Goal: Task Accomplishment & Management: Manage account settings

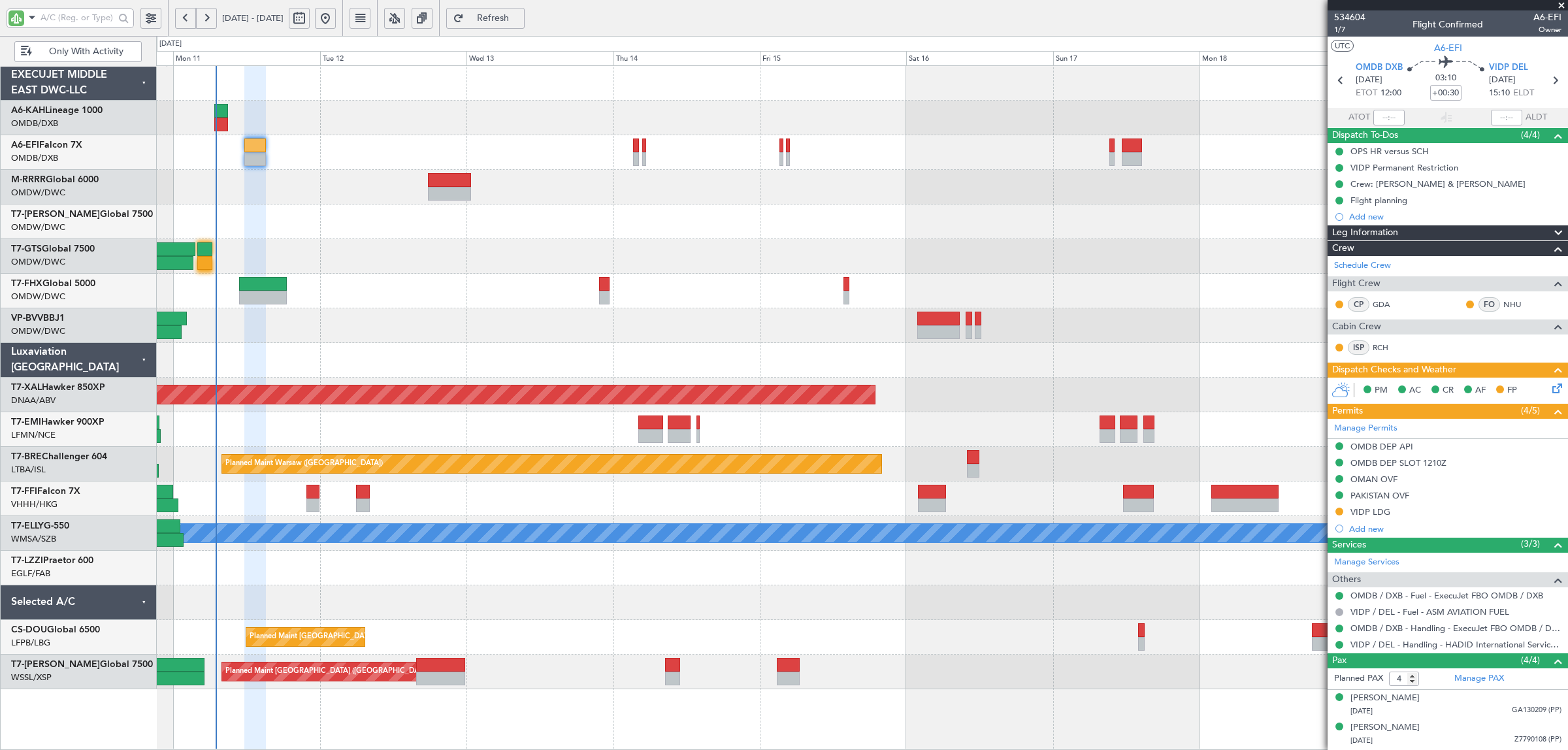
click at [103, 54] on span "Only With Activity" at bounding box center [86, 52] width 103 height 9
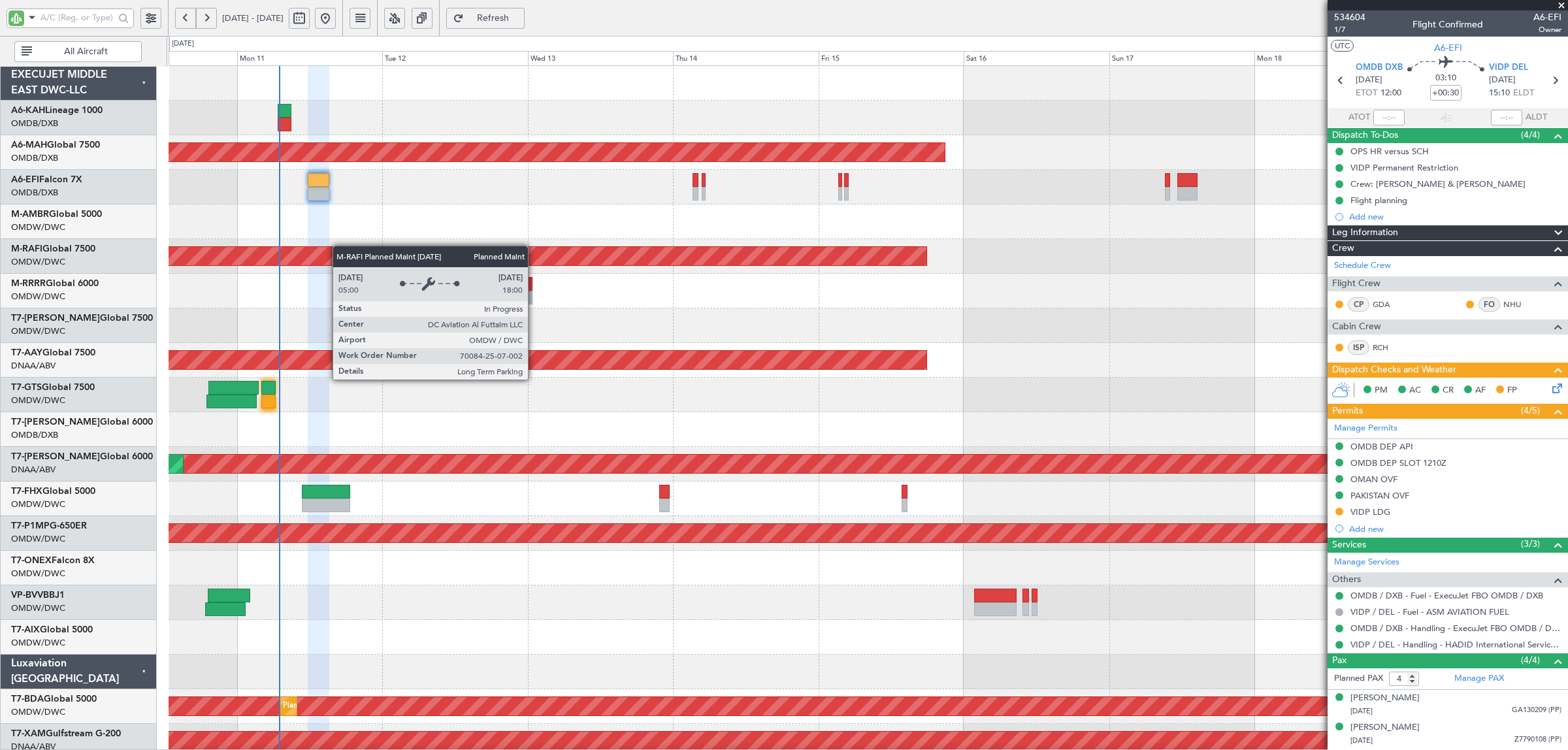
click at [351, 267] on div "Planned Maint Dubai (Dubai Intl) Unplanned Maint Dubai (Dubai Intl) Unplanned M…" at bounding box center [868, 690] width 1398 height 1247
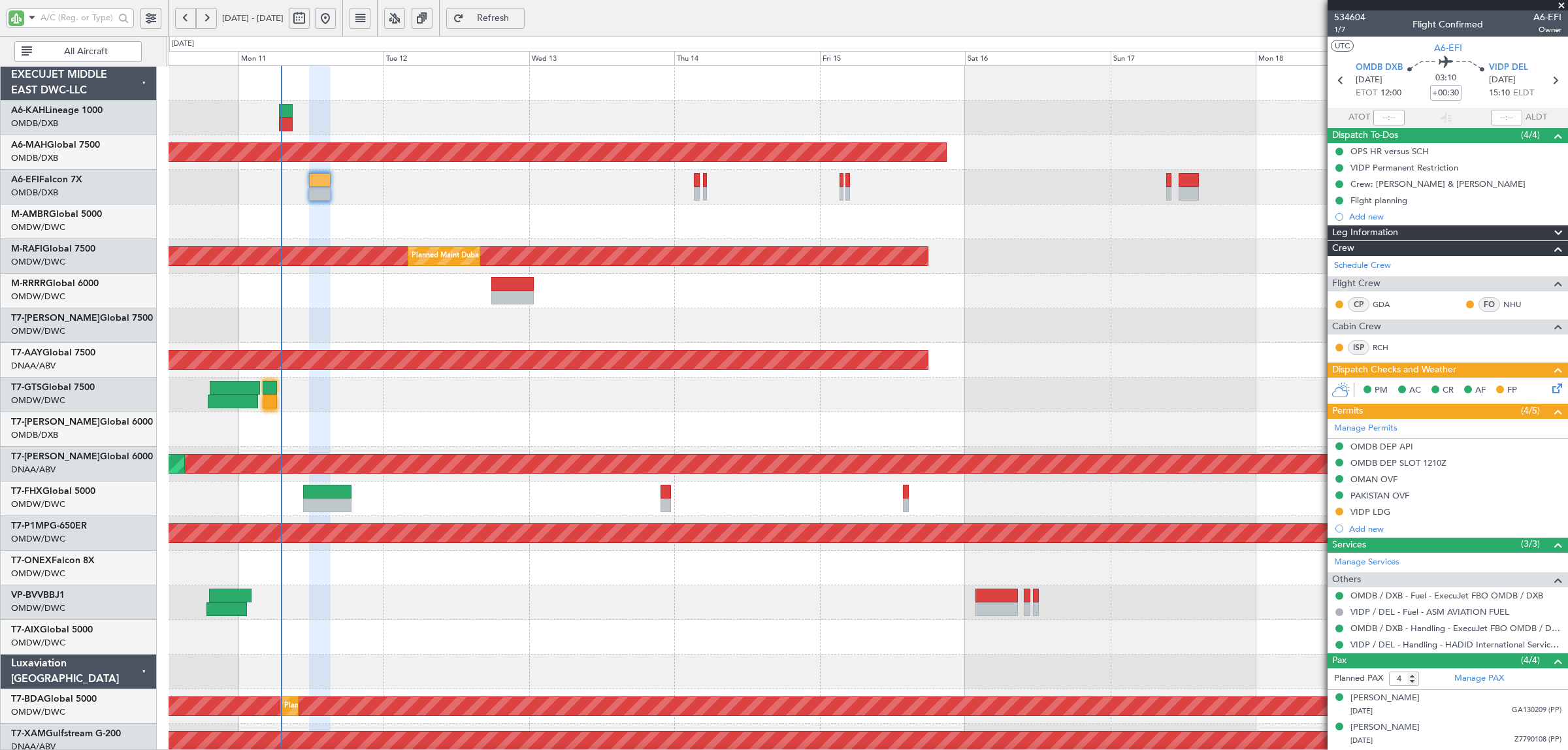
click at [441, 200] on div "Unplanned Maint [GEOGRAPHIC_DATA] ([GEOGRAPHIC_DATA] Intl)" at bounding box center [868, 187] width 1398 height 35
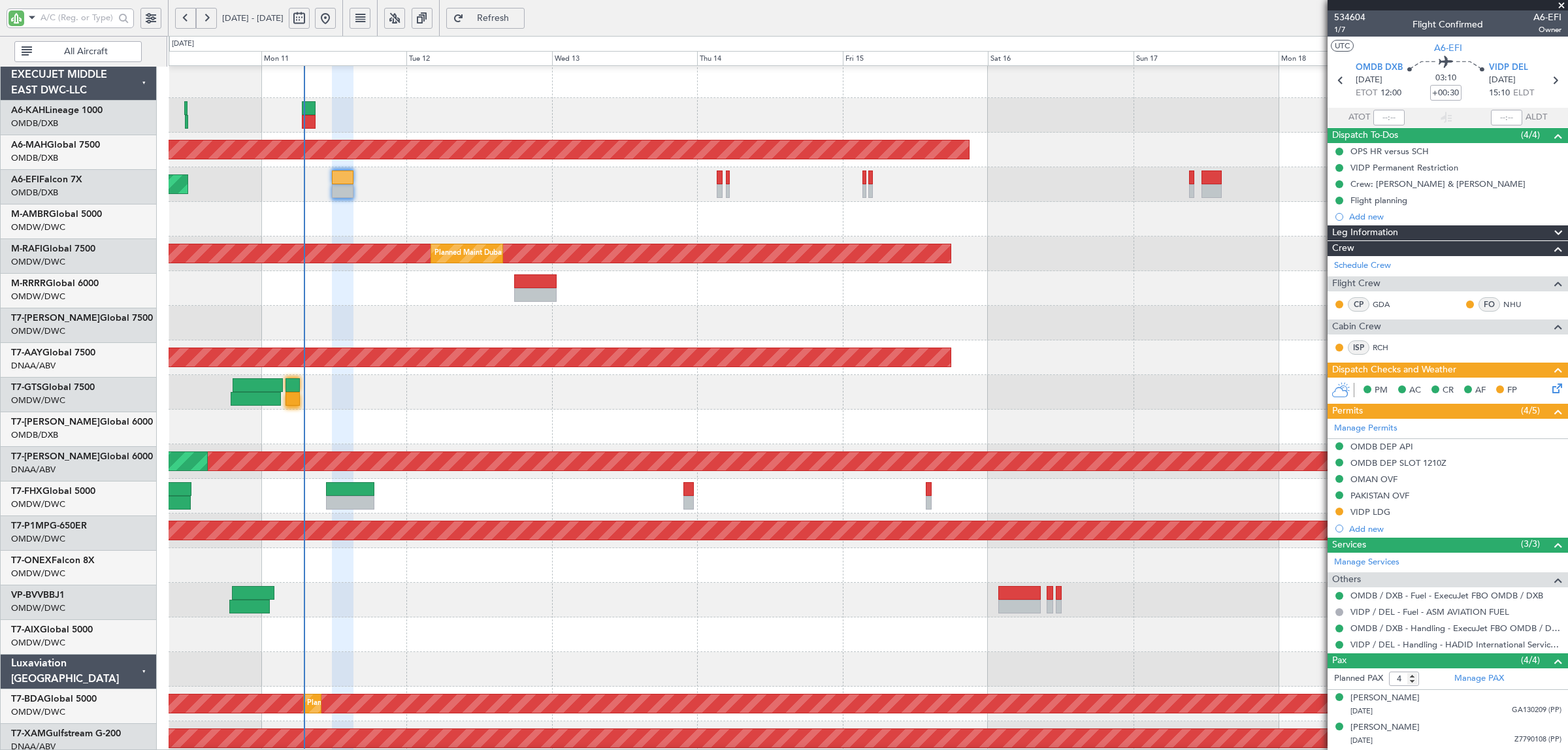
scroll to position [2, 0]
click at [265, 219] on div "Unplanned Maint [GEOGRAPHIC_DATA] (Al Maktoum Intl)" at bounding box center [868, 219] width 1398 height 35
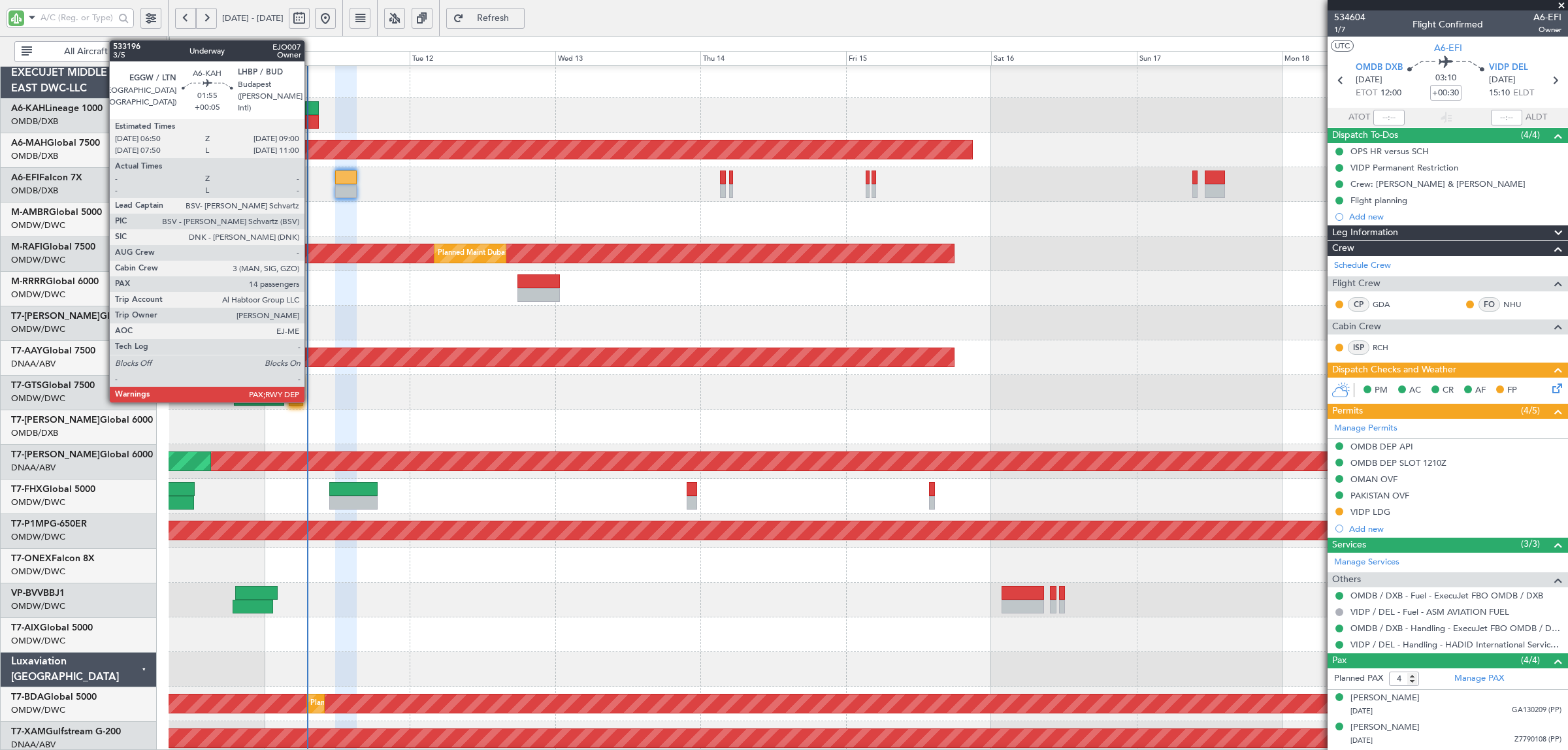
click at [311, 123] on div at bounding box center [312, 122] width 13 height 13
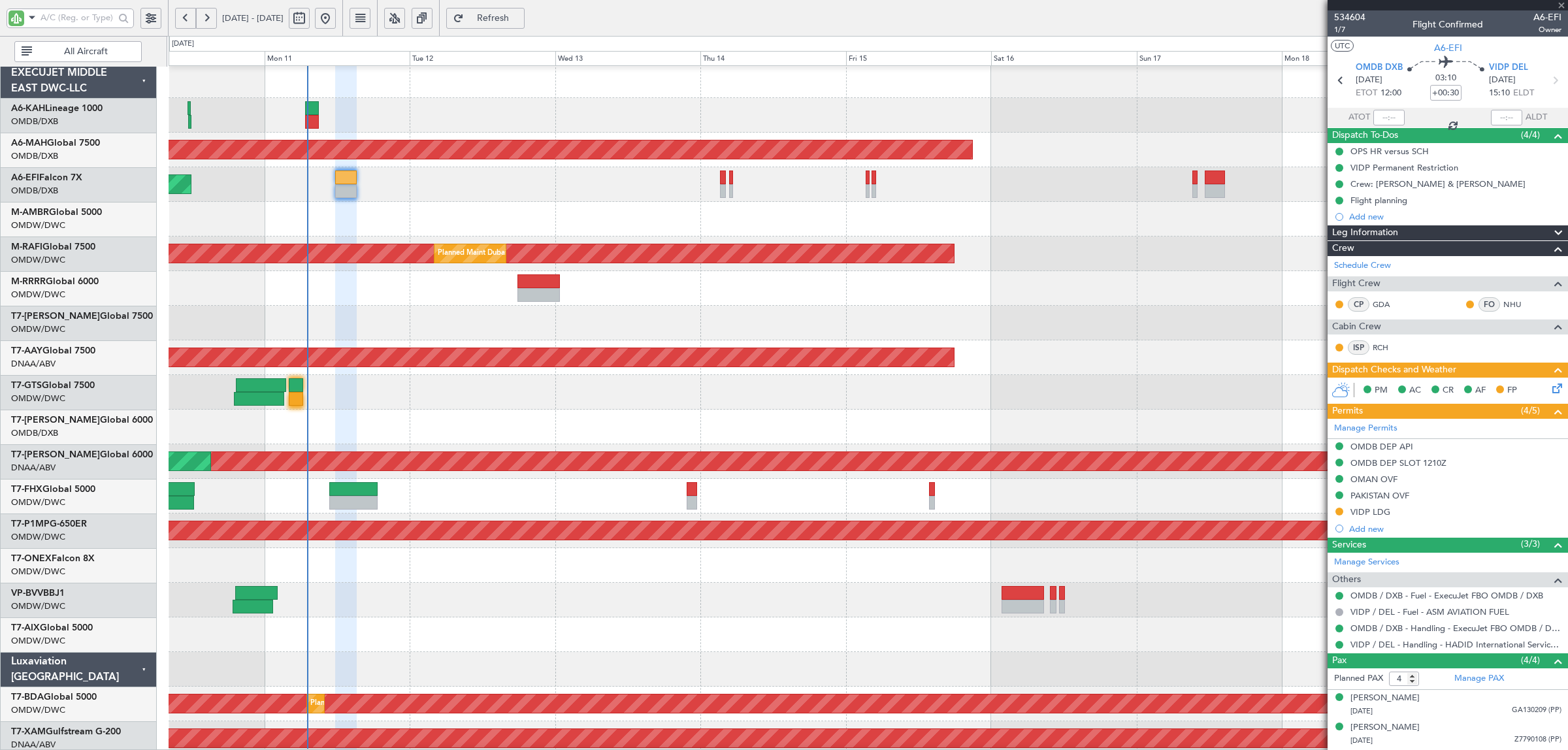
type input "+00:05"
type input "14"
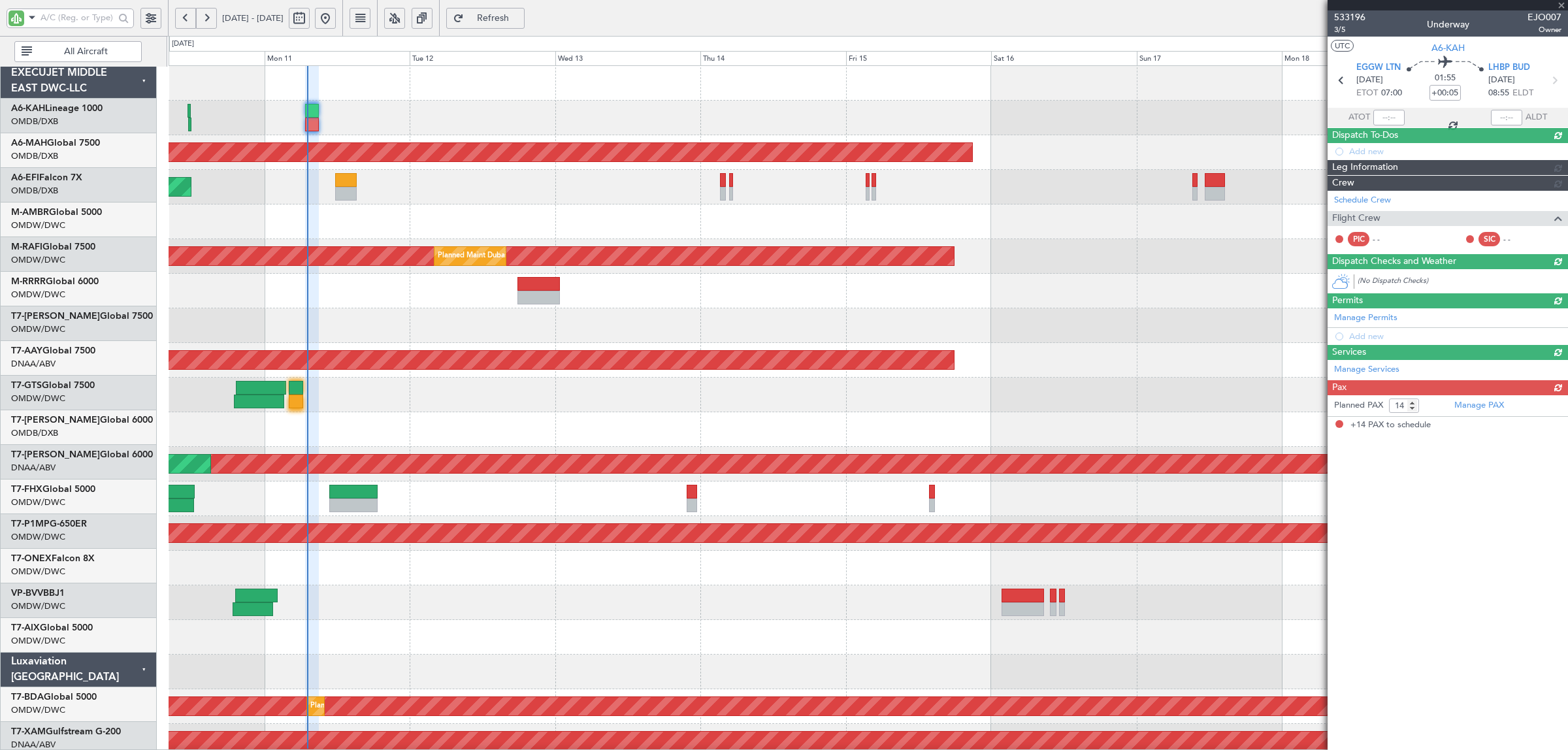
scroll to position [0, 0]
click at [384, 221] on div "Unplanned Maint [GEOGRAPHIC_DATA] (Al Maktoum Intl)" at bounding box center [868, 222] width 1398 height 35
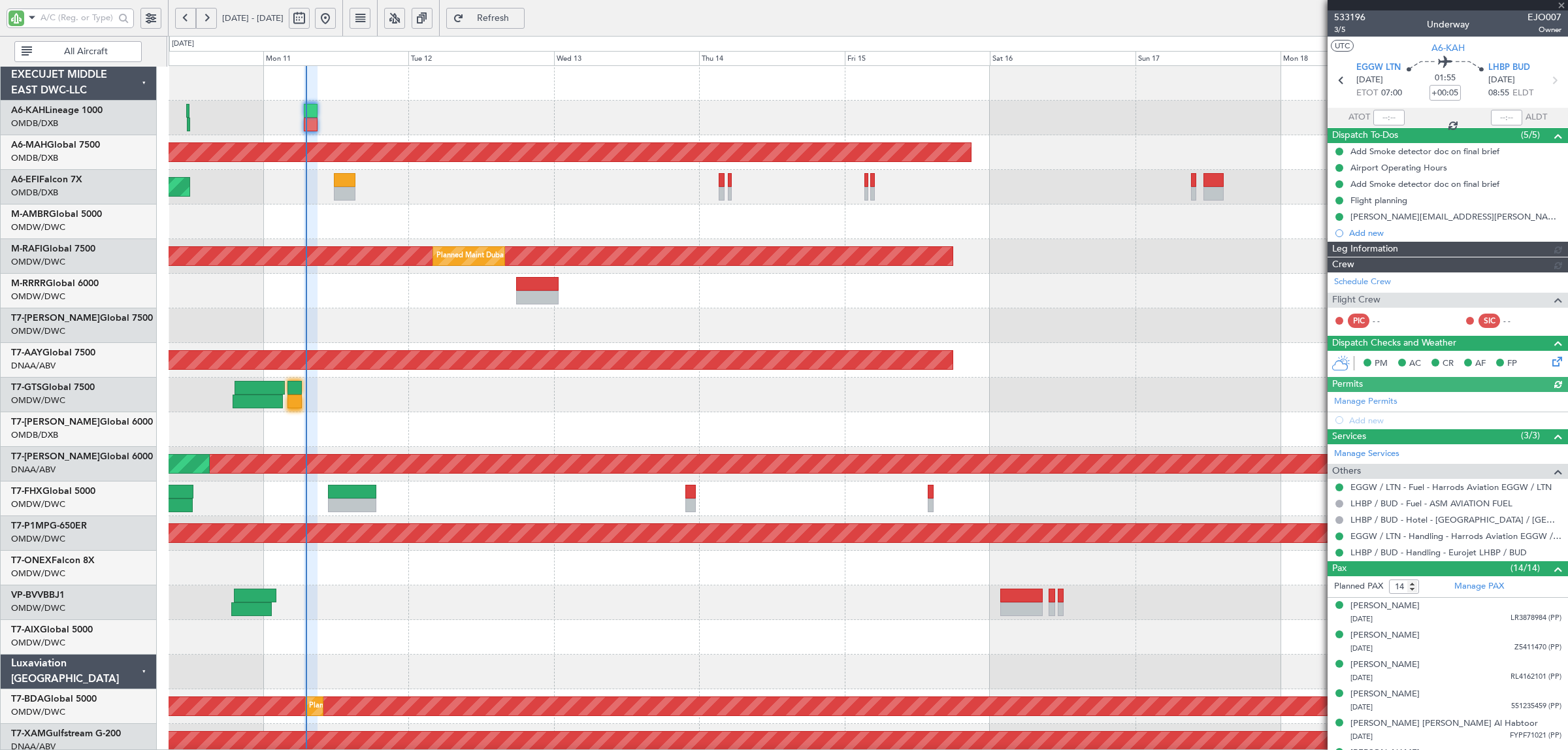
type input "Rohit Roy (ROY)"
type input "6984"
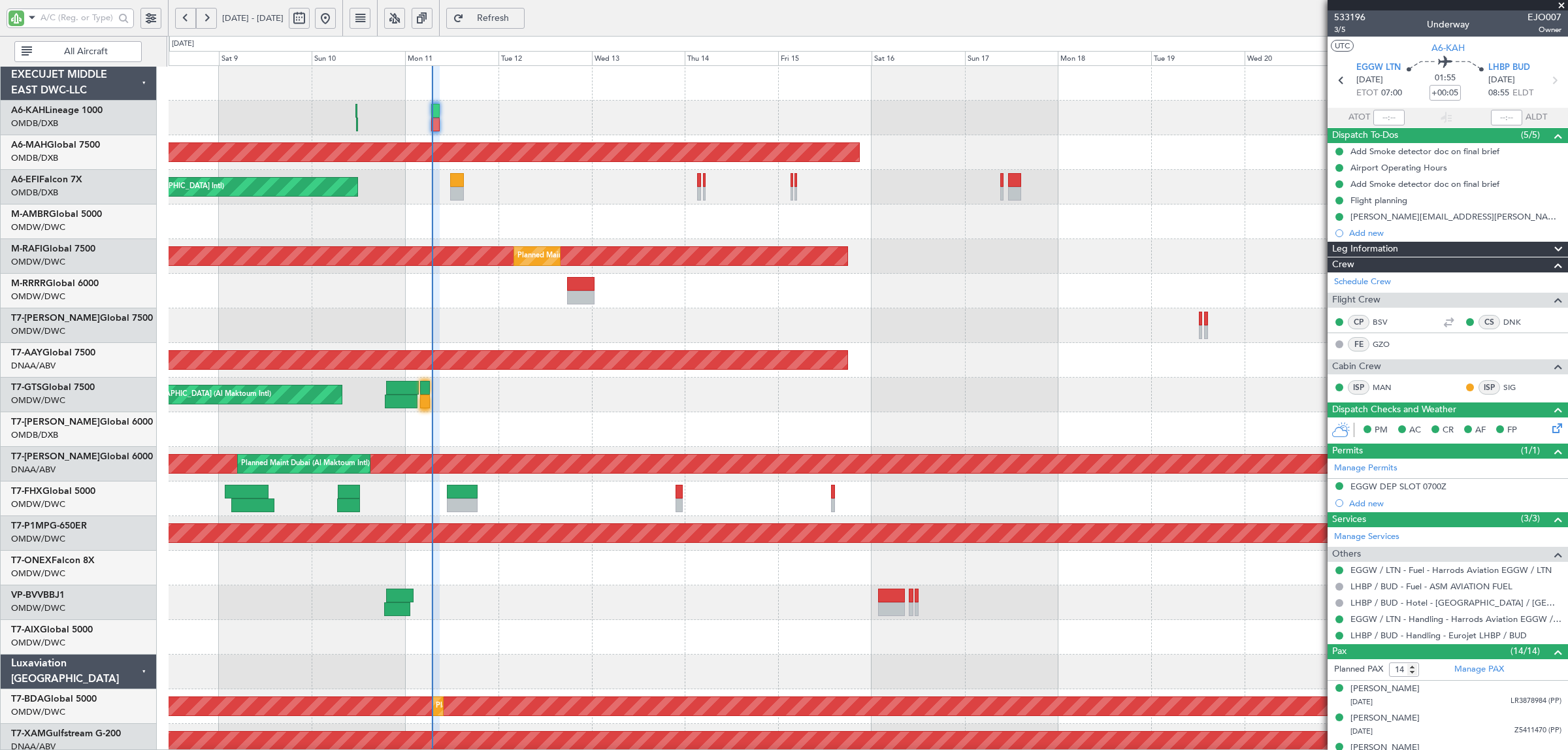
click at [890, 200] on div "Unplanned Maint [GEOGRAPHIC_DATA] ([GEOGRAPHIC_DATA] Intl)" at bounding box center [868, 187] width 1398 height 35
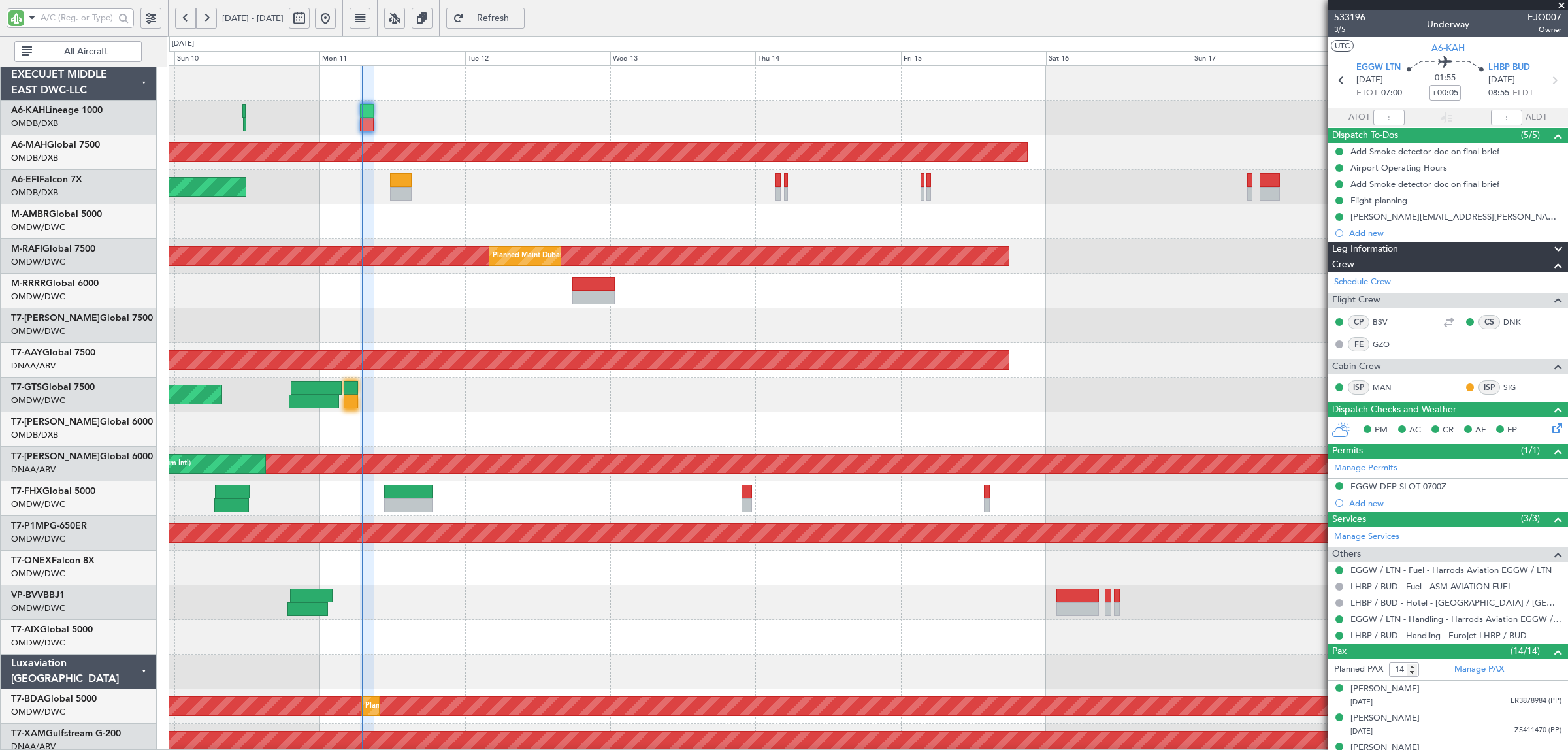
click at [941, 230] on div "Unplanned Maint [GEOGRAPHIC_DATA] (Al Maktoum Intl)" at bounding box center [868, 222] width 1398 height 35
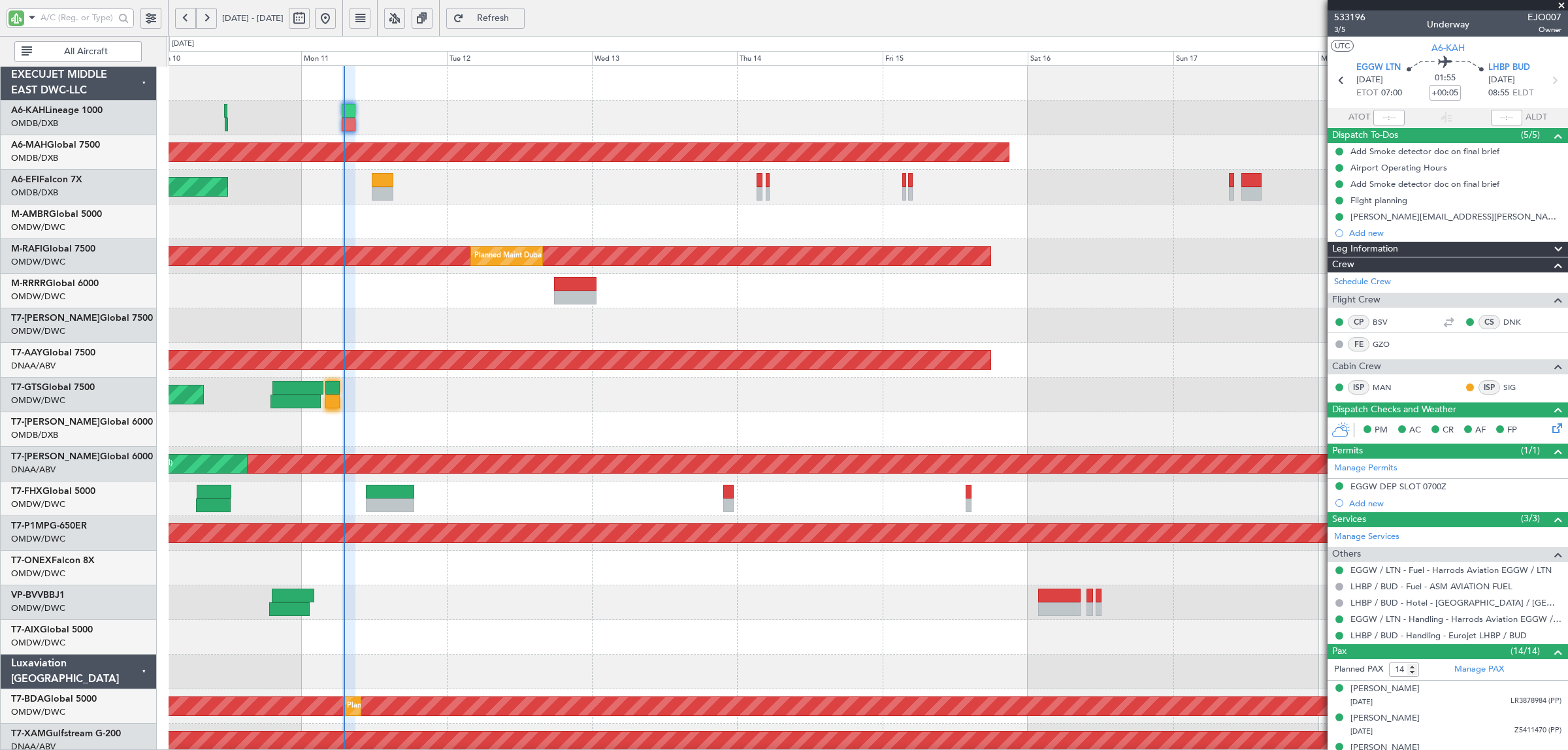
click at [433, 210] on div "Unplanned Maint [GEOGRAPHIC_DATA] (Al Maktoum Intl)" at bounding box center [868, 222] width 1398 height 35
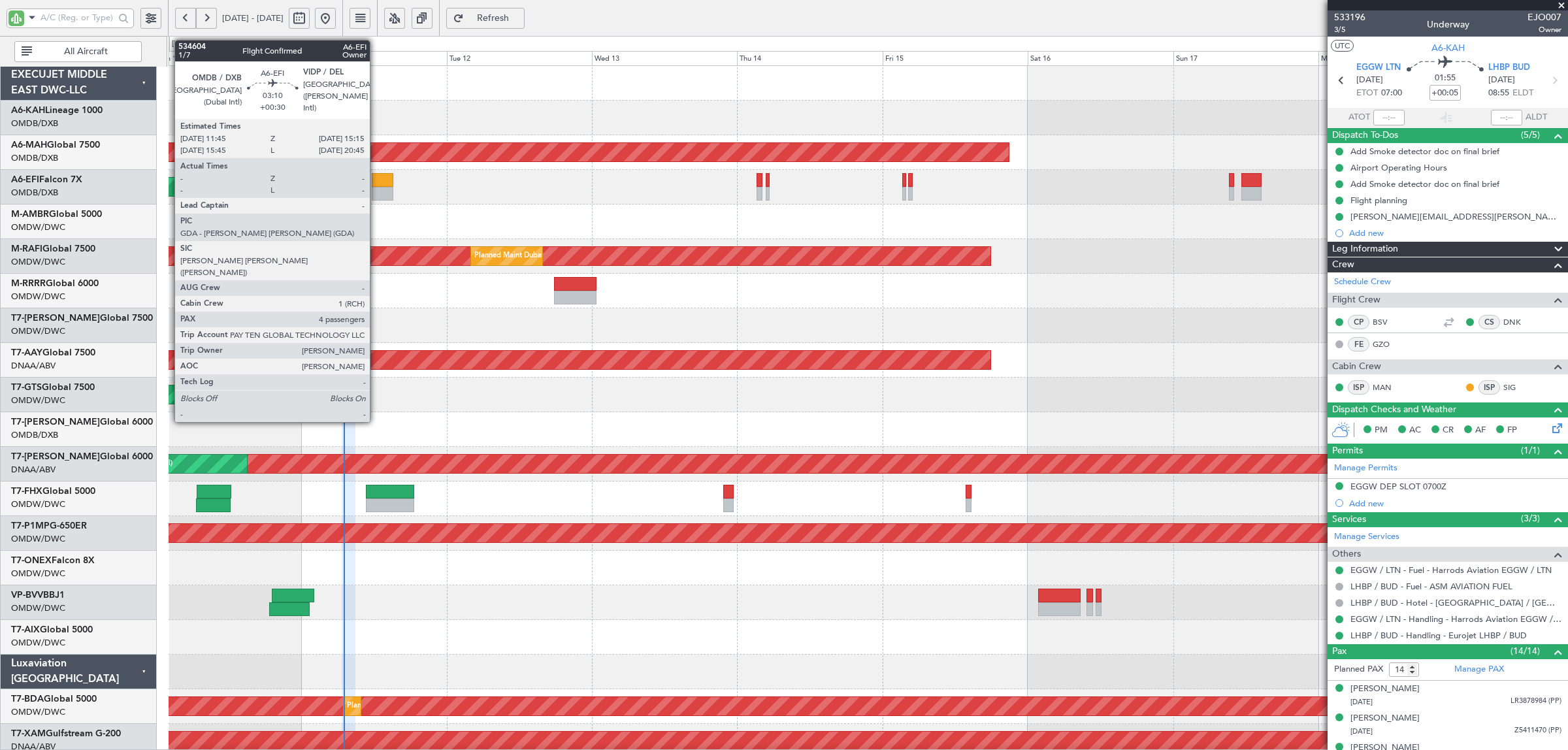
click at [376, 194] on div at bounding box center [382, 193] width 21 height 13
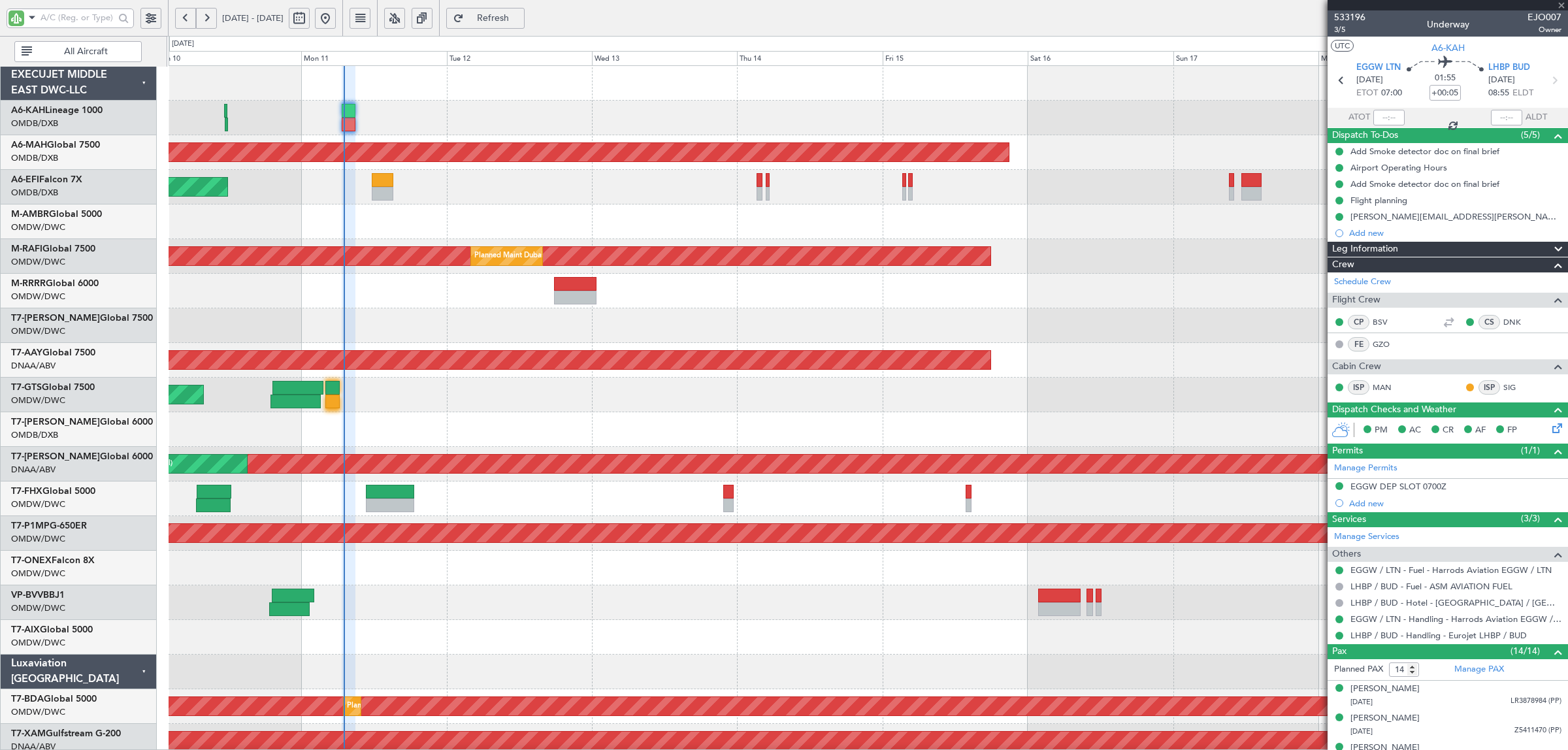
type input "+00:30"
type input "4"
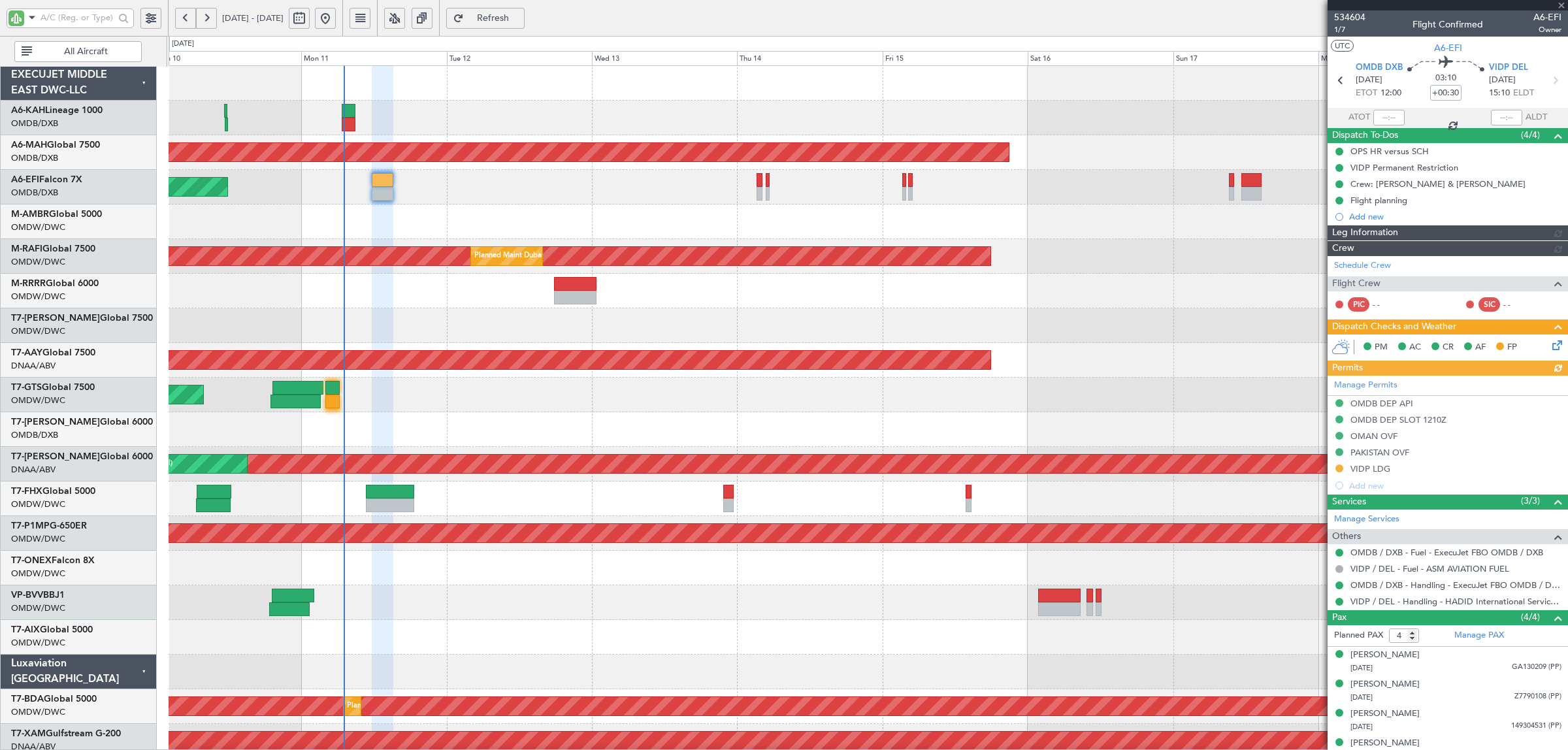
type input "[PERSON_NAME] (SYS)"
type input "6992"
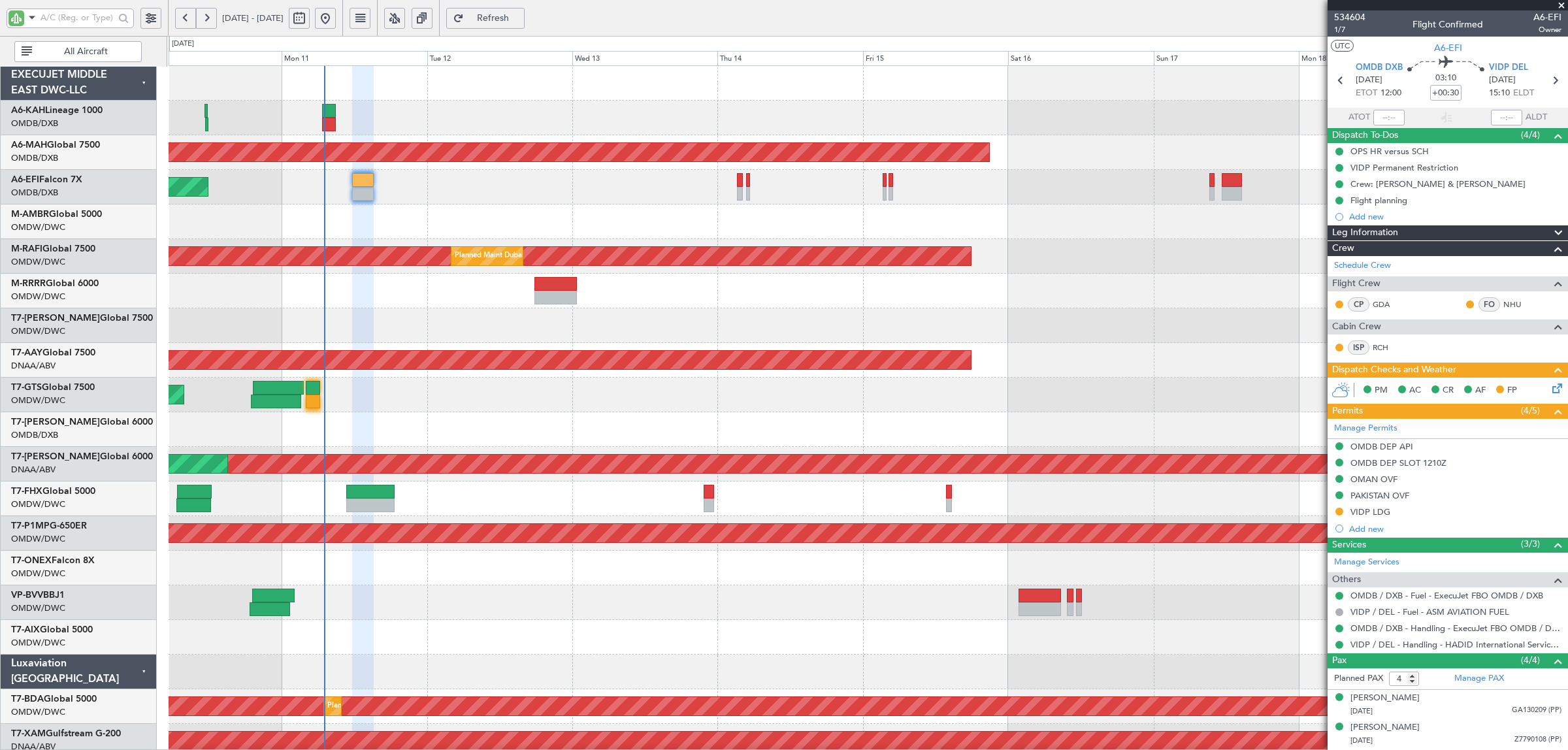
click at [825, 220] on div "Unplanned Maint [GEOGRAPHIC_DATA] (Al Maktoum Intl)" at bounding box center [868, 222] width 1398 height 35
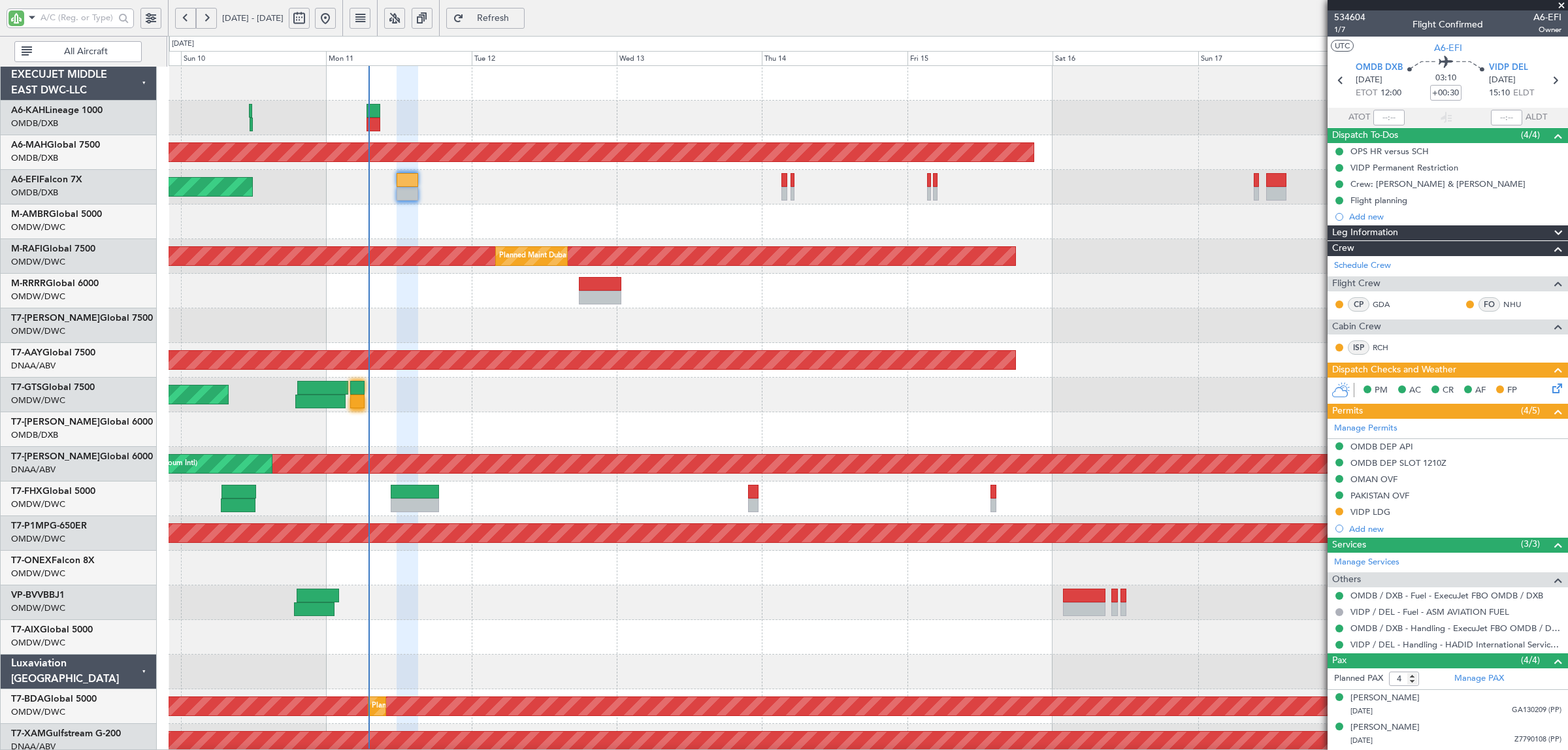
click at [824, 227] on div "Unplanned Maint [GEOGRAPHIC_DATA] (Al Maktoum Intl)" at bounding box center [868, 222] width 1398 height 35
click at [863, 219] on div "Unplanned Maint [GEOGRAPHIC_DATA] (Al Maktoum Intl)" at bounding box center [868, 222] width 1398 height 35
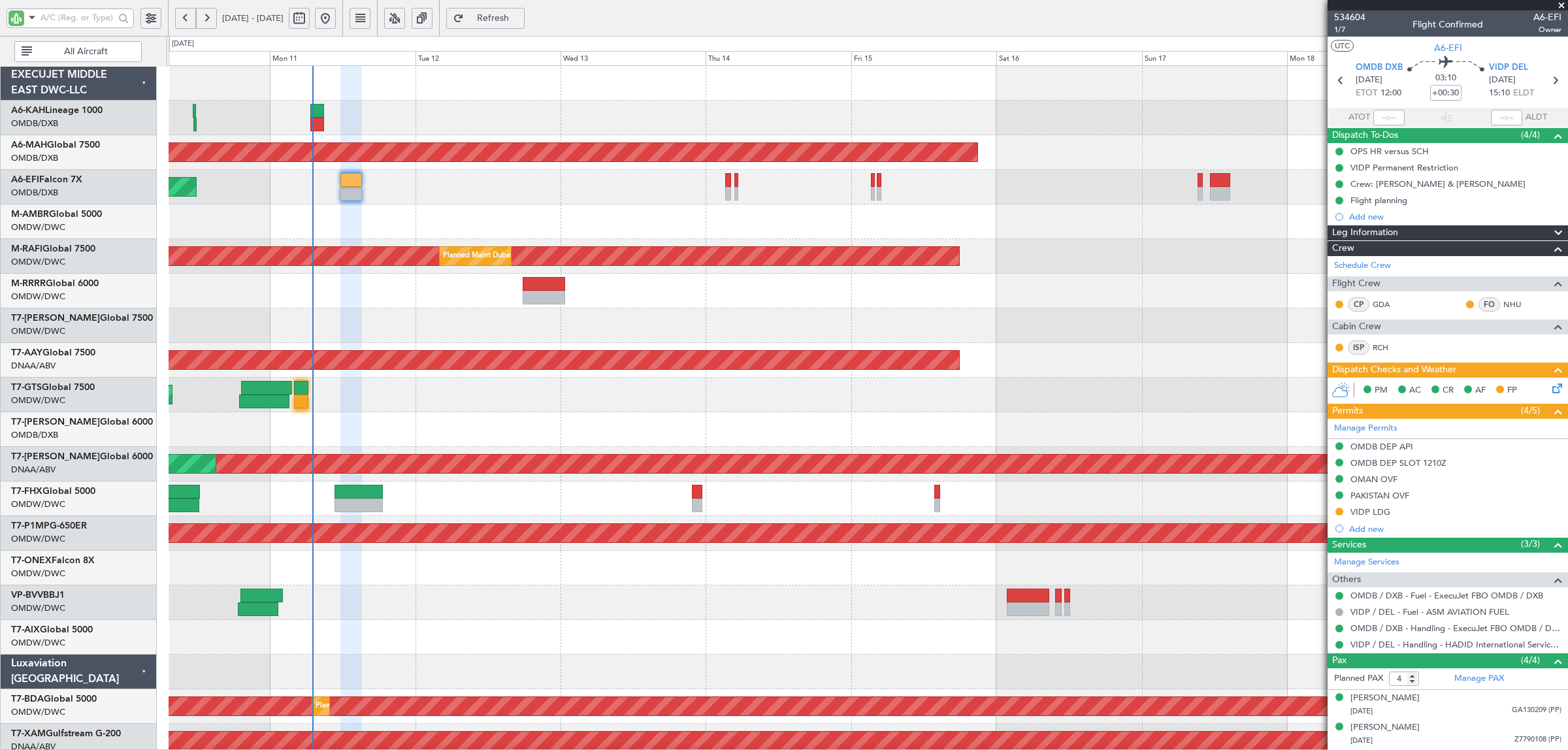
click at [642, 230] on div "Planned Maint Dubai (Dubai Intl) Unplanned Maint Dubai (Dubai Intl) Unplanned M…" at bounding box center [868, 690] width 1398 height 1247
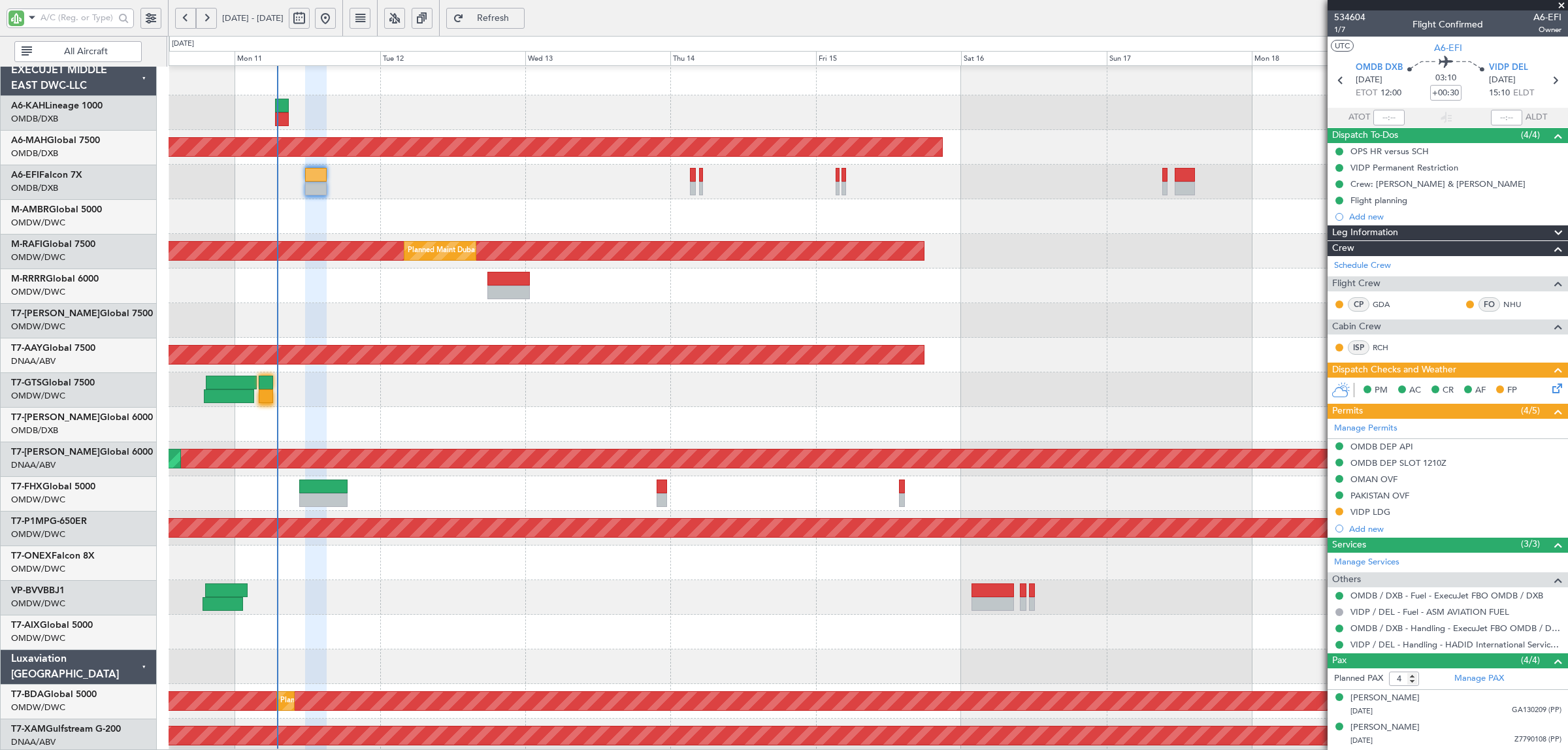
click at [1177, 272] on div at bounding box center [868, 286] width 1398 height 35
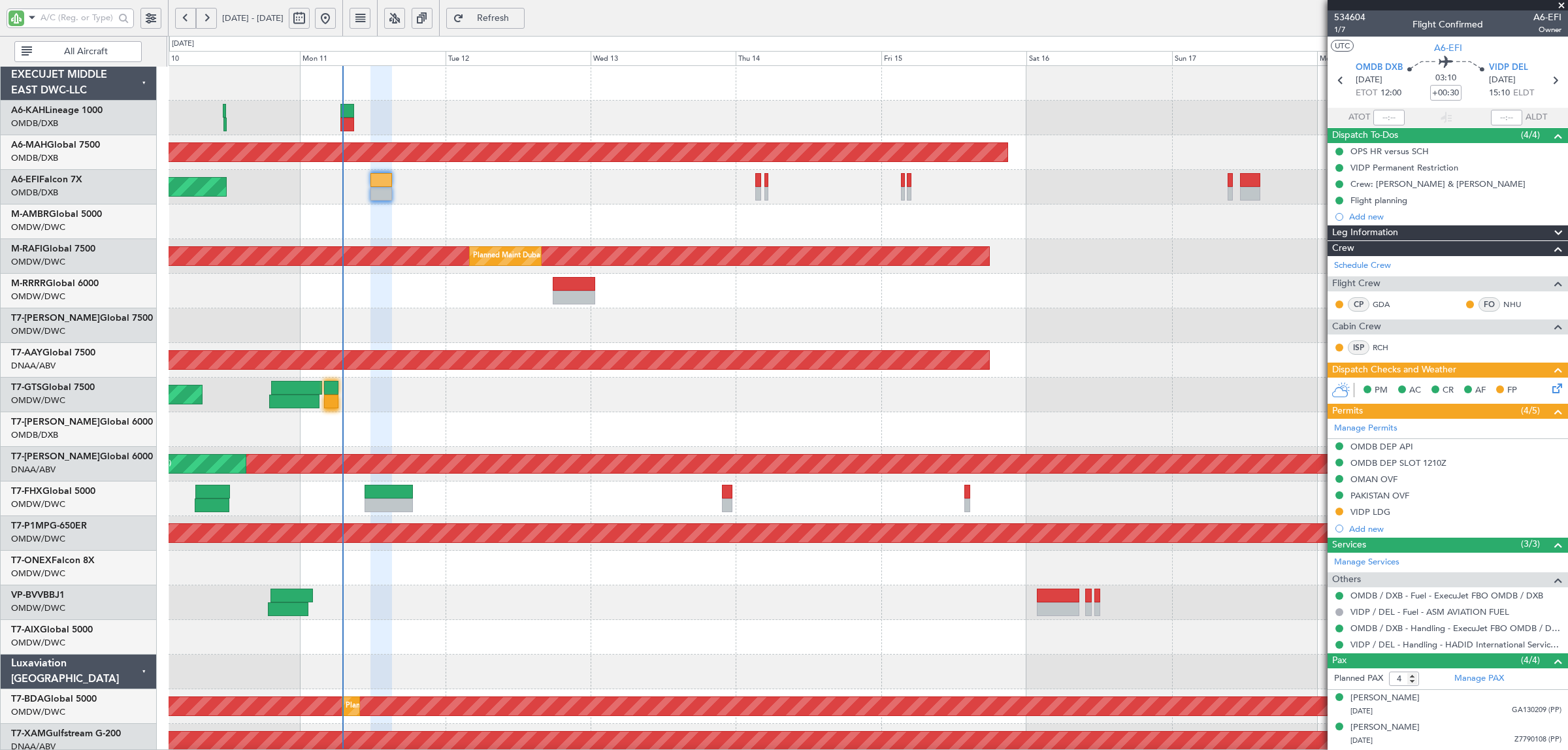
click at [466, 212] on div "Planned Maint Dubai (Dubai Intl) Unplanned Maint Dubai (Dubai Intl) Unplanned M…" at bounding box center [868, 690] width 1398 height 1247
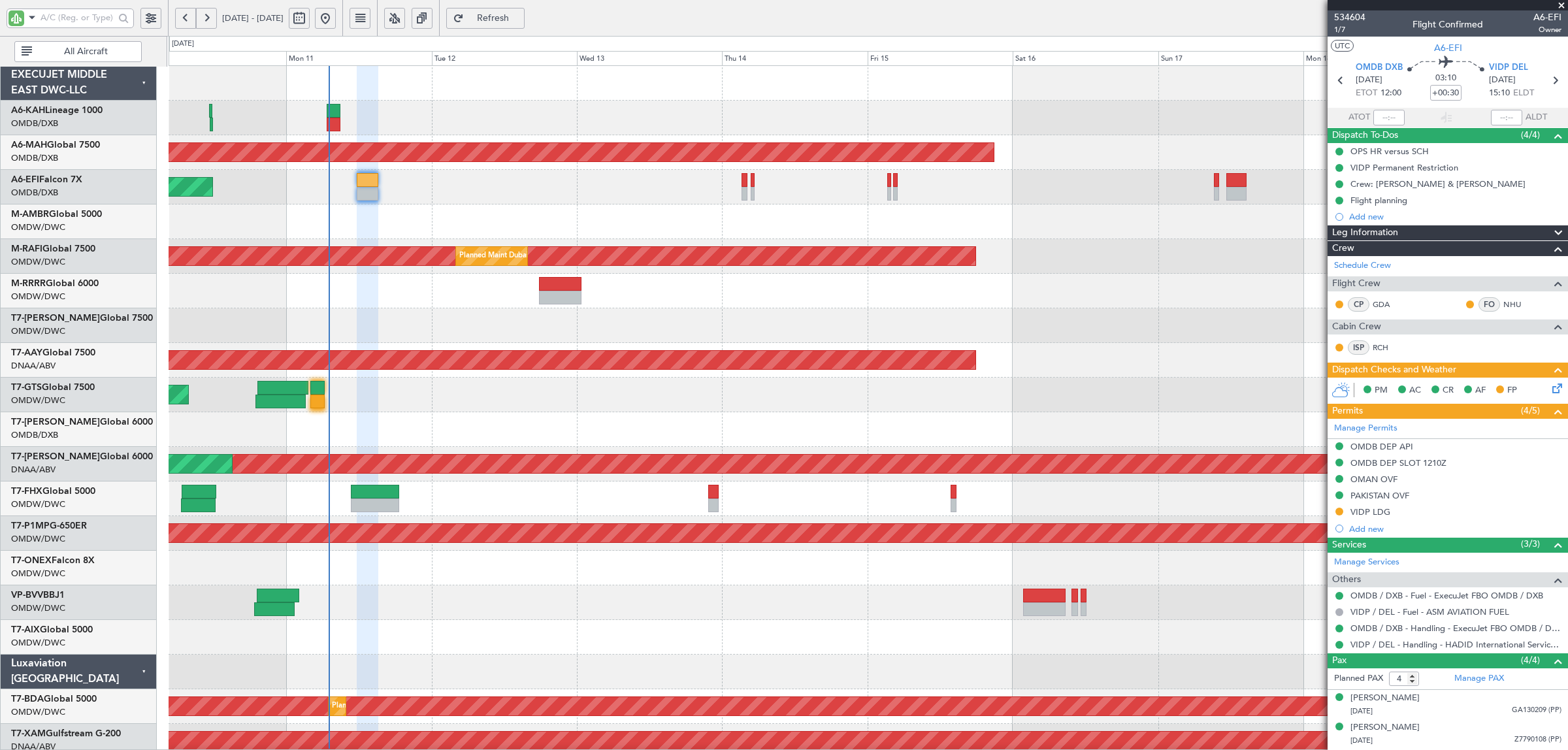
click at [351, 227] on div "Unplanned Maint [GEOGRAPHIC_DATA] (Al Maktoum Intl)" at bounding box center [868, 222] width 1398 height 35
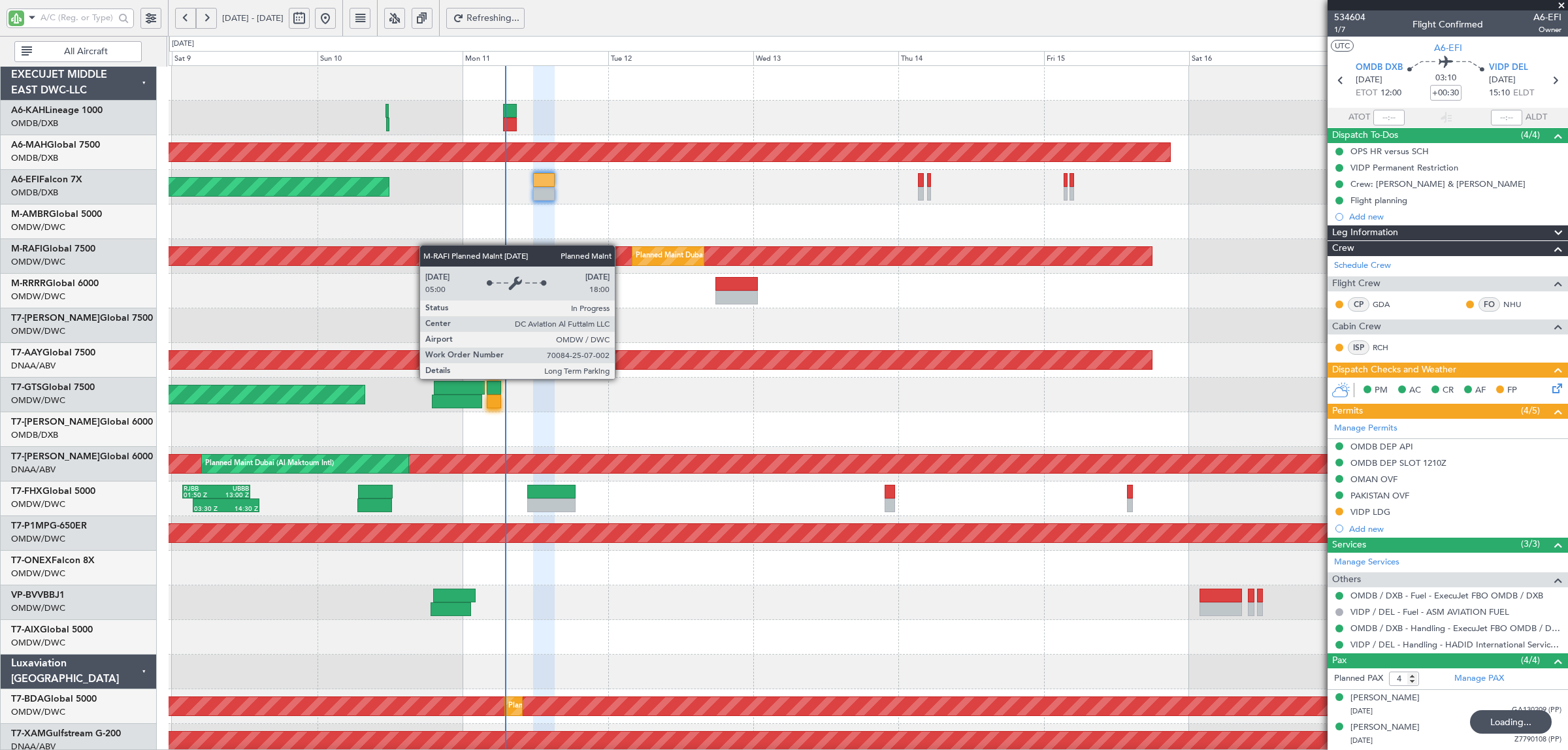
click at [402, 247] on div "Planned Maint Dubai (Dubai Intl) Unplanned Maint Dubai (Dubai Intl) Unplanned M…" at bounding box center [868, 690] width 1398 height 1247
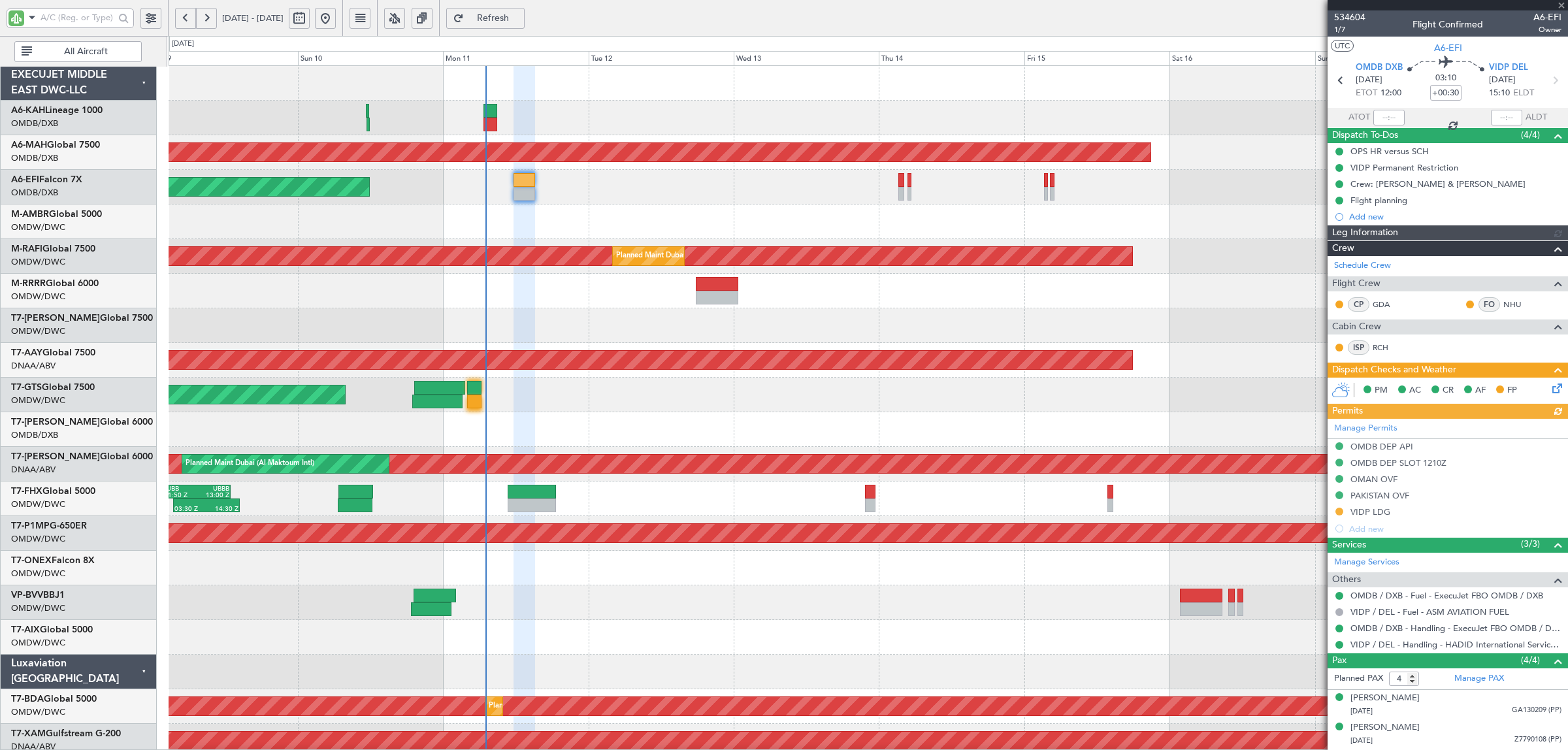
type input "Syed Shakeel (SYS)"
type input "6992"
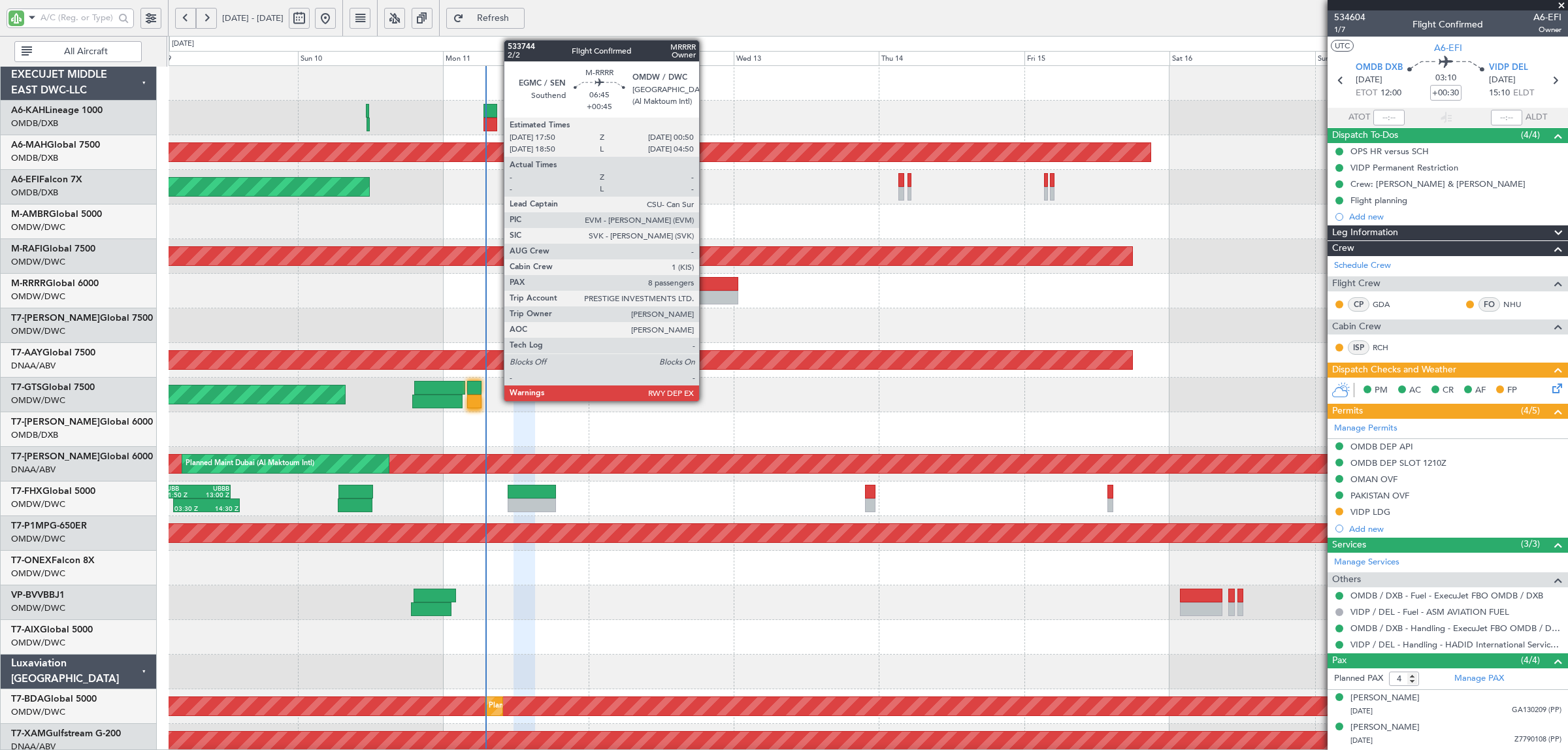
click at [705, 295] on div at bounding box center [717, 297] width 43 height 13
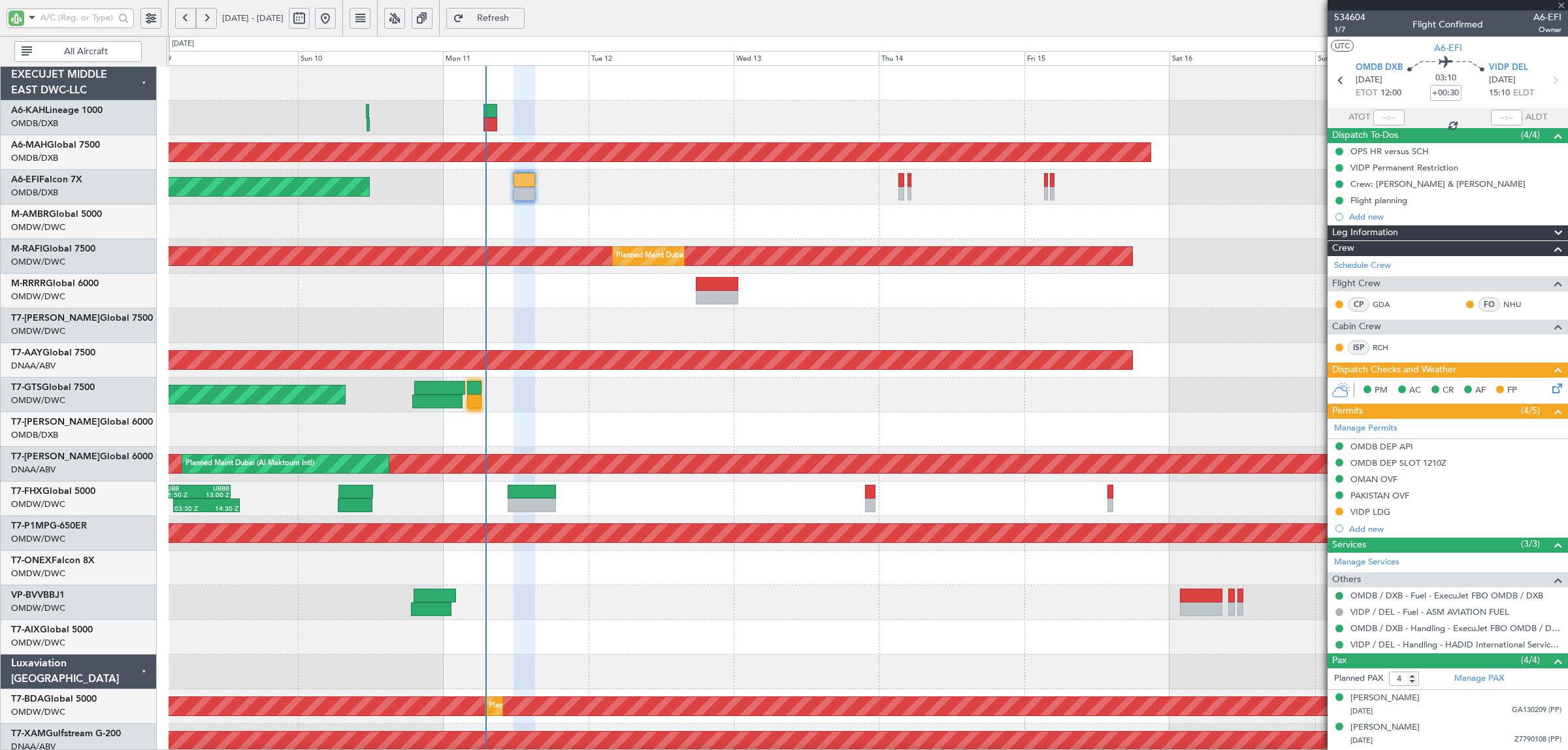
type input "+00:45"
type input "8"
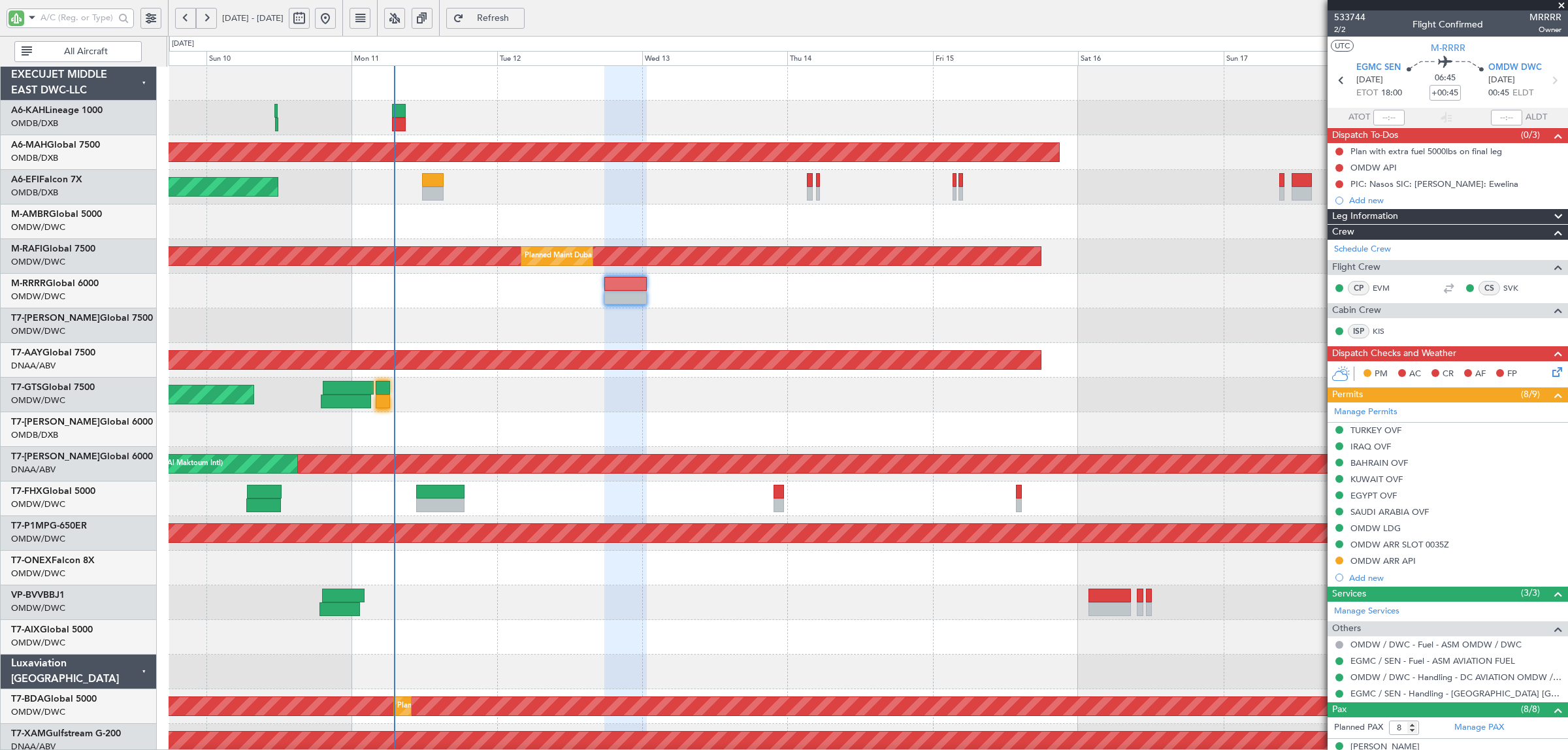
click at [522, 324] on div at bounding box center [868, 326] width 1398 height 35
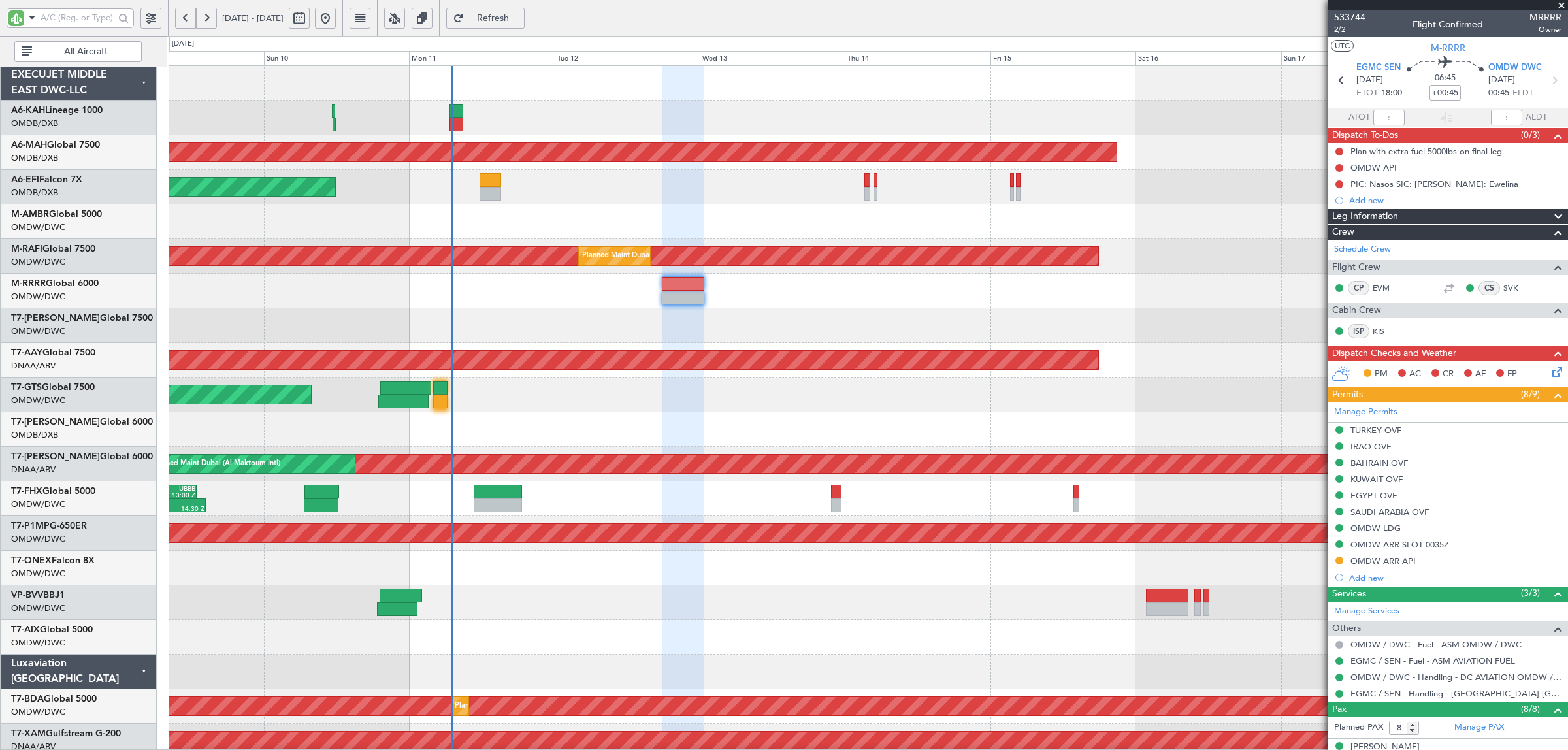
click at [863, 328] on div at bounding box center [868, 326] width 1398 height 35
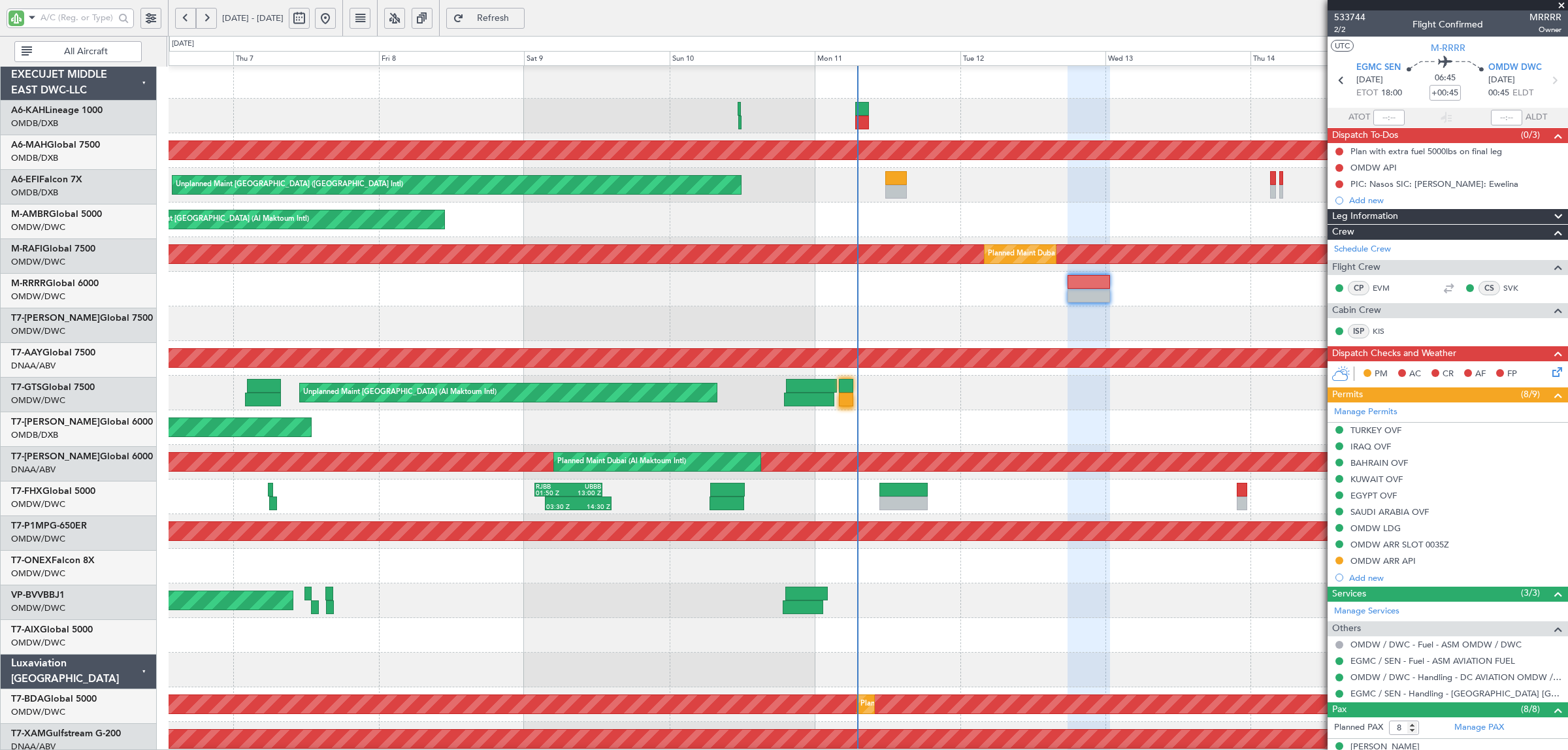
click at [629, 347] on div "Planned Maint London (Stansted) Planned Maint Dubai (Dubai Intl) Unplanned Main…" at bounding box center [868, 688] width 1398 height 1247
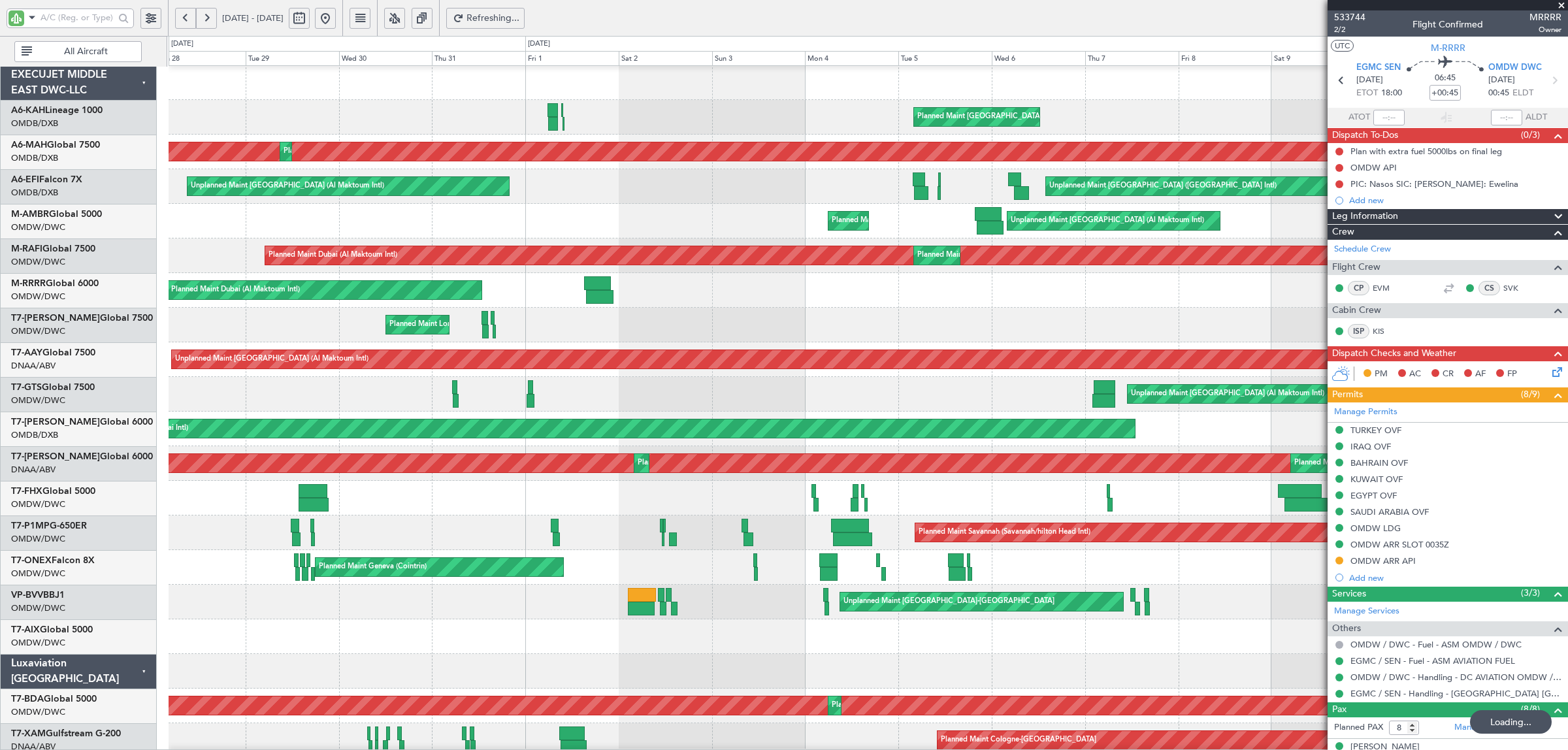
scroll to position [1, 0]
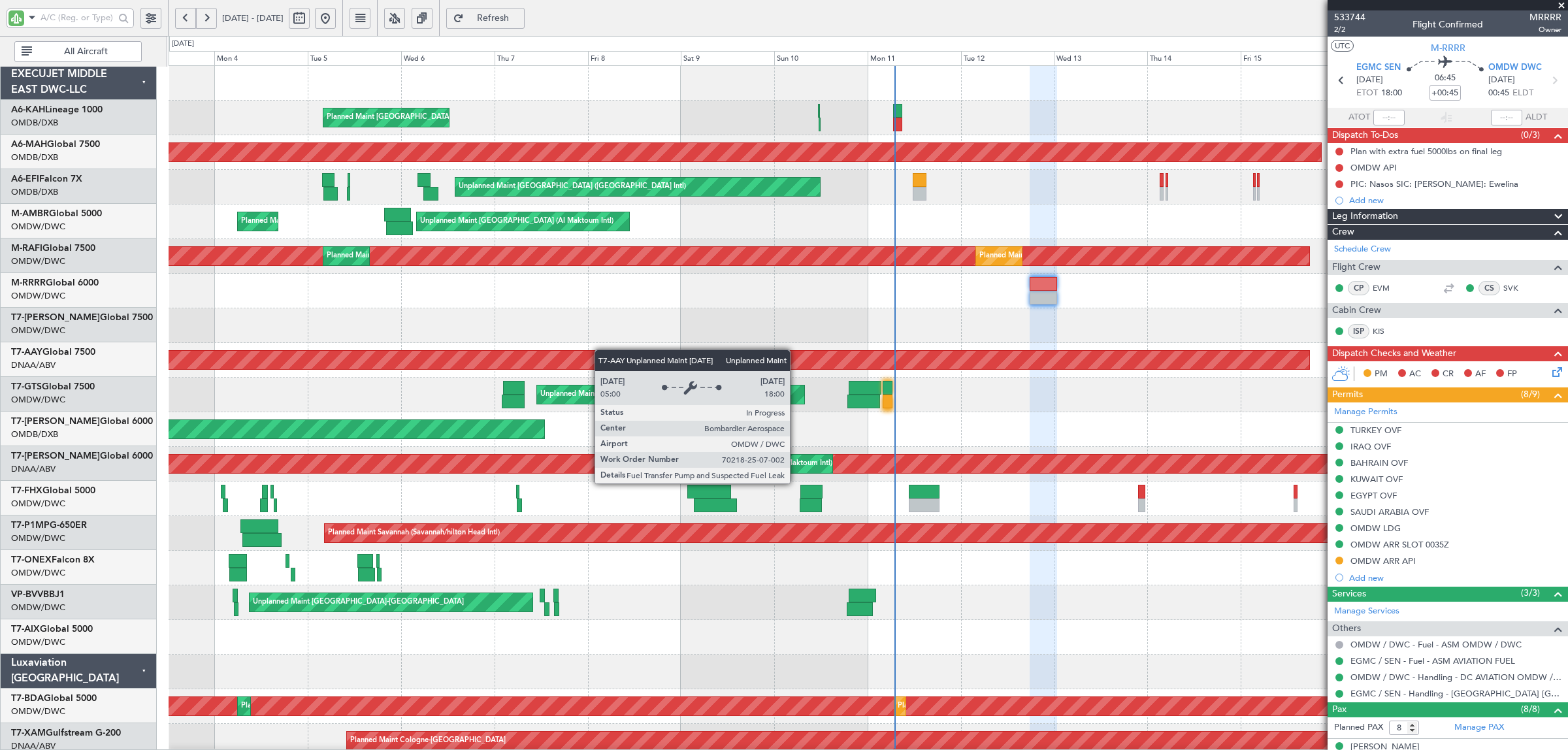
click at [363, 351] on div "Planned Maint London (Stansted) Planned Maint Dubai (Dubai Intl) Unplanned Main…" at bounding box center [868, 690] width 1398 height 1247
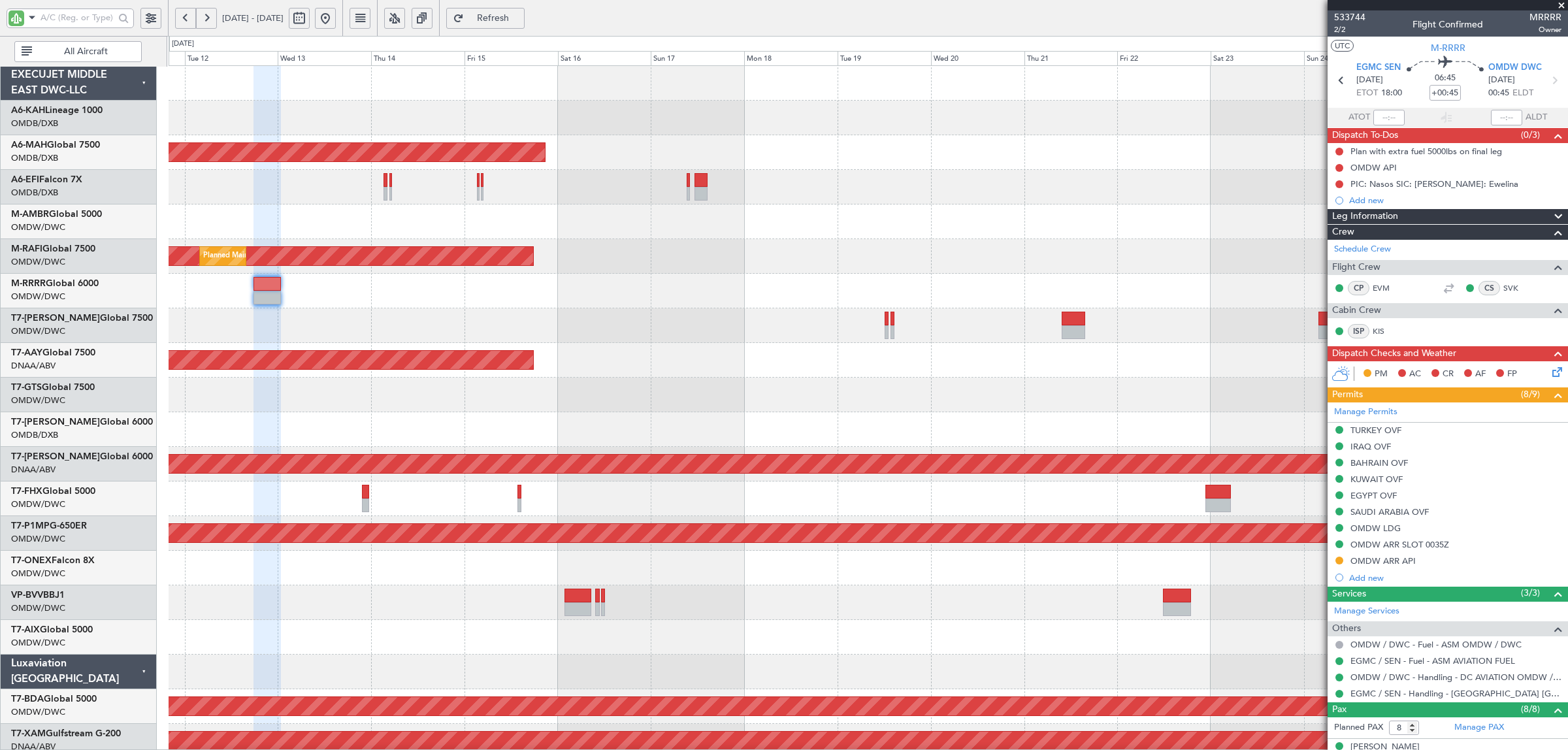
click at [242, 347] on div "Planned Maint Dubai (Dubai Intl) Unplanned Maint Dubai (Dubai Intl) Unplanned M…" at bounding box center [868, 690] width 1398 height 1247
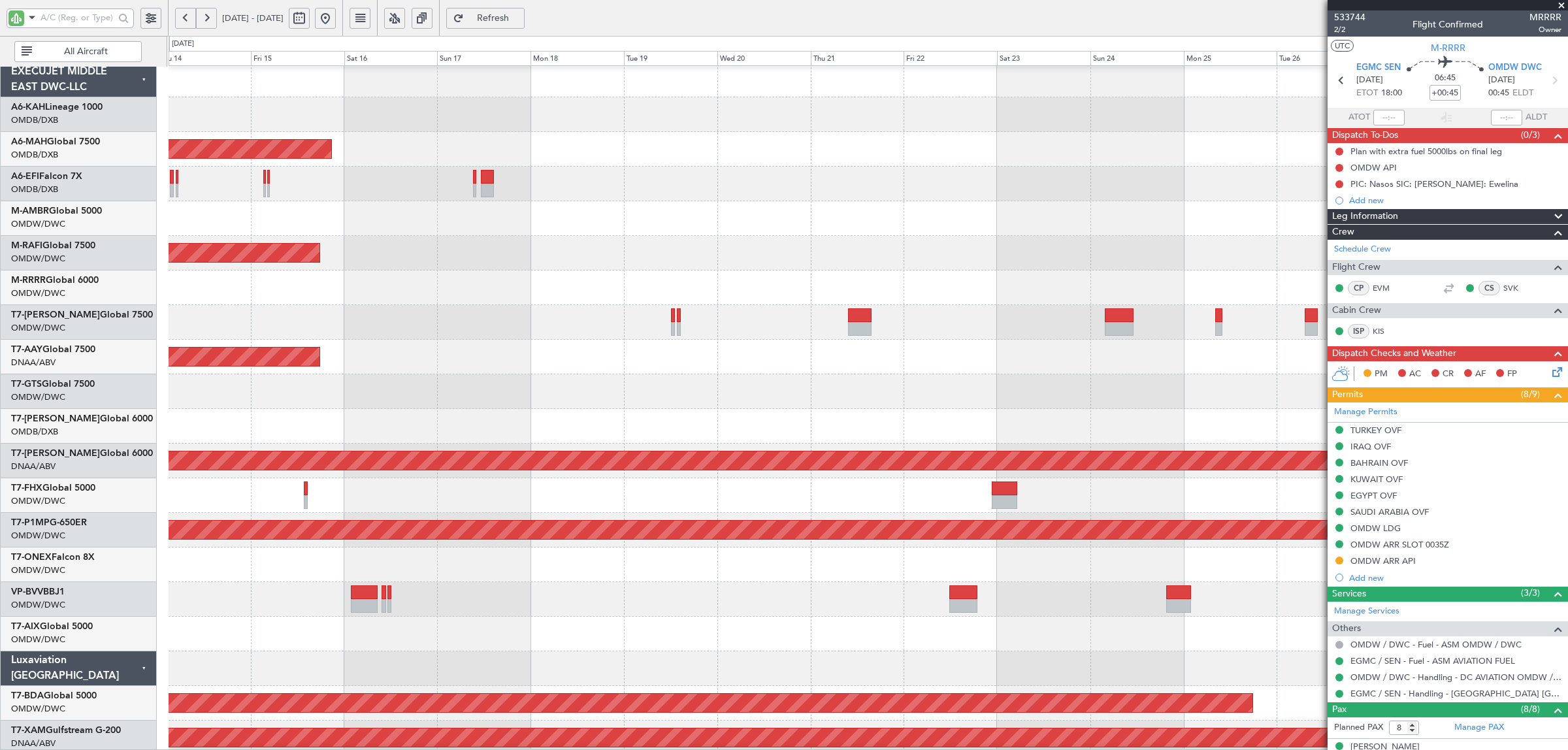
click at [706, 366] on div "Unplanned Maint [GEOGRAPHIC_DATA] (Al Maktoum Intl)" at bounding box center [868, 357] width 1398 height 35
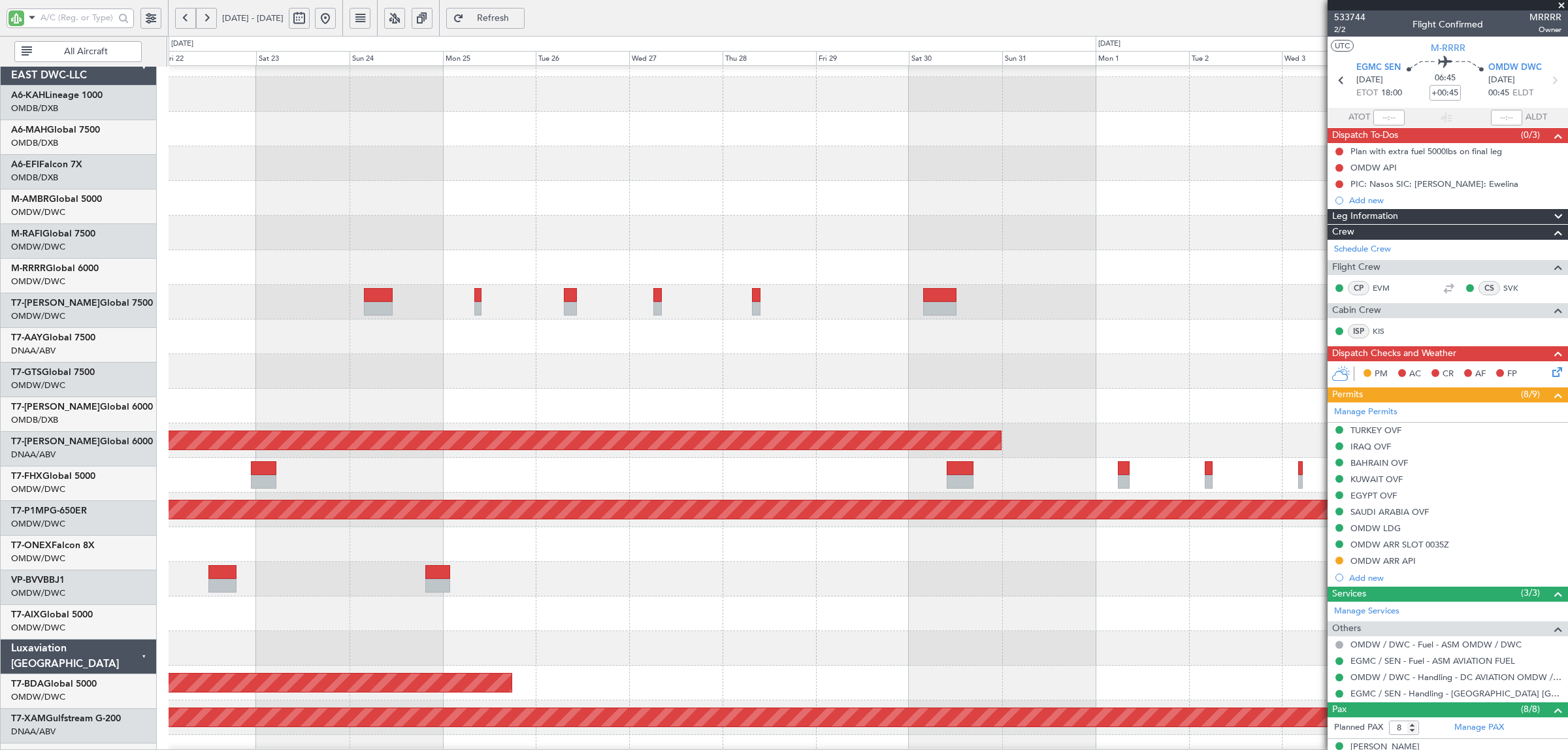
click at [364, 389] on div at bounding box center [868, 372] width 1398 height 35
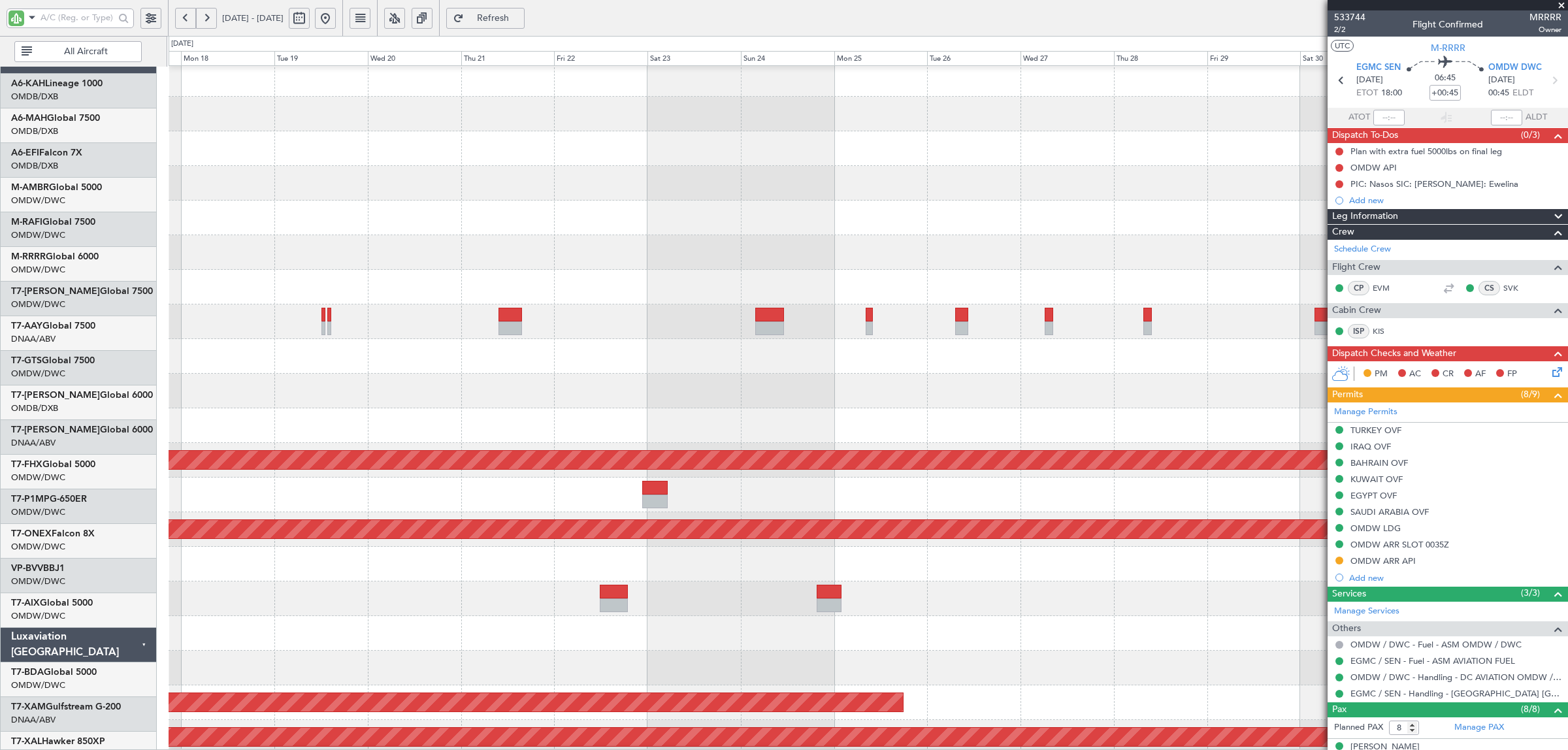
click at [1083, 339] on div "Unplanned Maint [GEOGRAPHIC_DATA] (Al Maktoum Intl)" at bounding box center [868, 357] width 1398 height 35
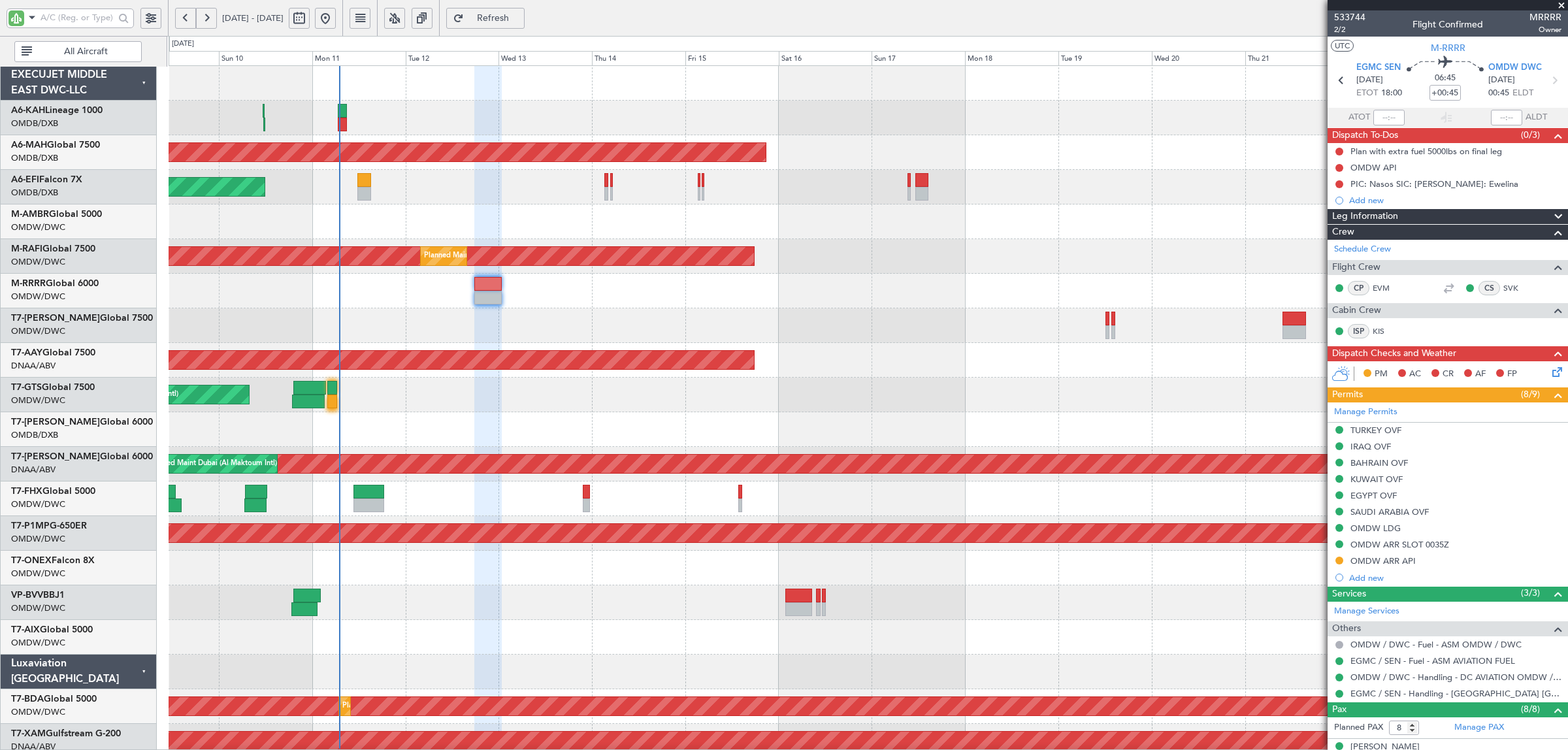
click at [1065, 441] on div "AOG Maint [GEOGRAPHIC_DATA] (Dubai Intl)" at bounding box center [868, 429] width 1398 height 35
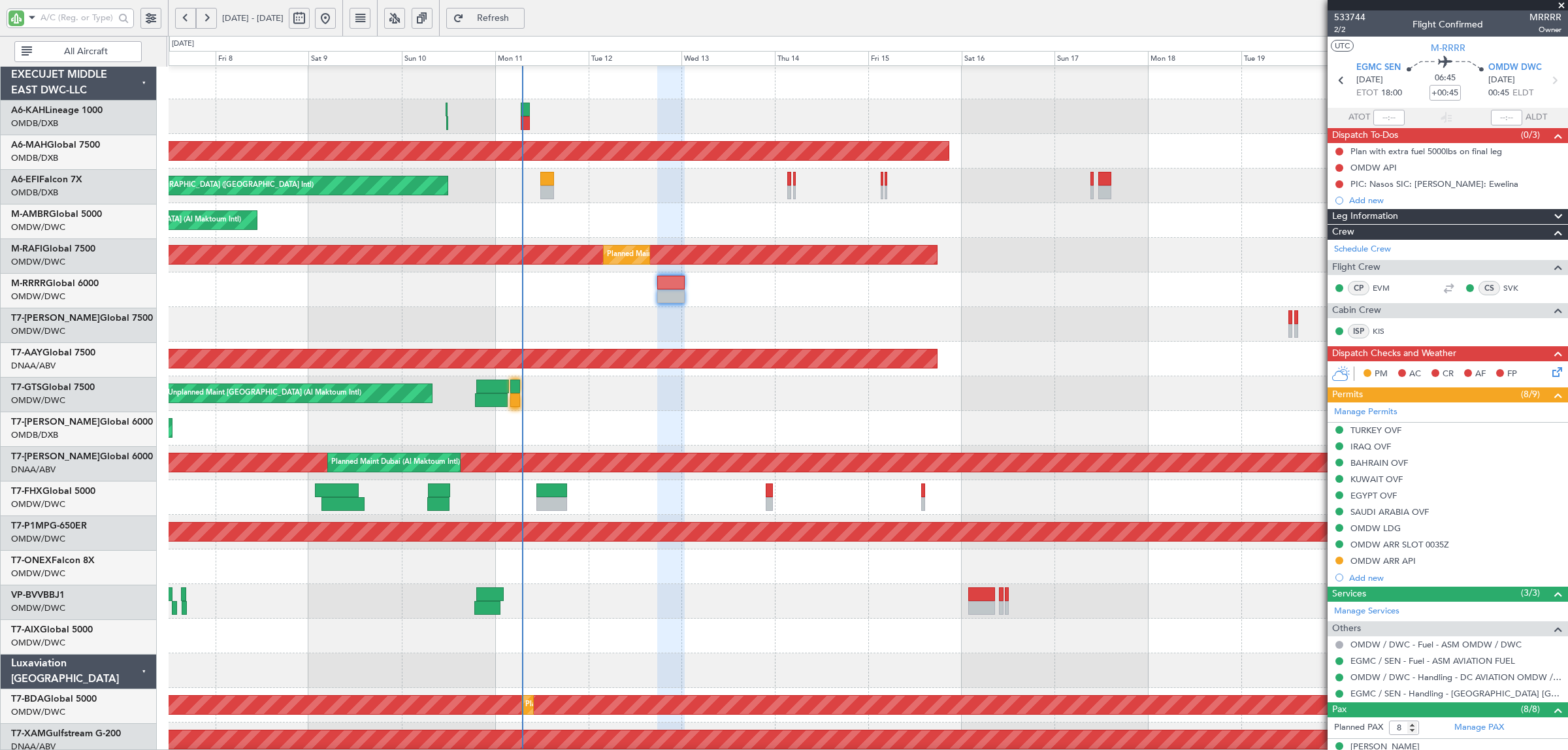
click at [747, 415] on div "Planned Maint London (Stansted) Planned Maint Dubai (Dubai Intl) Unplanned Main…" at bounding box center [868, 688] width 1398 height 1247
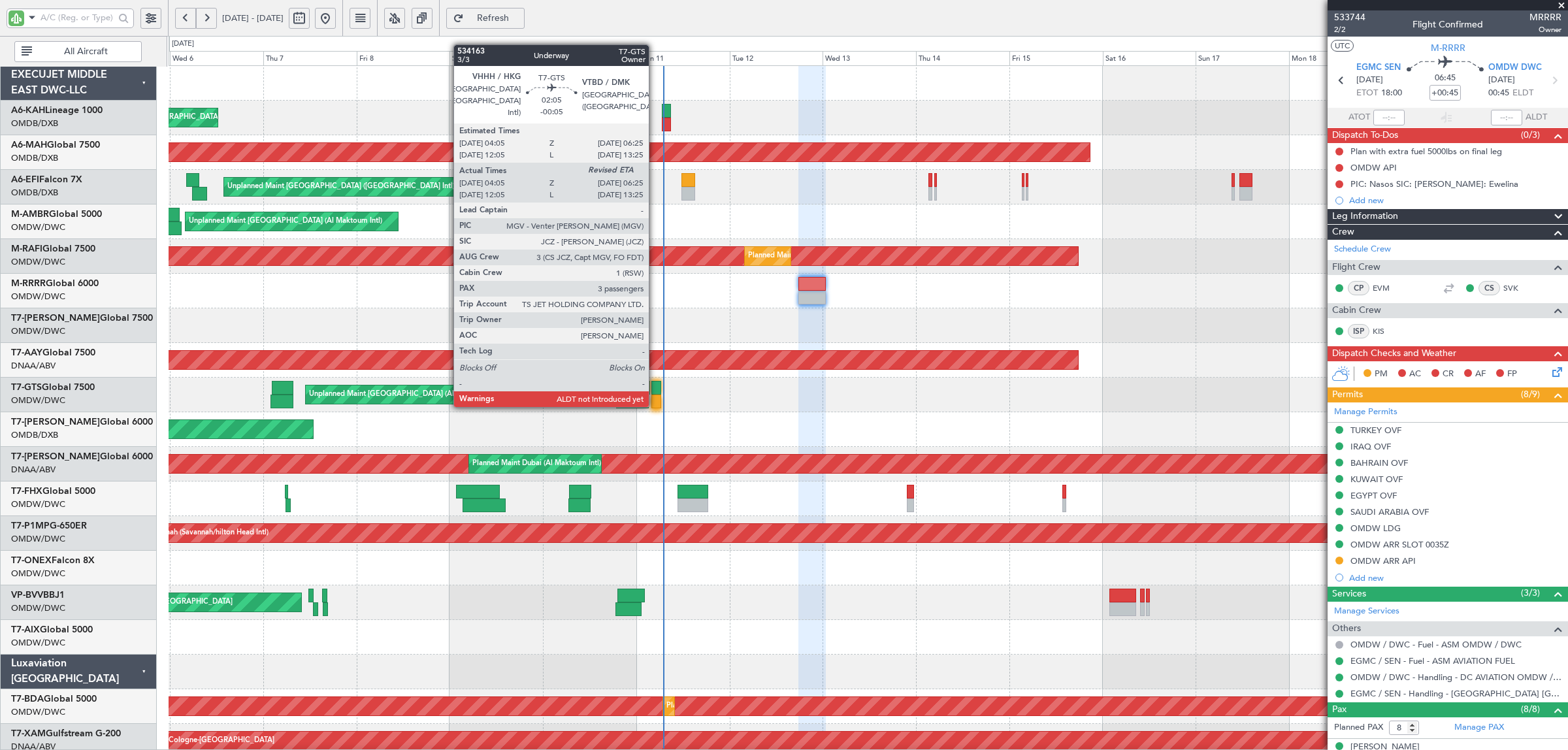
click at [655, 407] on div at bounding box center [656, 401] width 9 height 13
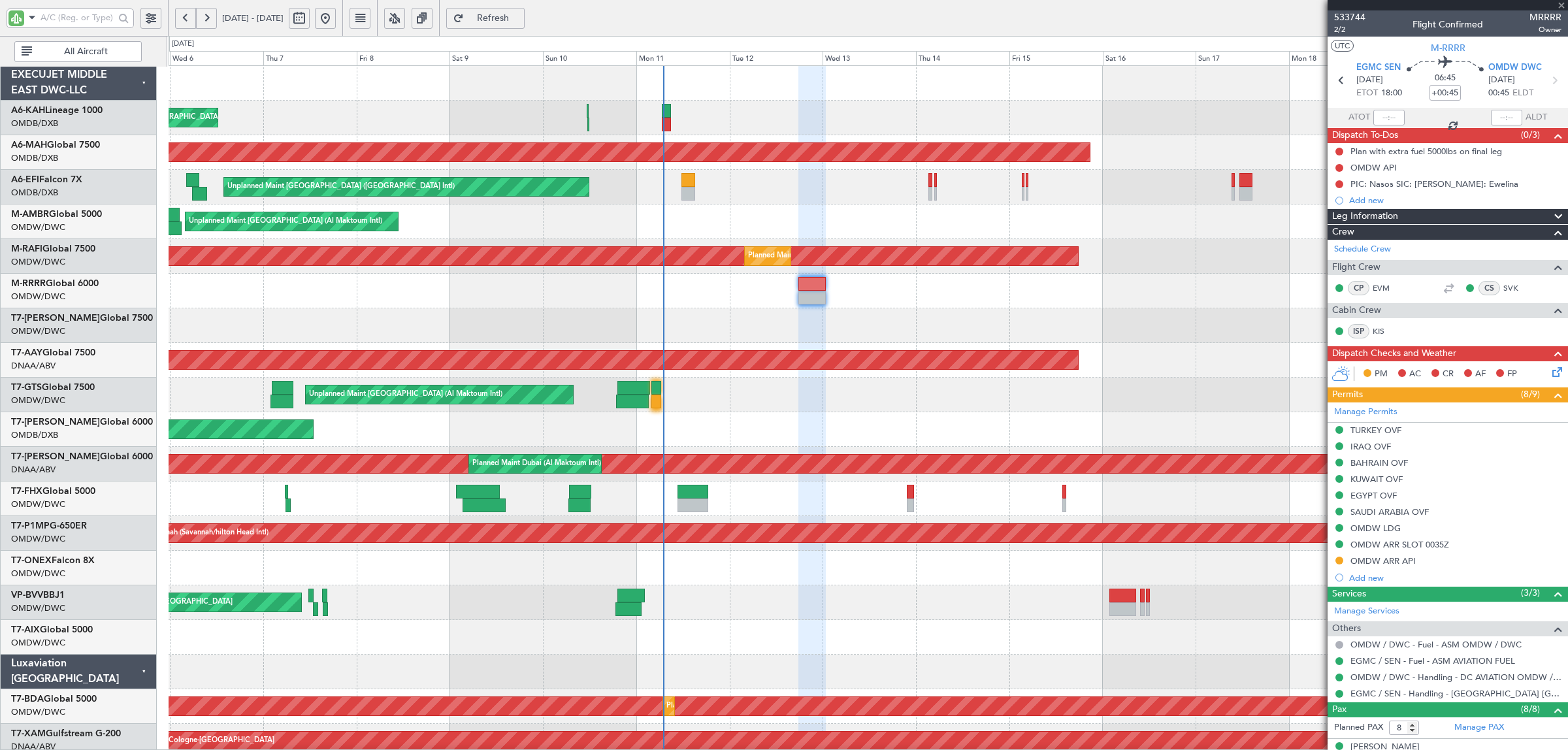
type input "-00:05"
type input "04:15"
type input "3"
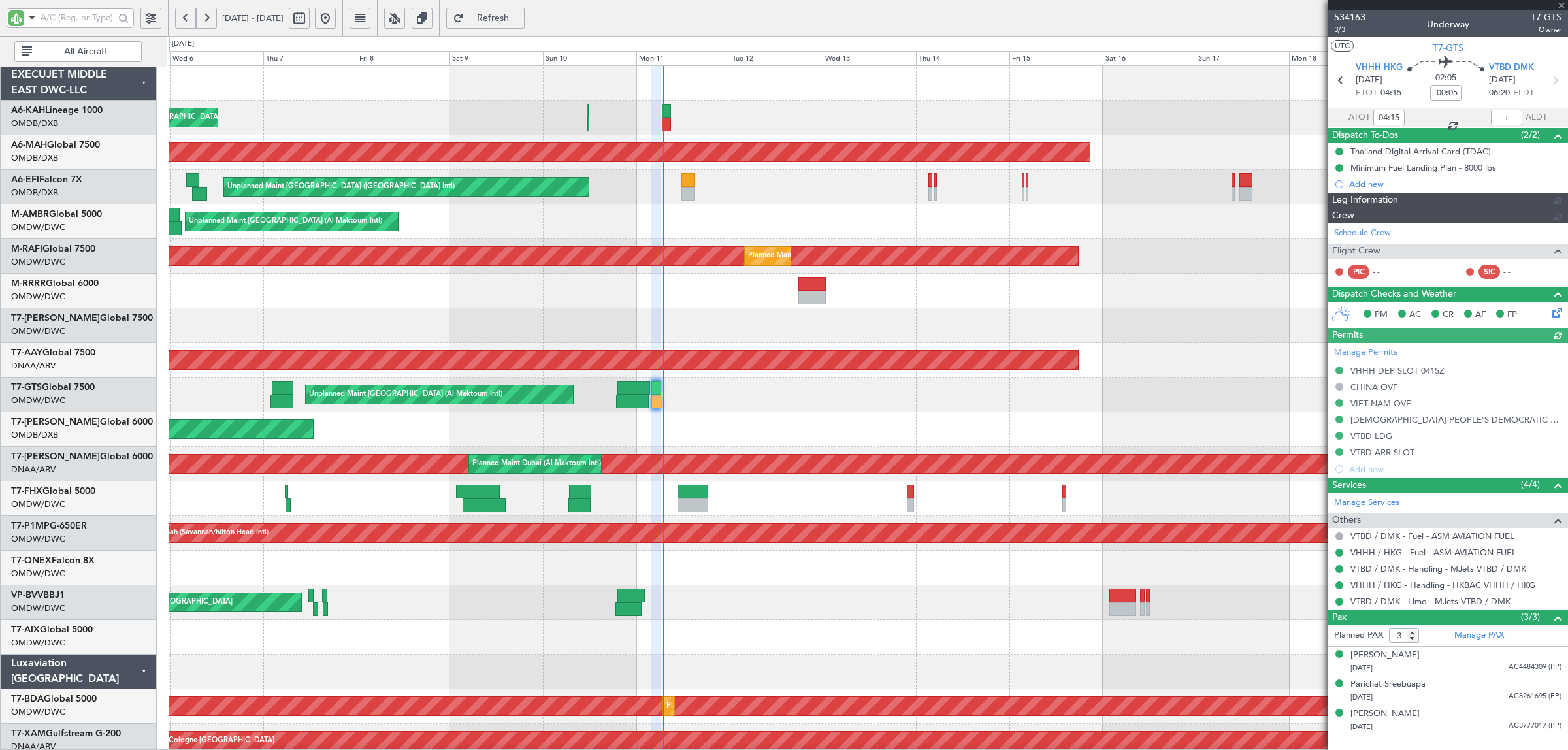
type input "Rohit Roy (ROY)"
type input "6958"
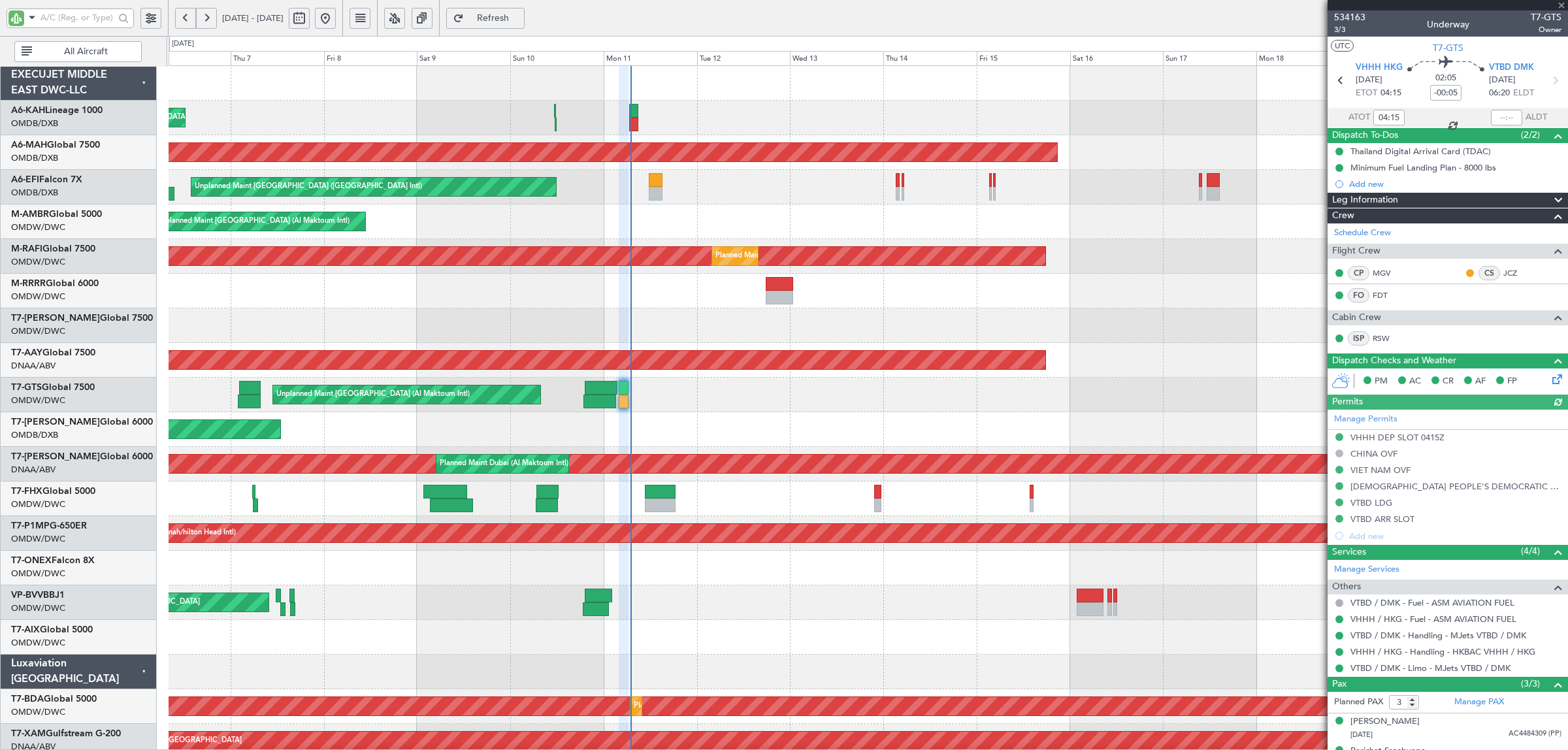
click at [688, 410] on div "Unplanned Maint [GEOGRAPHIC_DATA] (Al Maktoum Intl)" at bounding box center [868, 396] width 1398 height 35
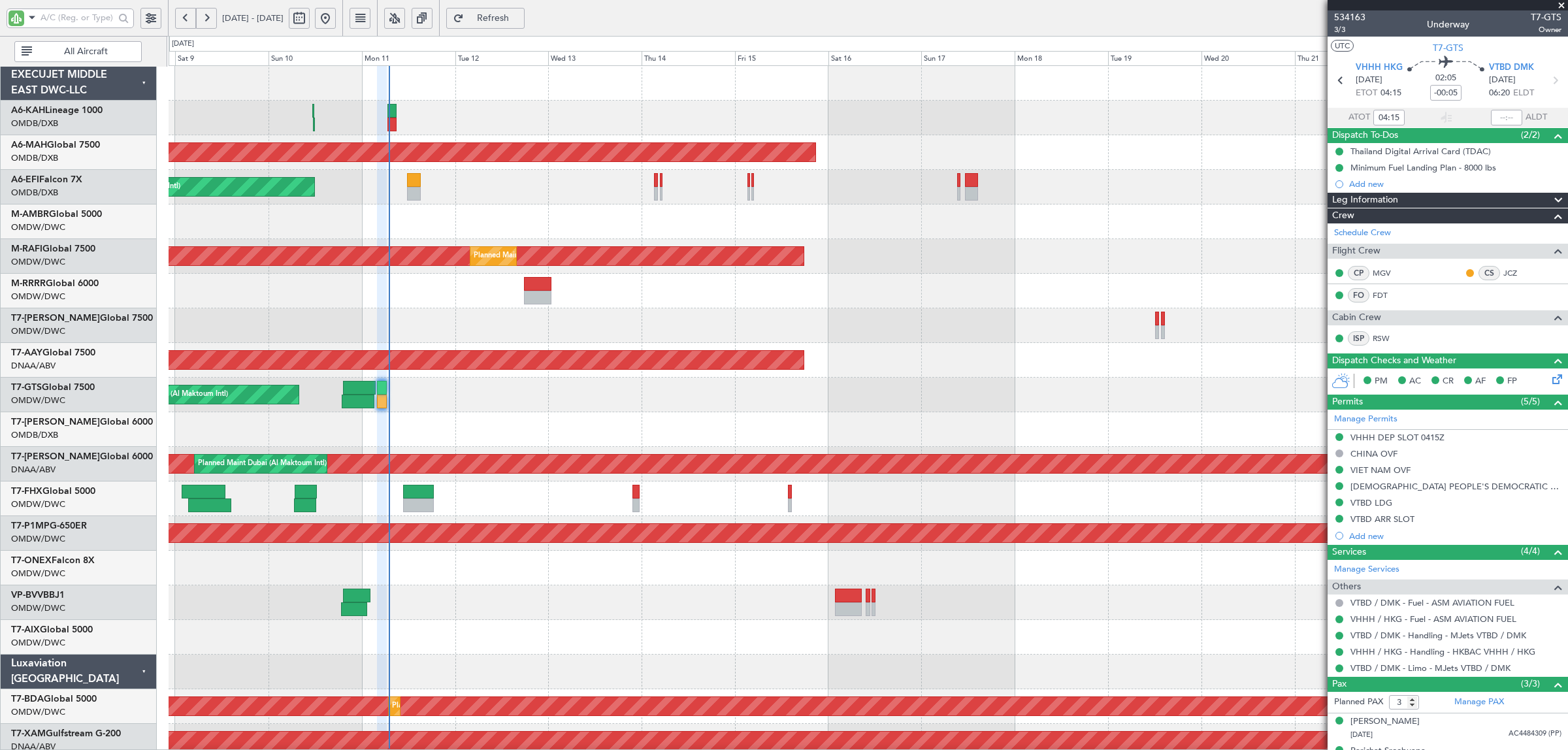
click at [516, 435] on div "AOG Maint [GEOGRAPHIC_DATA] (Dubai Intl)" at bounding box center [868, 429] width 1398 height 35
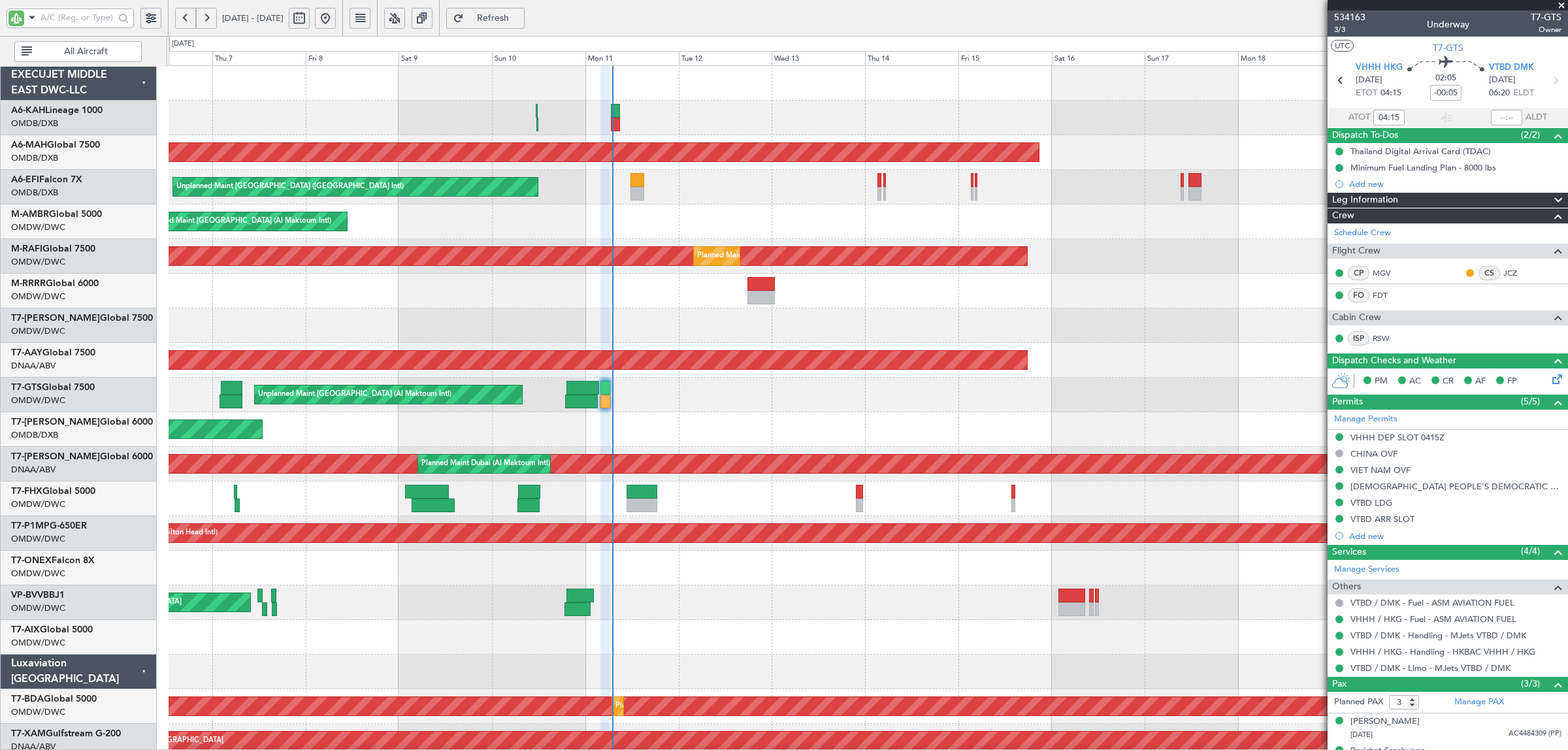
click at [774, 431] on div "AOG Maint [GEOGRAPHIC_DATA] (Dubai Intl)" at bounding box center [868, 429] width 1398 height 35
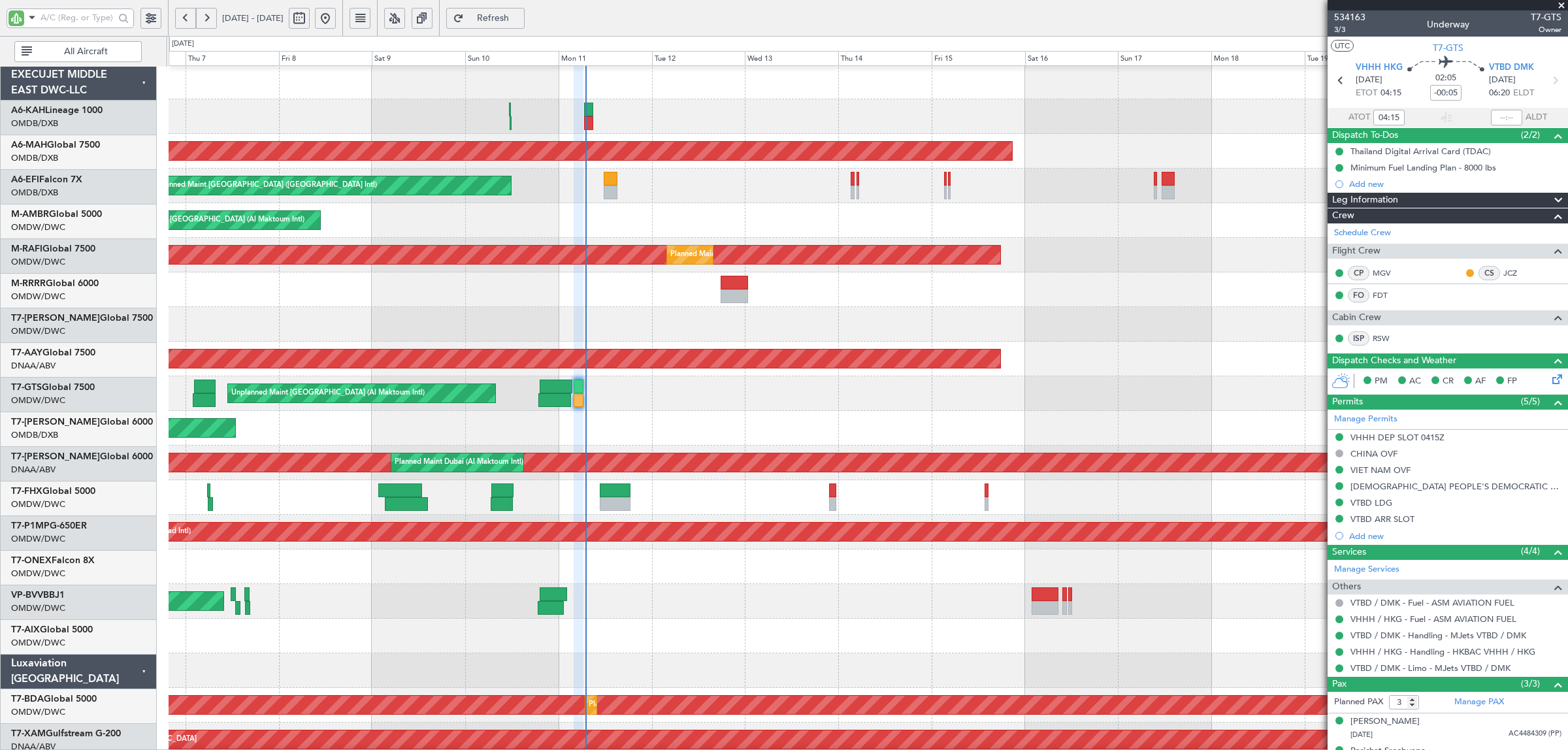
scroll to position [2, 0]
click at [699, 426] on div "AOG Maint [GEOGRAPHIC_DATA] (Dubai Intl)" at bounding box center [868, 429] width 1398 height 35
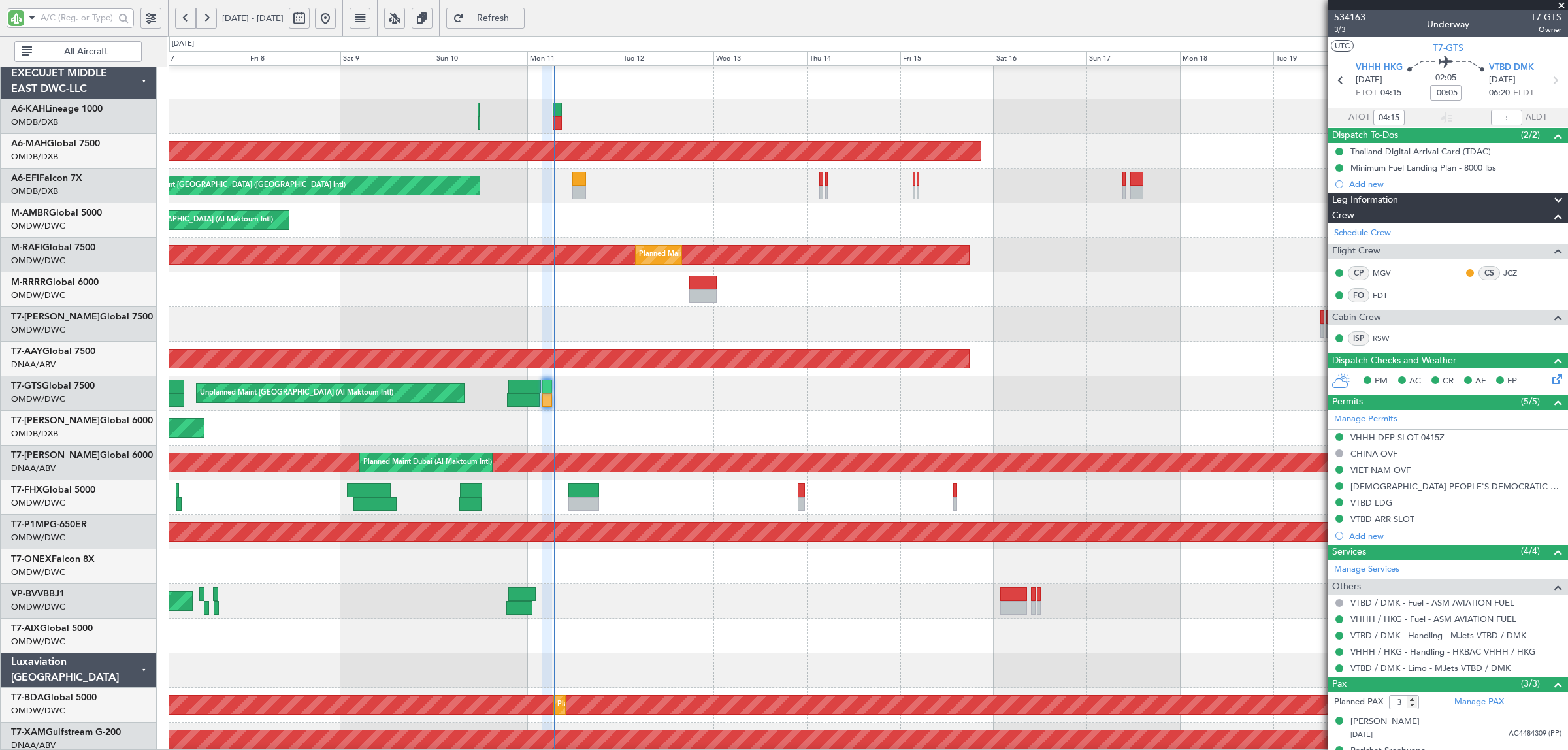
scroll to position [1, 0]
click at [636, 435] on div "AOG Maint [GEOGRAPHIC_DATA] (Dubai Intl)" at bounding box center [868, 429] width 1398 height 35
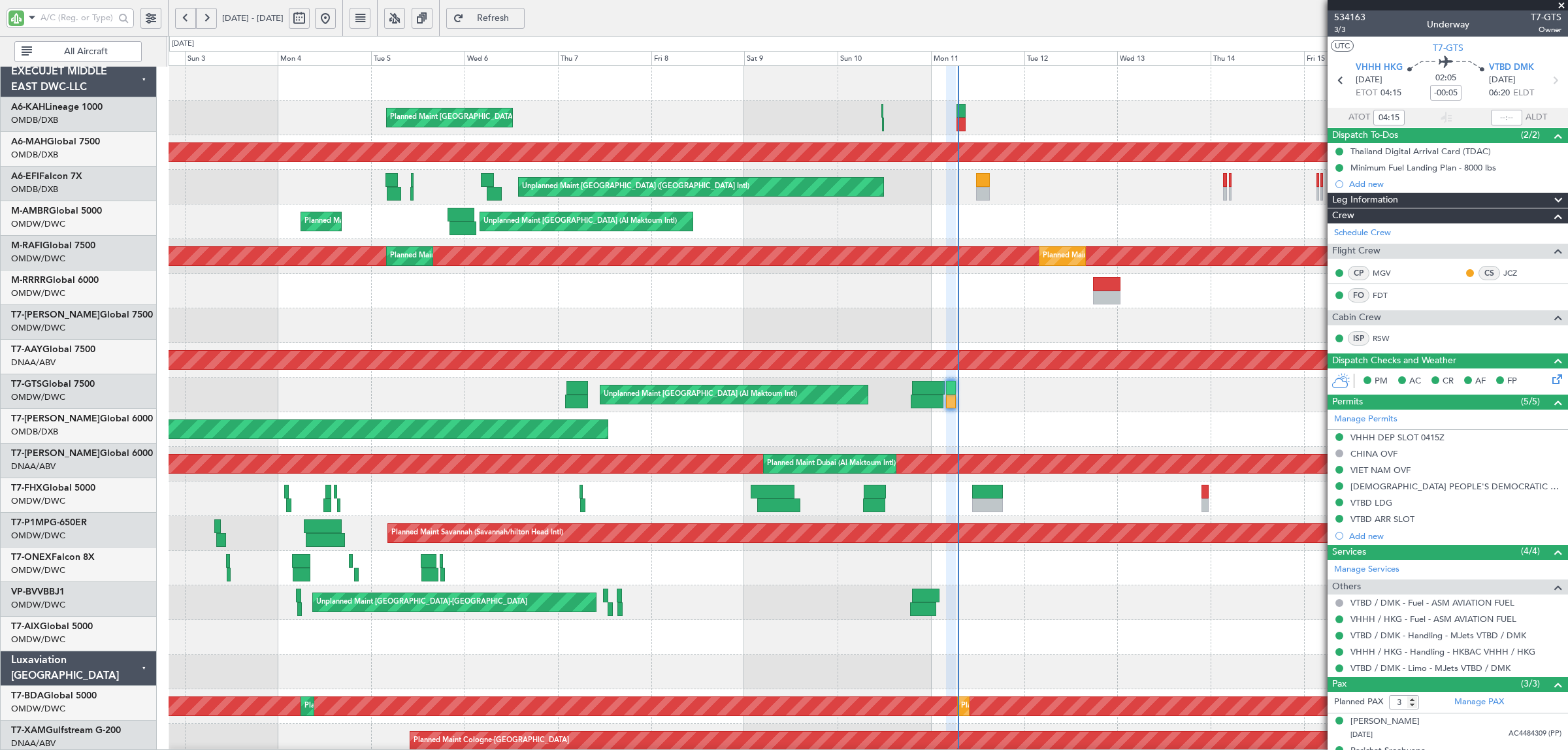
scroll to position [0, 0]
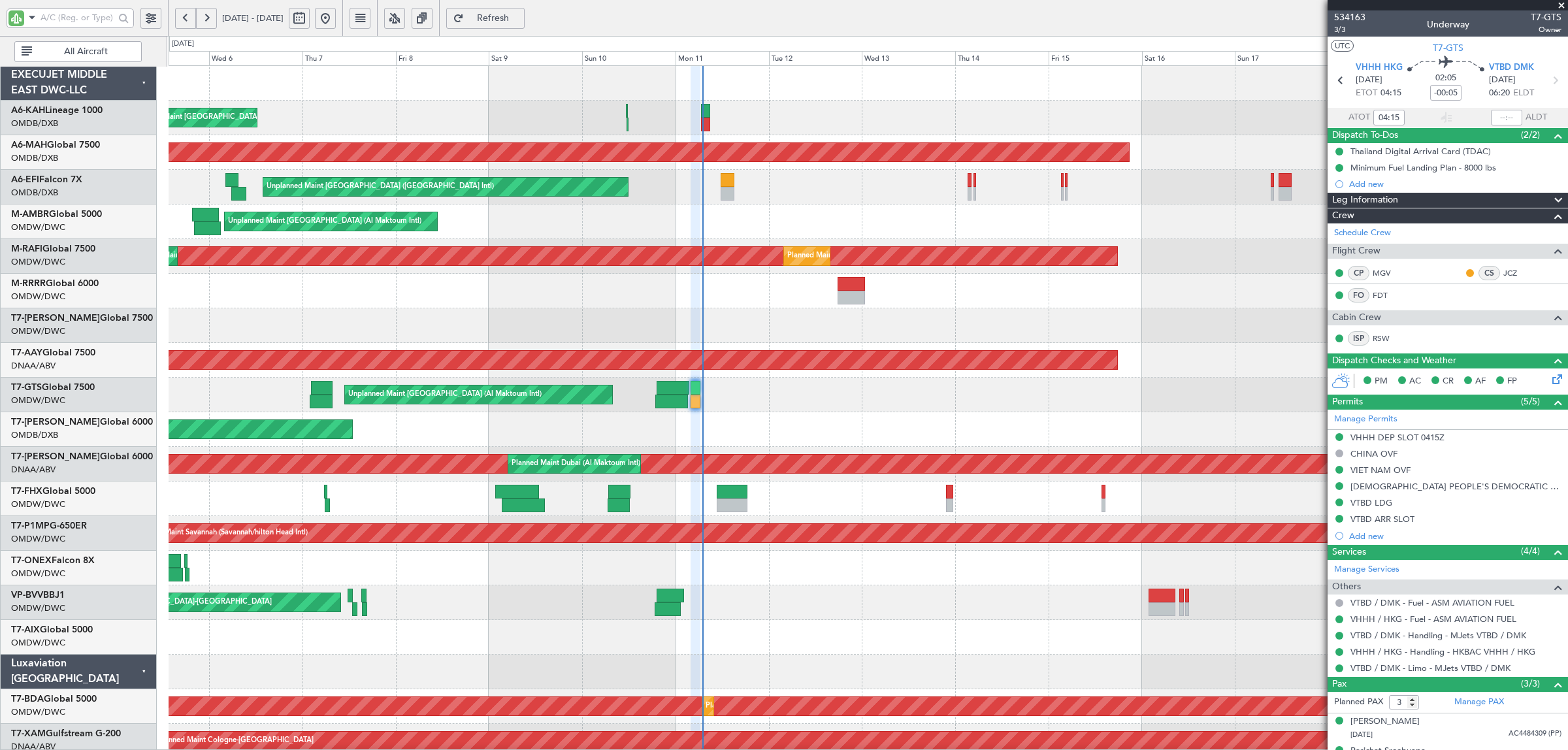
click at [526, 435] on div "AOG Maint [GEOGRAPHIC_DATA] (Dubai Intl)" at bounding box center [868, 429] width 1398 height 35
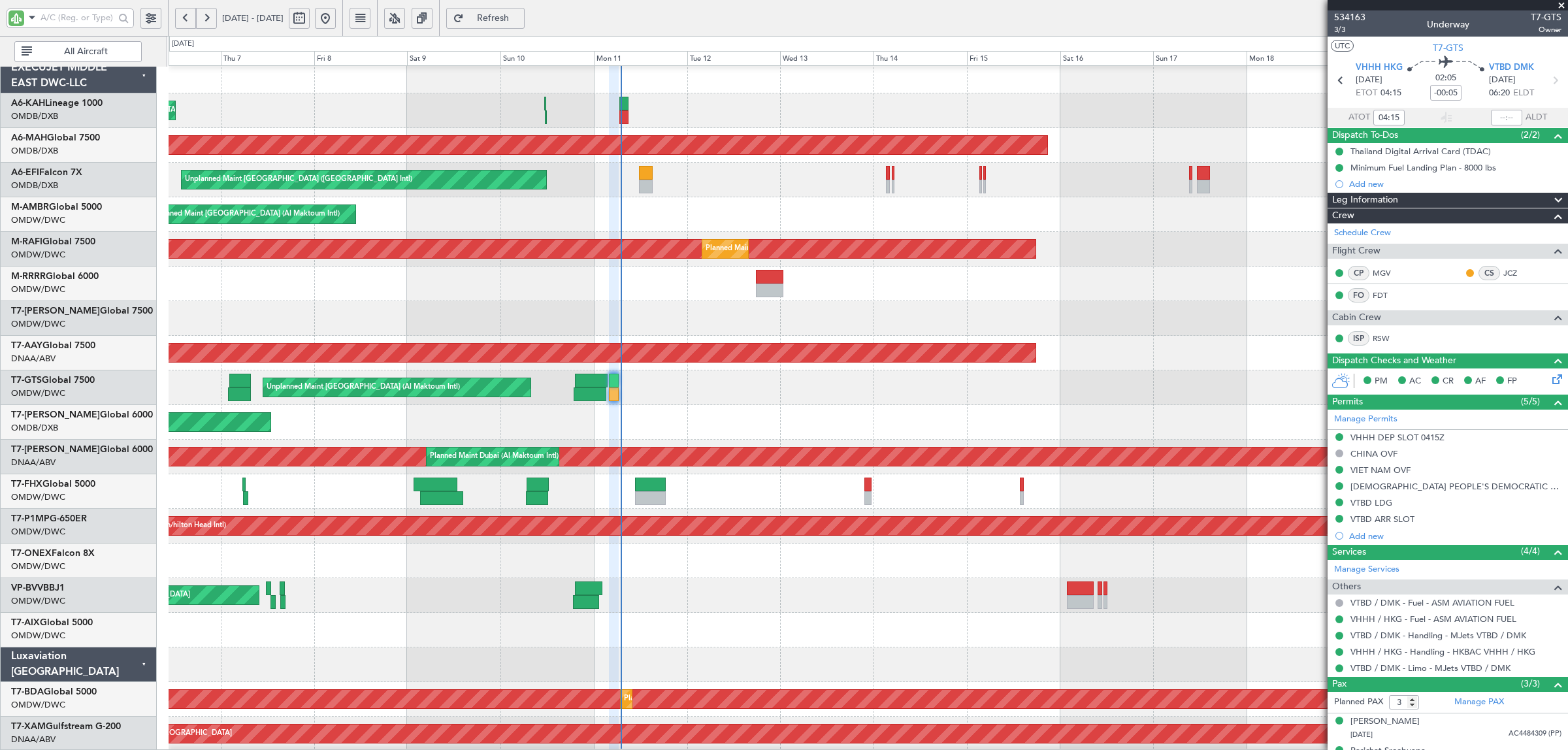
scroll to position [9, 0]
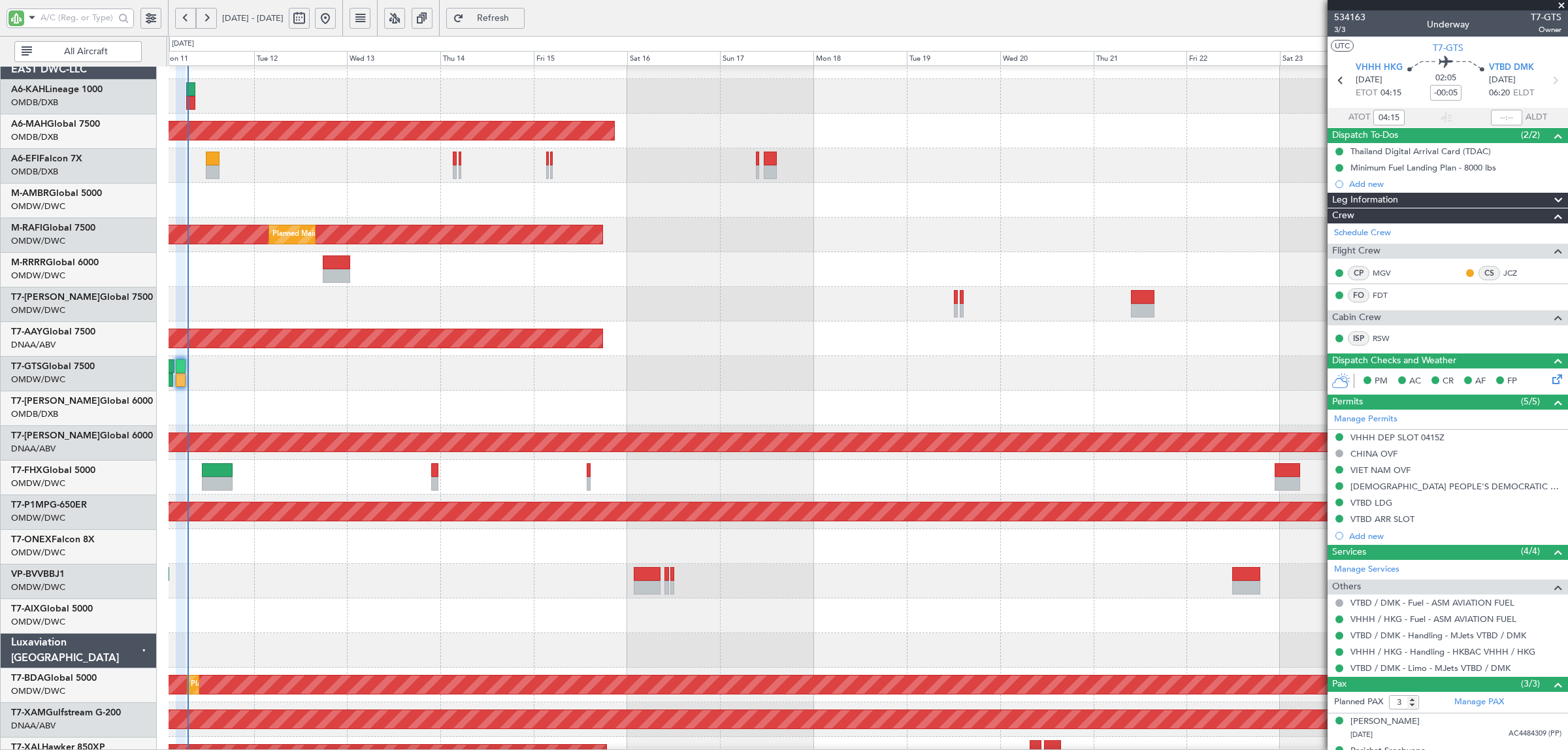
click at [309, 488] on div at bounding box center [868, 478] width 1398 height 35
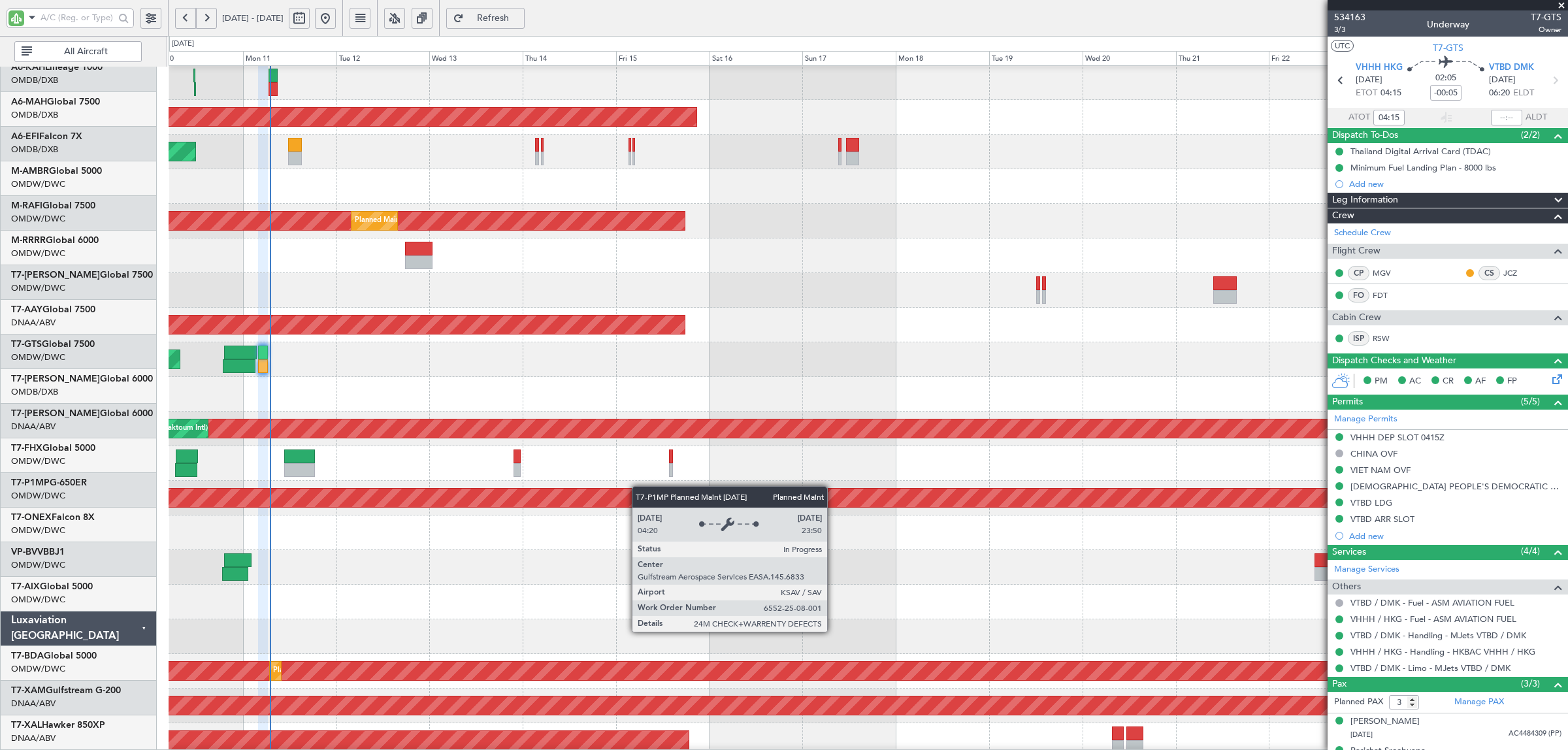
scroll to position [60, 0]
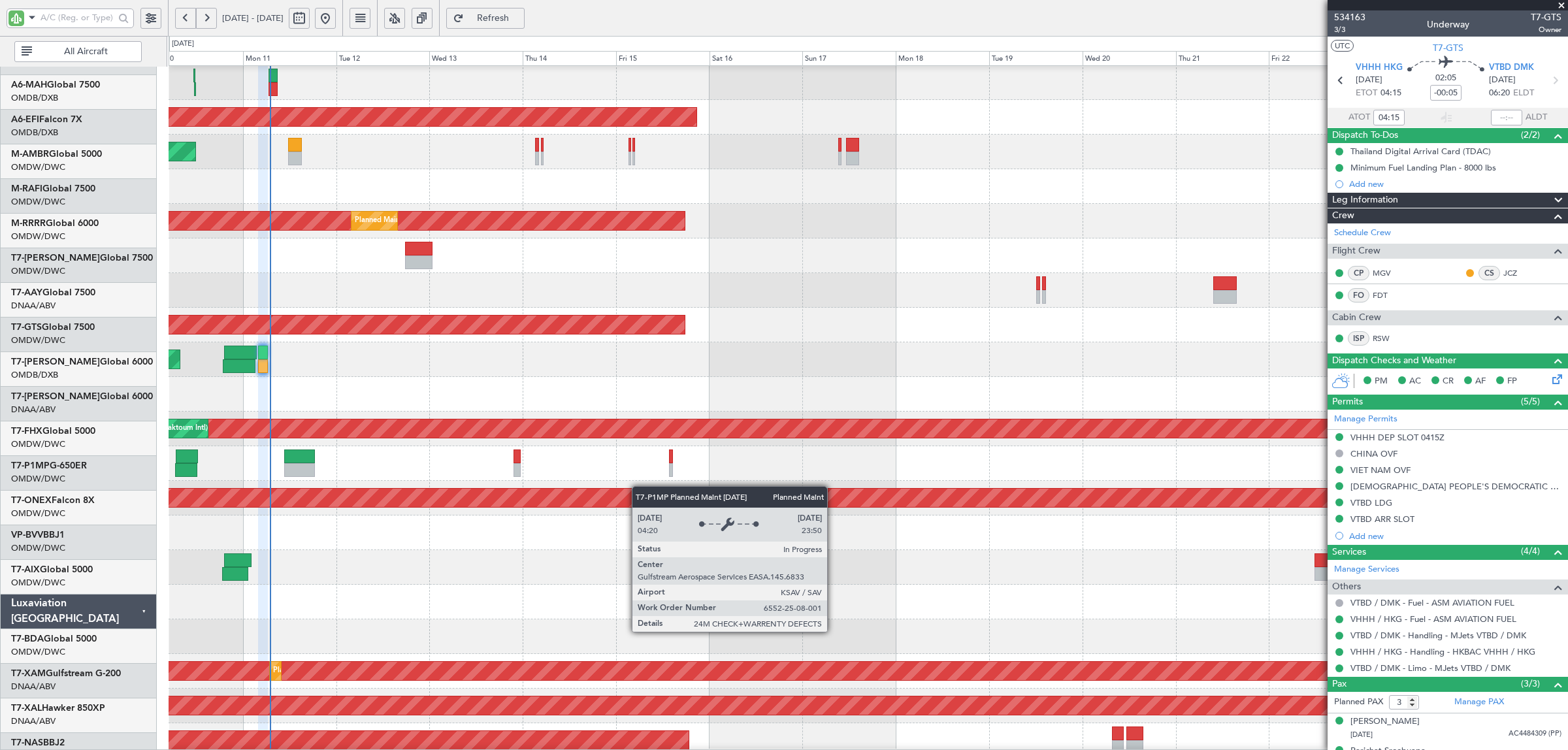
click at [1323, 489] on div "Planned Maint Savannah (Savannah/hilton Head Intl)" at bounding box center [1332, 497] width 3264 height 18
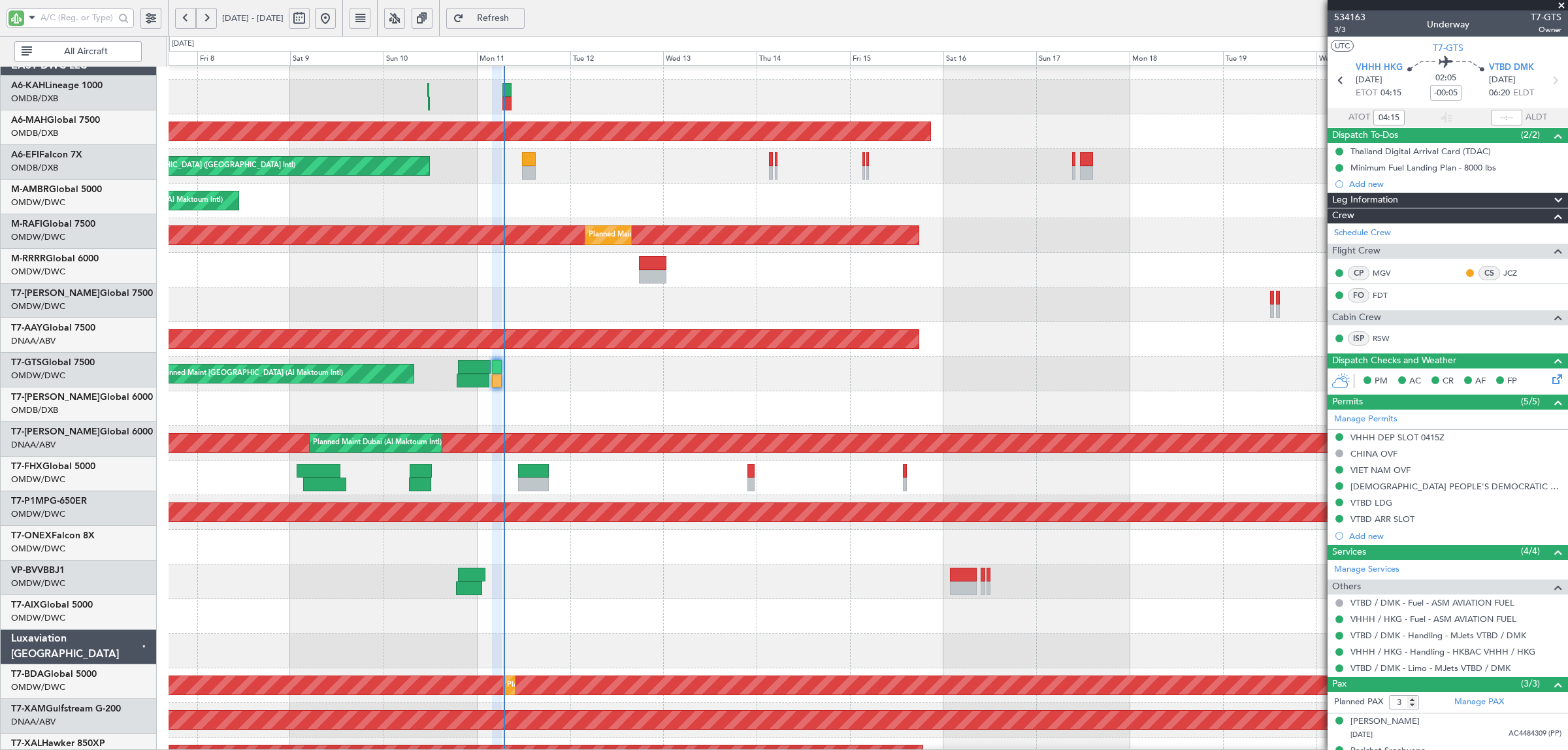
scroll to position [21, 0]
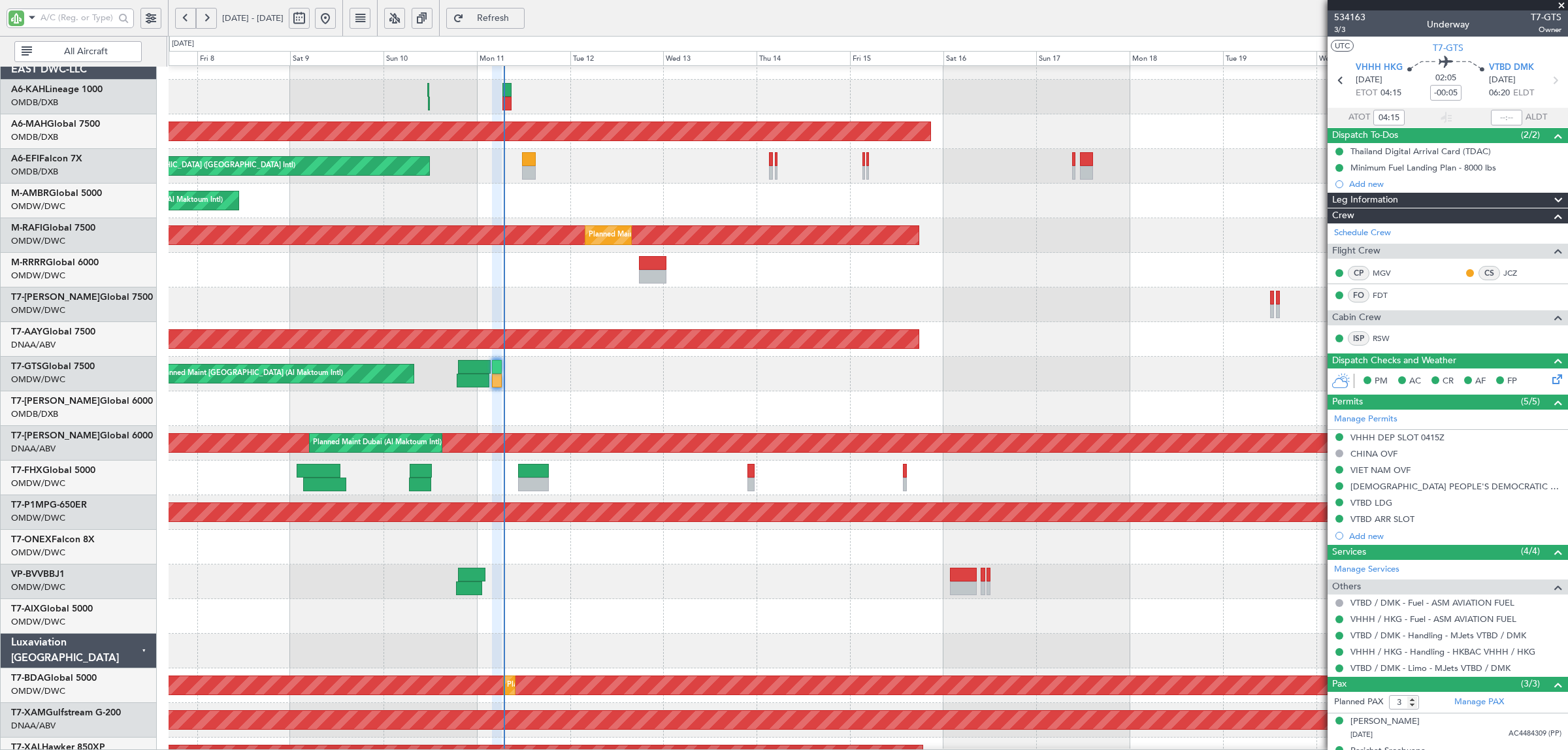
click at [629, 486] on div at bounding box center [868, 478] width 1398 height 35
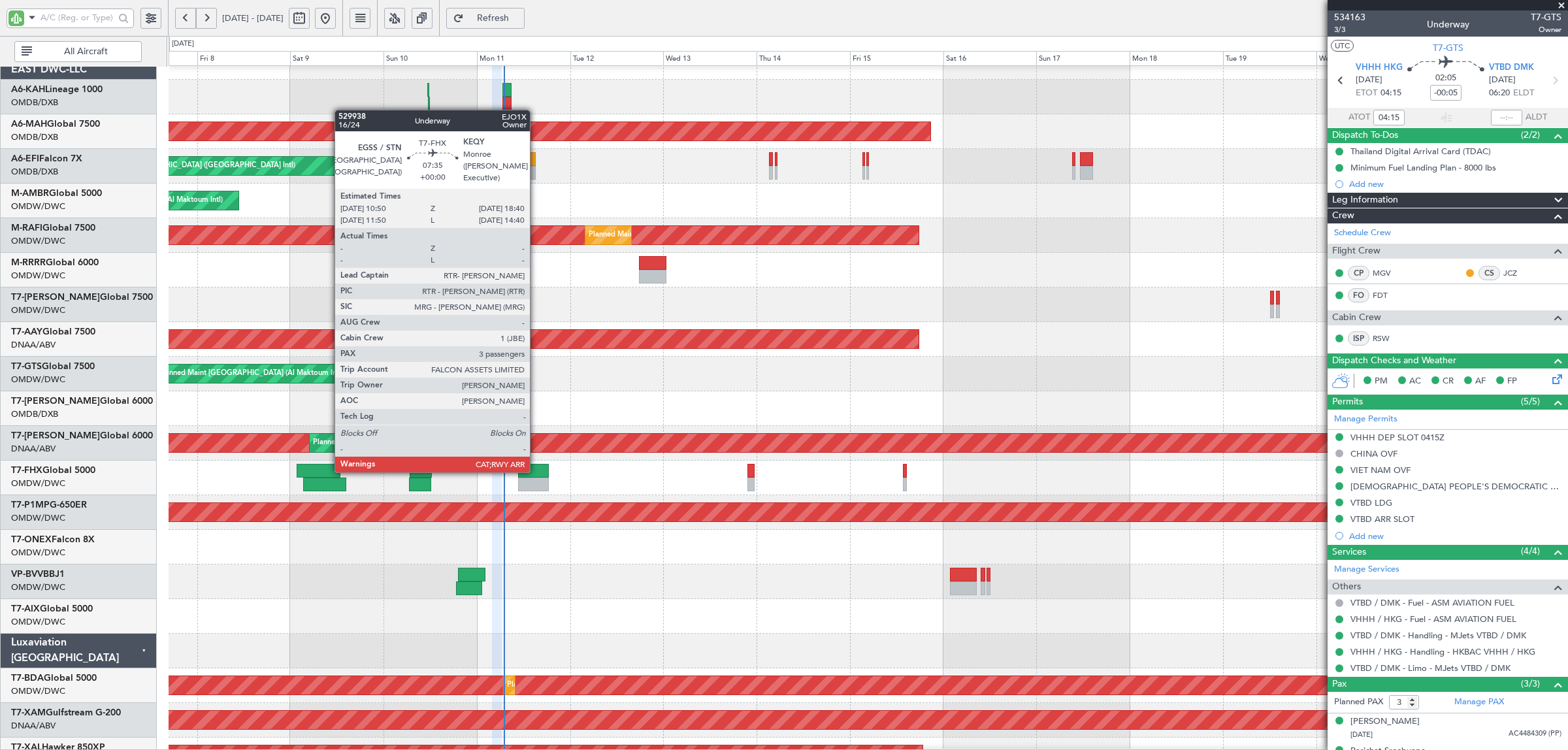
click at [537, 484] on div at bounding box center [533, 484] width 31 height 13
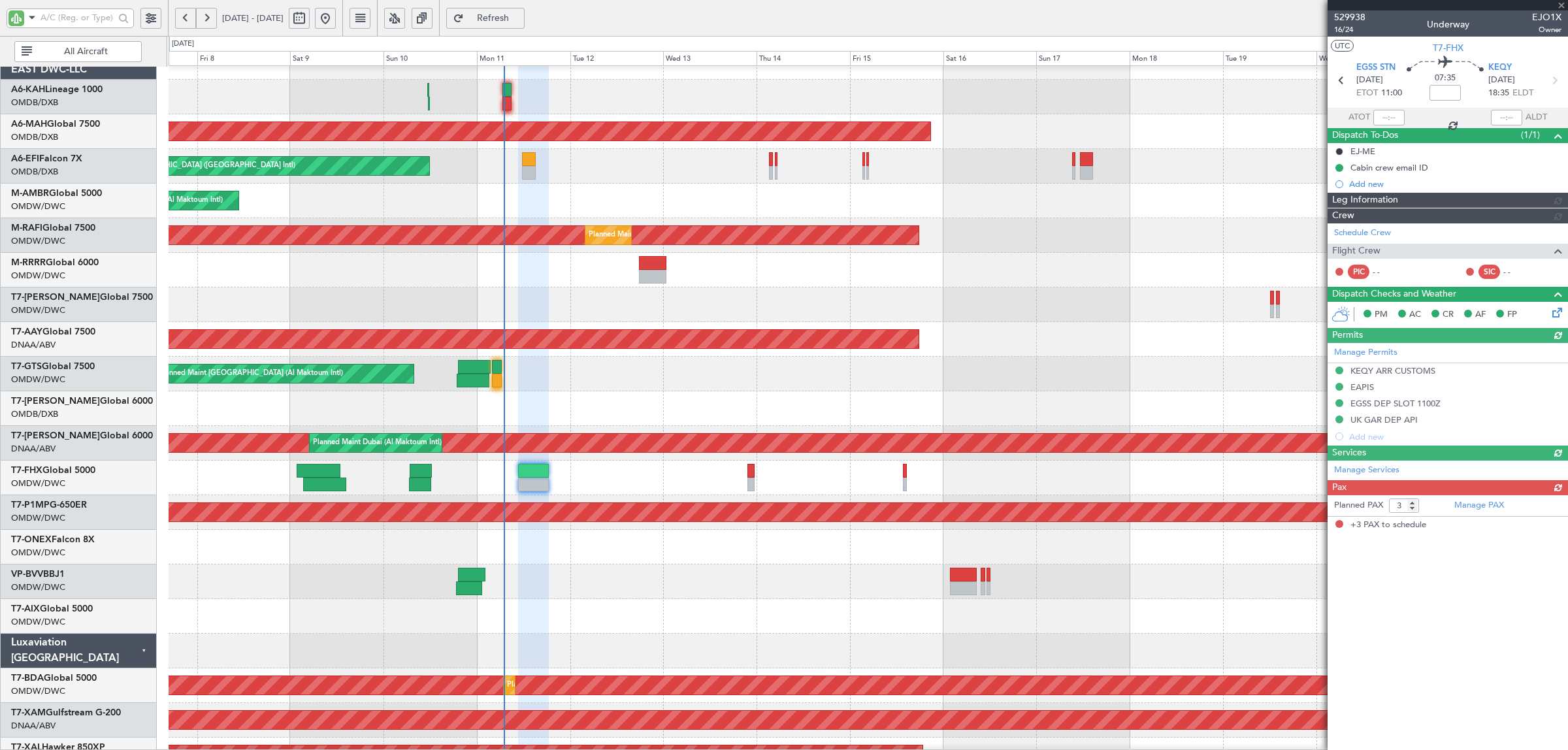
type input "[PERSON_NAME] (SYS)"
type input "7003"
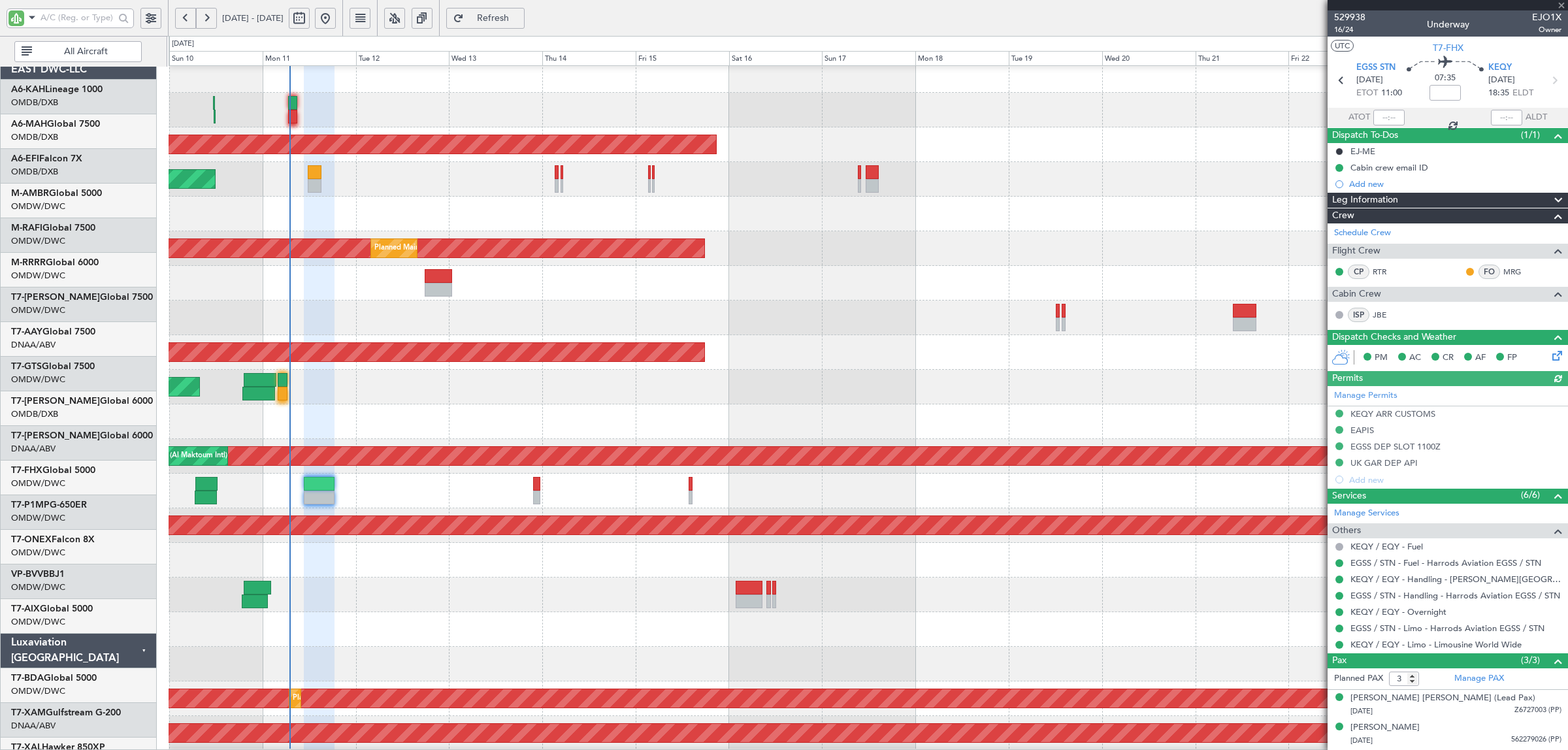
scroll to position [0, 0]
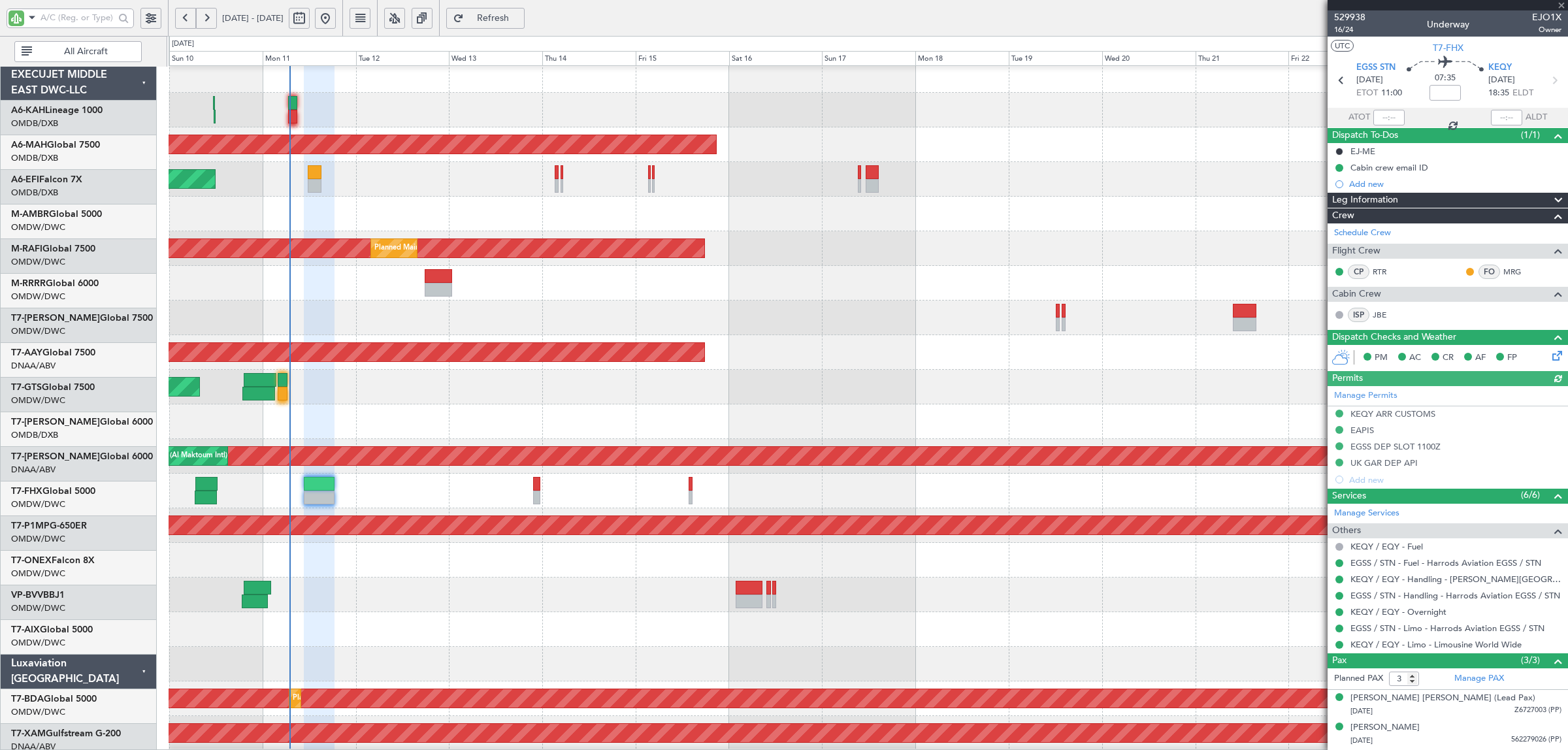
click at [515, 504] on div at bounding box center [868, 491] width 1398 height 35
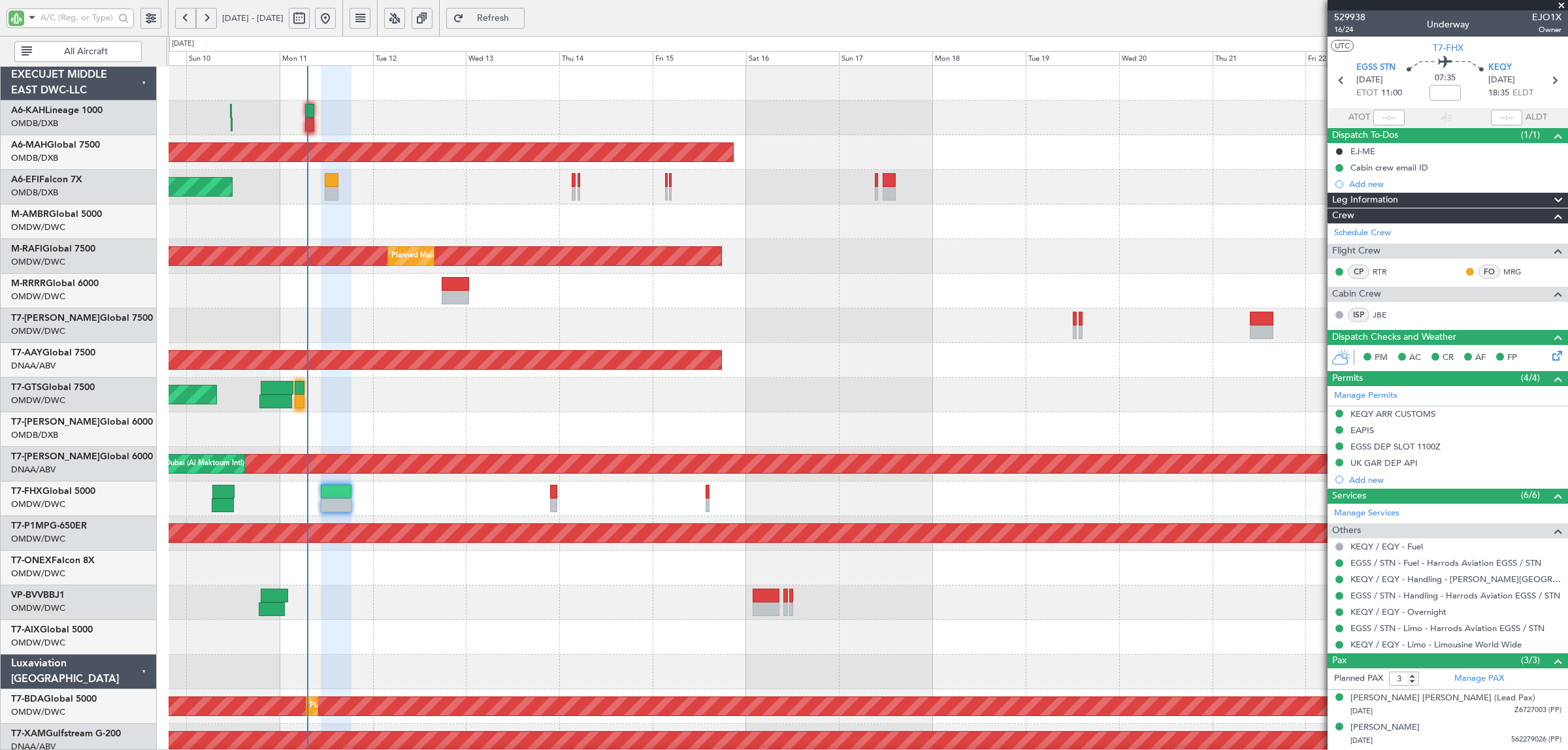
click at [932, 523] on div "Planned Maint London (Stansted) Planned Maint Dubai (Dubai Intl) Unplanned Main…" at bounding box center [868, 690] width 1398 height 1247
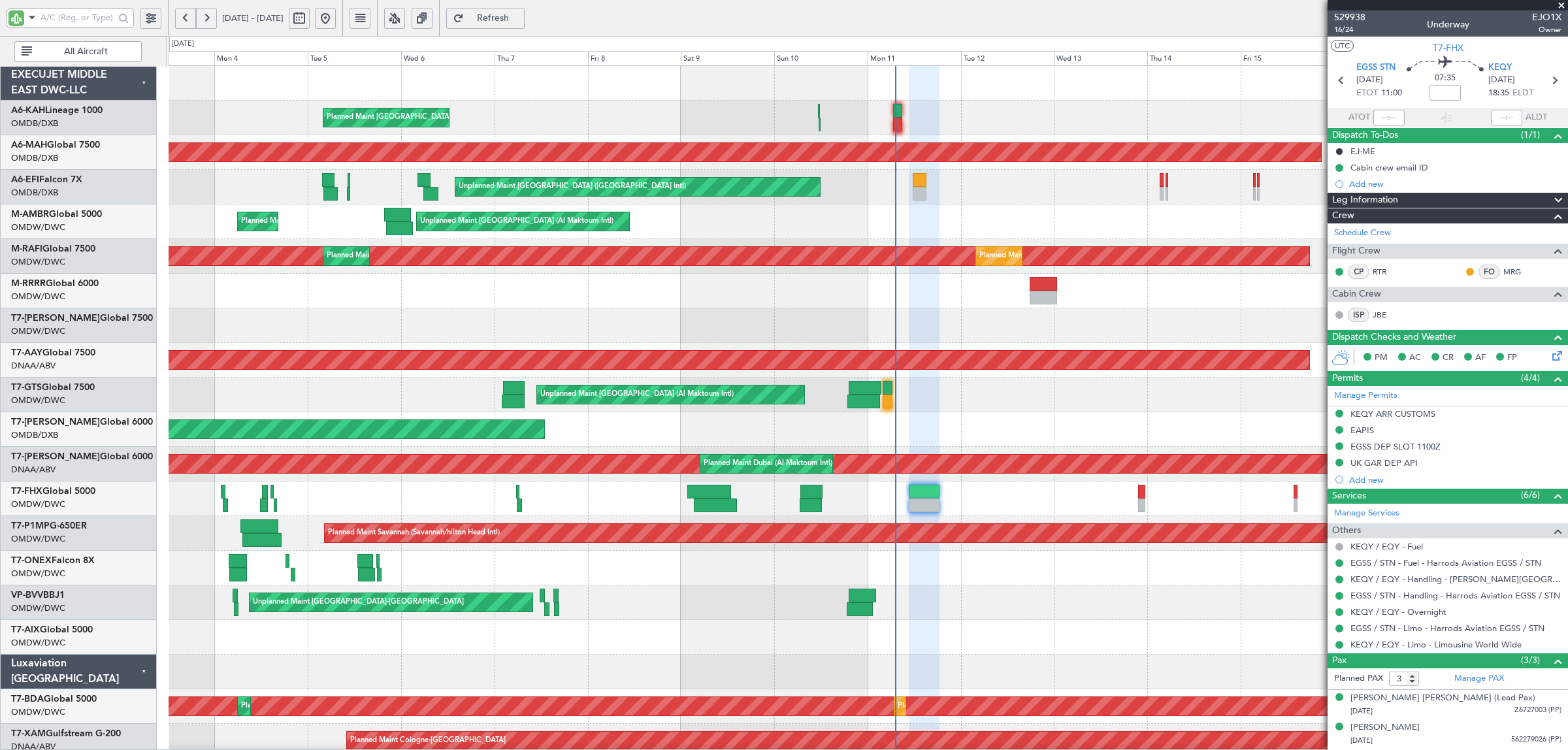
click at [810, 609] on div "Planned Maint London (Stansted) Planned Maint Dubai (Dubai Intl) Unplanned Main…" at bounding box center [868, 690] width 1398 height 1247
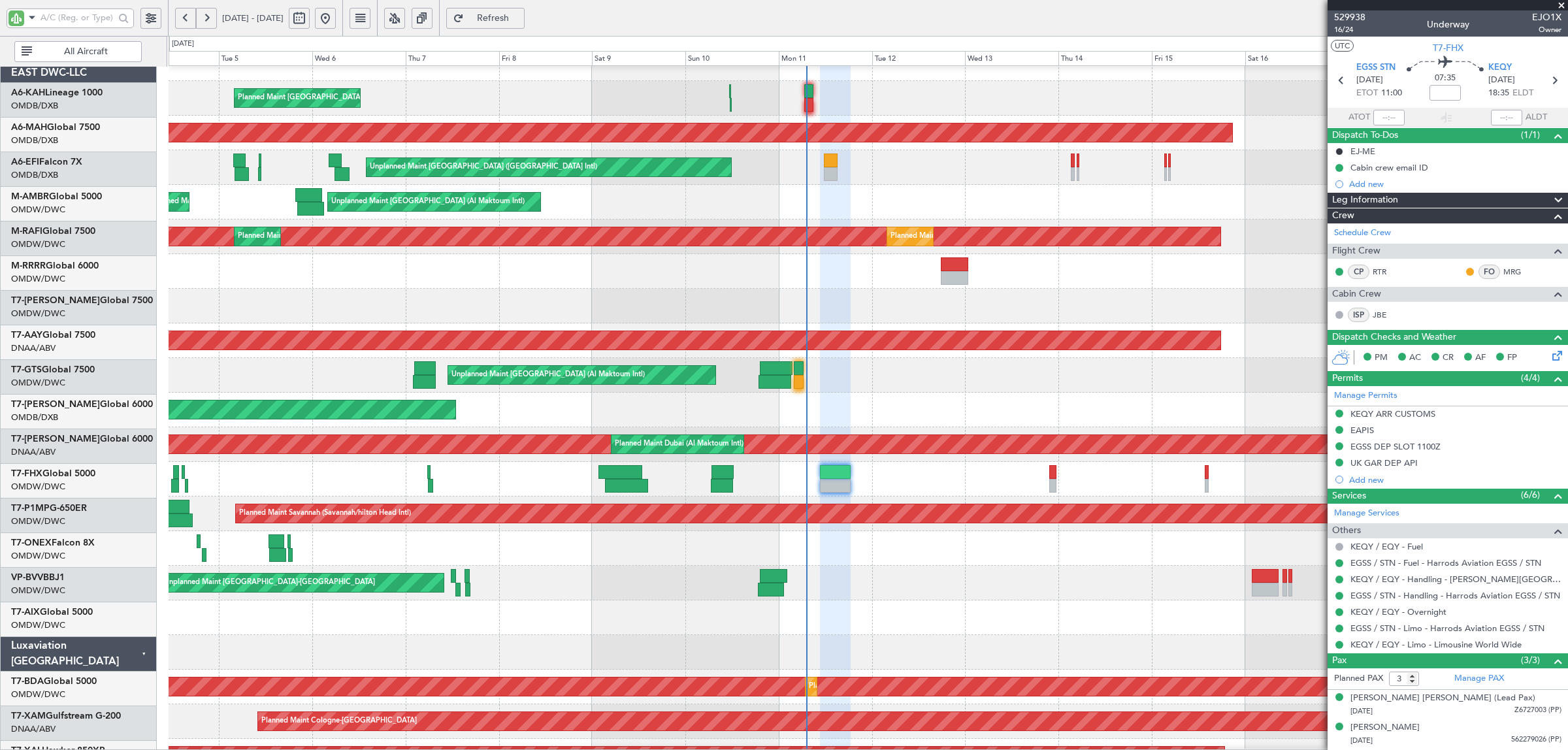
scroll to position [20, 0]
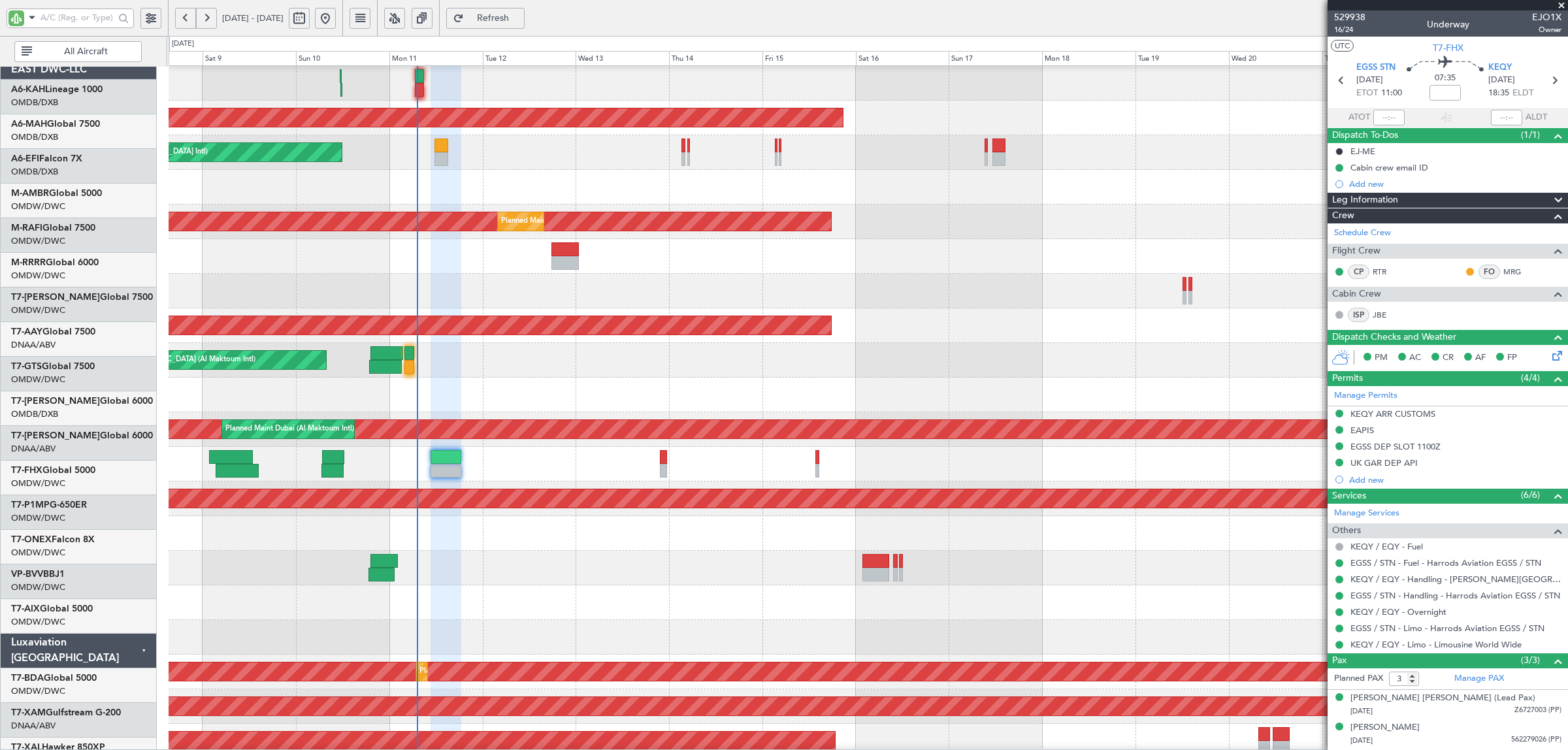
click at [661, 587] on div at bounding box center [868, 603] width 1398 height 35
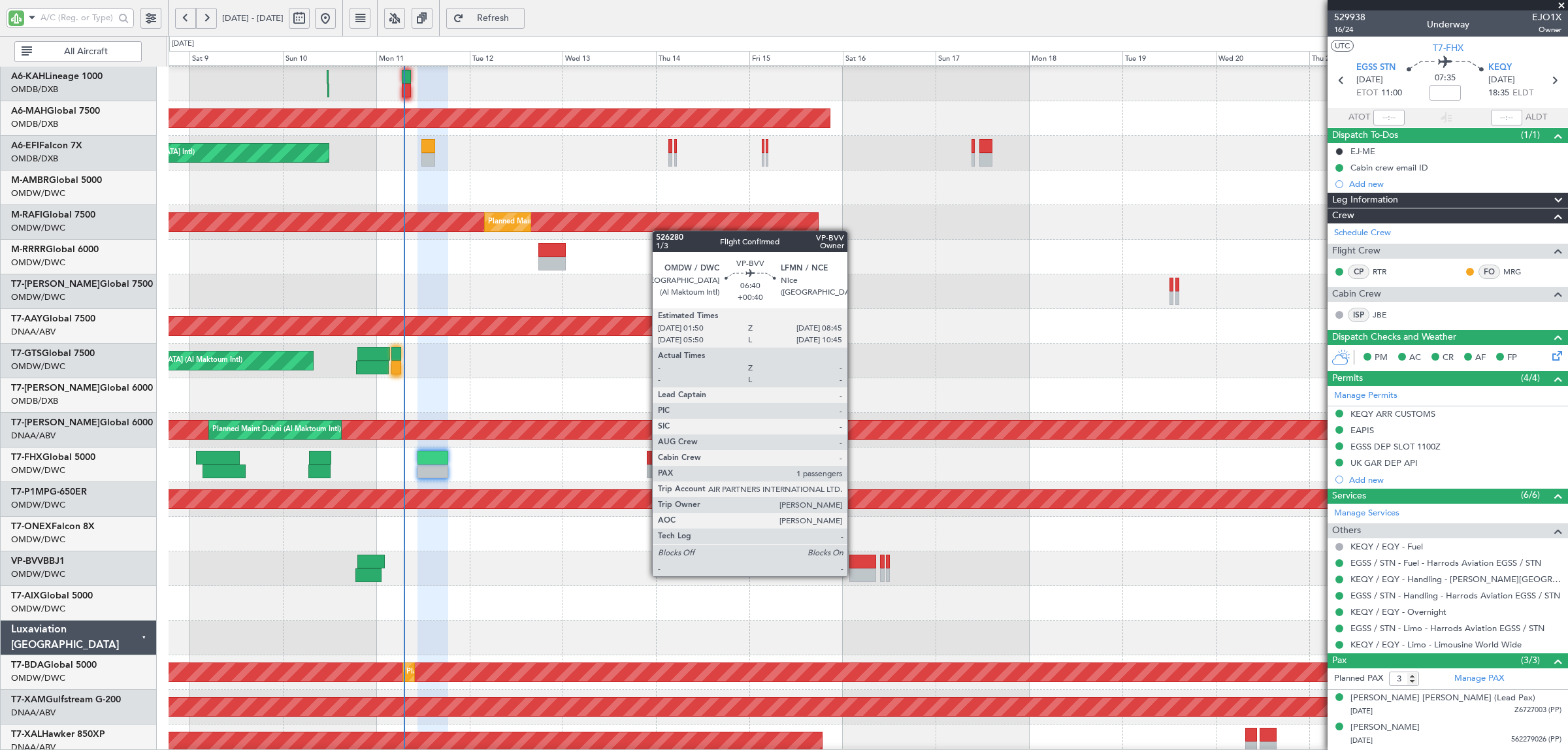
click at [854, 576] on div at bounding box center [863, 575] width 28 height 13
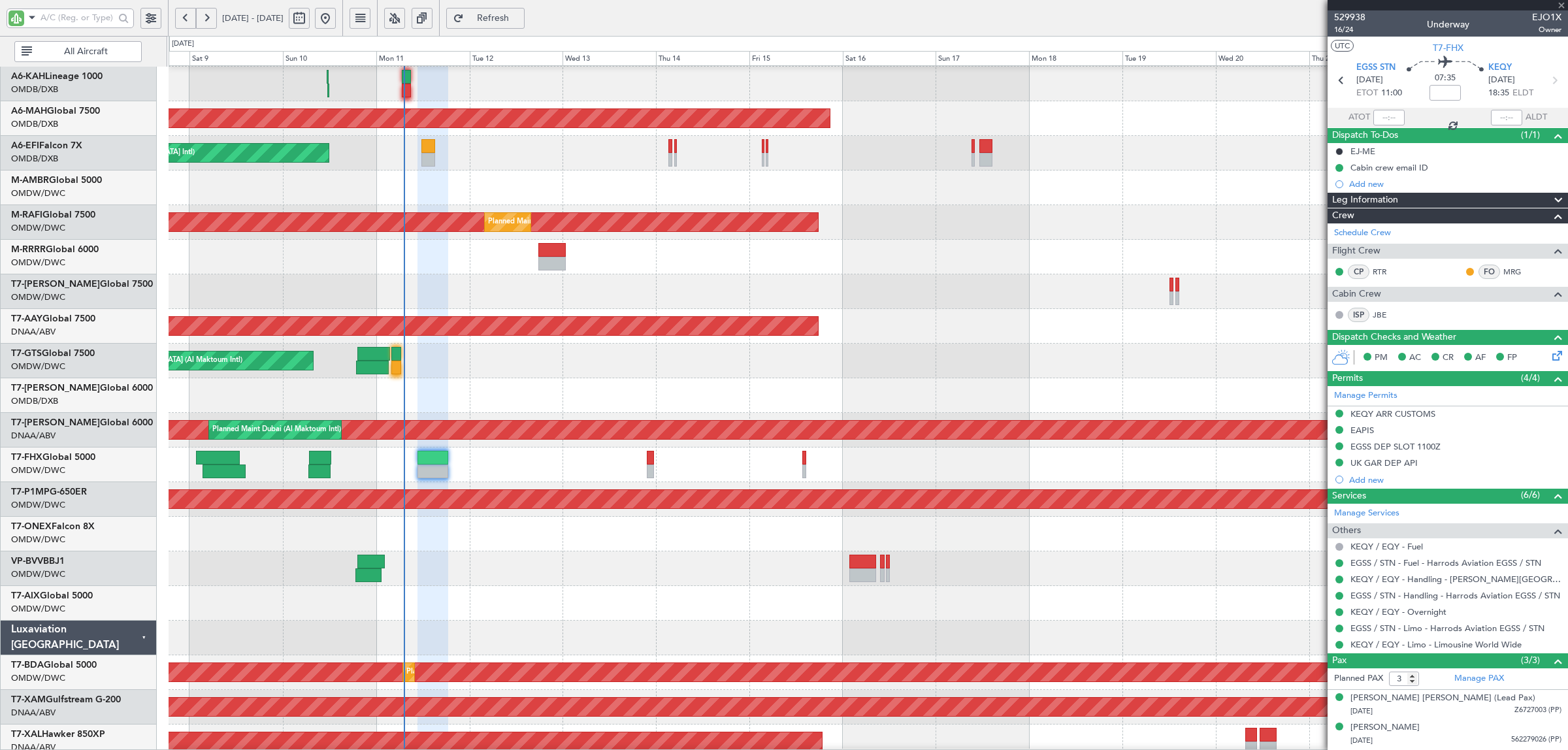
click at [855, 572] on div at bounding box center [863, 575] width 28 height 13
type input "+00:40"
type input "1"
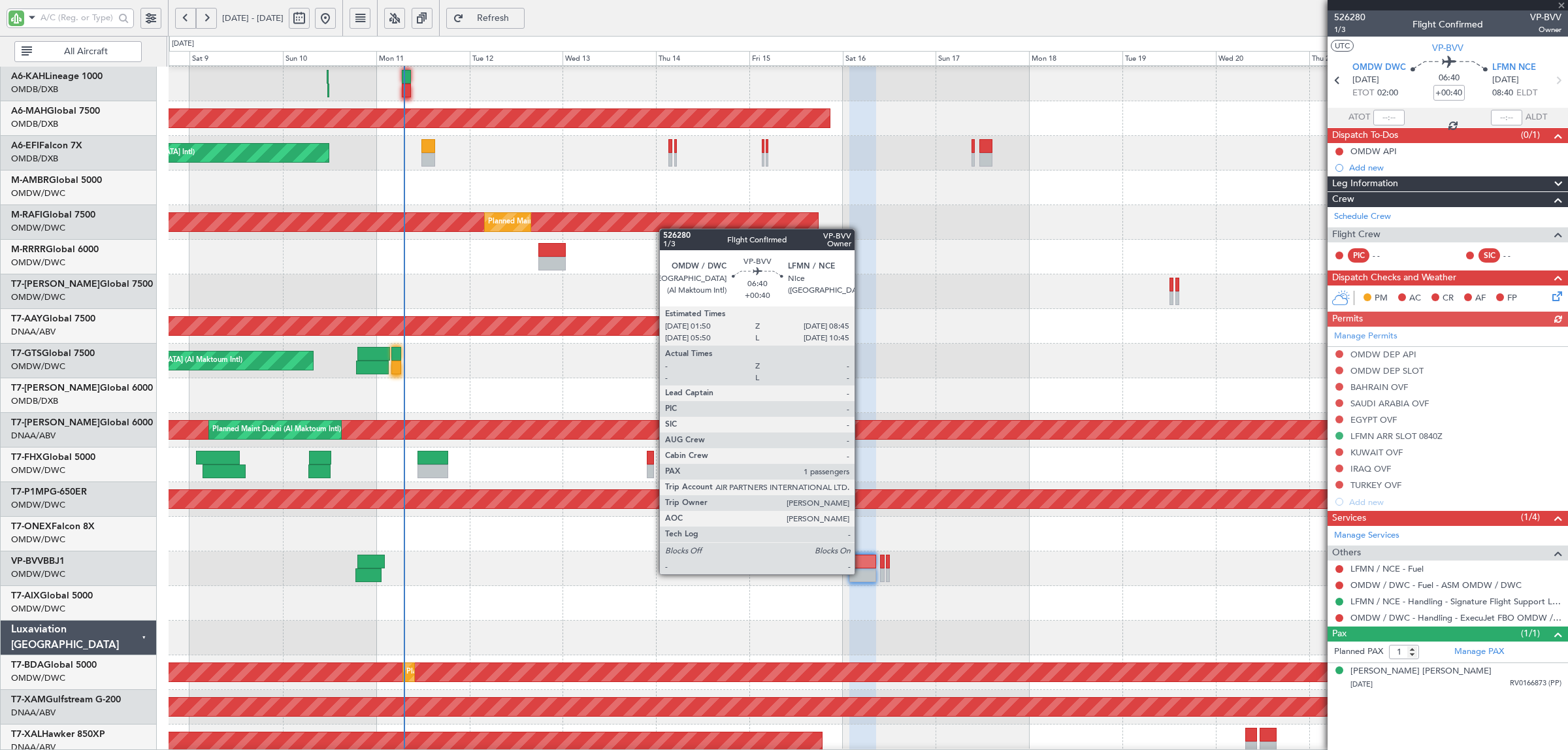
click at [861, 574] on div at bounding box center [863, 575] width 28 height 13
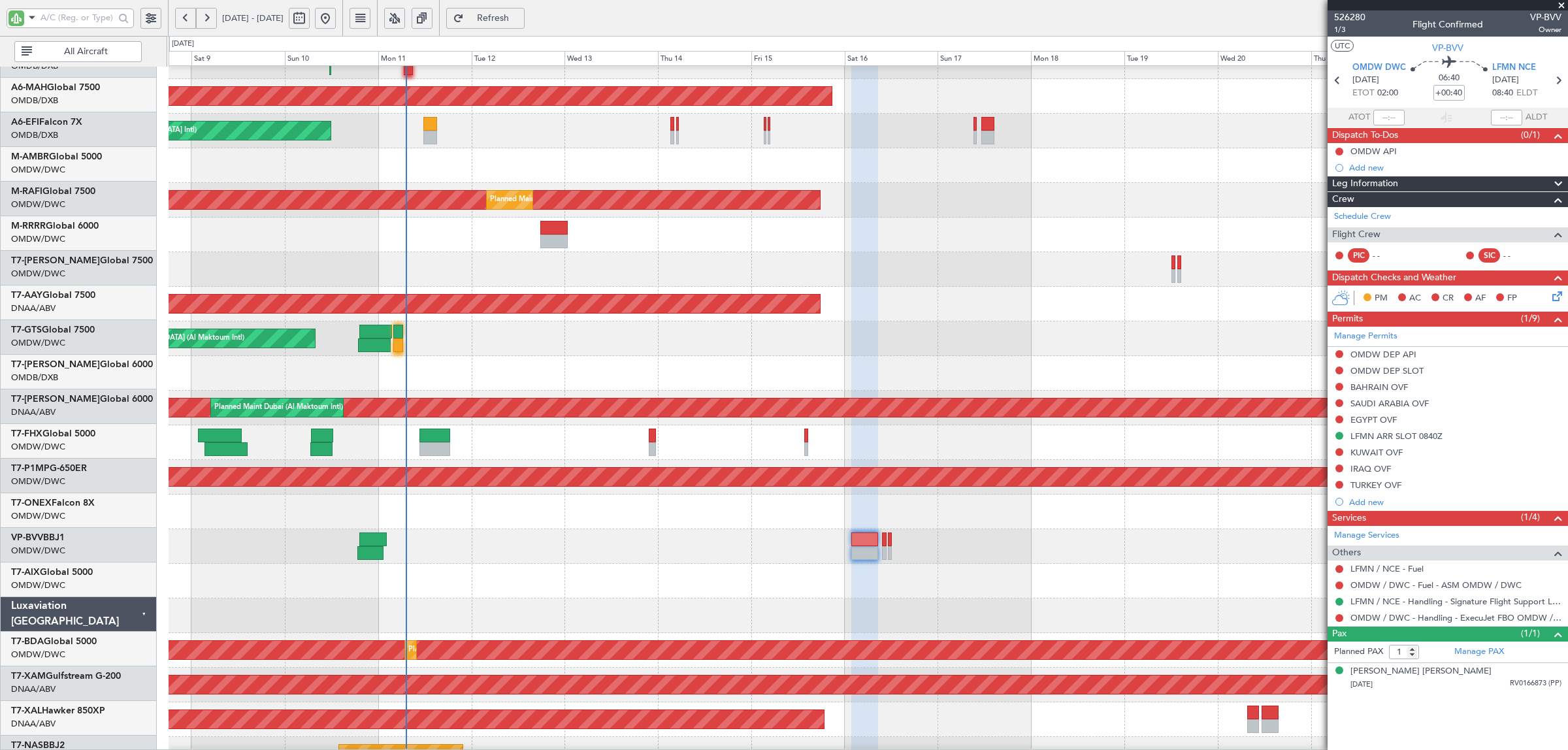
scroll to position [59, 0]
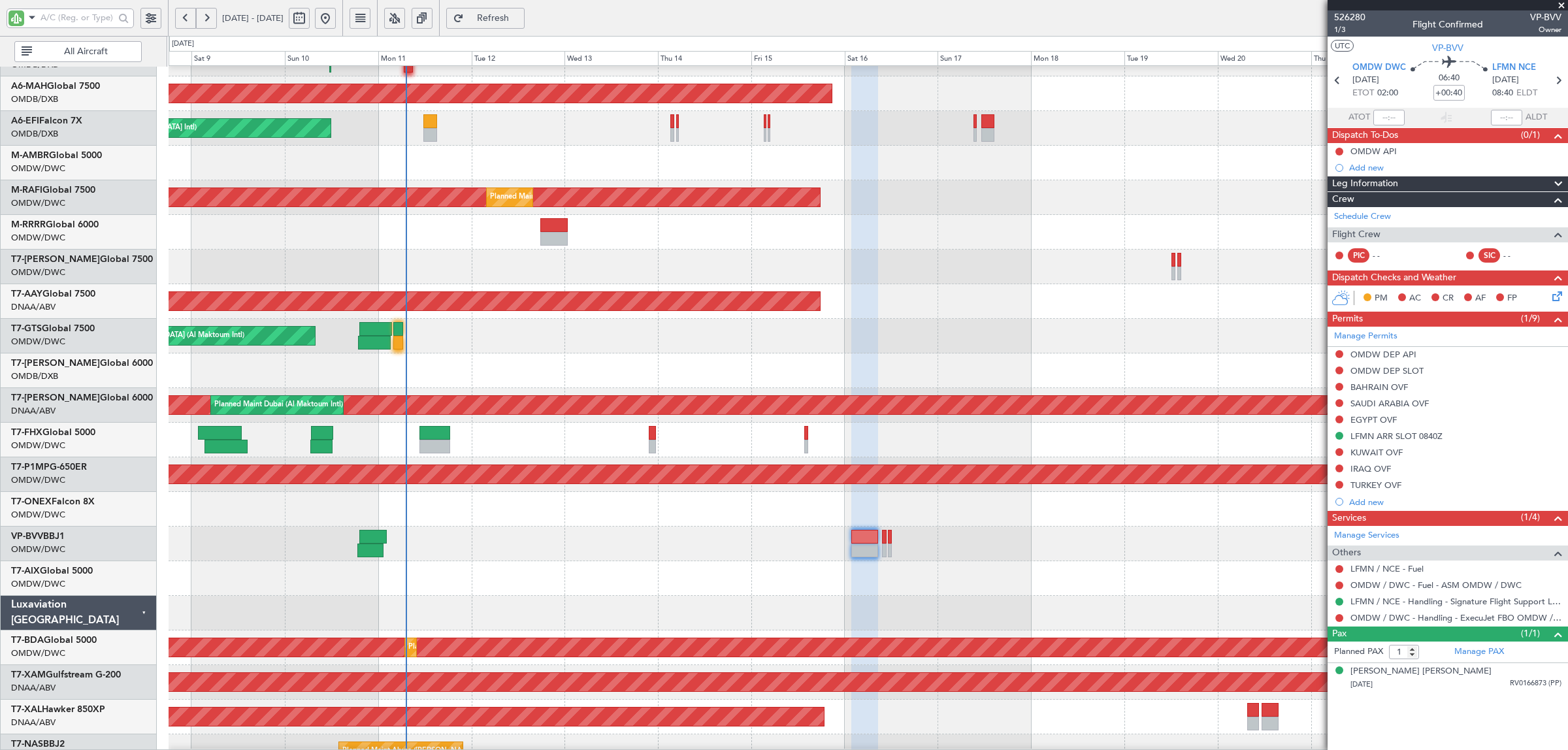
click at [670, 562] on div at bounding box center [868, 579] width 1398 height 35
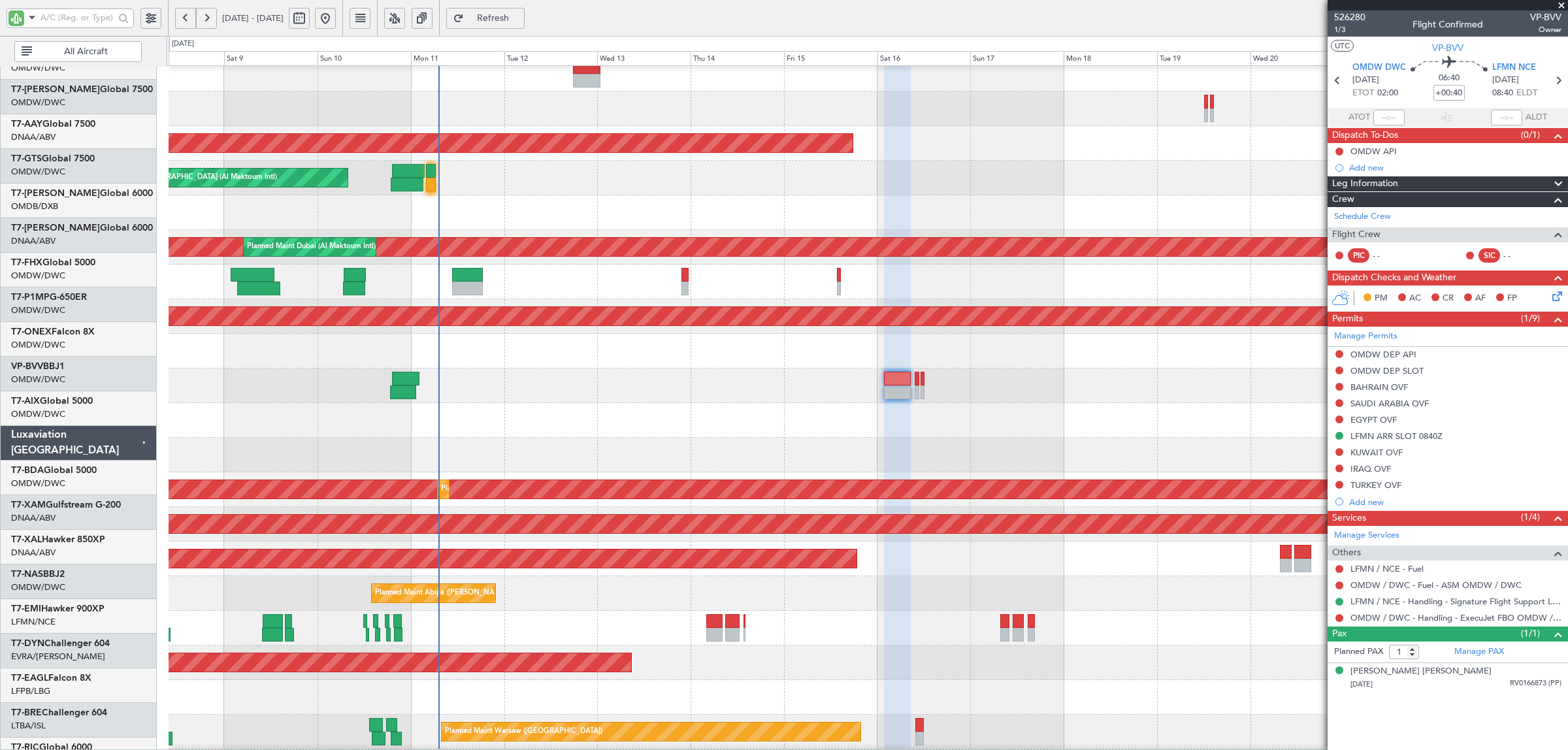
scroll to position [232, 0]
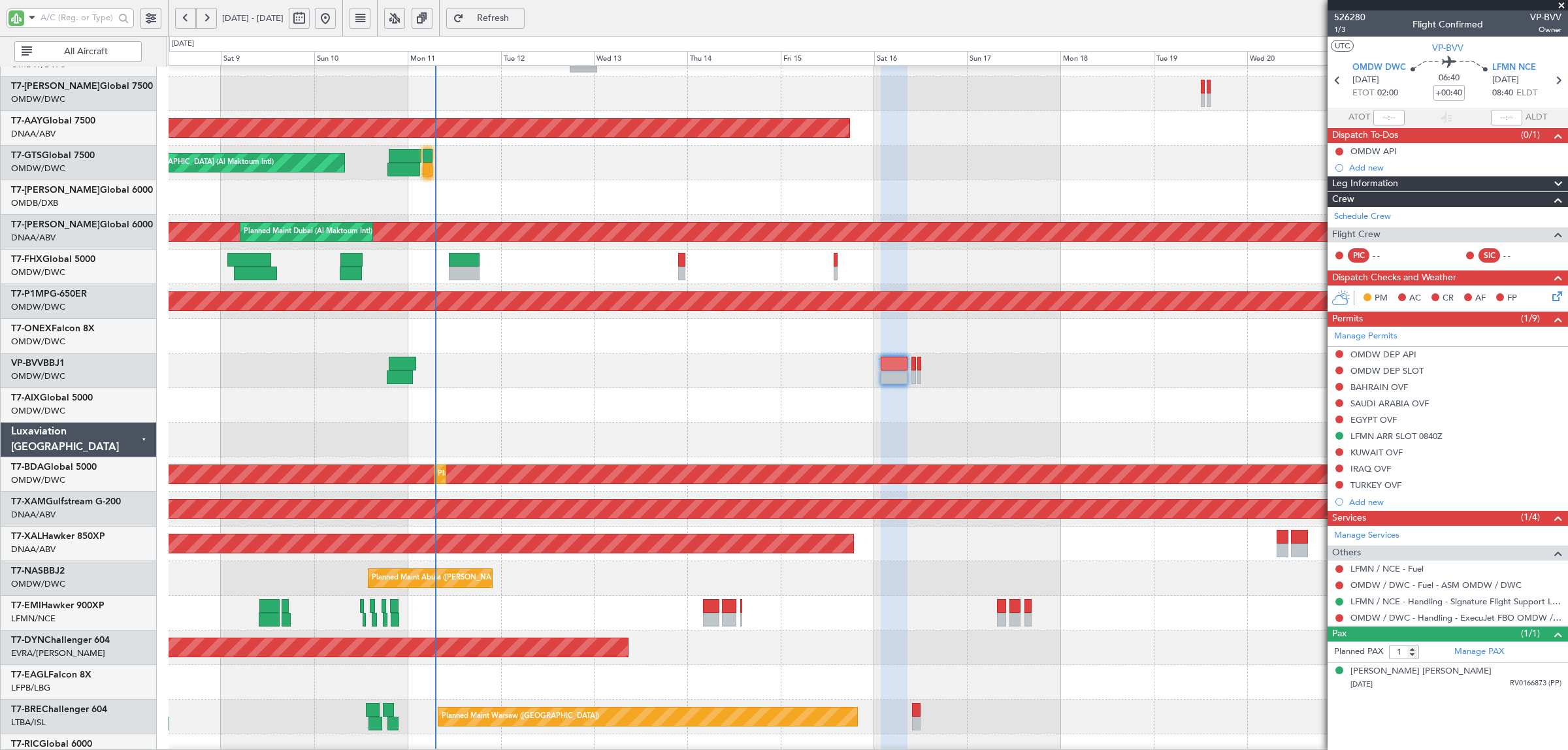
click at [452, 419] on div at bounding box center [868, 406] width 1398 height 35
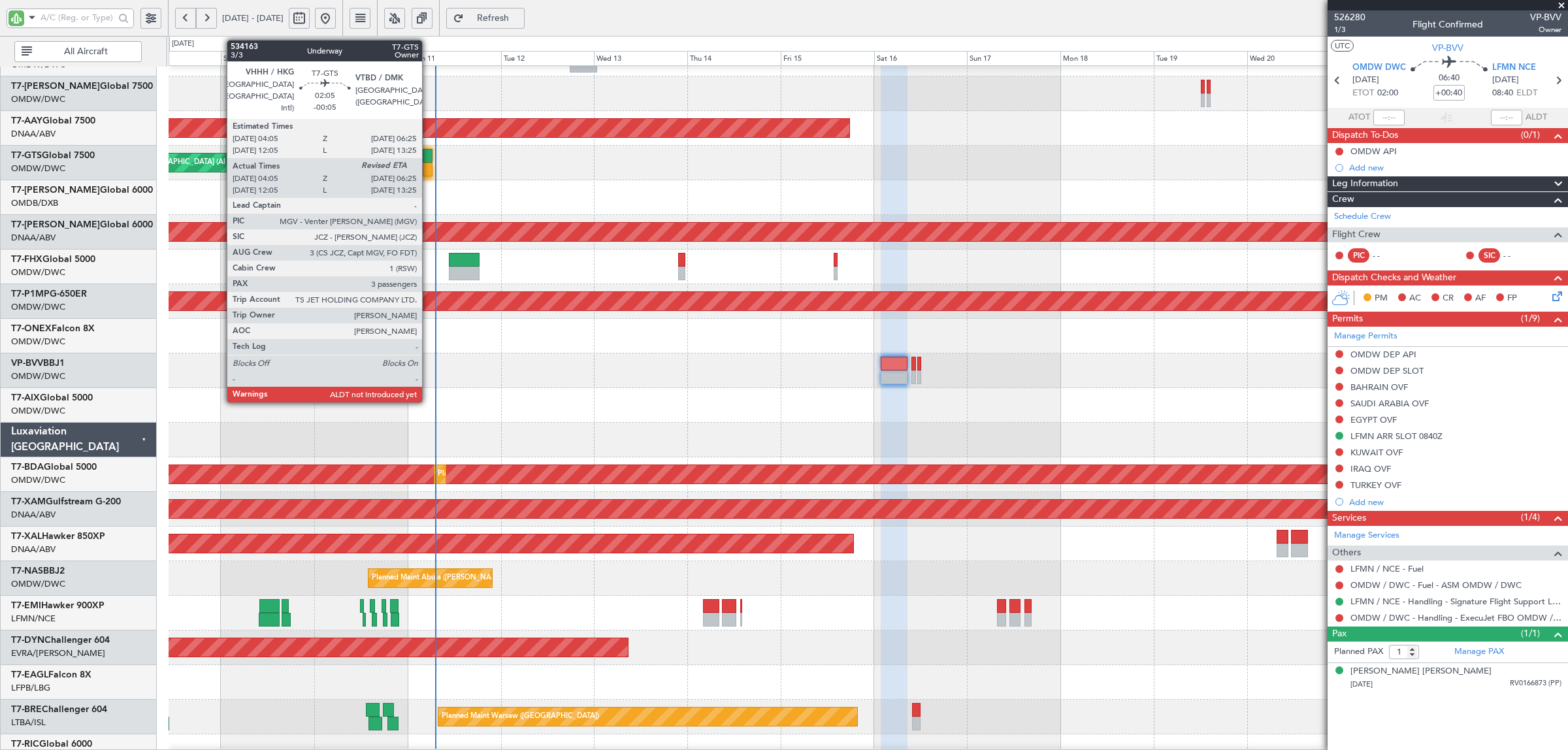
click at [428, 174] on div at bounding box center [428, 169] width 9 height 13
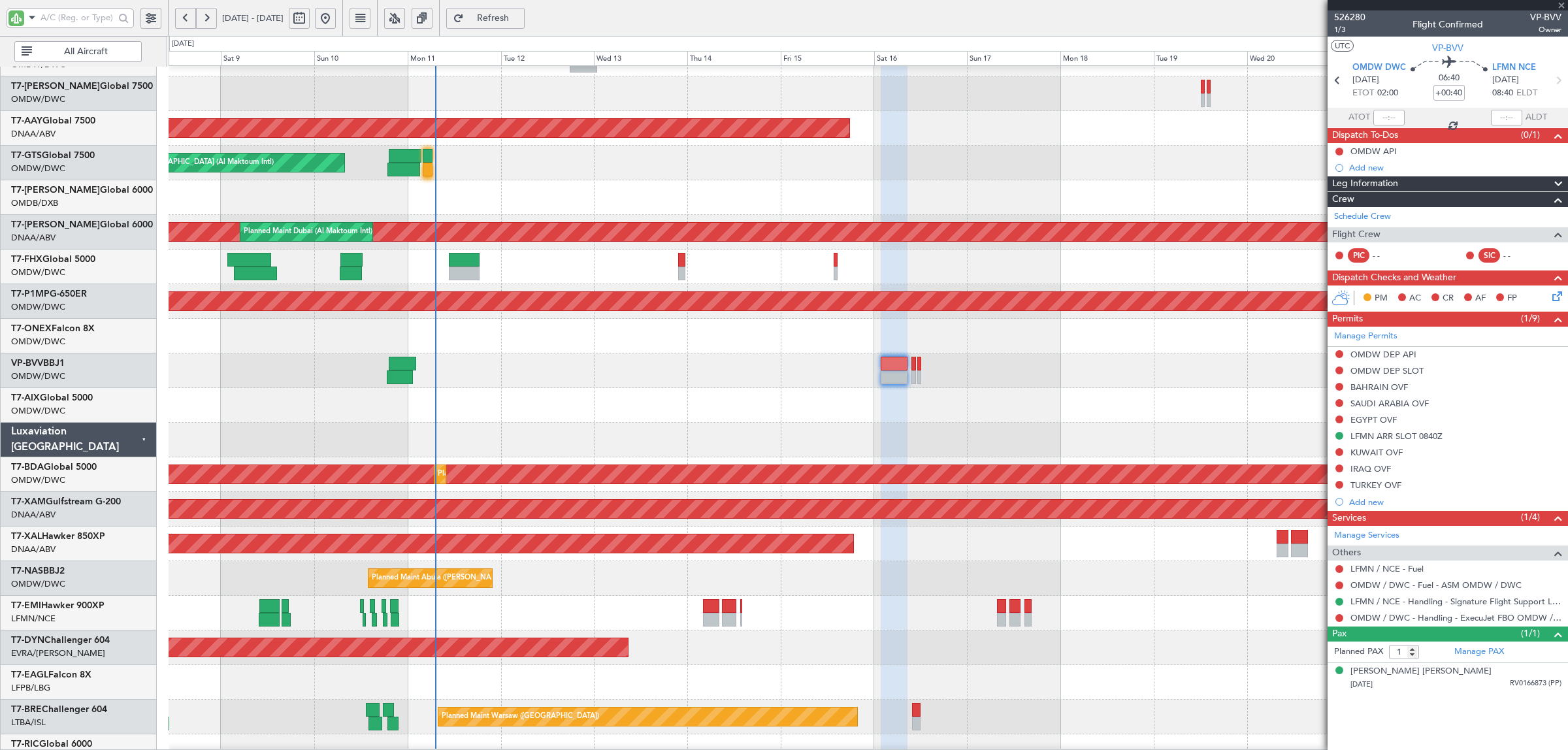
type input "-00:05"
type input "04:15"
type input "3"
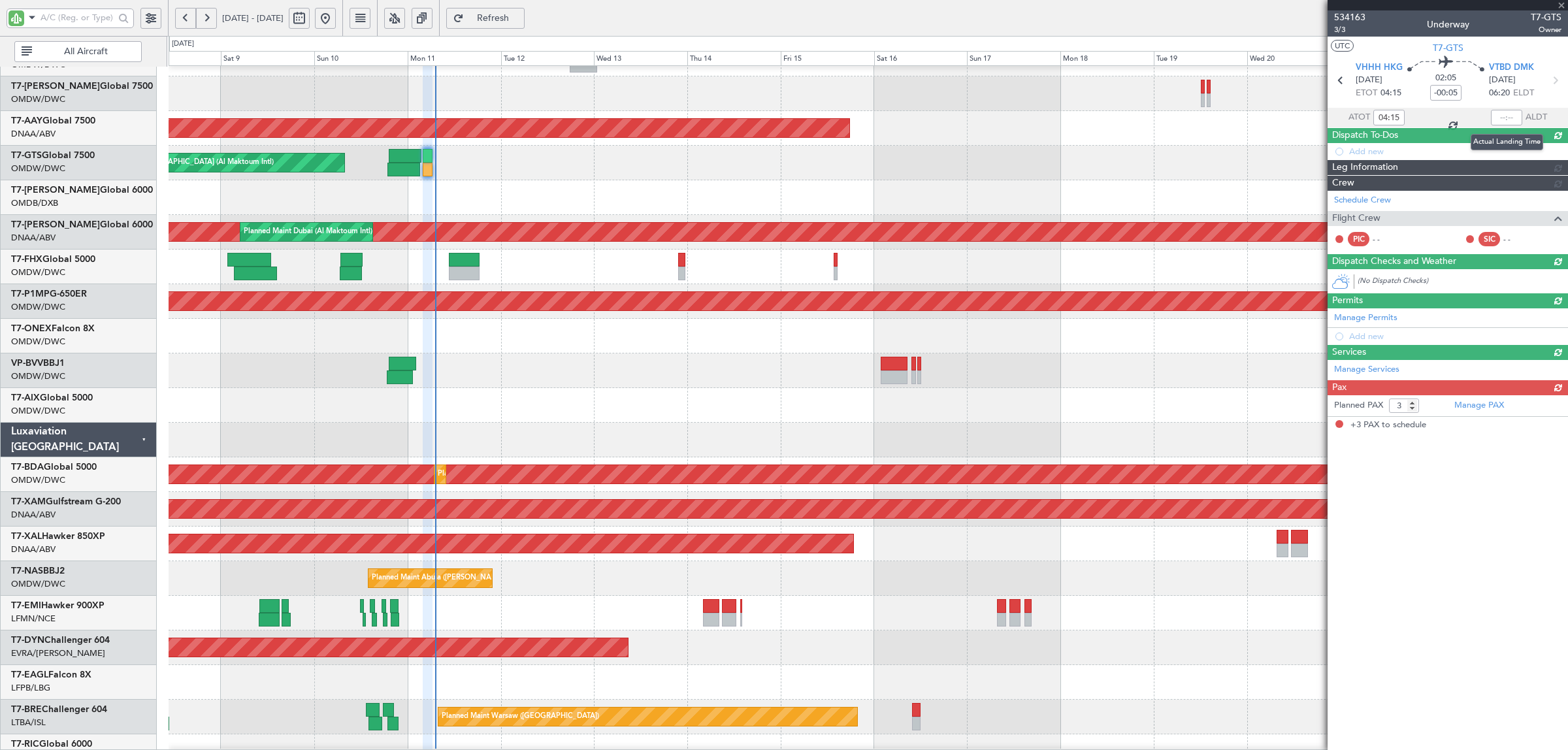
type input "Rohit Roy (ROY)"
type input "6958"
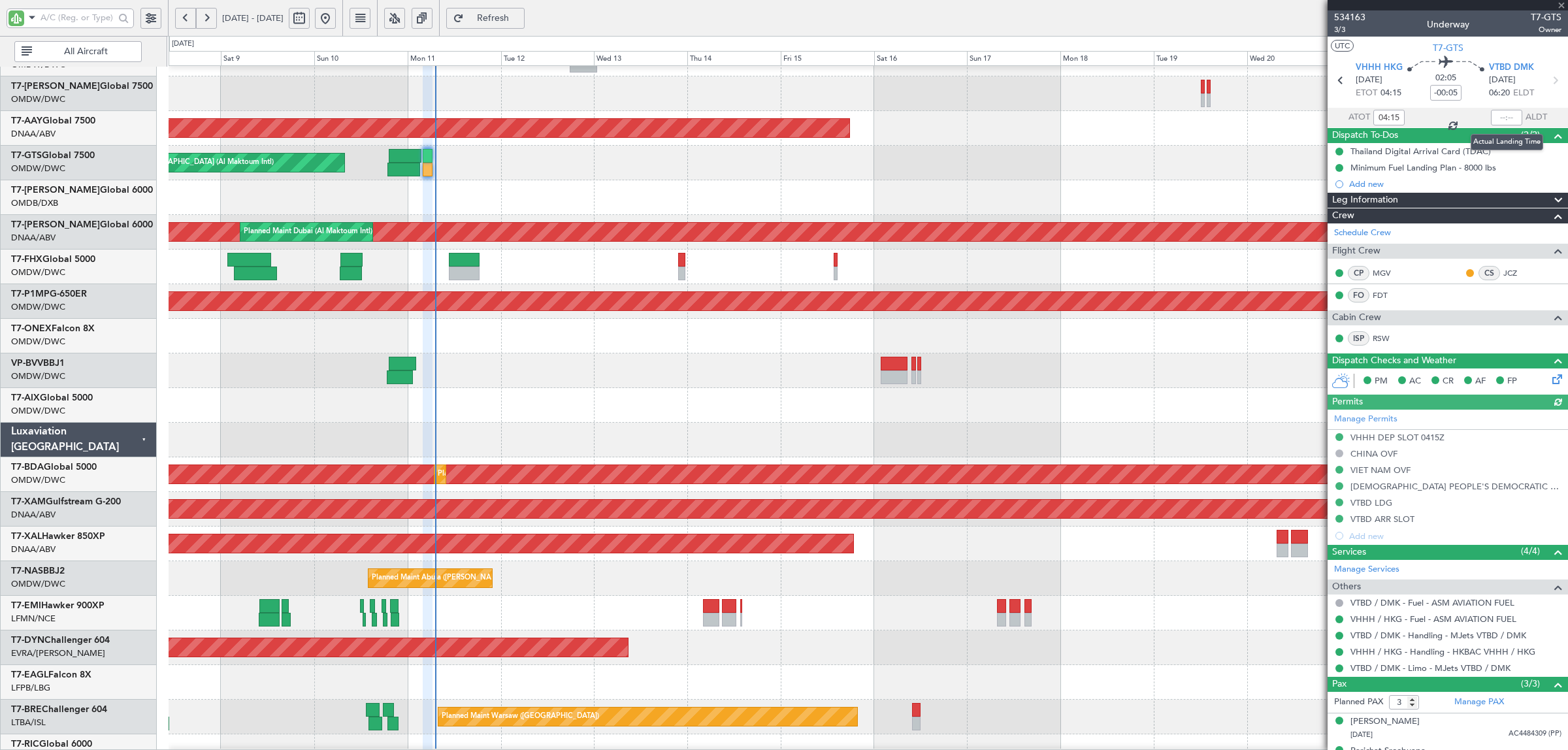
click at [1505, 118] on div at bounding box center [1506, 118] width 32 height 16
click at [1498, 118] on input "text" at bounding box center [1506, 118] width 32 height 16
click at [1499, 116] on input "text" at bounding box center [1506, 118] width 32 height 16
type input "06:28"
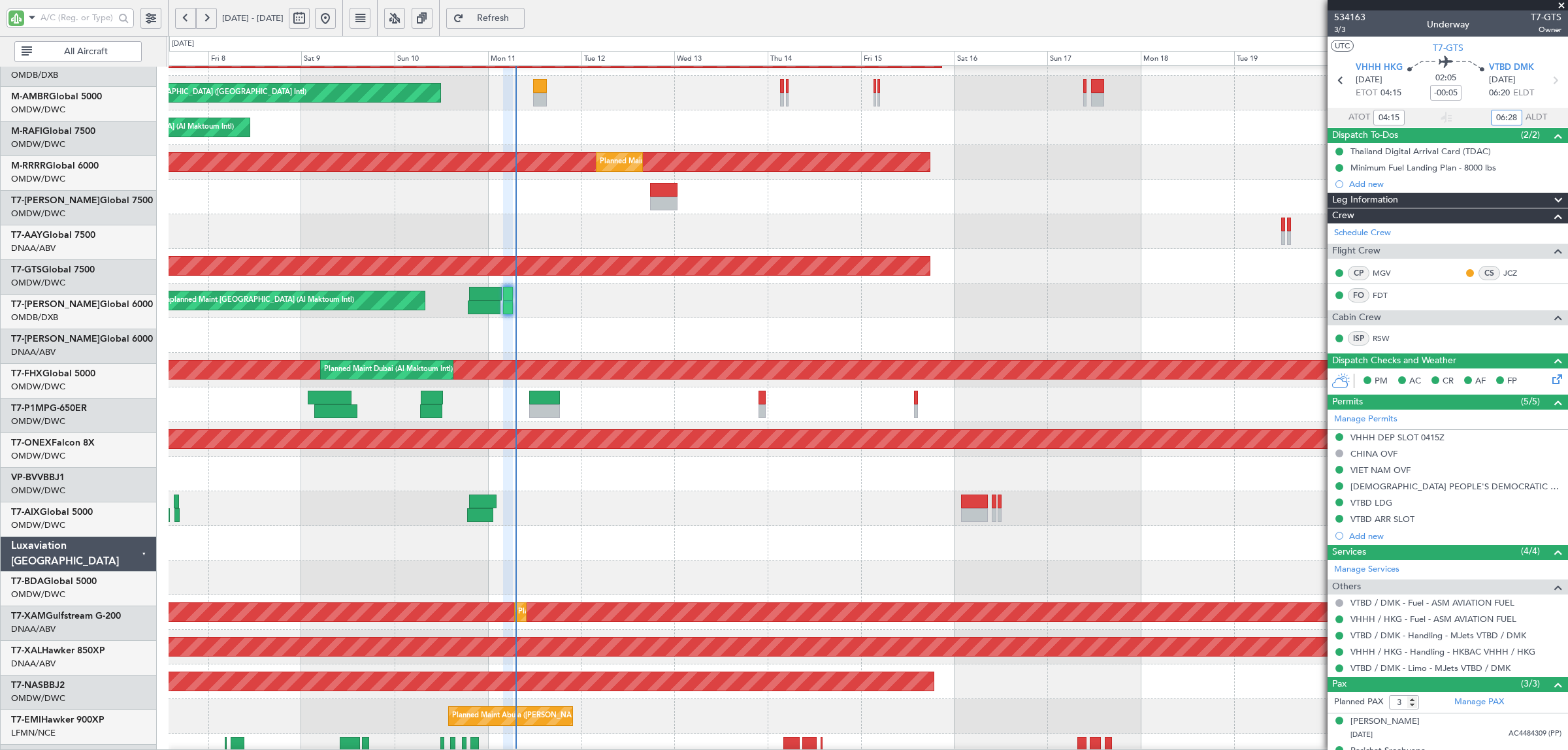
scroll to position [75, 0]
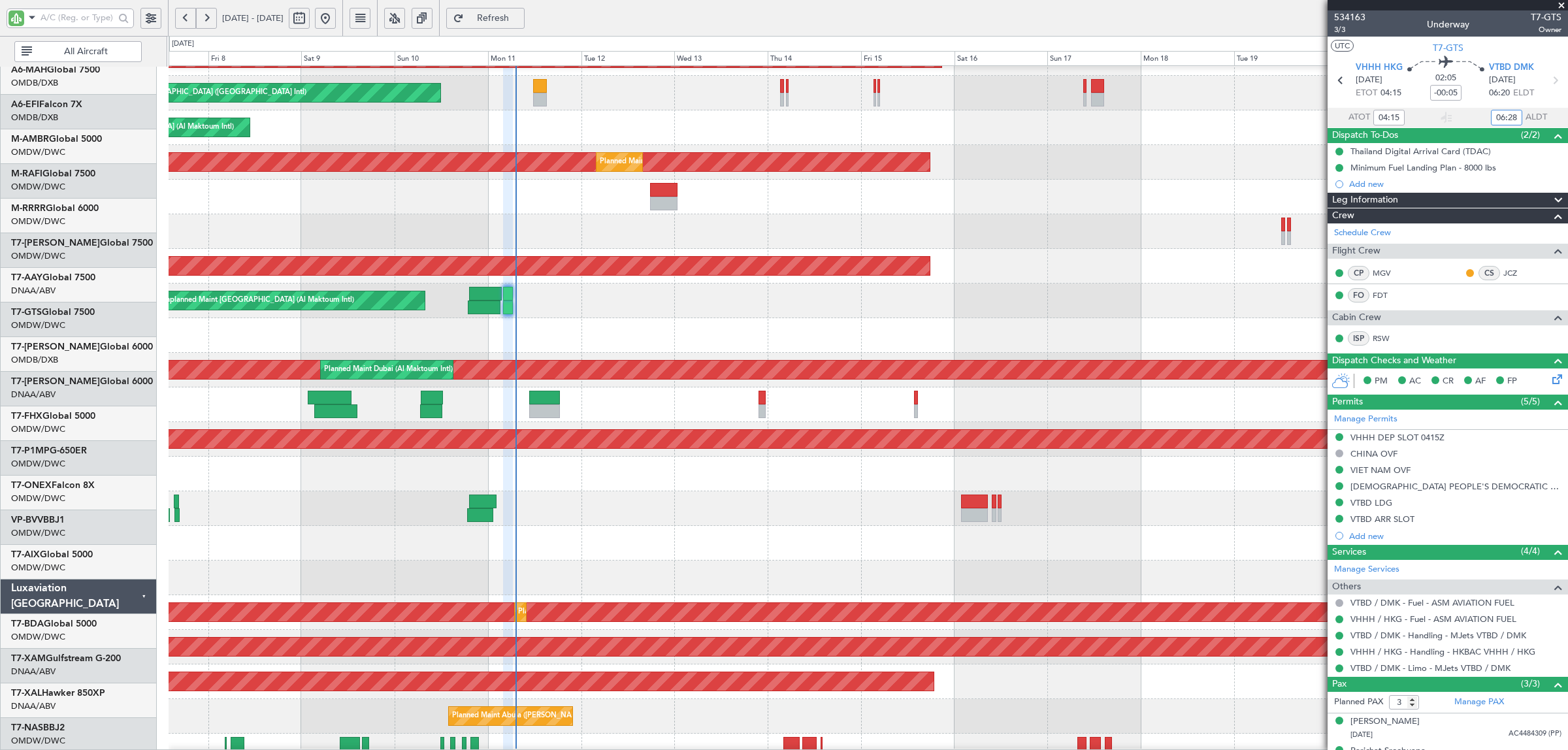
click at [591, 518] on div "Unplanned Maint [GEOGRAPHIC_DATA]-[GEOGRAPHIC_DATA]" at bounding box center [868, 509] width 1398 height 35
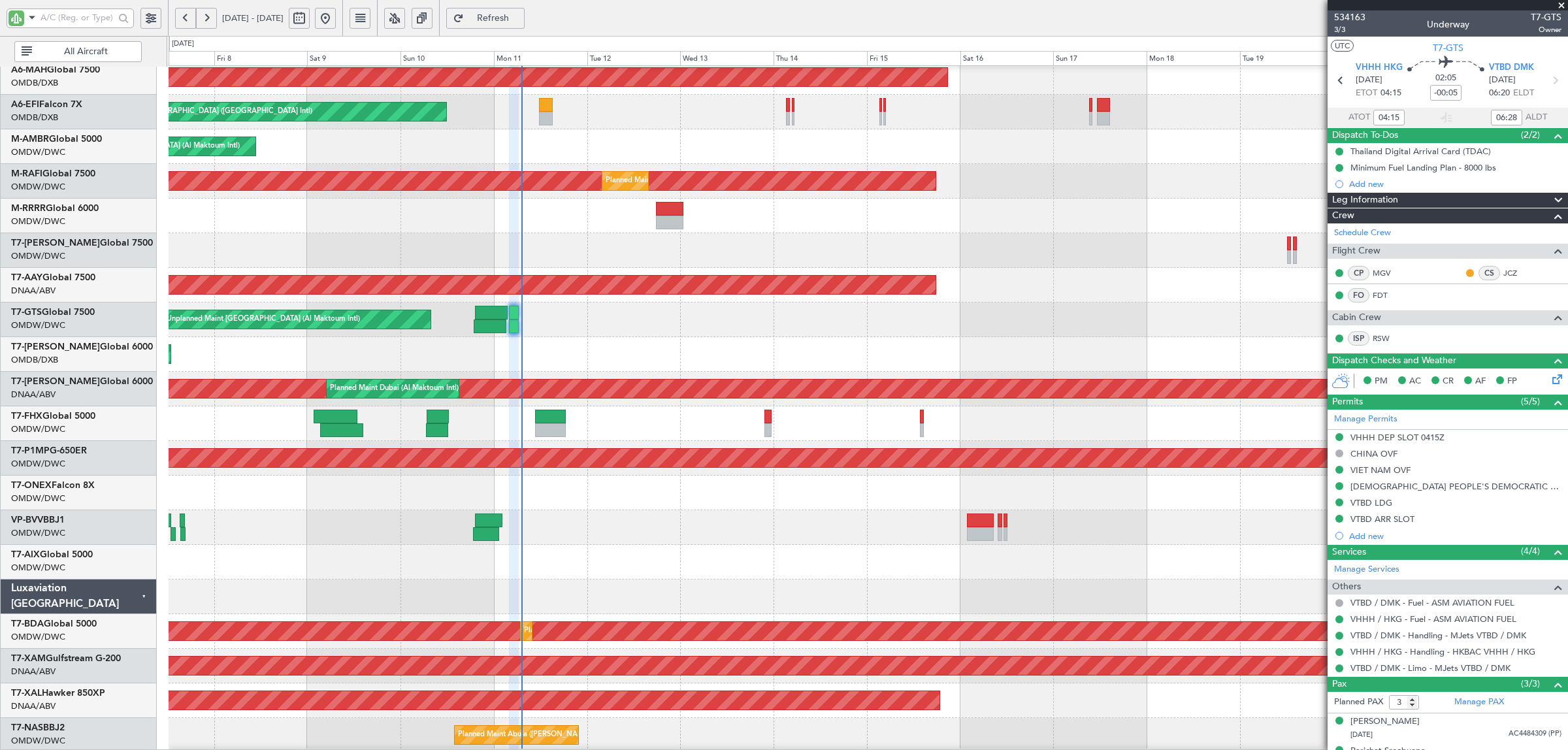
click at [75, 56] on span "All Aircraft" at bounding box center [86, 52] width 103 height 9
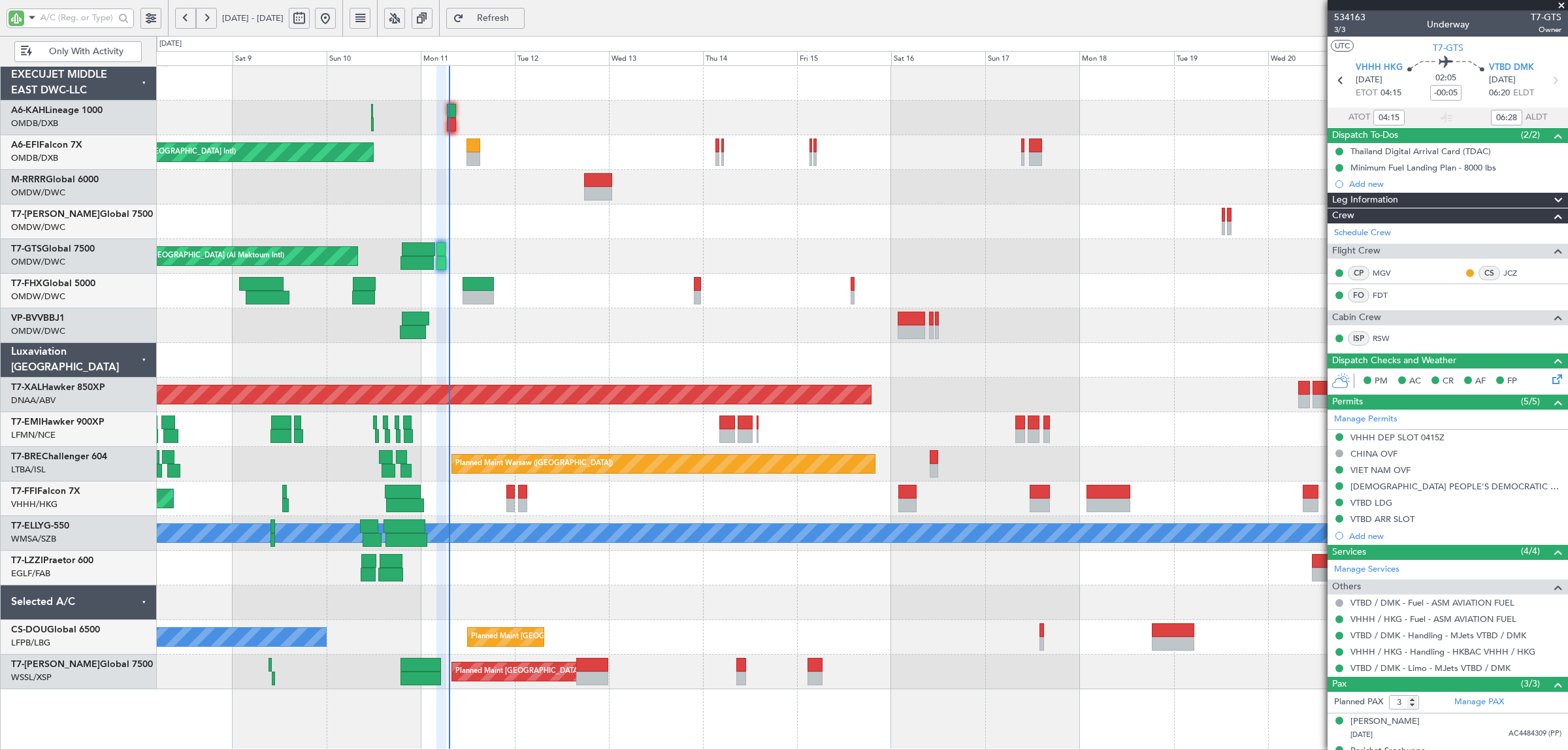
click at [563, 373] on div "Planned Maint London (Stansted) Unplanned Maint Dubai (Dubai Intl) Unplanned Ma…" at bounding box center [862, 378] width 1411 height 624
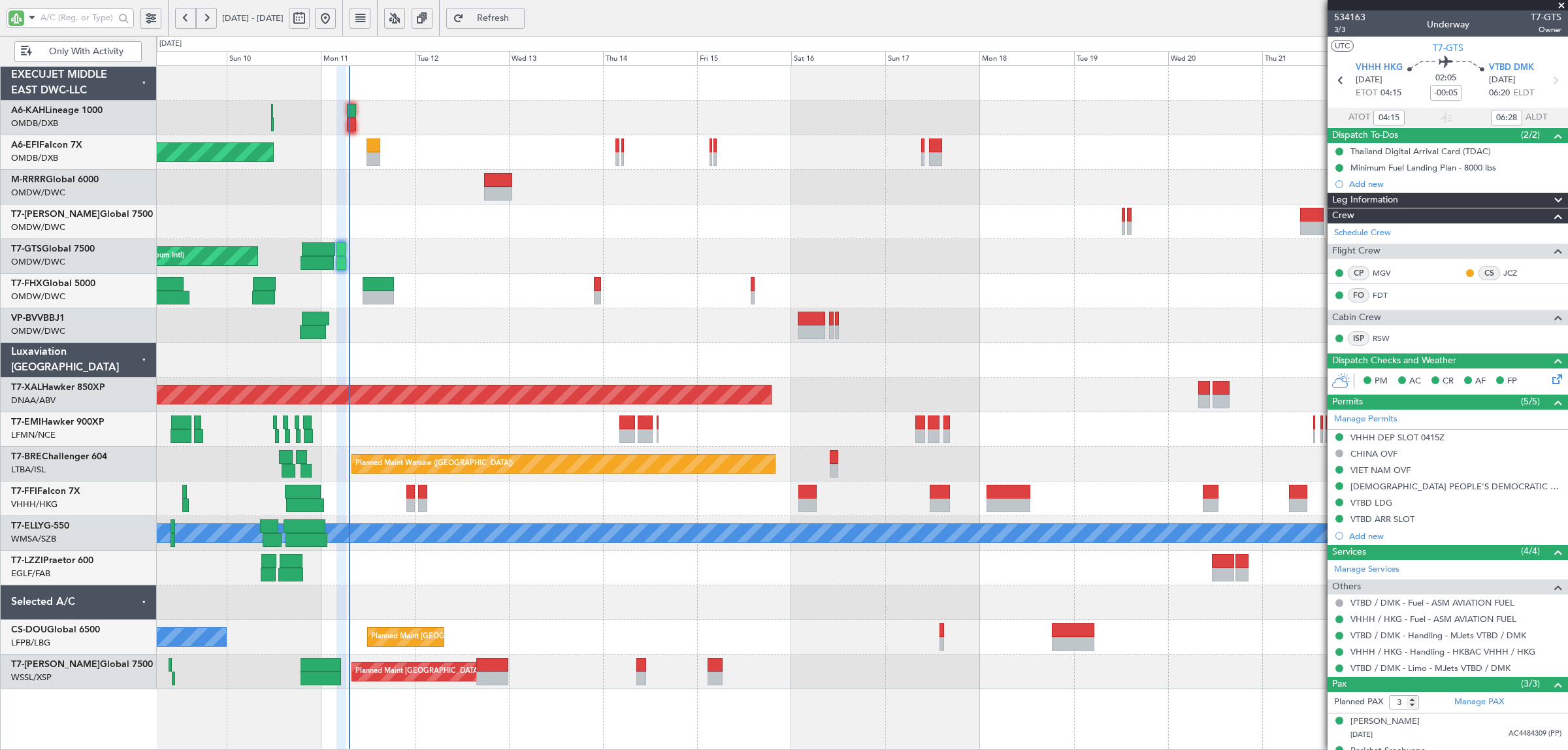
click at [548, 340] on div "Unplanned Maint Basel-Mulhouse" at bounding box center [862, 326] width 1411 height 35
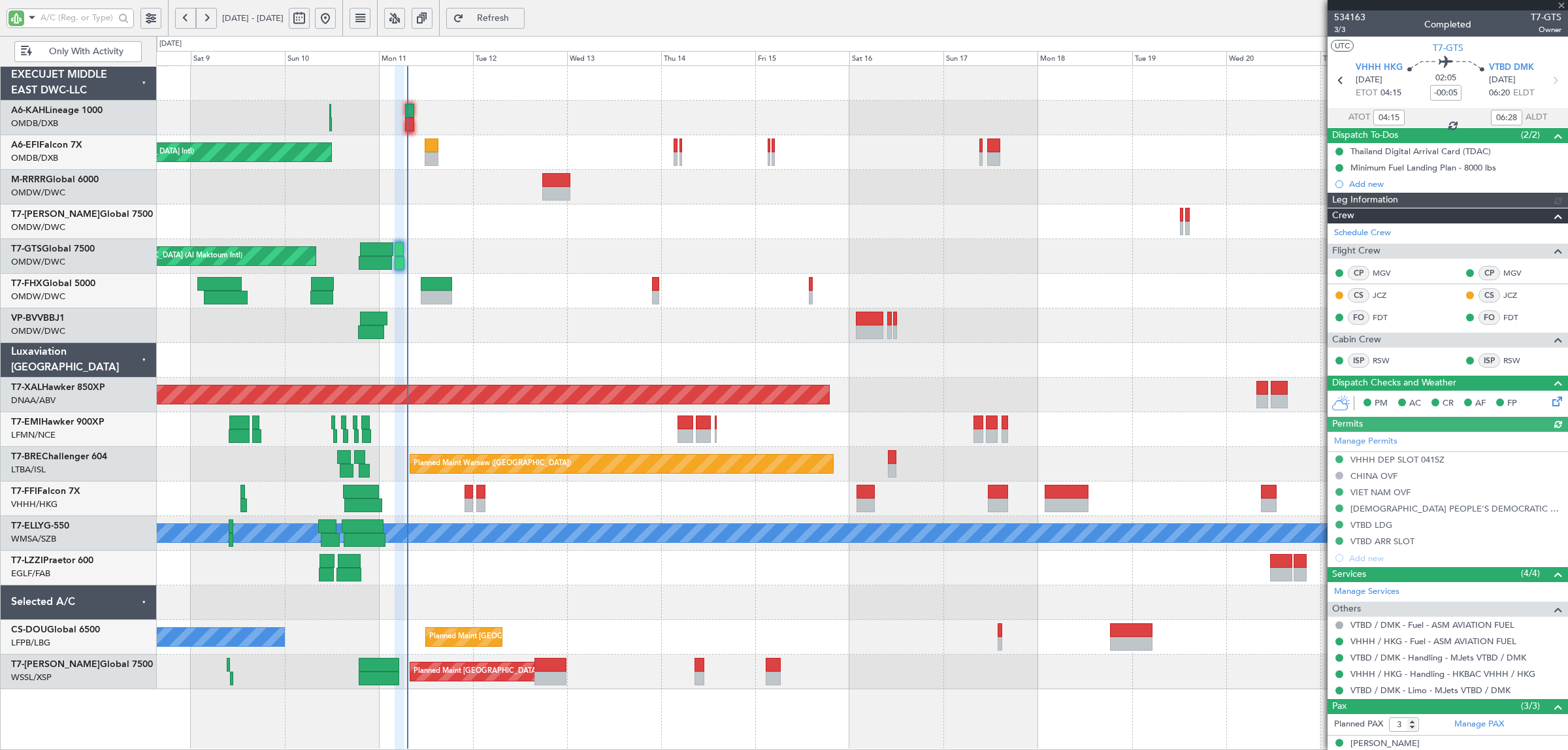
type input "[PERSON_NAME] ([PERSON_NAME])"
type input "6958"
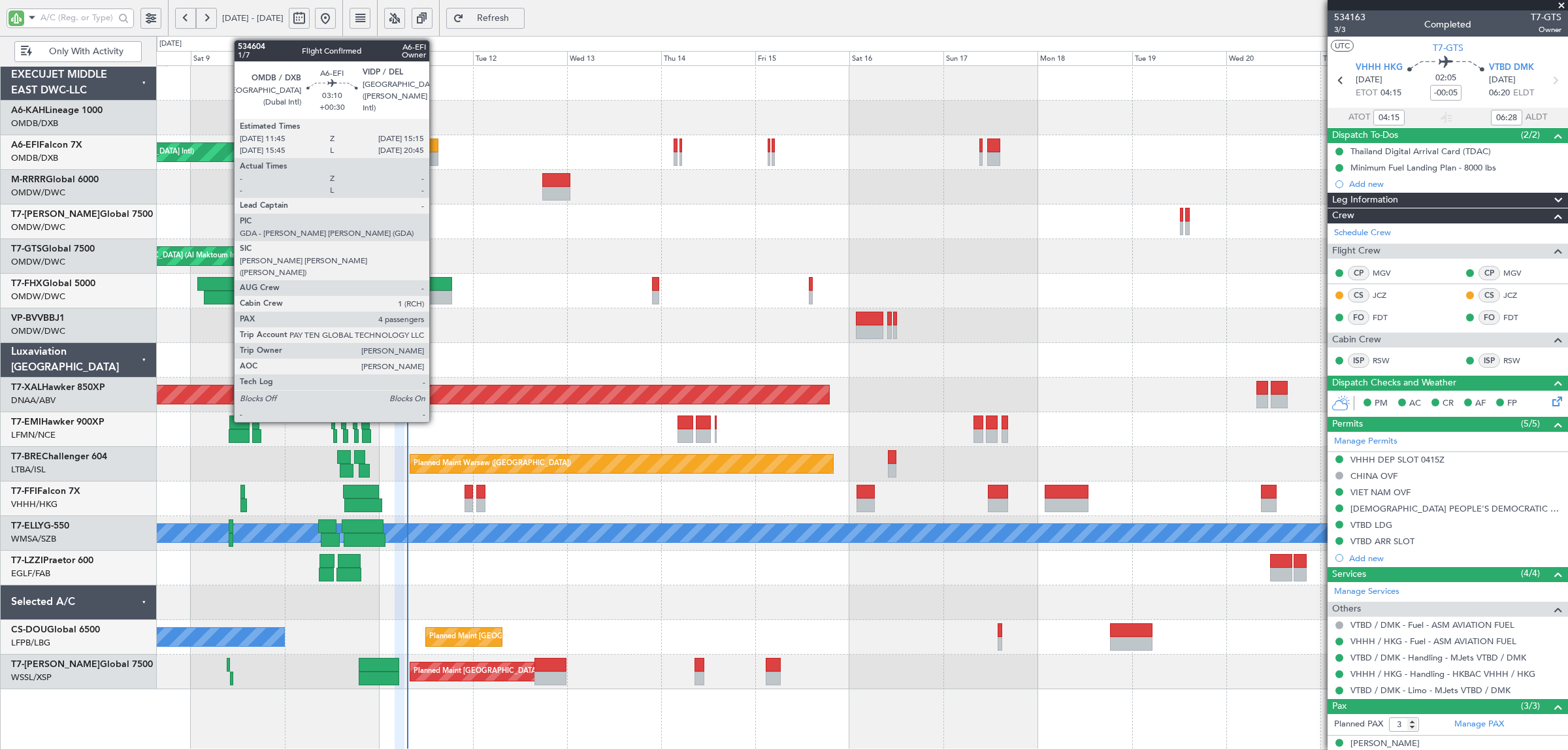
click at [436, 156] on div at bounding box center [432, 159] width 14 height 13
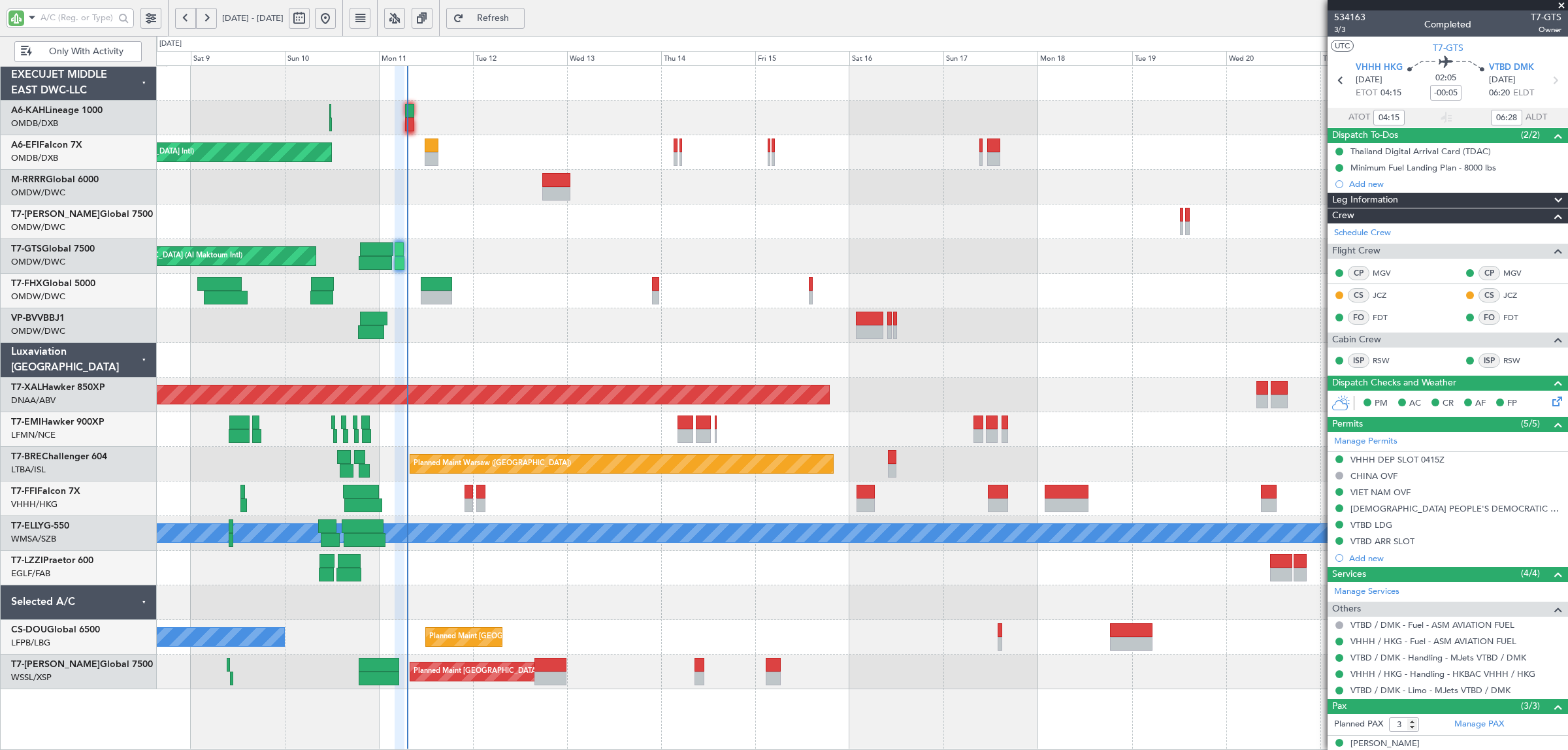
type input "[PERSON_NAME] ([PERSON_NAME])"
type input "6958"
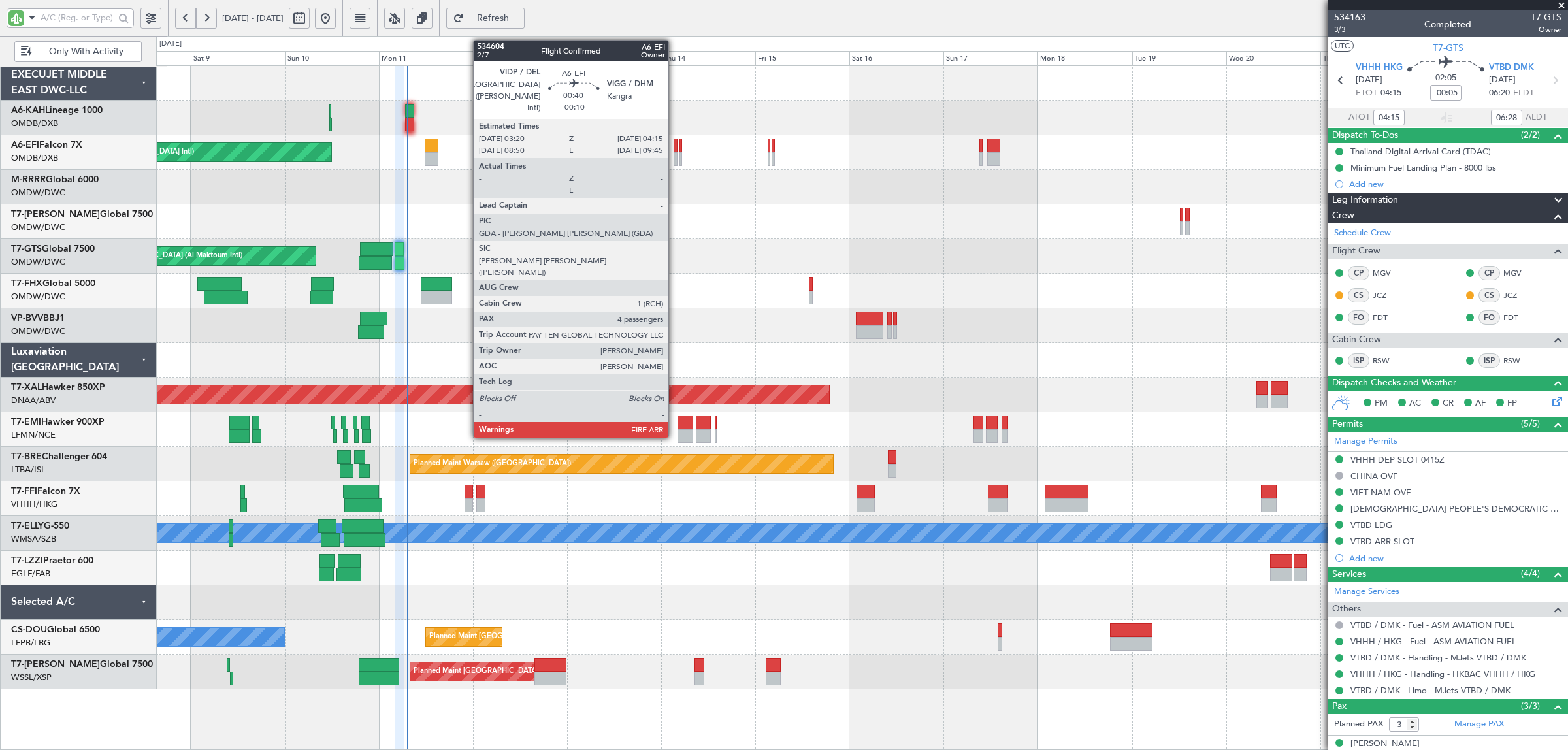
click at [675, 161] on div at bounding box center [675, 159] width 4 height 13
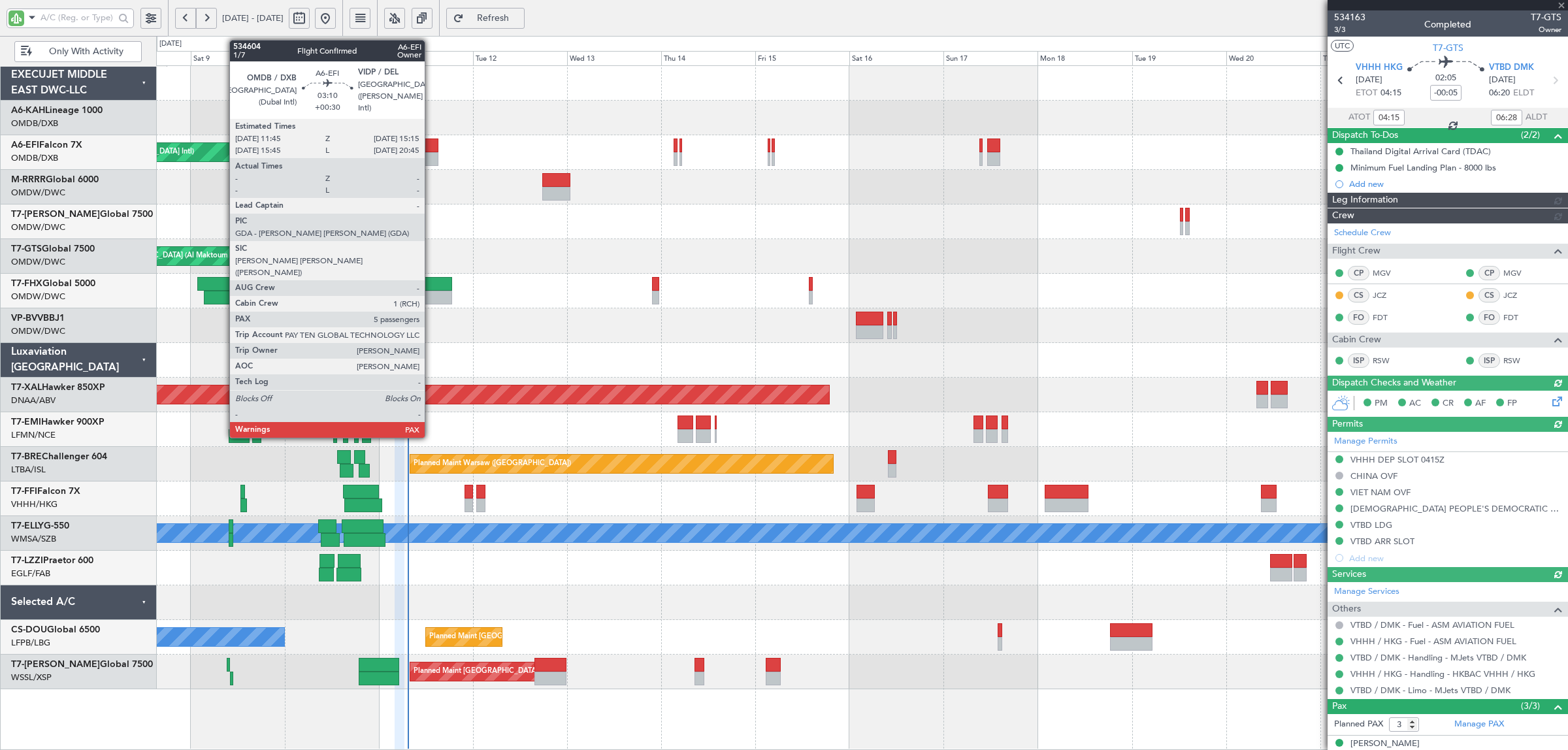
type input "[PERSON_NAME] ([PERSON_NAME])"
type input "6958"
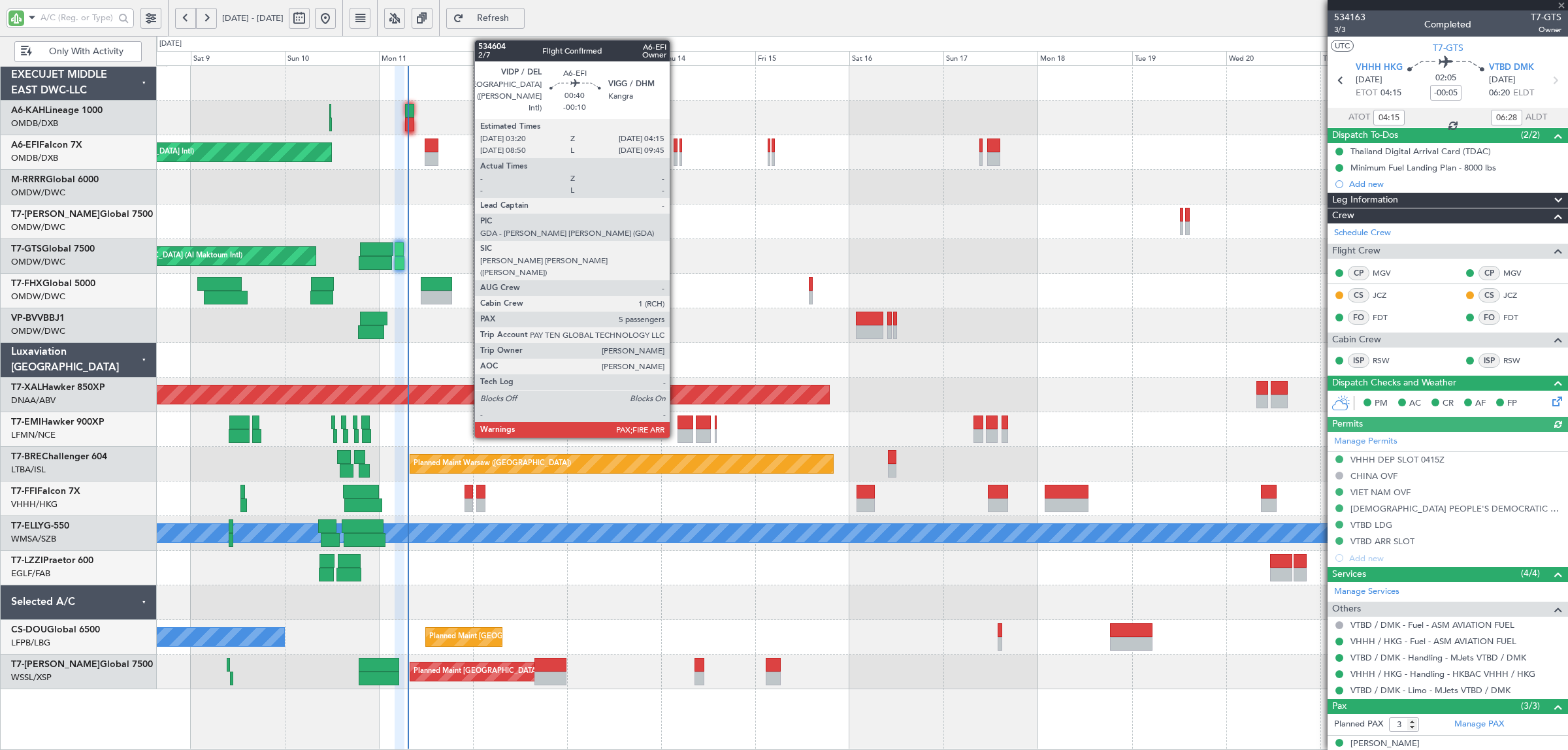
click at [676, 161] on div at bounding box center [675, 159] width 4 height 13
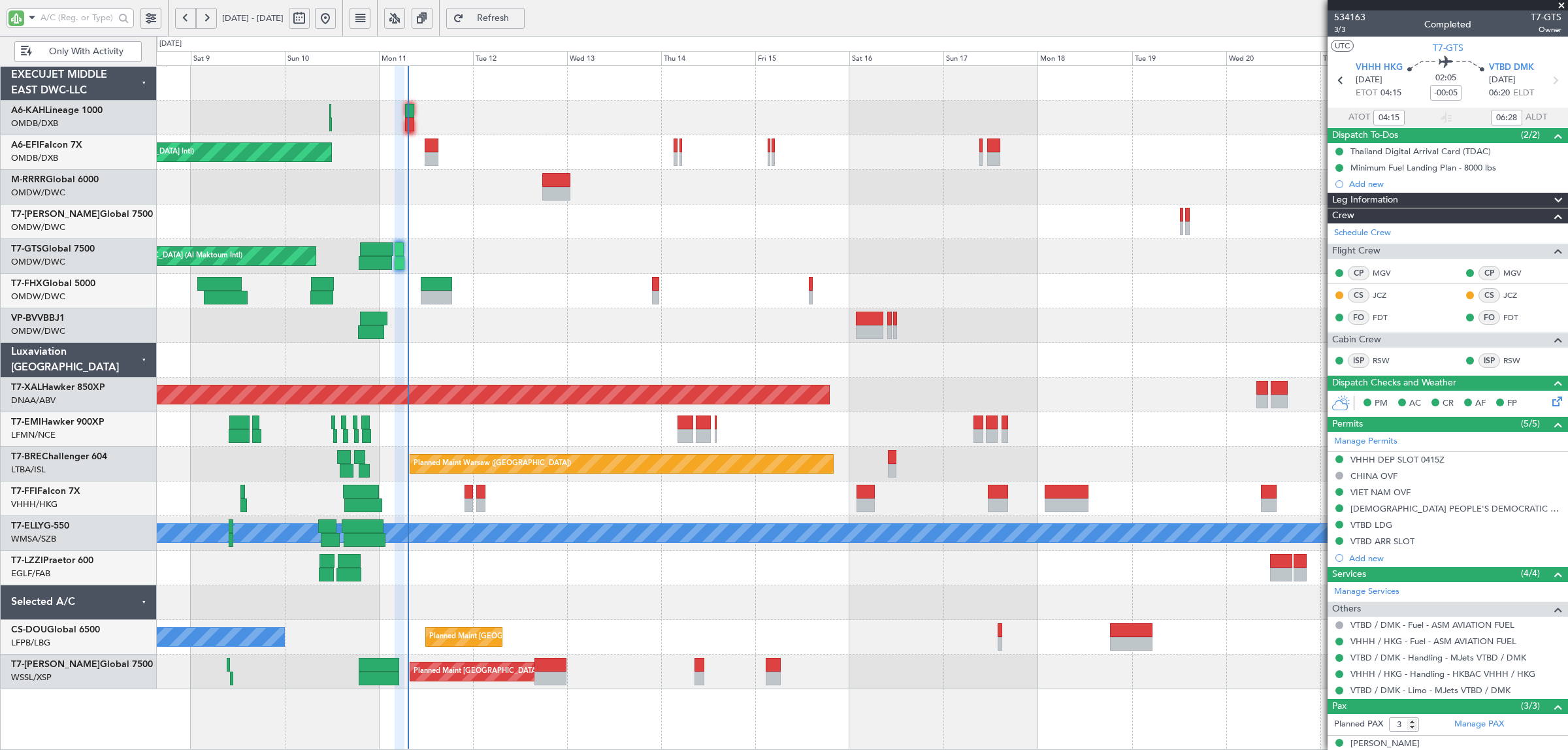
click at [756, 357] on div at bounding box center [862, 361] width 1411 height 35
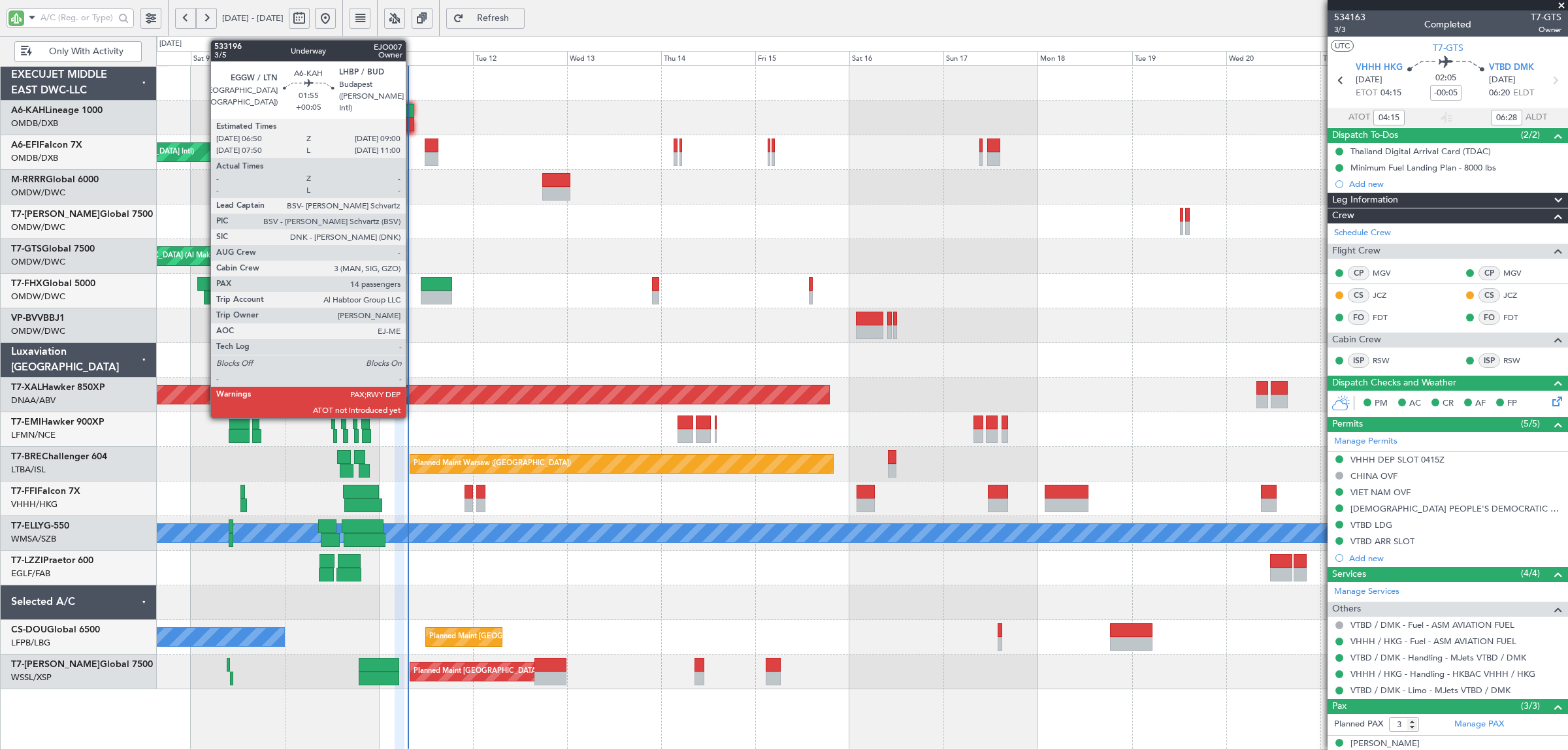
click at [412, 128] on div at bounding box center [410, 124] width 9 height 13
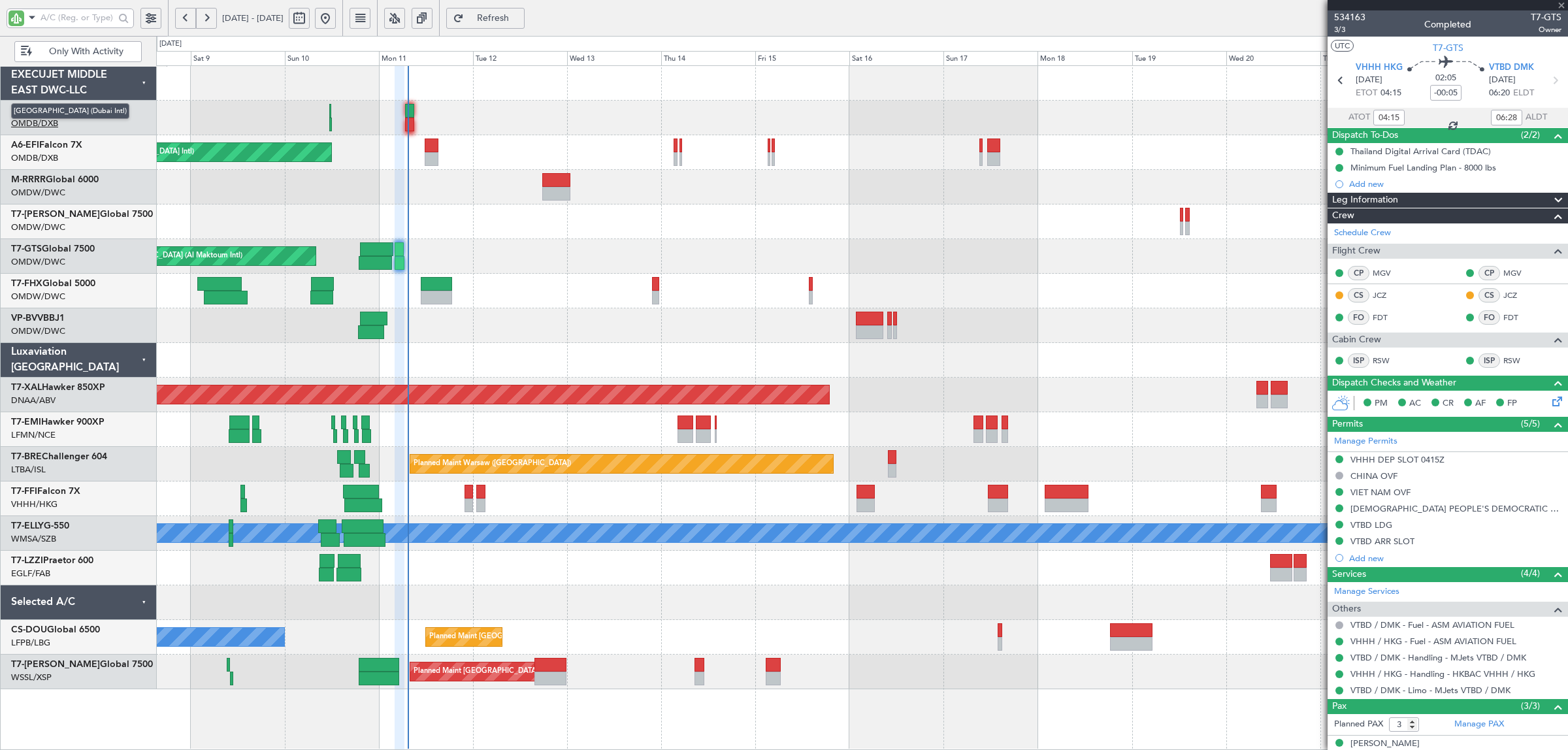
type input "+00:05"
type input "14"
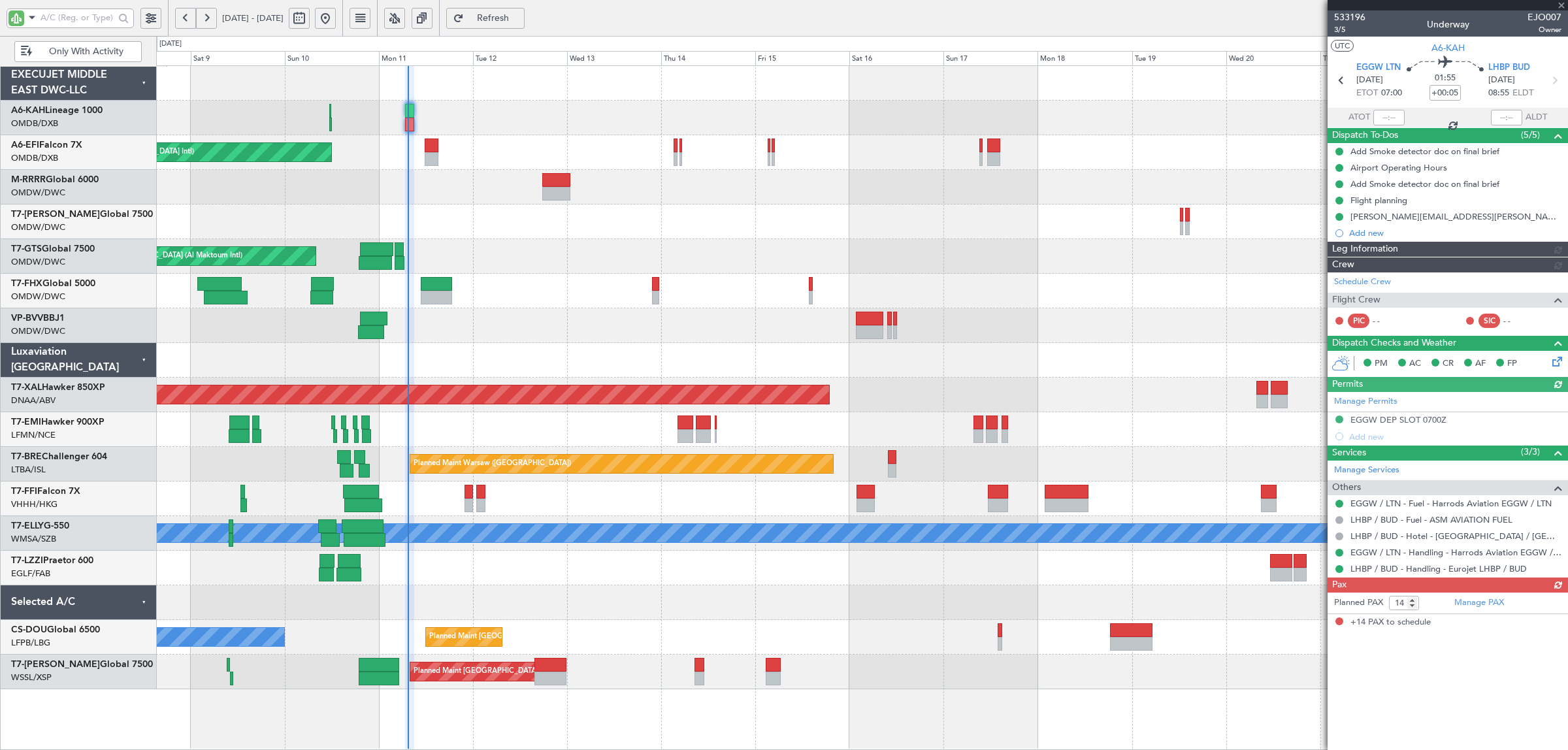
type input "[PERSON_NAME] ([PERSON_NAME])"
type input "6984"
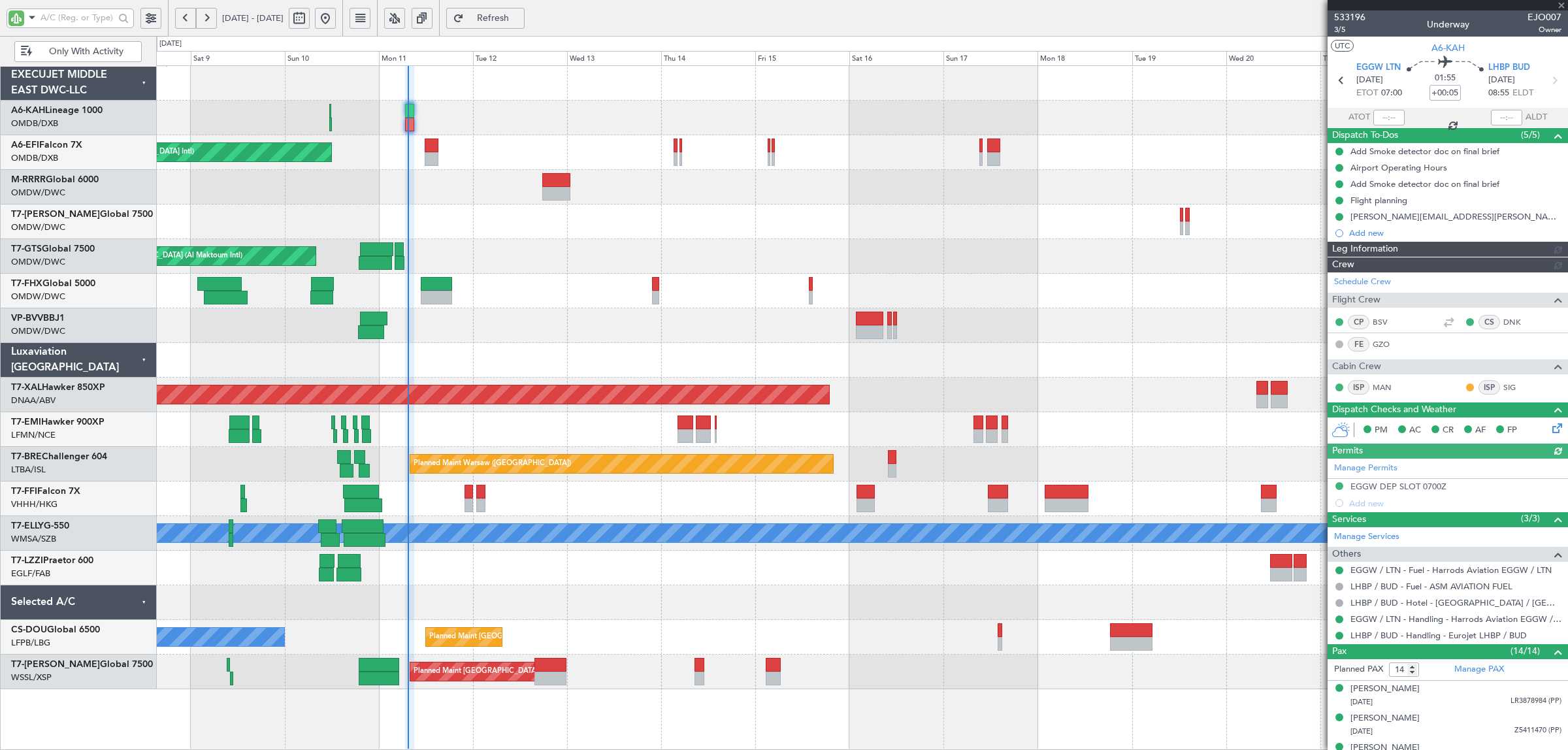
type input "[PERSON_NAME] ([PERSON_NAME])"
type input "6984"
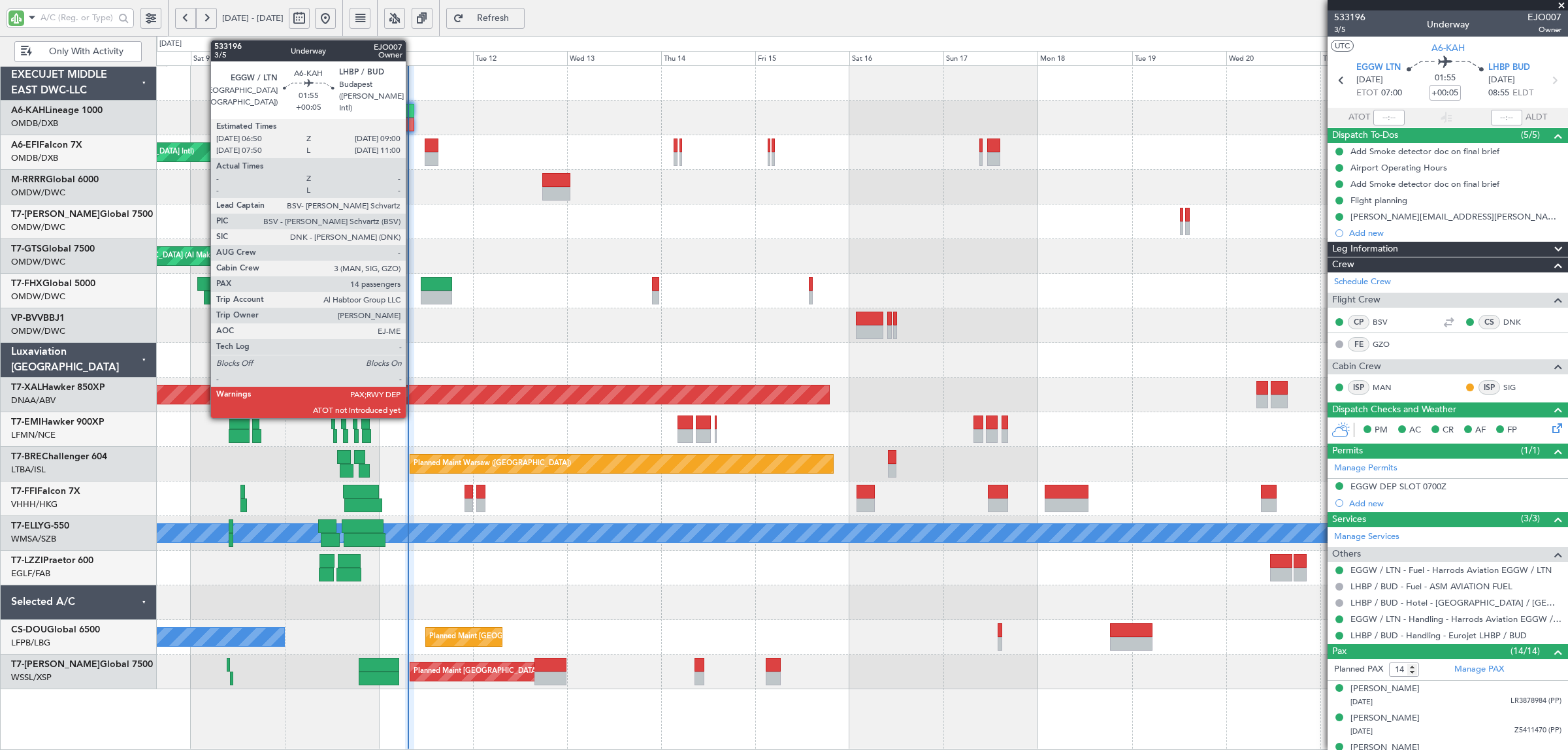
click at [412, 129] on div at bounding box center [410, 124] width 9 height 13
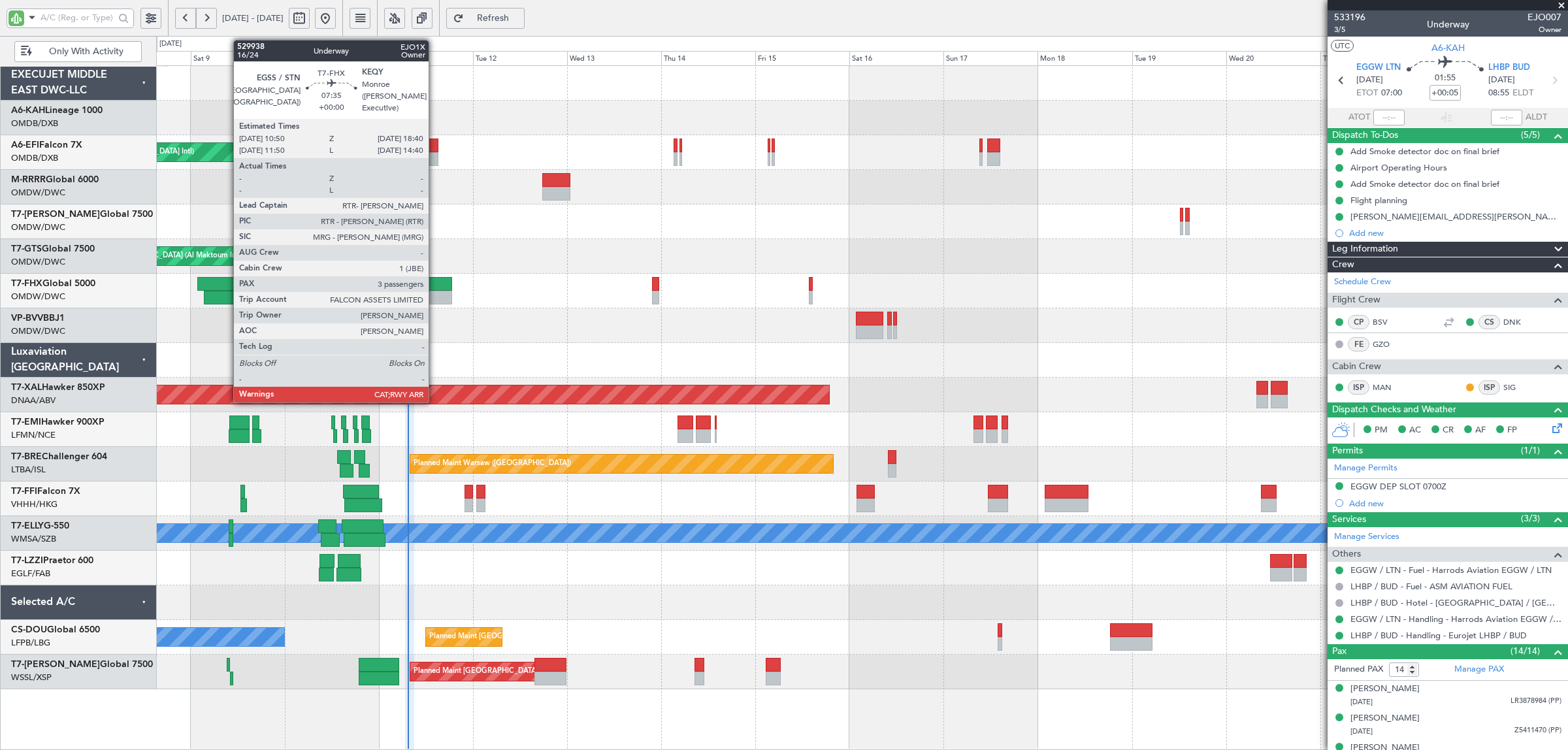
click at [435, 301] on div at bounding box center [436, 297] width 32 height 13
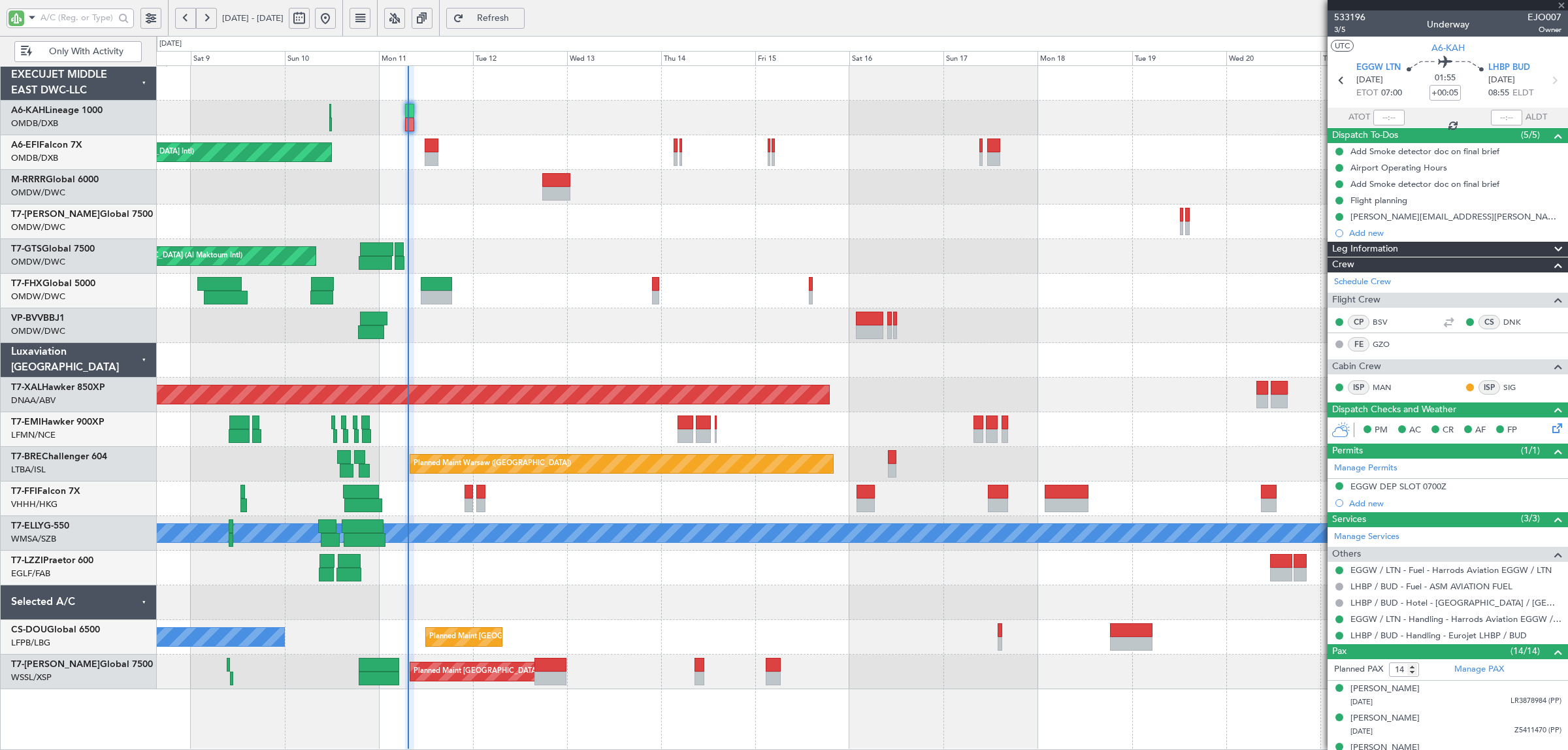
type input "3"
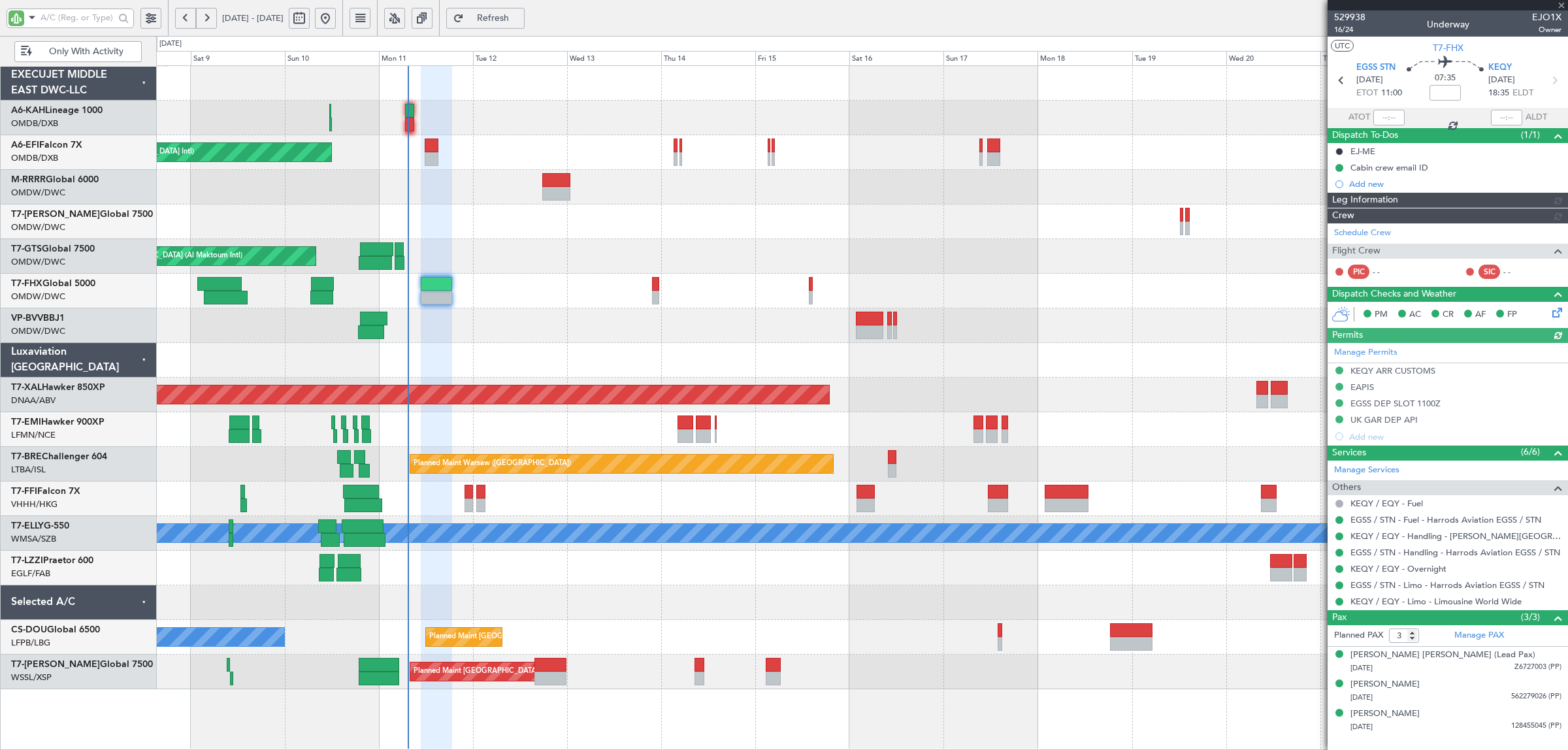
type input "[PERSON_NAME] (SYS)"
type input "7003"
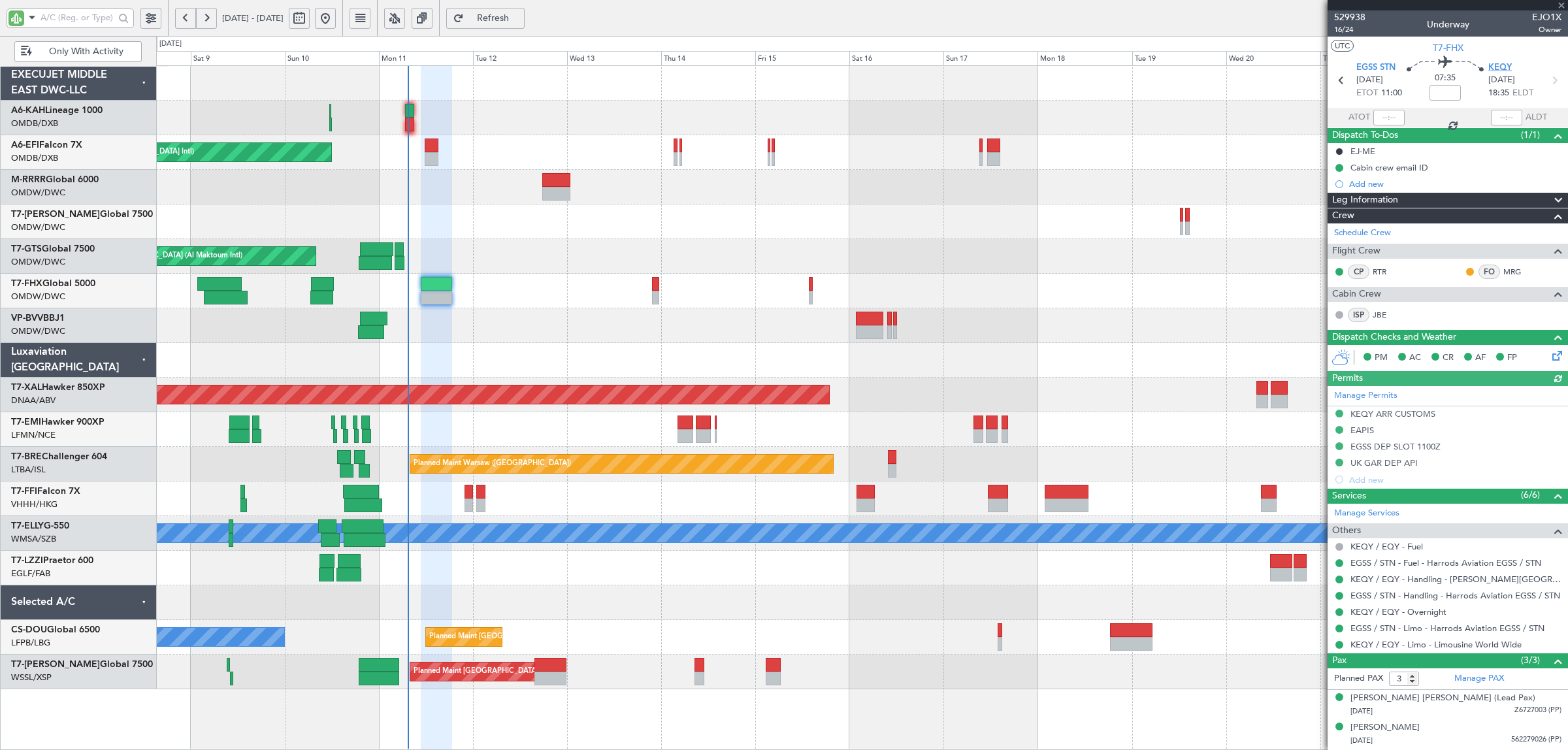
click at [1491, 70] on span "KEQY" at bounding box center [1500, 68] width 24 height 13
type input "[PERSON_NAME] (SYS)"
type input "7003"
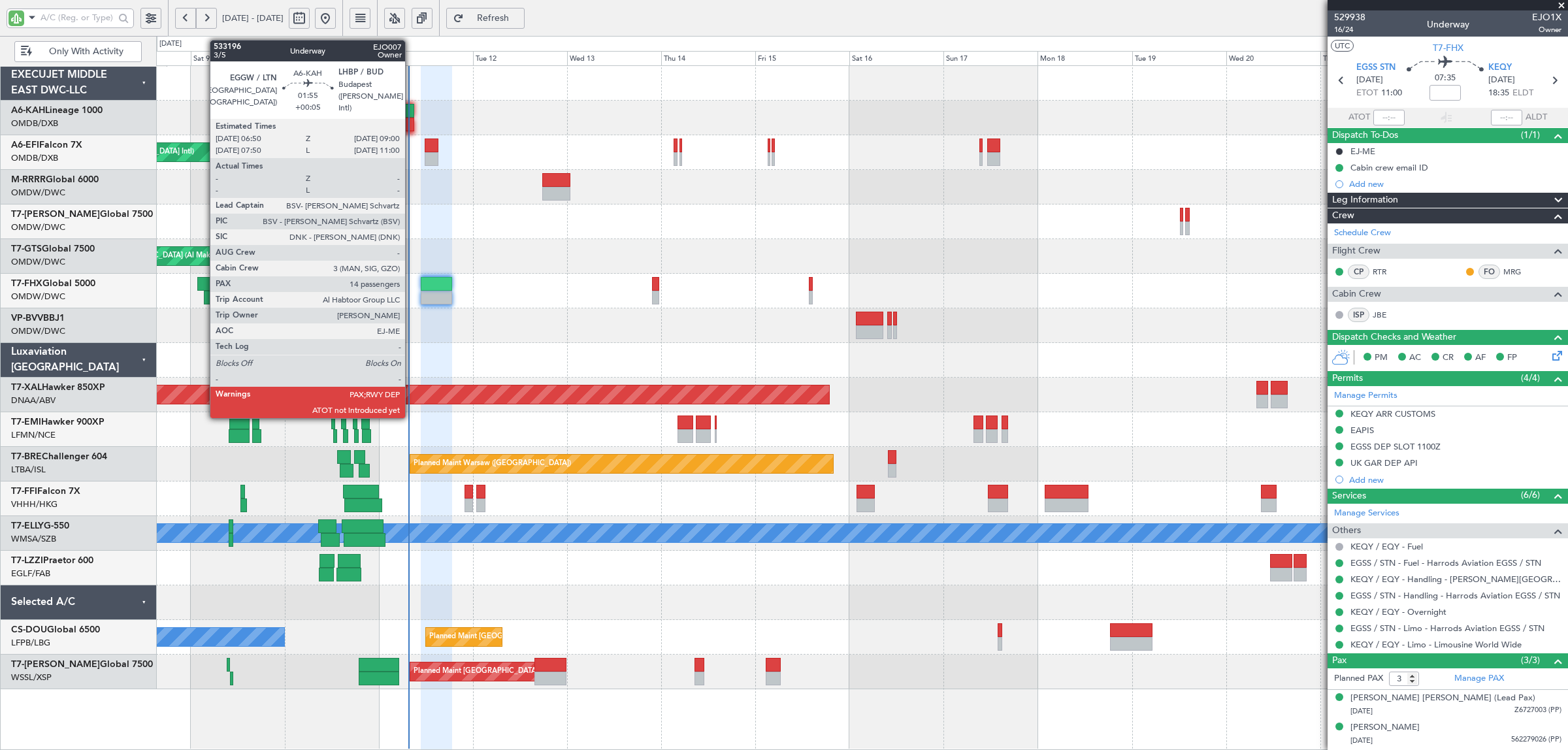
click at [412, 125] on div at bounding box center [410, 124] width 9 height 13
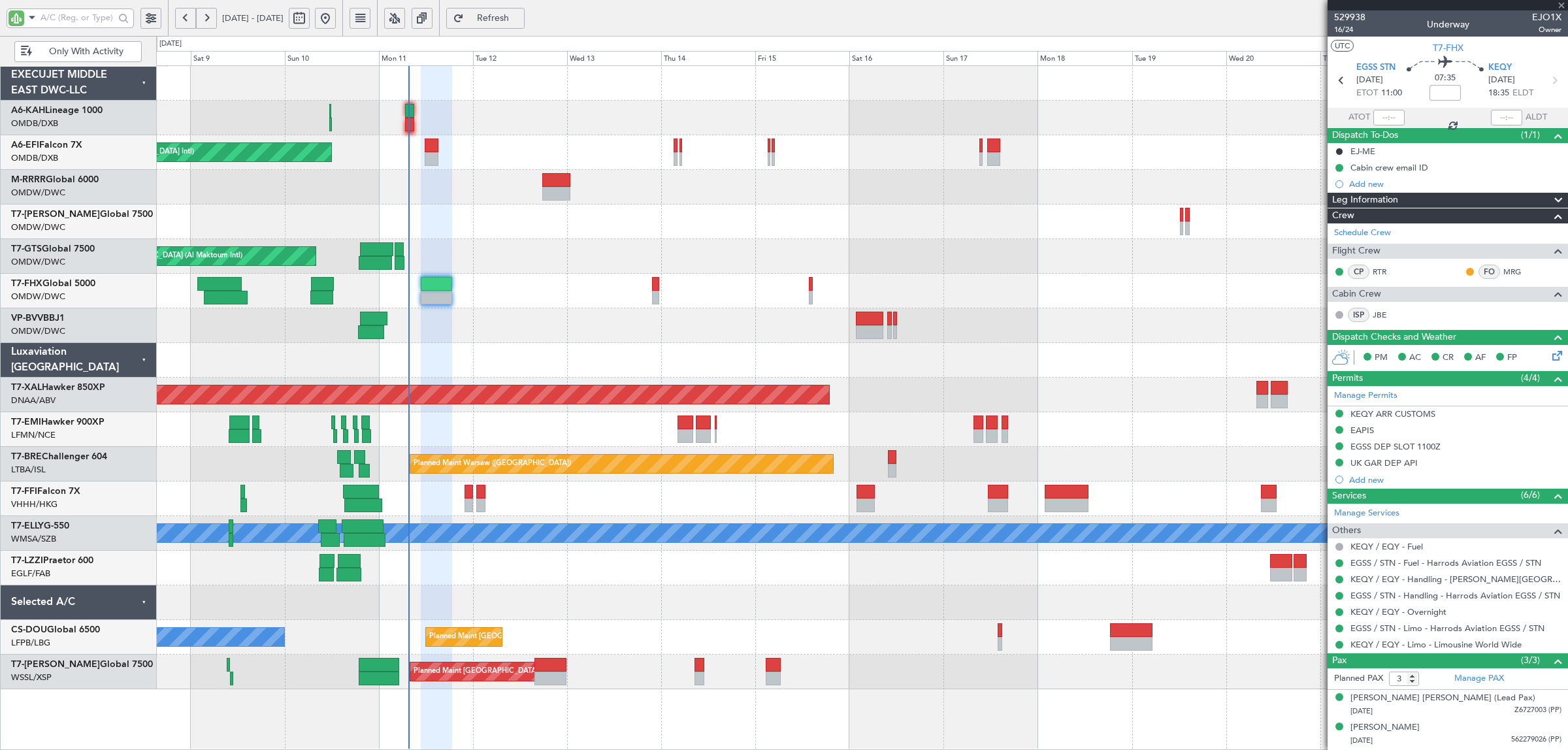
type input "+00:05"
type input "14"
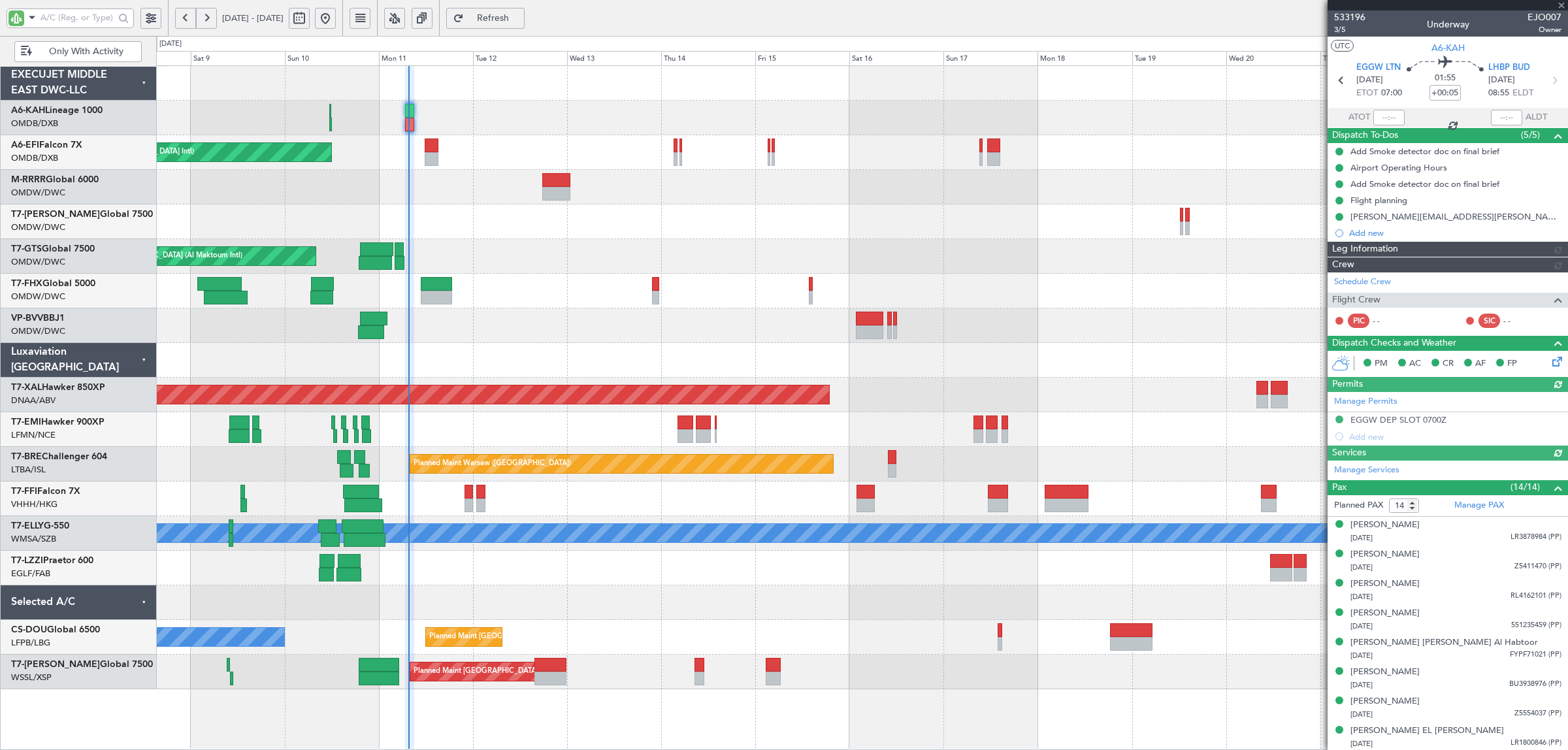
type input "[PERSON_NAME] ([PERSON_NAME])"
type input "6984"
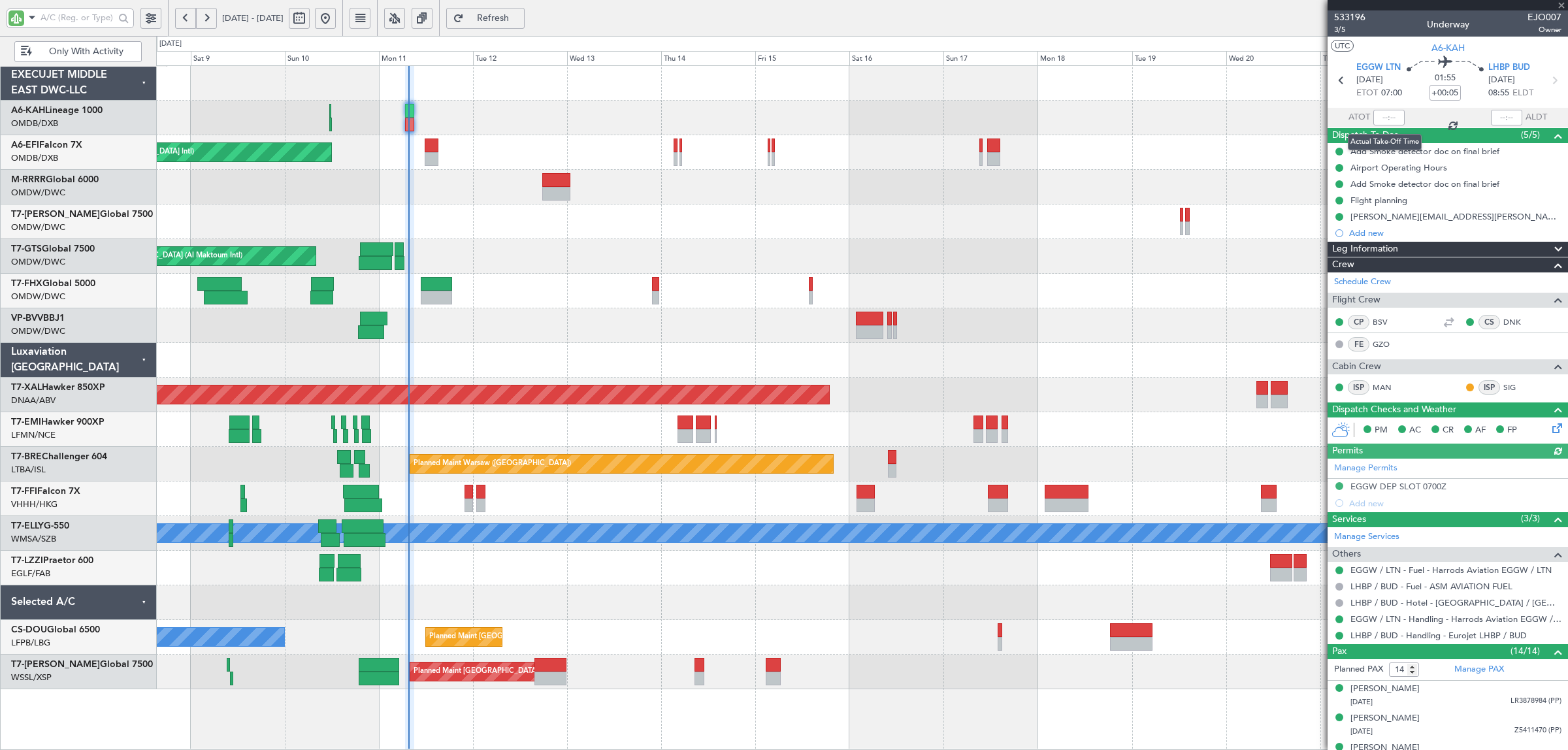
click at [1386, 118] on div at bounding box center [1389, 118] width 32 height 16
click at [1380, 116] on input "text" at bounding box center [1389, 118] width 32 height 16
type input "07:31"
type input "[PERSON_NAME] ([PERSON_NAME])"
type input "6984"
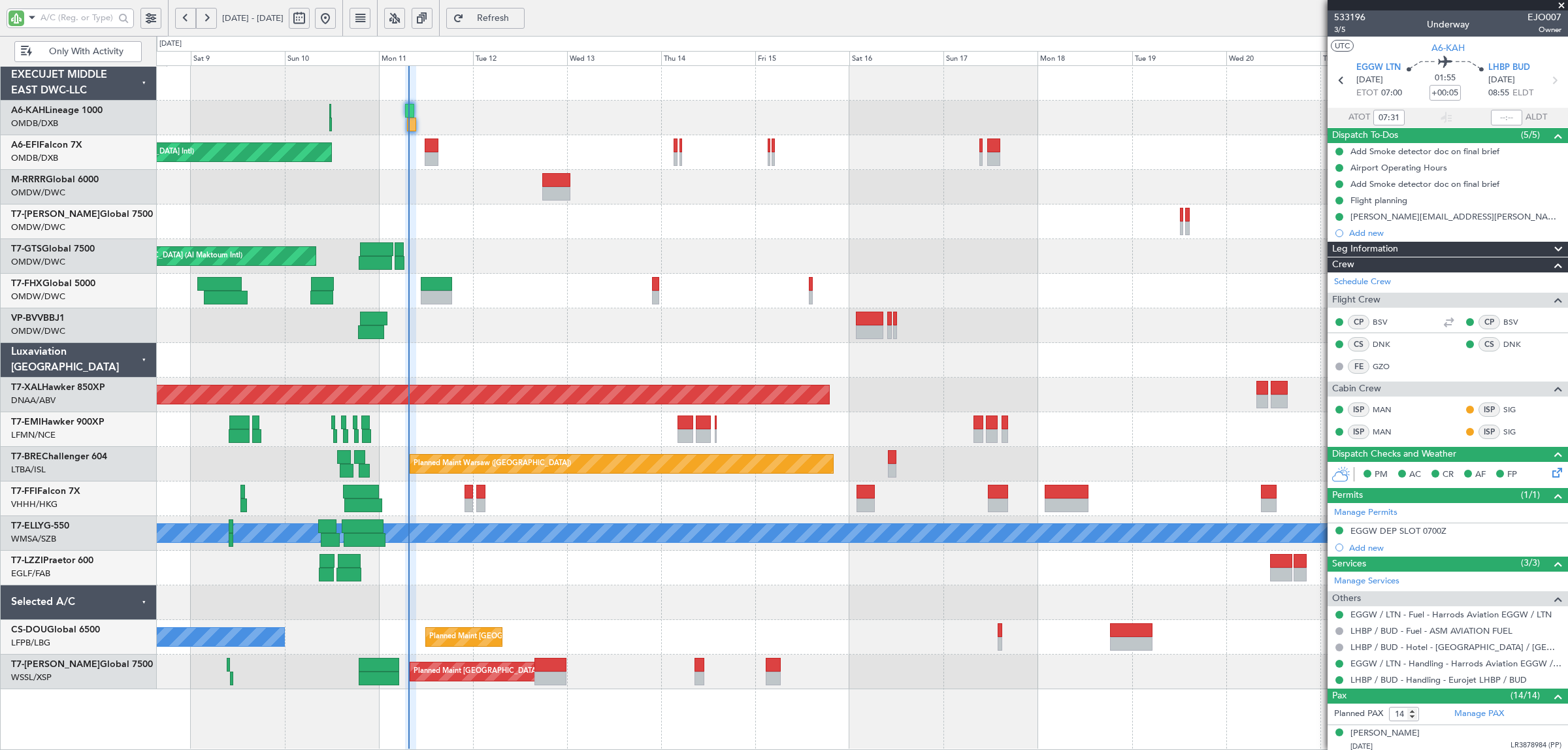
click at [544, 265] on div "Unplanned Maint [GEOGRAPHIC_DATA] (Al Maktoum Intl)" at bounding box center [862, 257] width 1411 height 35
click at [526, 339] on div "Unplanned Maint [GEOGRAPHIC_DATA]-[GEOGRAPHIC_DATA]" at bounding box center [862, 326] width 1411 height 35
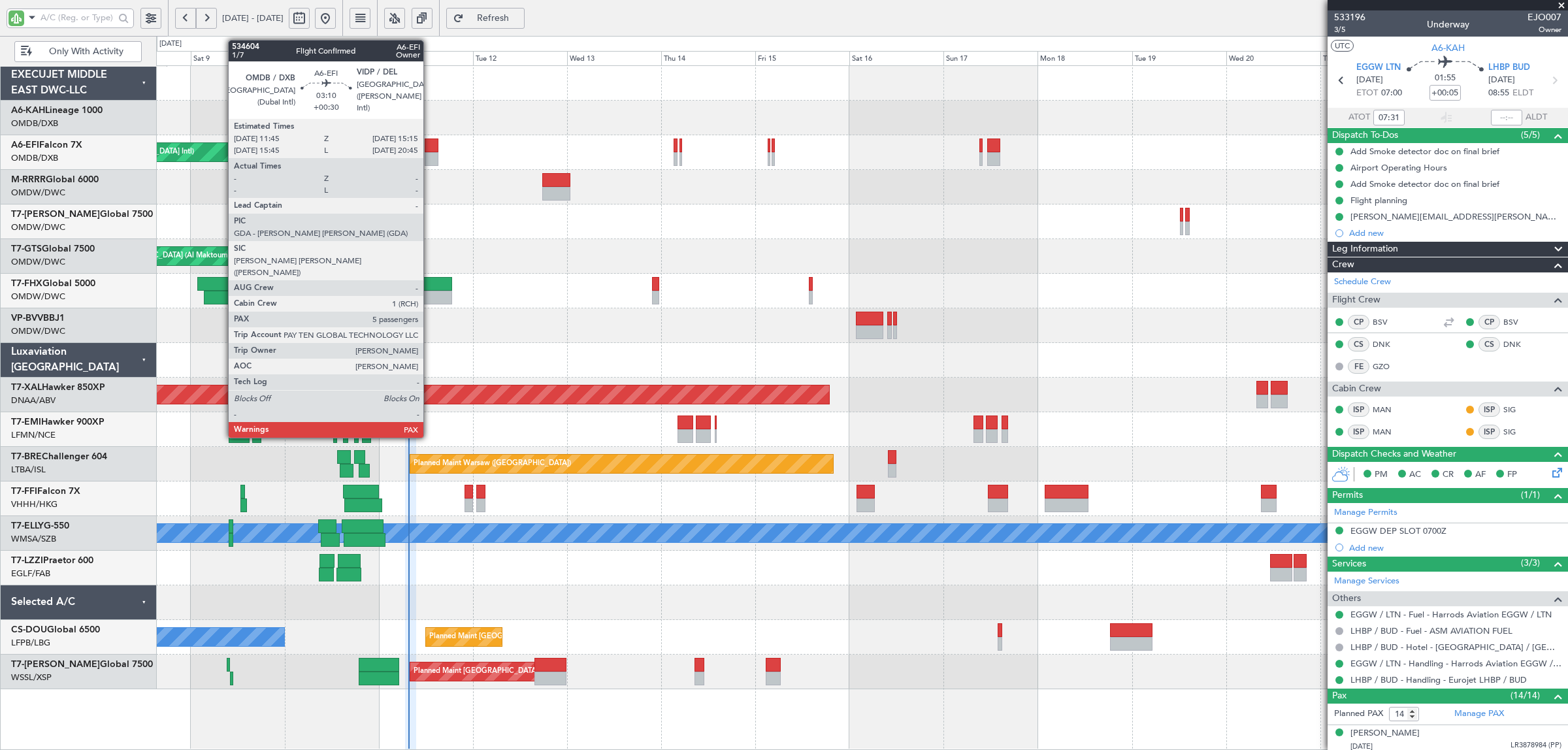
click at [430, 158] on div at bounding box center [432, 159] width 14 height 13
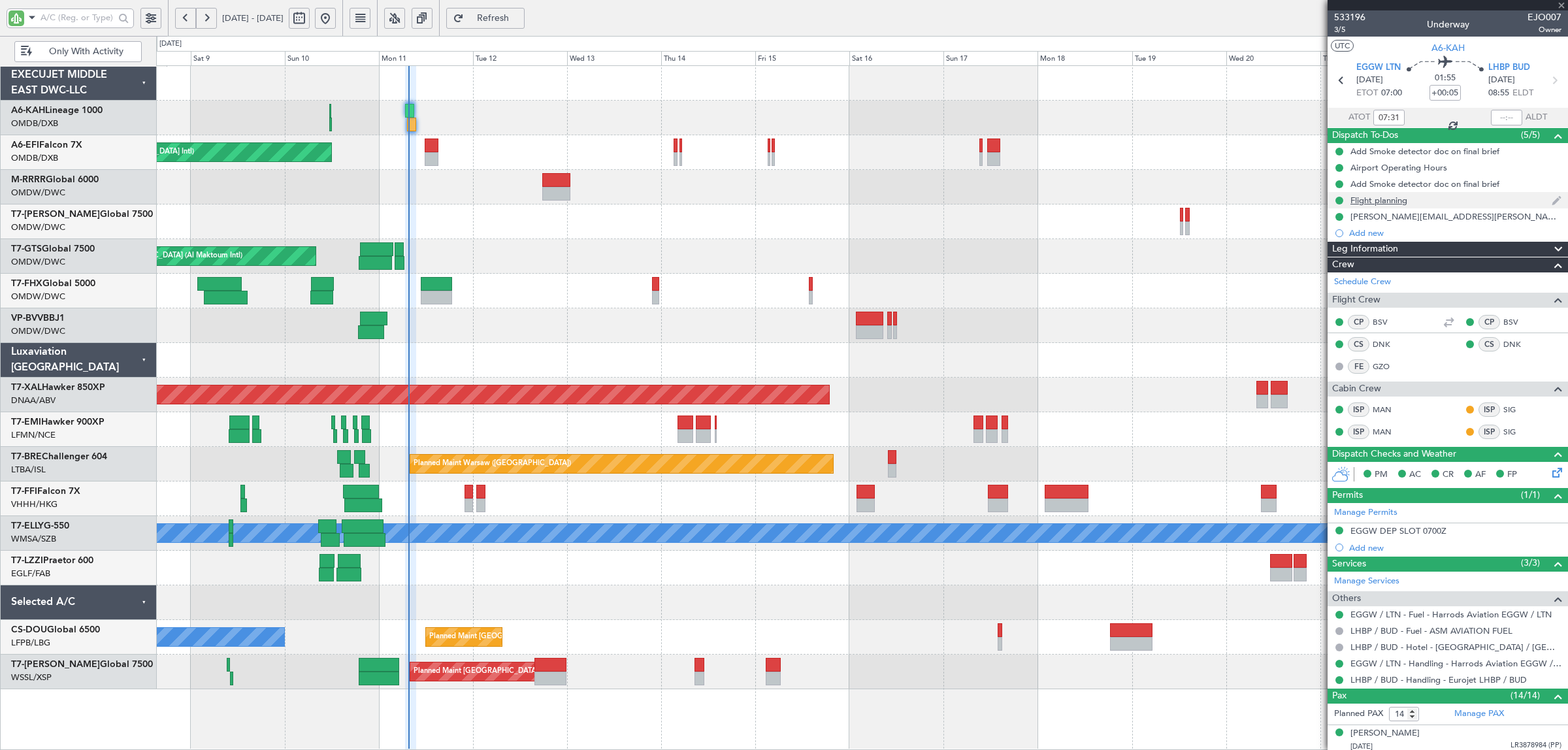
type input "+00:30"
type input "5"
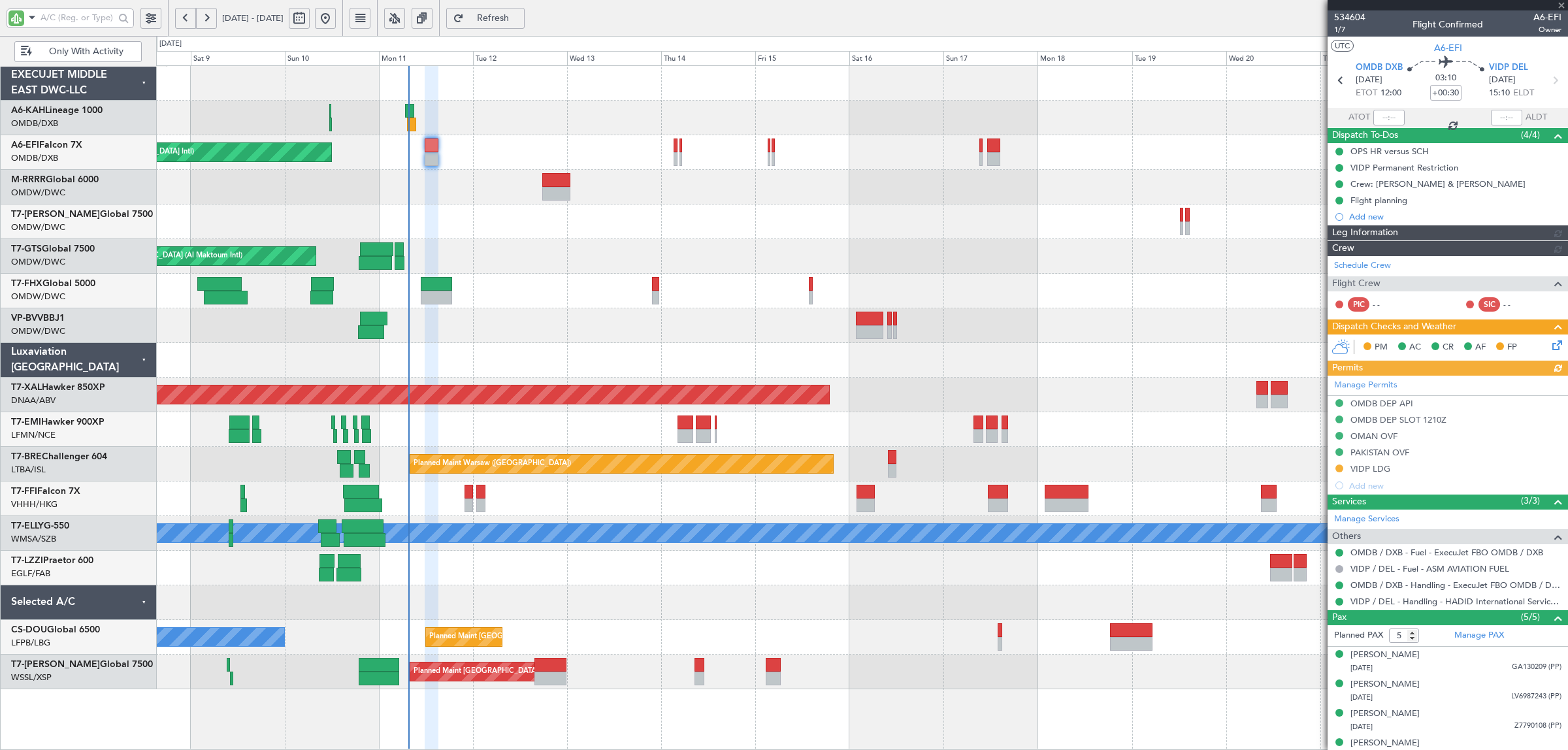
type input "[PERSON_NAME] (SYS)"
type input "6992"
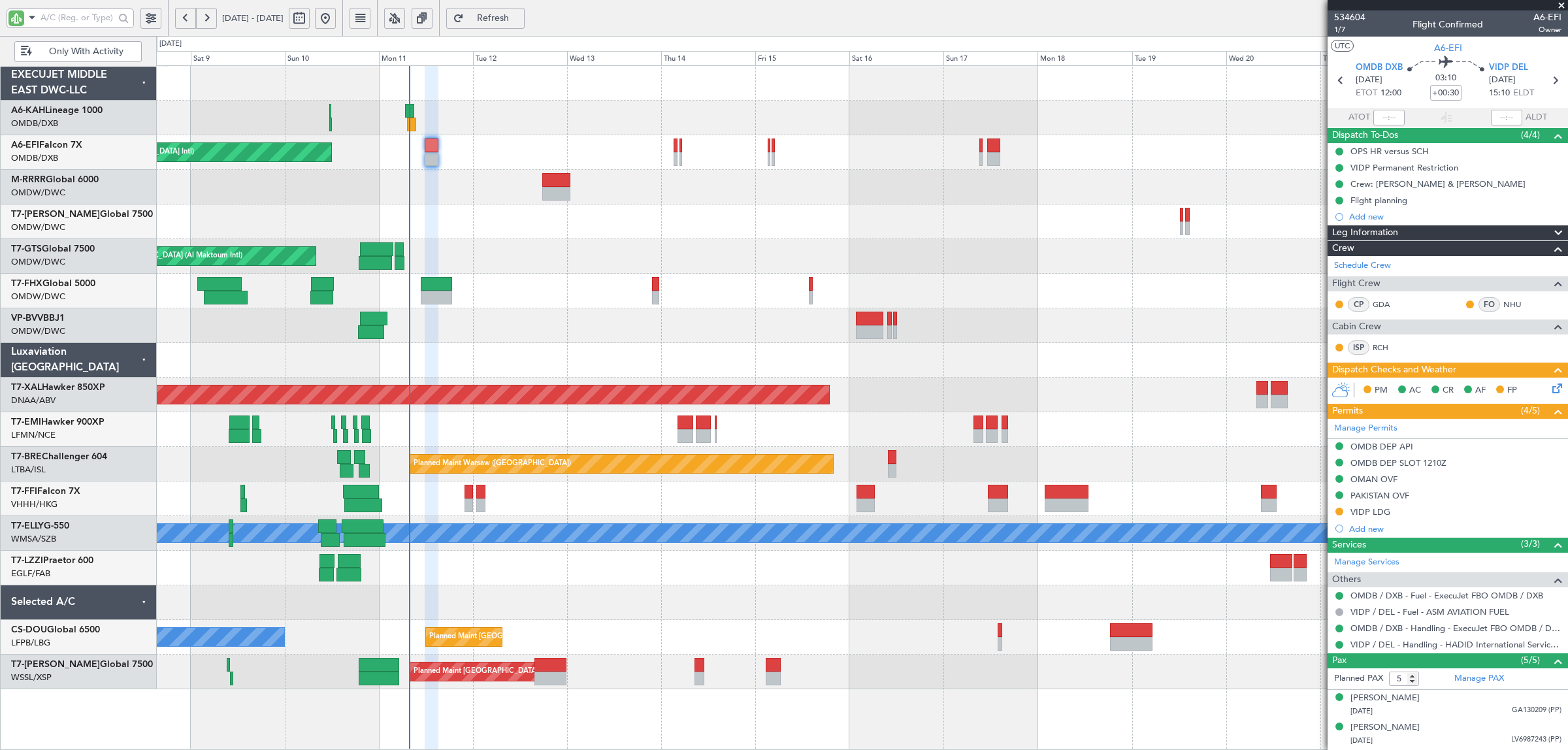
type input "[PERSON_NAME] (SYS)"
type input "6992"
type input "[PERSON_NAME] (SYS)"
type input "6992"
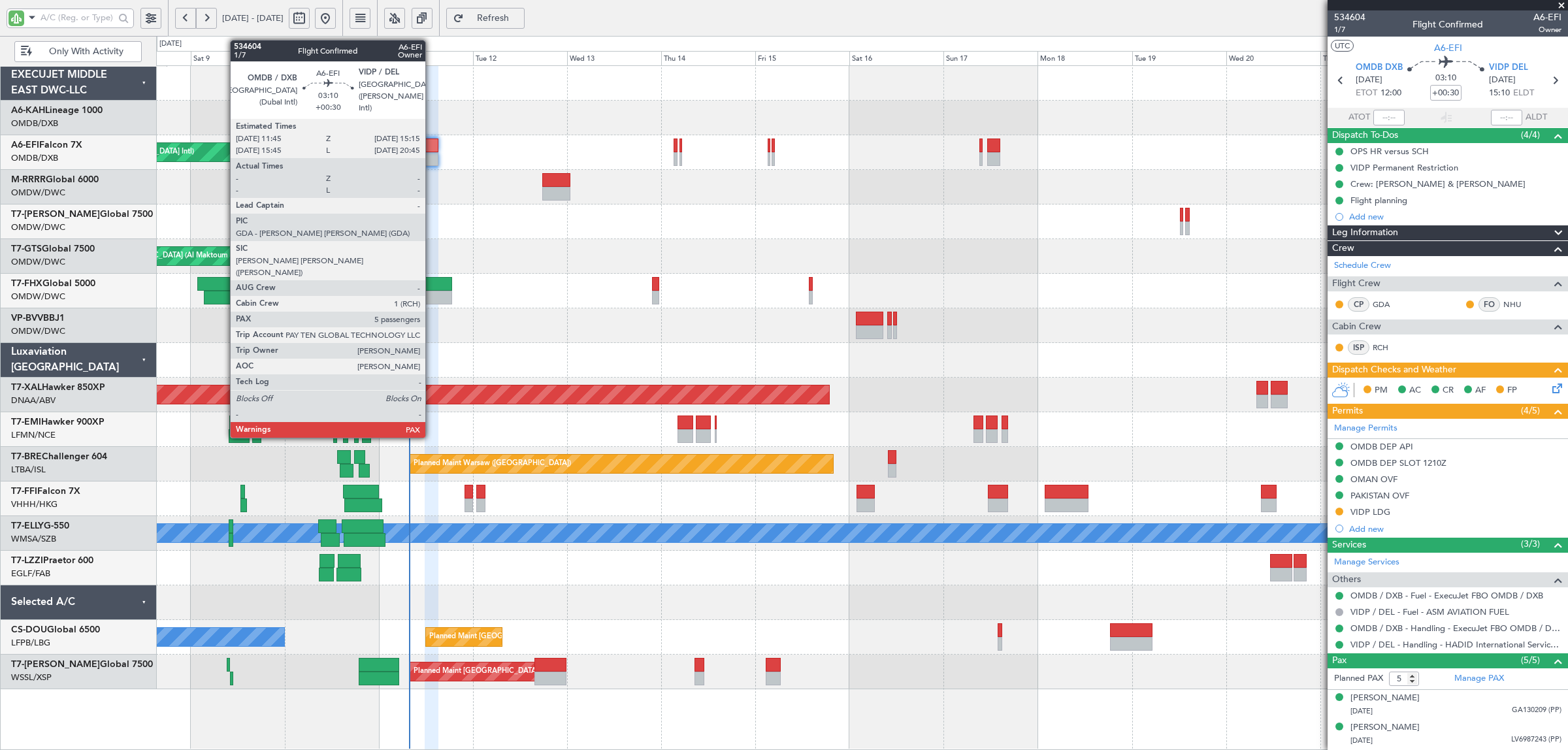
click at [432, 154] on div at bounding box center [432, 159] width 14 height 13
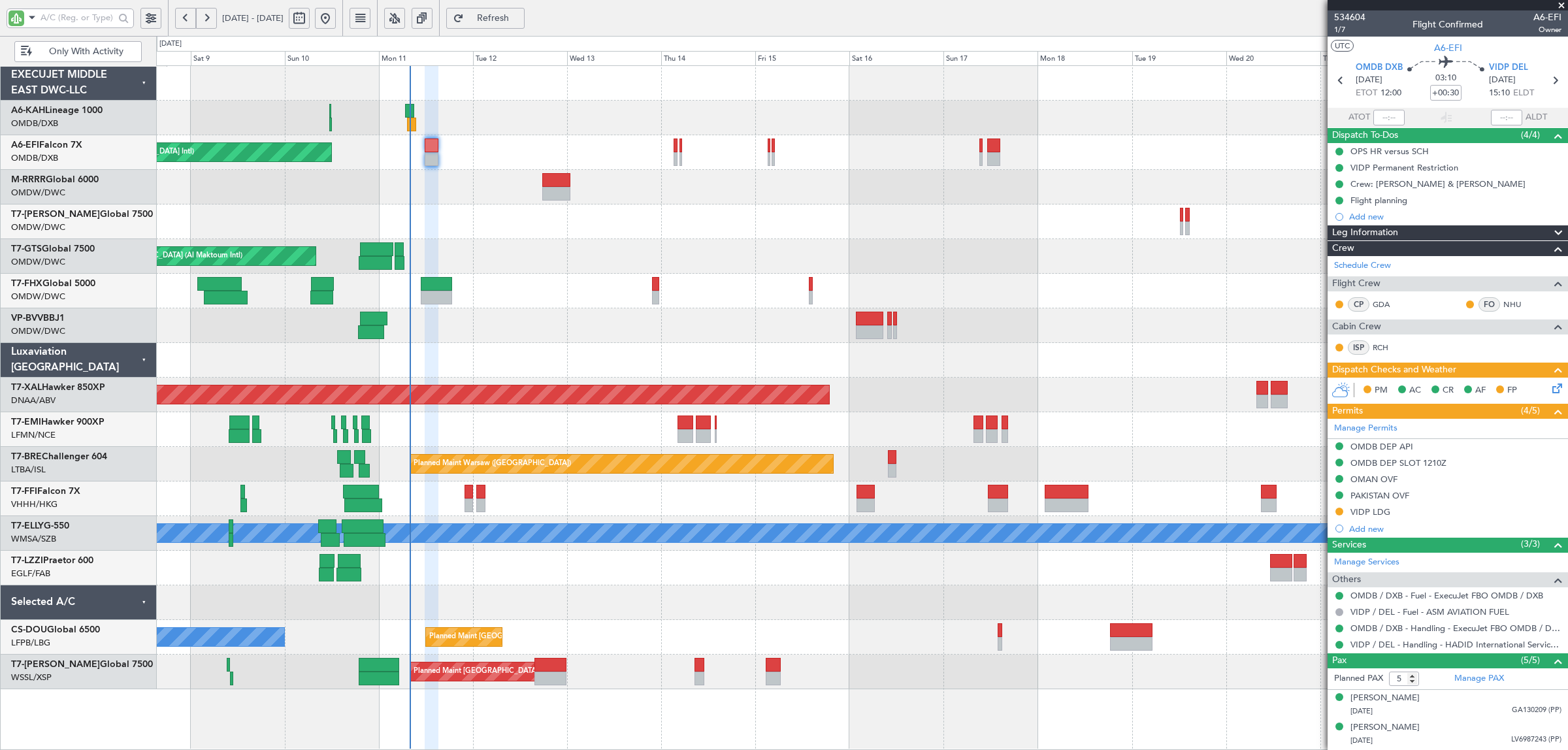
type input "[PERSON_NAME] (SYS)"
type input "6992"
click at [90, 15] on input "text" at bounding box center [77, 17] width 74 height 20
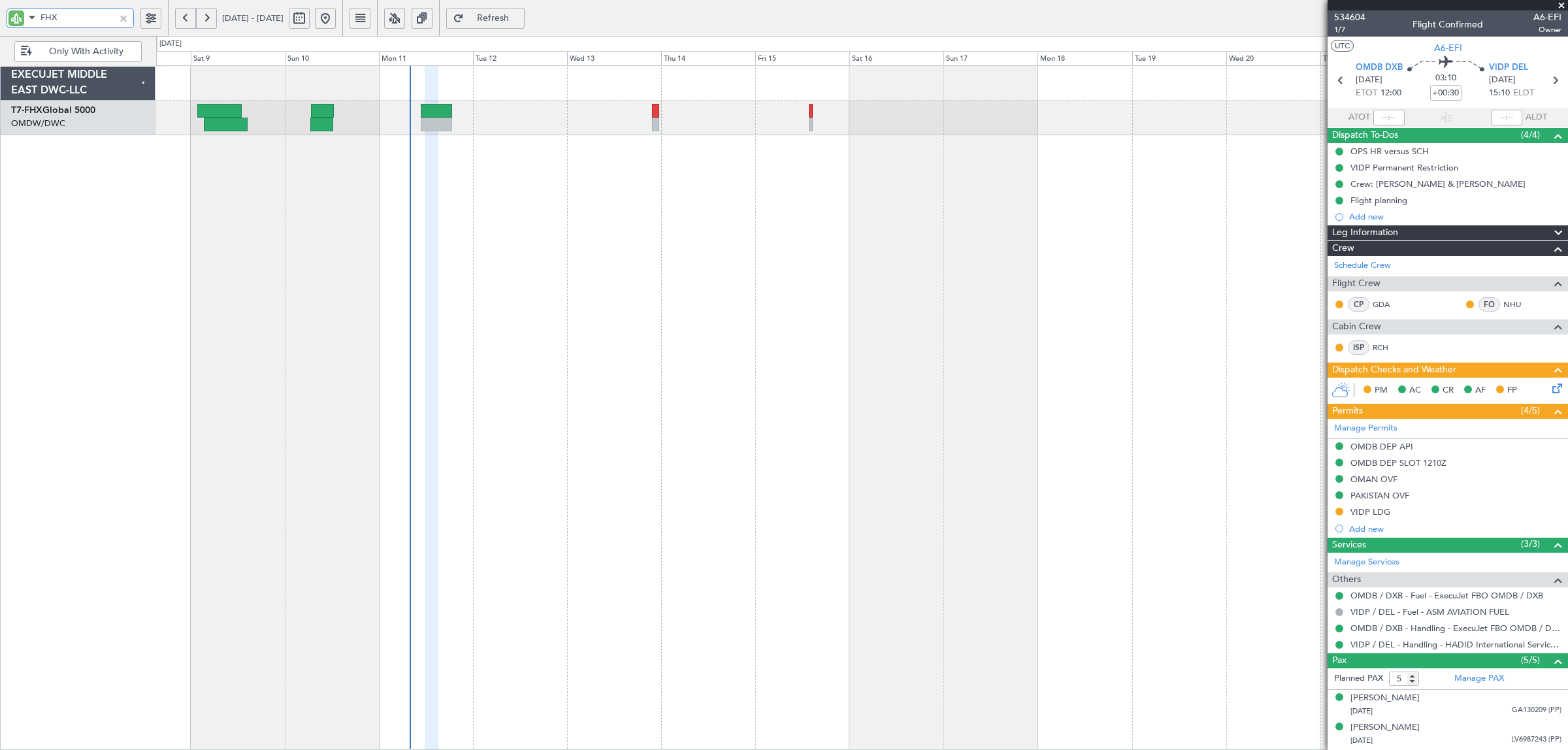
click at [266, 229] on div at bounding box center [862, 408] width 1412 height 685
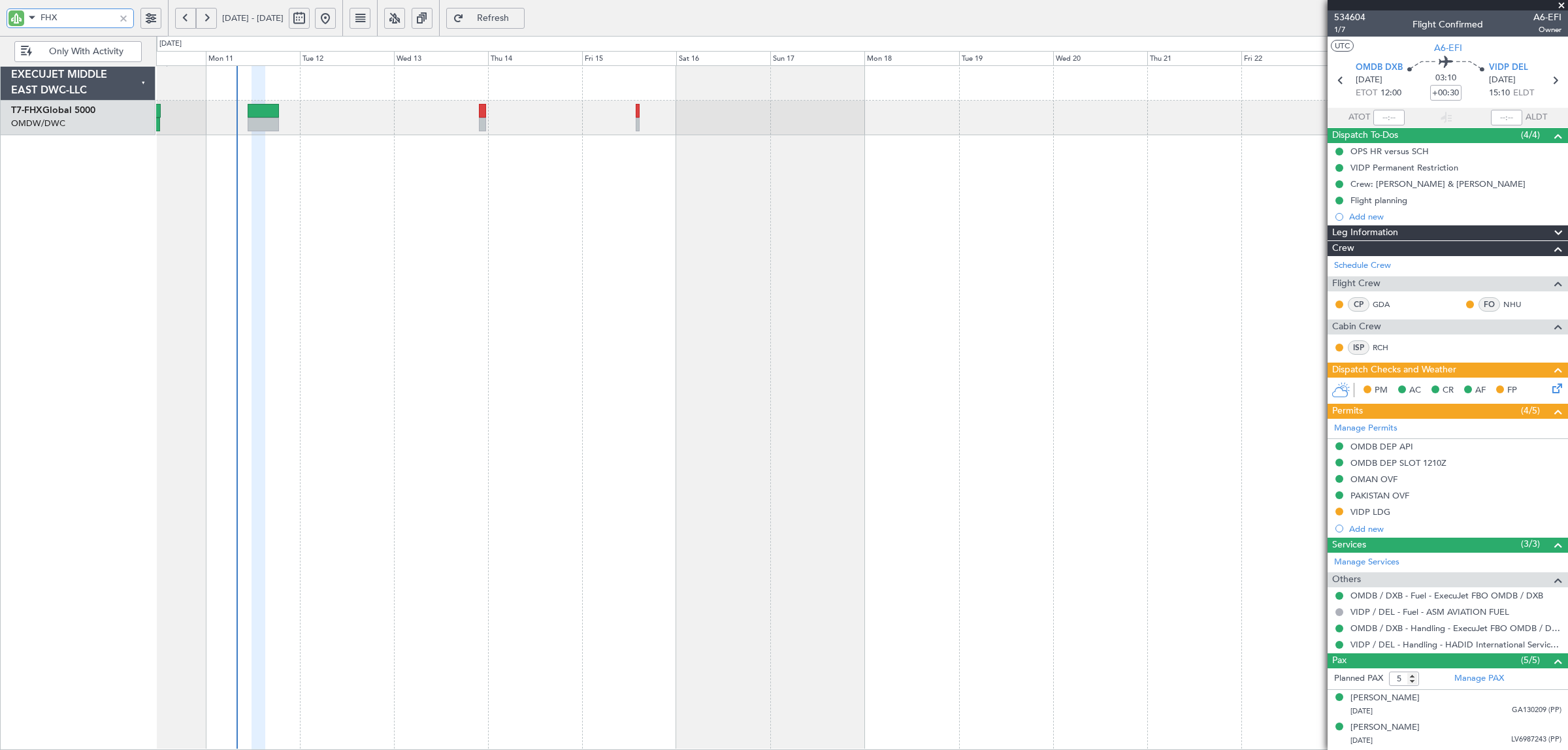
click at [1217, 210] on div at bounding box center [862, 408] width 1412 height 685
type input "FHX"
type input "[PERSON_NAME] (SYS)"
type input "6992"
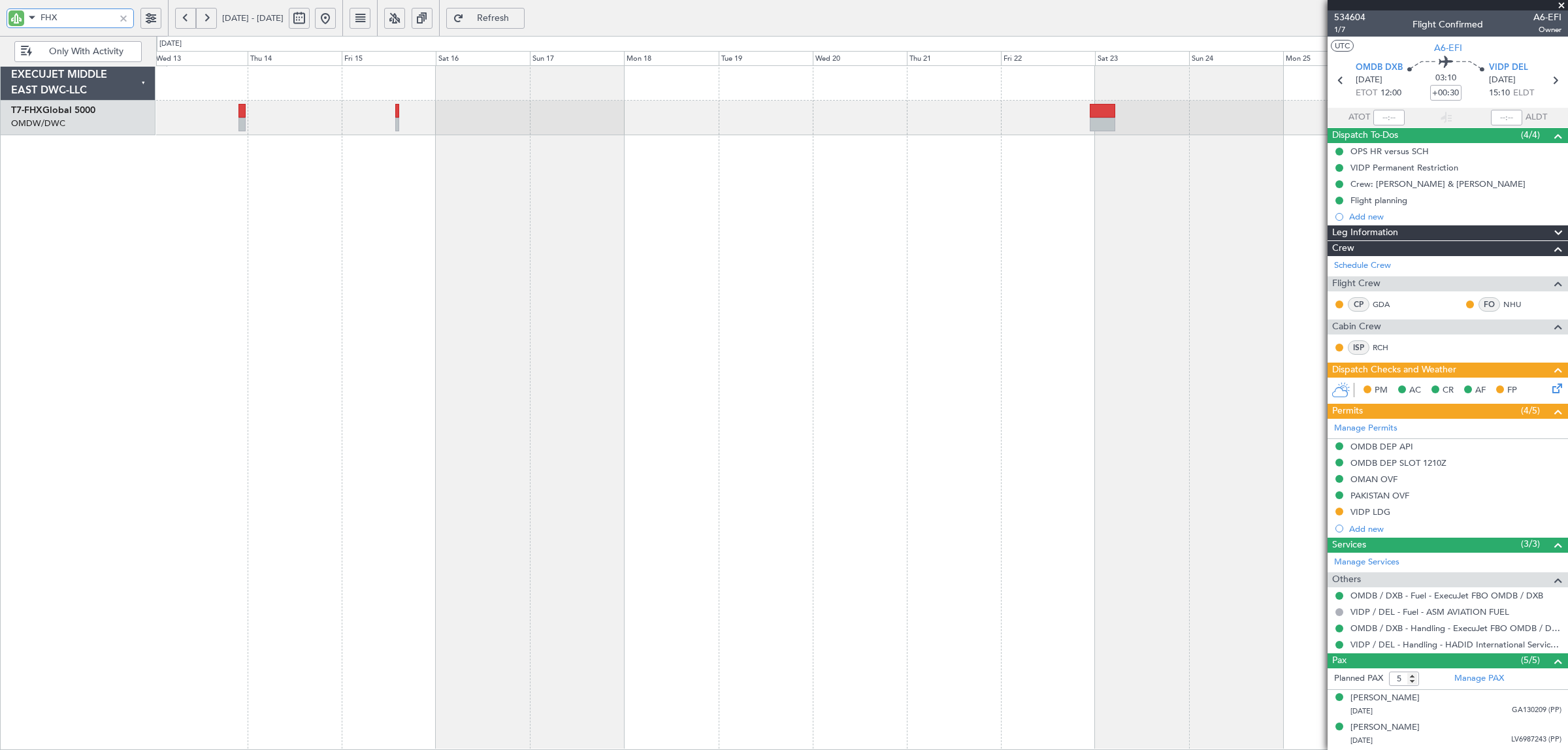
click at [611, 403] on div at bounding box center [862, 408] width 1412 height 685
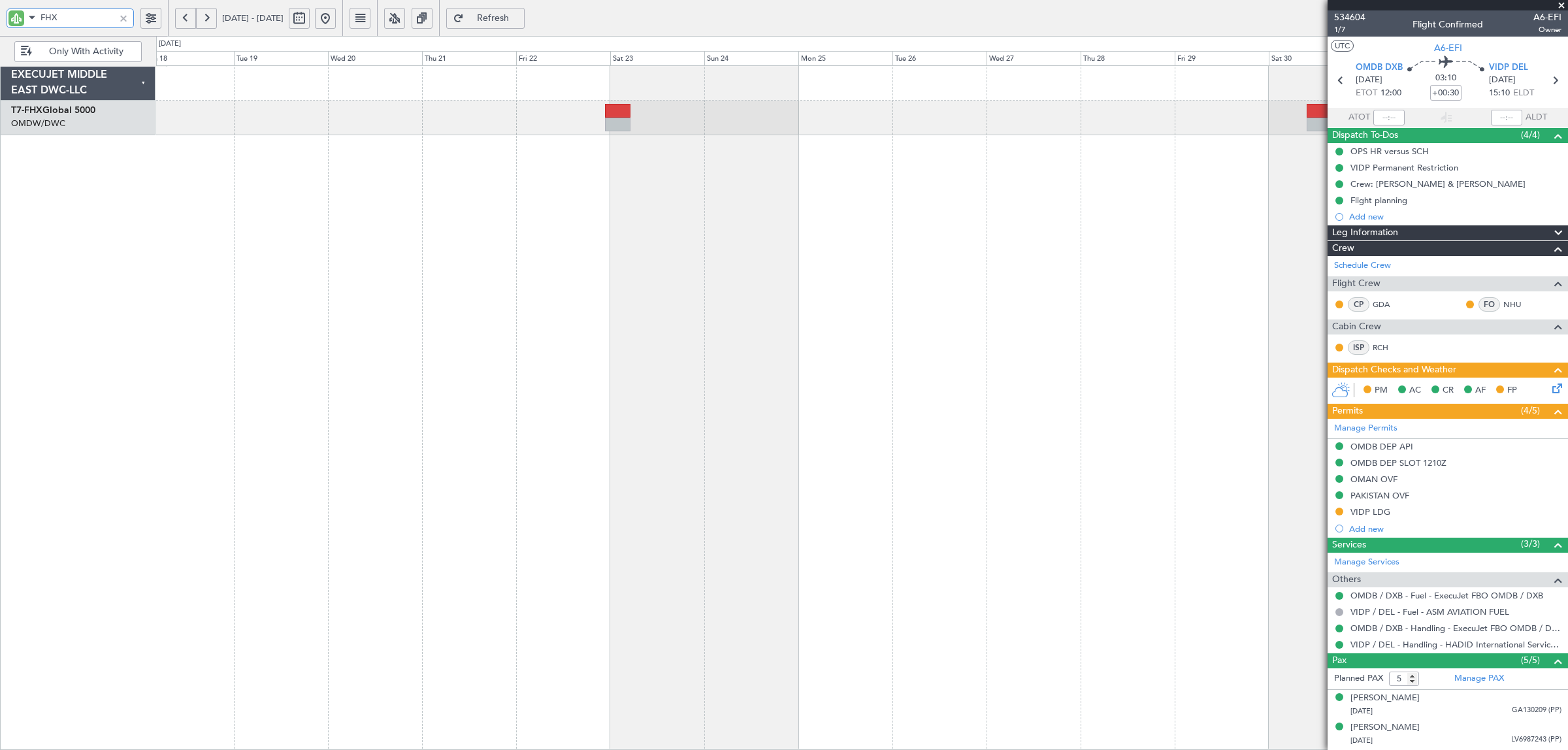
click at [691, 175] on div "Planned Maint Singapore (Changi)" at bounding box center [862, 408] width 1412 height 685
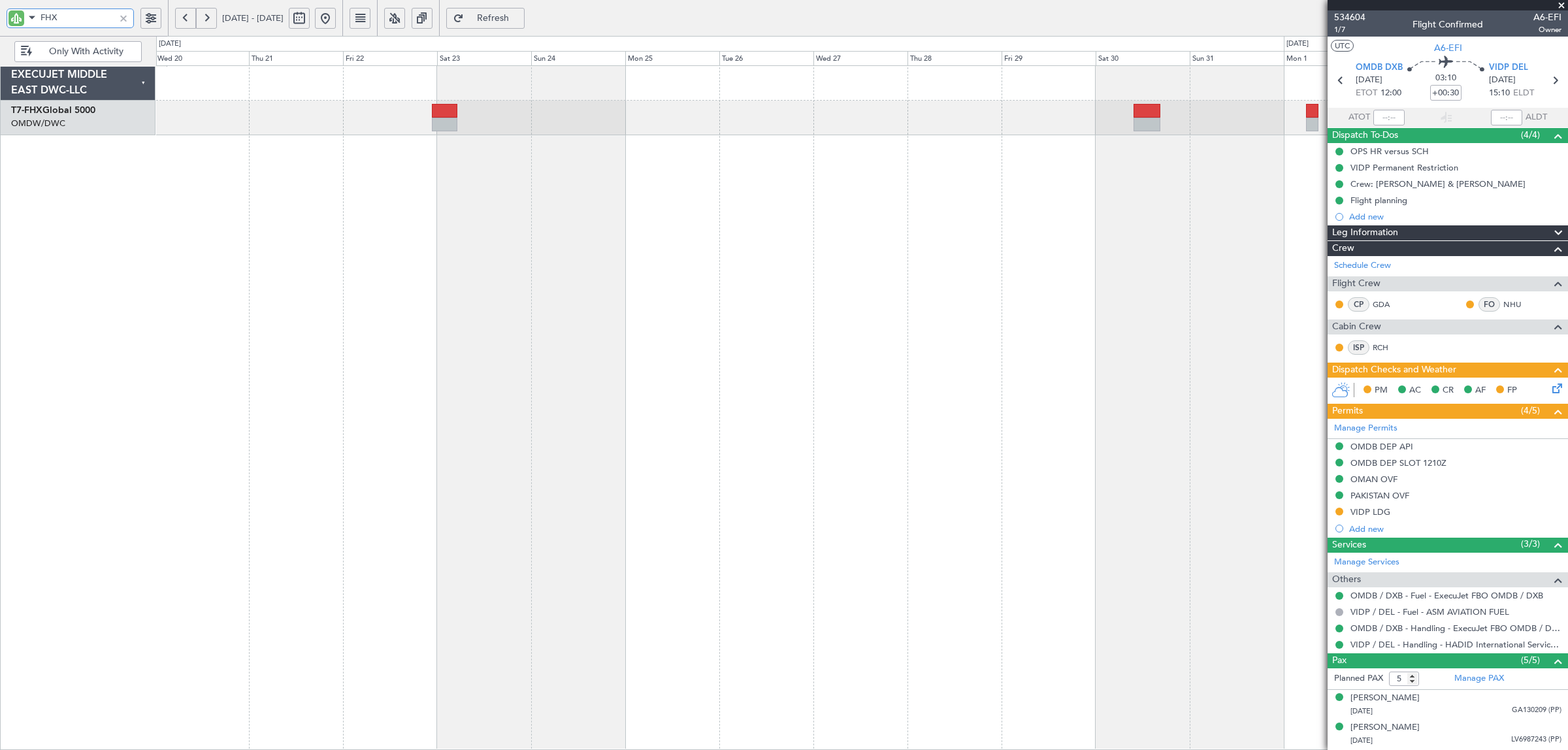
click at [933, 188] on div "Planned Maint Singapore (Changi)" at bounding box center [862, 408] width 1412 height 685
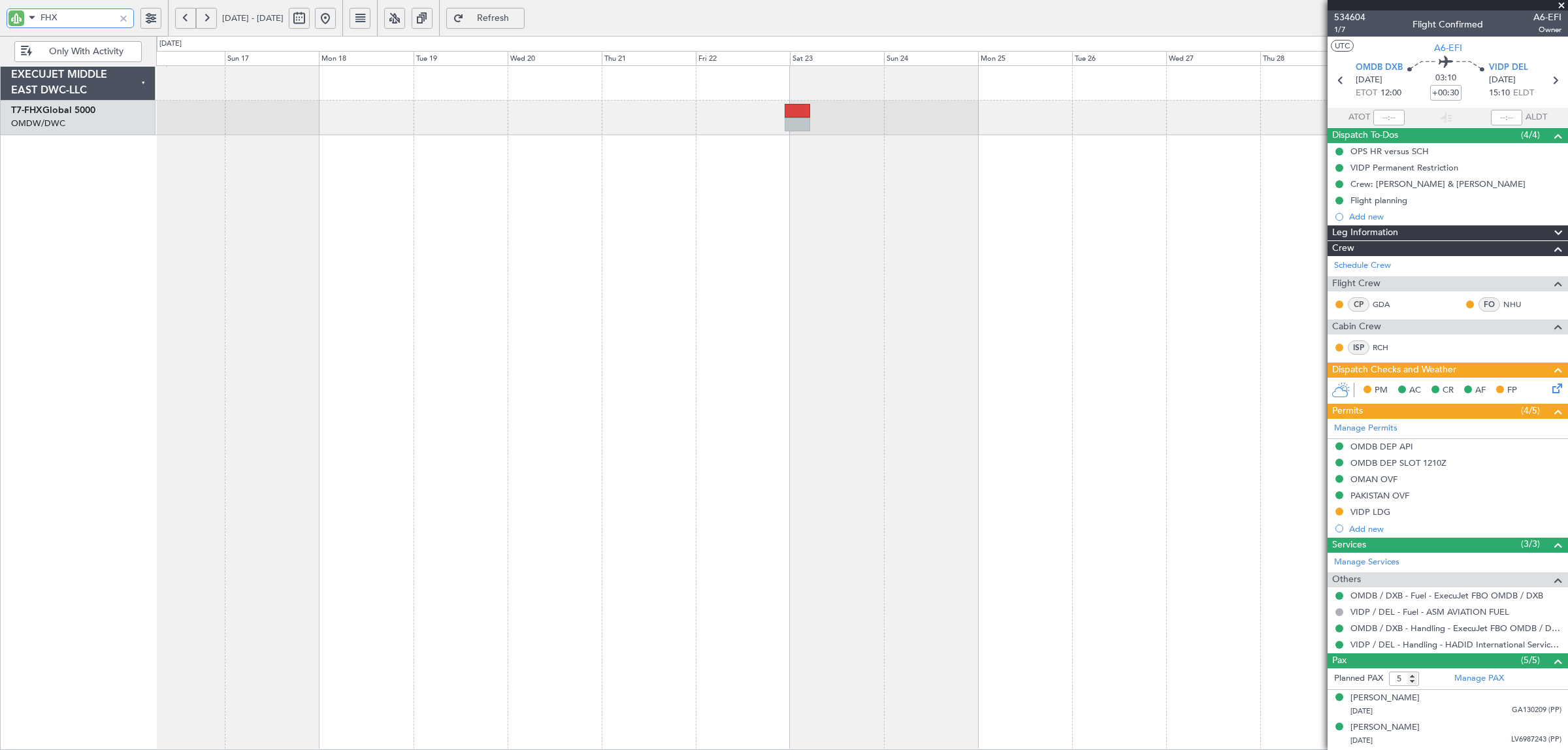
click at [1049, 315] on div at bounding box center [862, 408] width 1412 height 685
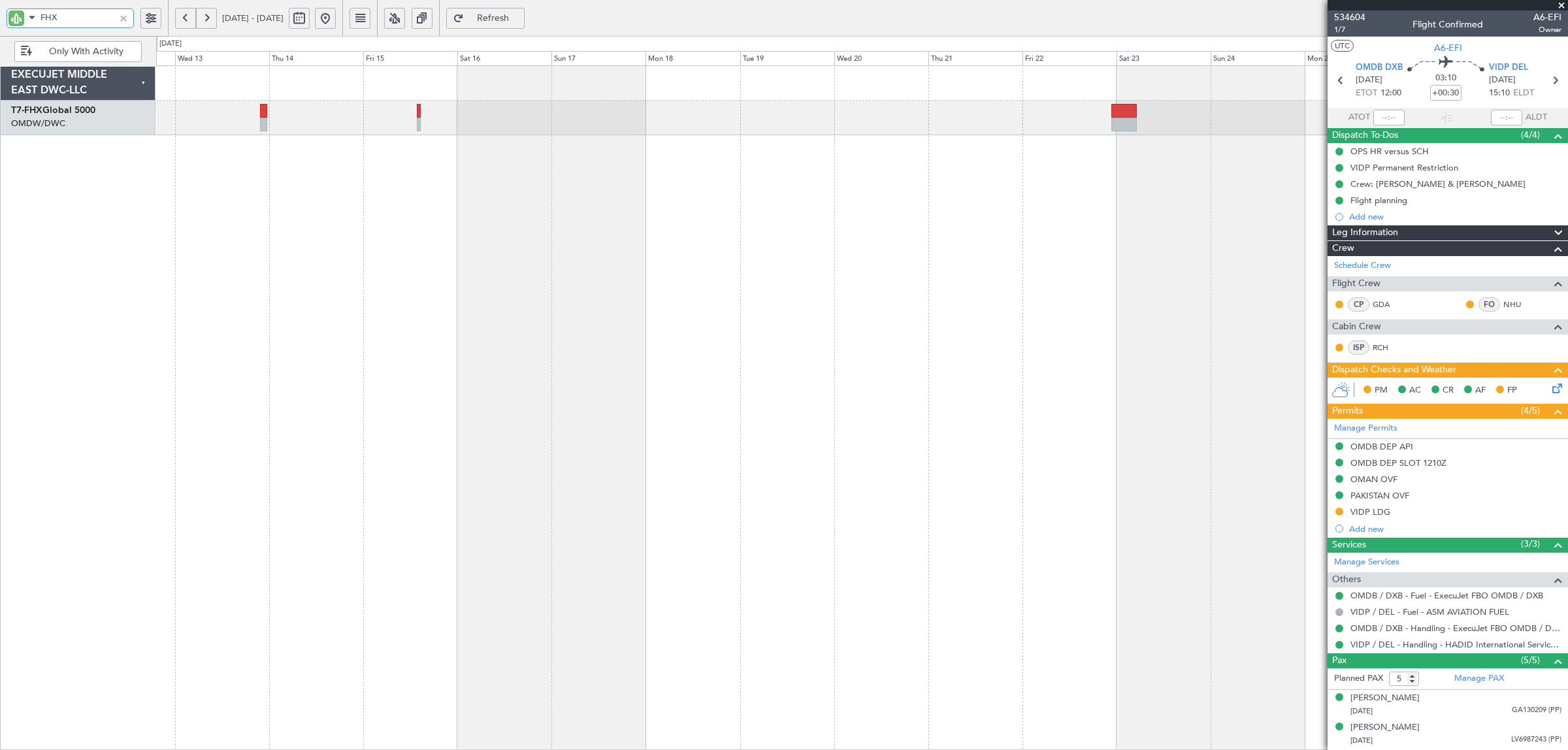
click at [760, 292] on div at bounding box center [862, 408] width 1412 height 685
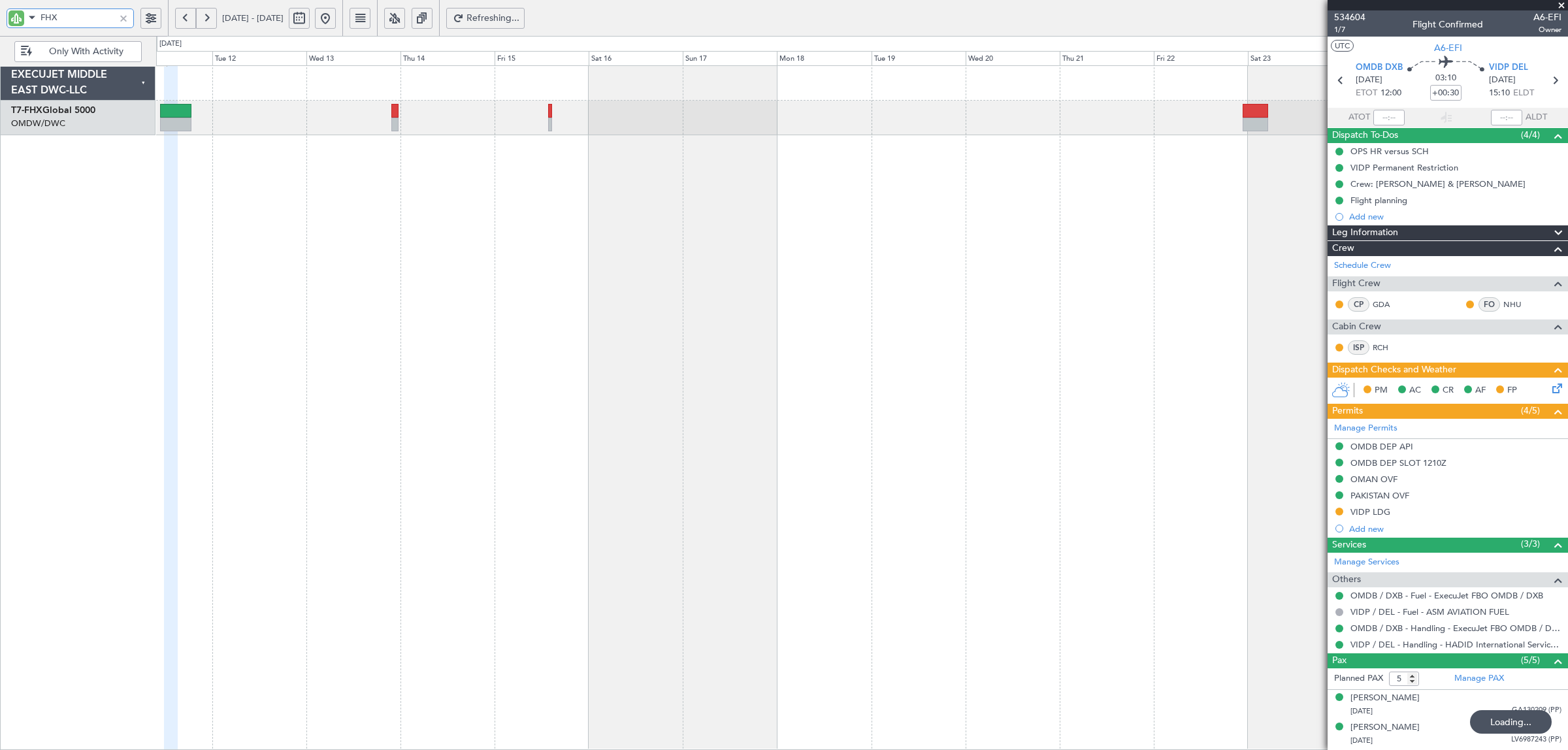
click at [429, 155] on div at bounding box center [862, 408] width 1412 height 685
click at [960, 180] on div at bounding box center [862, 408] width 1412 height 685
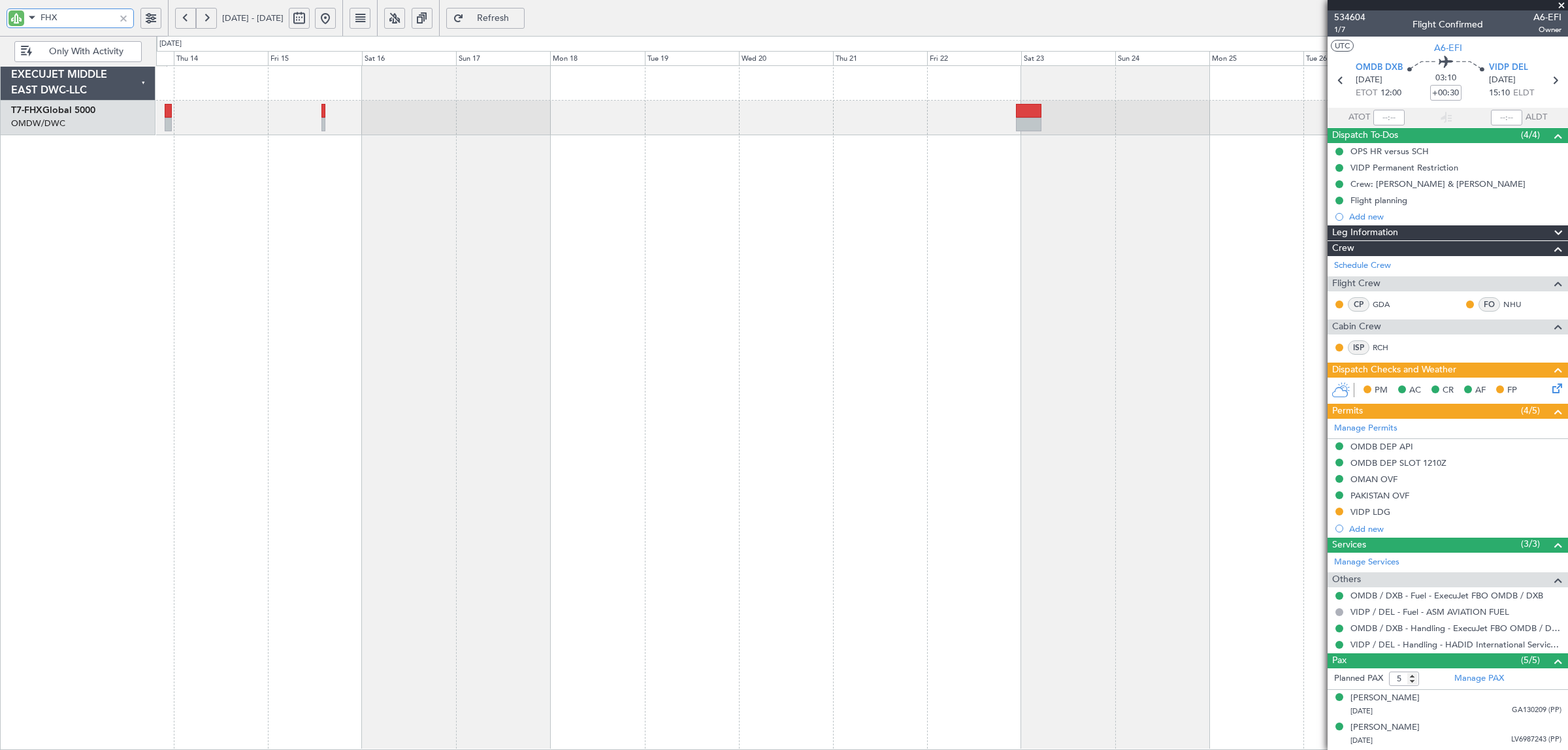
click at [667, 343] on div at bounding box center [862, 408] width 1412 height 685
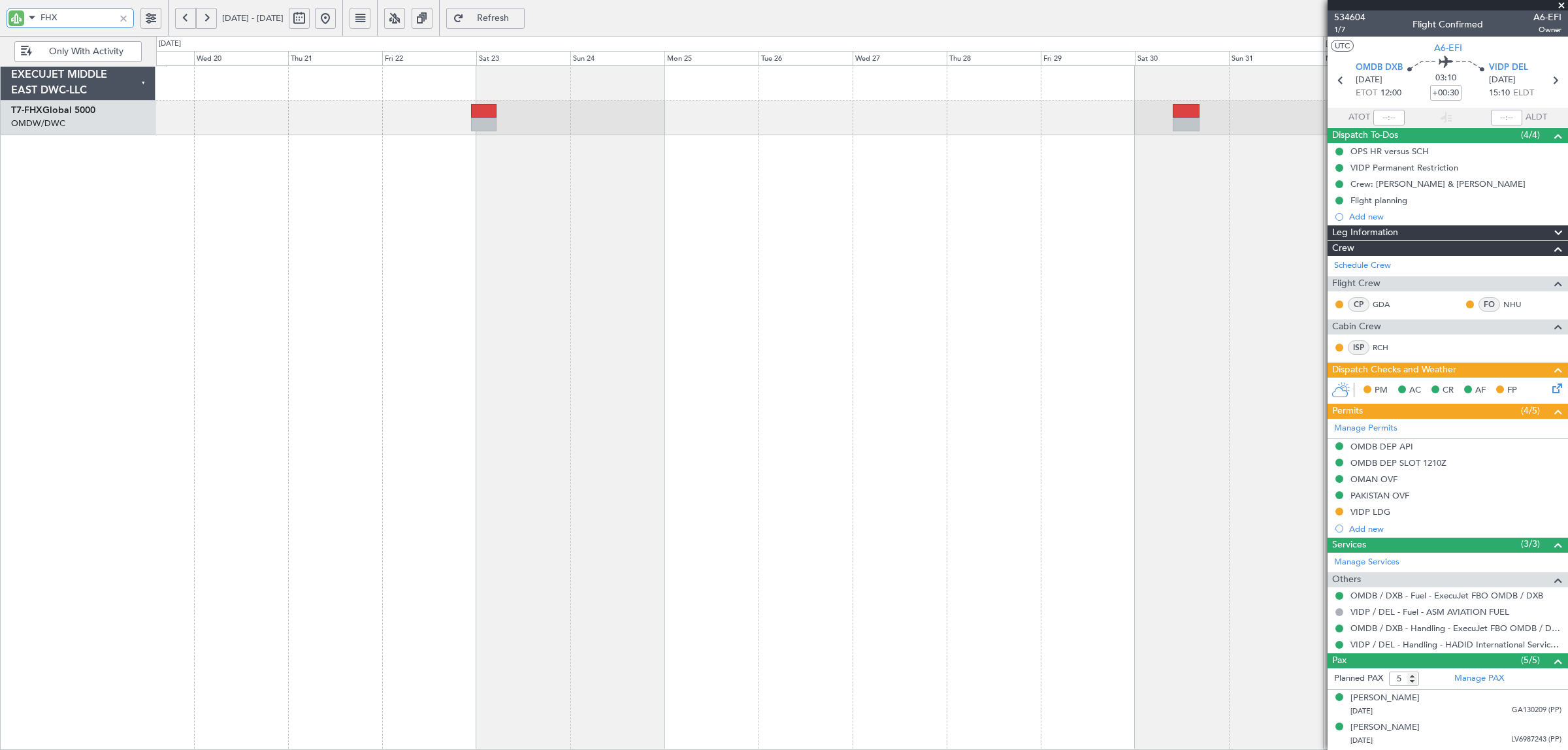
click at [528, 238] on div "Planned Maint Singapore (Changi)" at bounding box center [862, 408] width 1412 height 685
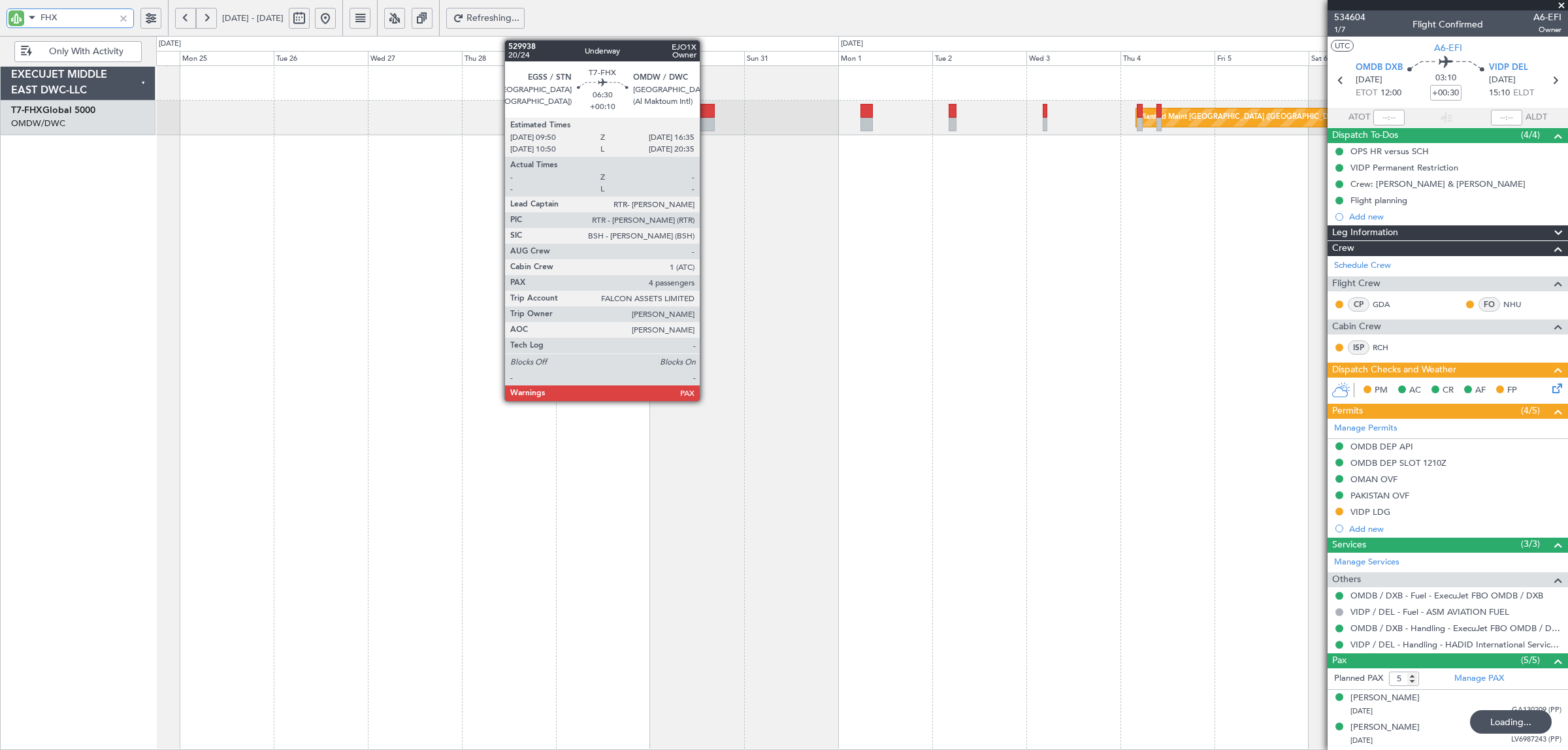
click at [706, 118] on div at bounding box center [702, 124] width 27 height 13
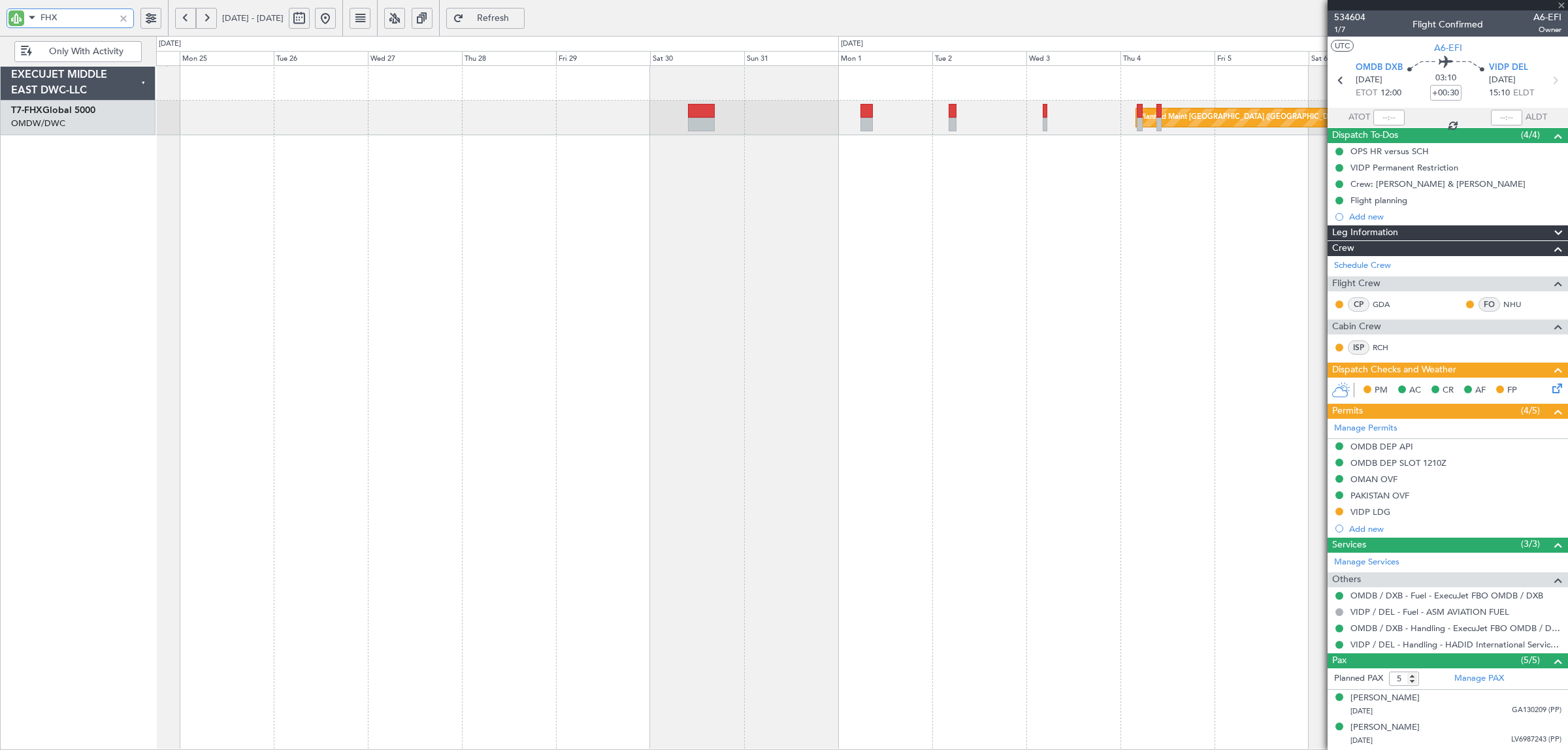
type input "+00:10"
type input "4"
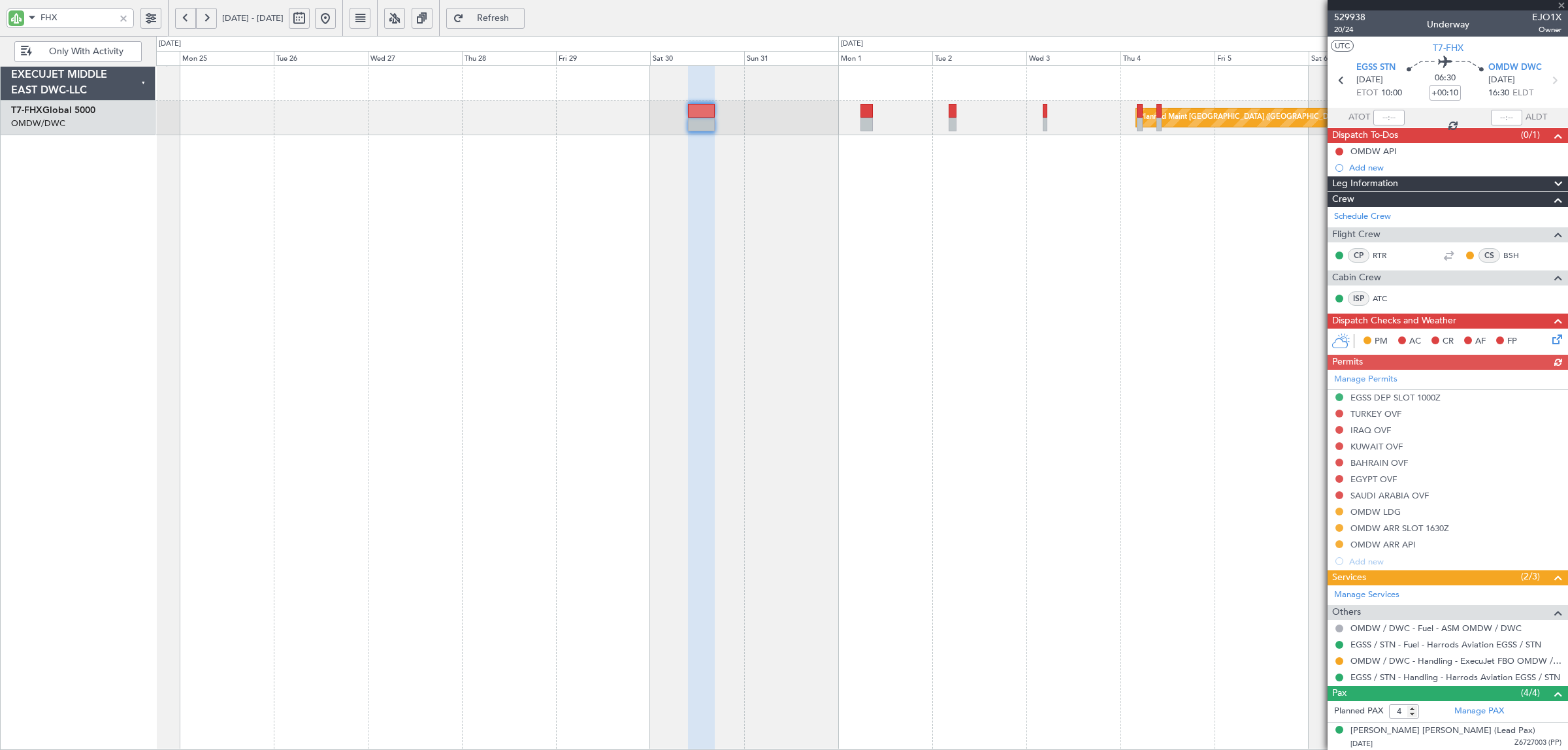
scroll to position [90, 0]
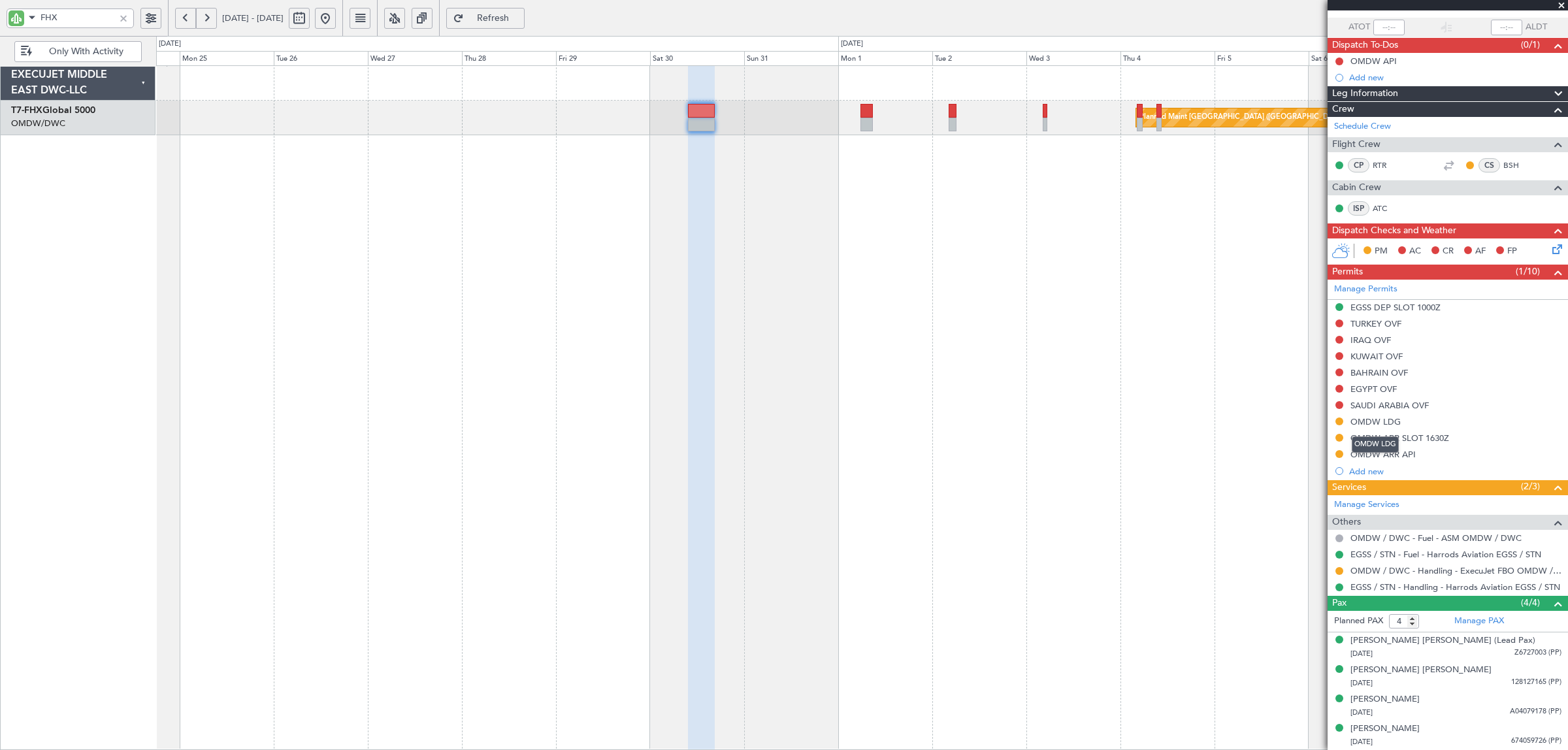
click at [1383, 439] on div "OMDW LDG" at bounding box center [1375, 444] width 47 height 17
click at [1444, 435] on div "OMDW ARR SLOT 1630Z" at bounding box center [1399, 438] width 99 height 11
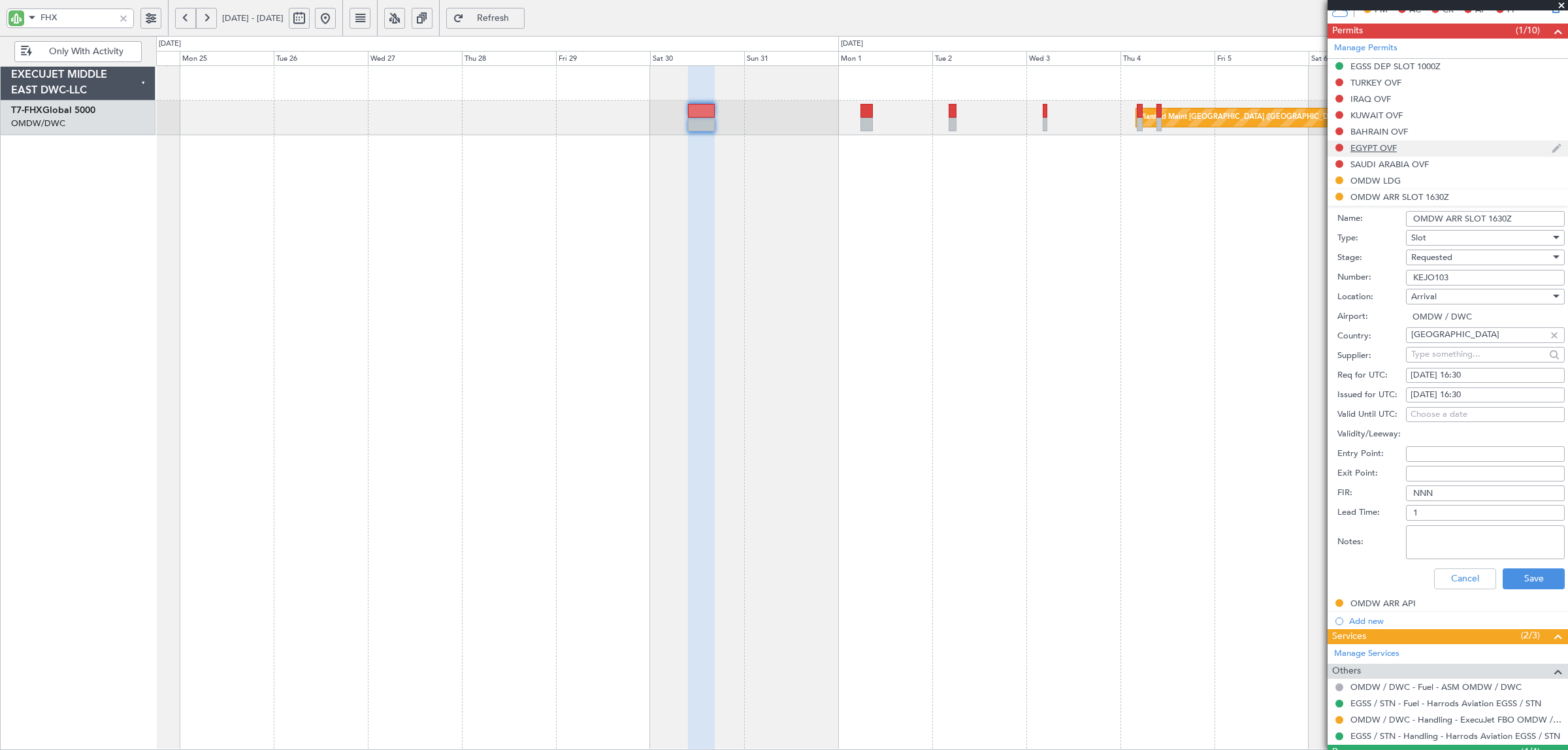
scroll to position [417, 0]
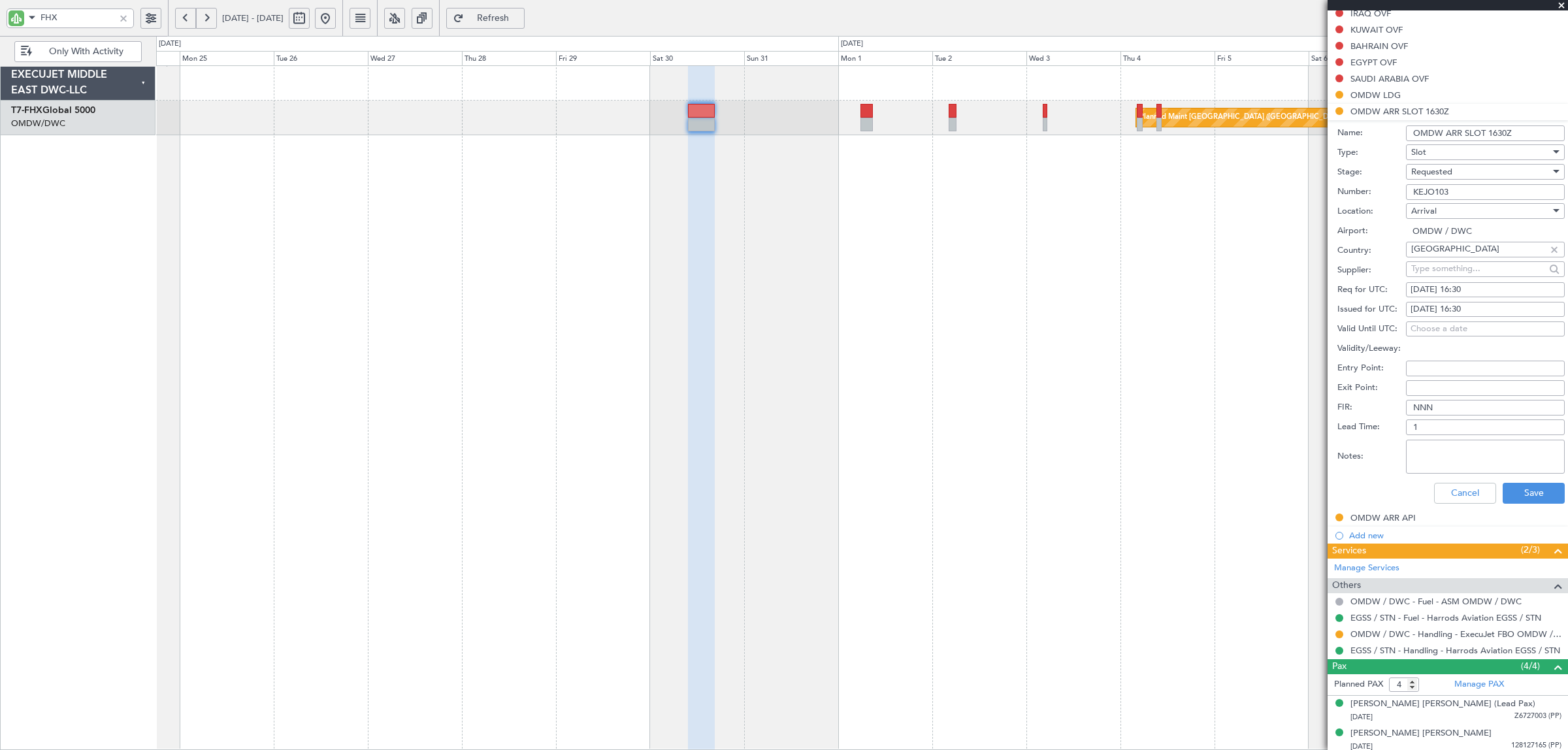
click at [1437, 171] on span "Requested" at bounding box center [1431, 171] width 41 height 12
click at [1451, 268] on span "Received OK" at bounding box center [1479, 272] width 135 height 20
drag, startPoint x: 1461, startPoint y: 188, endPoint x: 1337, endPoint y: 200, distance: 124.6
click at [1362, 198] on div "Number: KEJO103" at bounding box center [1451, 192] width 227 height 20
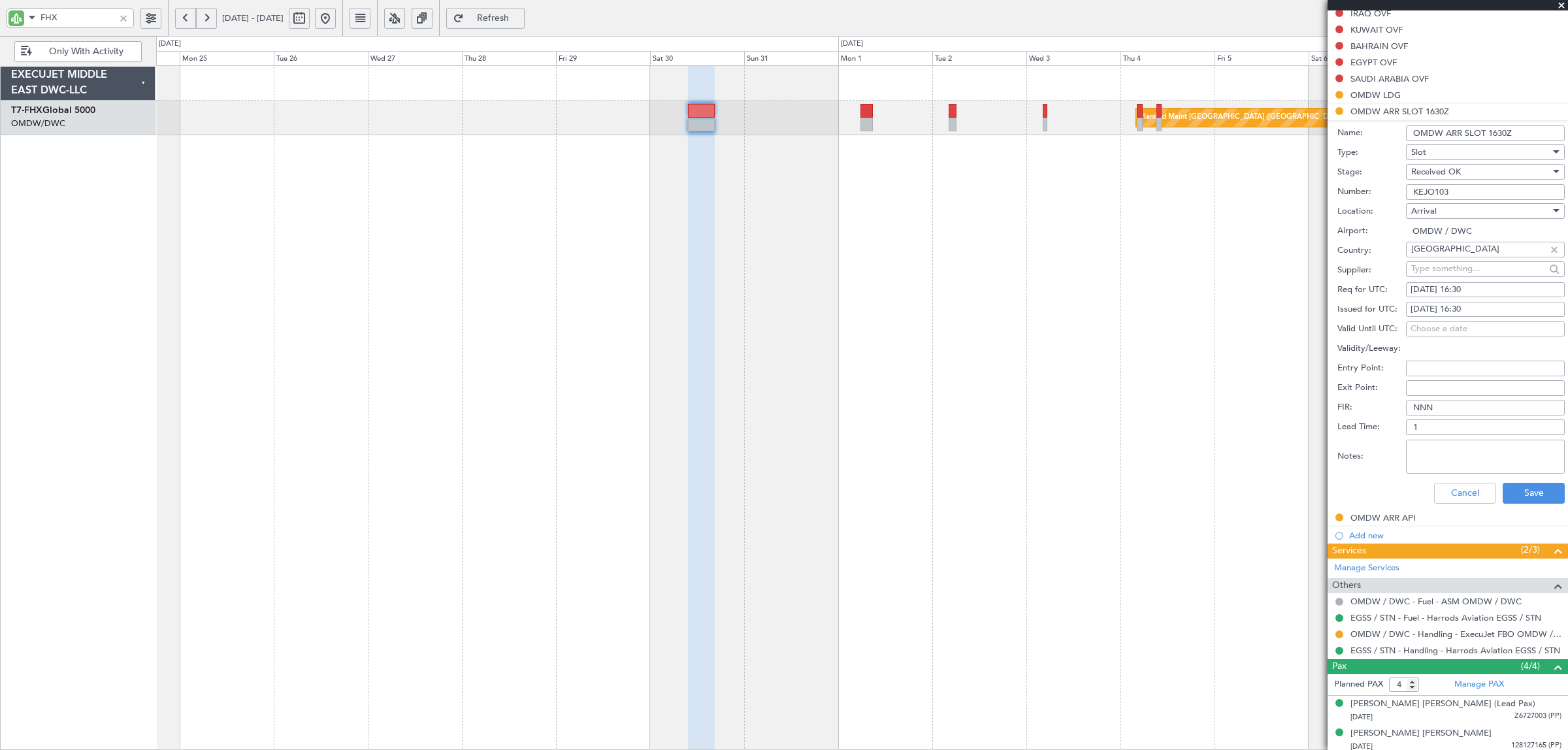
paste input "text"
type input "KEJO103"
click at [1437, 288] on div "26/08/2025 16:30" at bounding box center [1485, 290] width 150 height 13
select select "8"
select select "2025"
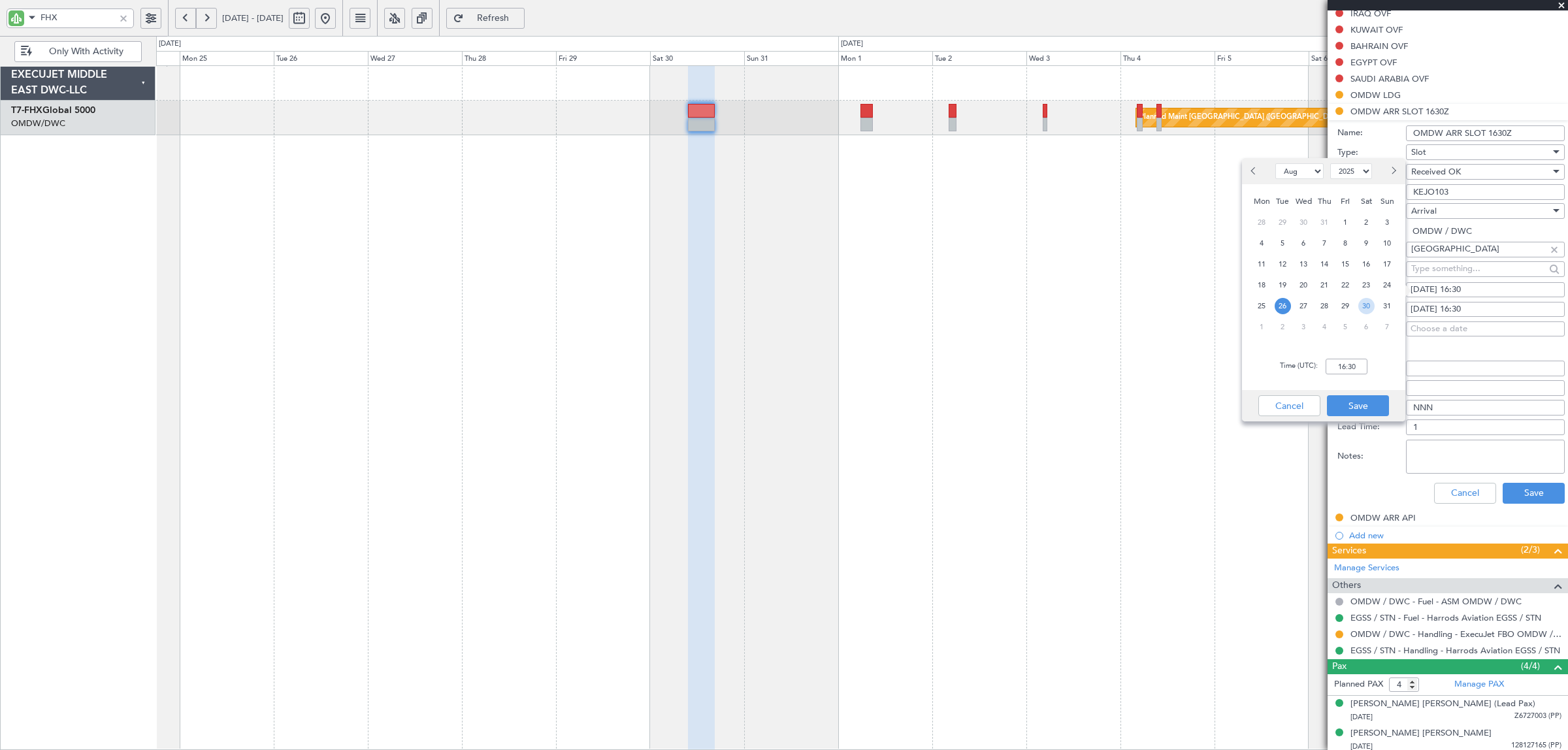
click at [1364, 307] on span "30" at bounding box center [1366, 306] width 17 height 17
click at [1342, 361] on input "00:00" at bounding box center [1346, 367] width 42 height 16
type input "16:30"
click at [1367, 403] on button "Save" at bounding box center [1357, 406] width 62 height 21
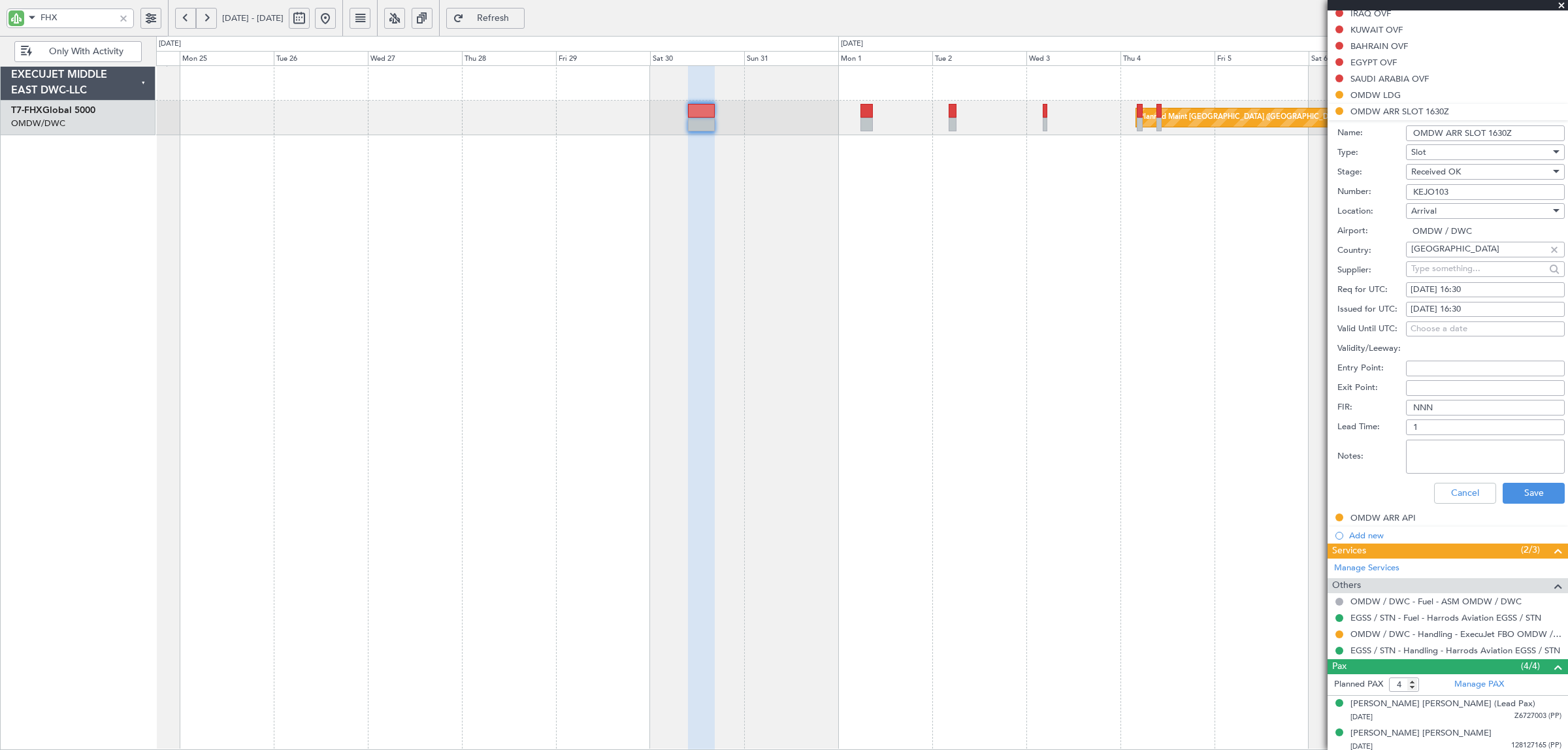
click at [1471, 307] on div "26/08/2025 16:30" at bounding box center [1485, 309] width 150 height 13
select select "8"
select select "2025"
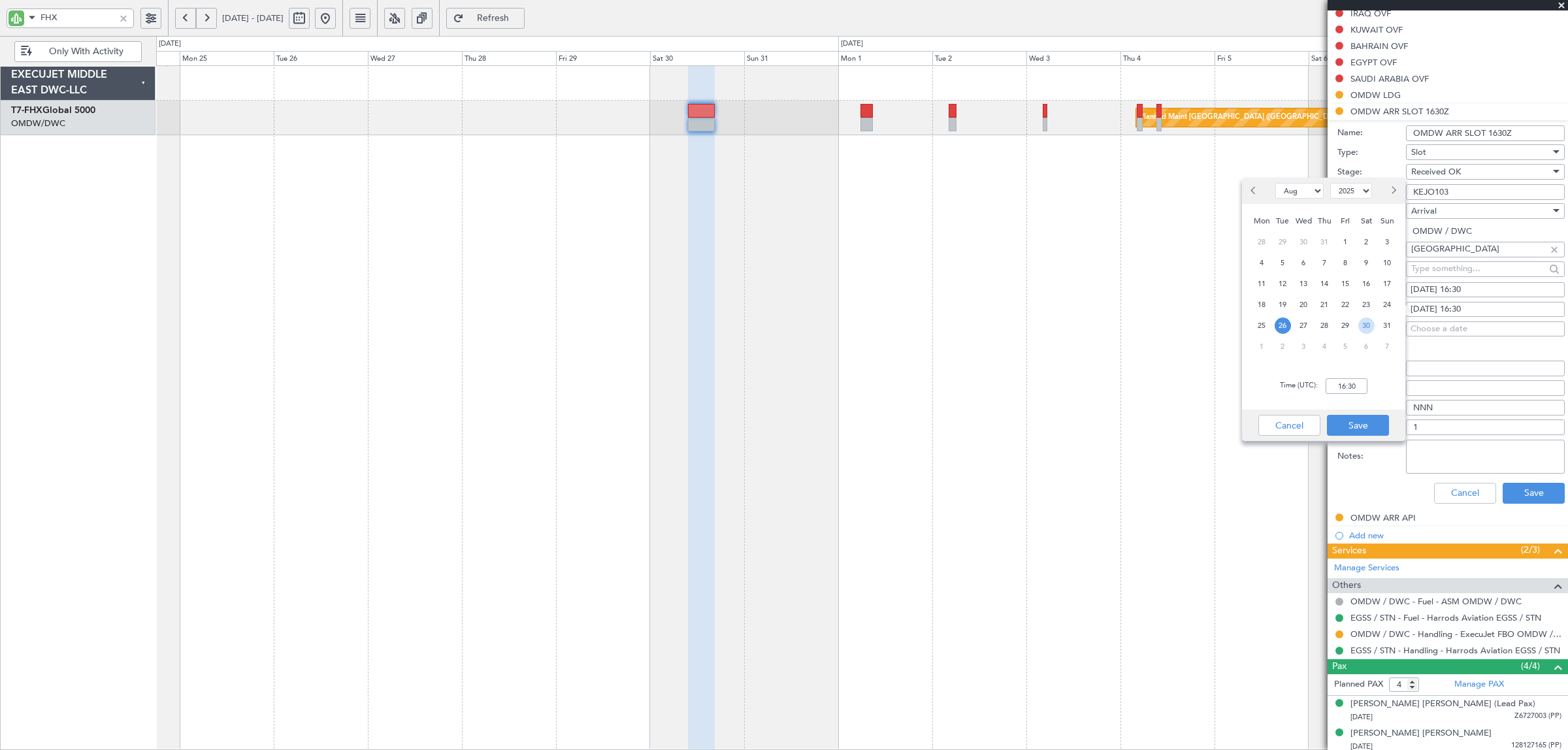
click at [1366, 328] on span "30" at bounding box center [1366, 325] width 17 height 17
click at [1360, 381] on input "00:00" at bounding box center [1346, 386] width 42 height 16
type input "16:30"
click at [1353, 419] on button "Save" at bounding box center [1357, 426] width 62 height 21
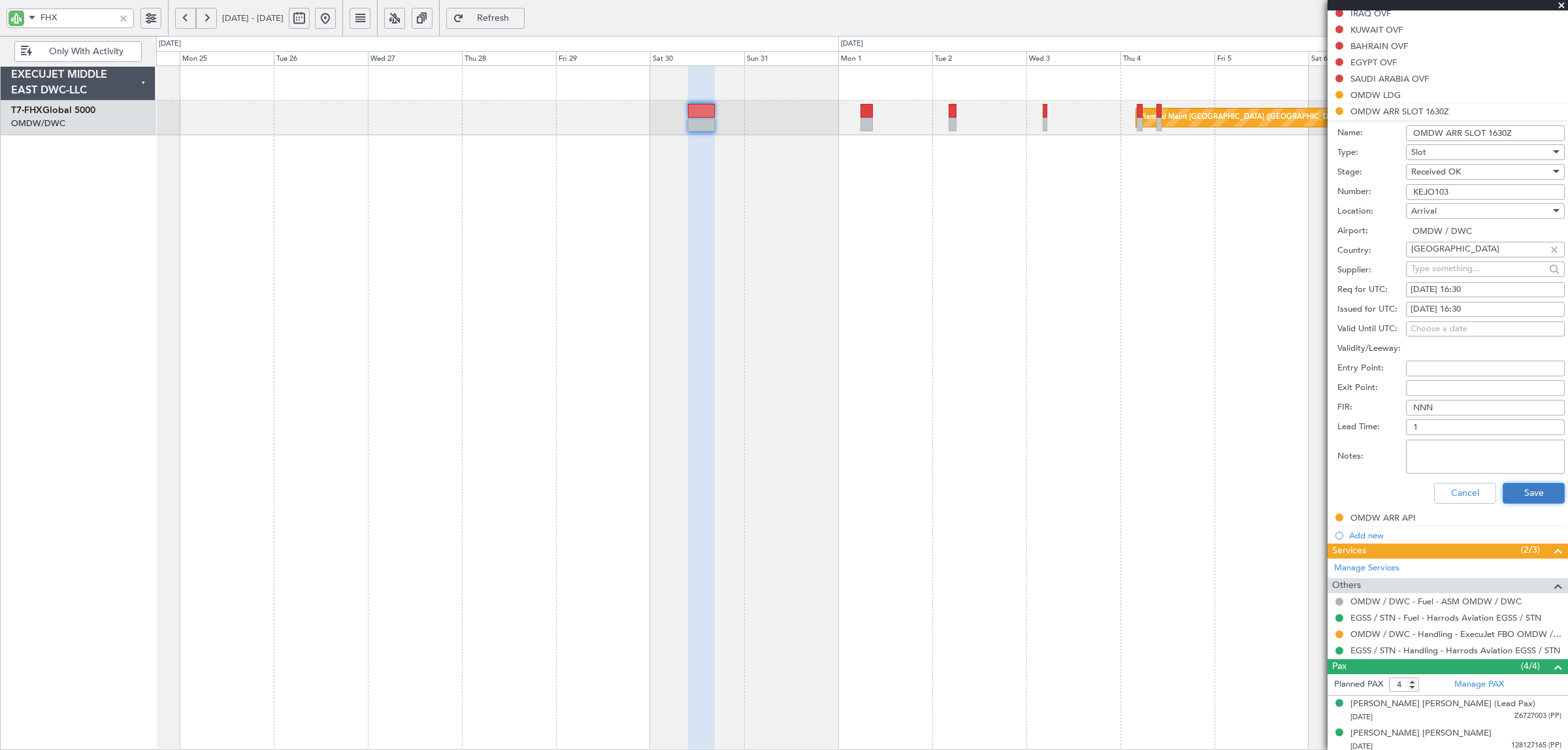
click at [1527, 489] on button "Save" at bounding box center [1533, 493] width 62 height 21
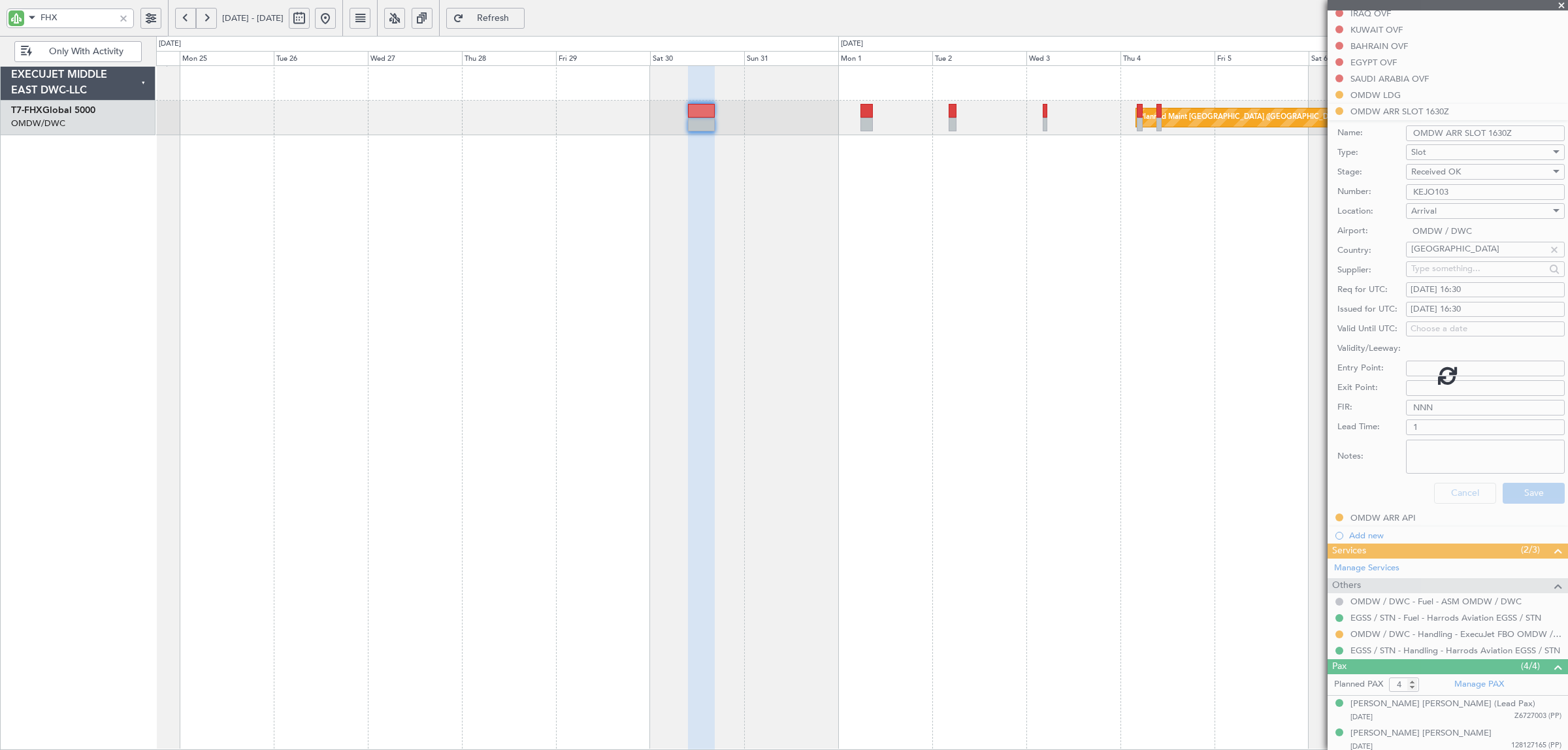
scroll to position [92, 0]
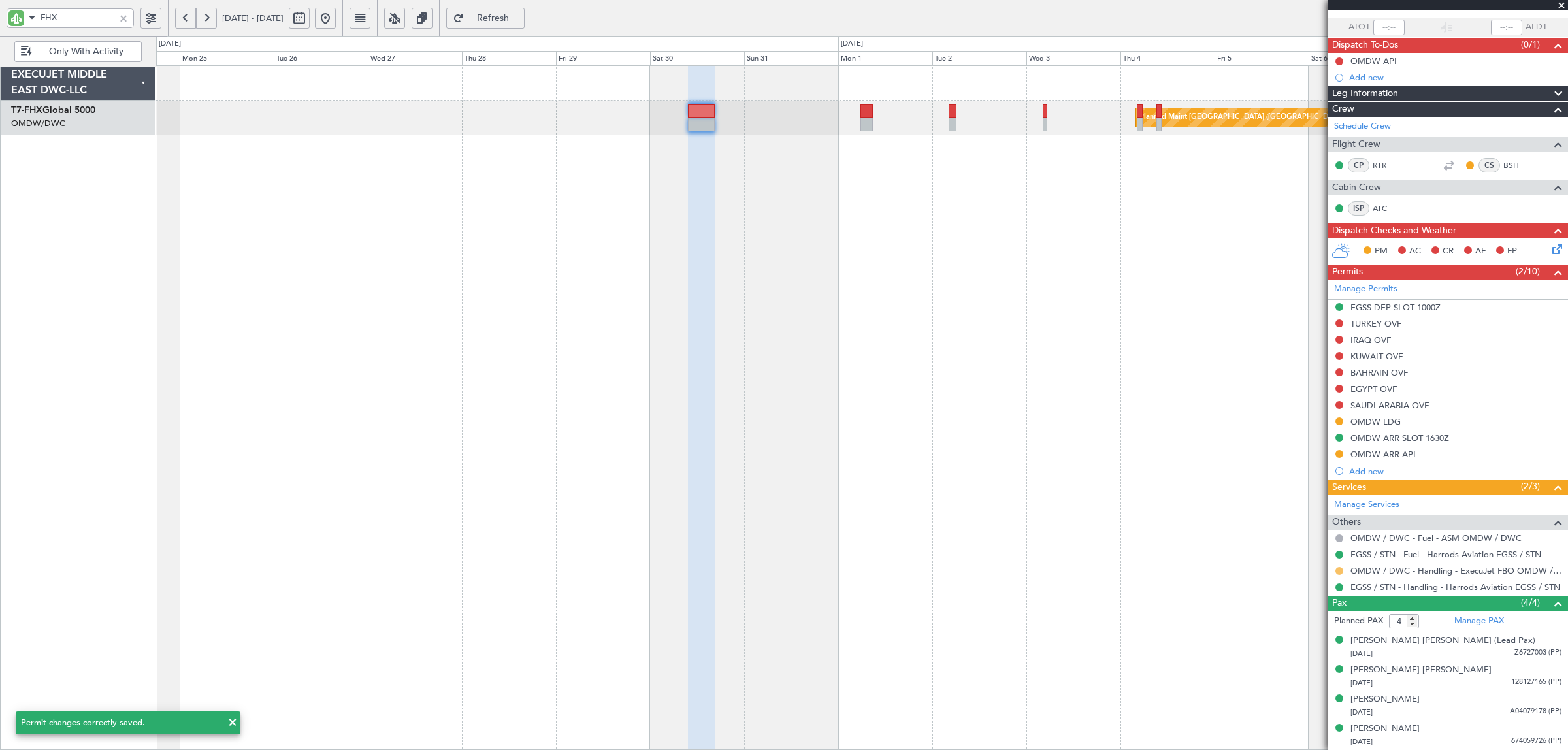
click at [1339, 570] on button at bounding box center [1339, 572] width 8 height 8
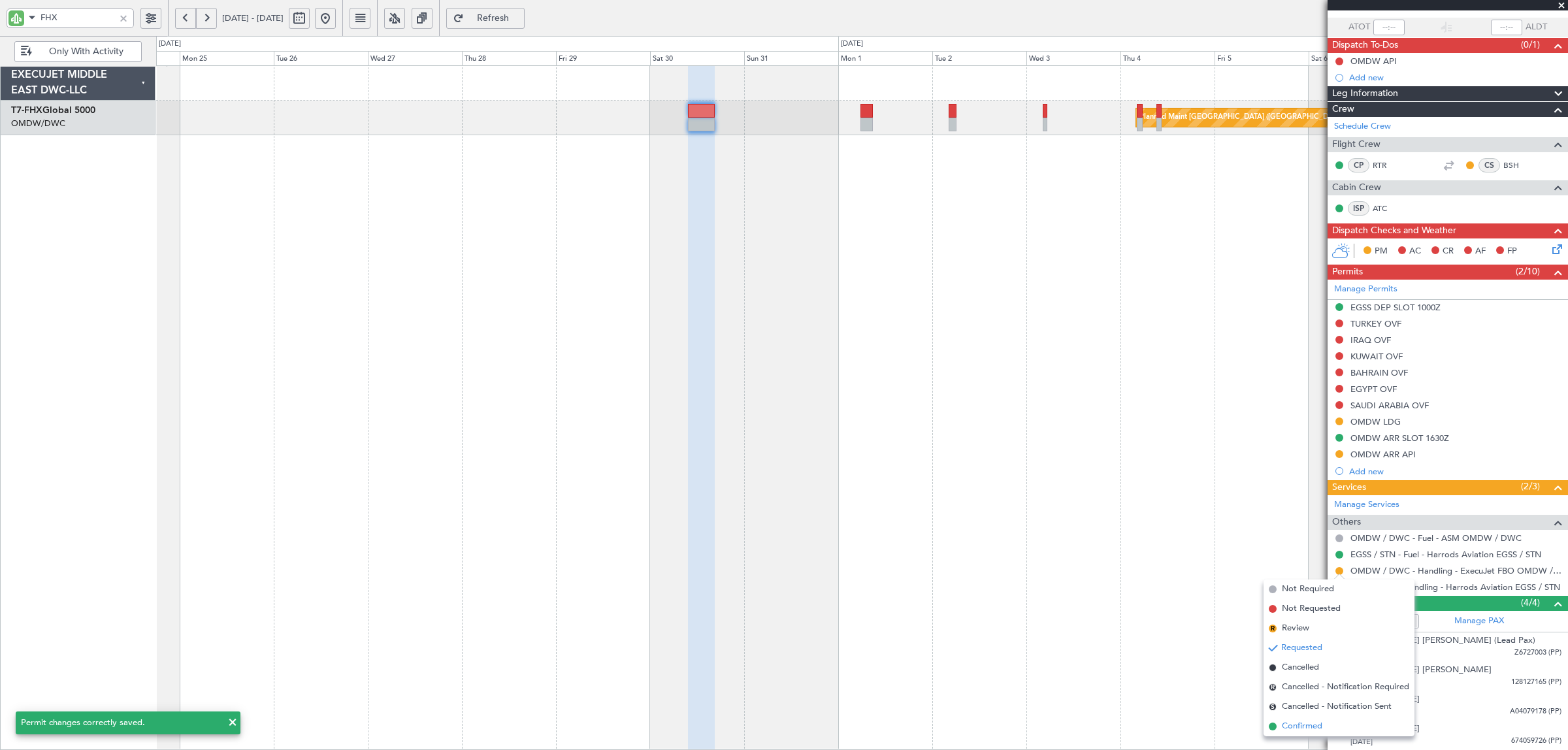
click at [1312, 726] on span "Confirmed" at bounding box center [1301, 726] width 40 height 13
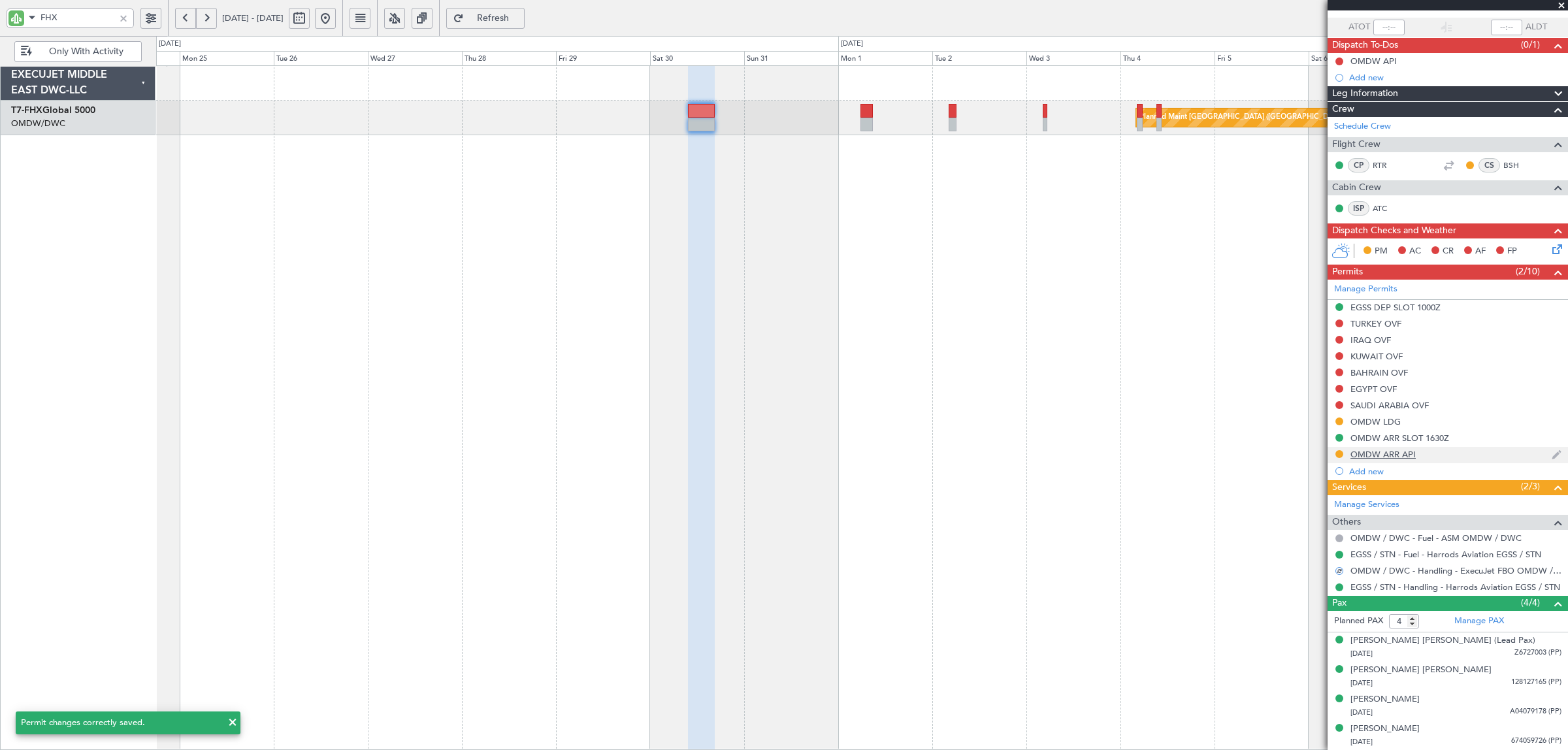
click at [1387, 455] on div "OMDW ARR API" at bounding box center [1383, 455] width 65 height 11
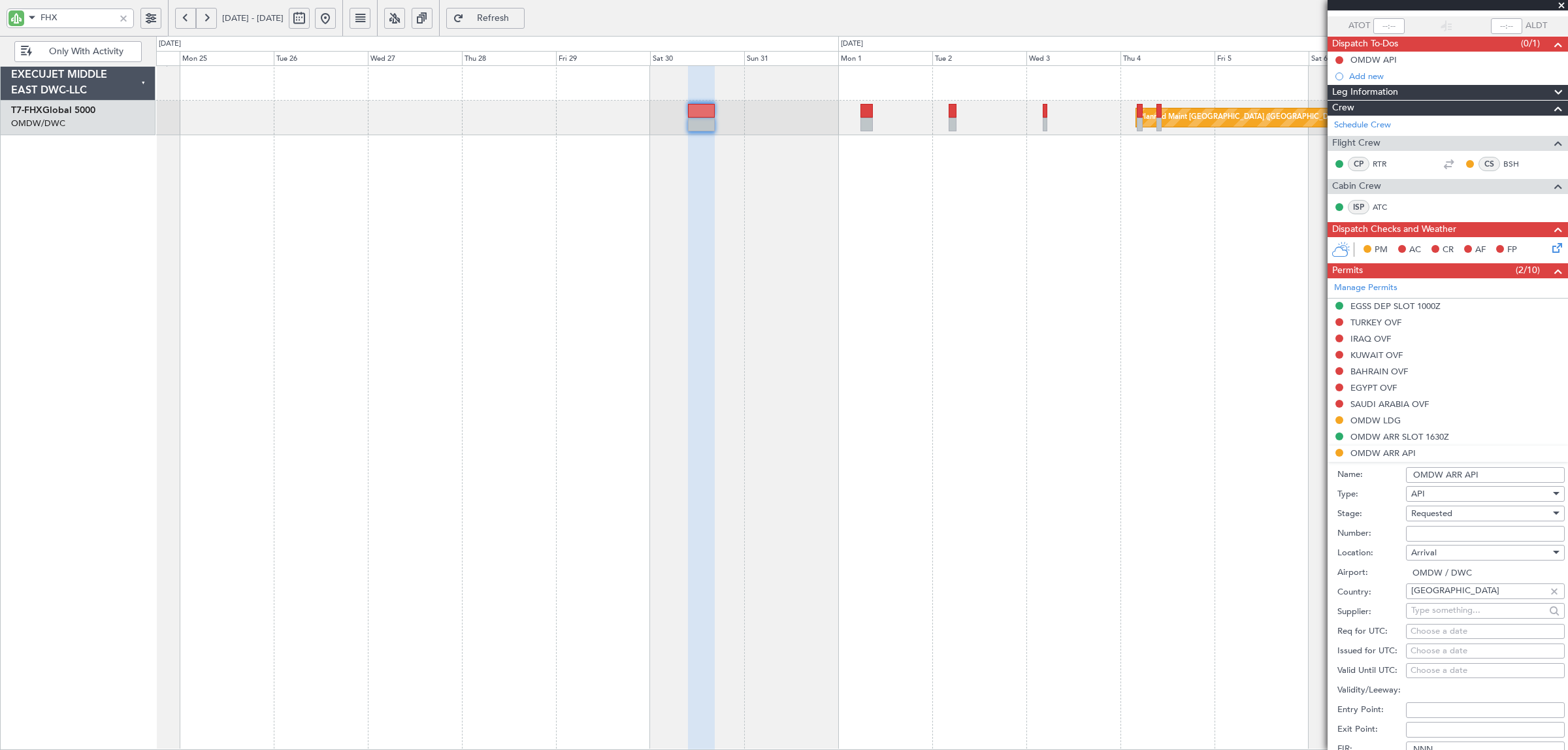
click at [1439, 516] on span "Requested" at bounding box center [1431, 513] width 41 height 12
click at [1439, 613] on span "Received OK" at bounding box center [1479, 614] width 135 height 20
click at [1434, 534] on input "Number:" at bounding box center [1485, 534] width 159 height 16
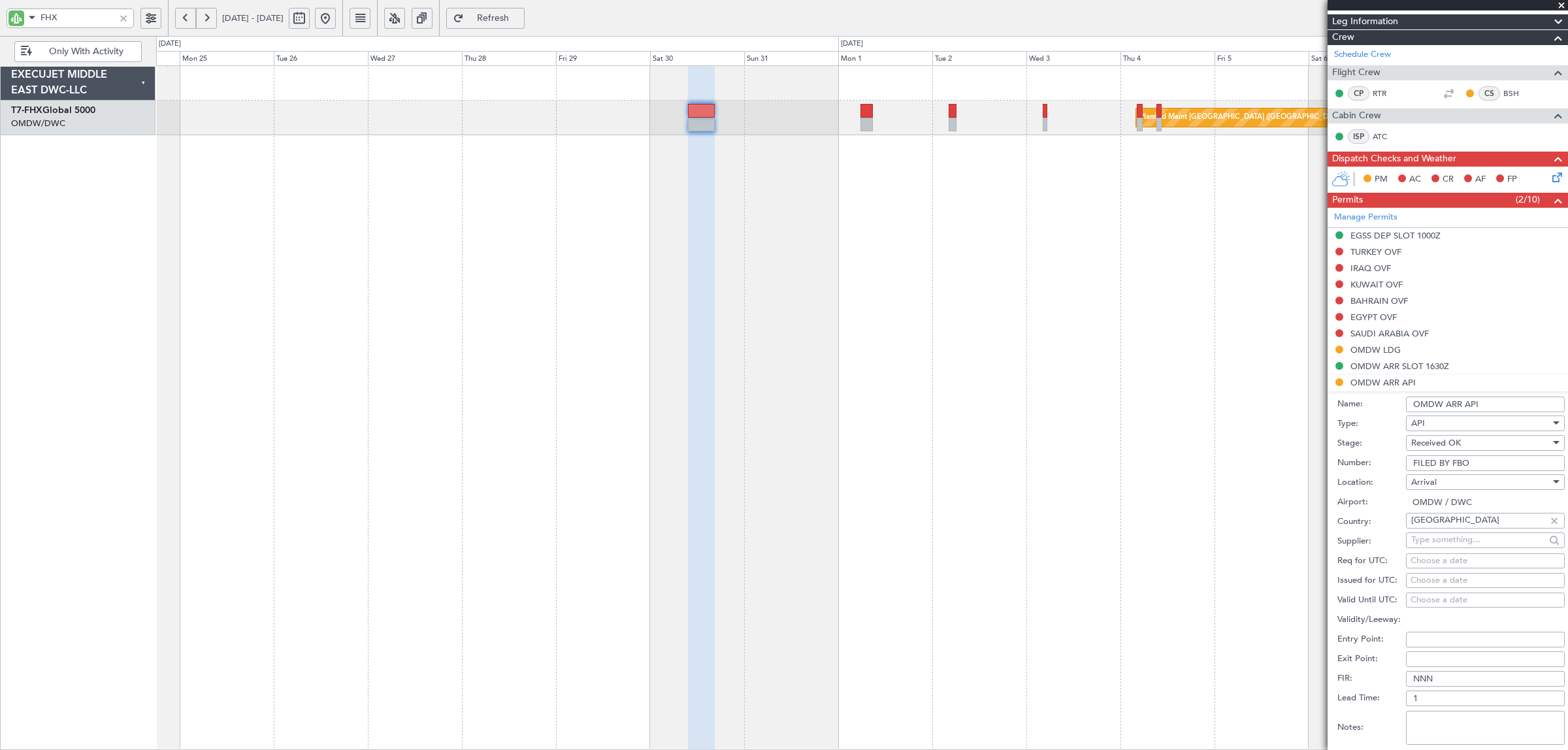
scroll to position [255, 0]
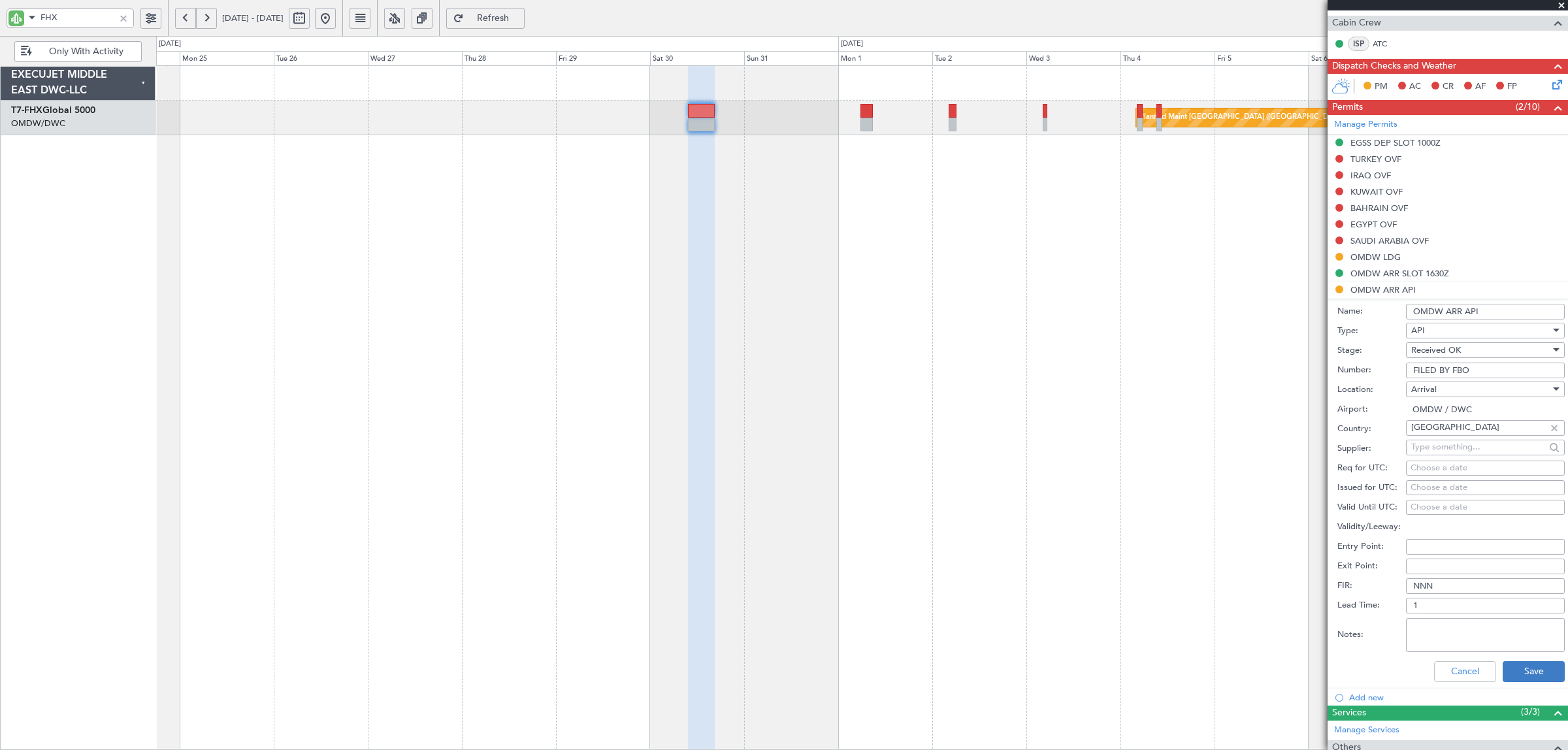
type input "FILED BY FBO"
click at [1510, 672] on button "Save" at bounding box center [1533, 672] width 62 height 21
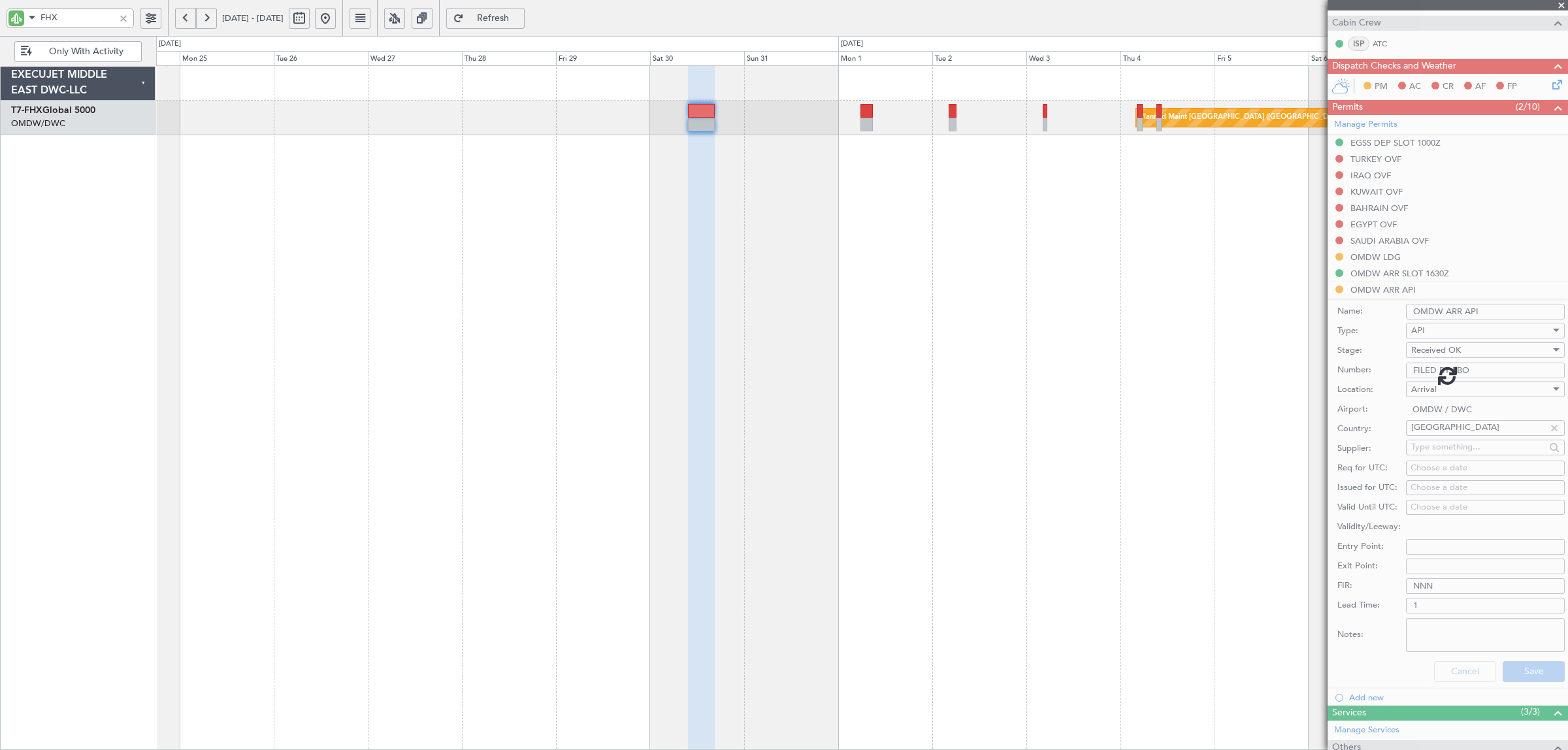
scroll to position [92, 0]
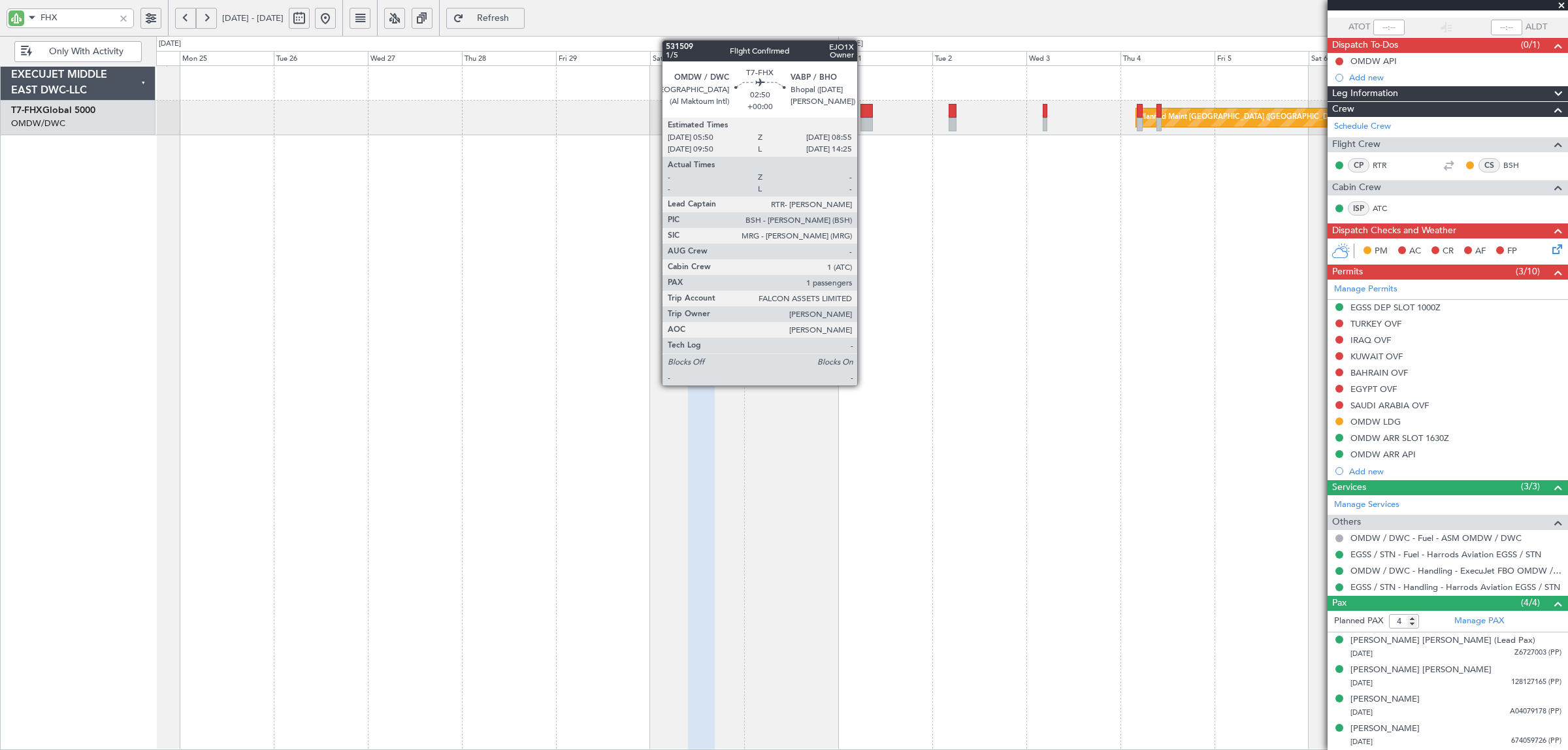
click at [863, 124] on div at bounding box center [866, 124] width 13 height 13
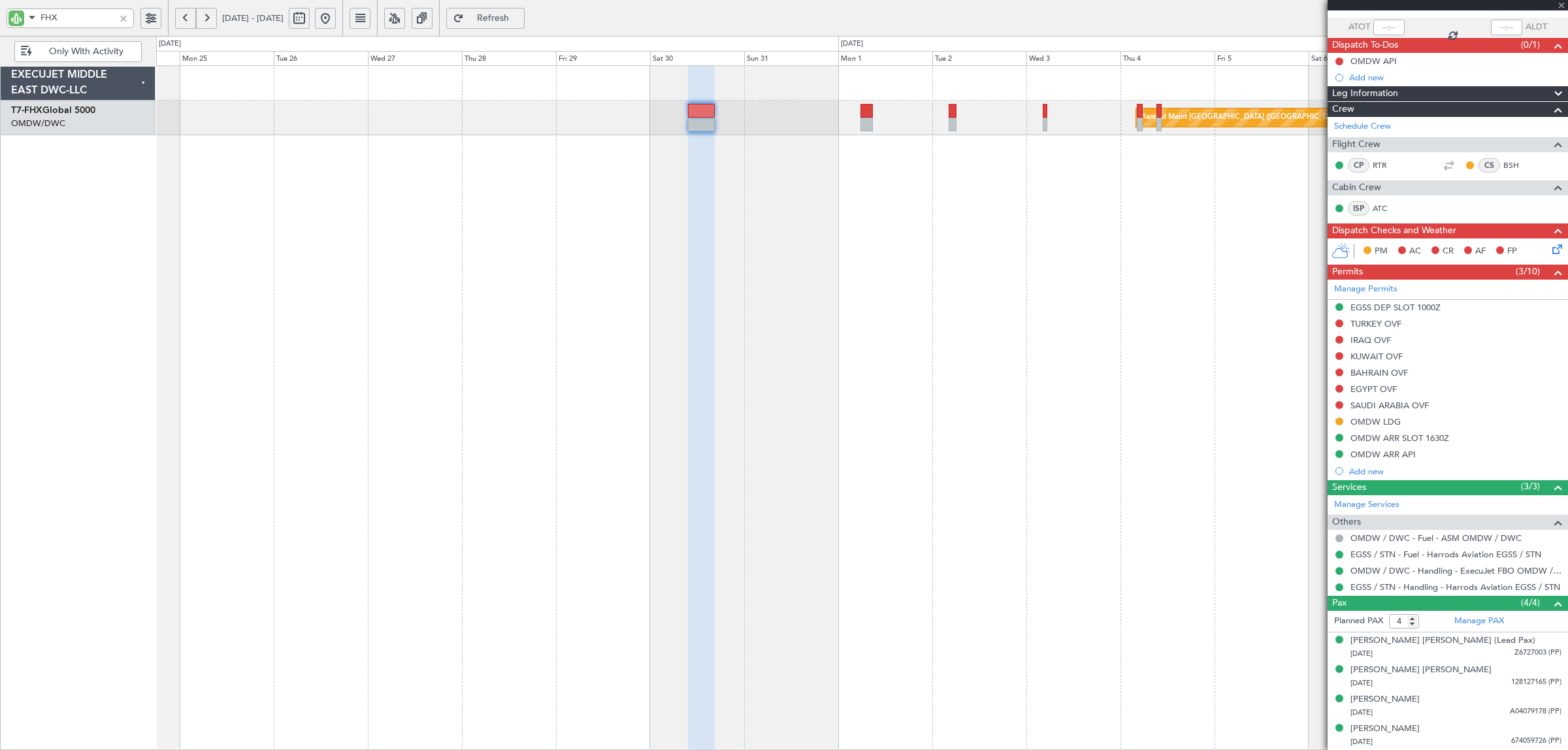
type input "1"
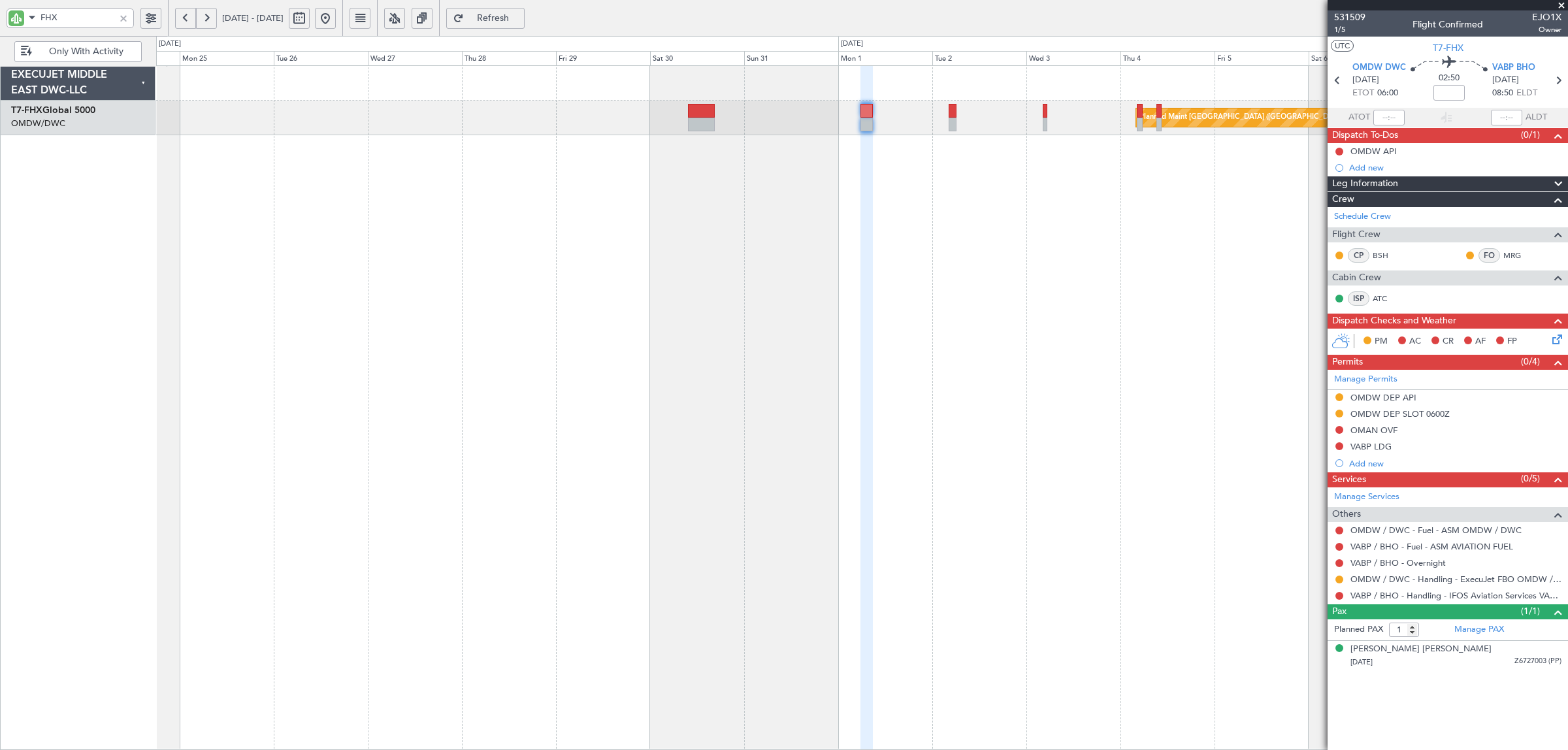
click at [1382, 397] on div "OMDW DEP API" at bounding box center [1383, 398] width 66 height 11
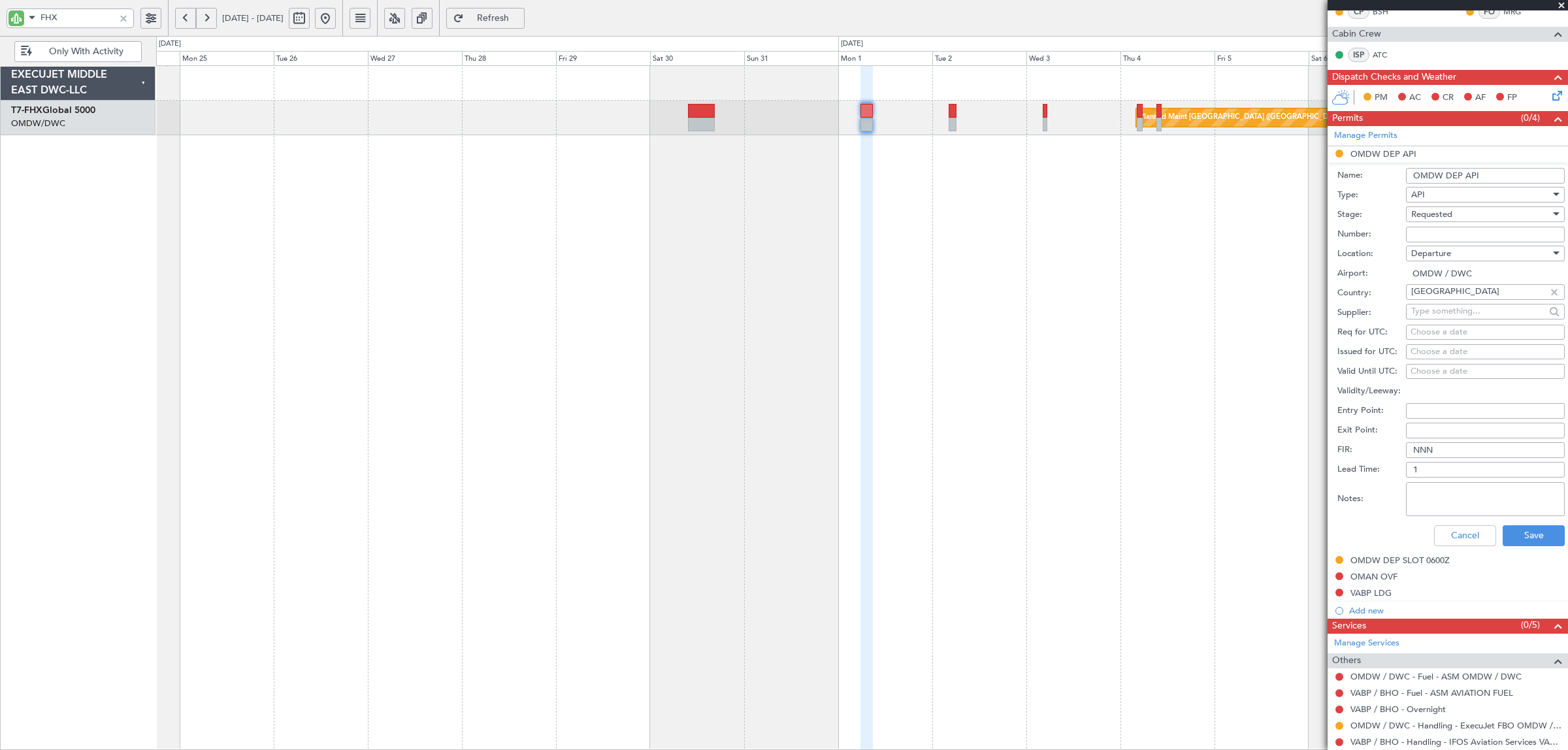
scroll to position [245, 0]
click at [1435, 215] on span "Requested" at bounding box center [1431, 212] width 41 height 12
click at [1449, 309] on span "Received OK" at bounding box center [1479, 313] width 135 height 20
click at [1441, 234] on input "Number:" at bounding box center [1485, 234] width 159 height 16
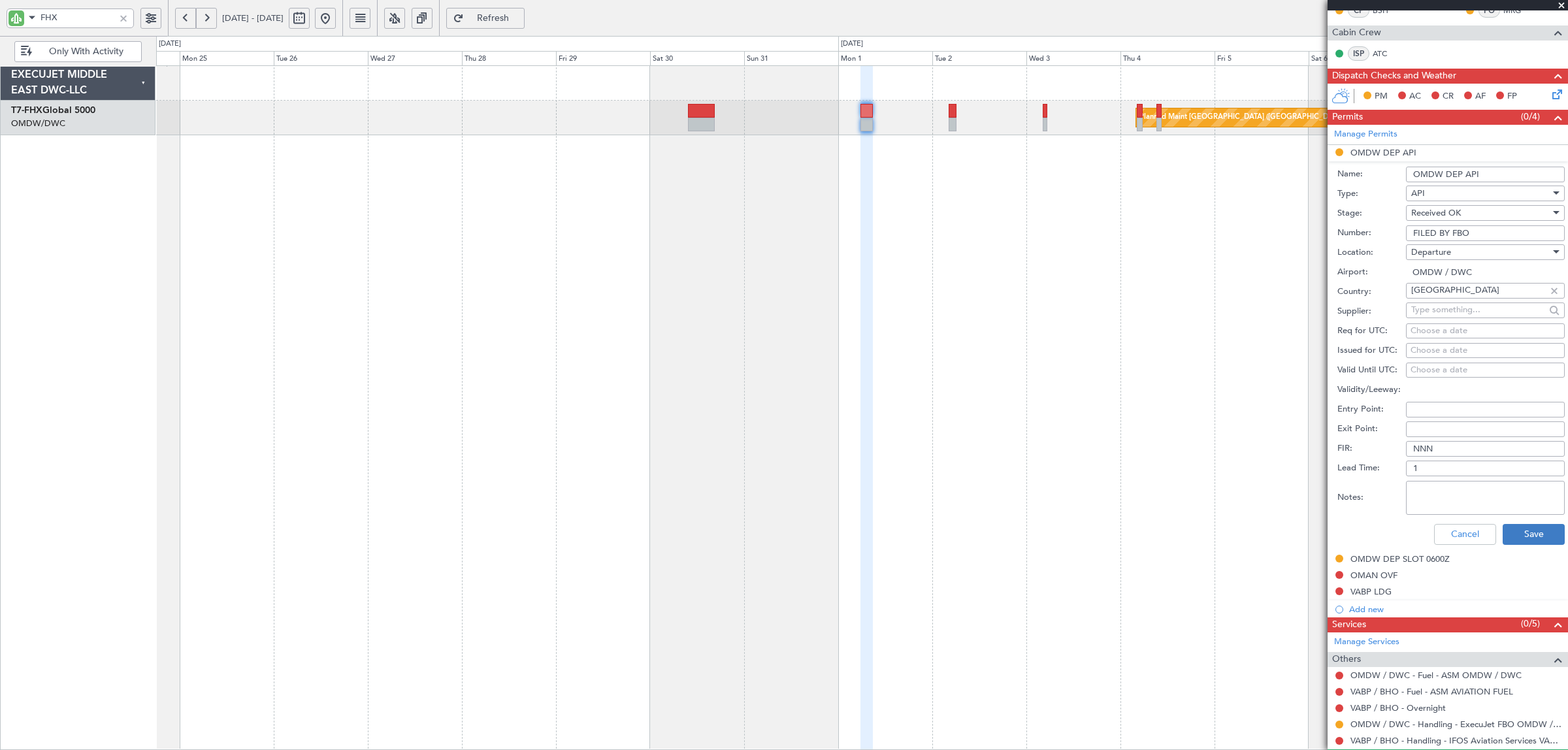
type input "FILED BY FBO"
click at [1513, 537] on button "Save" at bounding box center [1533, 534] width 62 height 21
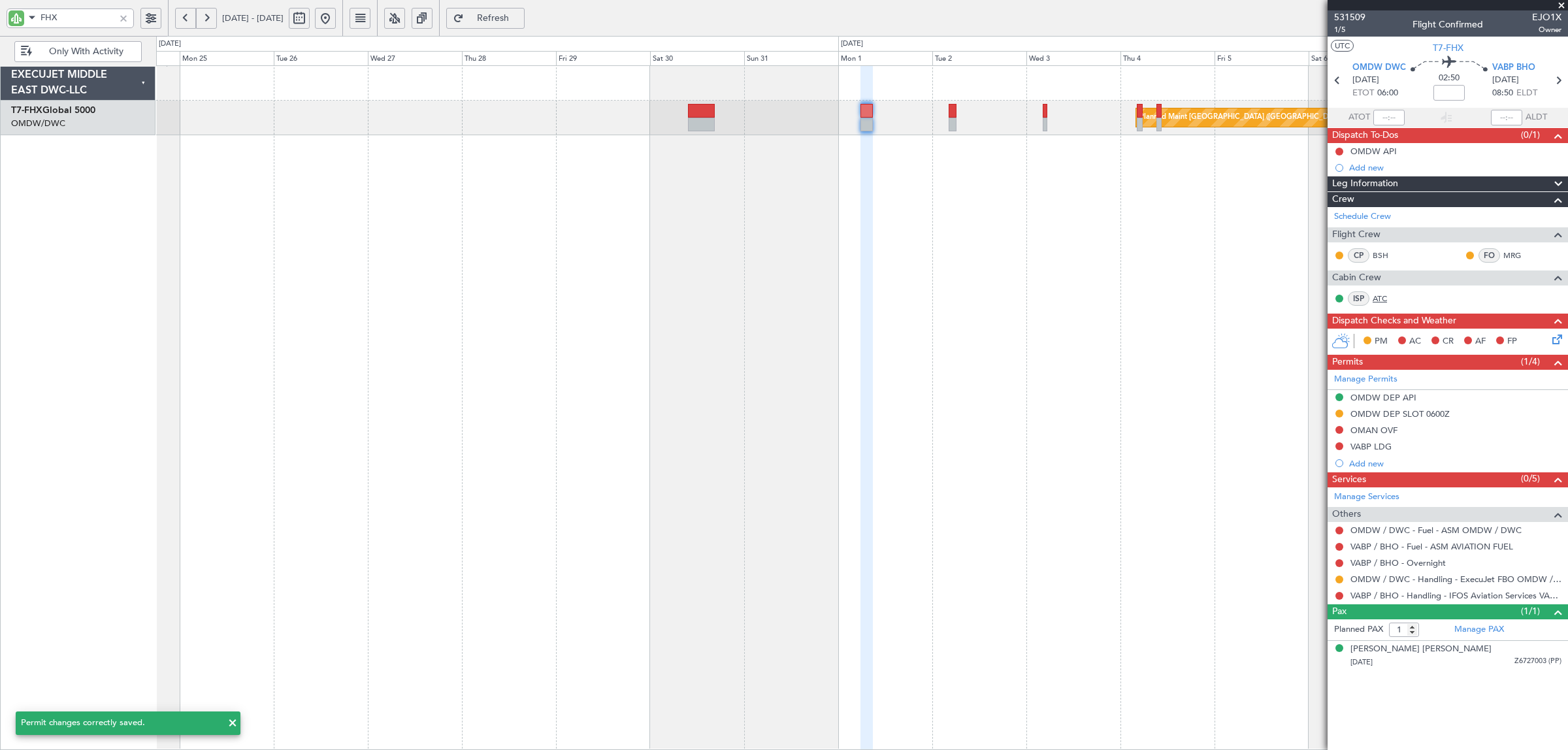
scroll to position [0, 0]
click at [1428, 412] on div "OMDW DEP SLOT 0600Z" at bounding box center [1400, 414] width 99 height 11
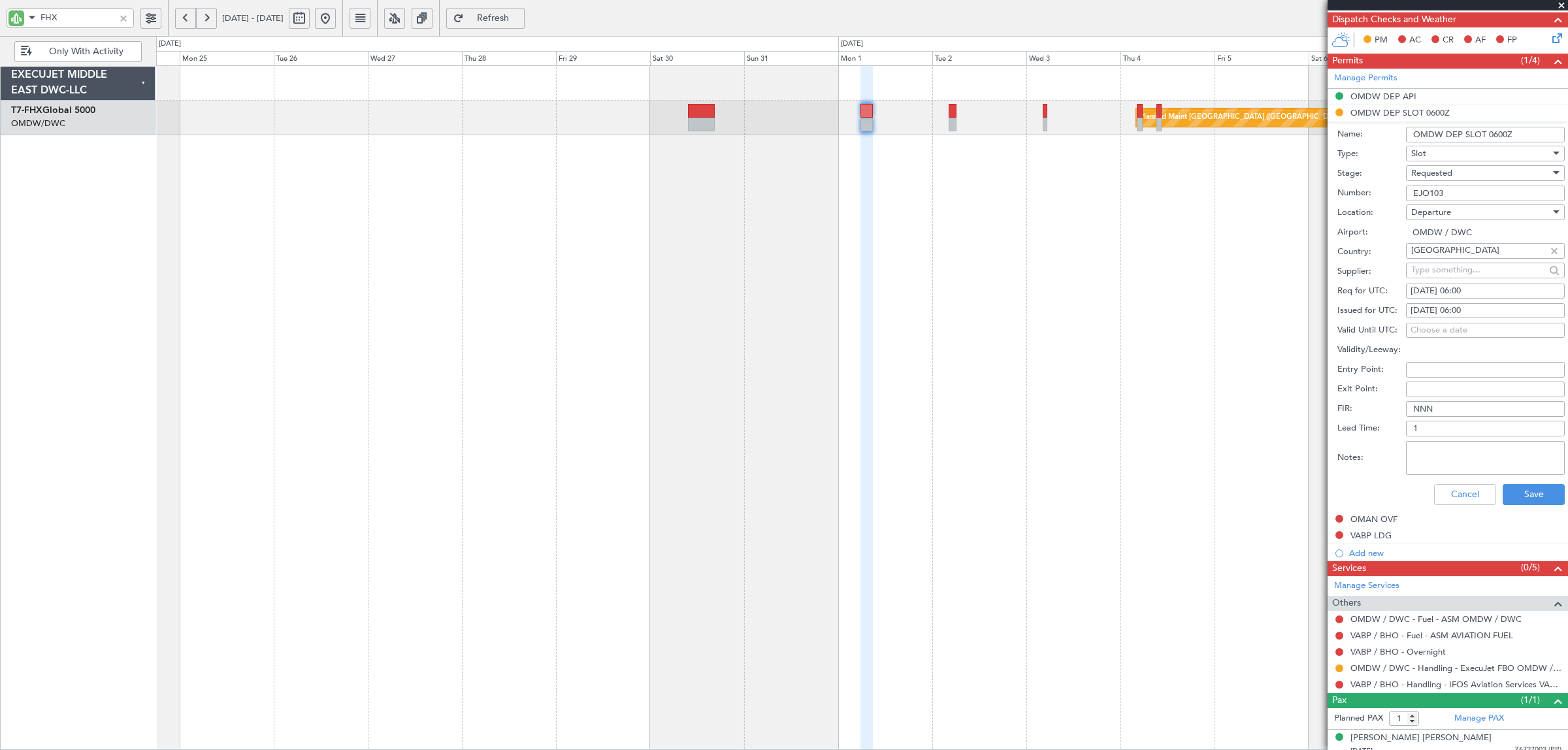
scroll to position [311, 0]
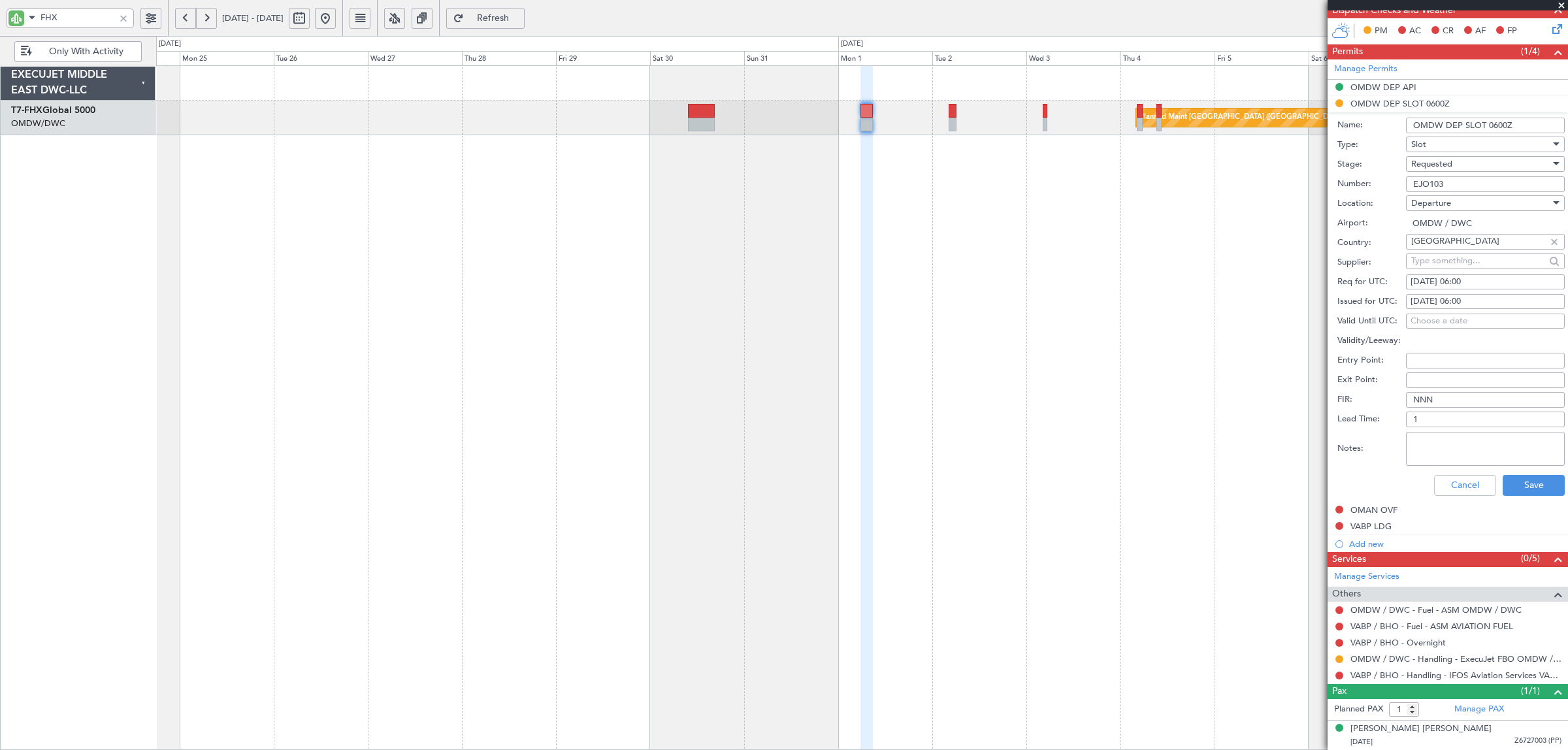
click at [1431, 167] on span "Requested" at bounding box center [1431, 163] width 41 height 12
click at [1450, 262] on span "Received OK" at bounding box center [1479, 264] width 135 height 20
drag, startPoint x: 1449, startPoint y: 185, endPoint x: 1368, endPoint y: 188, distance: 81.1
click at [1368, 188] on div "Number: EJO103" at bounding box center [1451, 184] width 227 height 20
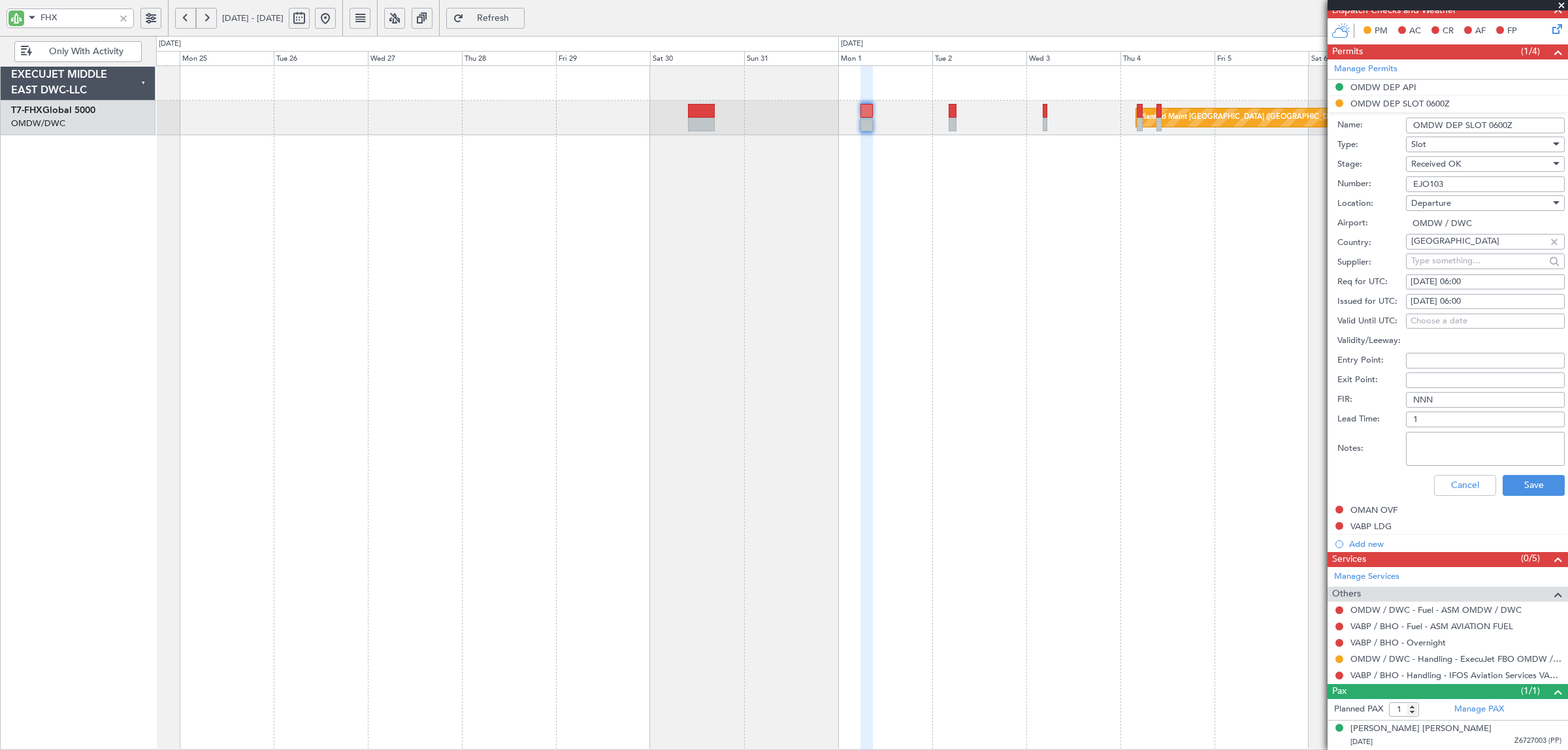
click at [1434, 279] on div "30/08/2025 06:00" at bounding box center [1485, 282] width 150 height 13
select select "8"
select select "2025"
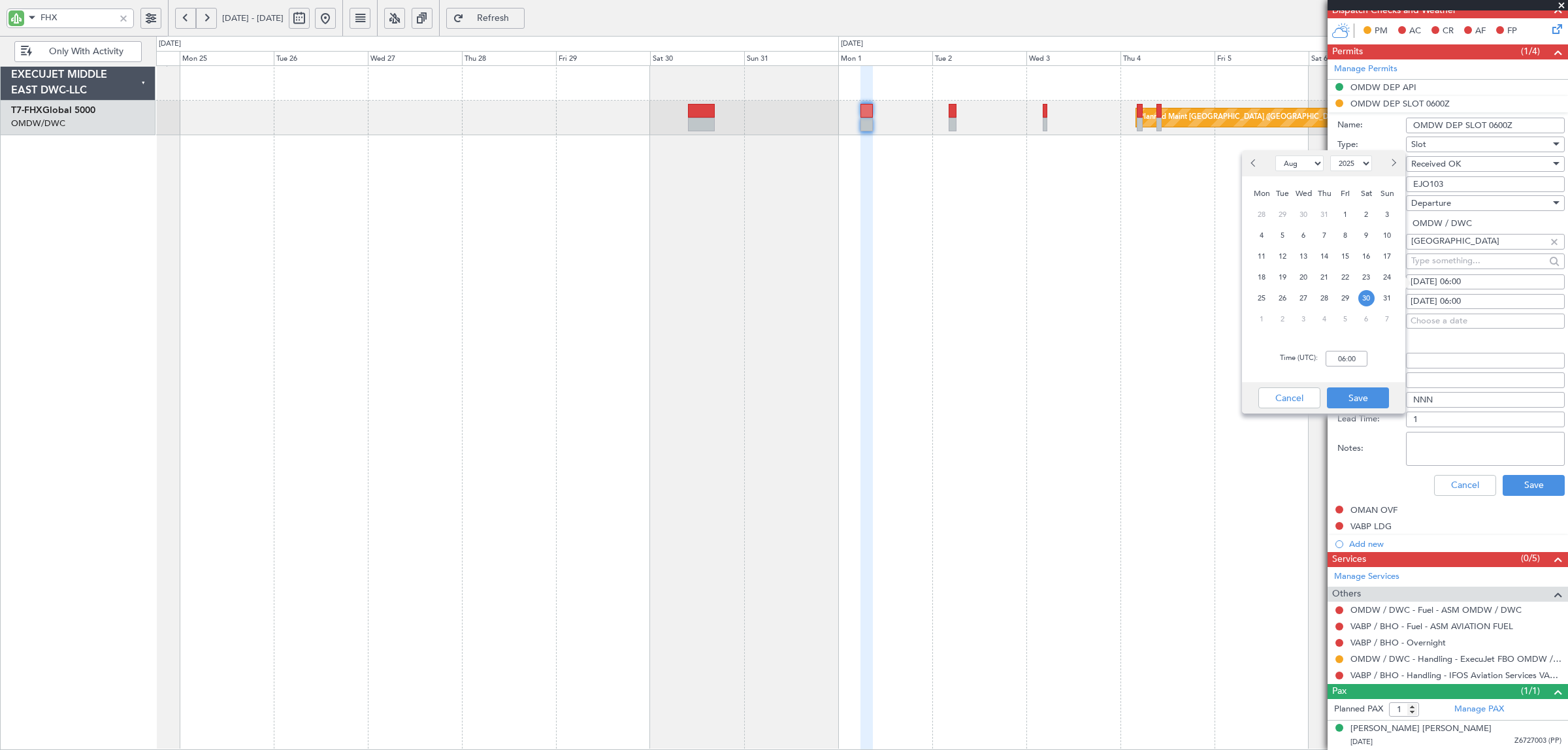
click at [1394, 163] on span "Next month" at bounding box center [1393, 163] width 8 height 8
select select "9"
click at [1263, 214] on span "1" at bounding box center [1262, 215] width 17 height 17
click at [1333, 356] on input "00:00" at bounding box center [1346, 359] width 42 height 16
type input "06:00"
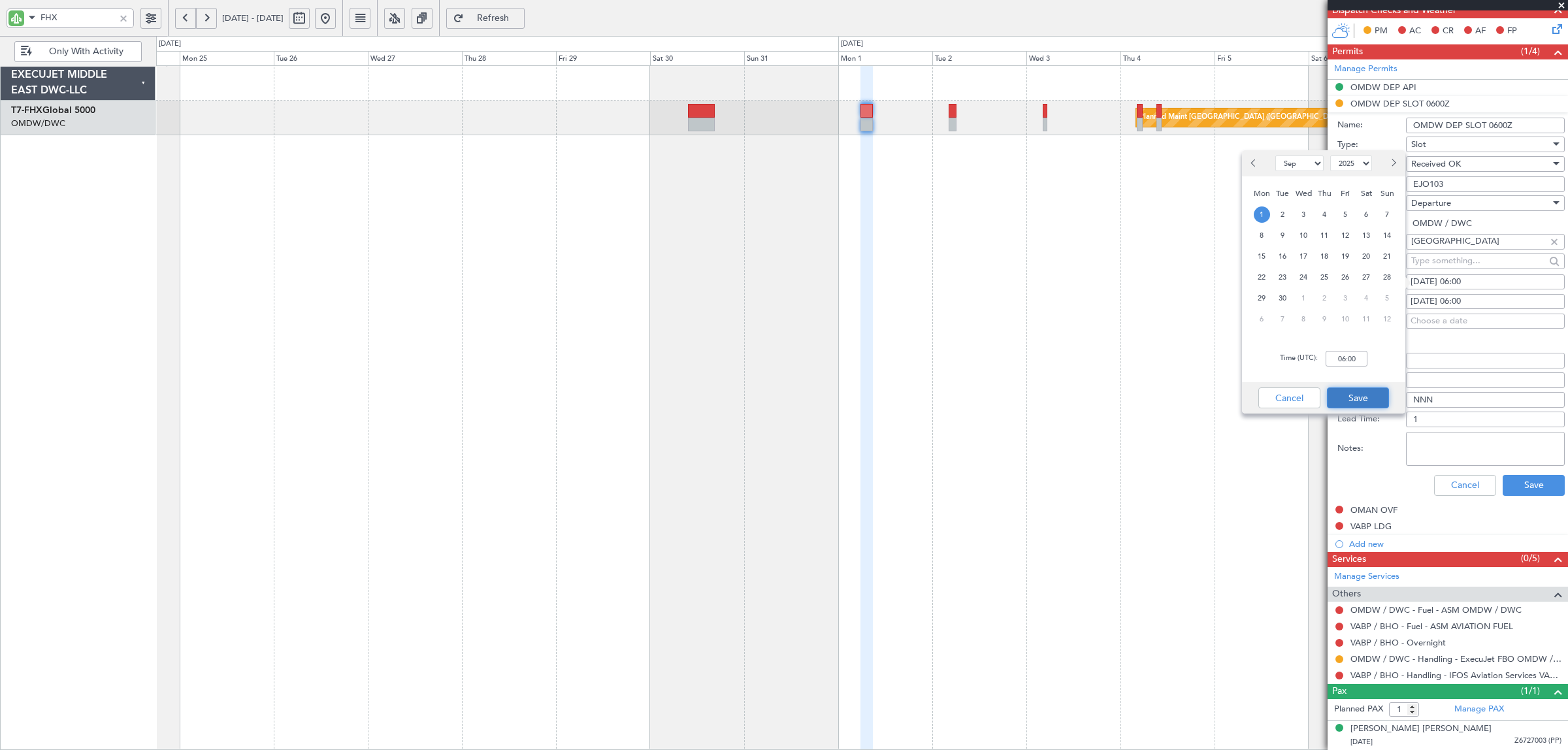
click at [1366, 400] on button "Save" at bounding box center [1357, 398] width 62 height 21
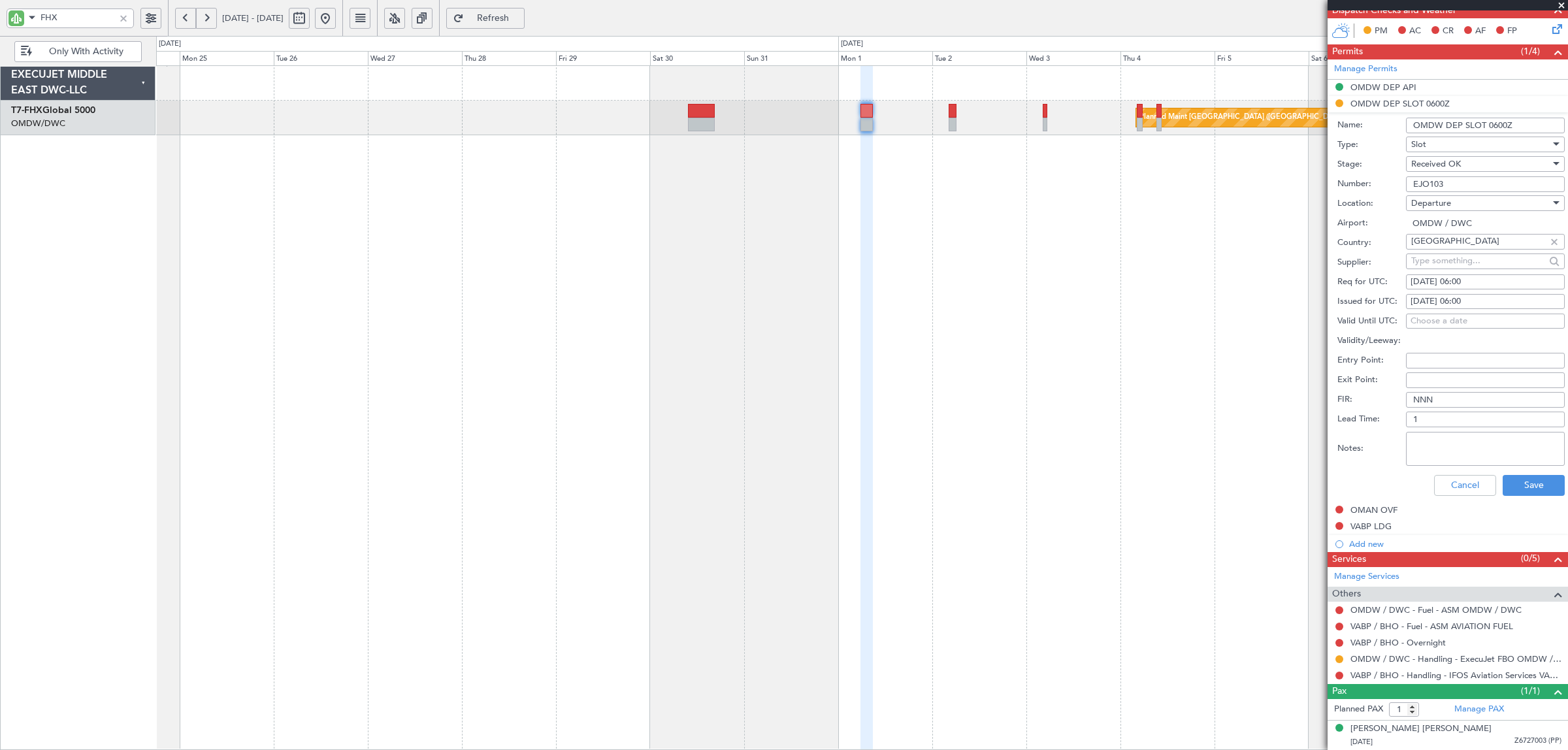
click at [1470, 296] on div "30/08/2025 06:00" at bounding box center [1485, 302] width 150 height 13
select select "8"
select select "2025"
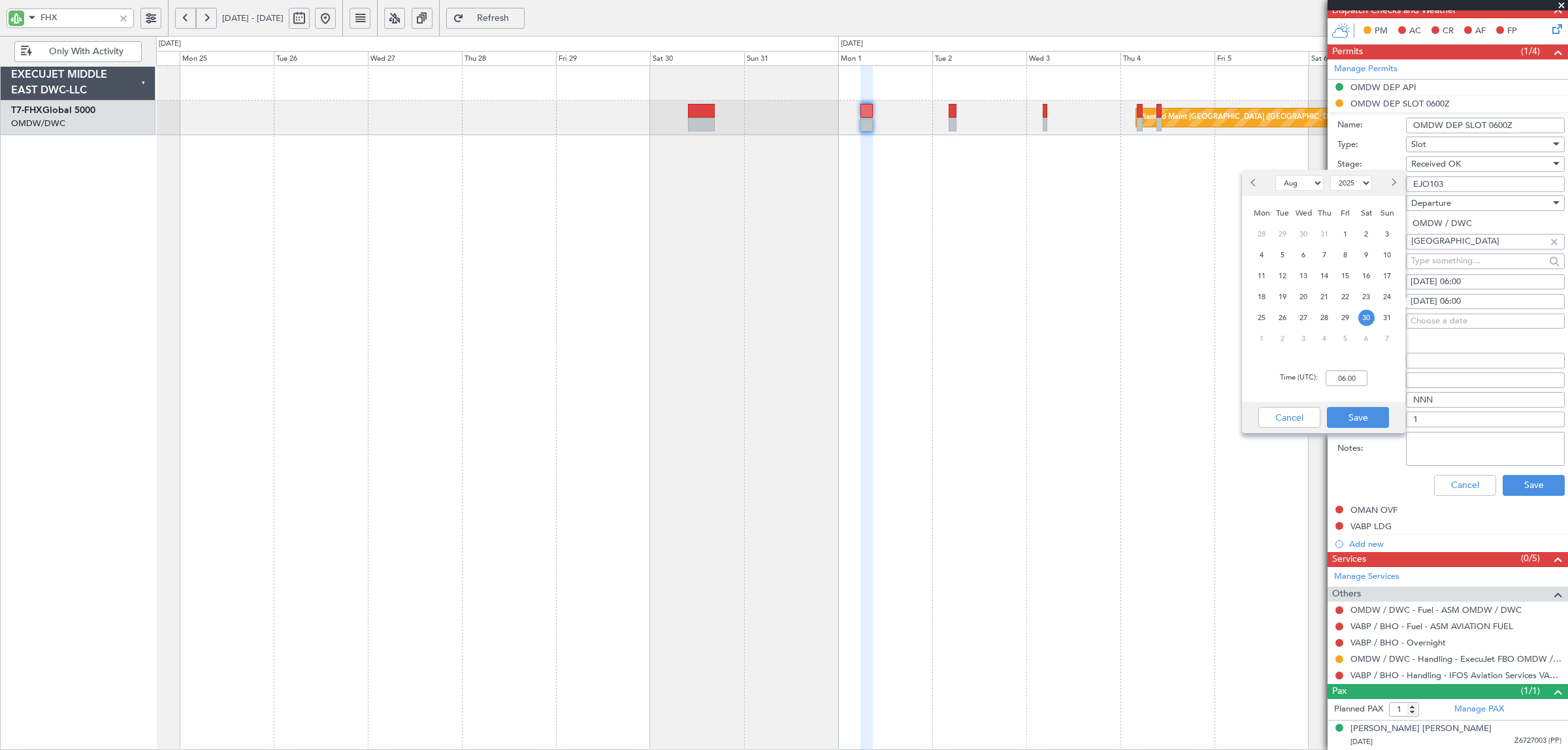
click at [1392, 184] on span "Next month" at bounding box center [1393, 182] width 8 height 8
select select "9"
click at [1262, 230] on span "1" at bounding box center [1262, 234] width 17 height 17
click at [1331, 378] on input "00:00" at bounding box center [1346, 378] width 42 height 16
type input "06:00"
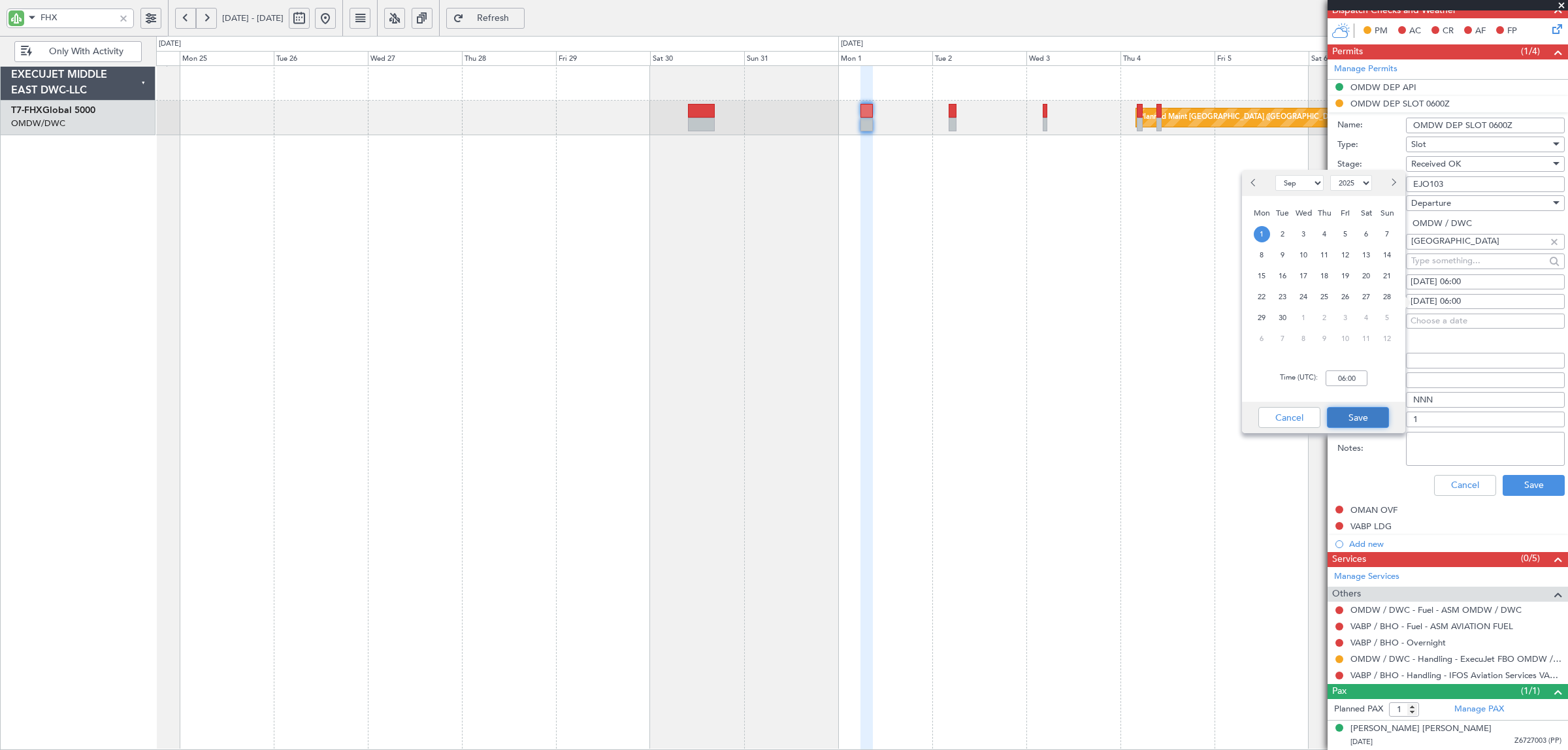
click at [1357, 416] on button "Save" at bounding box center [1357, 418] width 62 height 21
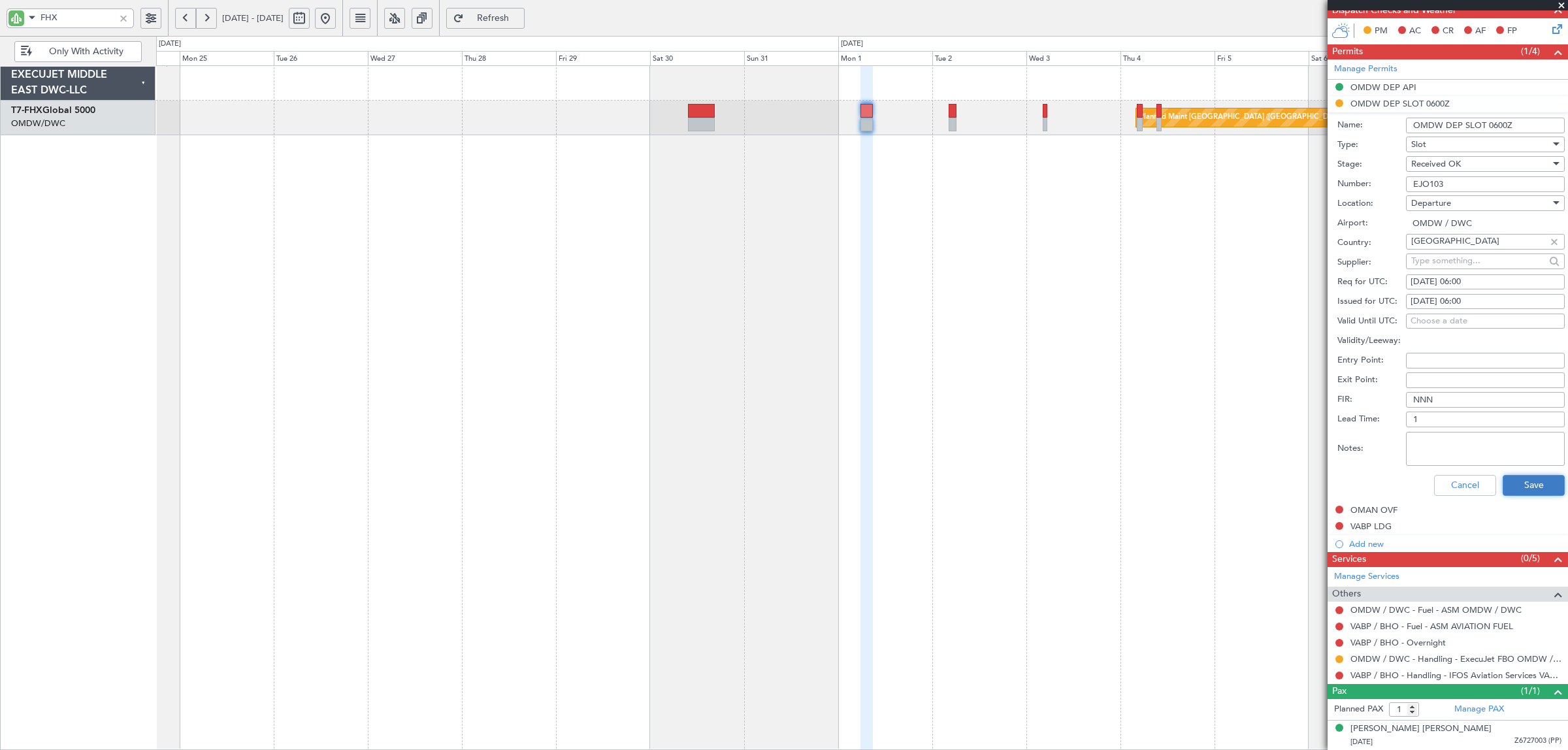
click at [1517, 487] on button "Save" at bounding box center [1533, 486] width 62 height 21
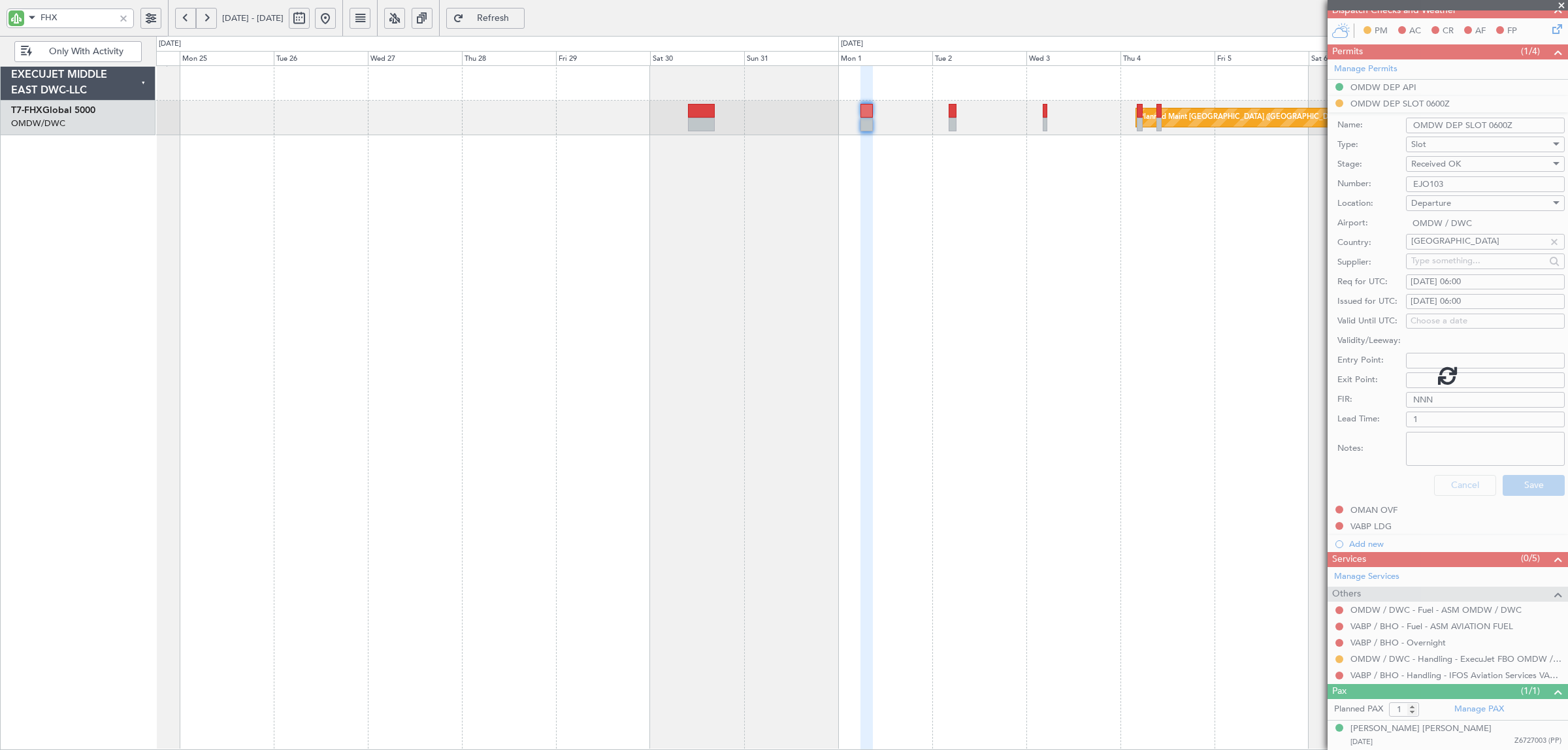
scroll to position [0, 0]
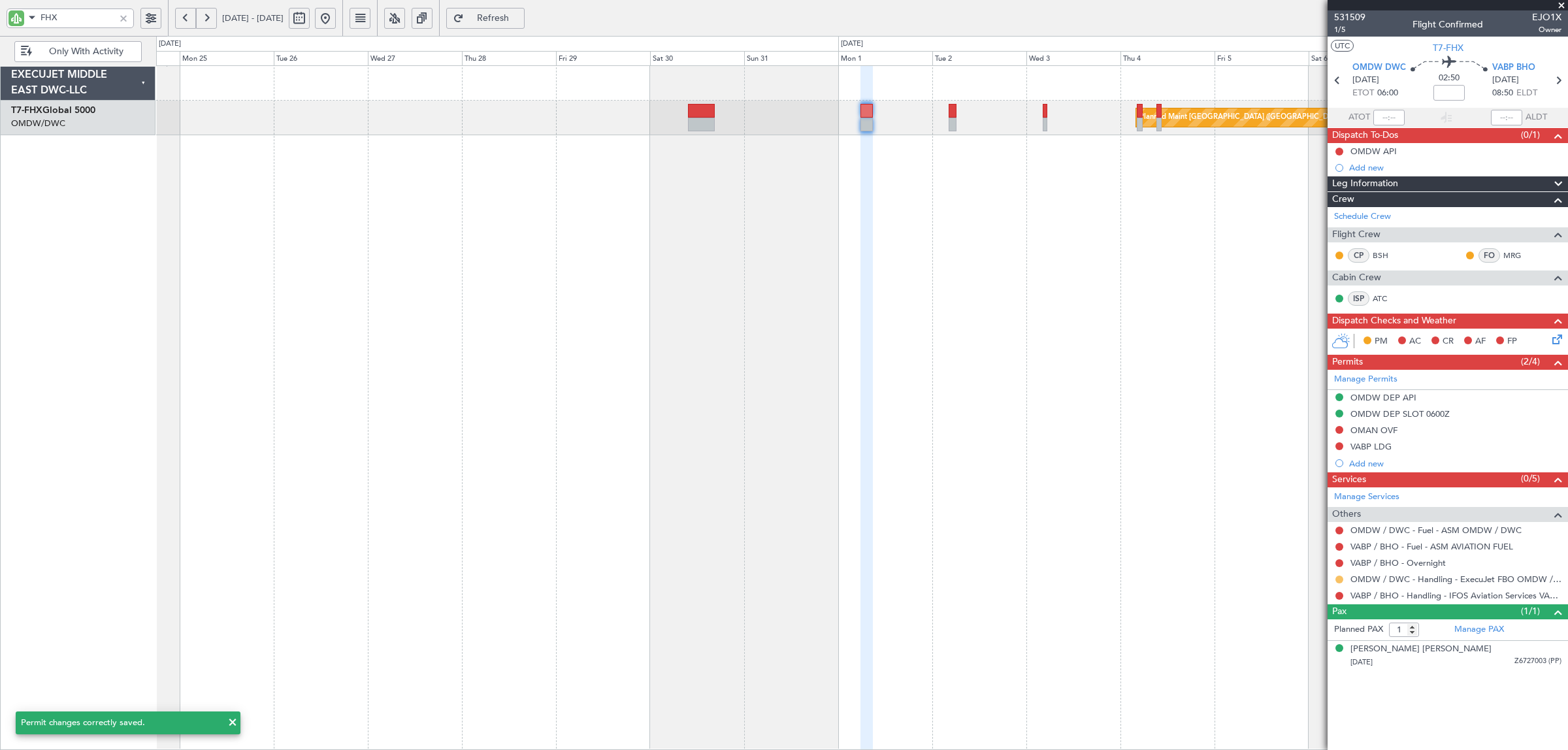
click at [1338, 583] on button at bounding box center [1339, 579] width 8 height 8
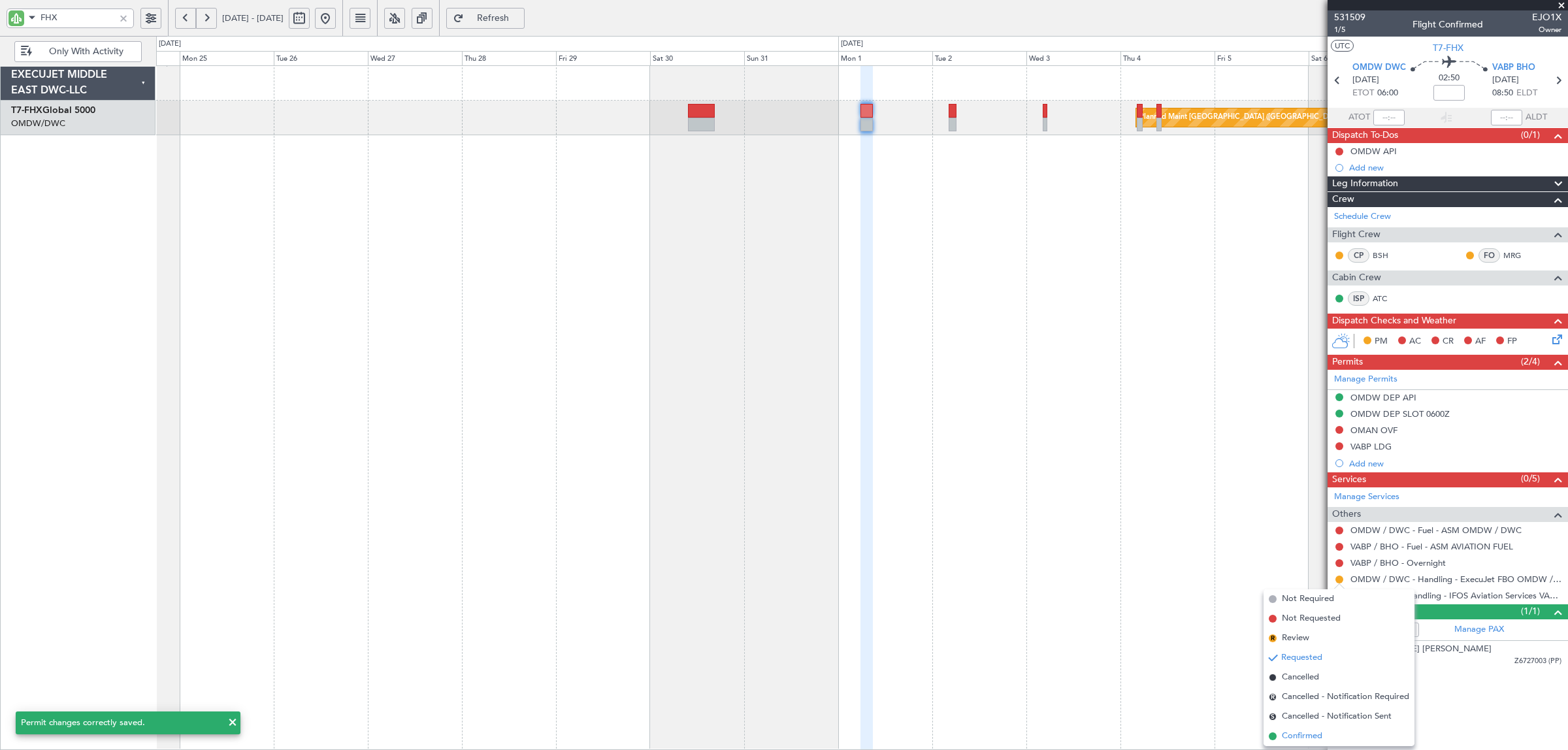
click at [1298, 733] on span "Confirmed" at bounding box center [1301, 737] width 40 height 13
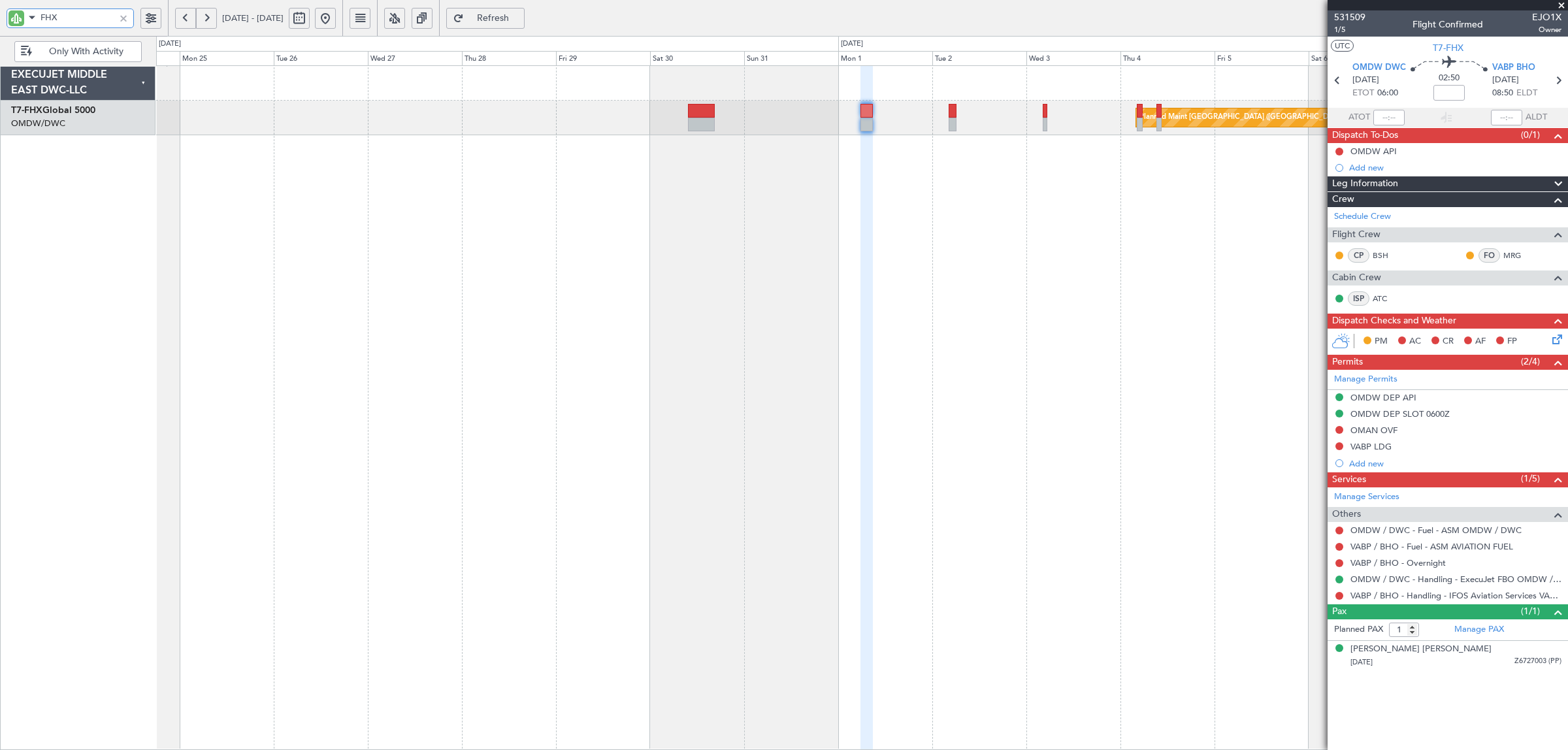
drag, startPoint x: 66, startPoint y: 21, endPoint x: -77, endPoint y: 33, distance: 143.5
click at [0, 33] on html "FHX 24 Aug 2025 - 08 Sep 2025 Refresh Quick Links Only With Activity Planned Ma…" at bounding box center [784, 375] width 1568 height 750
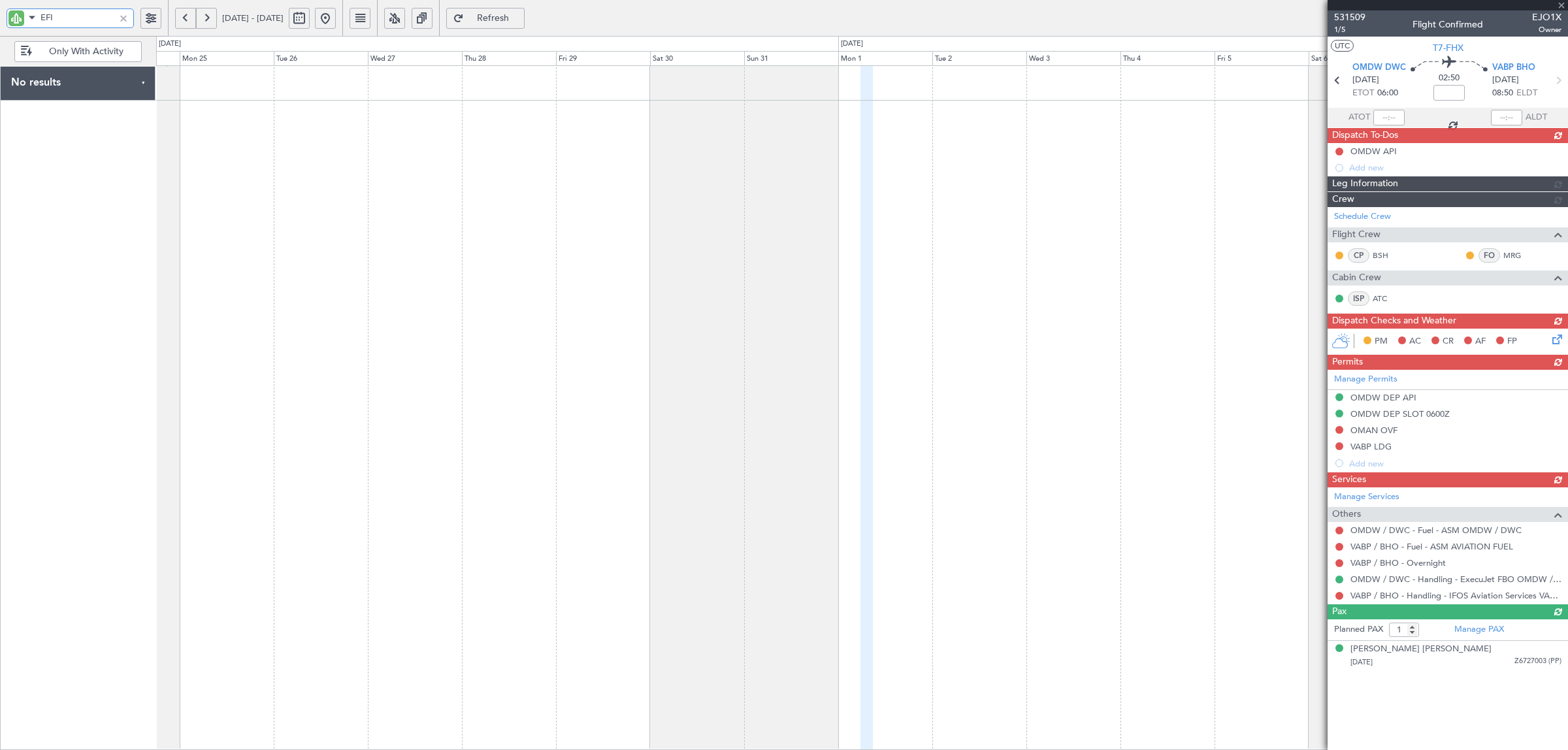
type input "EFI"
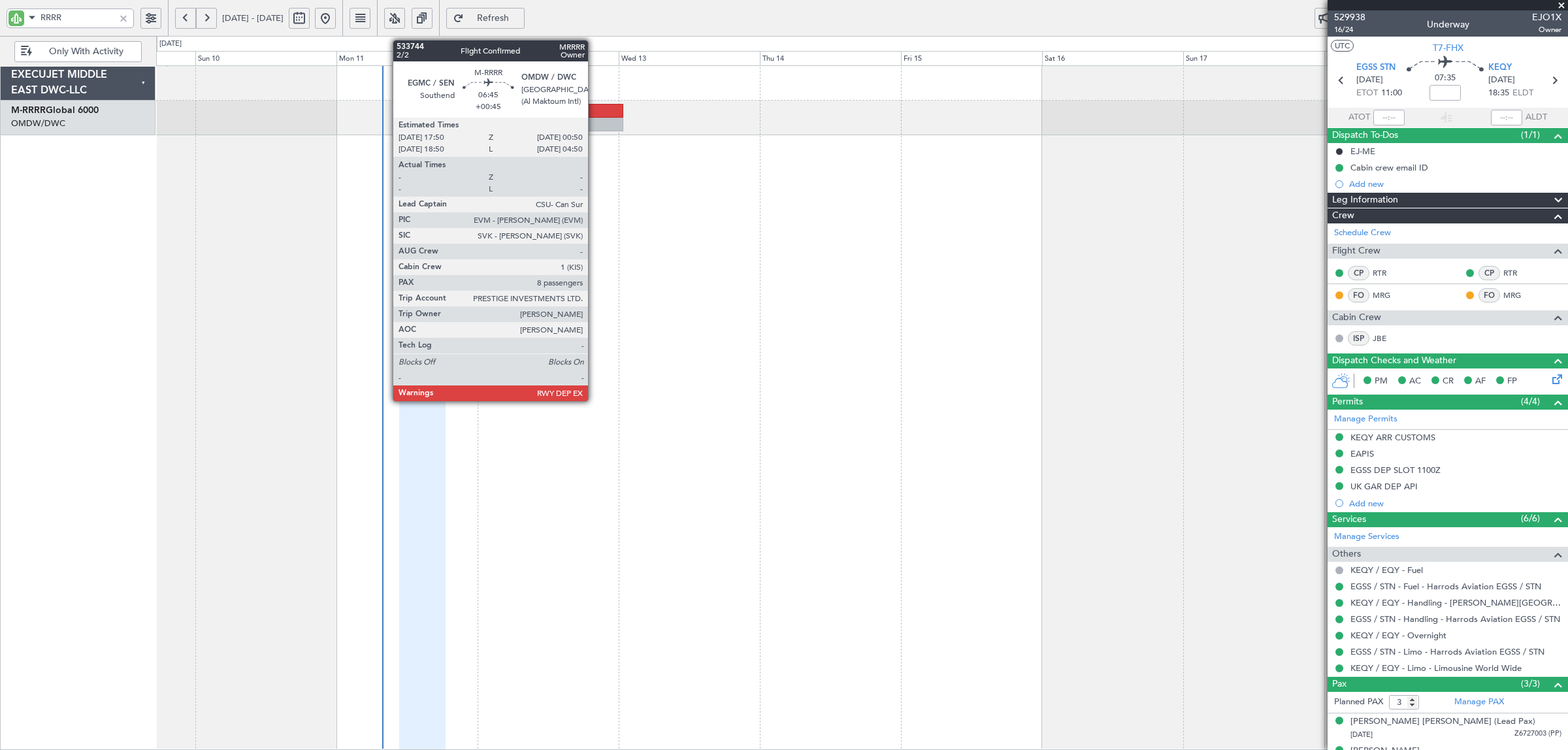
click at [594, 122] on div at bounding box center [603, 124] width 42 height 13
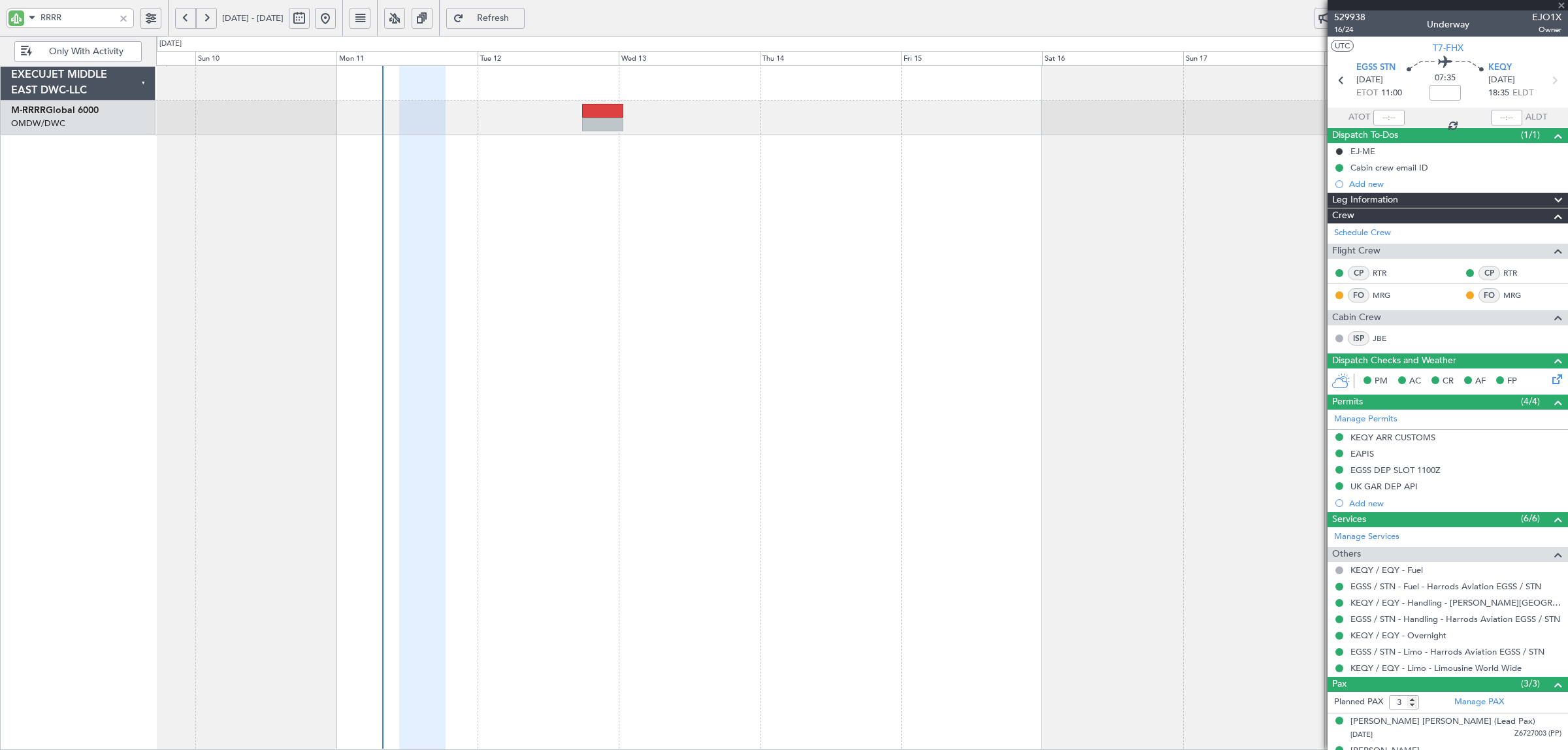
type input "RRRR"
type input "+00:45"
type input "8"
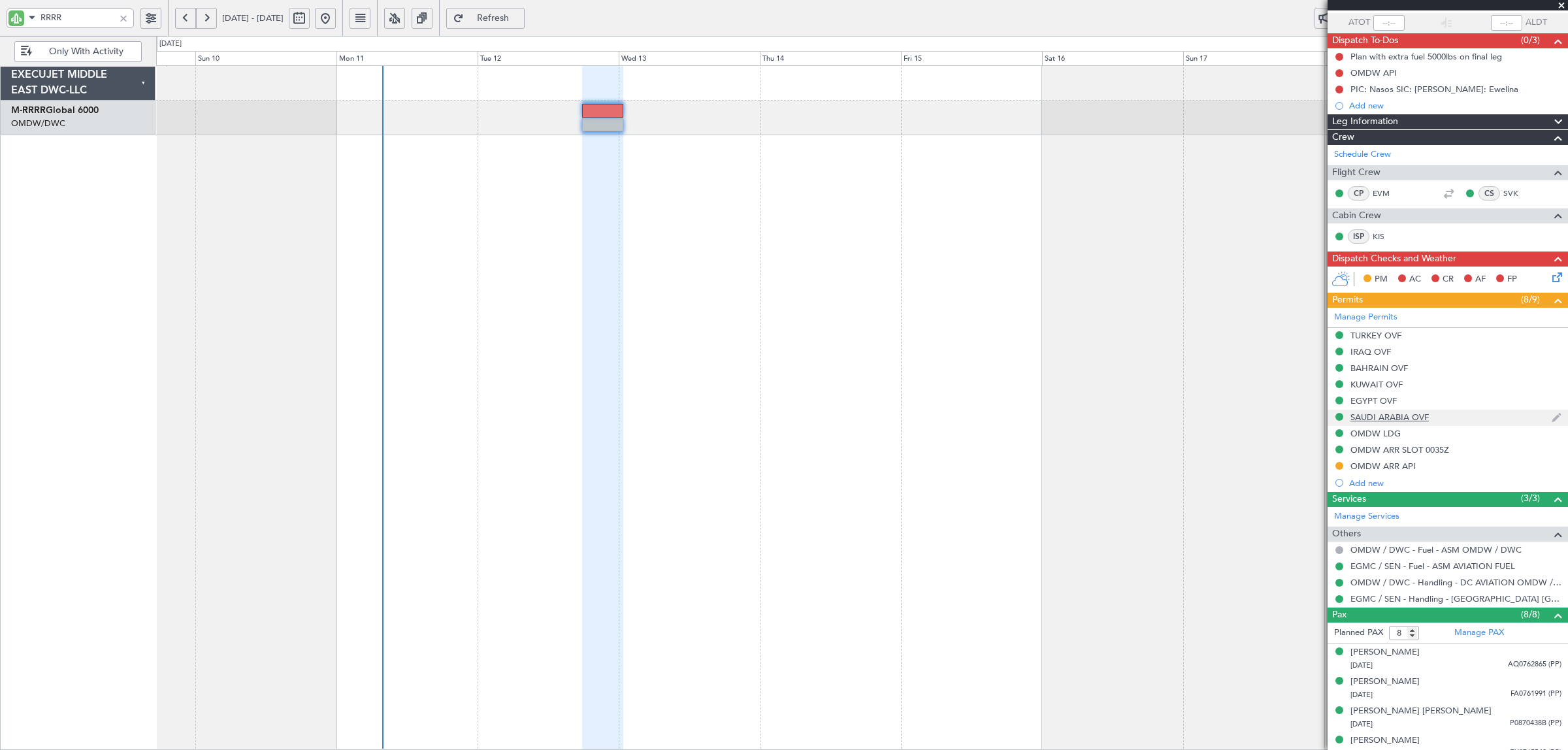
scroll to position [224, 0]
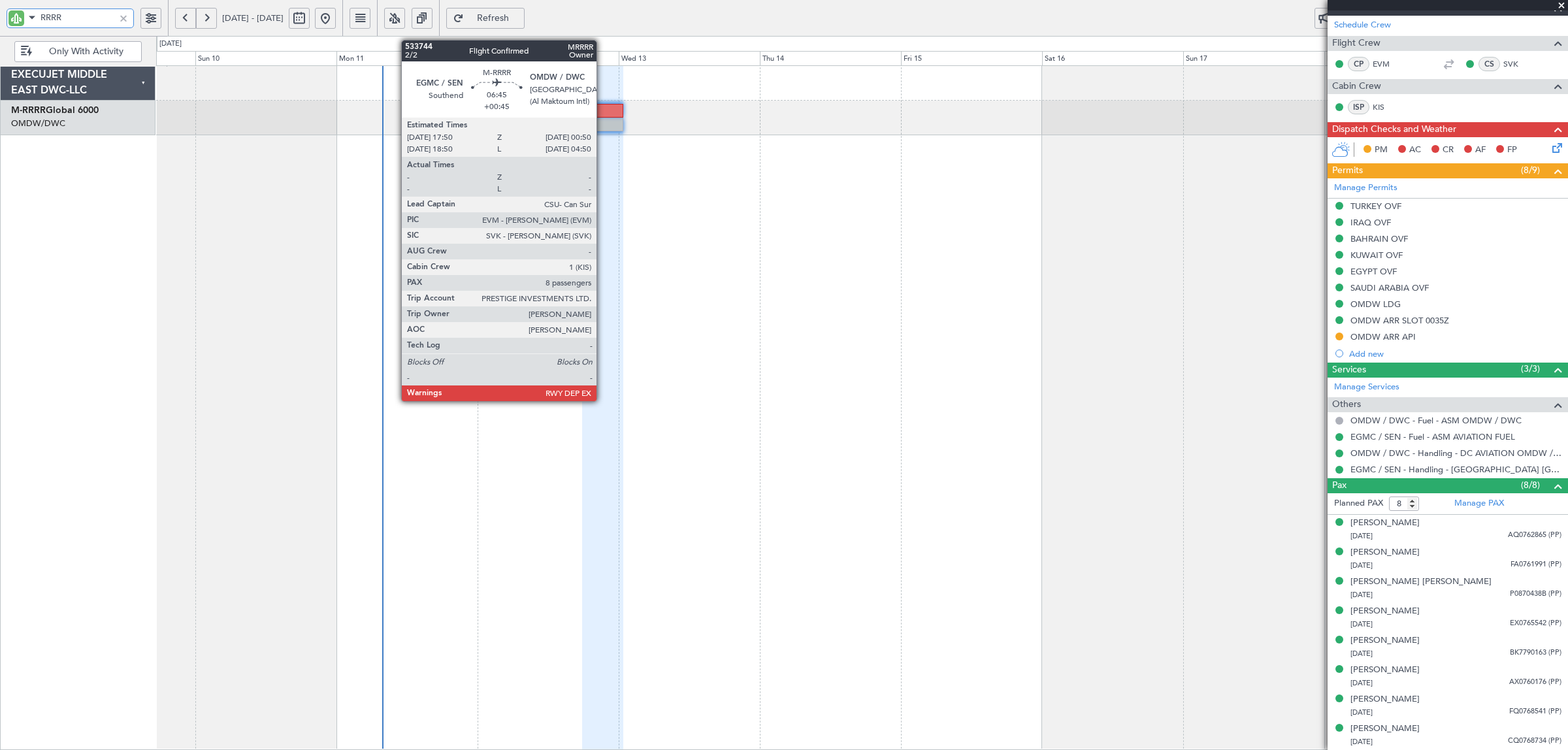
click at [603, 120] on div at bounding box center [603, 124] width 42 height 13
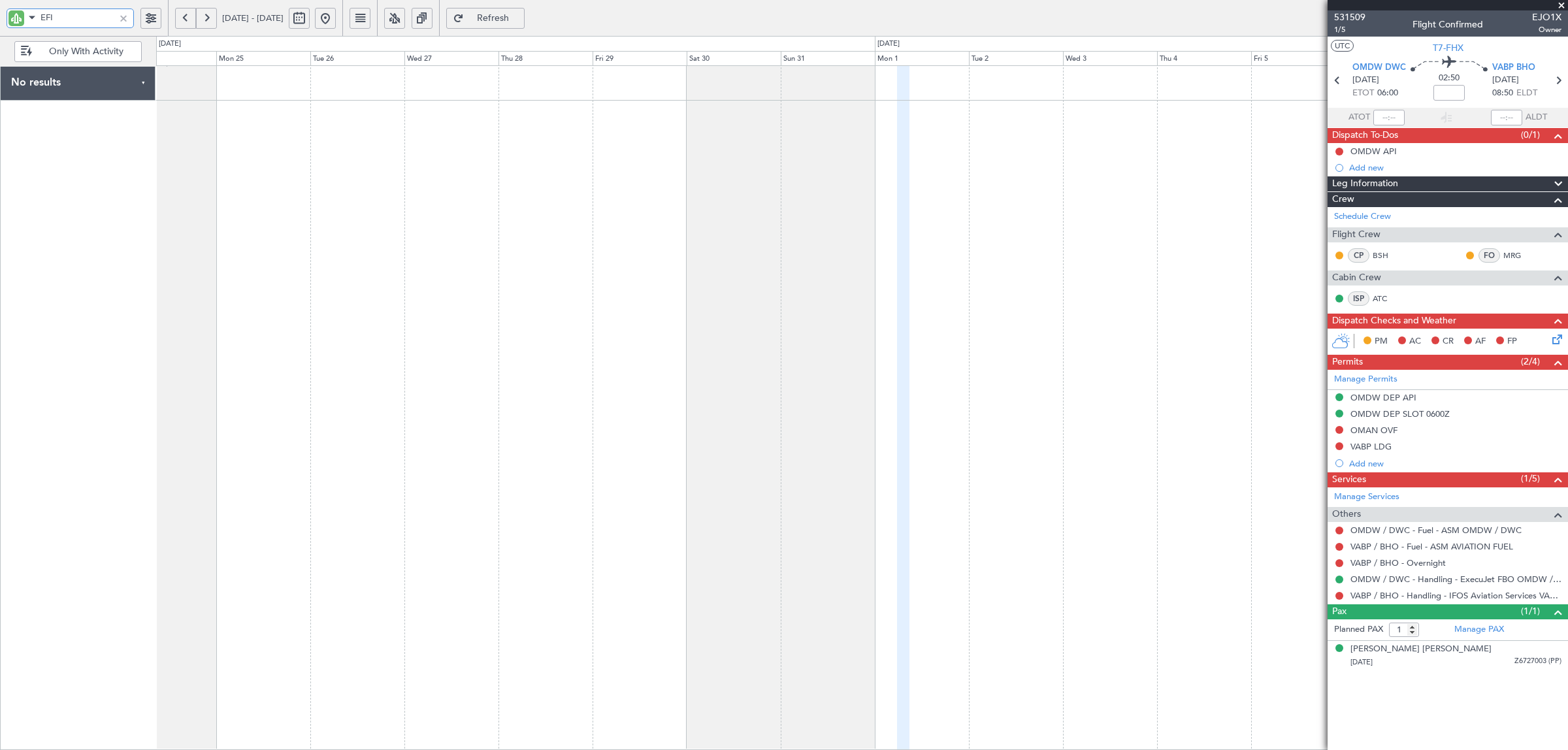
click at [1262, 158] on div at bounding box center [862, 408] width 1412 height 685
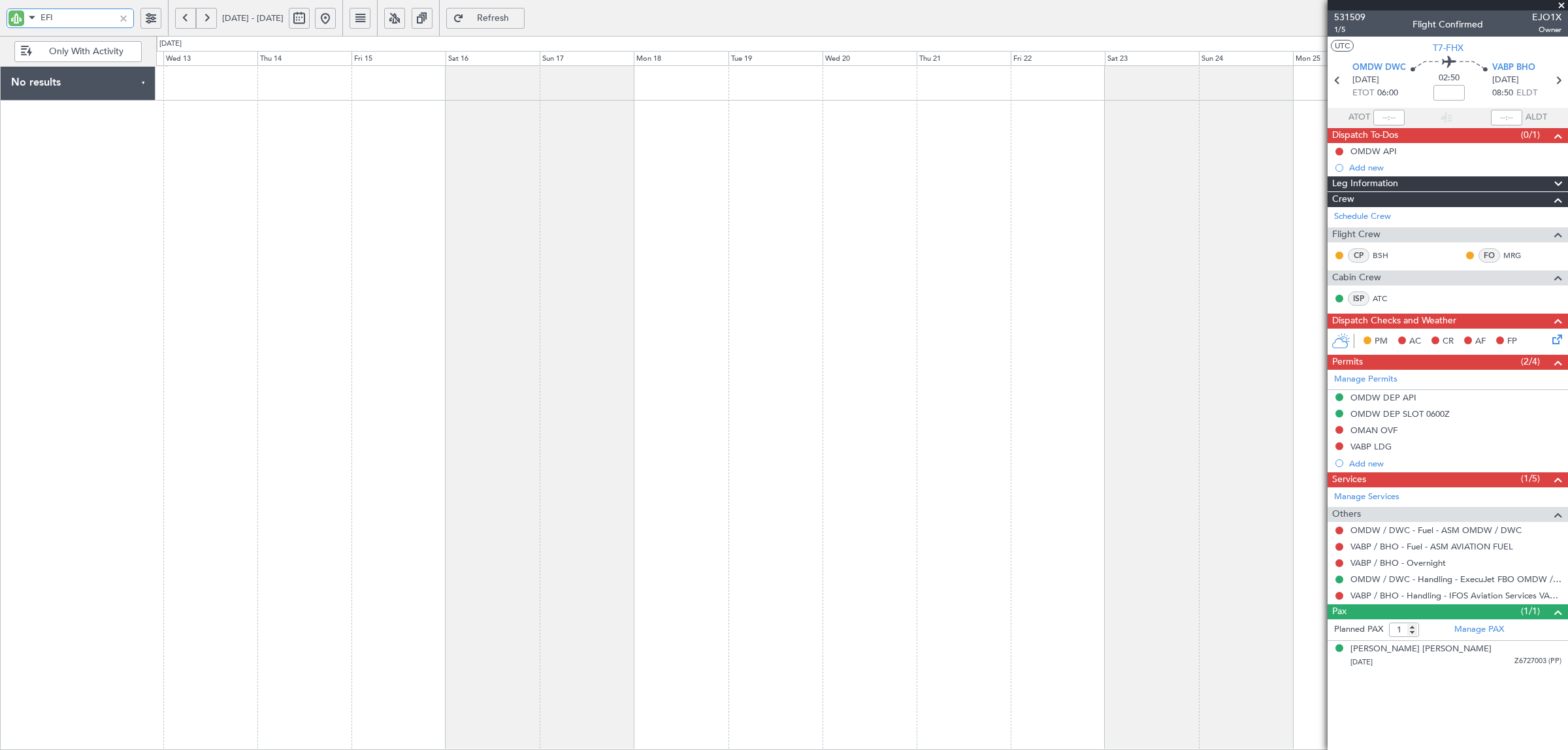
click at [1047, 250] on div at bounding box center [862, 408] width 1412 height 685
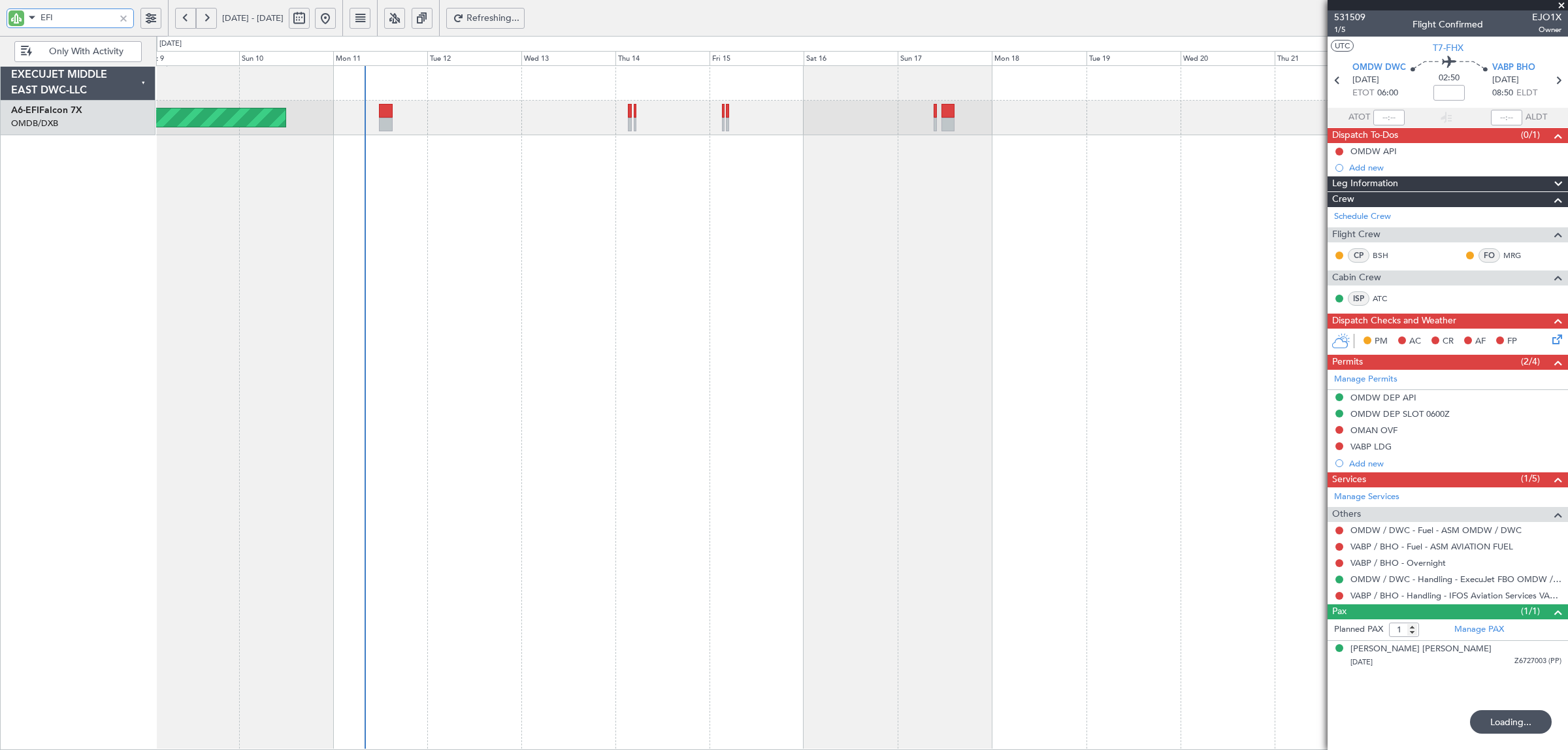
click at [333, 221] on div "Unplanned Maint [GEOGRAPHIC_DATA] ([GEOGRAPHIC_DATA] Intl)" at bounding box center [862, 408] width 1412 height 685
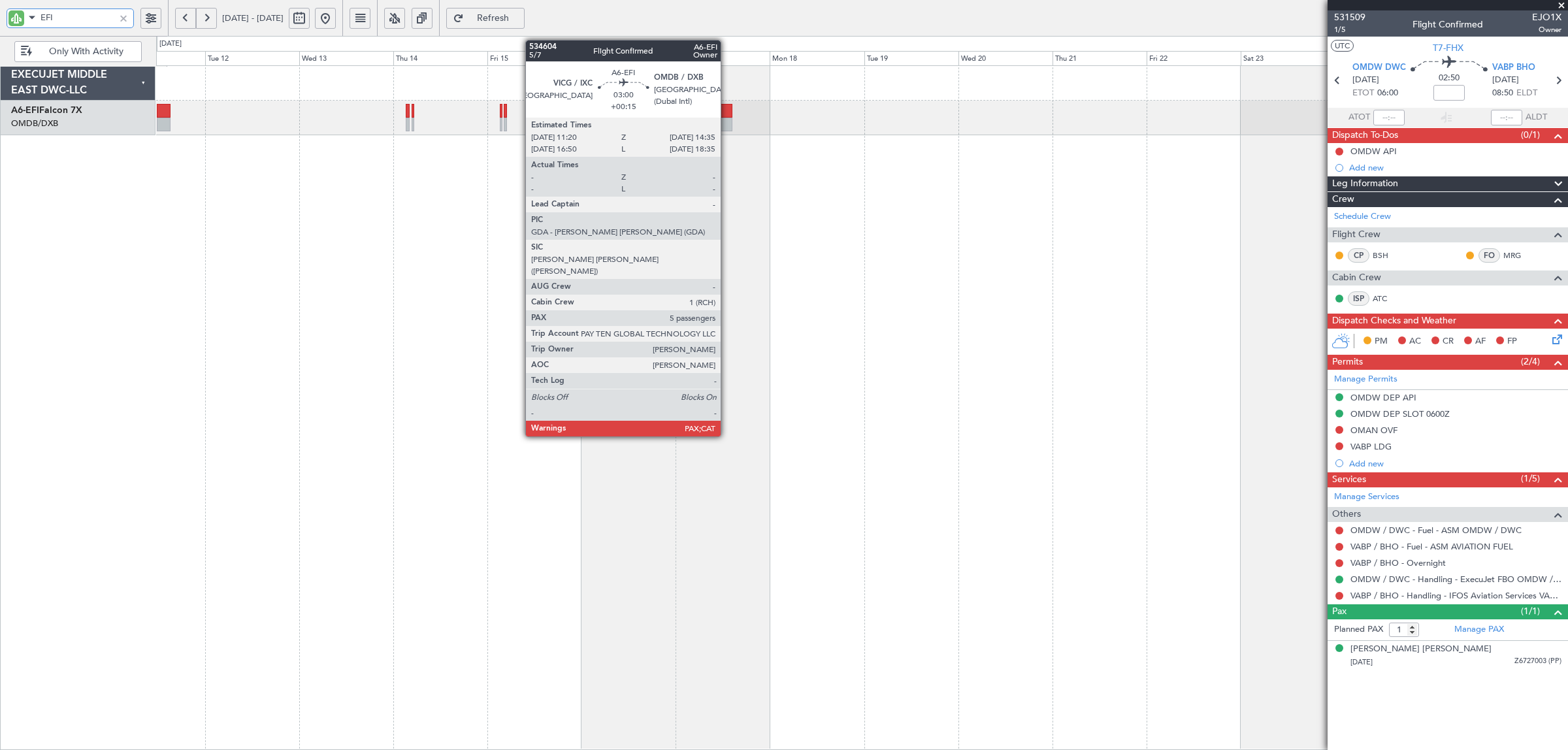
click at [727, 127] on div at bounding box center [725, 124] width 13 height 13
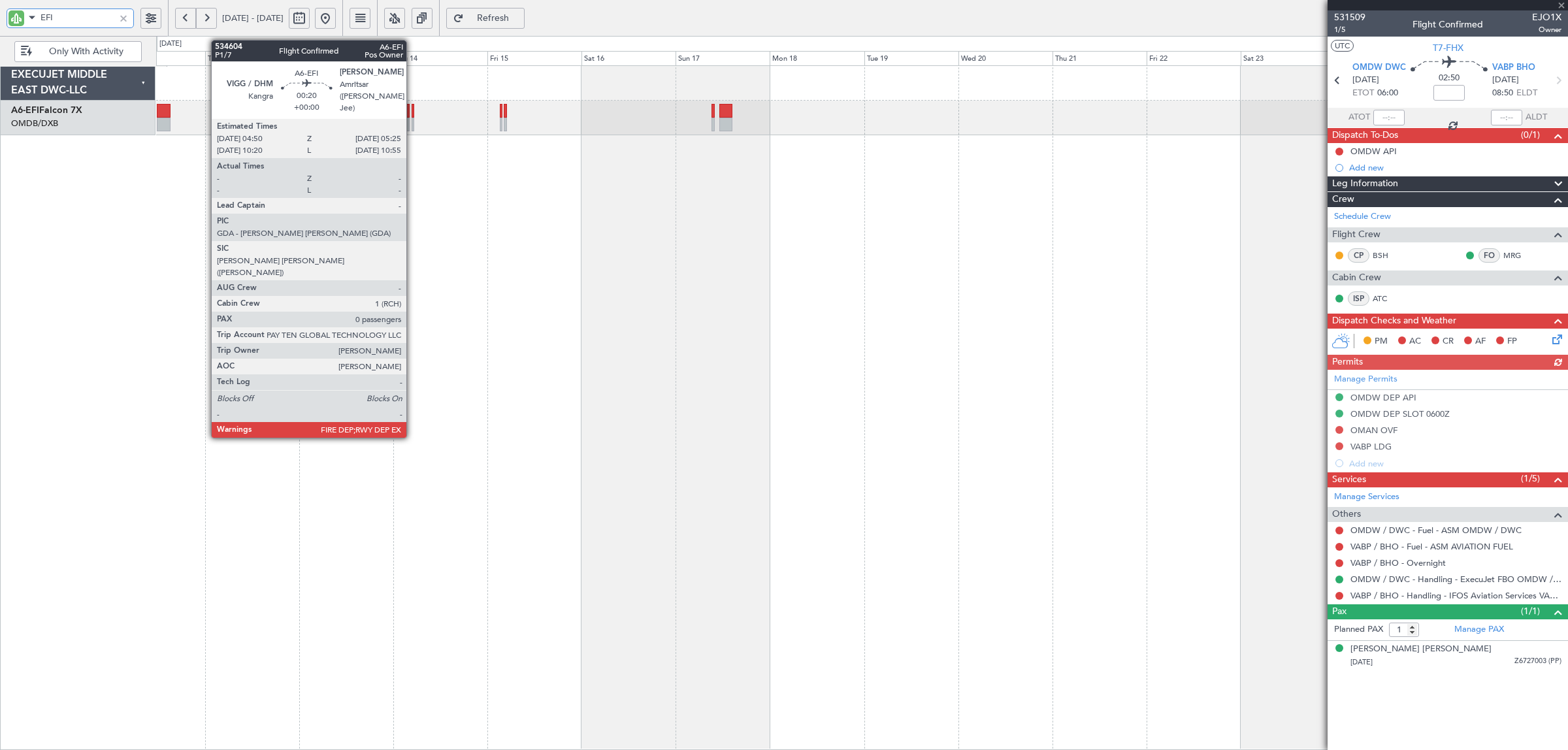
click at [413, 126] on div at bounding box center [413, 124] width 2 height 13
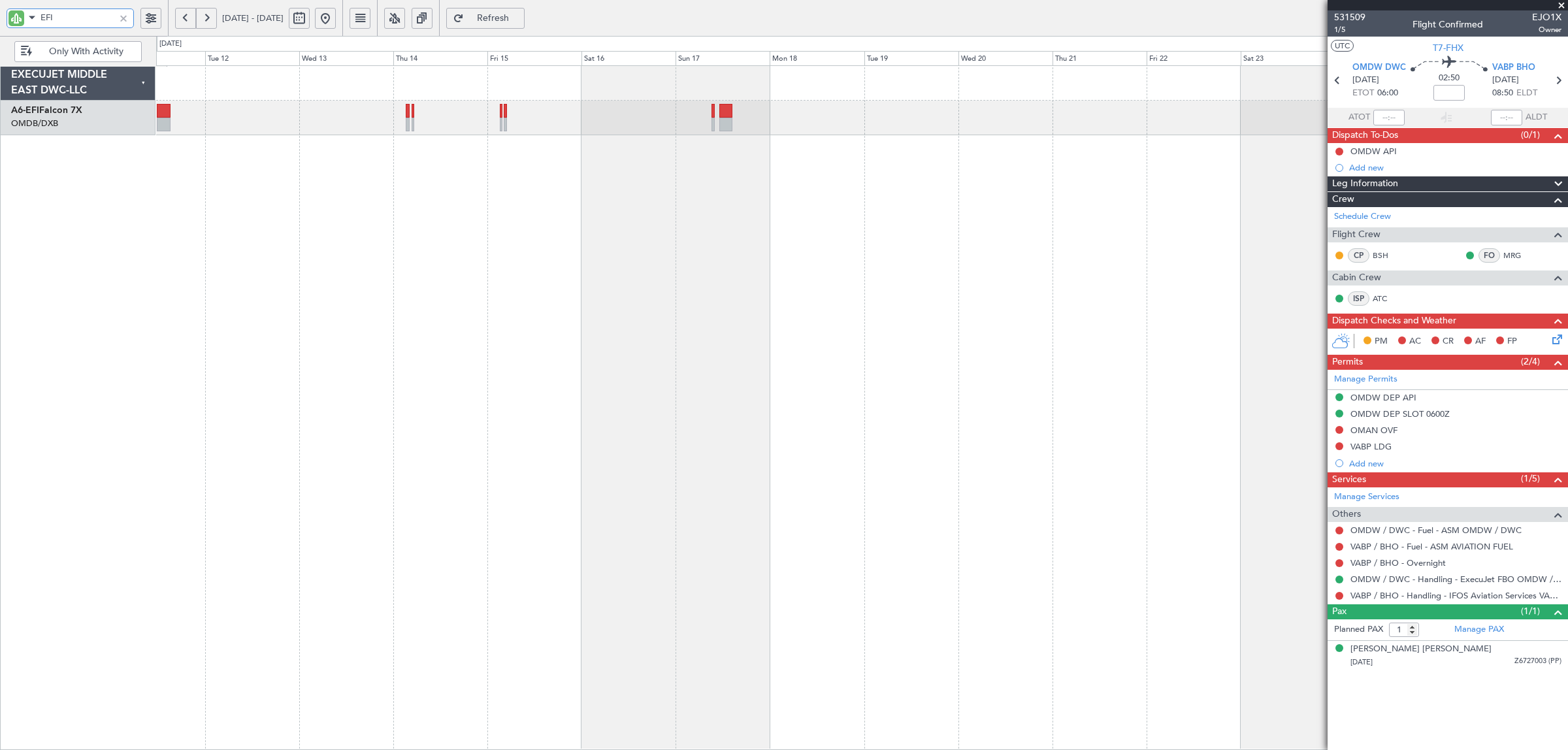
click at [1038, 343] on div "Unplanned Maint [GEOGRAPHIC_DATA] ([GEOGRAPHIC_DATA] Intl)" at bounding box center [862, 408] width 1412 height 685
click at [313, 262] on div "Unplanned Maint [GEOGRAPHIC_DATA] ([GEOGRAPHIC_DATA] Intl)" at bounding box center [862, 408] width 1412 height 685
click at [119, 21] on div at bounding box center [123, 18] width 14 height 14
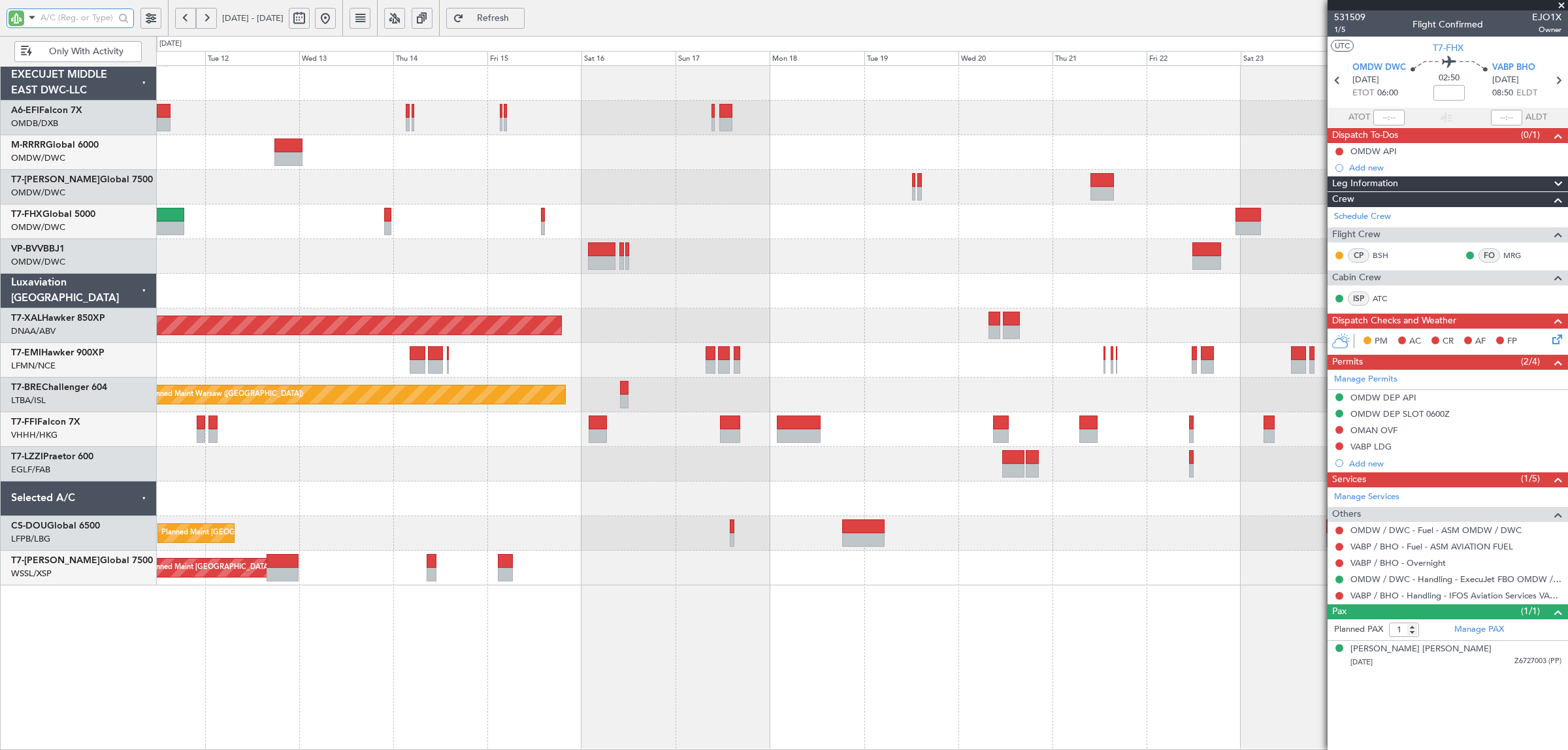
click at [402, 238] on div at bounding box center [862, 222] width 1411 height 35
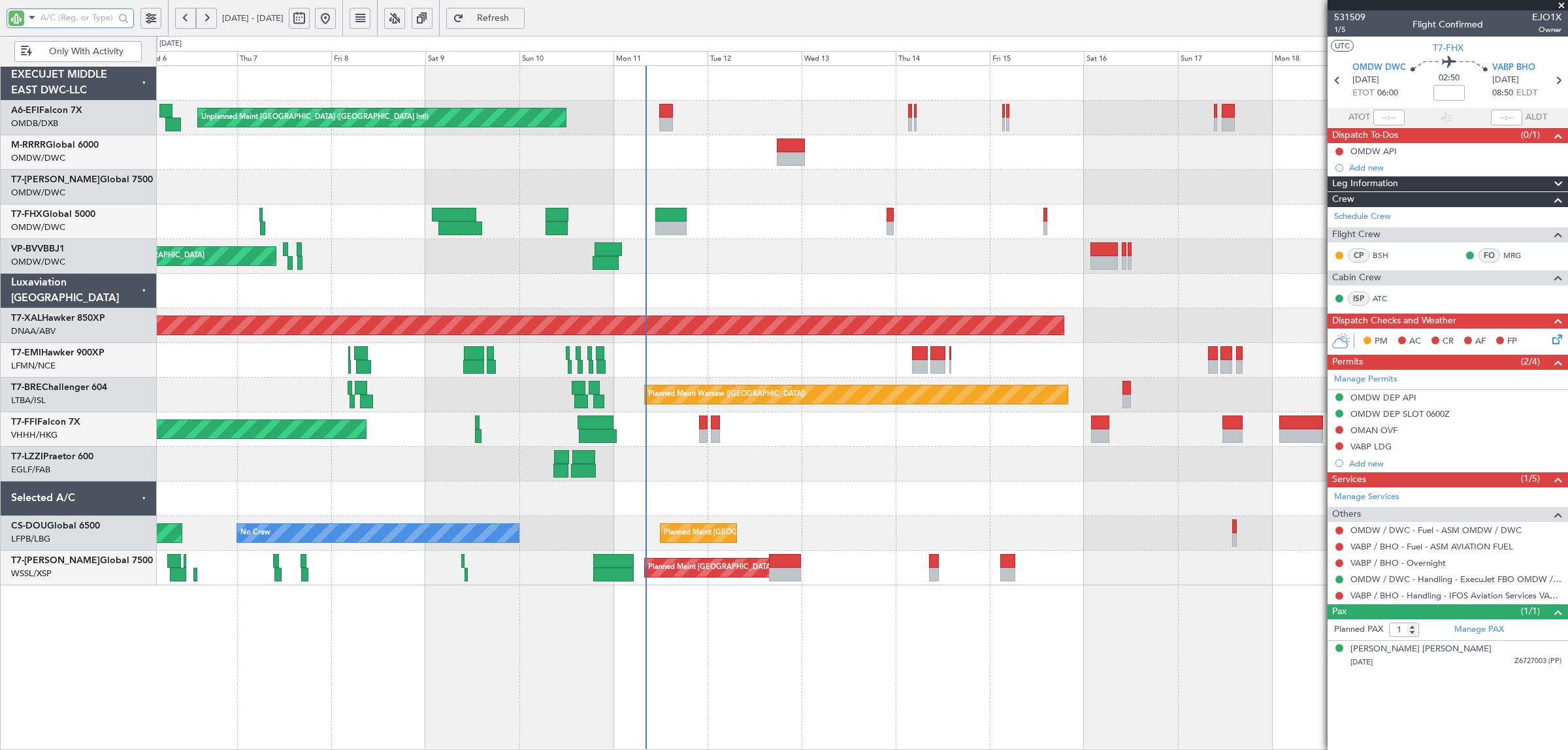
click at [814, 238] on div at bounding box center [862, 222] width 1411 height 35
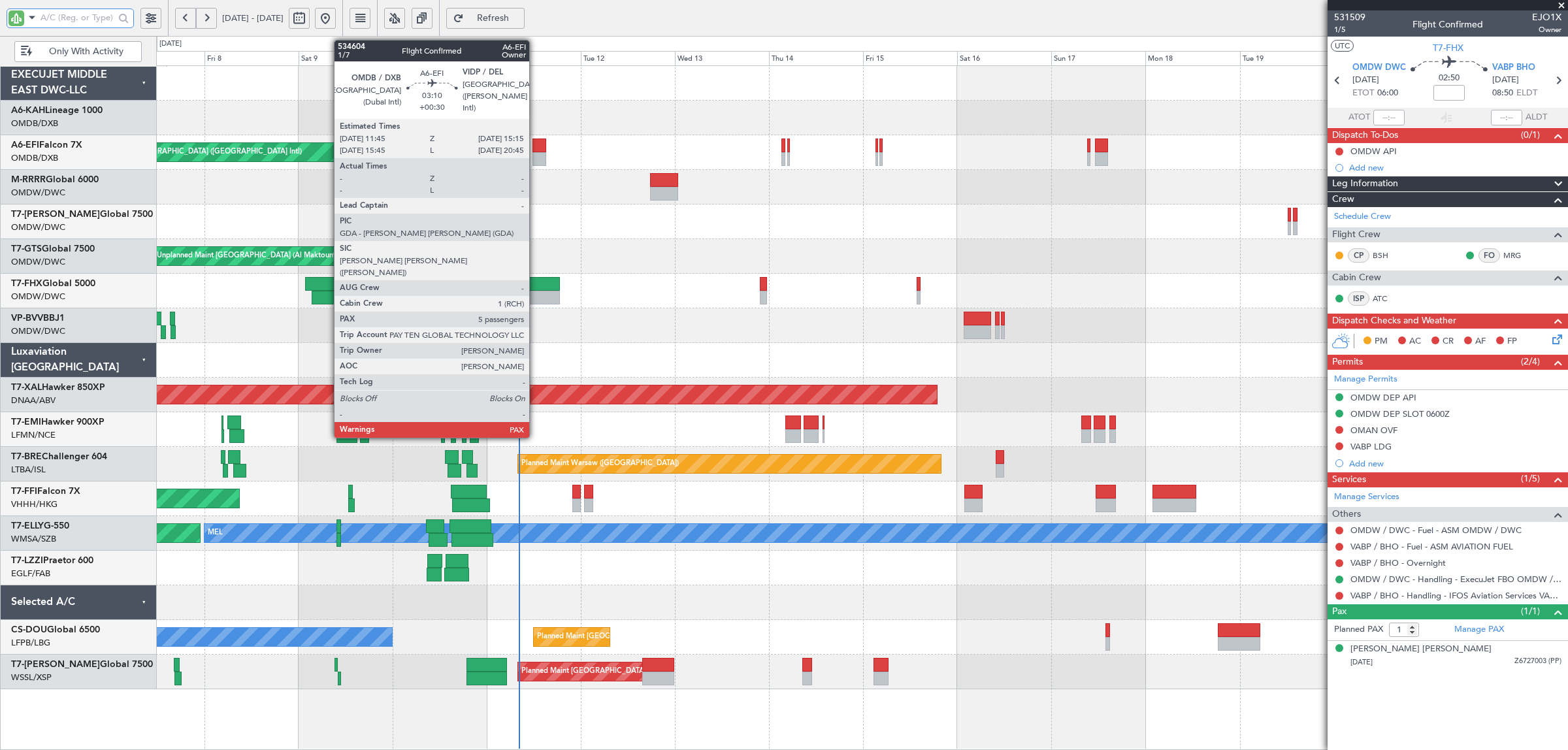
click at [536, 148] on div at bounding box center [540, 145] width 14 height 13
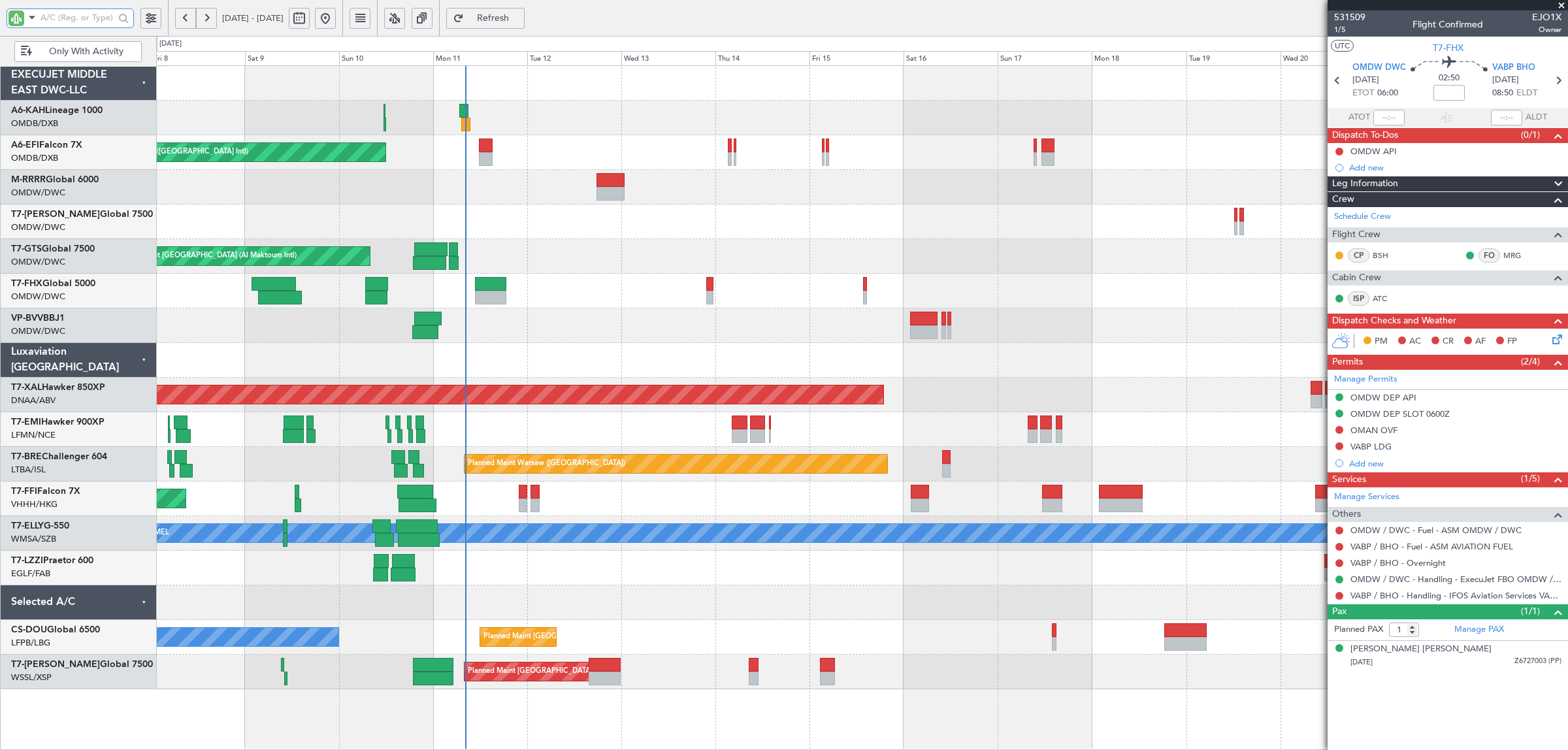
click at [609, 273] on div "Planned Maint London (Stansted) Unplanned Maint Dubai (Dubai Intl) Unplanned Ma…" at bounding box center [862, 378] width 1411 height 624
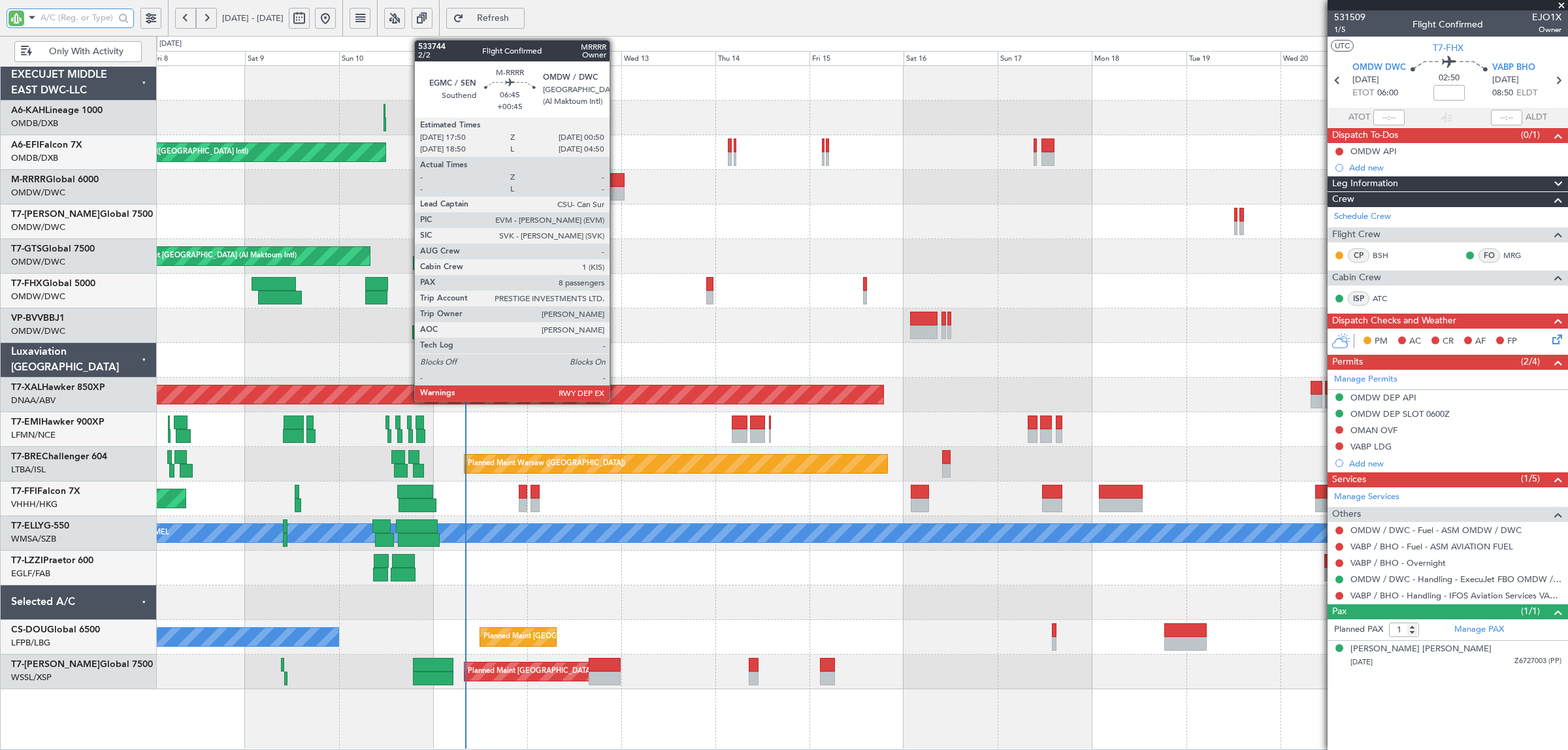
click at [616, 192] on div at bounding box center [611, 193] width 28 height 13
click at [615, 188] on div at bounding box center [611, 193] width 28 height 13
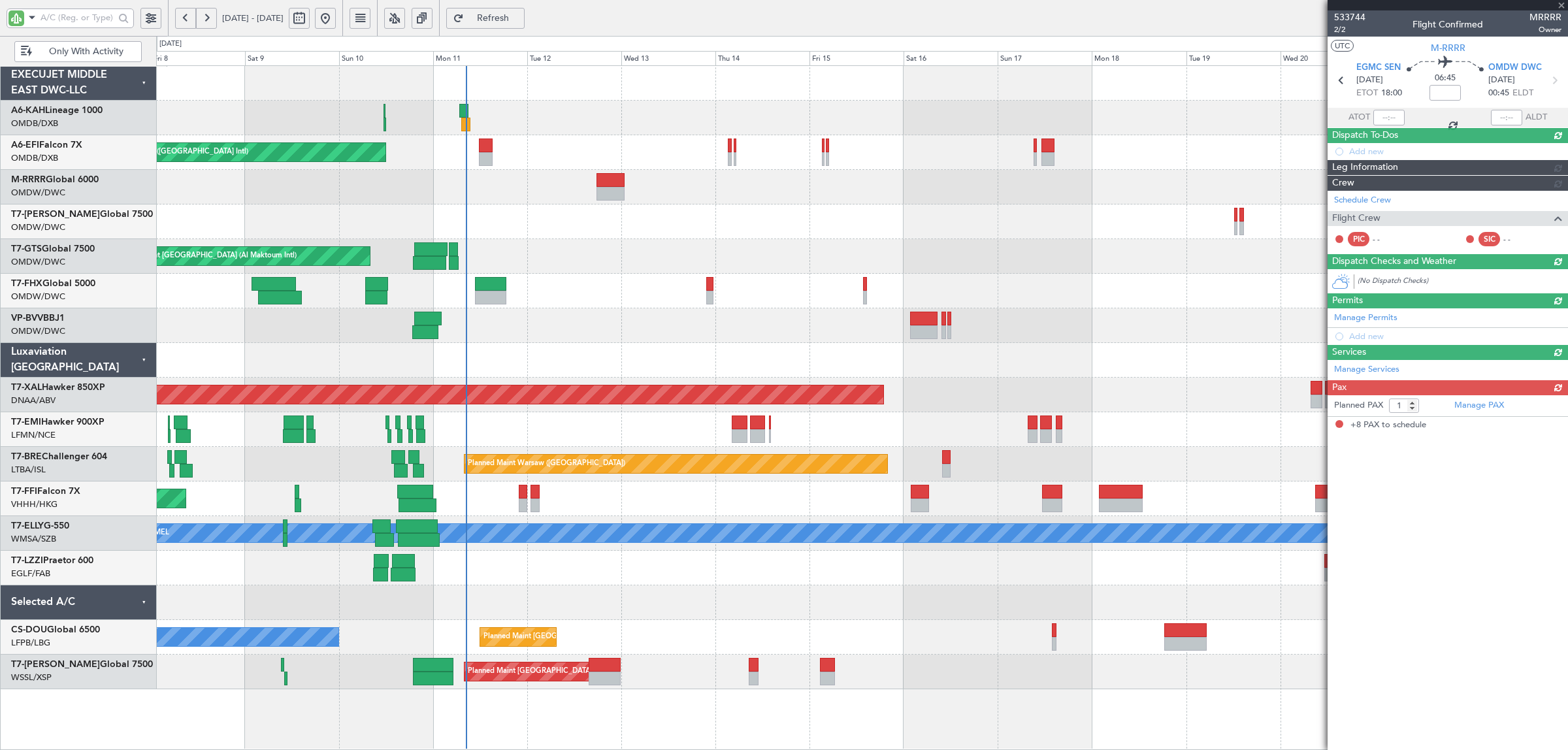
type input "+00:45"
type input "8"
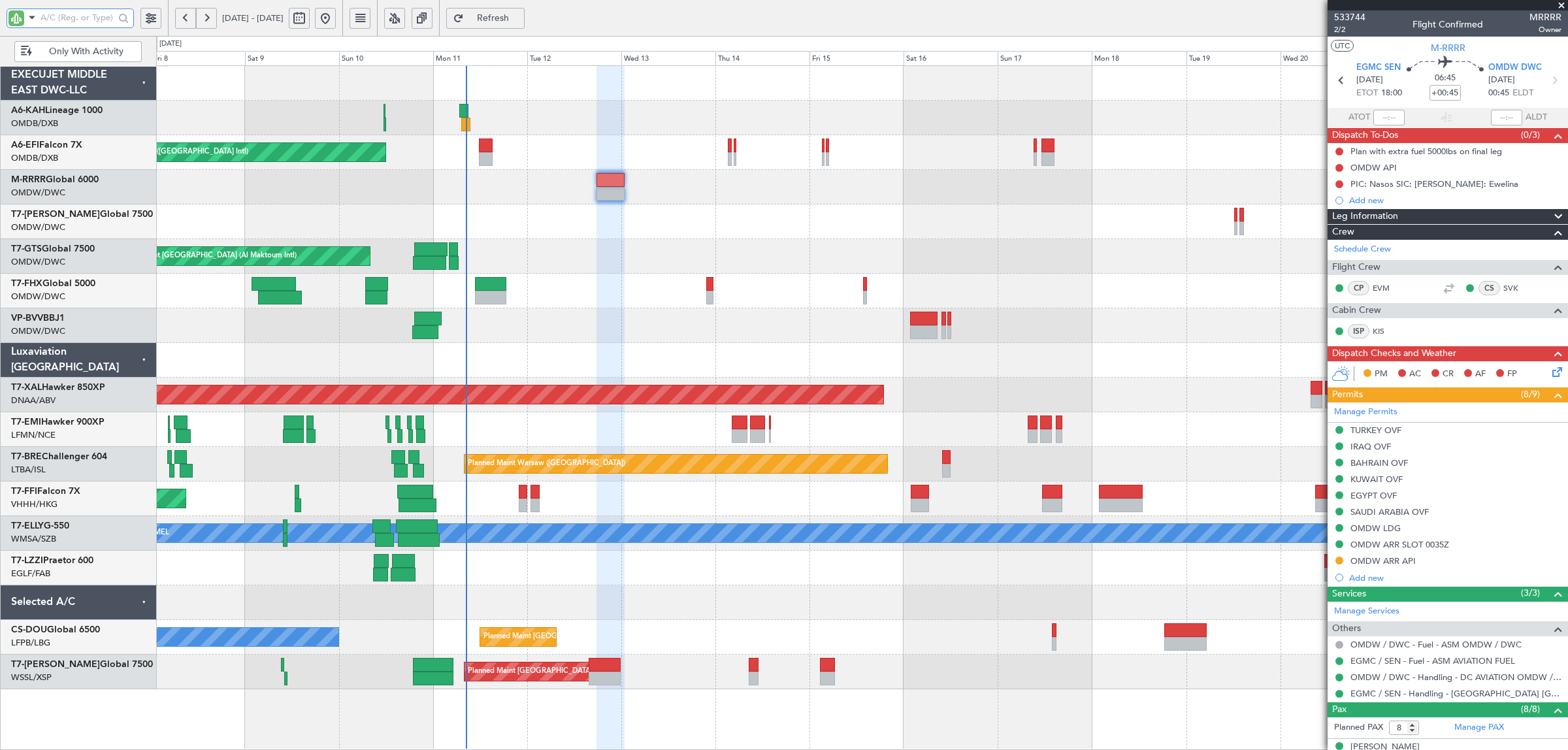
click at [605, 357] on div at bounding box center [862, 361] width 1411 height 35
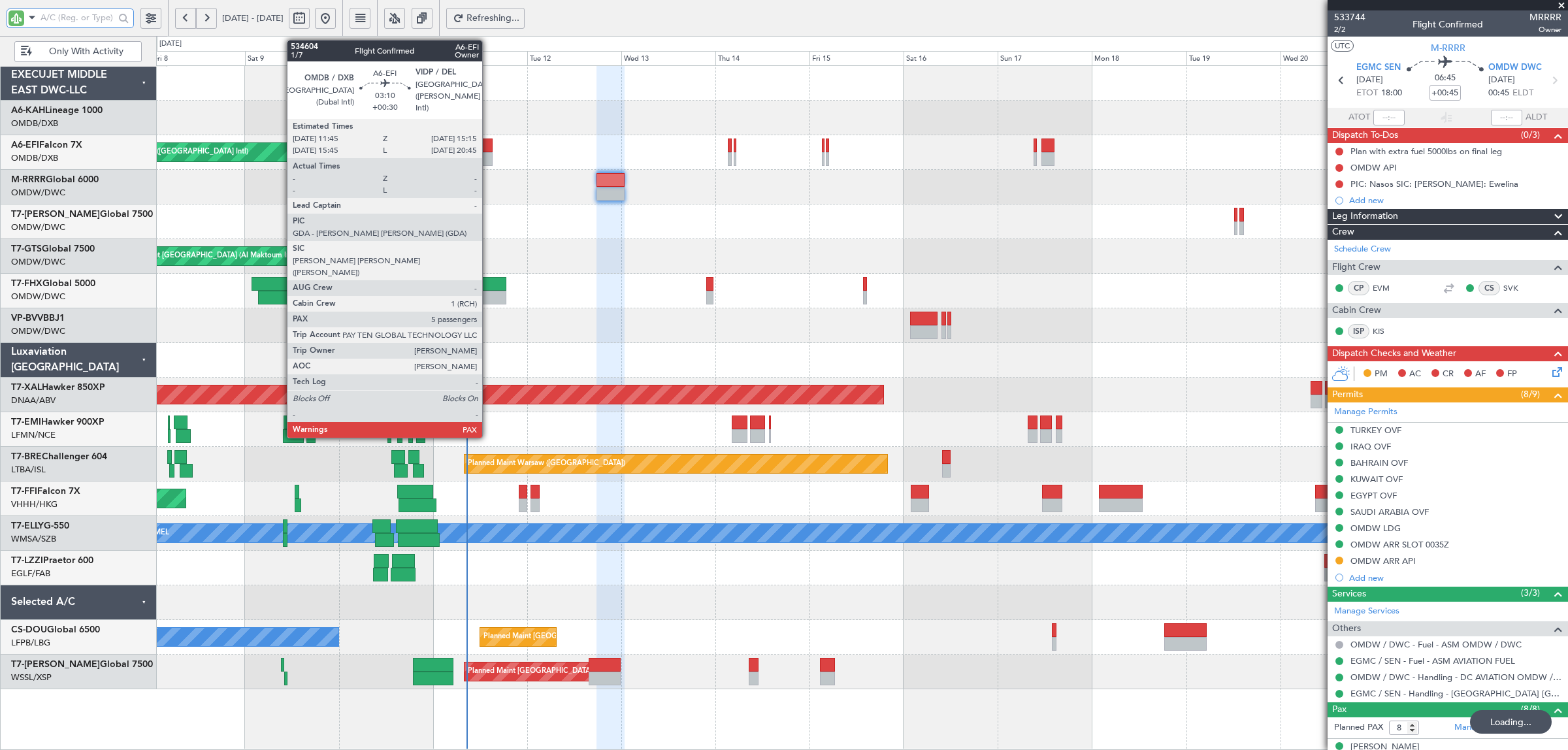
click at [488, 163] on div at bounding box center [486, 159] width 14 height 13
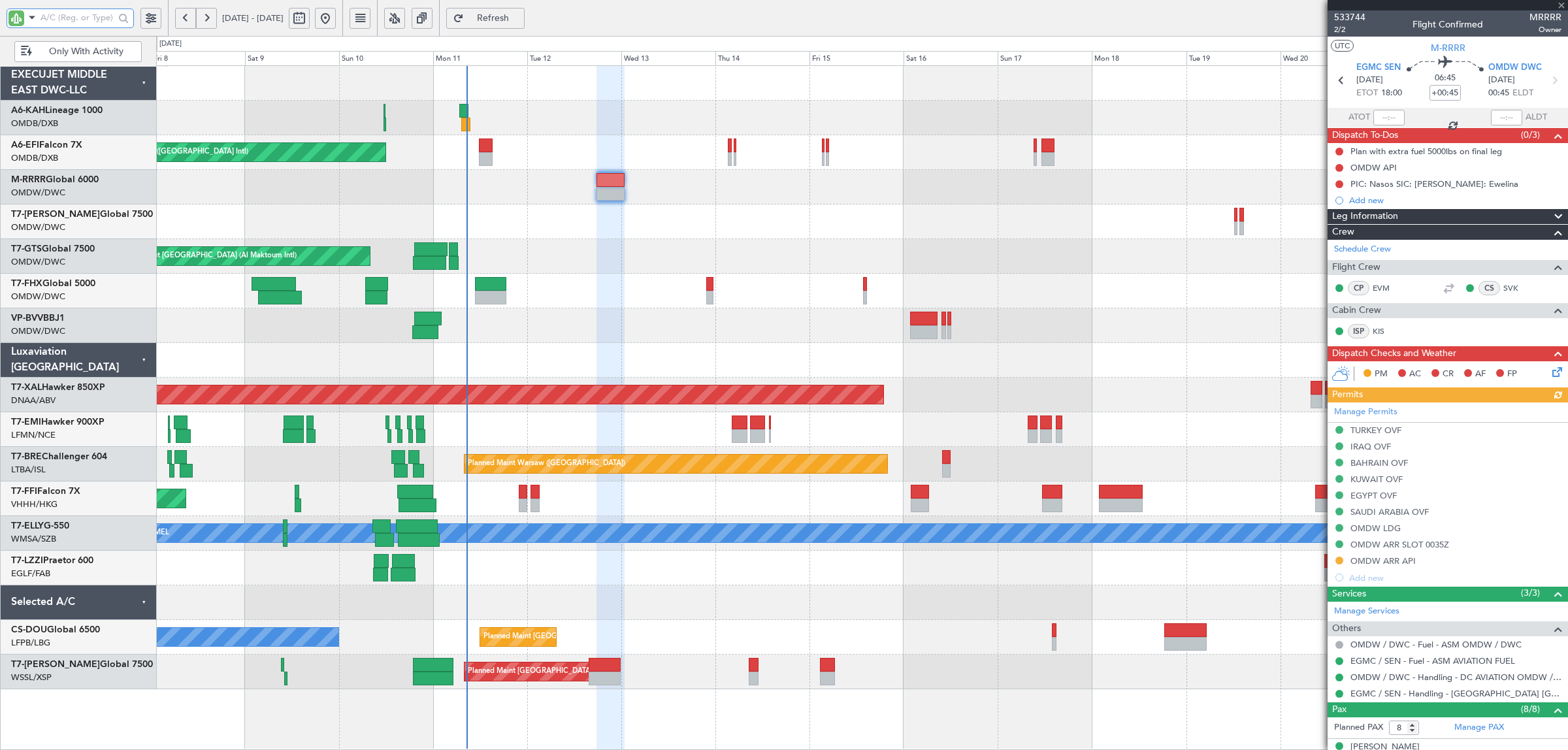
type input "+00:30"
type input "5"
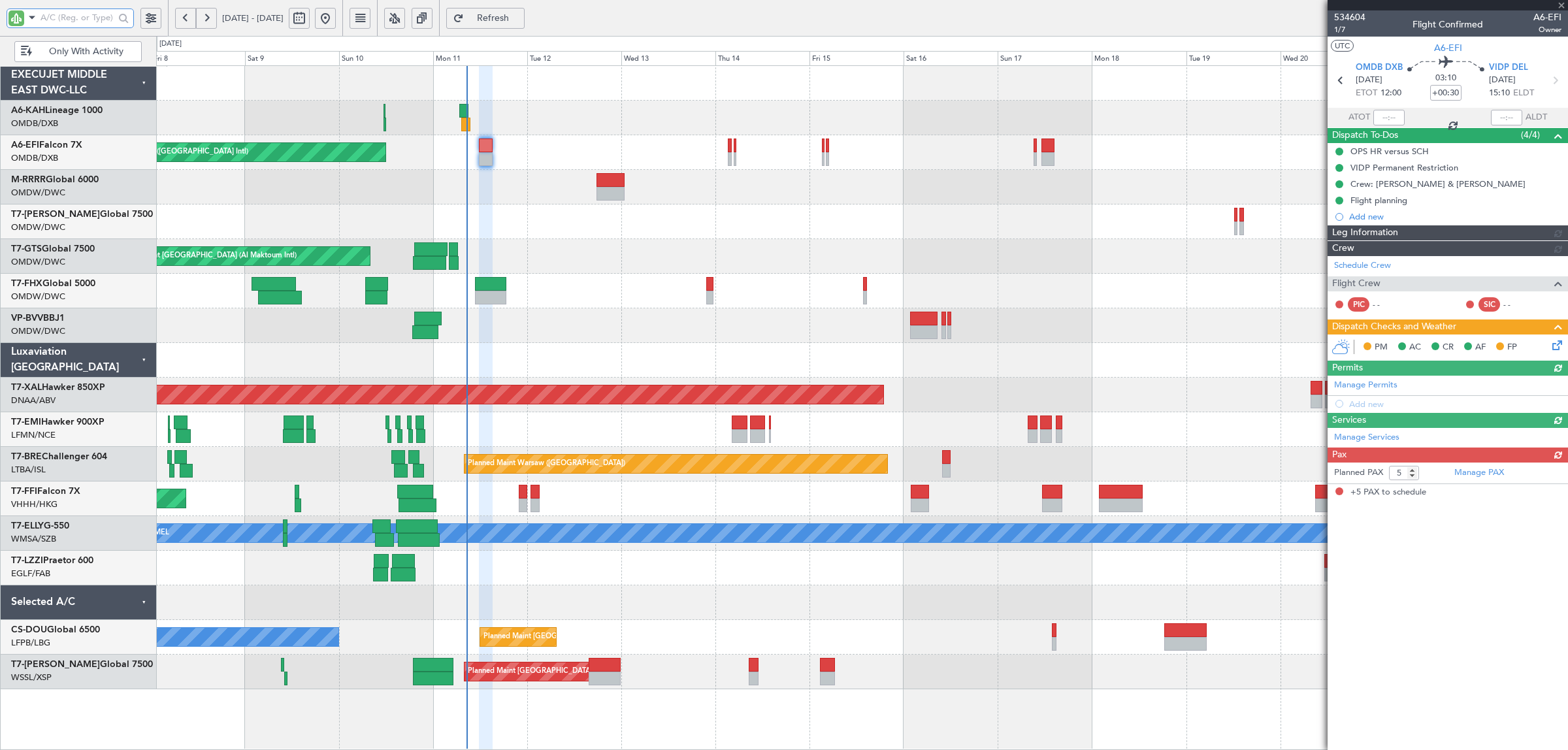
type input "Syed Shakeel (SYS)"
type input "6992"
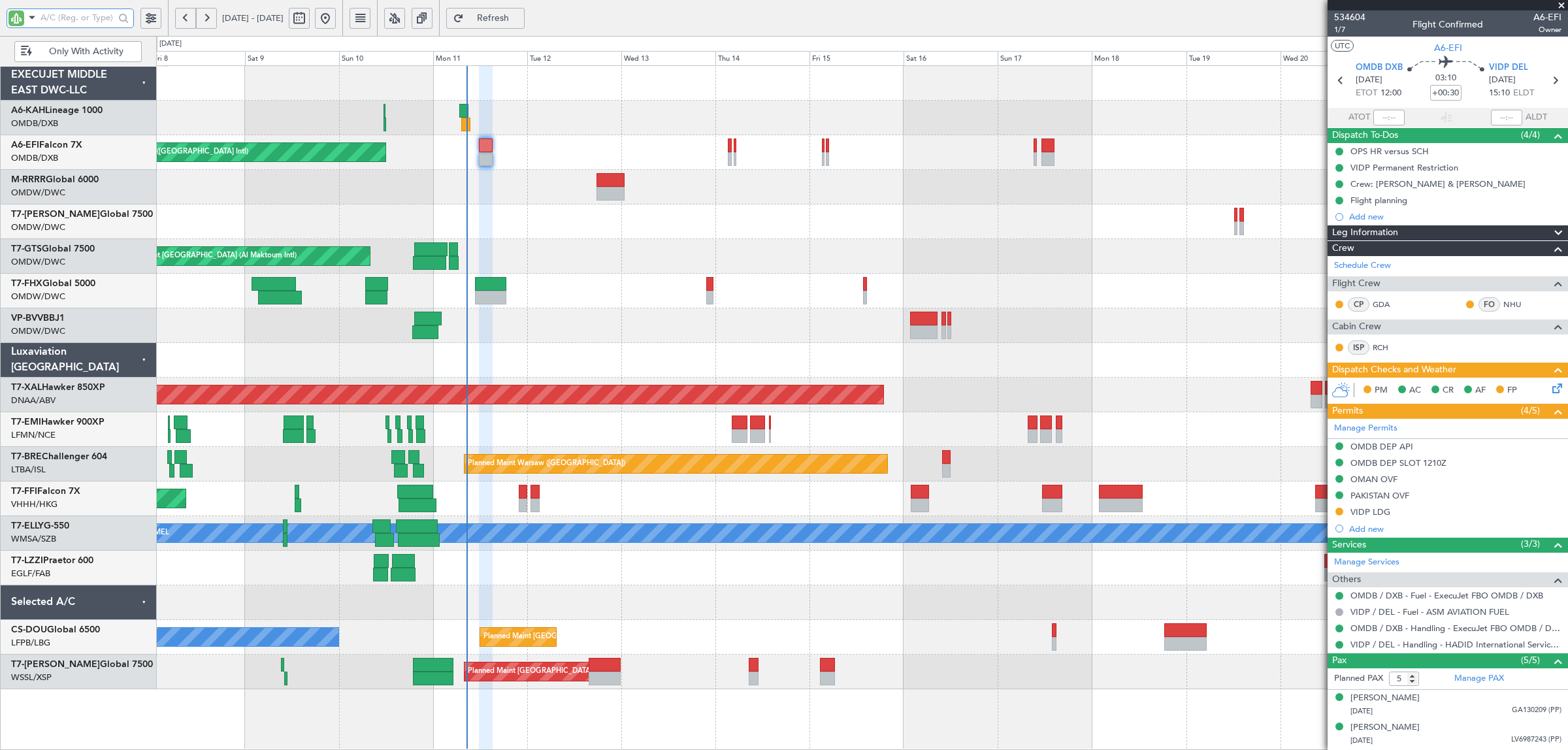
click at [548, 249] on div "Unplanned Maint [GEOGRAPHIC_DATA] (Al Maktoum Intl)" at bounding box center [862, 257] width 1411 height 35
type input "[PERSON_NAME] (SYS)"
type input "6992"
type input "[PERSON_NAME] (SYS)"
type input "6992"
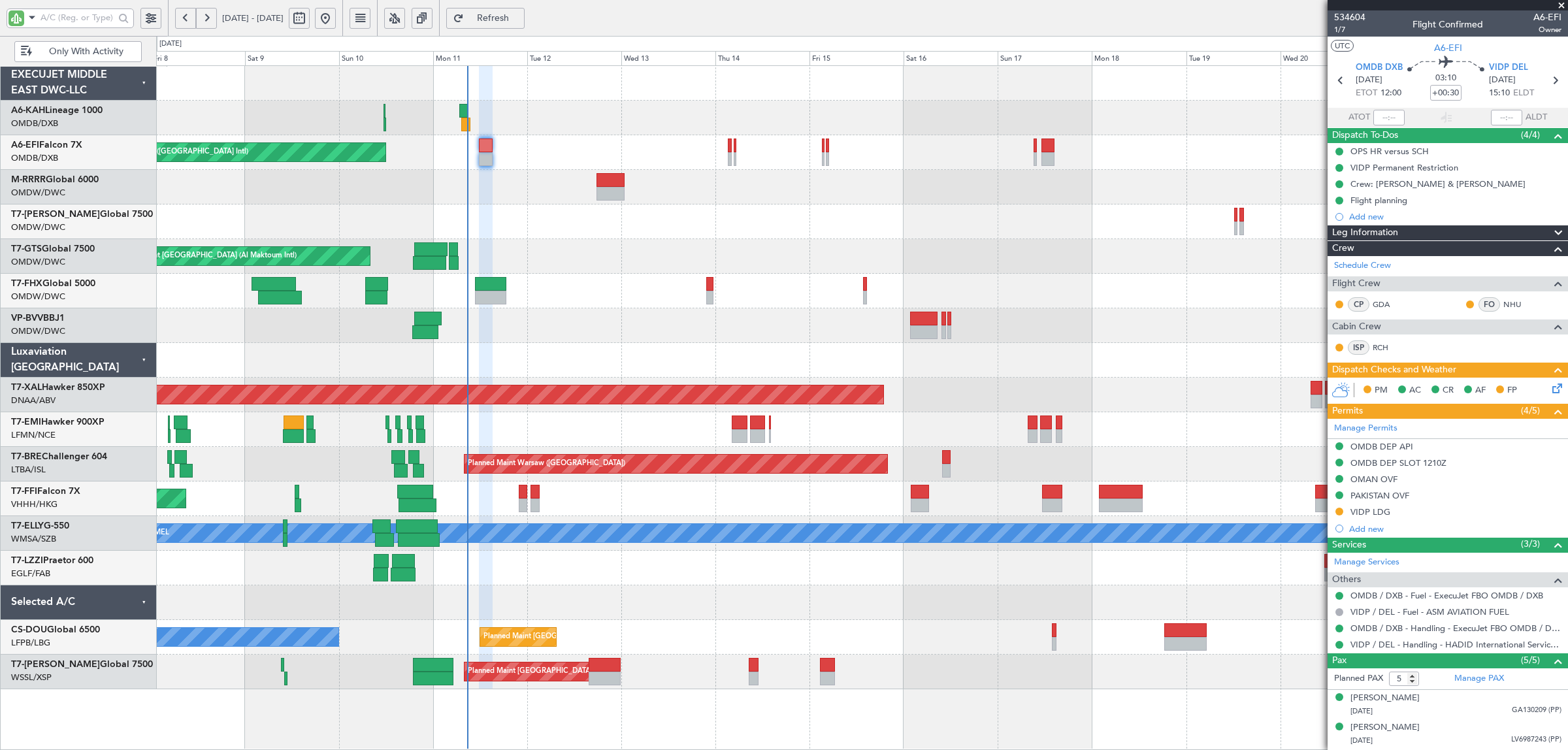
type input "[PERSON_NAME] (SYS)"
type input "6992"
type input "[PERSON_NAME] (SYS)"
type input "6992"
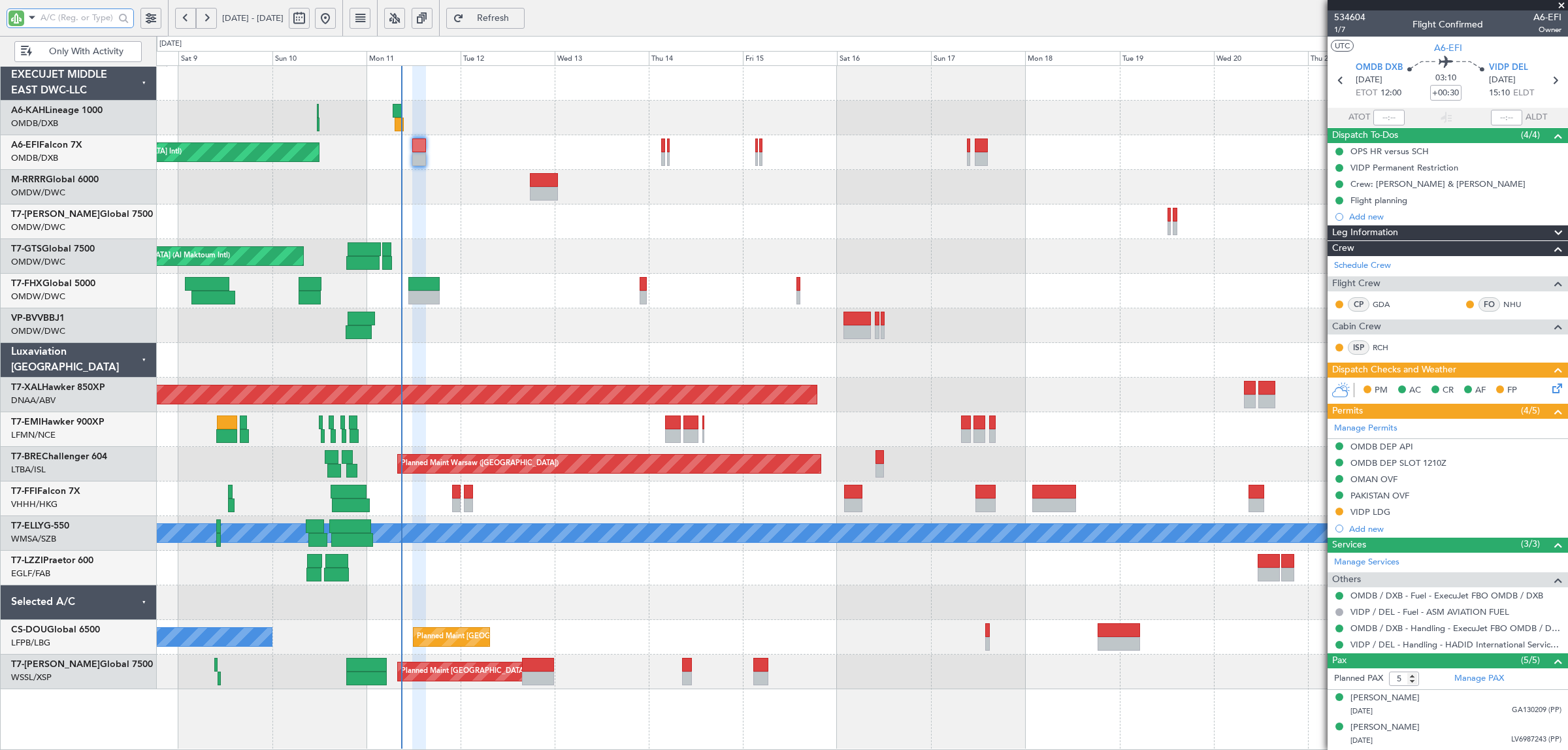
click at [507, 285] on div at bounding box center [862, 291] width 1411 height 35
type input "[PERSON_NAME] (SYS)"
type input "6992"
type input "[PERSON_NAME] (SYS)"
type input "6992"
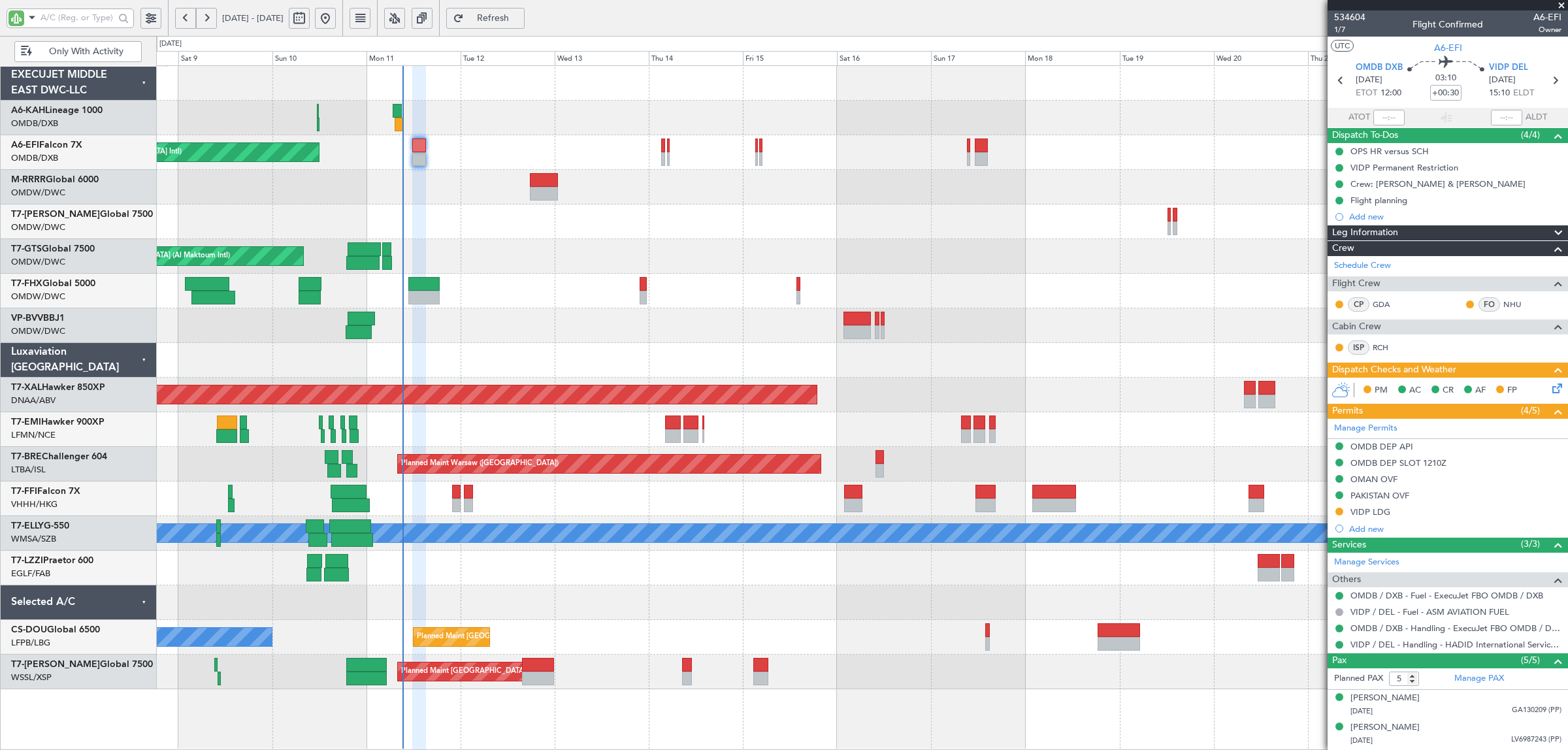
type input "[PERSON_NAME] (SYS)"
type input "6992"
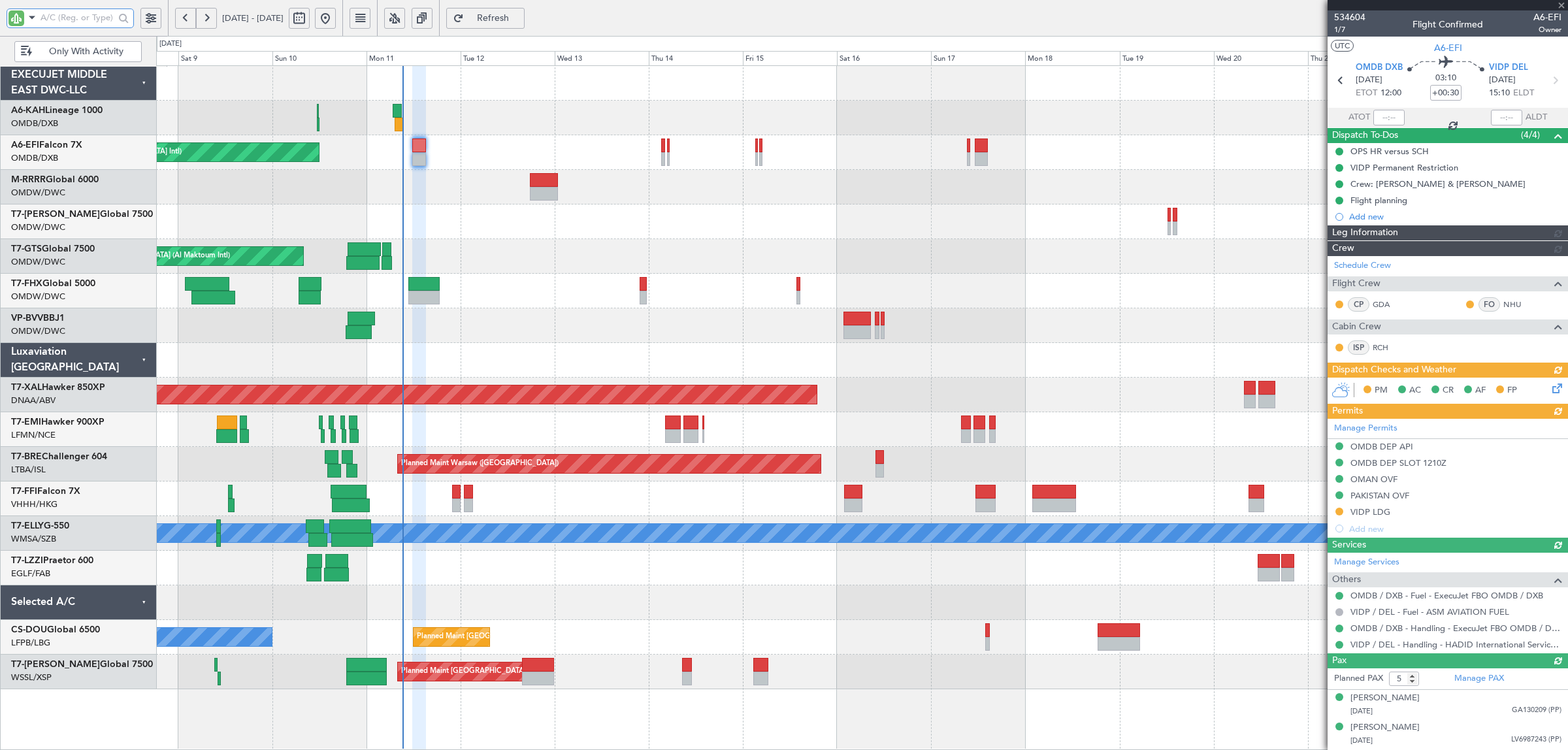
type input "[PERSON_NAME] (SYS)"
type input "6992"
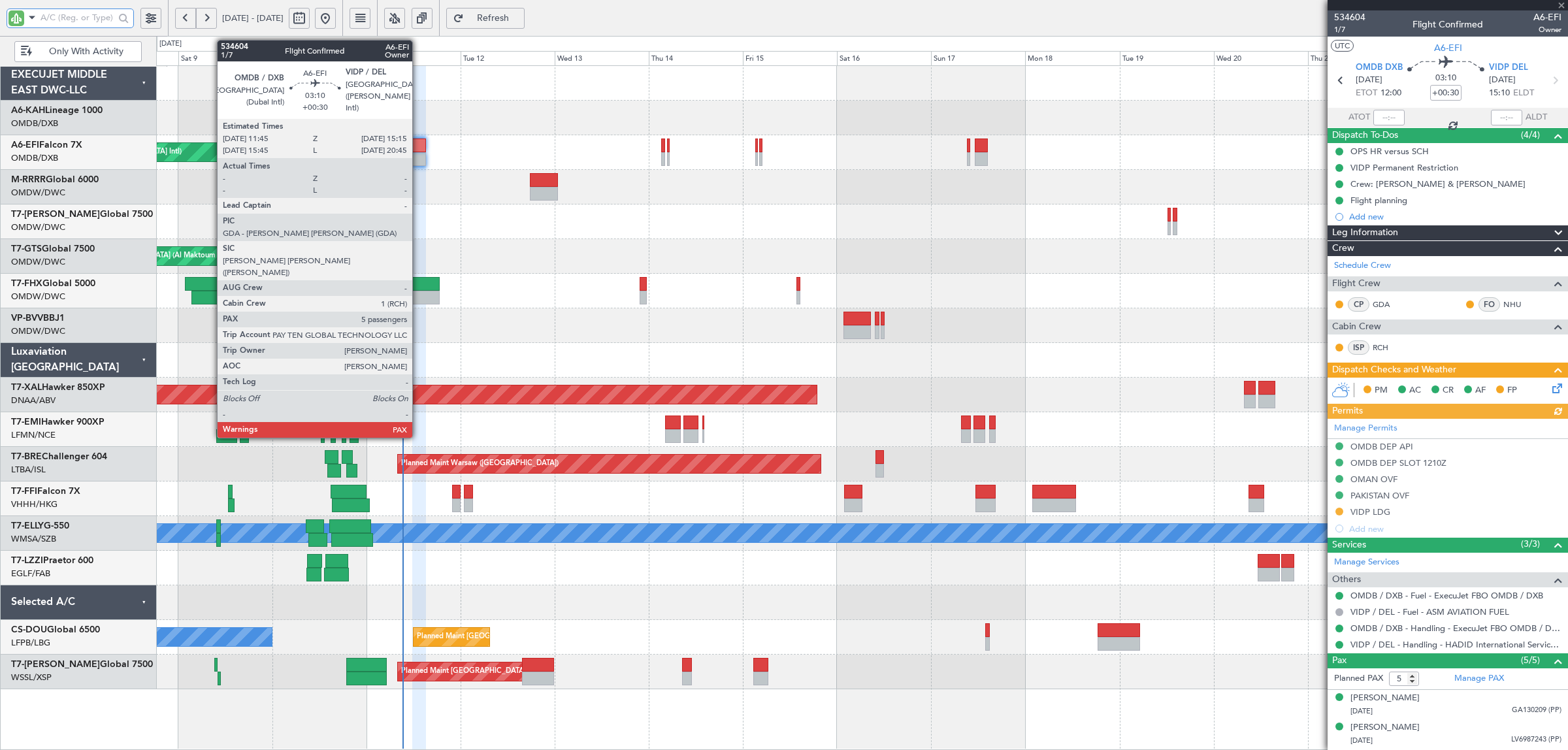
click at [419, 162] on div at bounding box center [419, 159] width 14 height 13
click at [419, 164] on div at bounding box center [419, 159] width 14 height 13
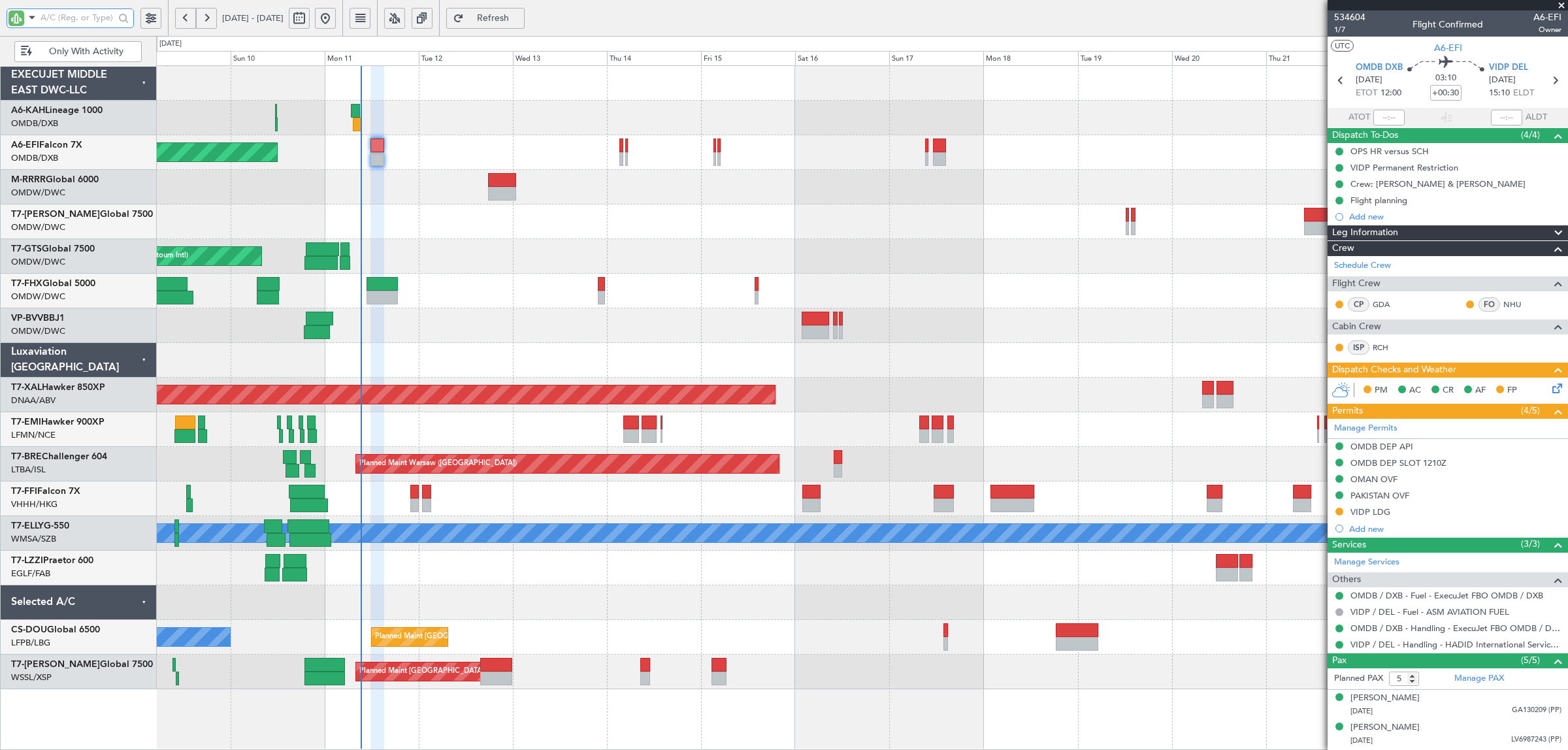
click at [548, 356] on div at bounding box center [862, 361] width 1411 height 35
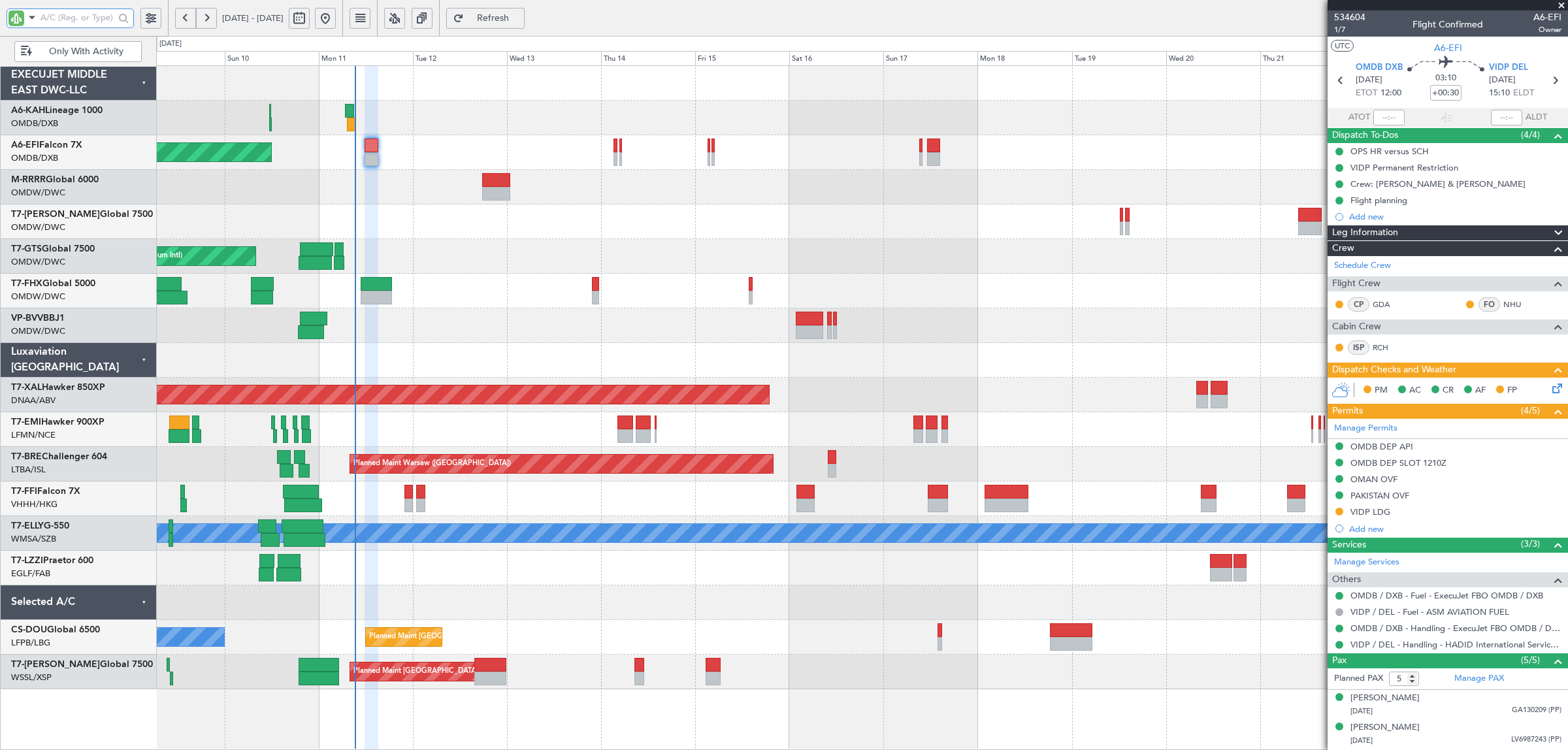
click at [425, 231] on div at bounding box center [862, 222] width 1411 height 35
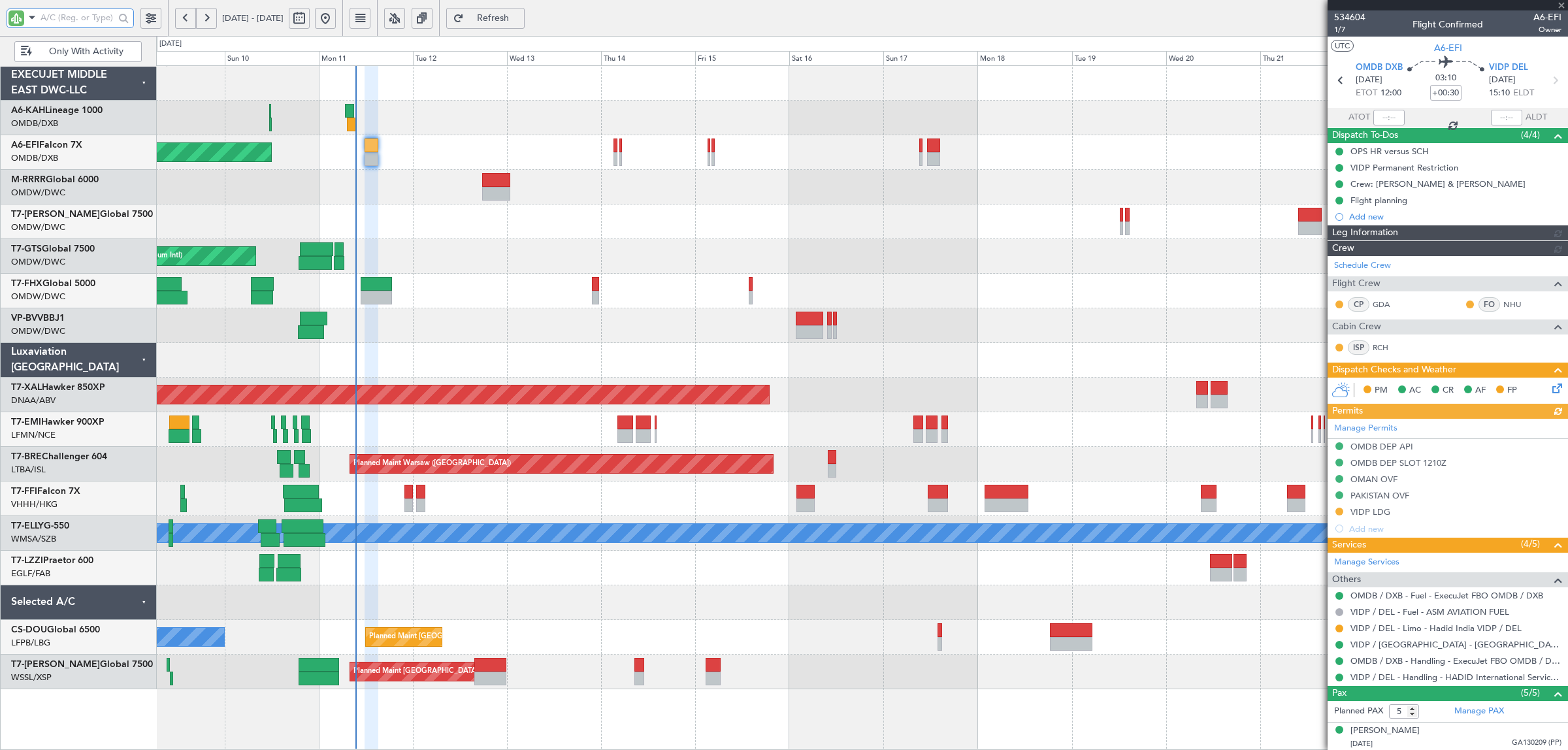
type input "[PERSON_NAME] (SYS)"
type input "6992"
type input "[PERSON_NAME] (SYS)"
type input "6992"
type input "[PERSON_NAME] (SYS)"
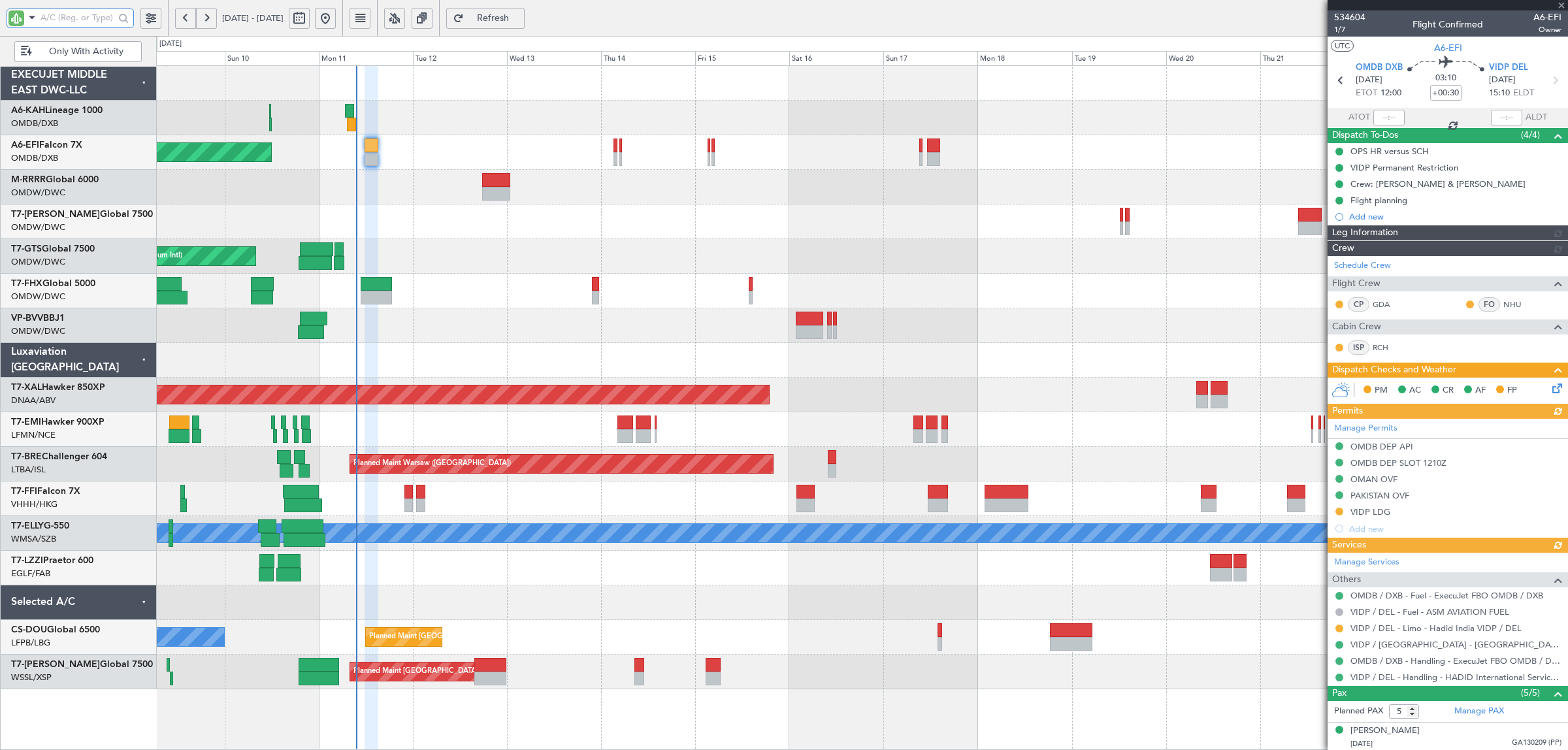
type input "6992"
type input "[PERSON_NAME] (SYS)"
type input "6992"
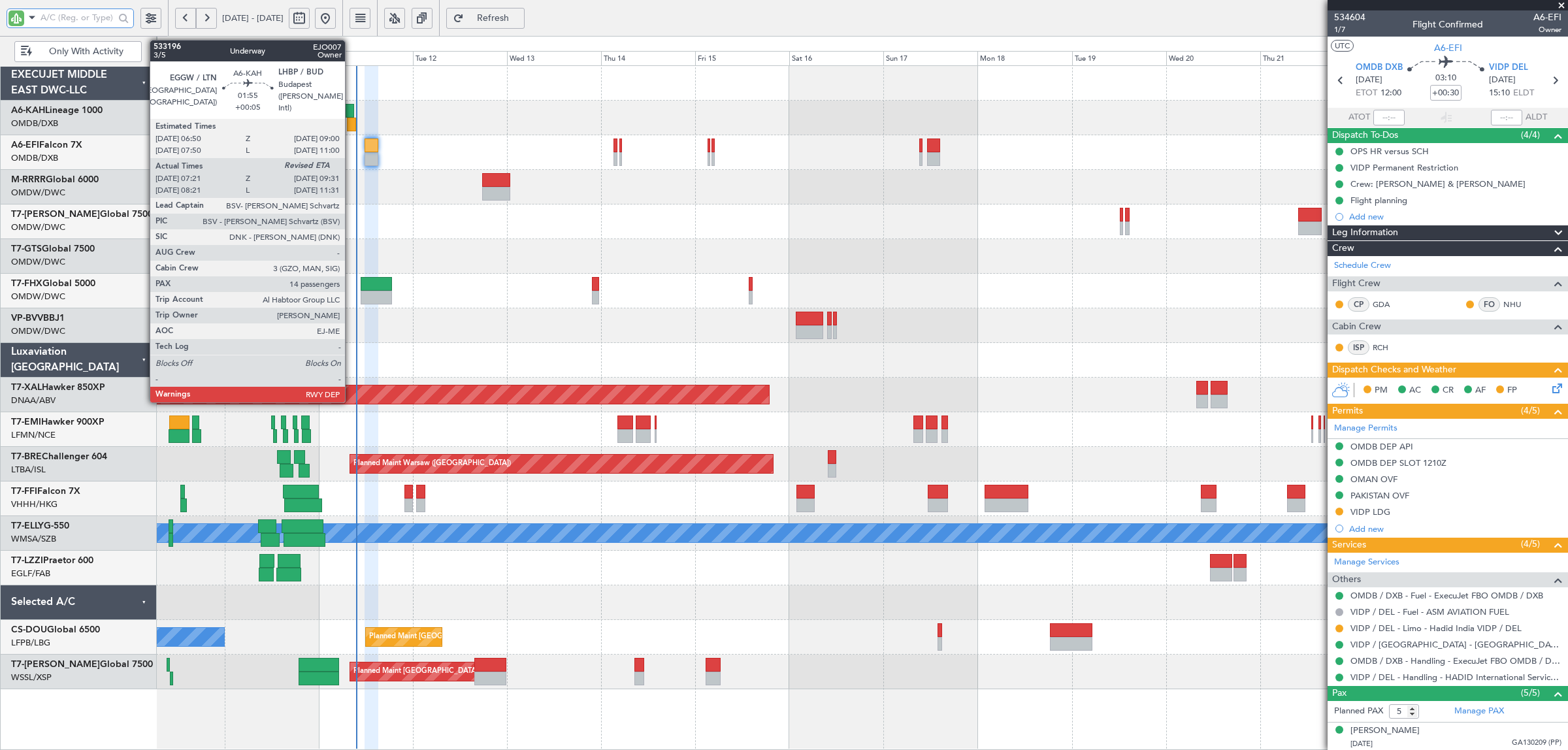
click at [351, 127] on div at bounding box center [352, 124] width 9 height 13
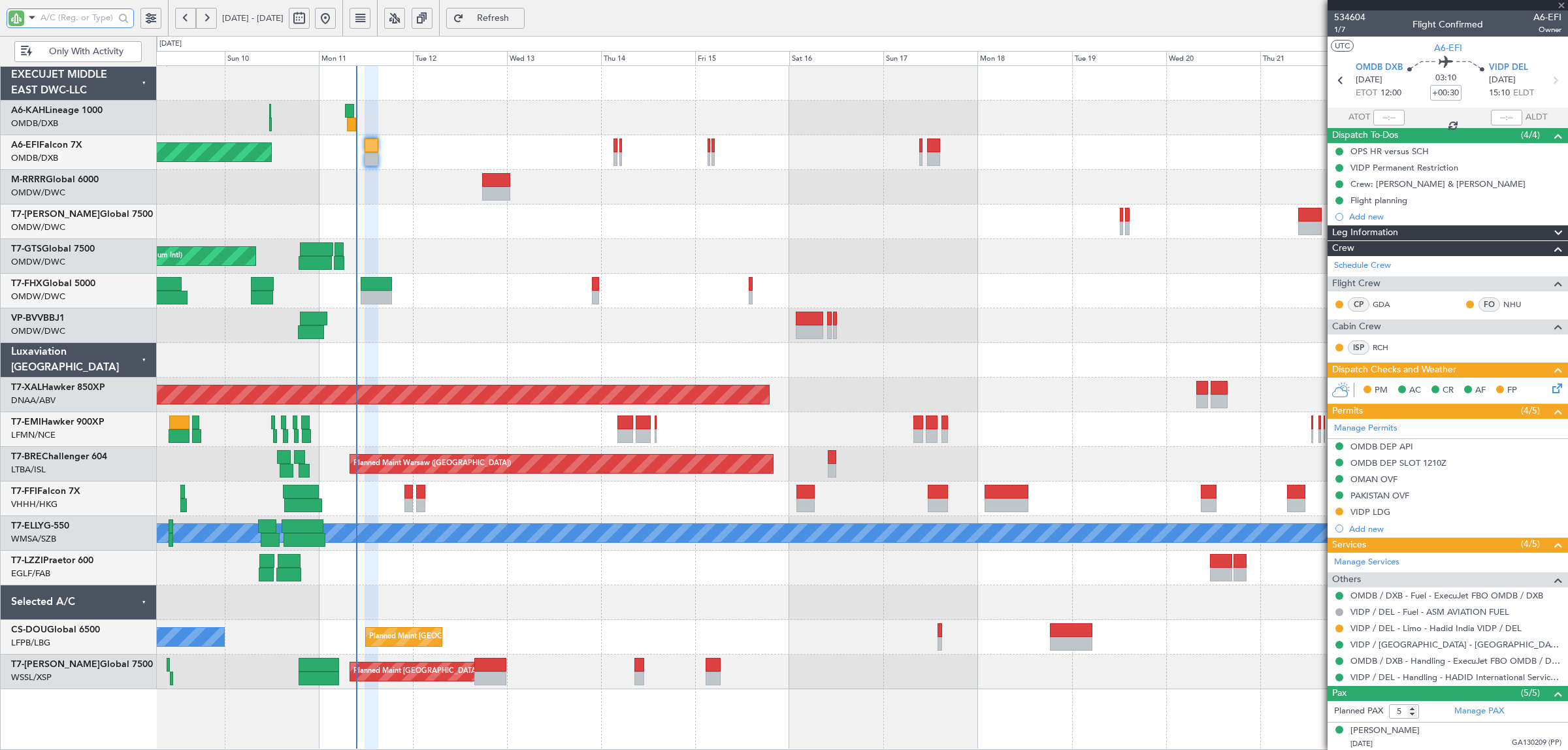
type input "+00:05"
type input "07:31"
type input "14"
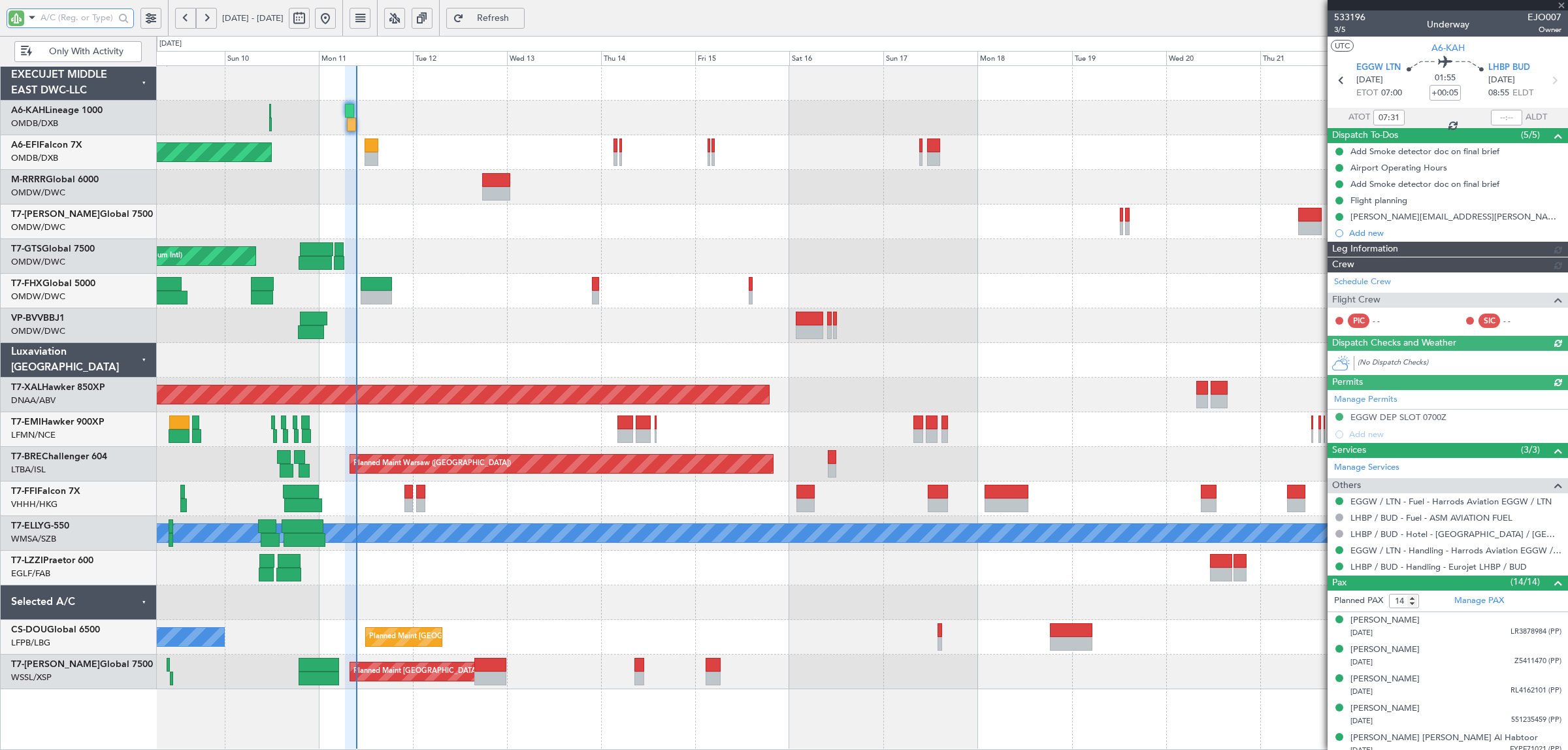
type input "Rohit Roy (ROY)"
type input "6984"
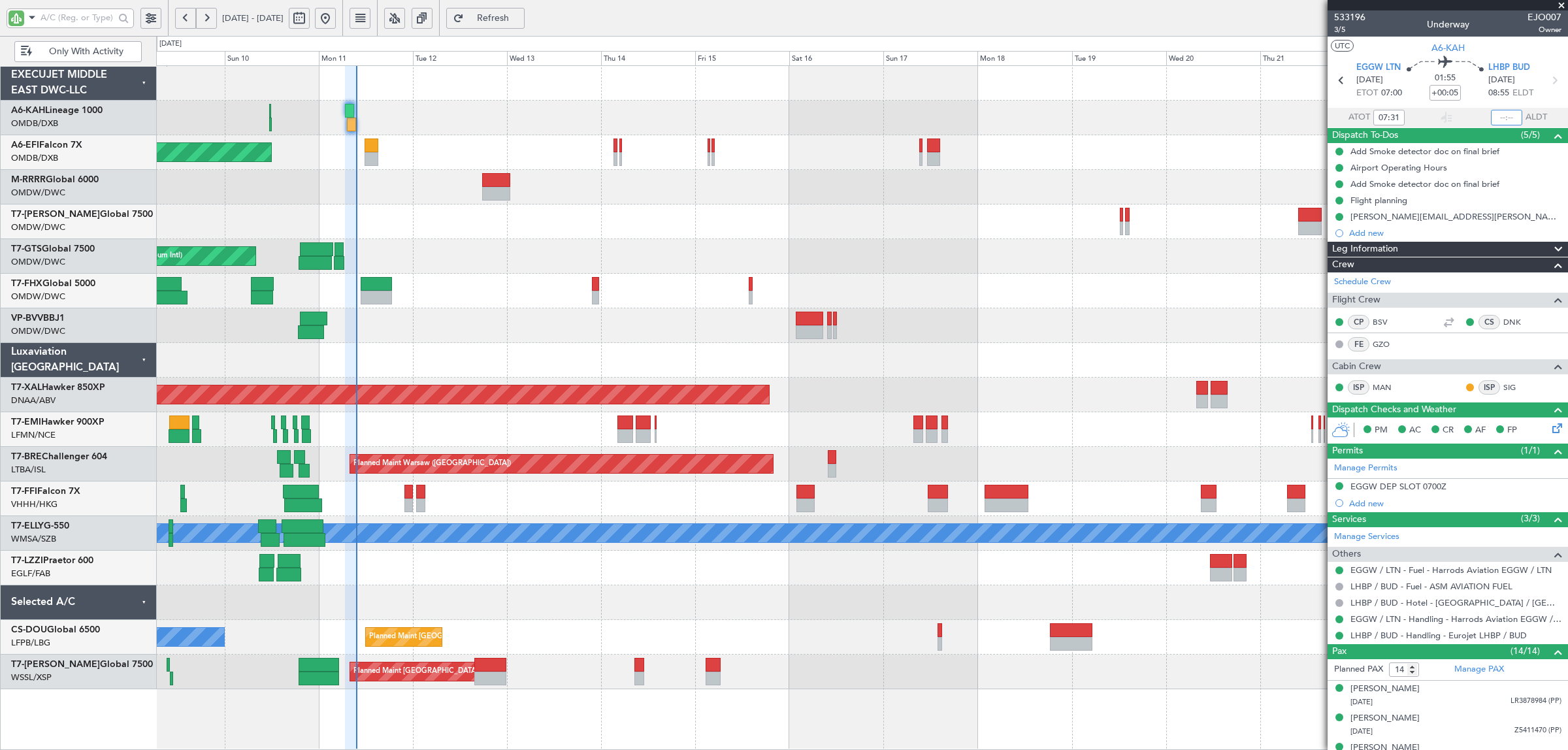
click at [1496, 118] on input "text" at bounding box center [1506, 118] width 32 height 16
click at [1497, 112] on input "text" at bounding box center [1506, 118] width 32 height 16
type input "09:22"
click at [473, 259] on div "Unplanned Maint [GEOGRAPHIC_DATA] (Al Maktoum Intl)" at bounding box center [862, 257] width 1411 height 35
click at [473, 237] on div at bounding box center [862, 222] width 1411 height 35
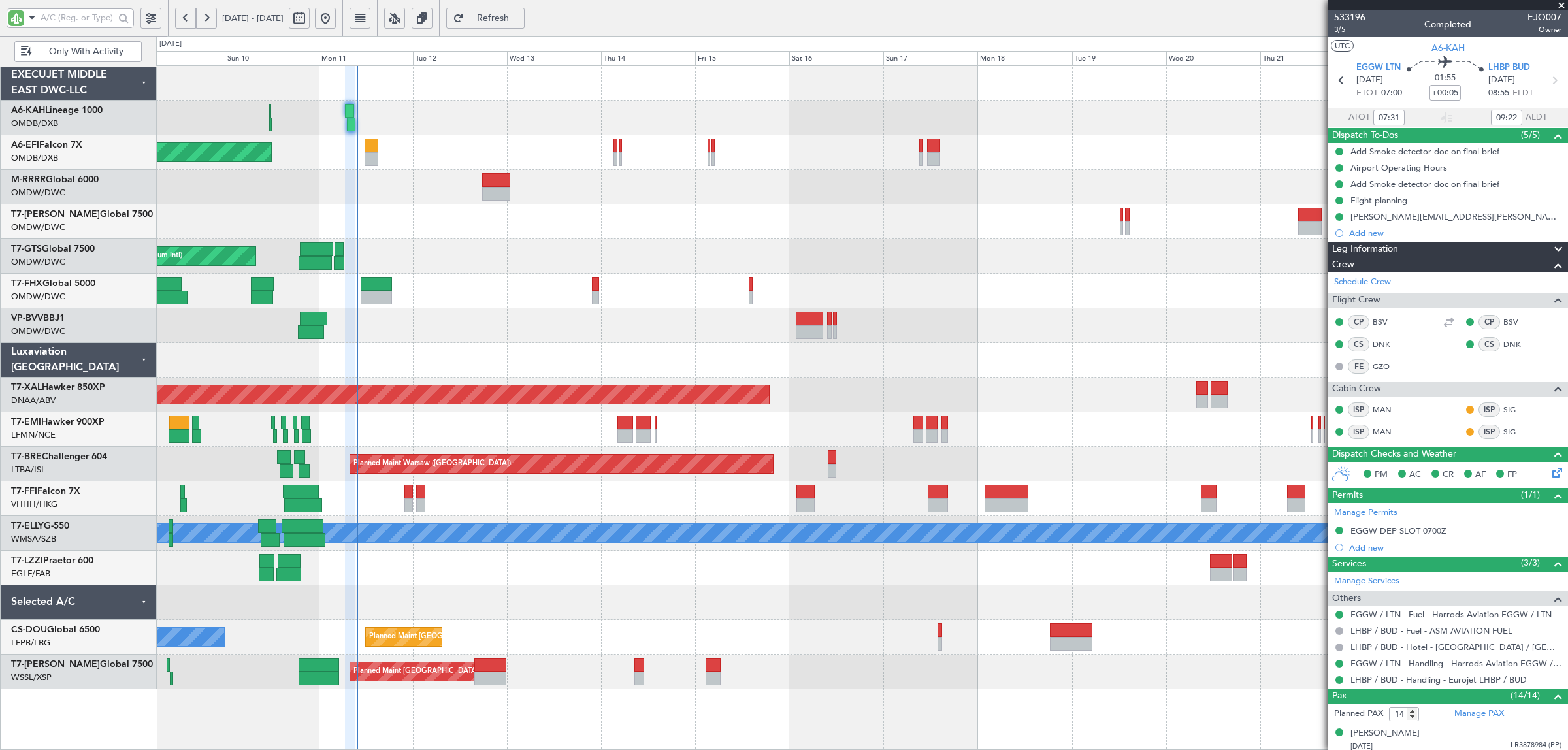
type input "Rohit Roy (ROY)"
type input "6984"
click at [442, 263] on div "Unplanned Maint [GEOGRAPHIC_DATA] (Al Maktoum Intl)" at bounding box center [862, 257] width 1411 height 35
click at [500, 287] on div at bounding box center [862, 291] width 1411 height 35
click at [600, 317] on div "Unplanned Maint [GEOGRAPHIC_DATA]-[GEOGRAPHIC_DATA]" at bounding box center [862, 326] width 1411 height 35
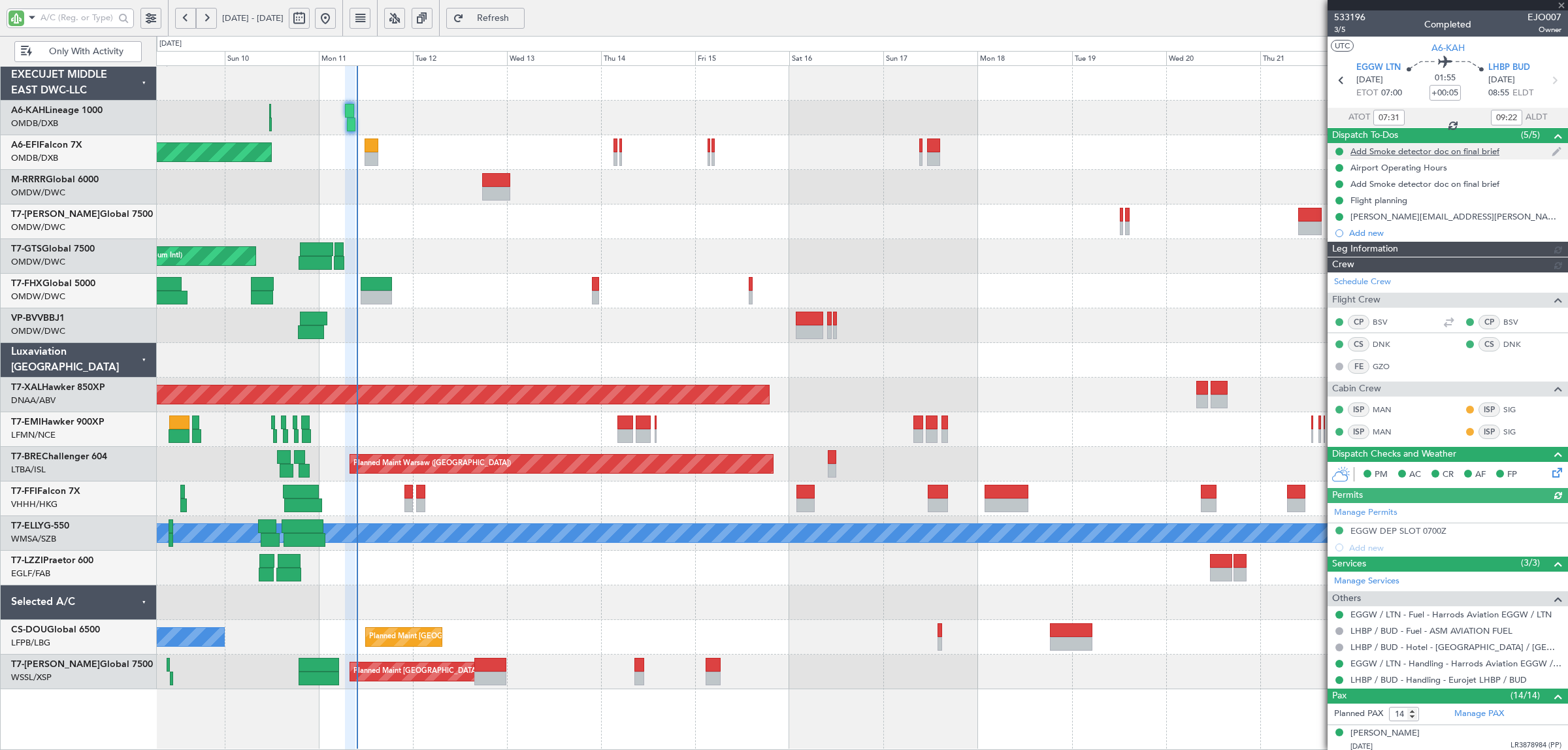
type input "Rohit Roy (ROY)"
type input "6984"
click at [681, 306] on div at bounding box center [862, 291] width 1411 height 35
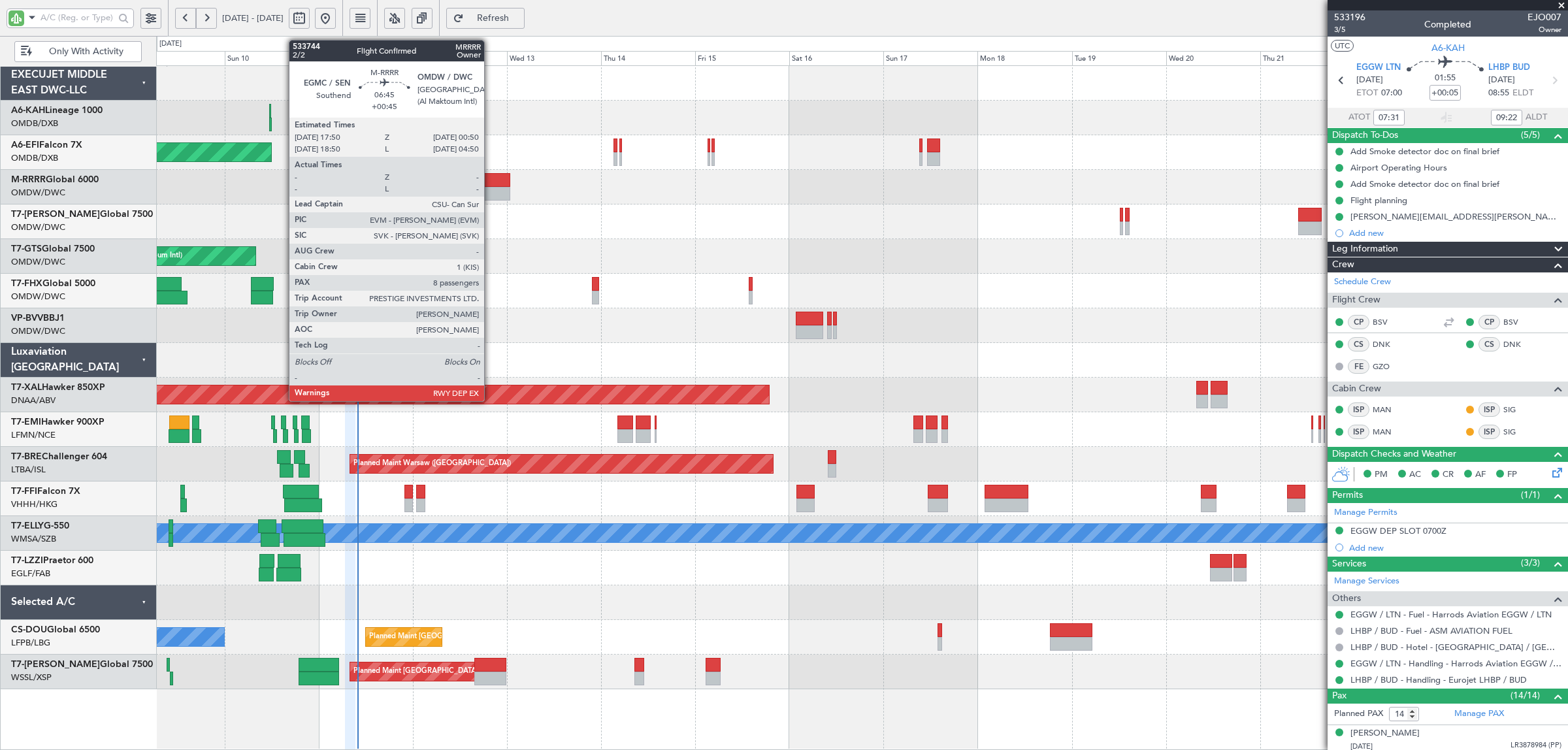
click at [491, 188] on div at bounding box center [496, 193] width 28 height 13
click at [491, 187] on div at bounding box center [496, 193] width 28 height 13
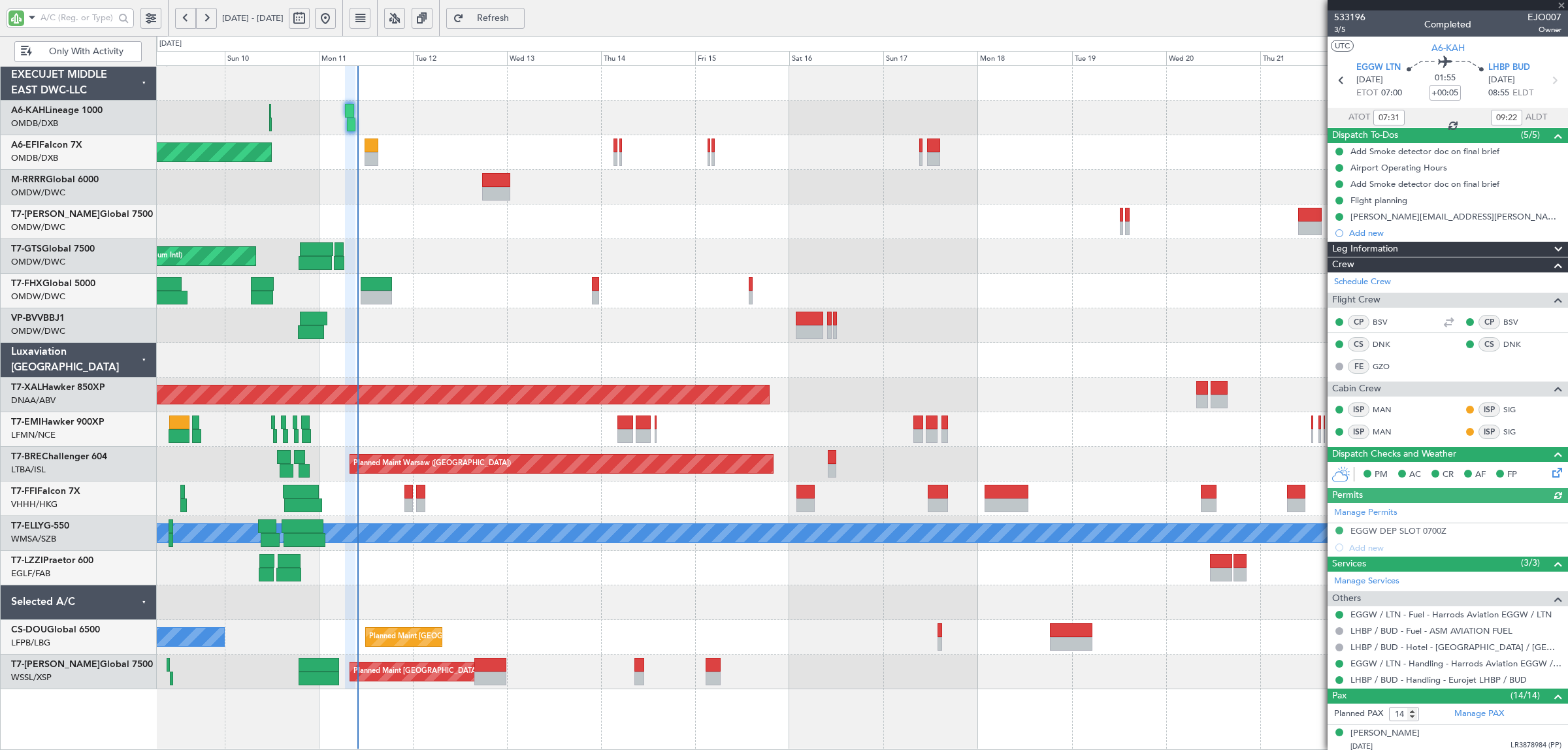
type input "[PERSON_NAME] ([PERSON_NAME])"
type input "6984"
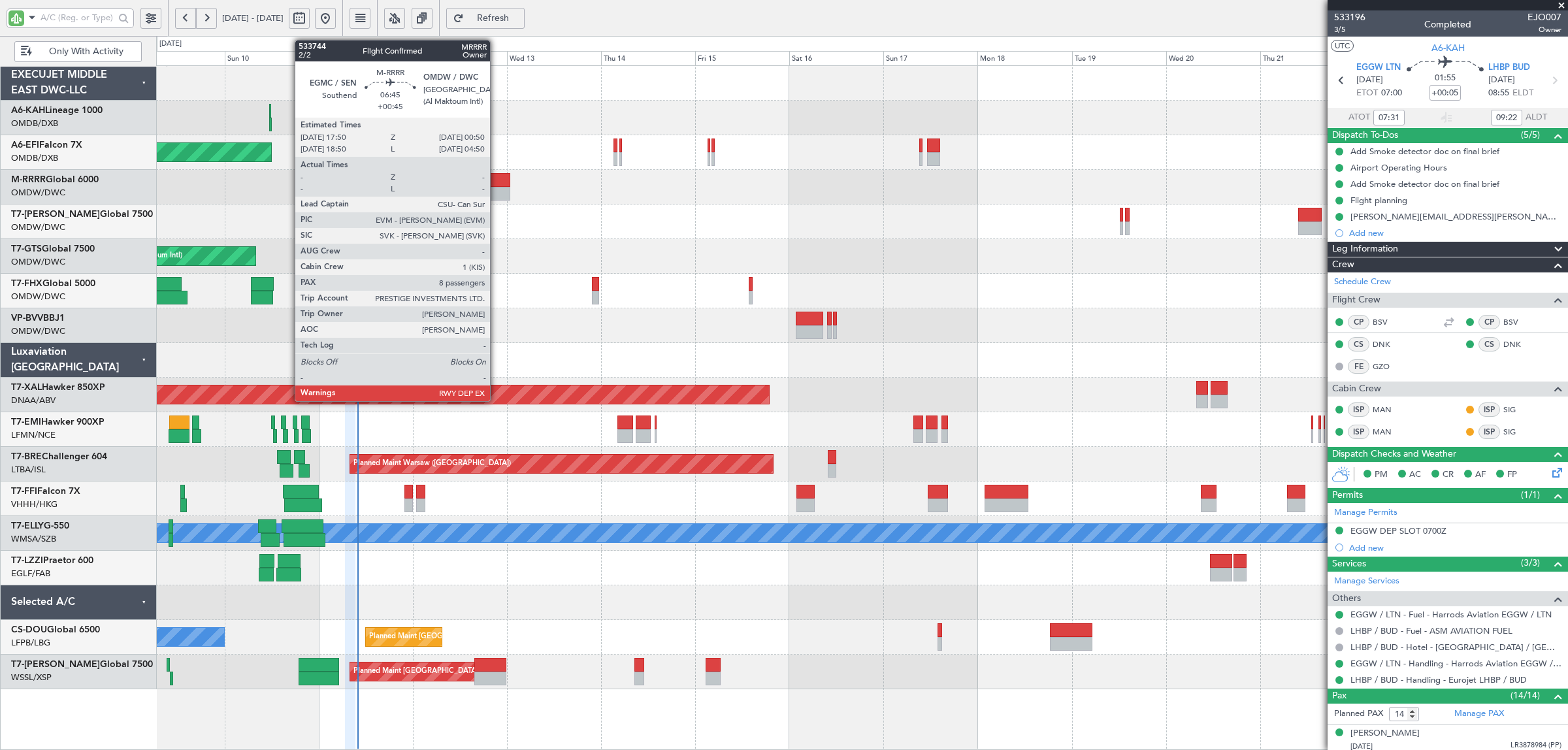
click at [494, 189] on div at bounding box center [496, 193] width 28 height 13
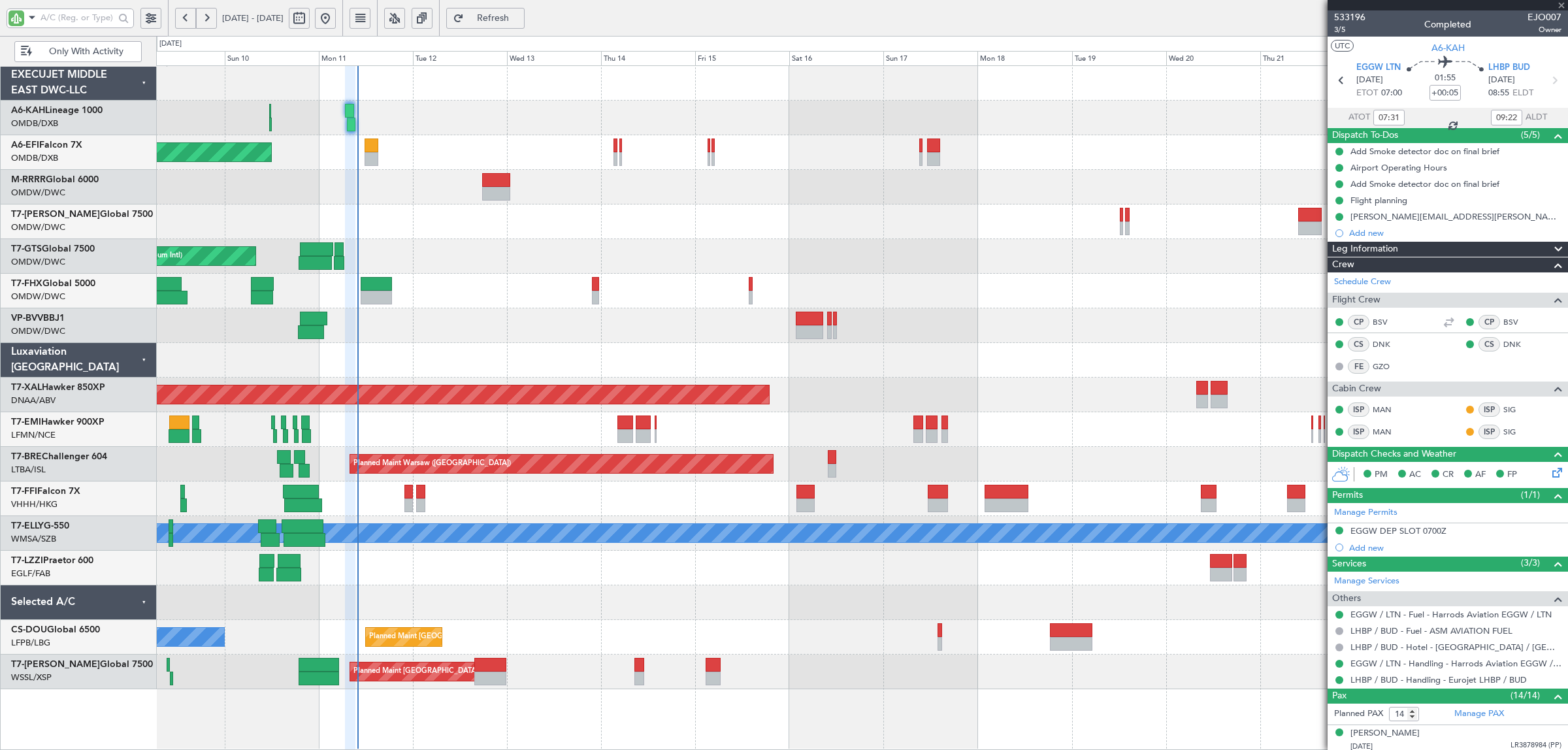
type input "+00:45"
type input "8"
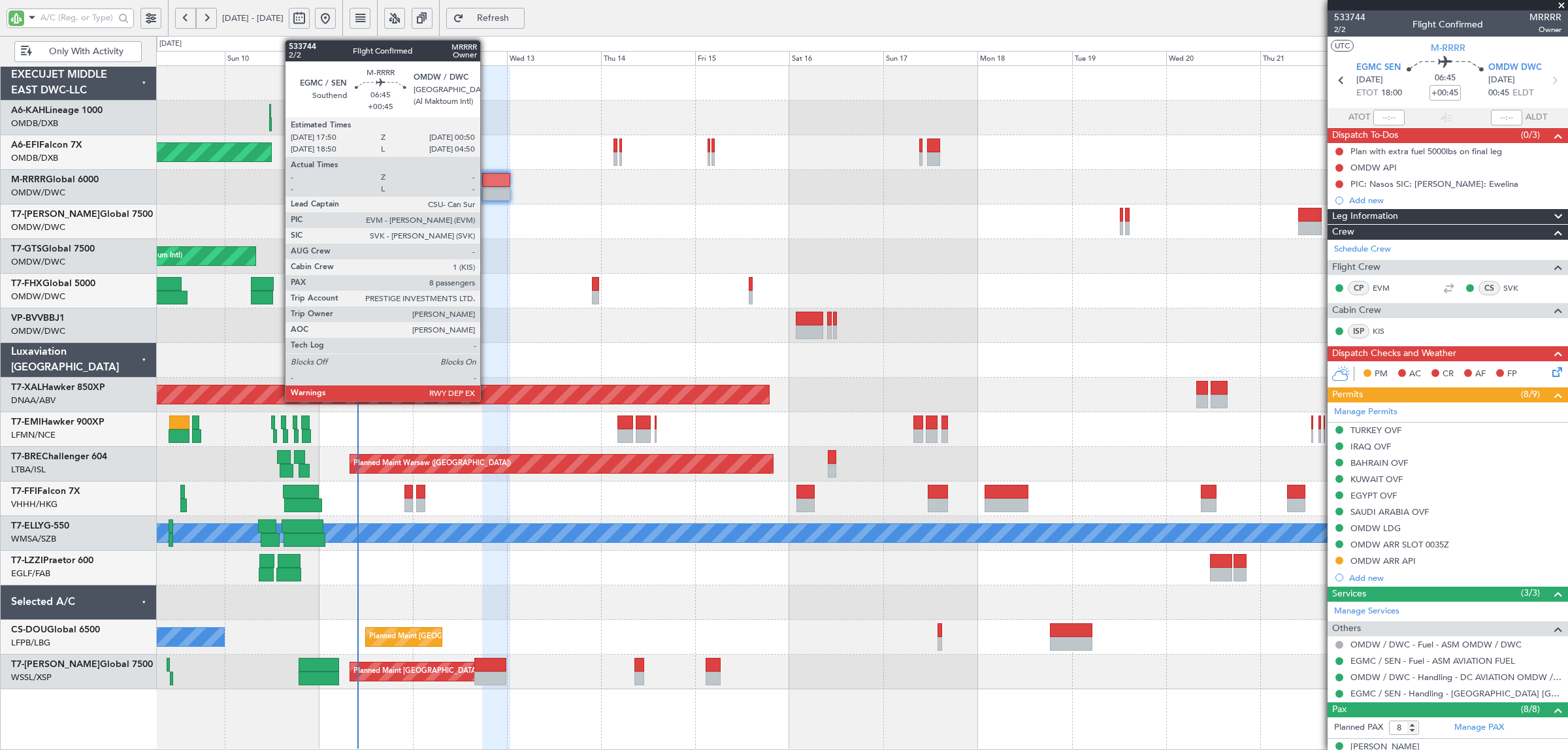
click at [487, 183] on div at bounding box center [496, 179] width 28 height 13
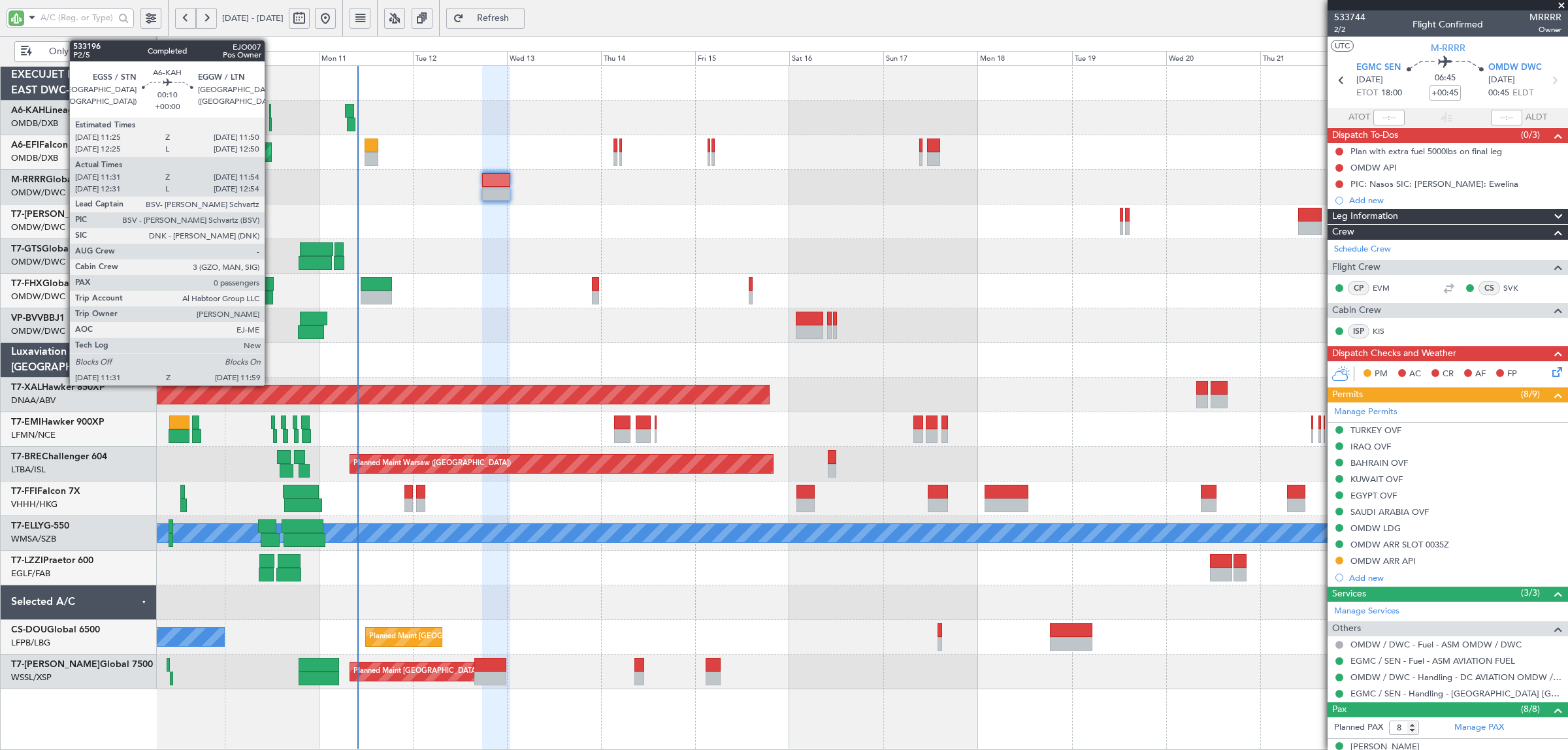
click at [271, 122] on div at bounding box center [270, 124] width 2 height 13
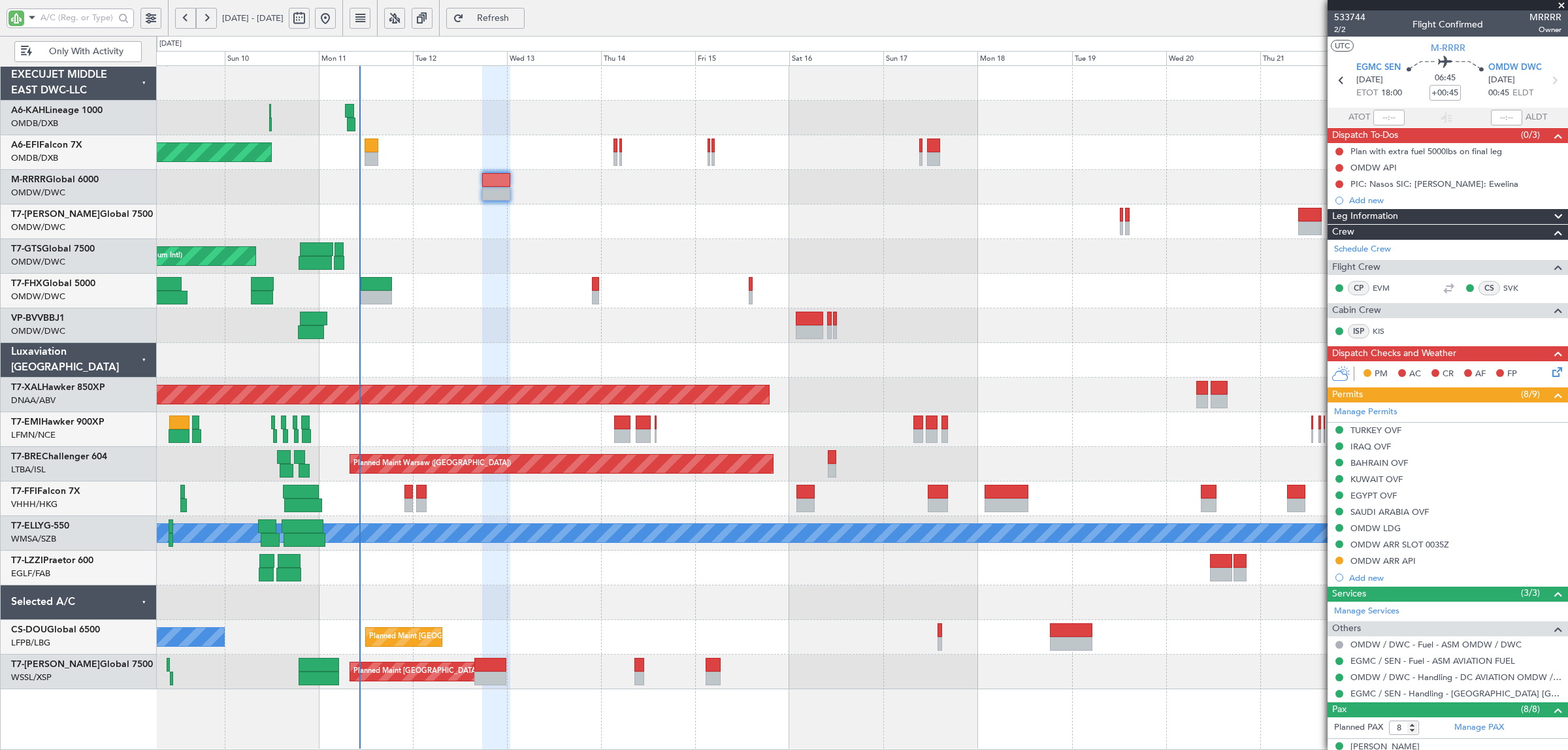
click at [526, 362] on div at bounding box center [862, 361] width 1411 height 35
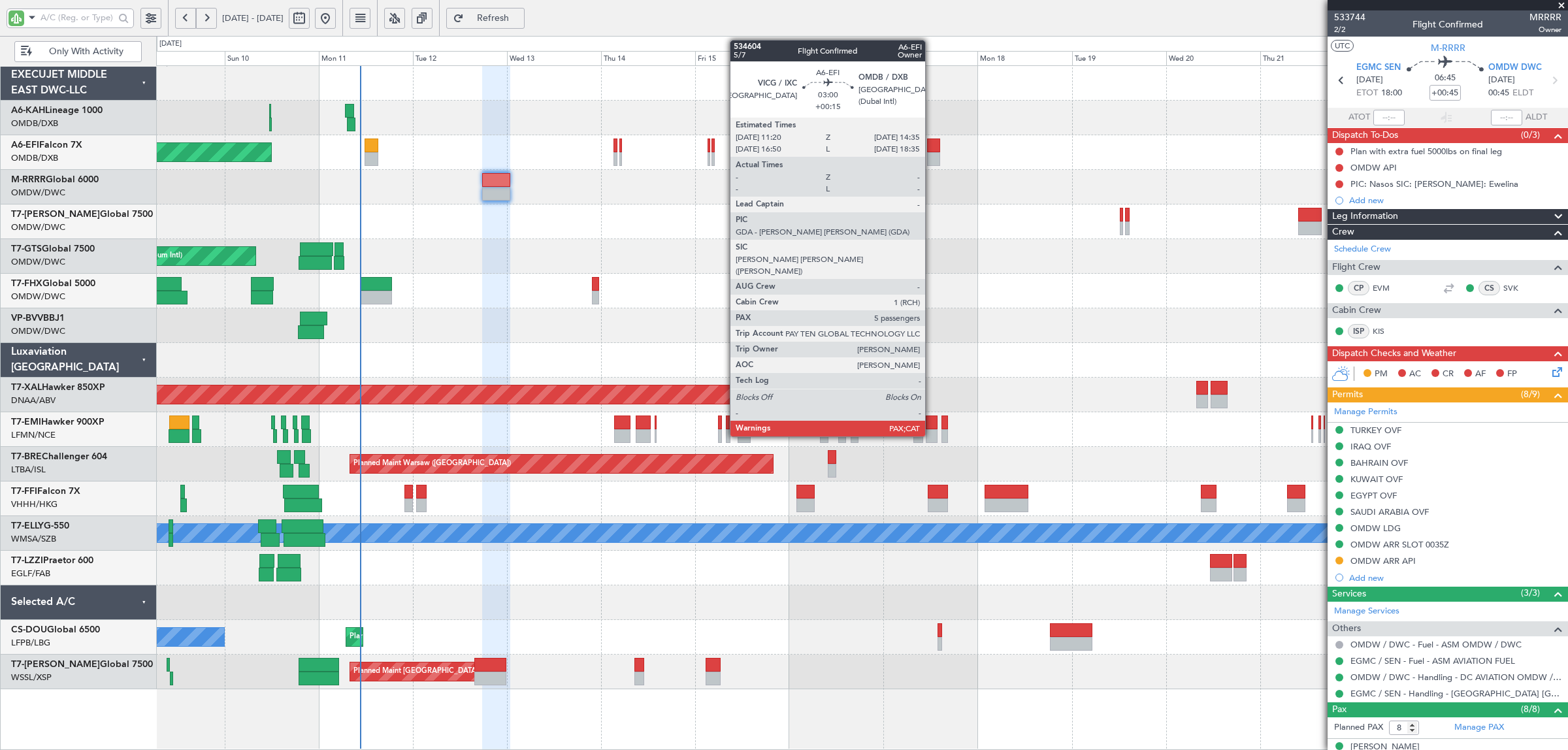
click at [932, 157] on div at bounding box center [934, 159] width 13 height 13
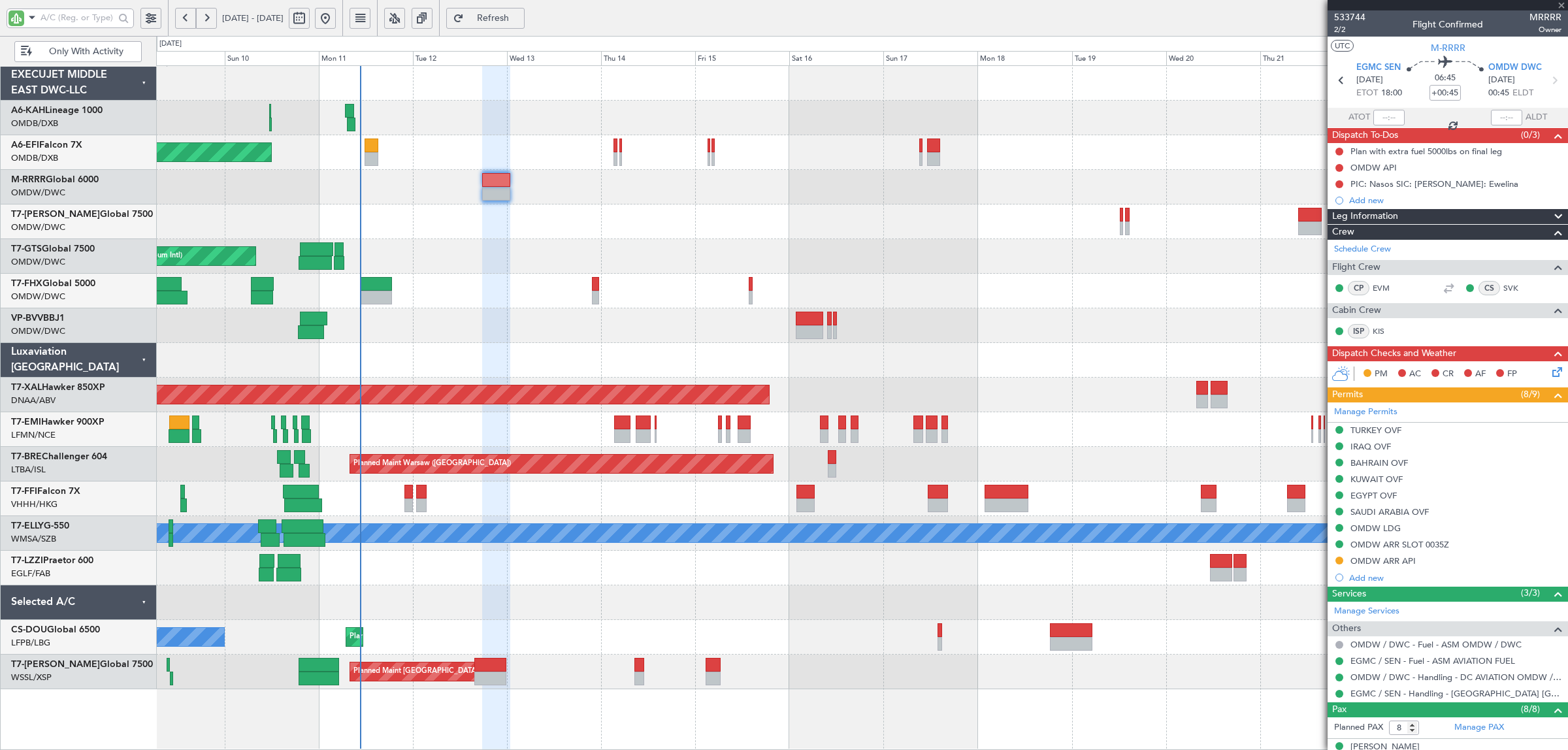
type input "+00:15"
type input "5"
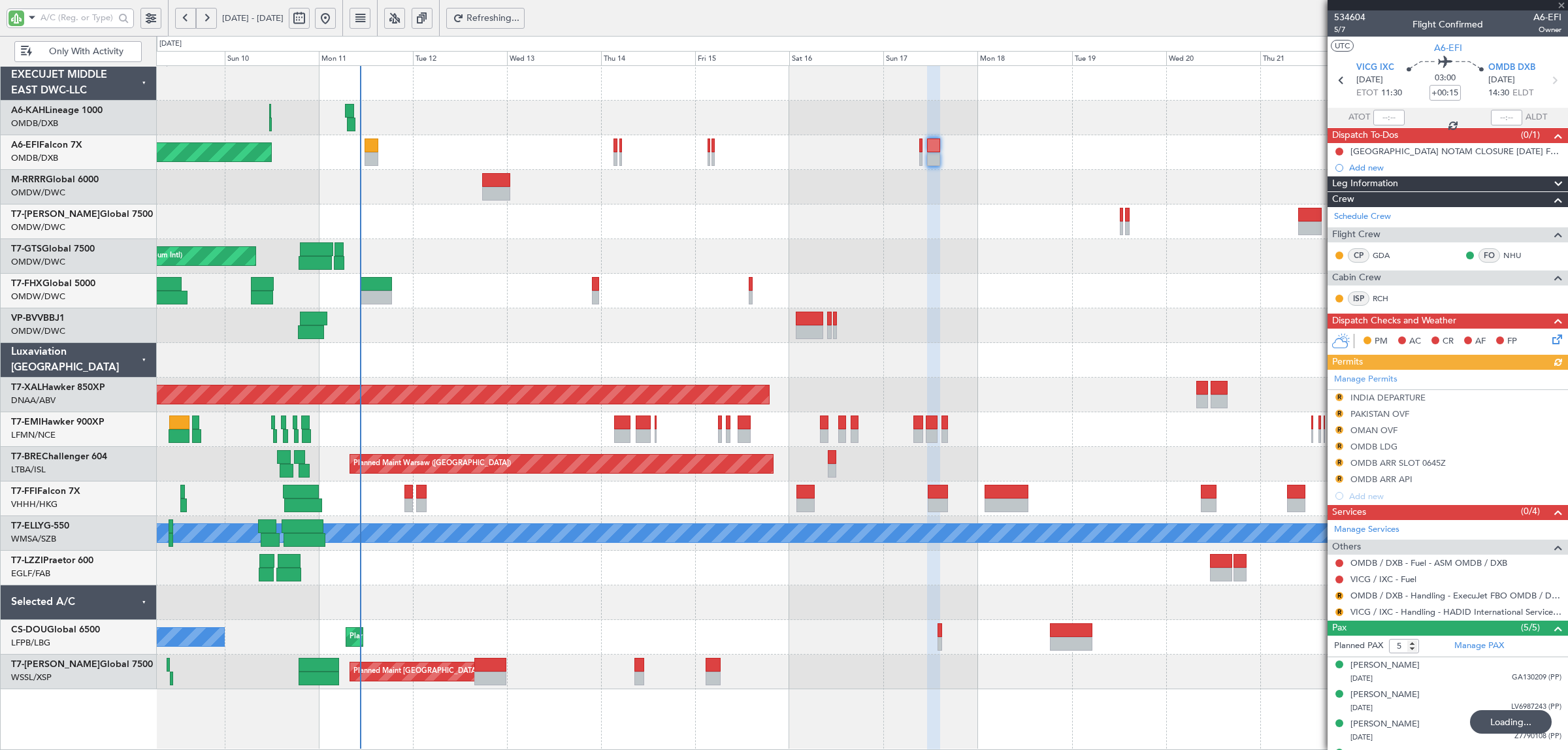
click at [1385, 400] on div "Manage Permits R INDIA DEPARTURE R PAKISTAN OVF R OMAN OVF R OMDB LDG R OMDB AR…" at bounding box center [1447, 437] width 241 height 135
click at [1413, 397] on div "INDIA DEPARTURE" at bounding box center [1387, 398] width 75 height 11
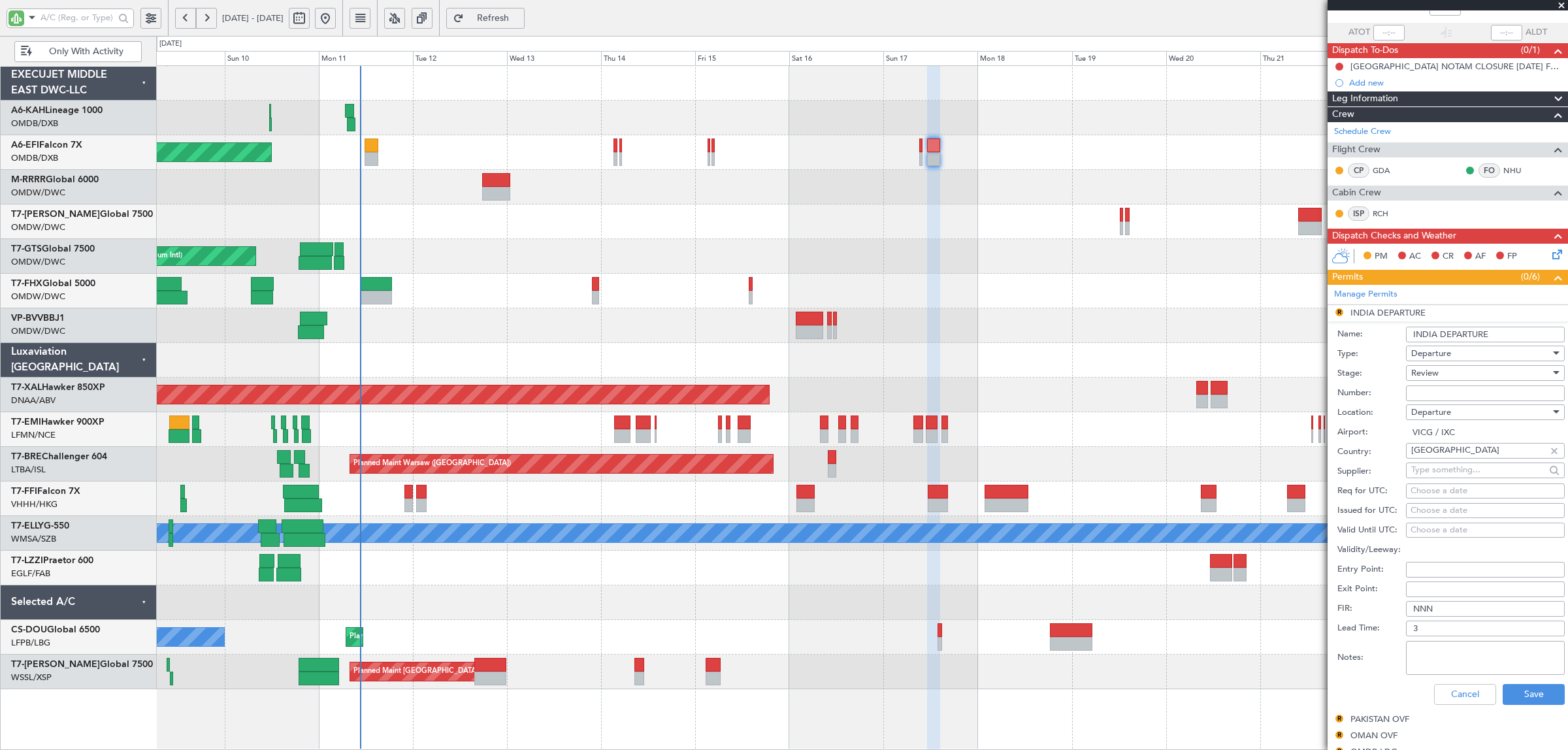
scroll to position [245, 0]
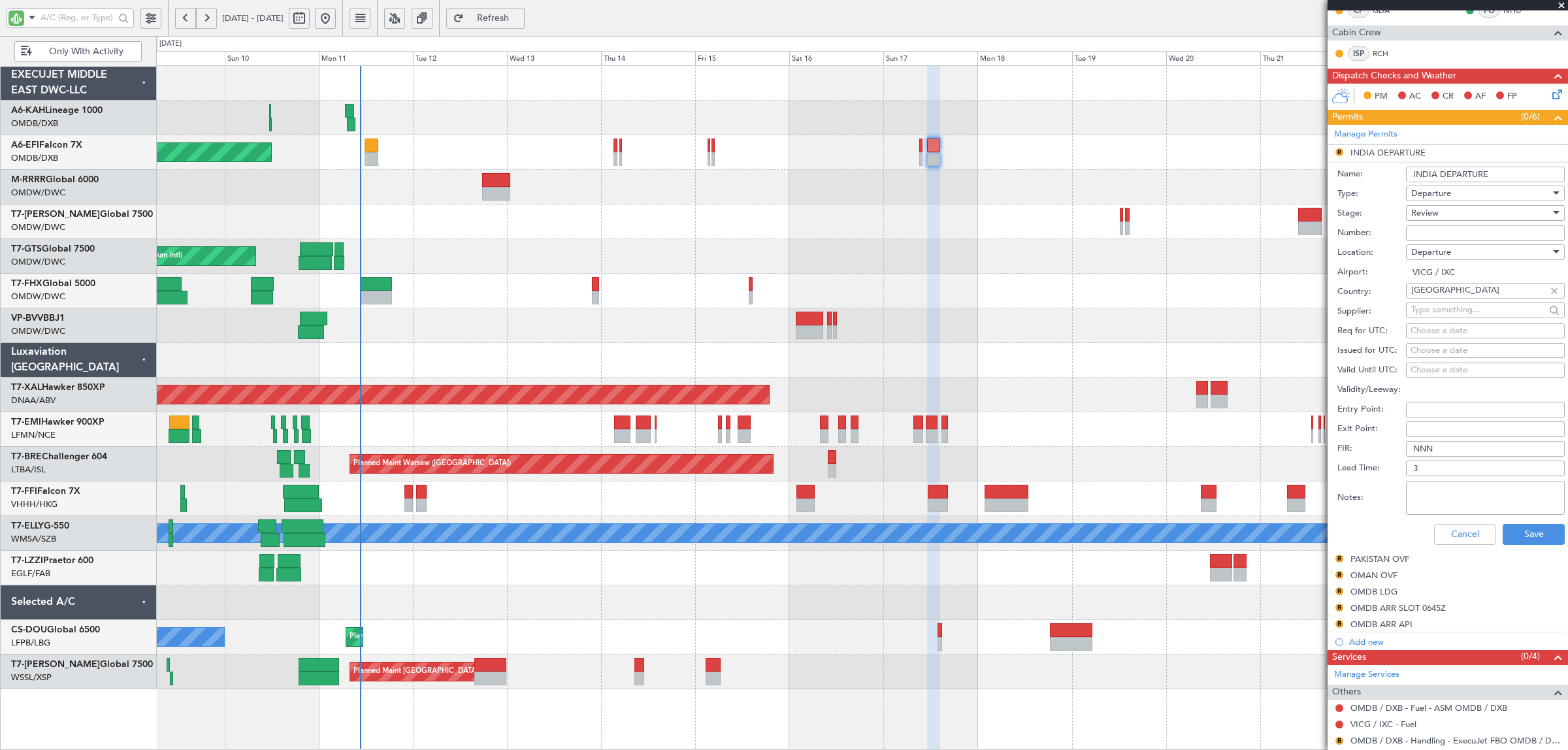
click at [1436, 222] on div "Review" at bounding box center [1480, 212] width 139 height 20
drag, startPoint x: 1452, startPoint y: 317, endPoint x: 1452, endPoint y: 289, distance: 28.0
click at [1454, 317] on span "Received OK" at bounding box center [1479, 319] width 135 height 20
click at [1438, 235] on input "Number:" at bounding box center [1485, 234] width 159 height 16
paste input "YA/N/0842/08/11"
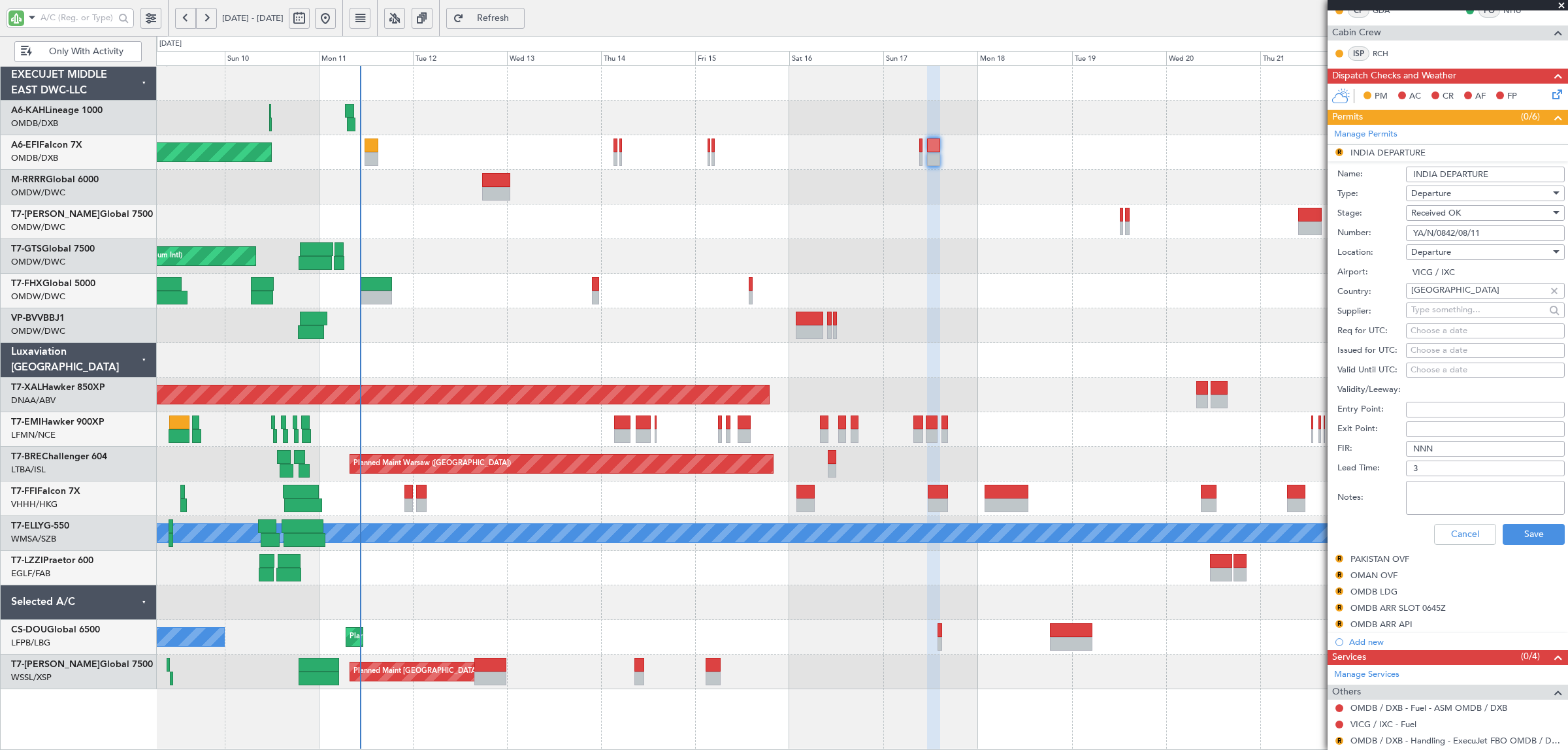
type input "YA/N/0842/08/11"
click at [1470, 501] on textarea "Notes:" at bounding box center [1485, 497] width 159 height 34
type textarea "hadid"
click at [1505, 533] on button "Save" at bounding box center [1533, 534] width 62 height 21
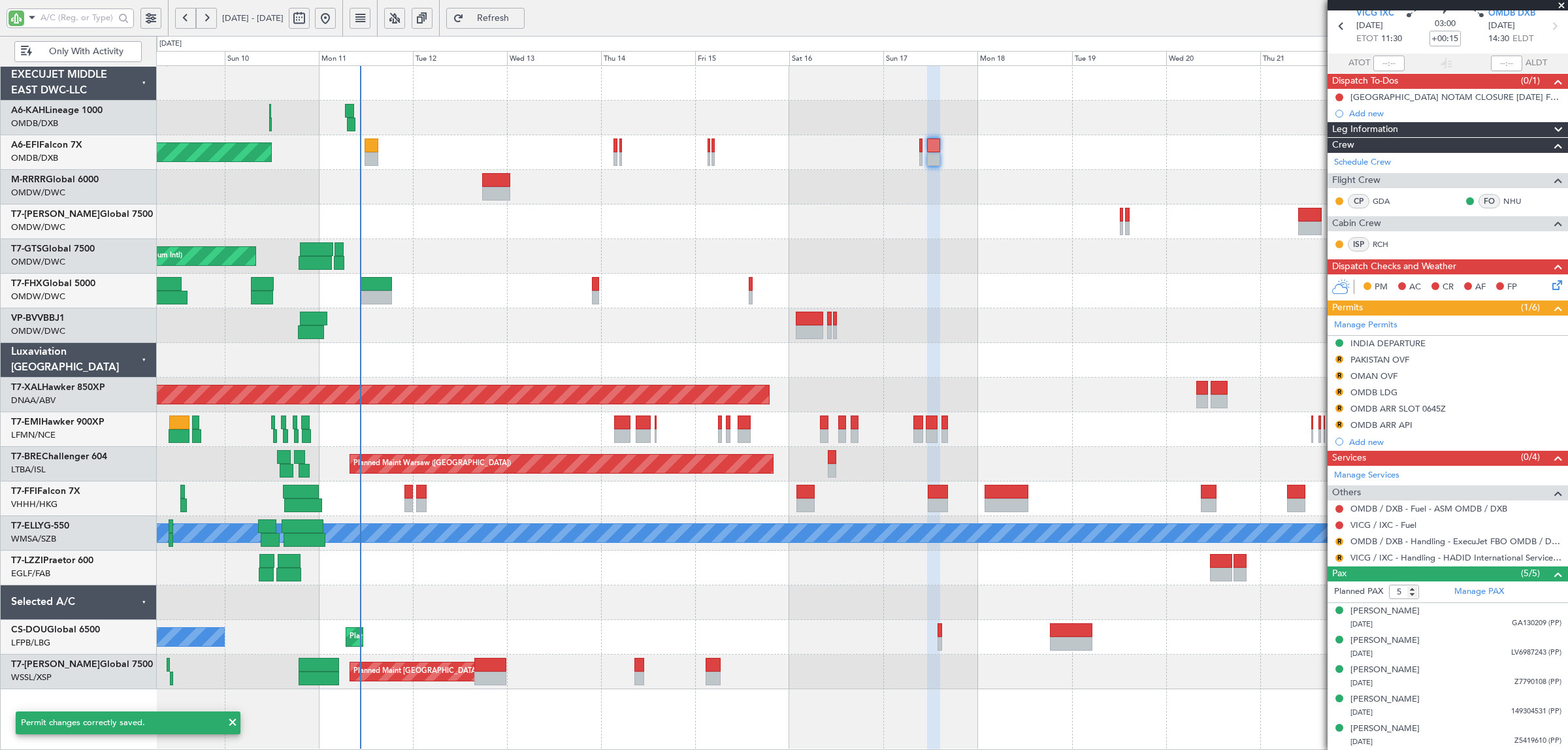
scroll to position [54, 0]
click at [1339, 559] on button "R" at bounding box center [1339, 558] width 8 height 8
click at [1319, 712] on span "Confirmed" at bounding box center [1301, 714] width 40 height 13
click at [1370, 359] on div "PAKISTAN OVF" at bounding box center [1379, 360] width 59 height 11
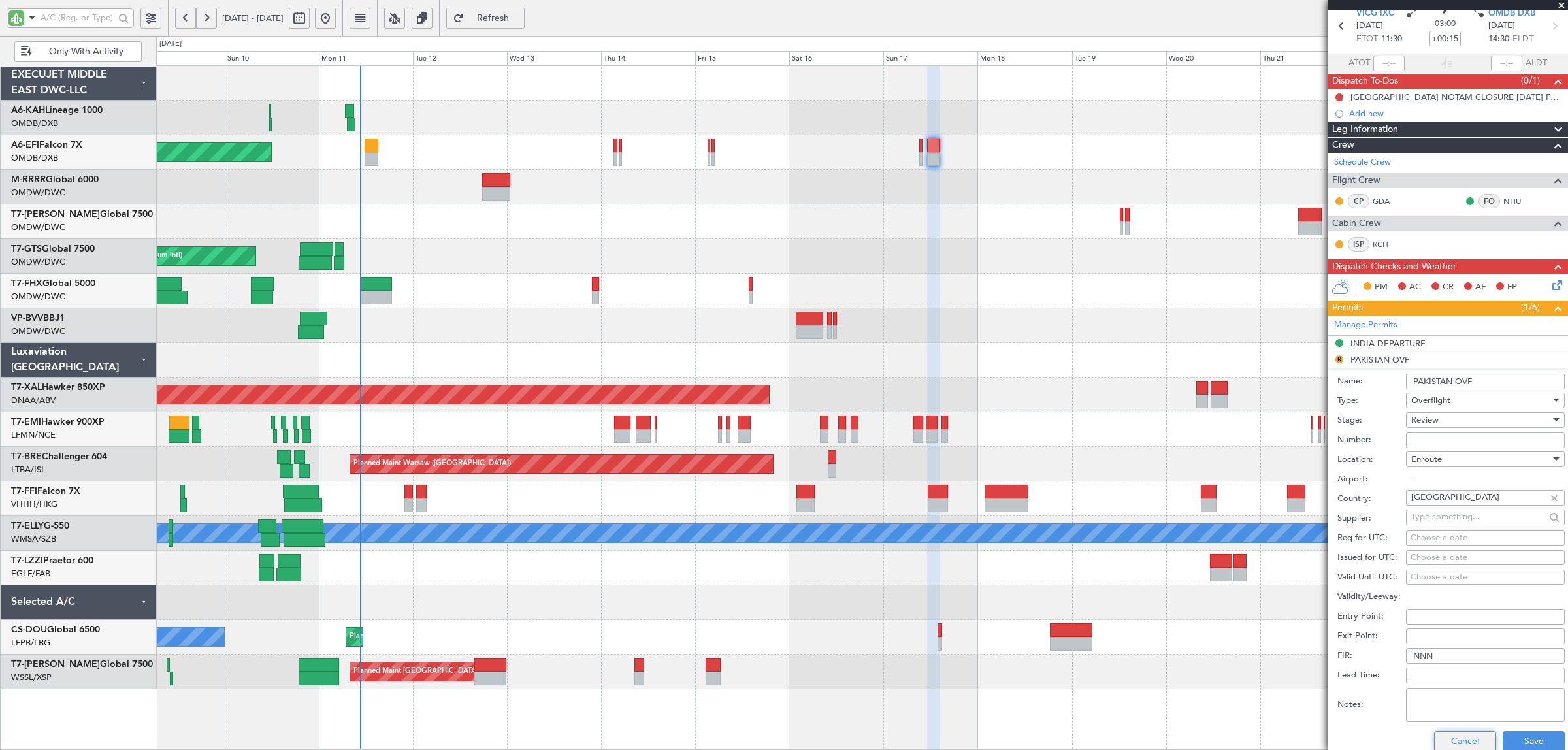
click at [1436, 738] on button "Cancel" at bounding box center [1465, 741] width 62 height 21
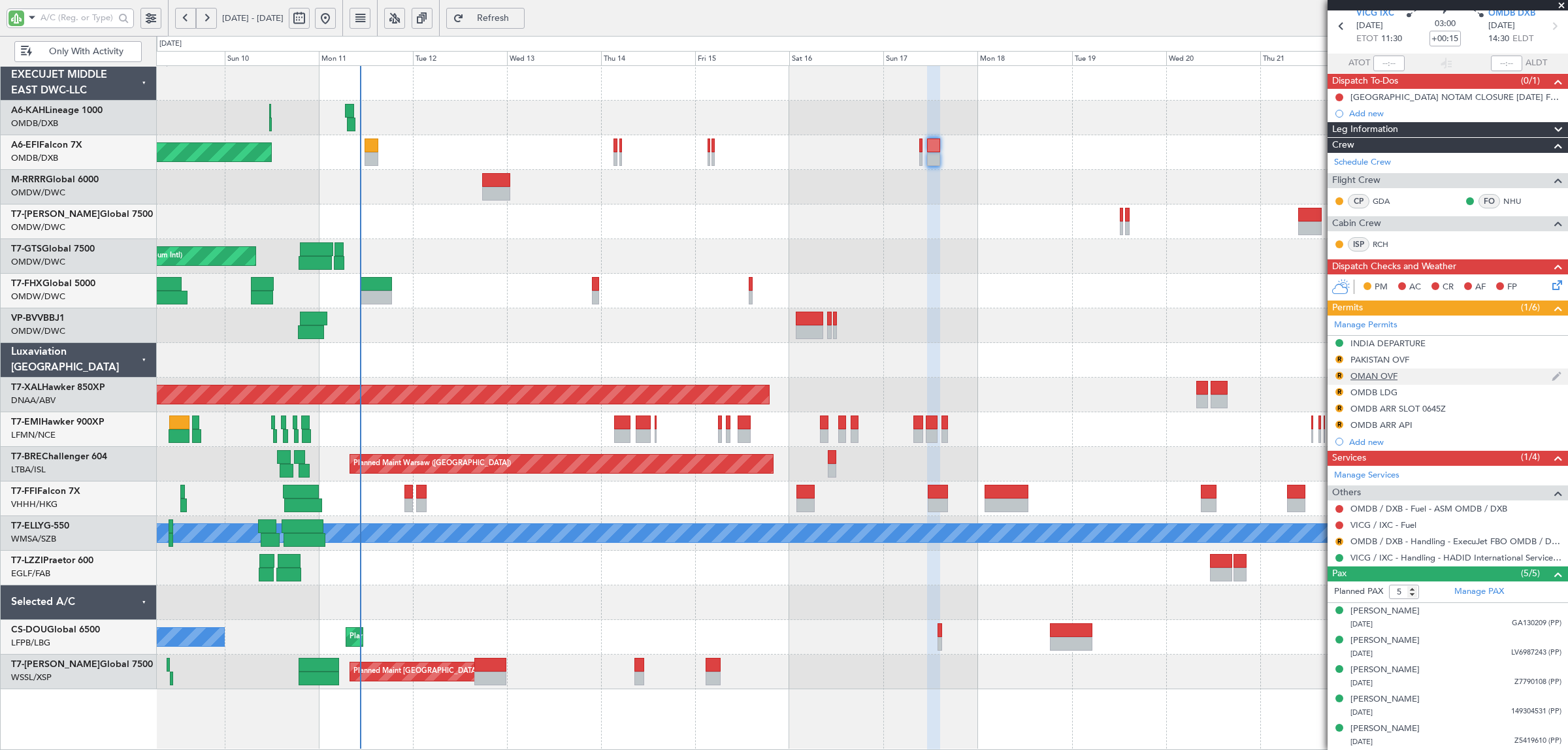
click at [1377, 380] on div "OMAN OVF" at bounding box center [1374, 376] width 47 height 11
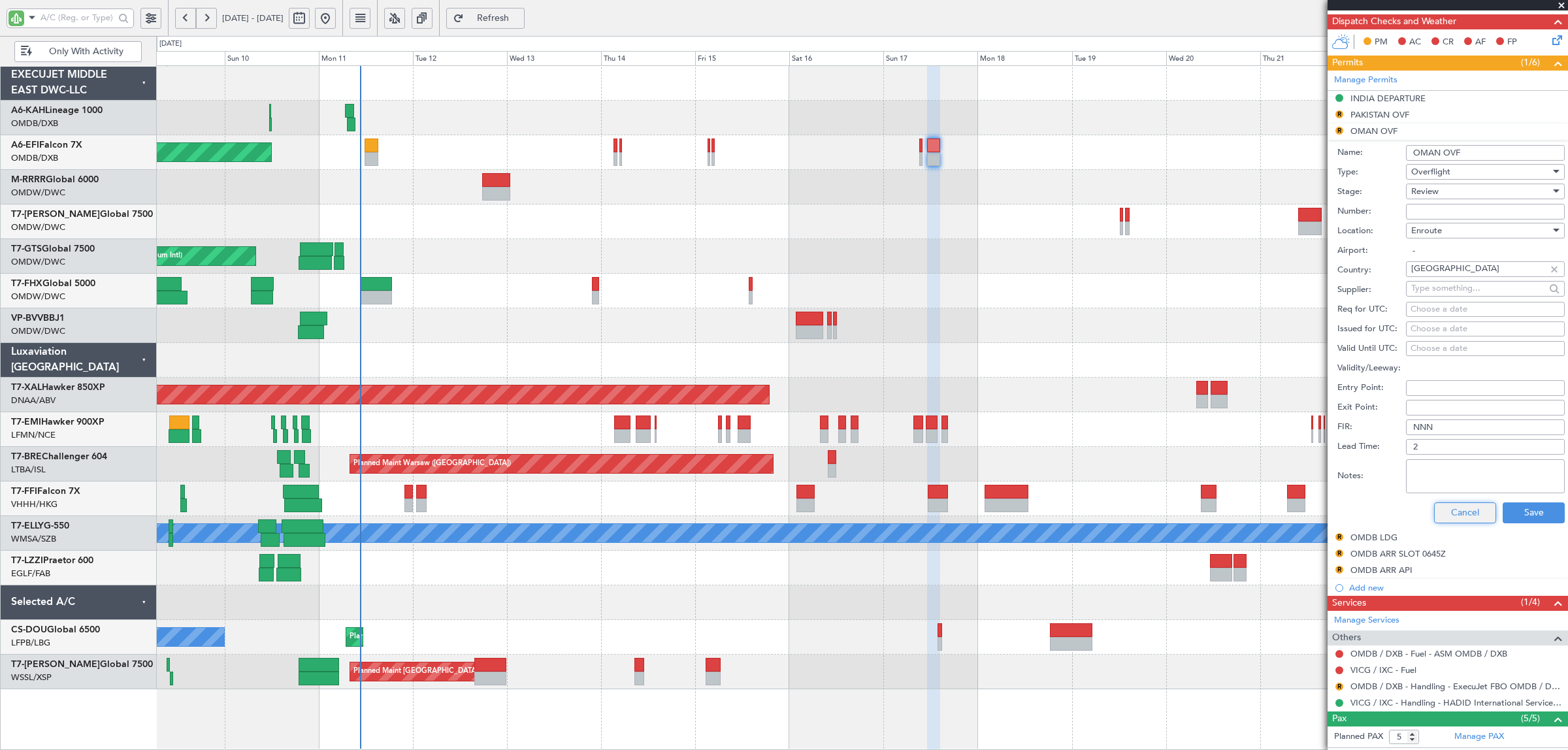
click at [1439, 508] on button "Cancel" at bounding box center [1465, 513] width 62 height 21
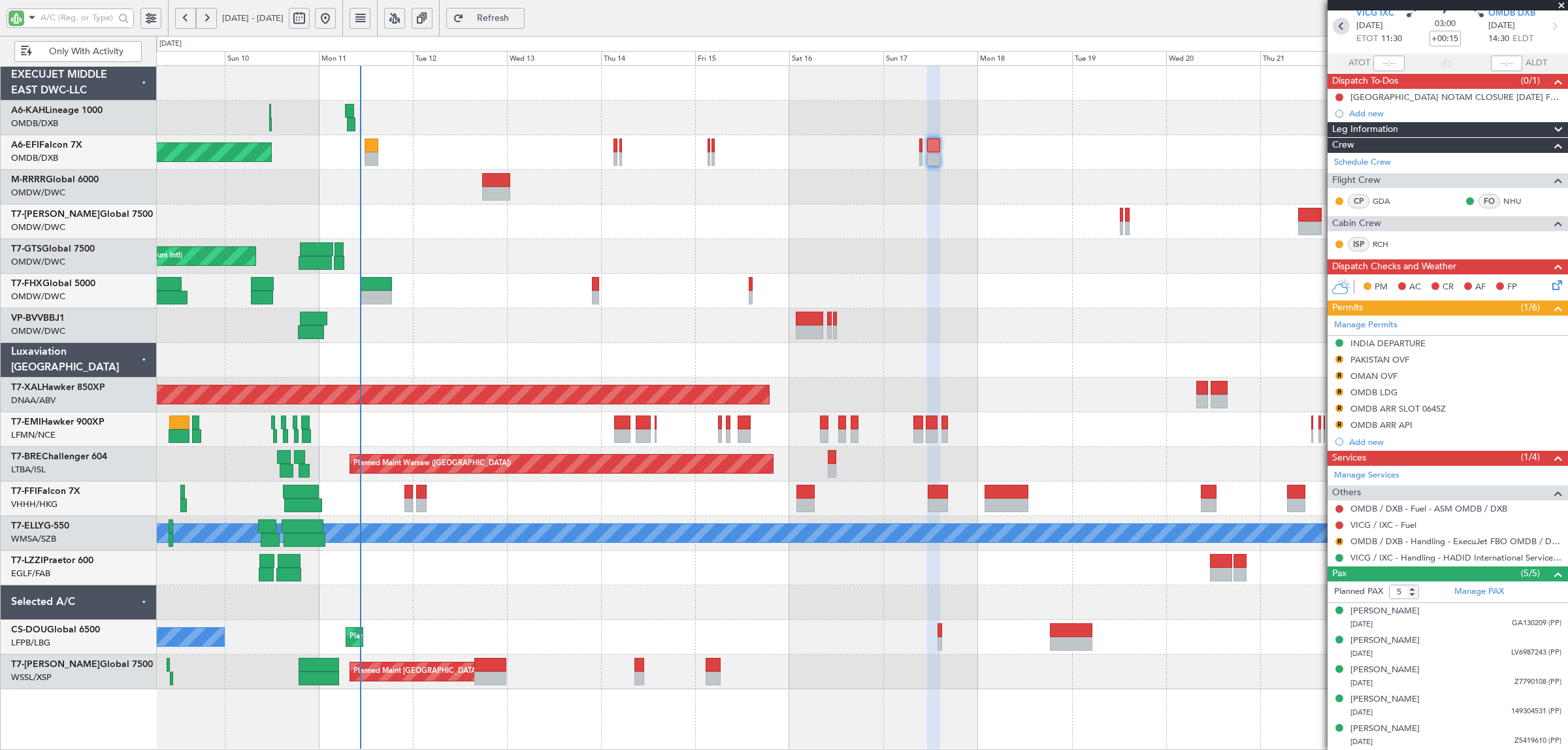
click at [1341, 29] on icon at bounding box center [1342, 26] width 17 height 17
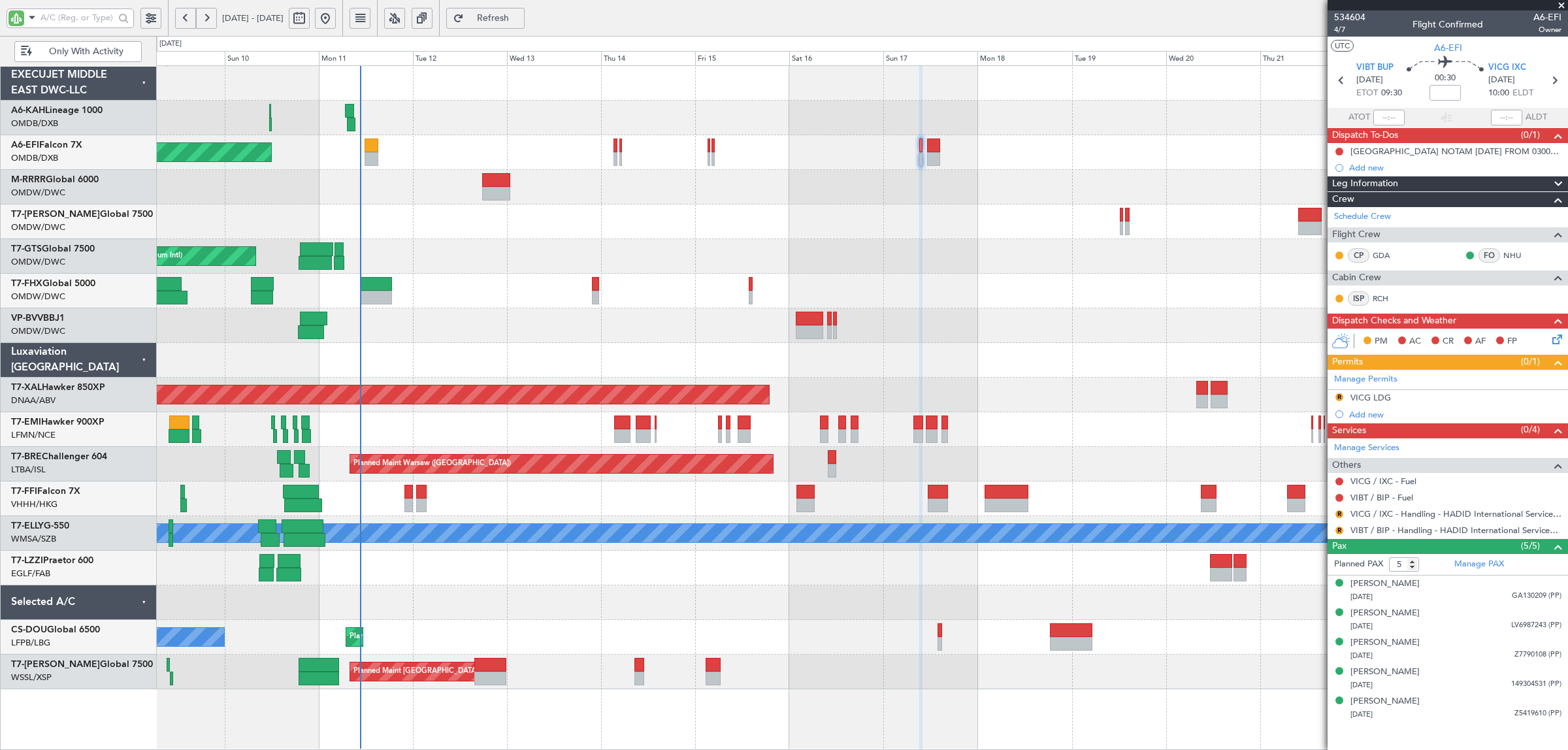
click at [1368, 397] on div "VICG LDG" at bounding box center [1370, 398] width 40 height 11
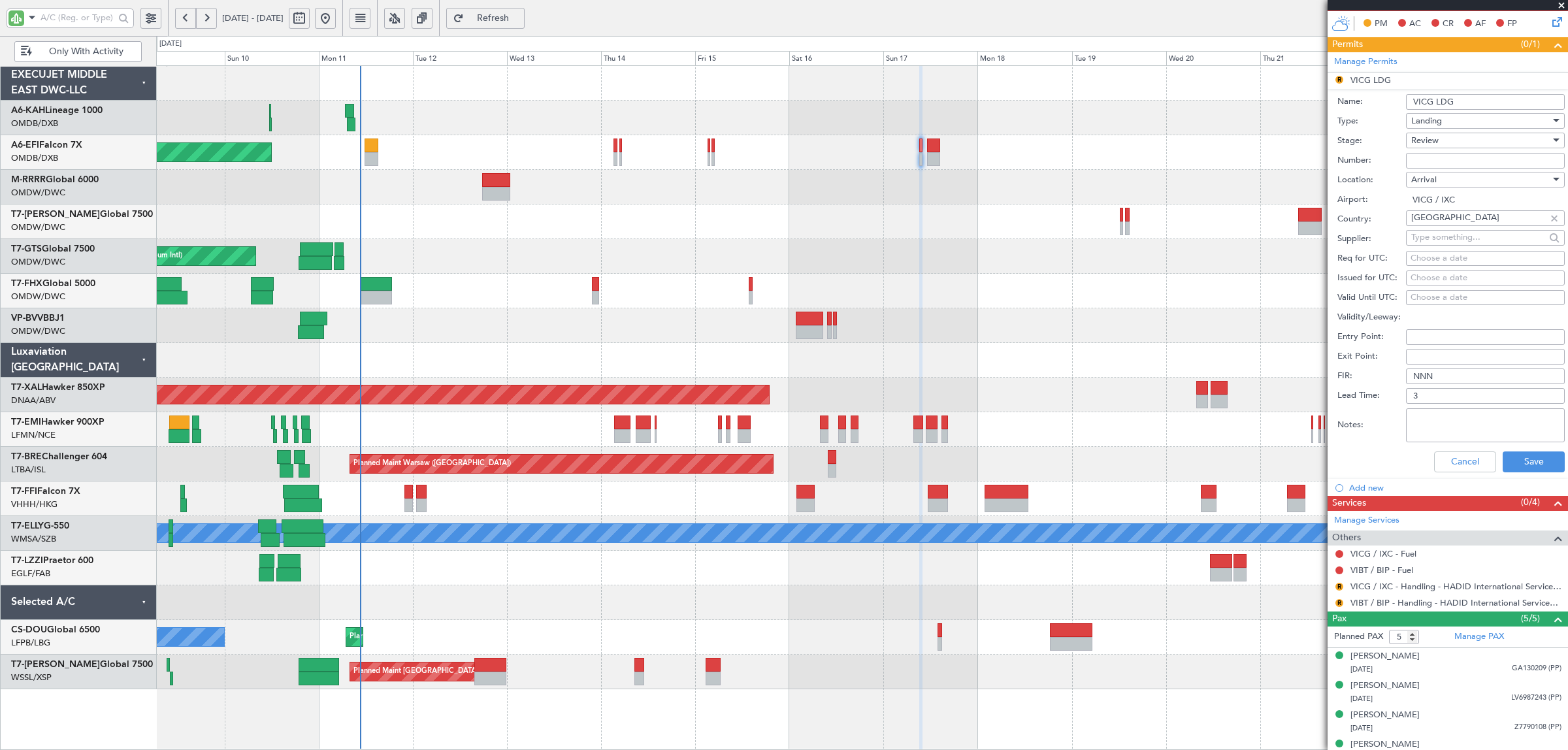
scroll to position [327, 0]
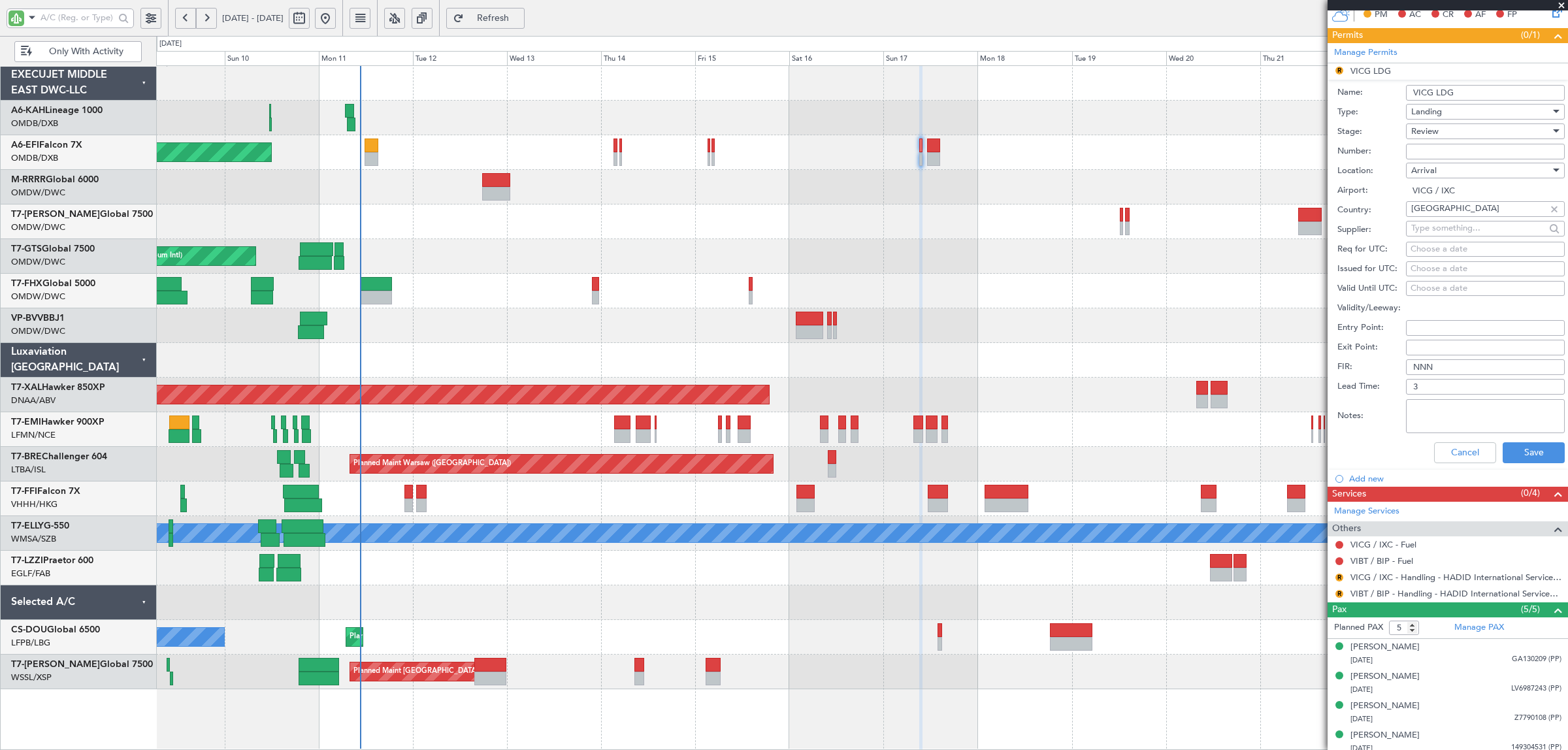
click at [1436, 133] on span "Review" at bounding box center [1424, 131] width 28 height 12
click at [1442, 233] on span "Received OK" at bounding box center [1479, 237] width 135 height 20
click at [1429, 154] on input "Number:" at bounding box center [1485, 152] width 159 height 16
paste input "YA/N/0842/08/11"
type input "YA/N/0842/08/11"
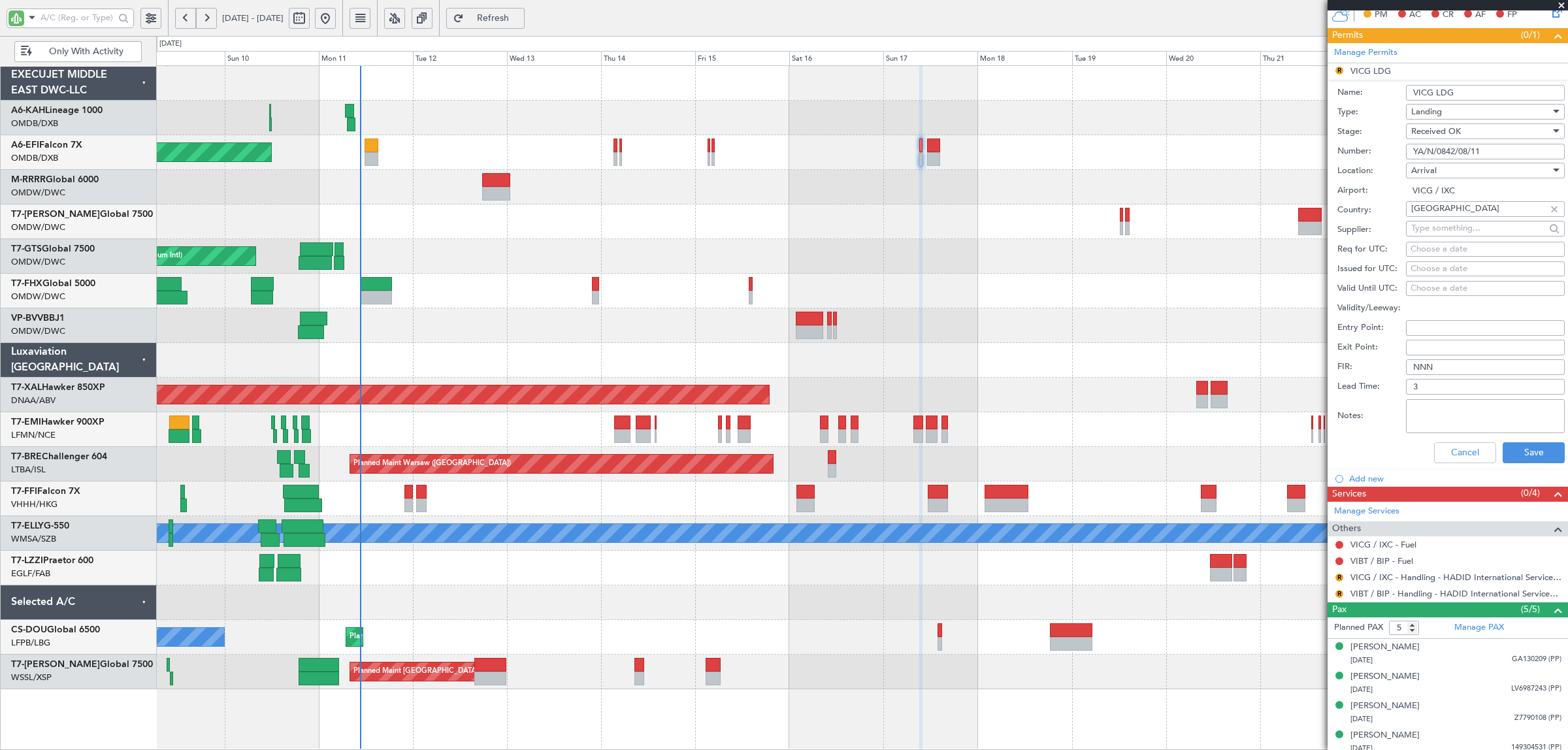
click at [1443, 416] on textarea "Notes:" at bounding box center [1485, 416] width 159 height 34
type textarea "hadid"
click at [1511, 450] on button "Save" at bounding box center [1533, 452] width 62 height 21
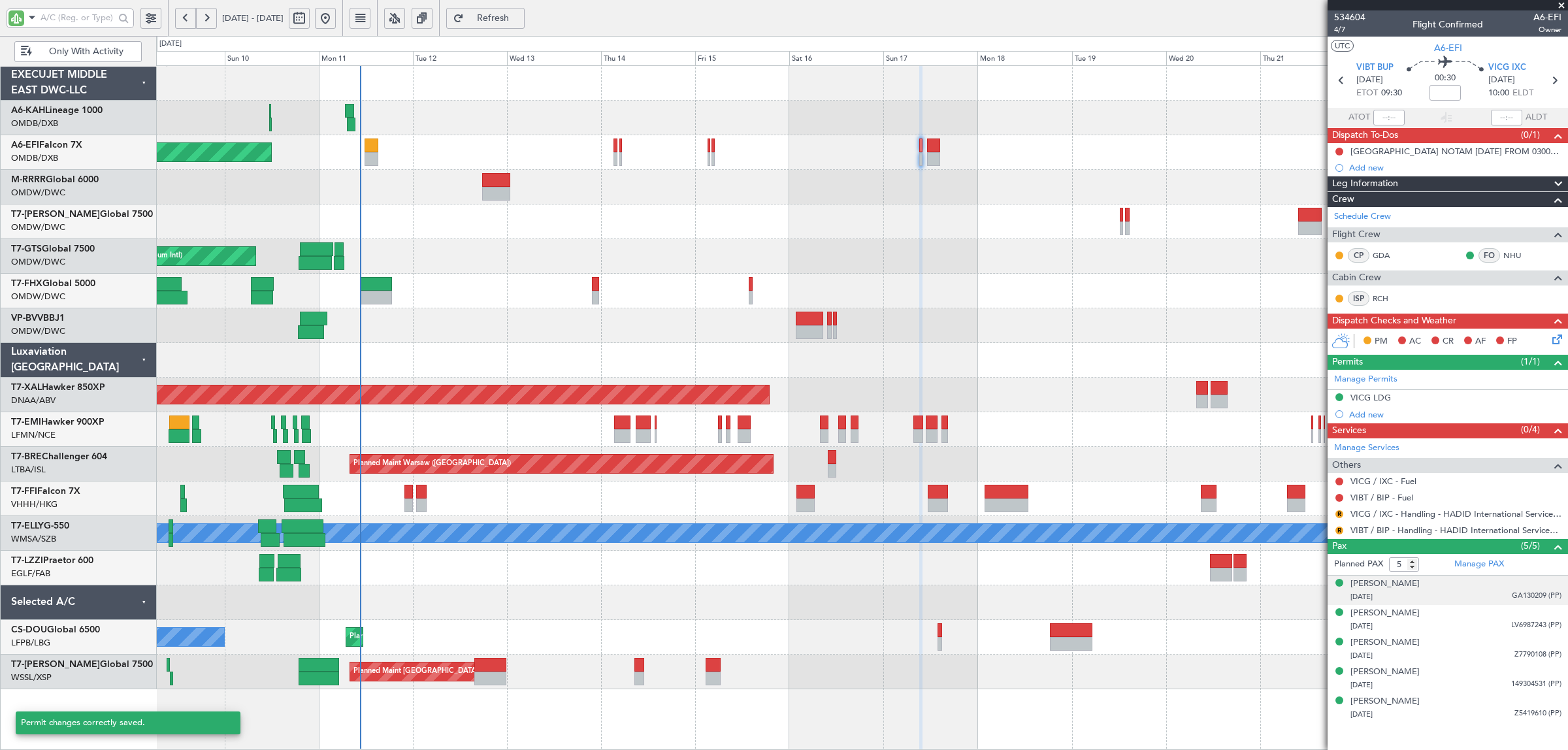
scroll to position [0, 0]
click at [1339, 530] on button "R" at bounding box center [1339, 531] width 8 height 8
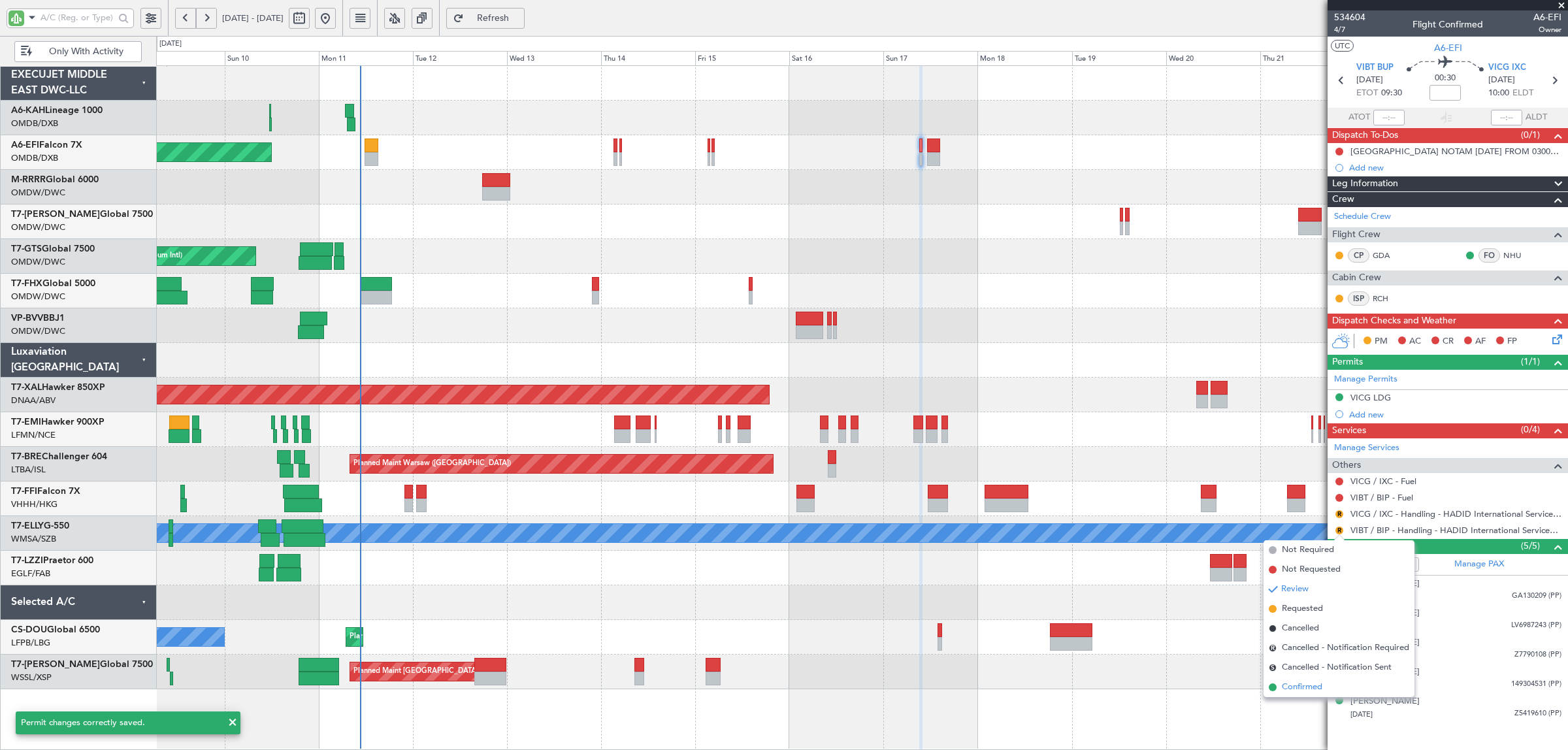
click at [1308, 681] on span "Confirmed" at bounding box center [1301, 688] width 40 height 13
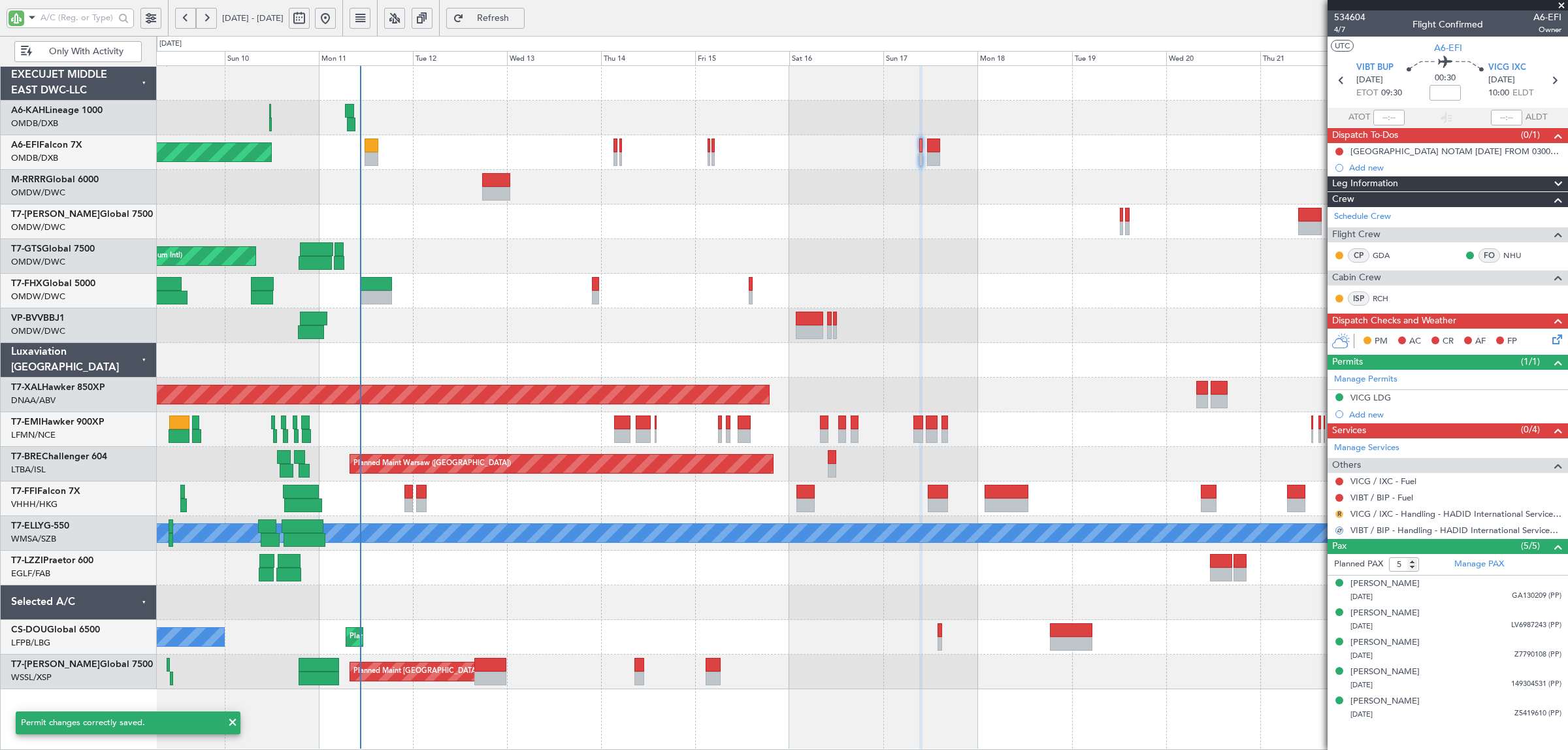
click at [1342, 515] on button "R" at bounding box center [1339, 515] width 8 height 8
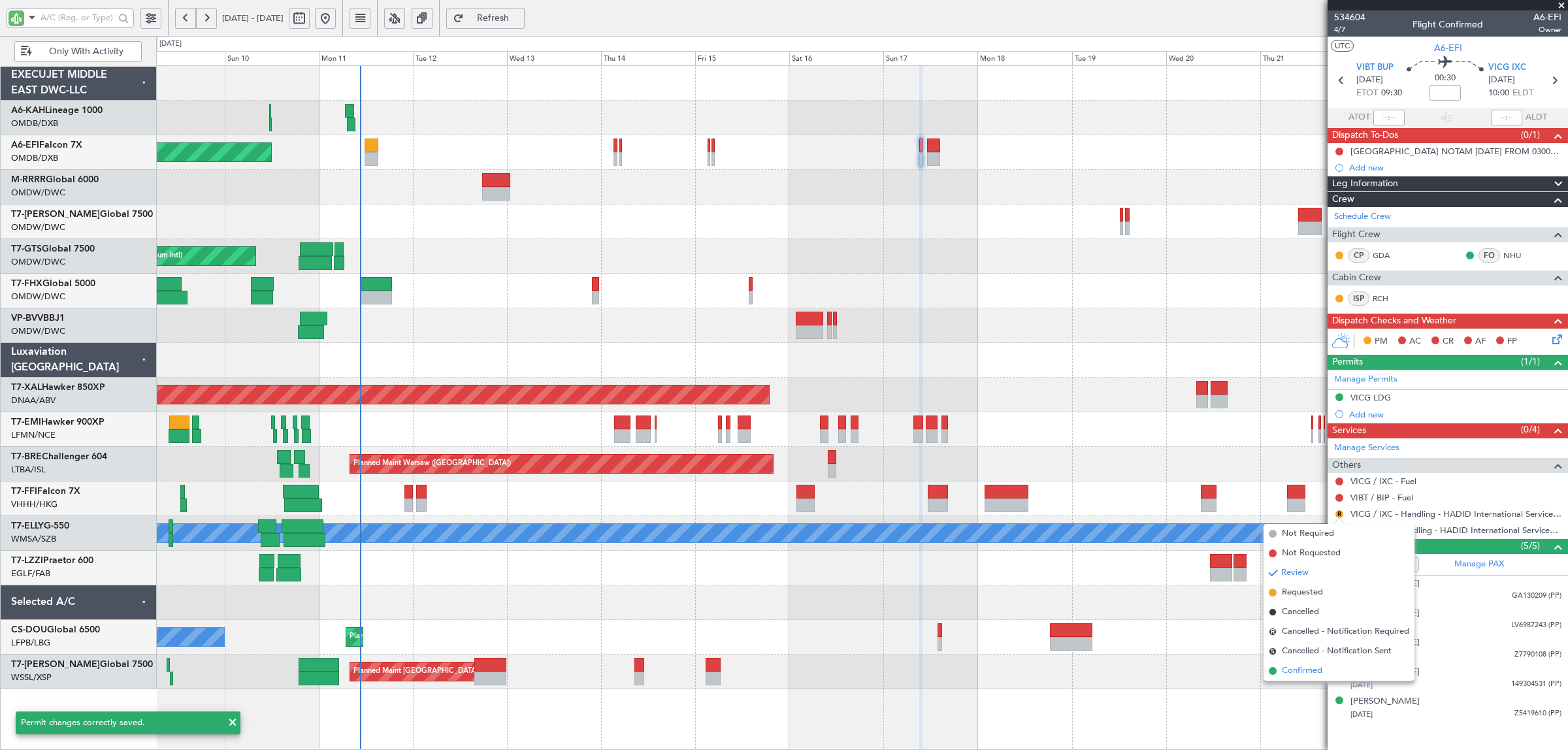
click at [1294, 667] on span "Confirmed" at bounding box center [1301, 671] width 40 height 13
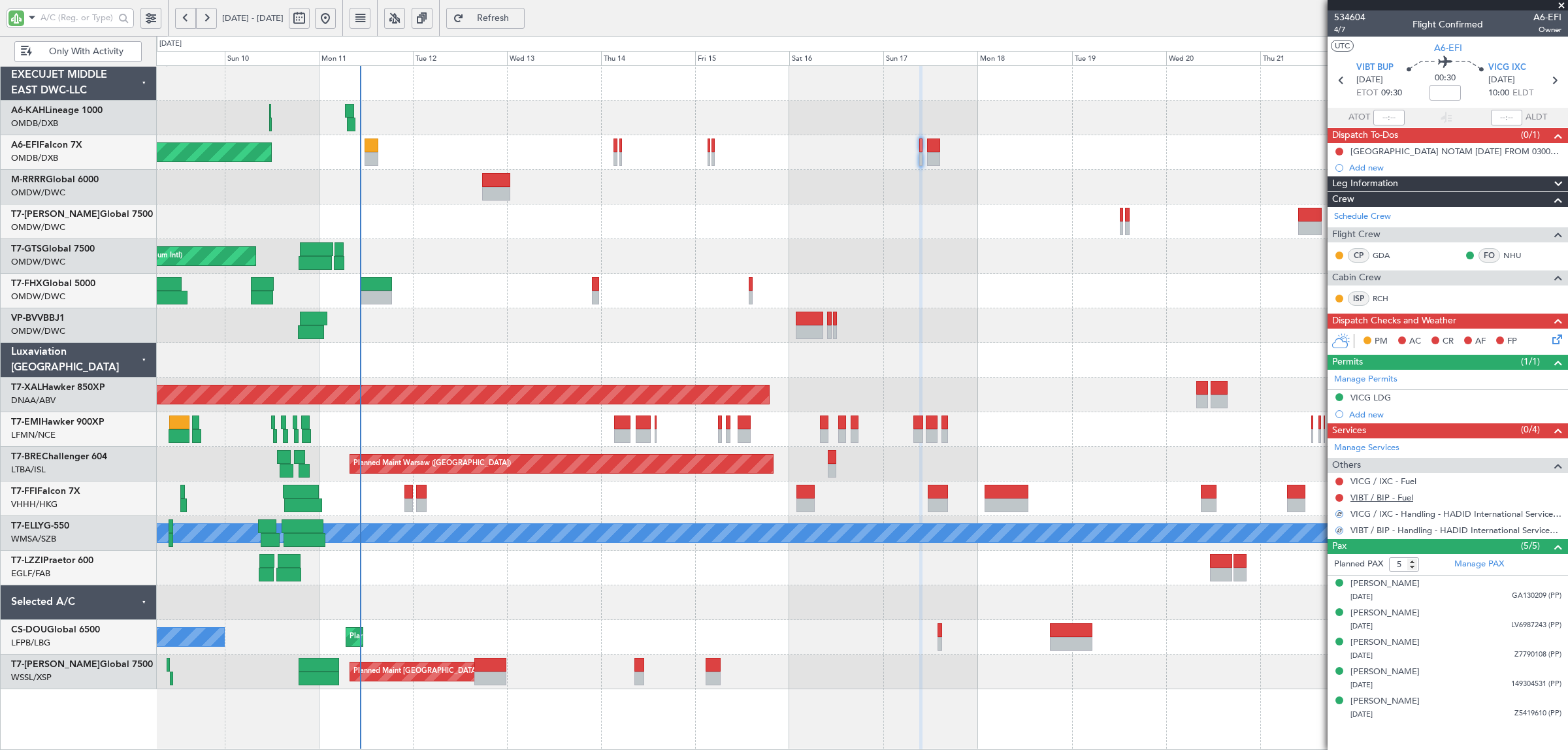
click at [1385, 497] on link "VIBT / BIP - Fuel" at bounding box center [1381, 497] width 62 height 11
click at [1411, 482] on link "VICG / IXC - Fuel" at bounding box center [1383, 482] width 66 height 11
click at [181, 17] on button at bounding box center [185, 18] width 21 height 21
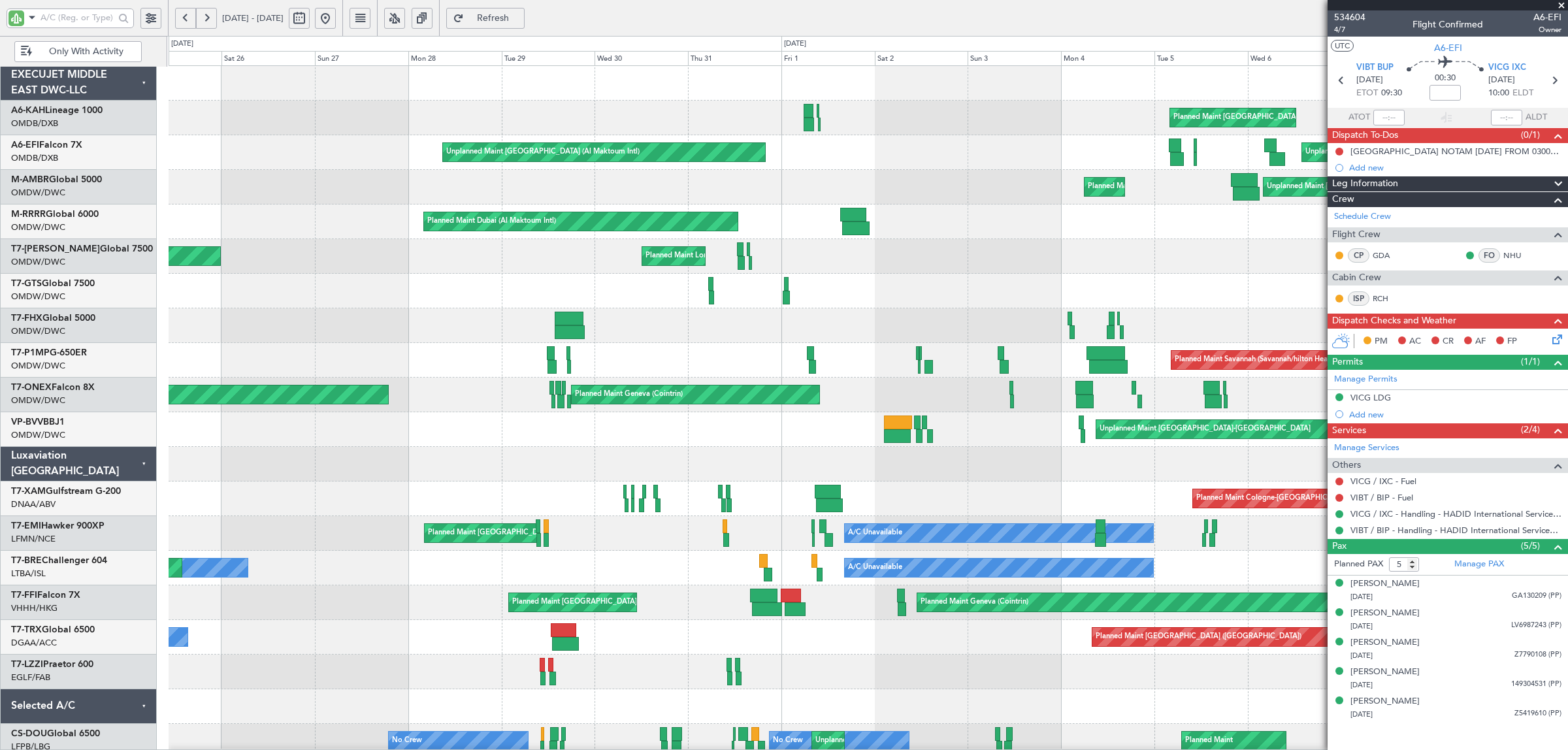
click at [185, 239] on div "Planned Maint London (Biggin Hill) Planned Maint London (Biggin Hill)" at bounding box center [868, 257] width 1398 height 35
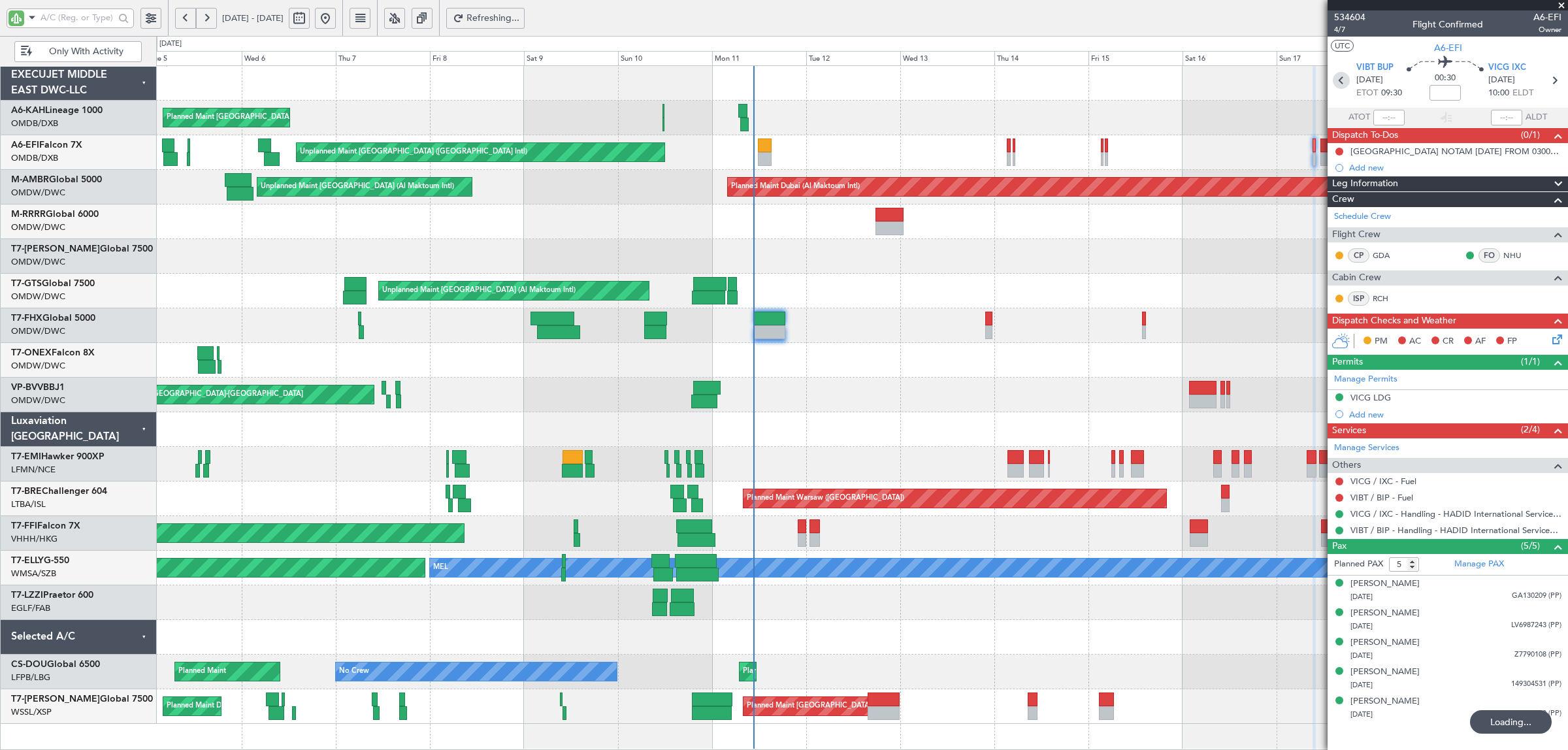
click at [1342, 81] on icon at bounding box center [1342, 81] width 17 height 17
type input "-00:10"
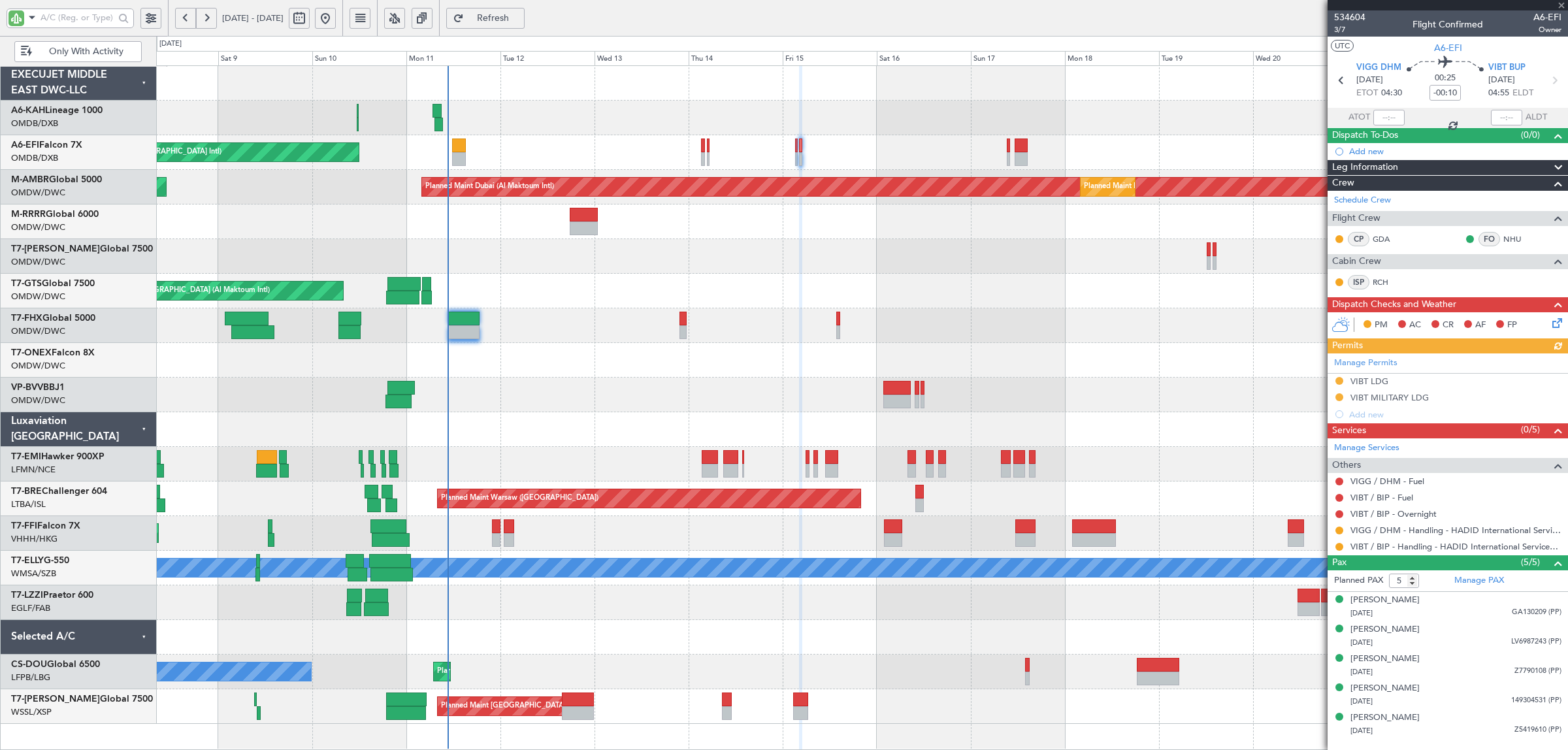
click at [830, 293] on div "Planned Maint London (Stansted) Unplanned Maint Dubai (Dubai Intl) Planned Main…" at bounding box center [862, 396] width 1411 height 658
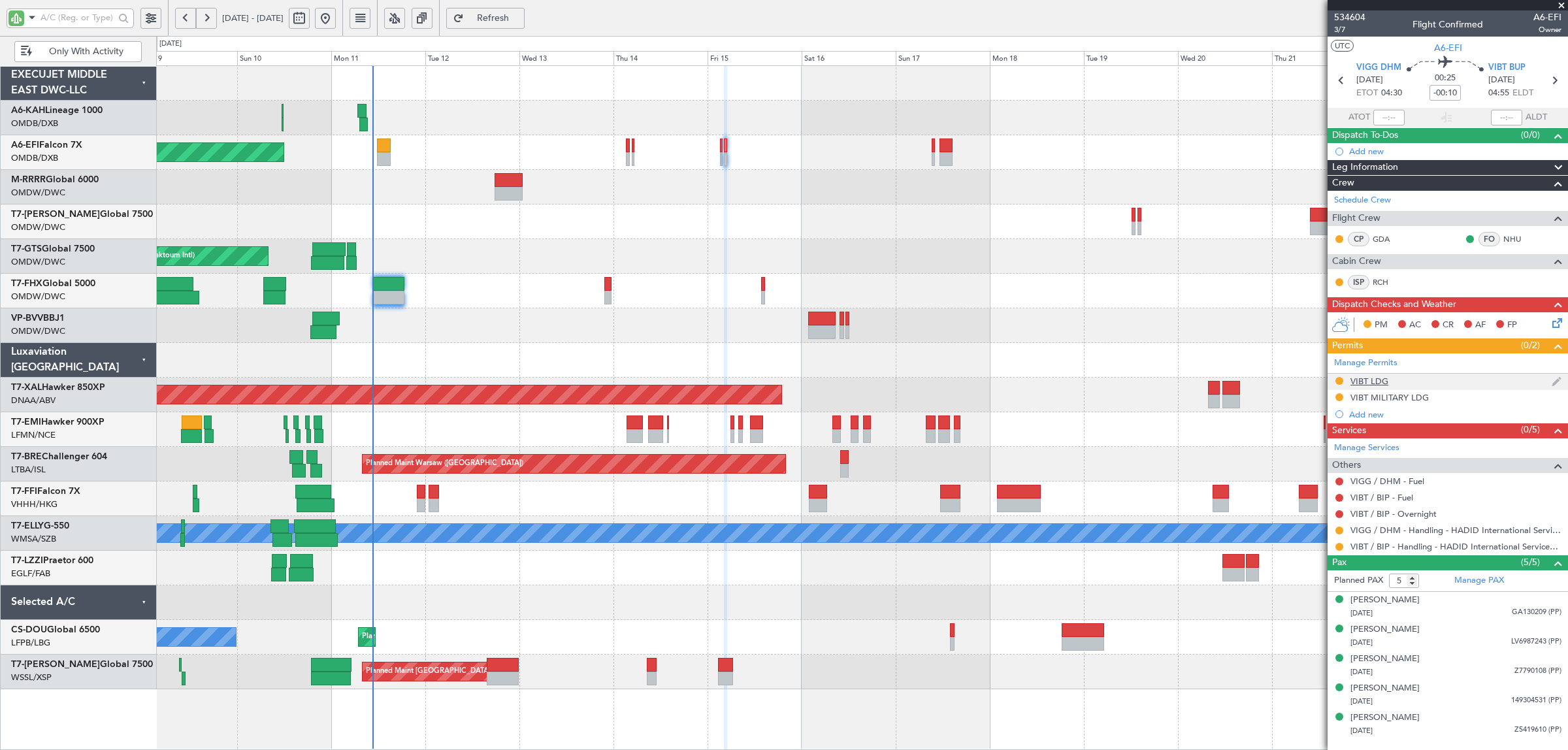
click at [1366, 382] on div "VIBT LDG" at bounding box center [1369, 381] width 38 height 11
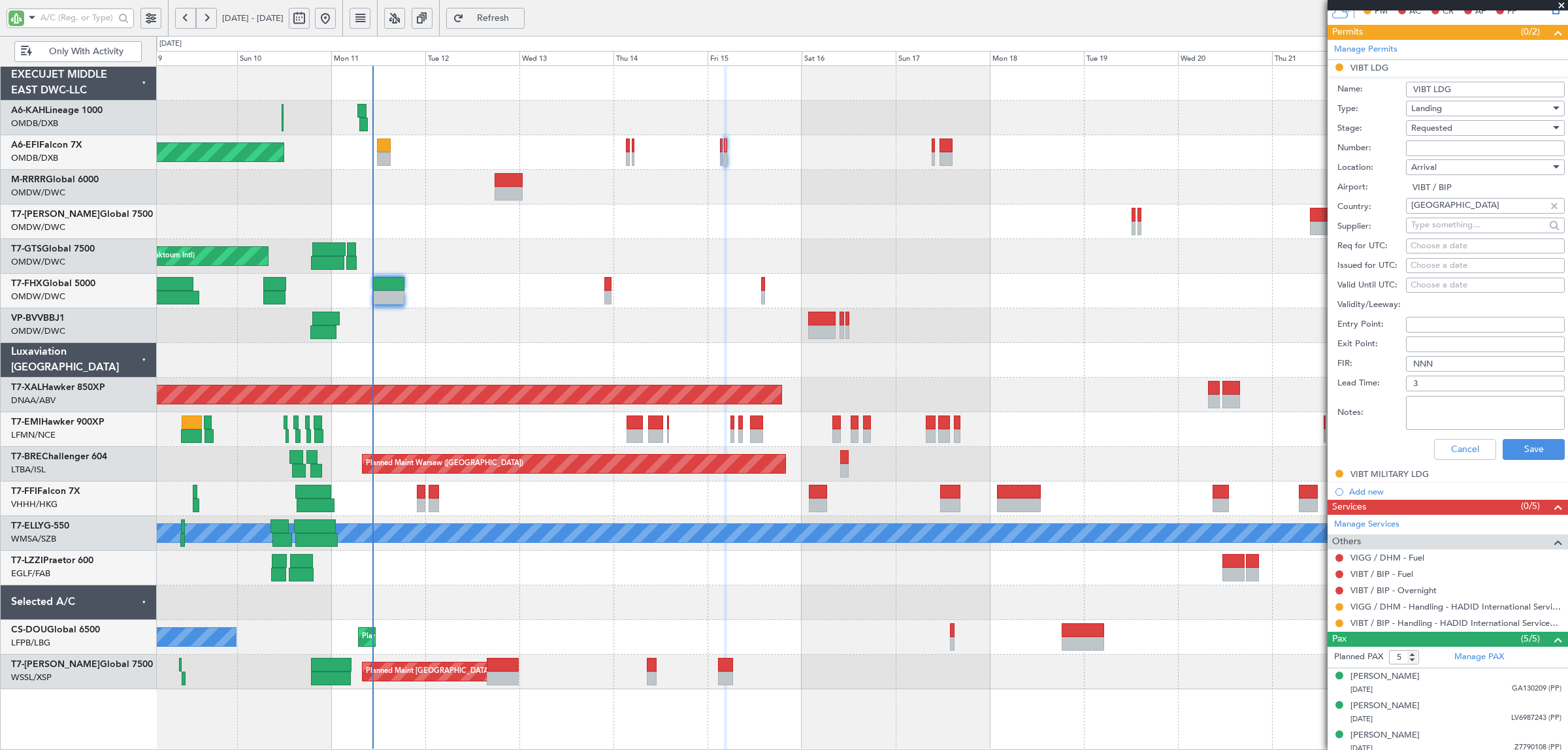
scroll to position [327, 0]
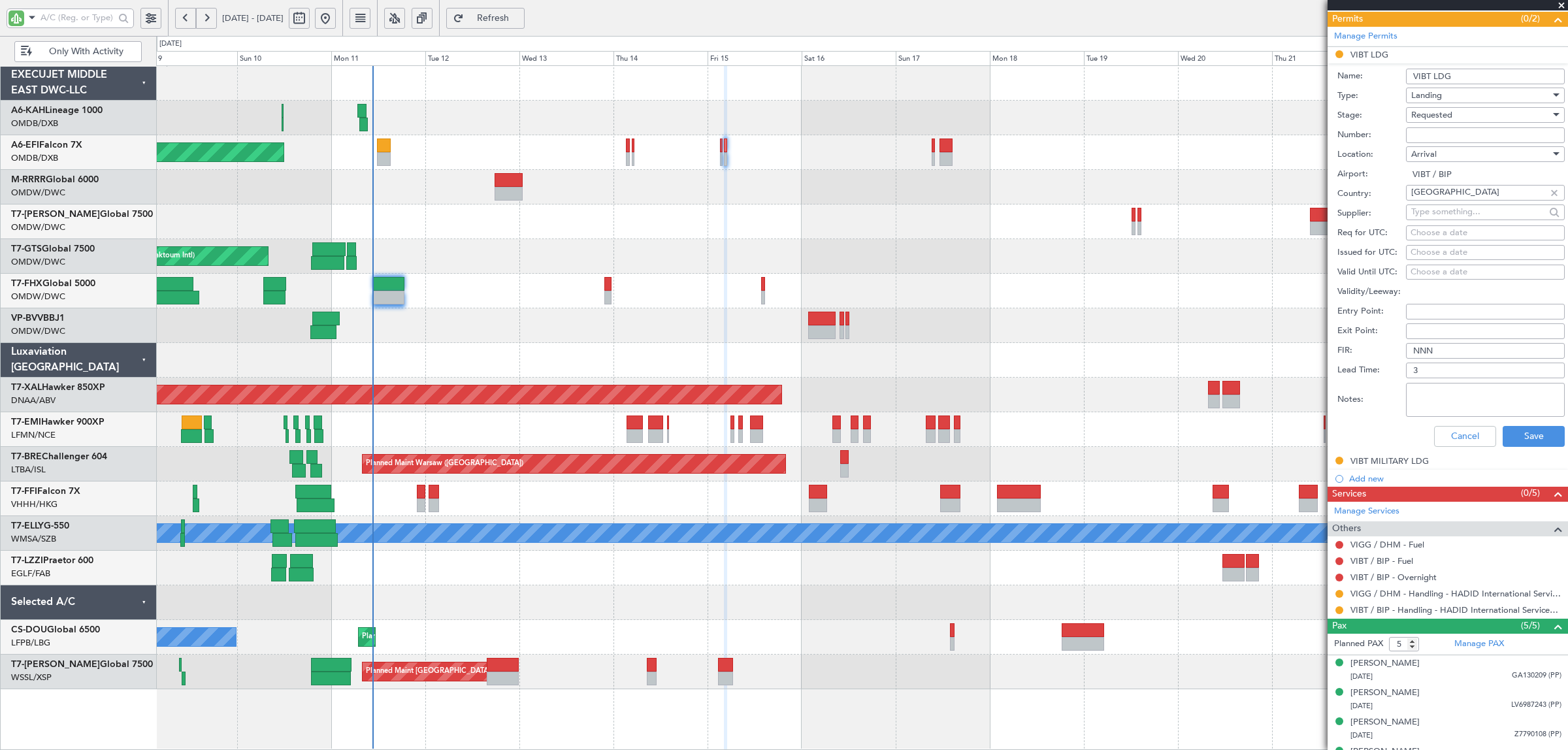
click at [1431, 109] on div "Requested" at bounding box center [1480, 114] width 139 height 20
click at [1456, 211] on span "Received OK" at bounding box center [1479, 216] width 135 height 20
click at [1446, 135] on input "Number:" at bounding box center [1485, 135] width 159 height 16
paste input "YA/N/0842/08/11"
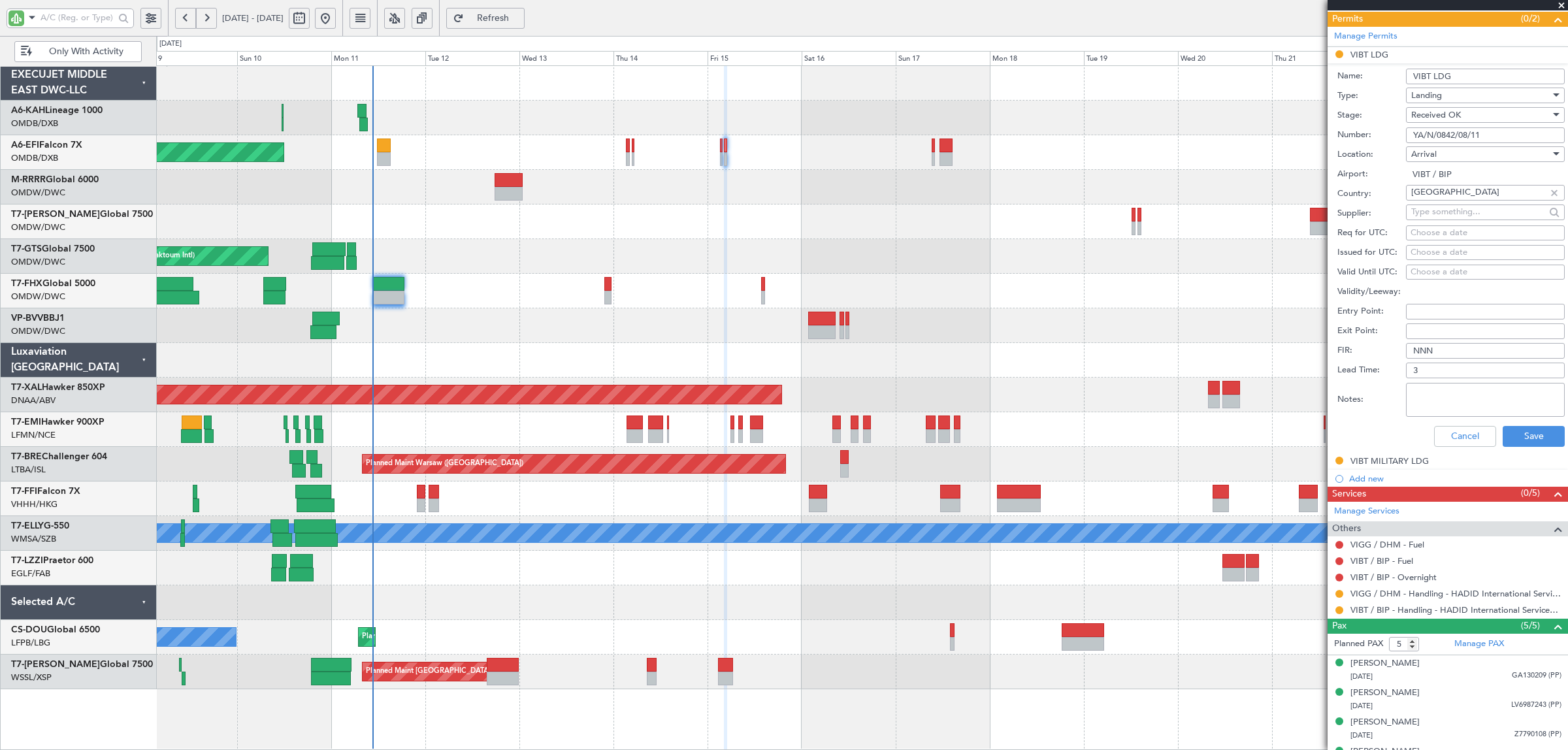
type input "YA/N/0842/08/11"
click at [1458, 406] on textarea "Notes:" at bounding box center [1485, 399] width 159 height 34
type textarea "hadid"
click at [1526, 442] on button "Save" at bounding box center [1533, 437] width 62 height 21
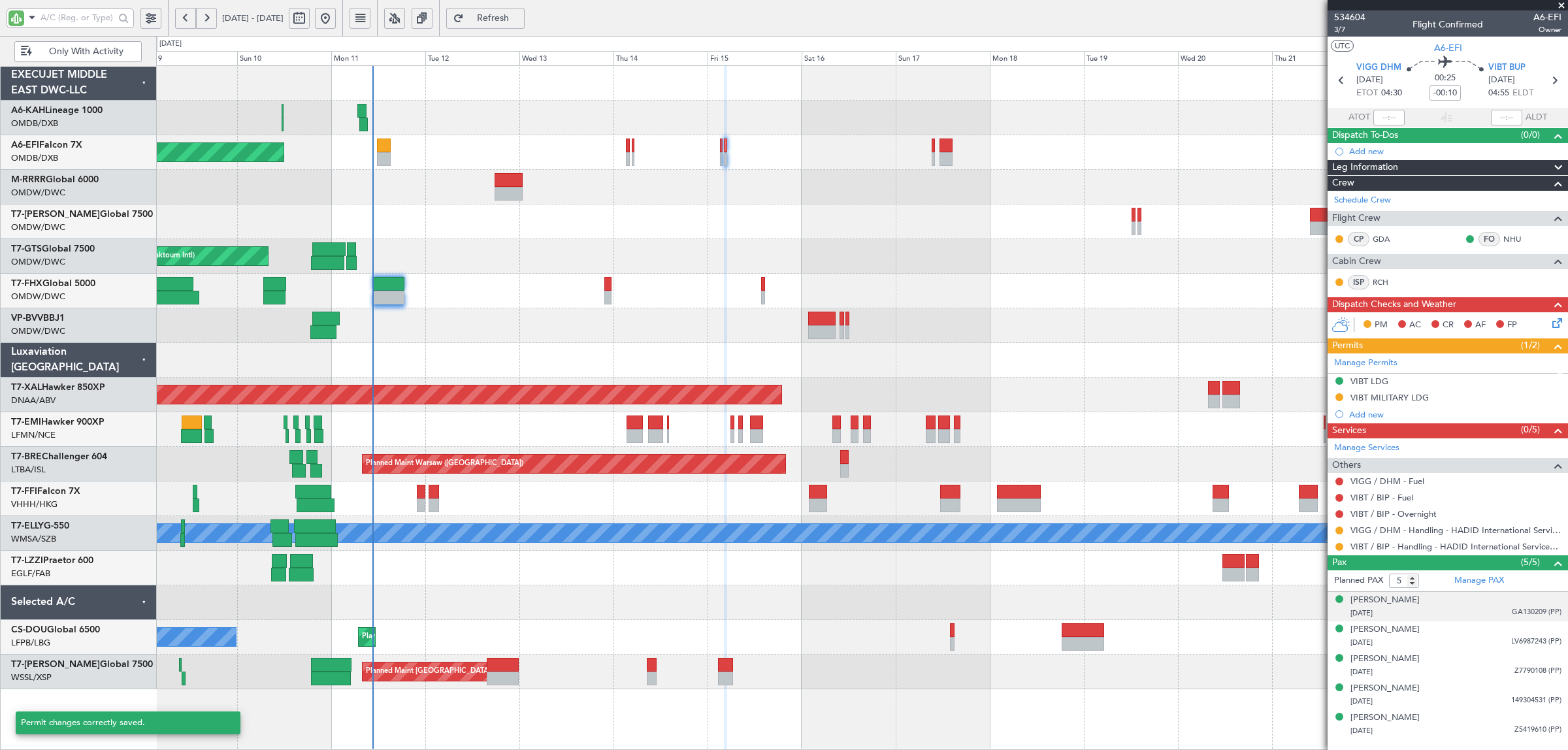
scroll to position [0, 0]
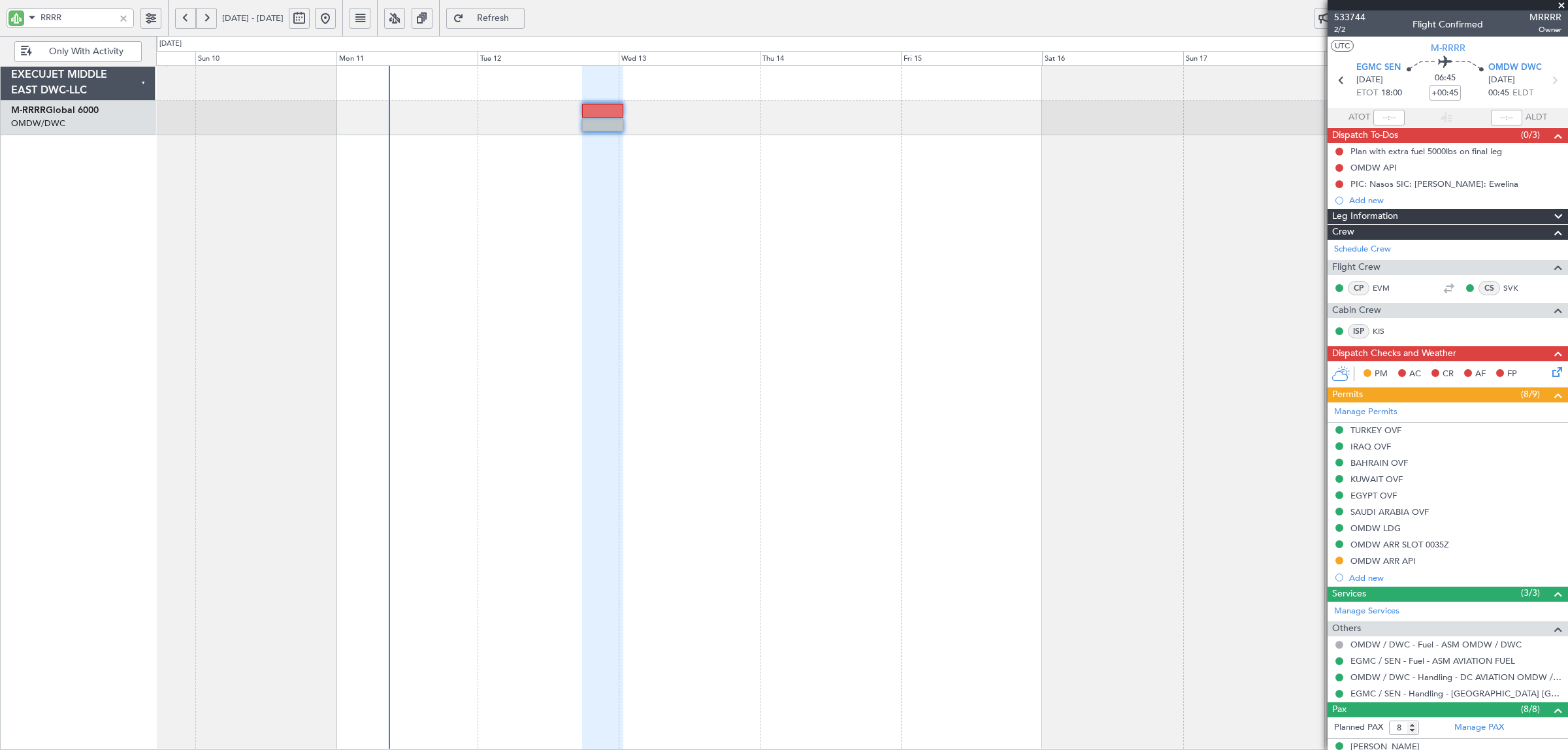
scroll to position [224, 0]
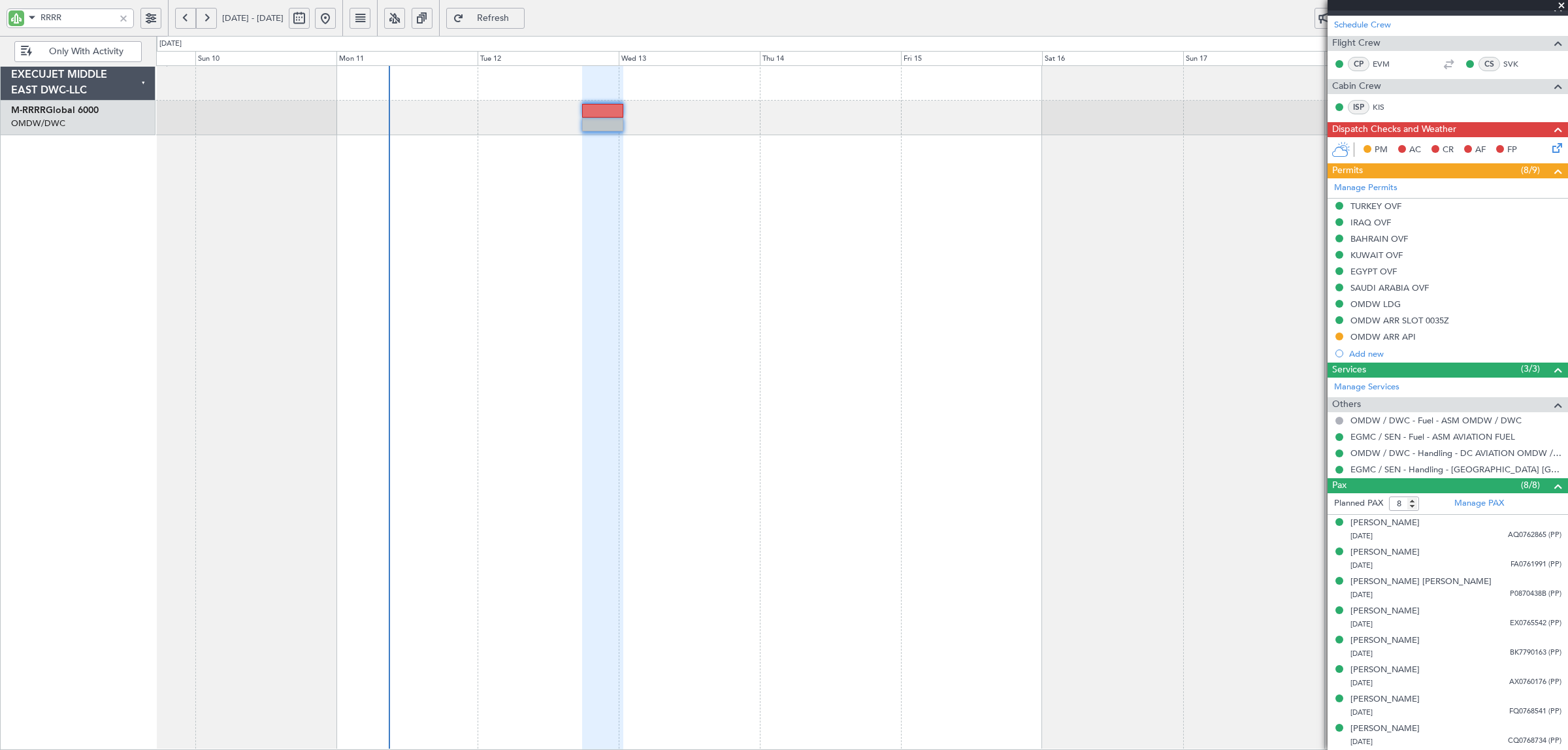
click at [126, 18] on div at bounding box center [123, 18] width 14 height 14
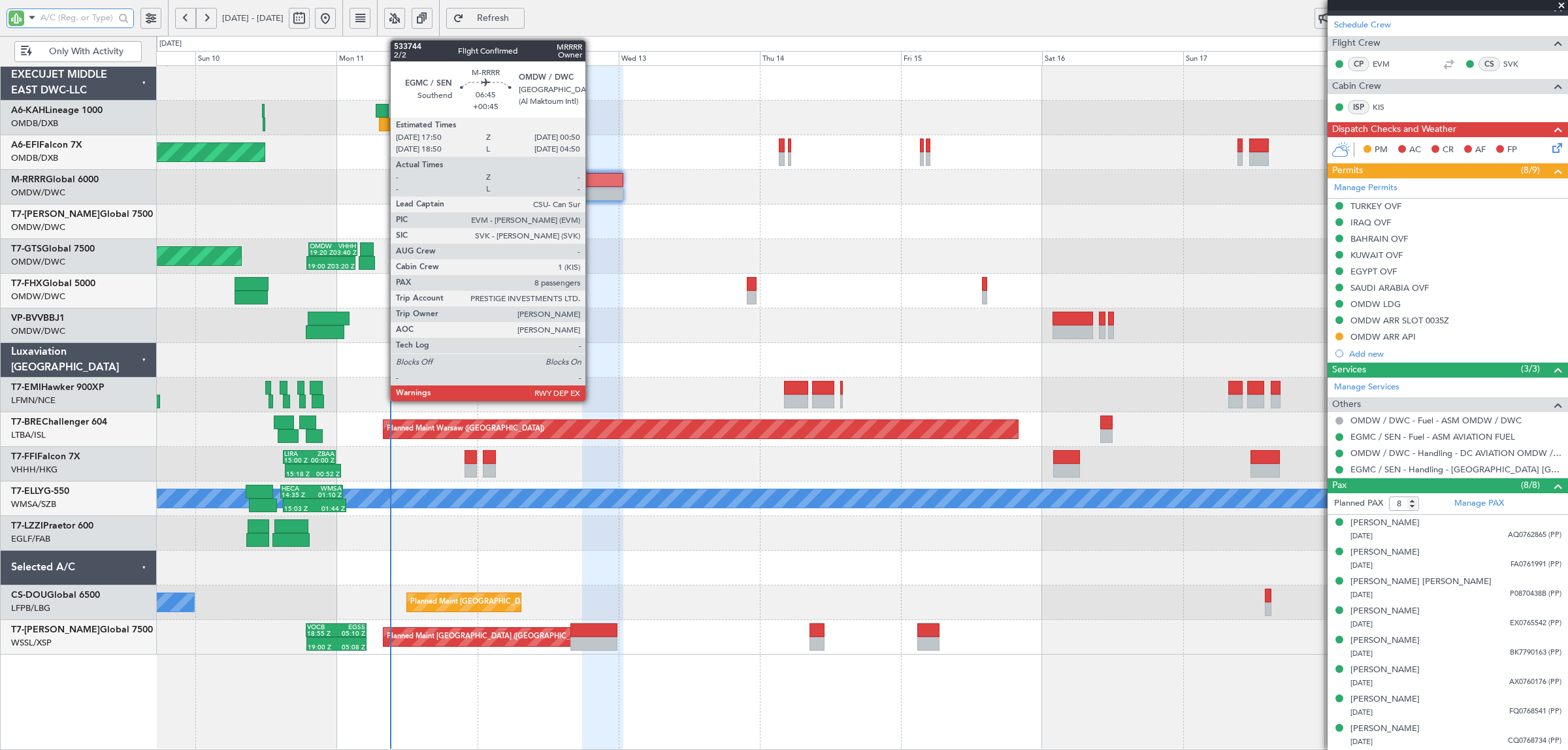
click at [592, 183] on div at bounding box center [603, 179] width 42 height 13
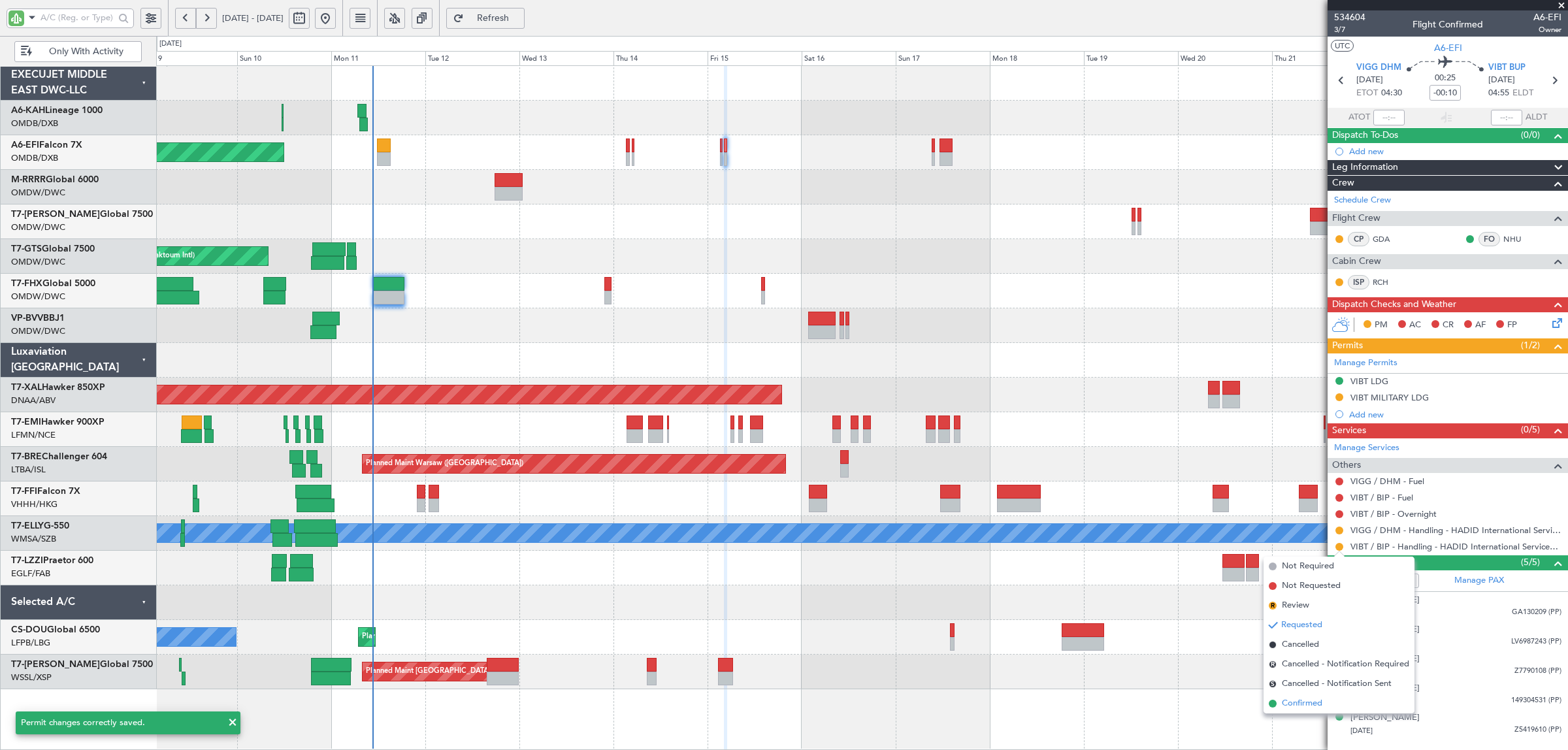
click at [1330, 699] on li "Confirmed" at bounding box center [1338, 703] width 151 height 20
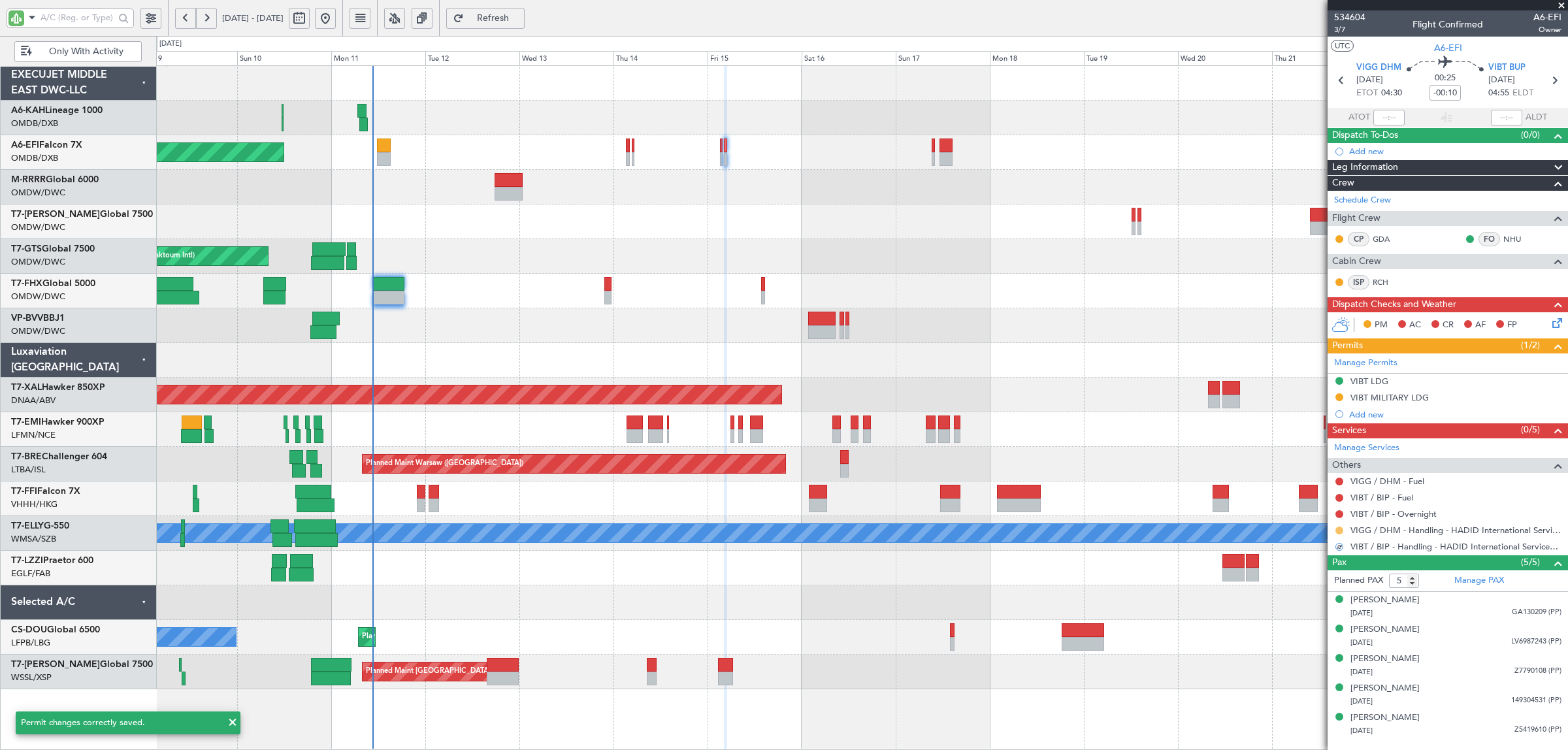
click at [1339, 531] on button at bounding box center [1339, 531] width 8 height 8
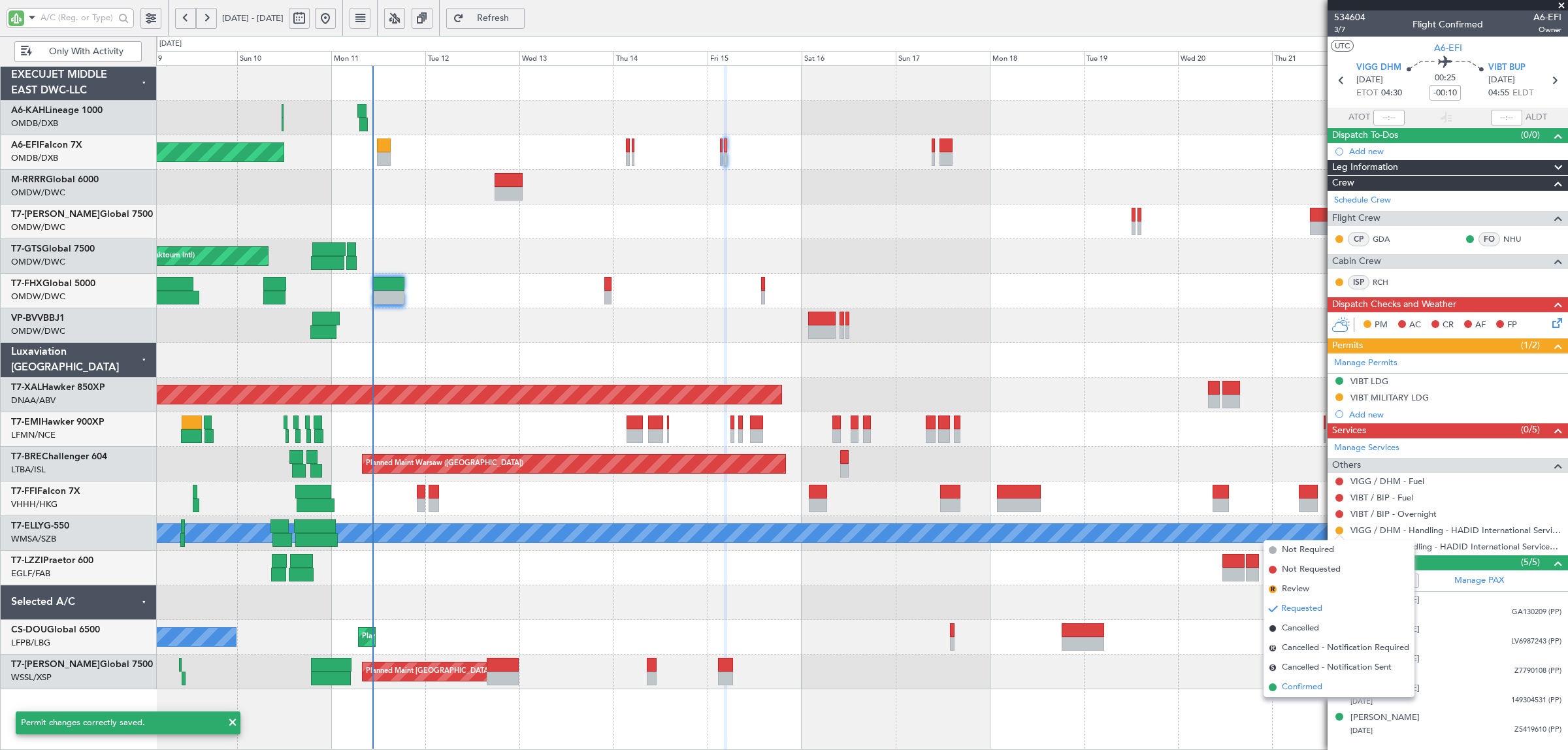
click at [1325, 687] on li "Confirmed" at bounding box center [1338, 688] width 151 height 20
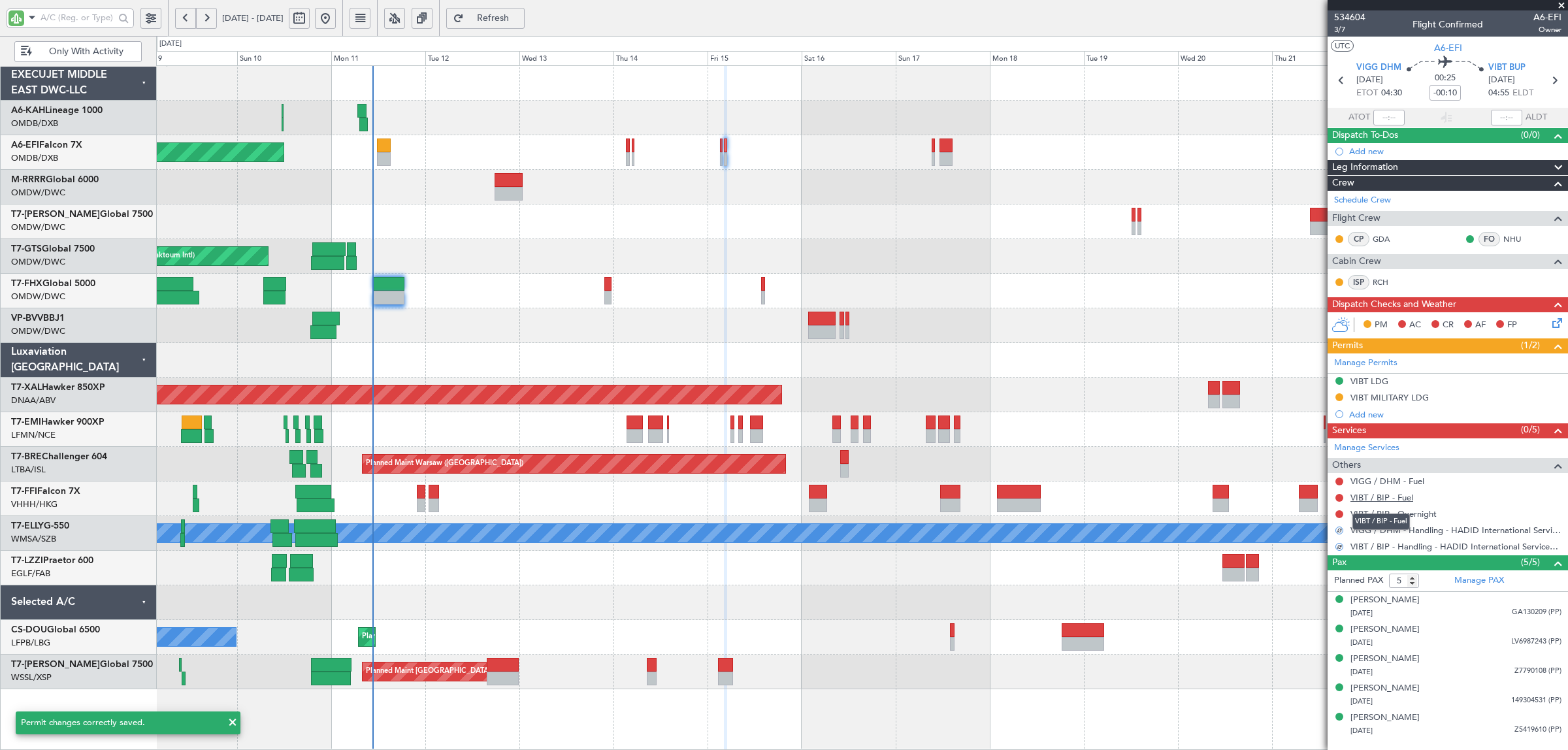
click at [1385, 501] on link "VIBT / BIP - Fuel" at bounding box center [1381, 497] width 62 height 11
click at [1414, 484] on link "VIGG / DHM - Fuel" at bounding box center [1387, 482] width 74 height 11
click at [503, 17] on button "Refresh" at bounding box center [485, 18] width 78 height 21
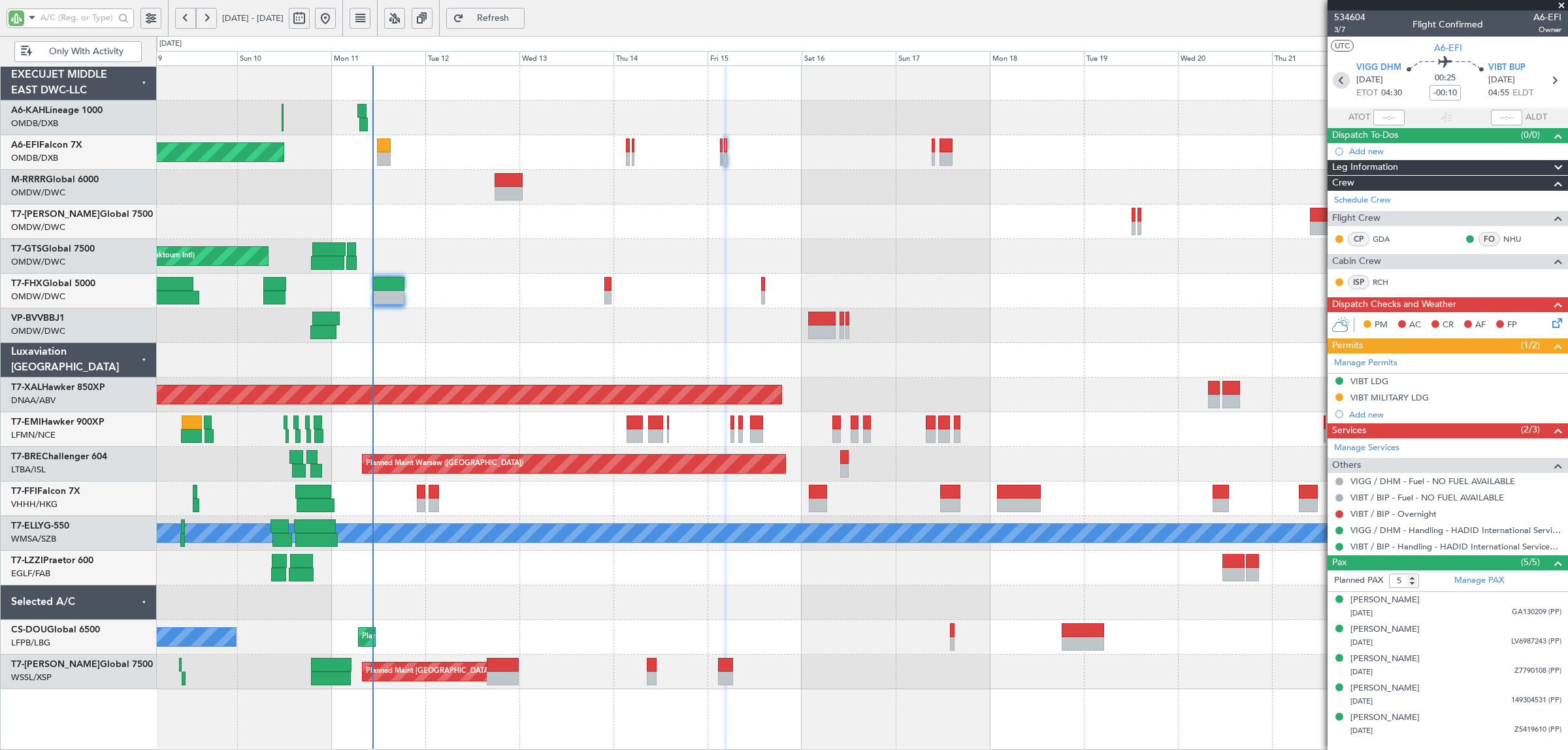
click at [1344, 83] on icon at bounding box center [1342, 81] width 17 height 17
type input "0"
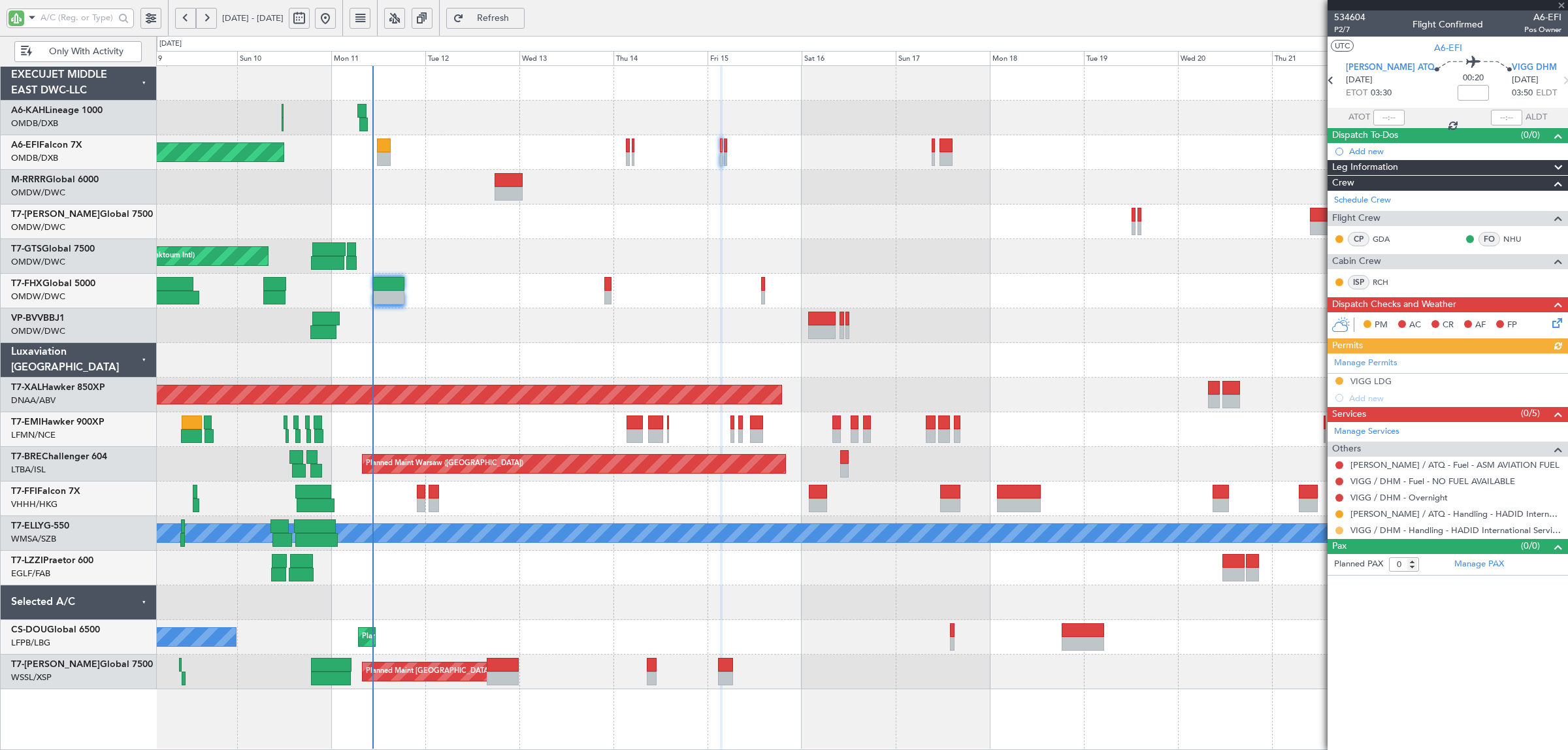
click at [1339, 531] on button at bounding box center [1339, 531] width 8 height 8
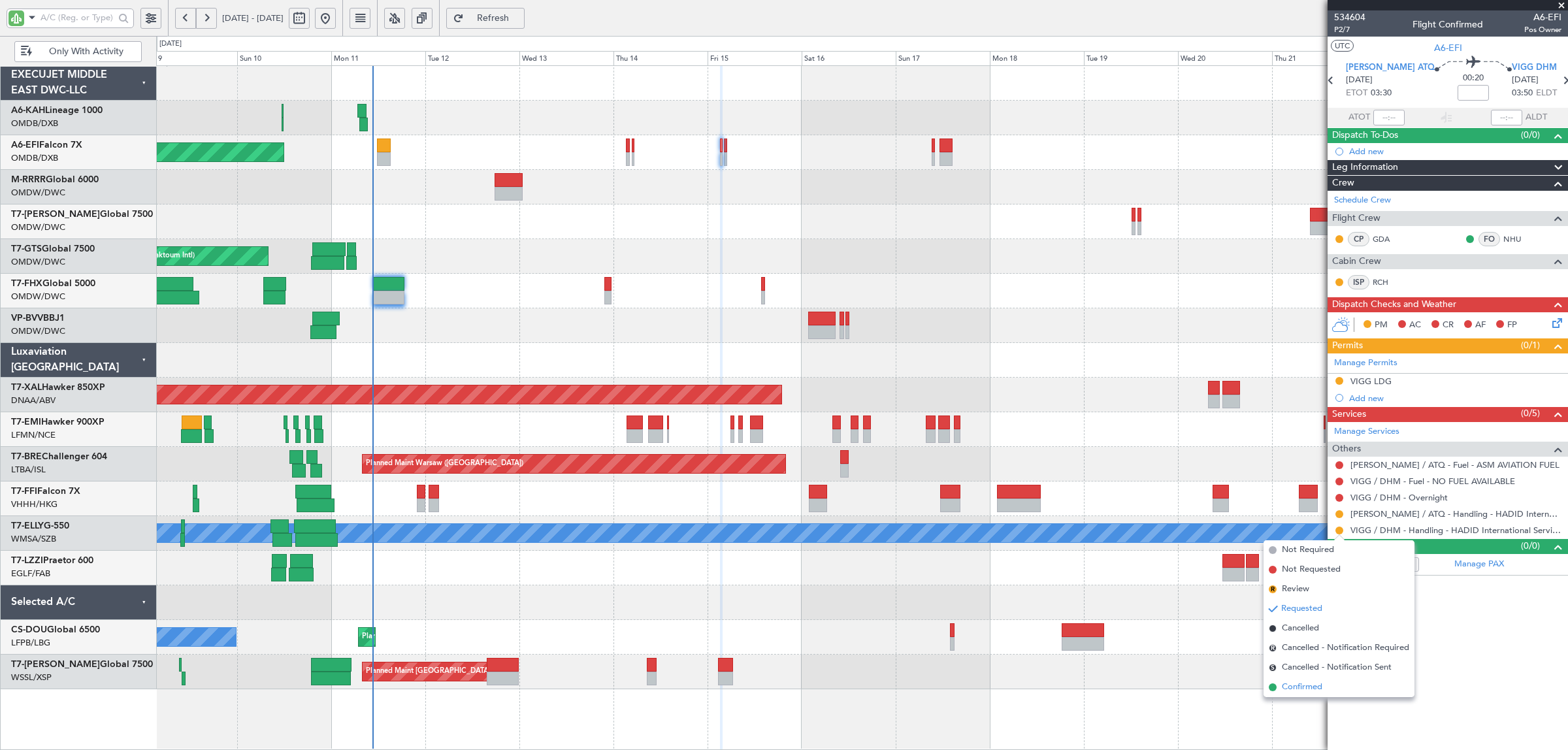
click at [1287, 688] on span "Confirmed" at bounding box center [1301, 688] width 40 height 13
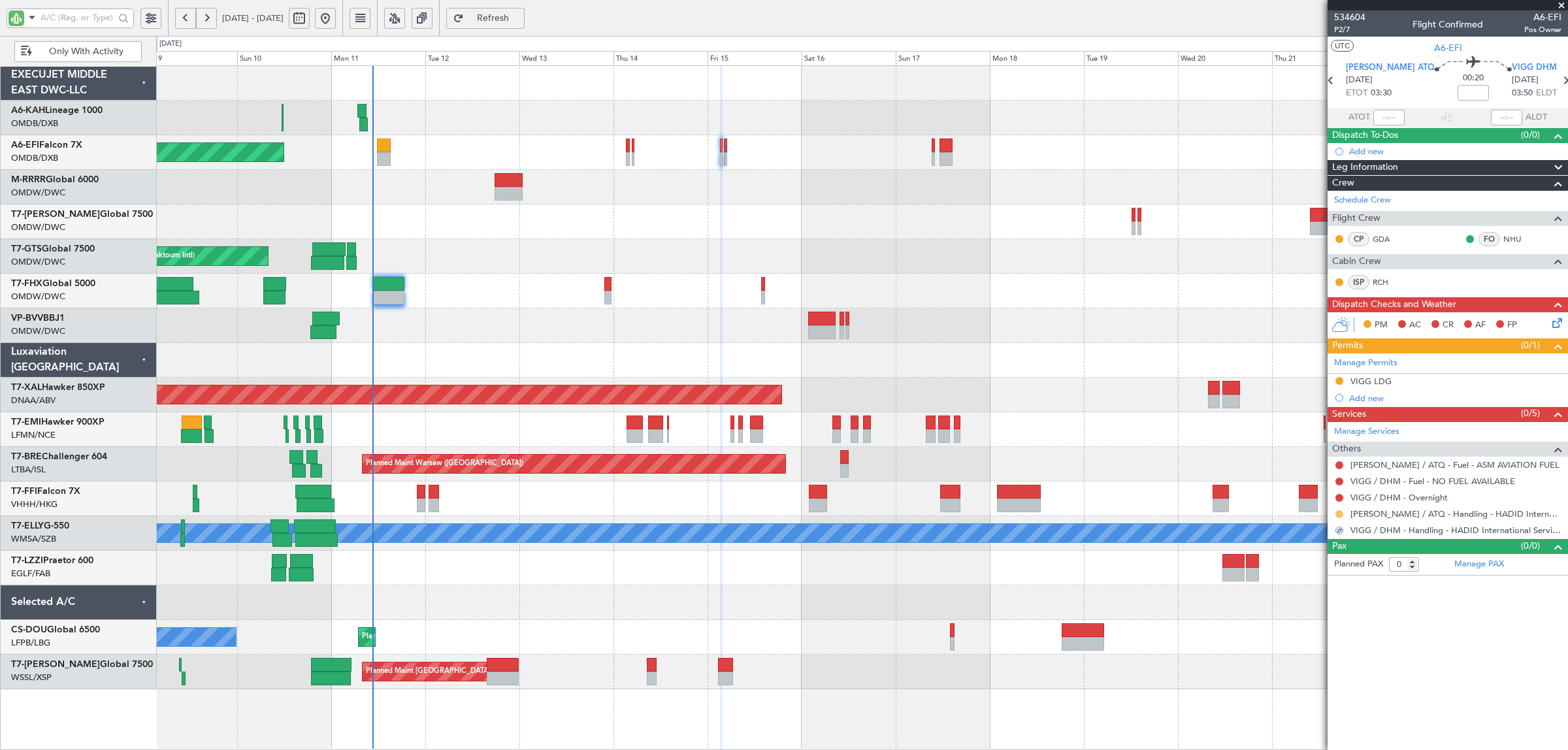
click at [1338, 512] on button at bounding box center [1339, 515] width 8 height 8
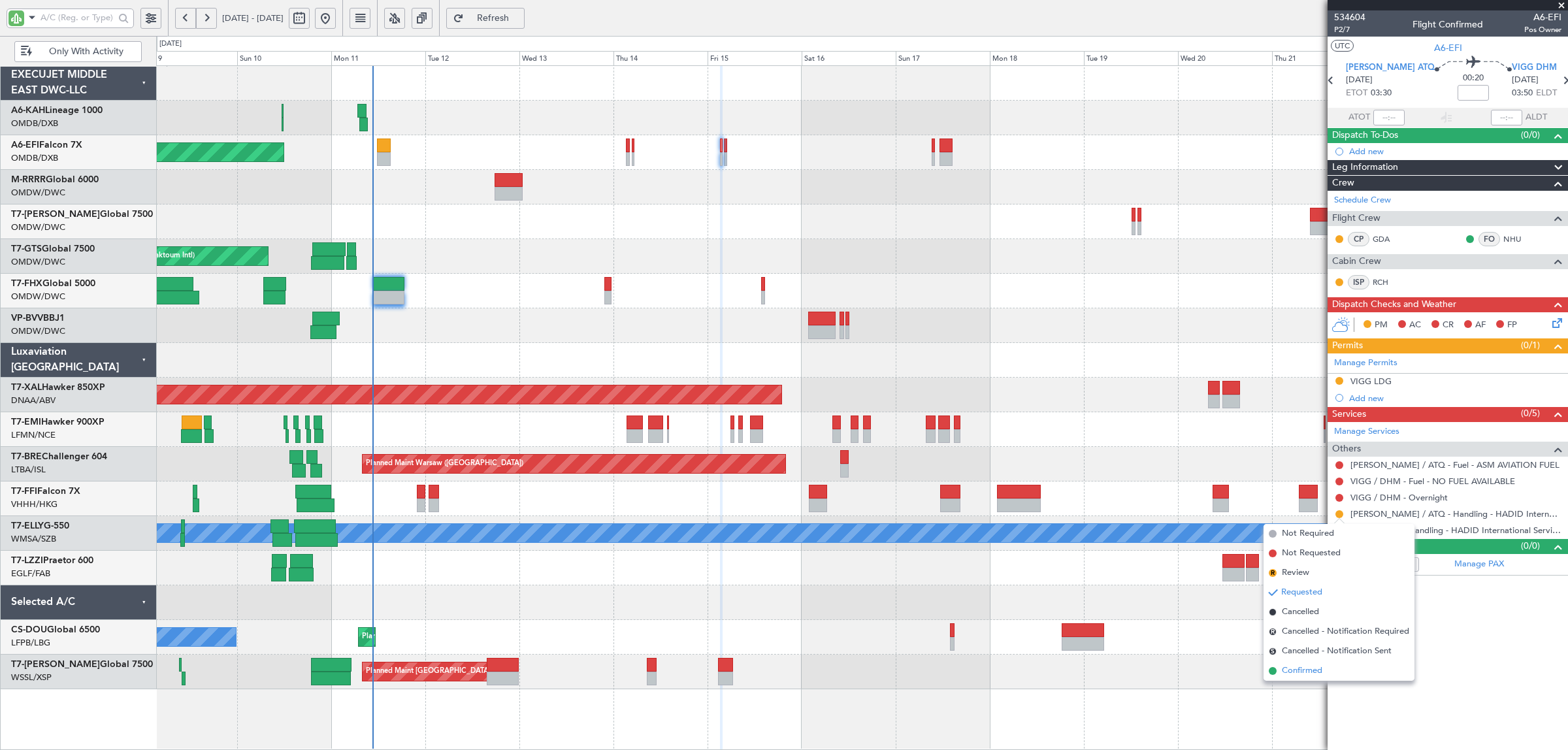
click at [1308, 667] on span "Confirmed" at bounding box center [1301, 671] width 40 height 13
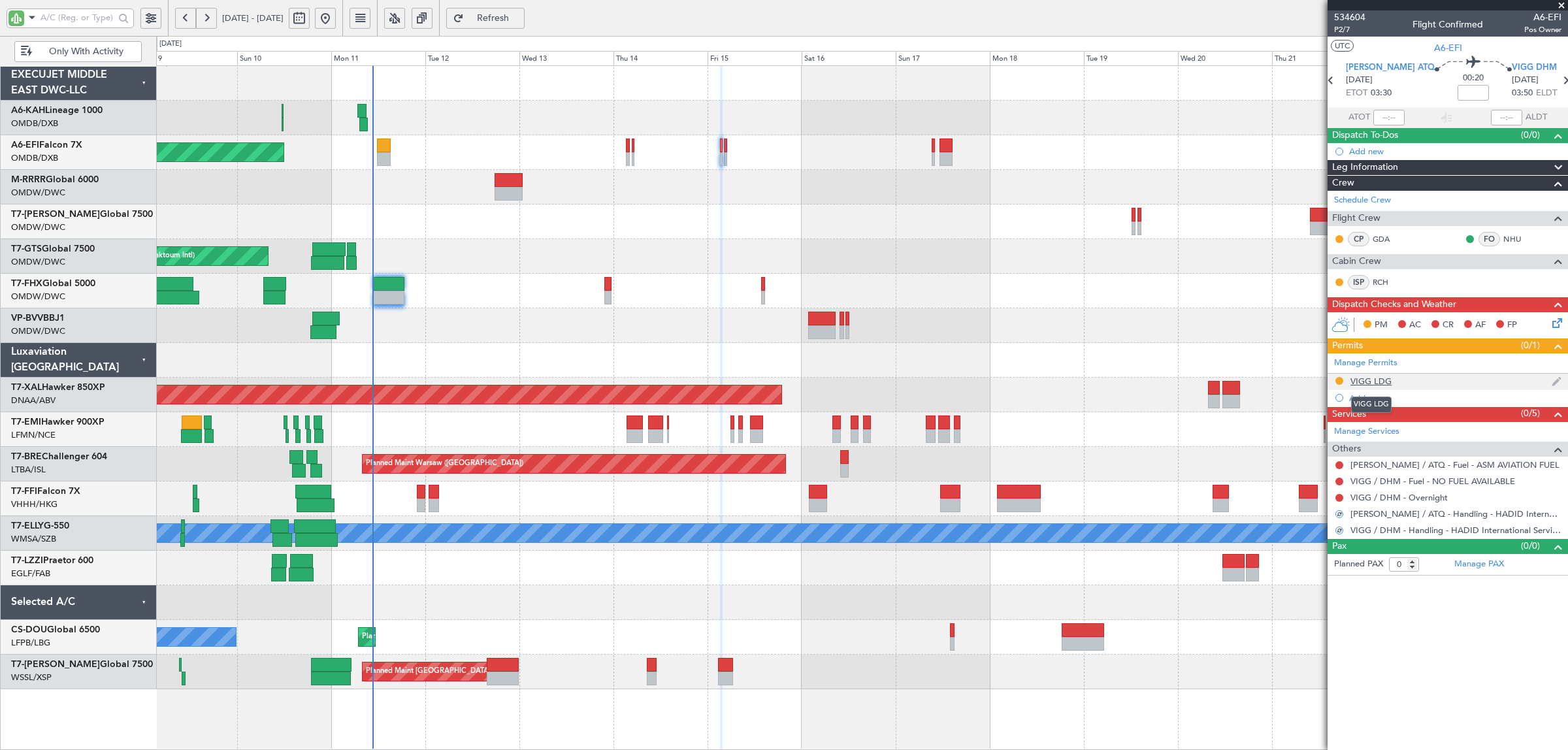
click at [1369, 384] on div "VIGG LDG" at bounding box center [1371, 381] width 41 height 11
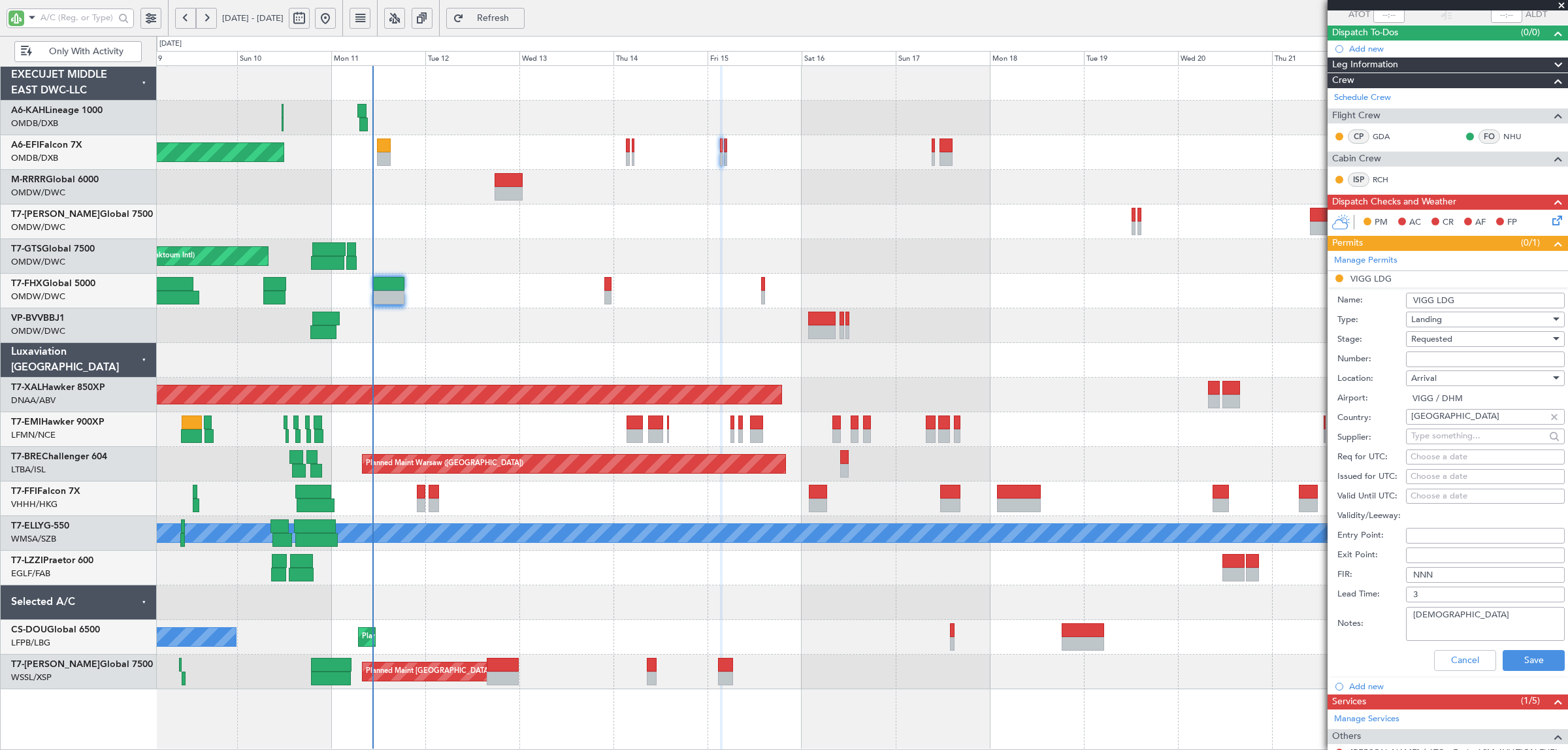
scroll to position [216, 0]
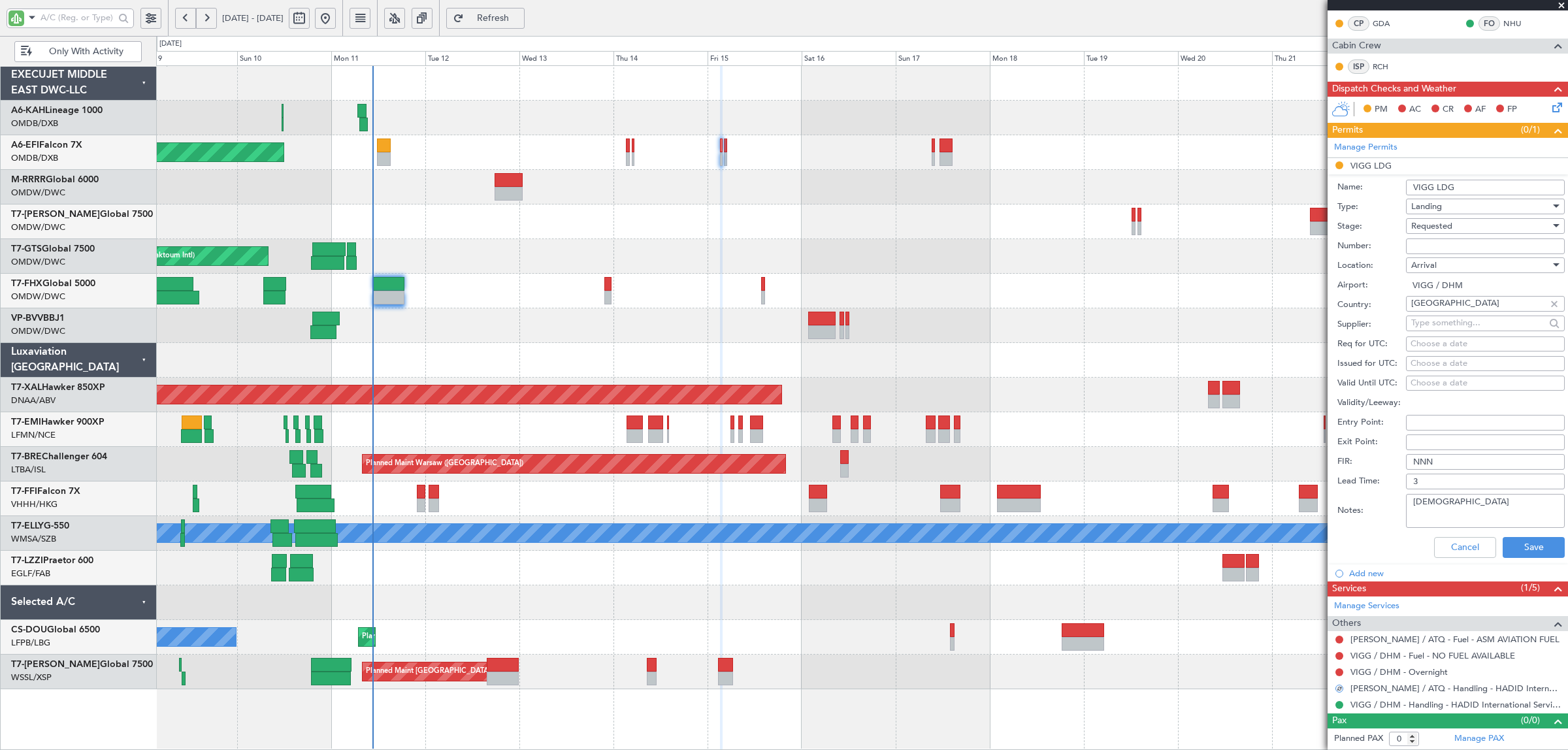
click at [1443, 227] on span "Requested" at bounding box center [1431, 226] width 41 height 12
drag, startPoint x: 1447, startPoint y: 325, endPoint x: 1448, endPoint y: 295, distance: 30.0
click at [1446, 325] on span "Received OK" at bounding box center [1479, 326] width 135 height 20
click at [1429, 244] on input "Number:" at bounding box center [1485, 246] width 159 height 16
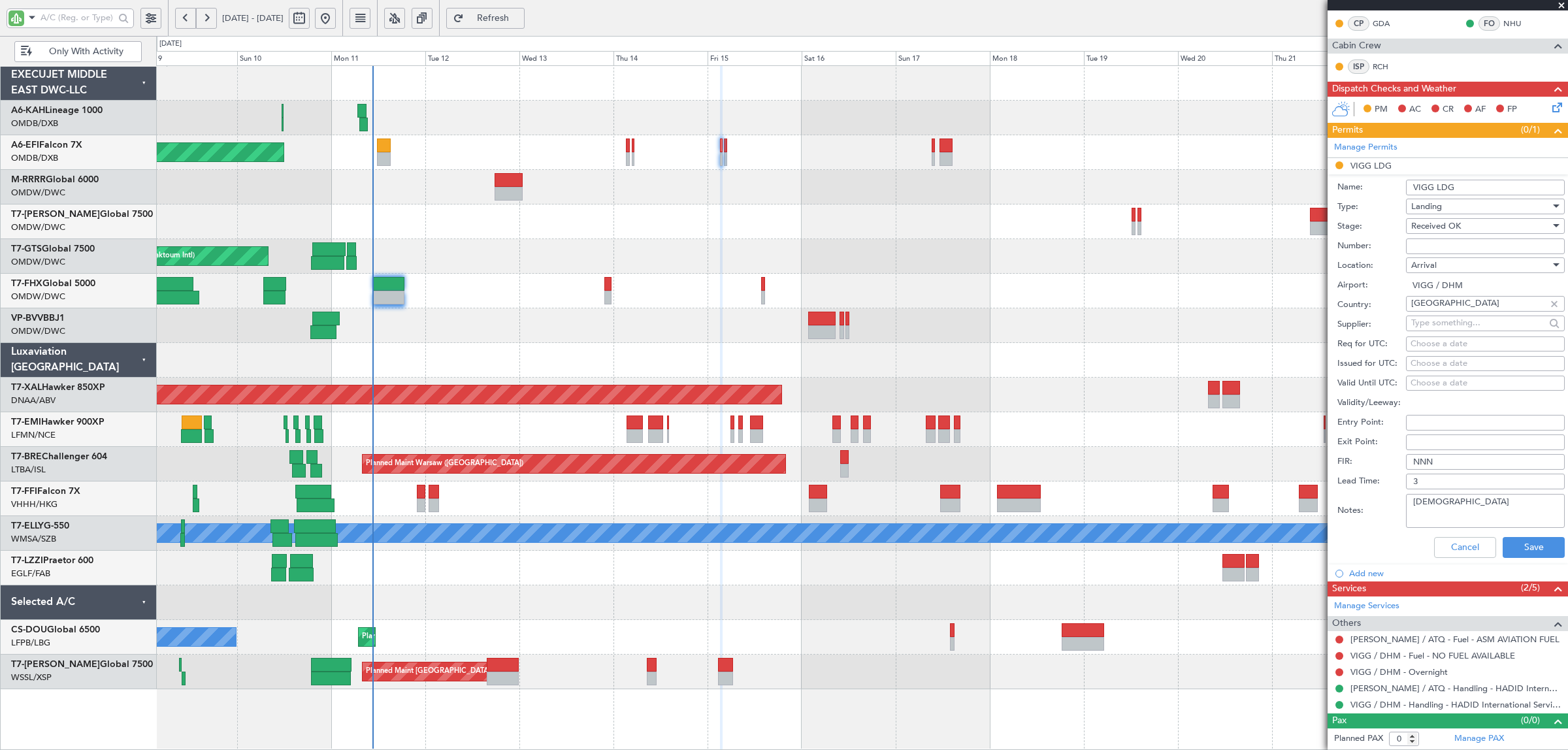
paste input "YA/N/0842/08/11"
type input "YA/N/0842/08/11"
click at [1496, 534] on div "Cancel Save" at bounding box center [1451, 547] width 227 height 34
click at [1504, 543] on button "Save" at bounding box center [1533, 548] width 62 height 21
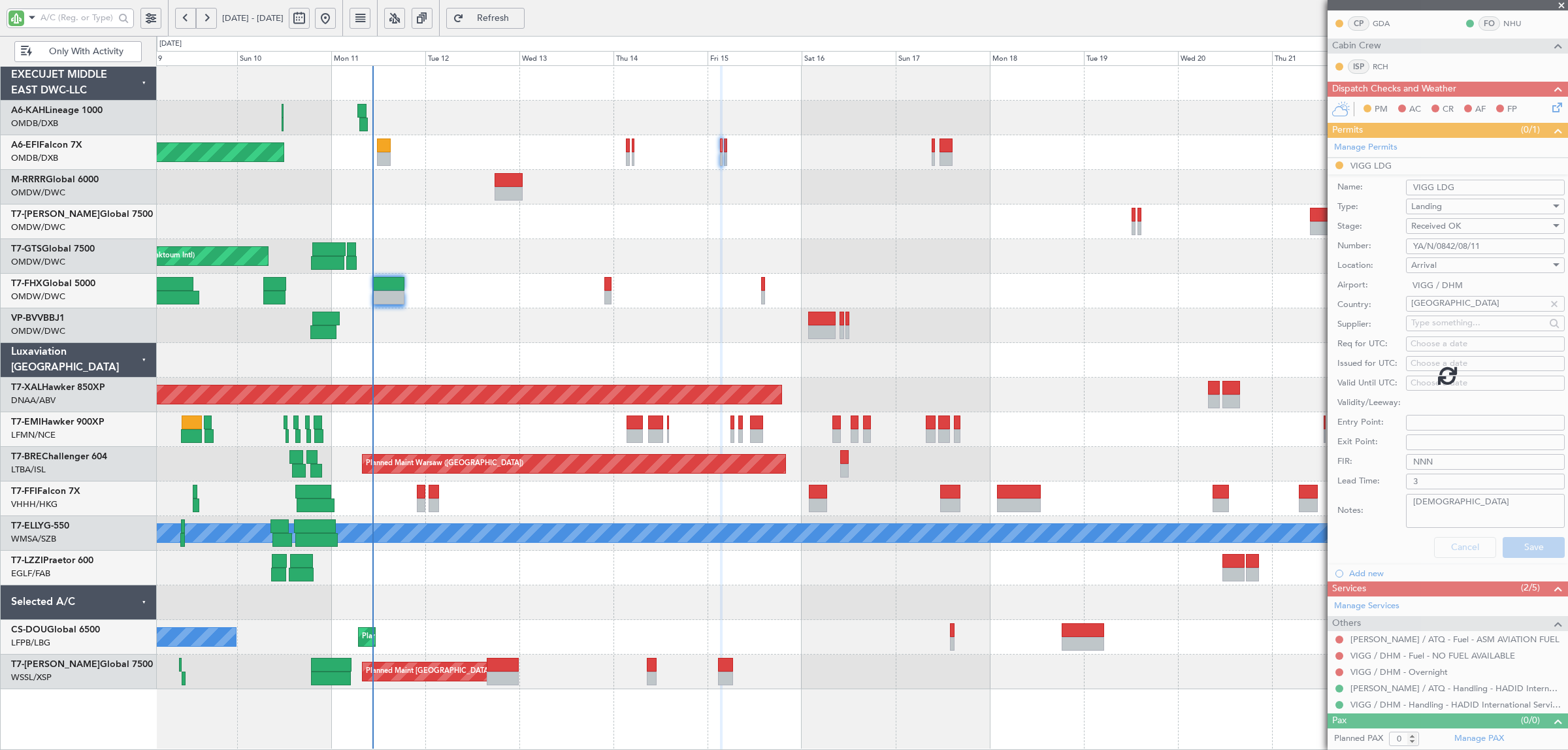
scroll to position [0, 0]
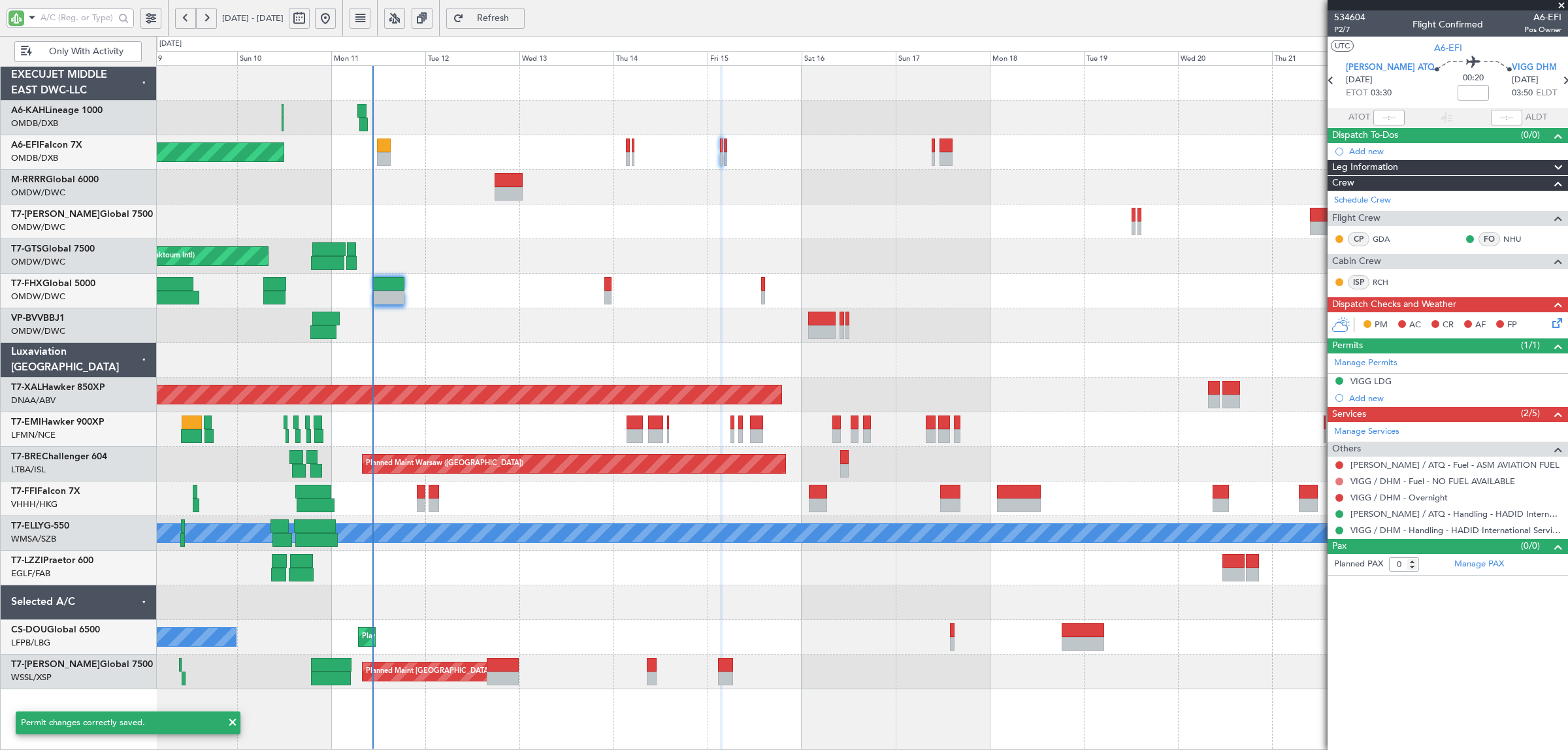
click at [1342, 482] on button at bounding box center [1339, 482] width 8 height 8
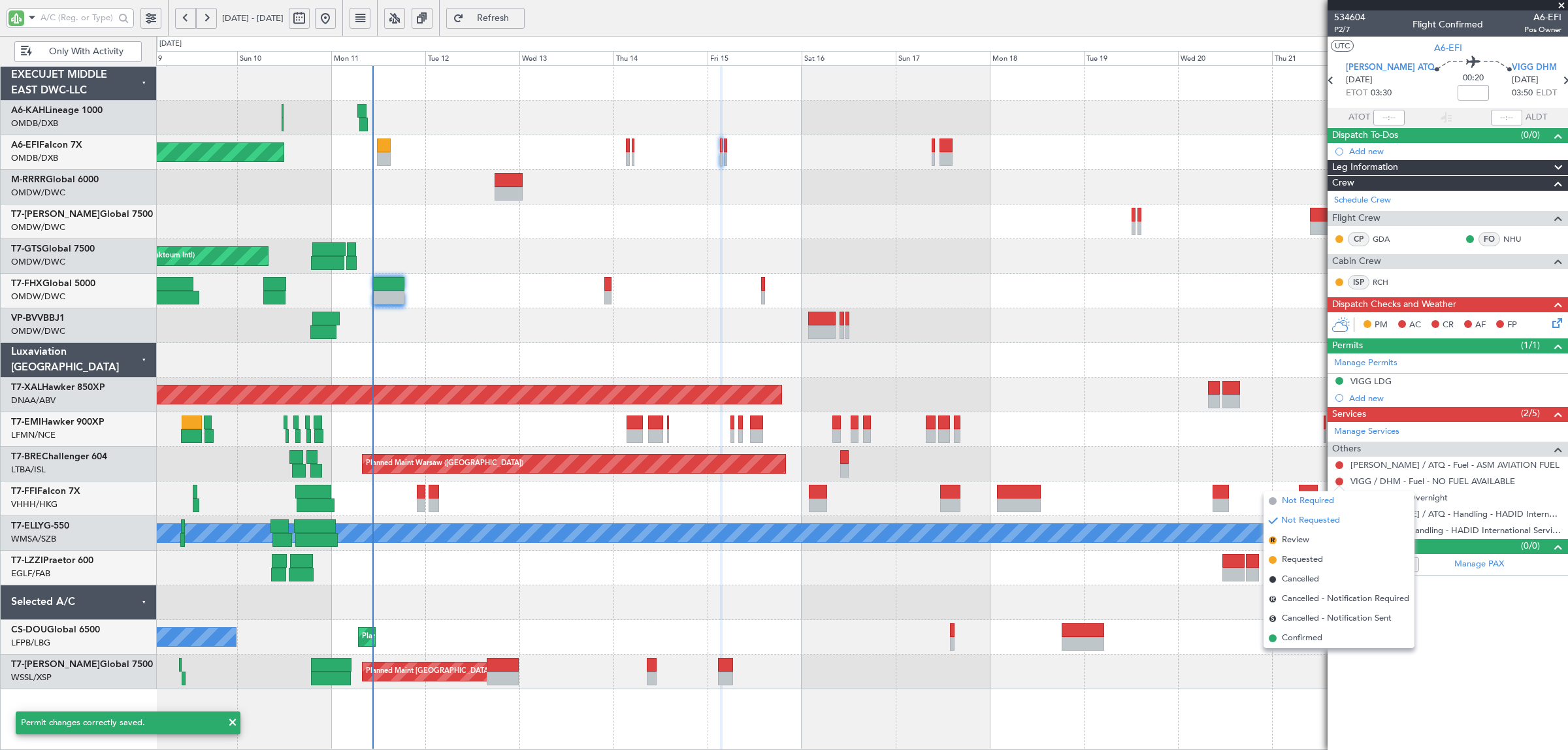
click at [1305, 498] on span "Not Required" at bounding box center [1308, 501] width 52 height 13
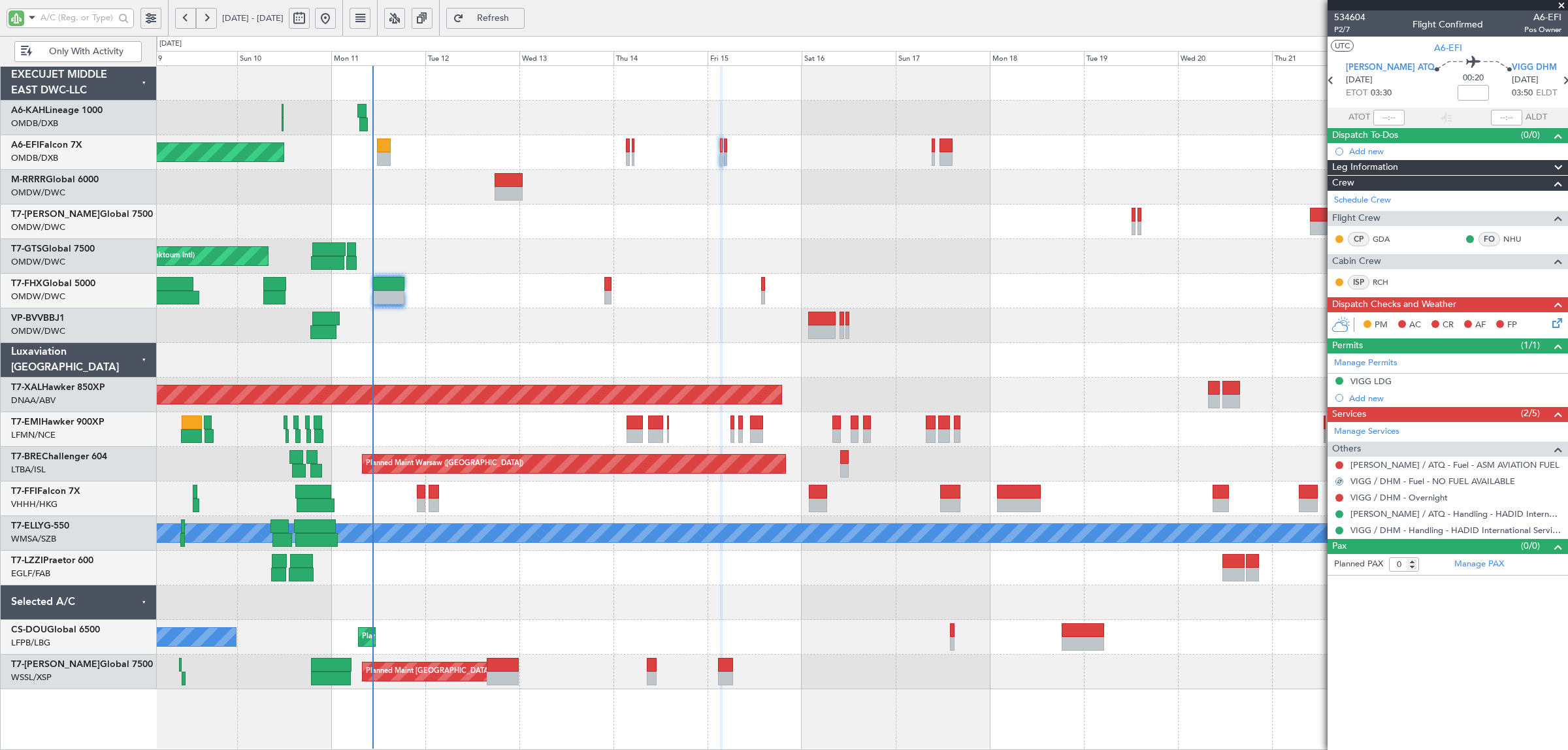
click at [181, 23] on button at bounding box center [185, 18] width 21 height 21
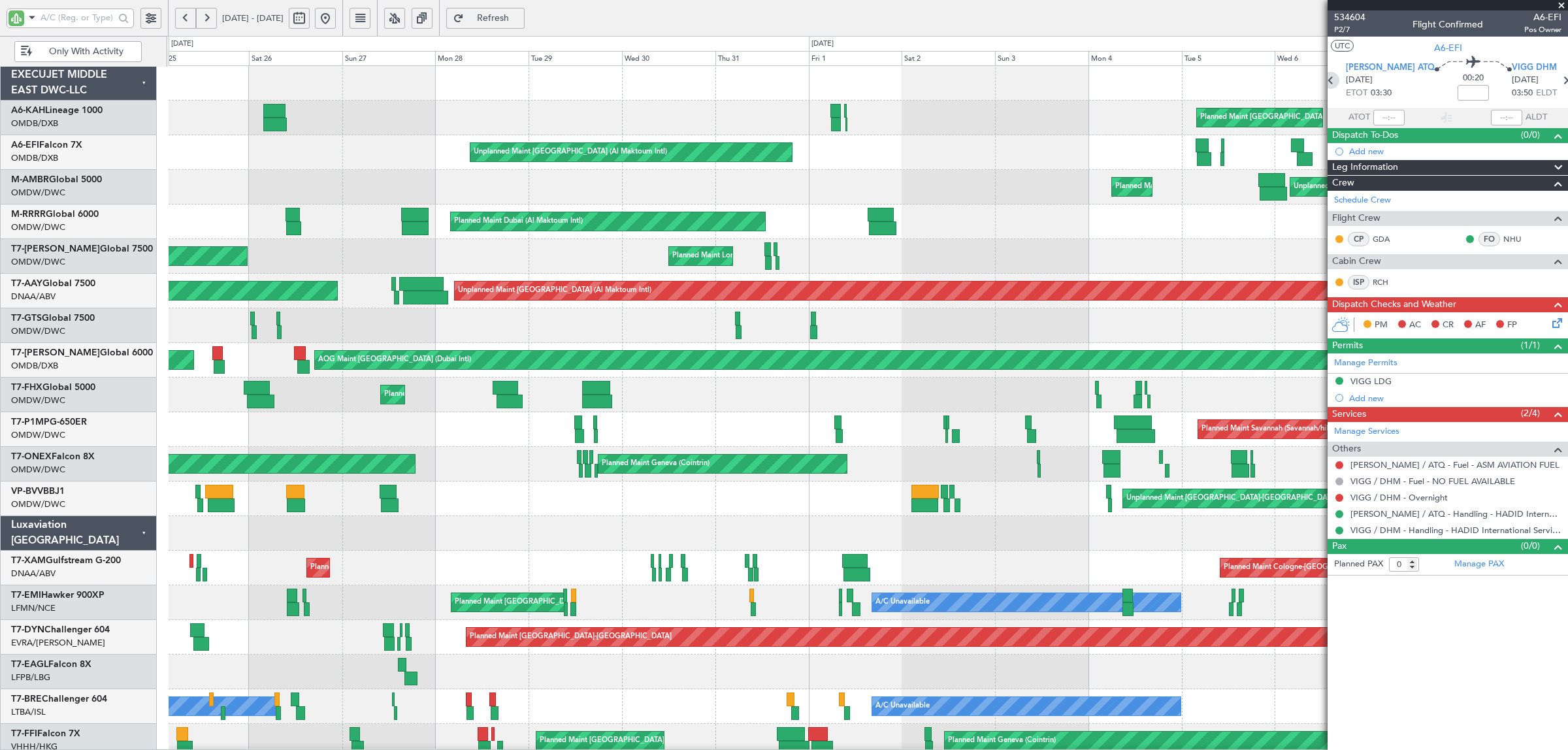
click at [1339, 84] on icon at bounding box center [1331, 81] width 17 height 17
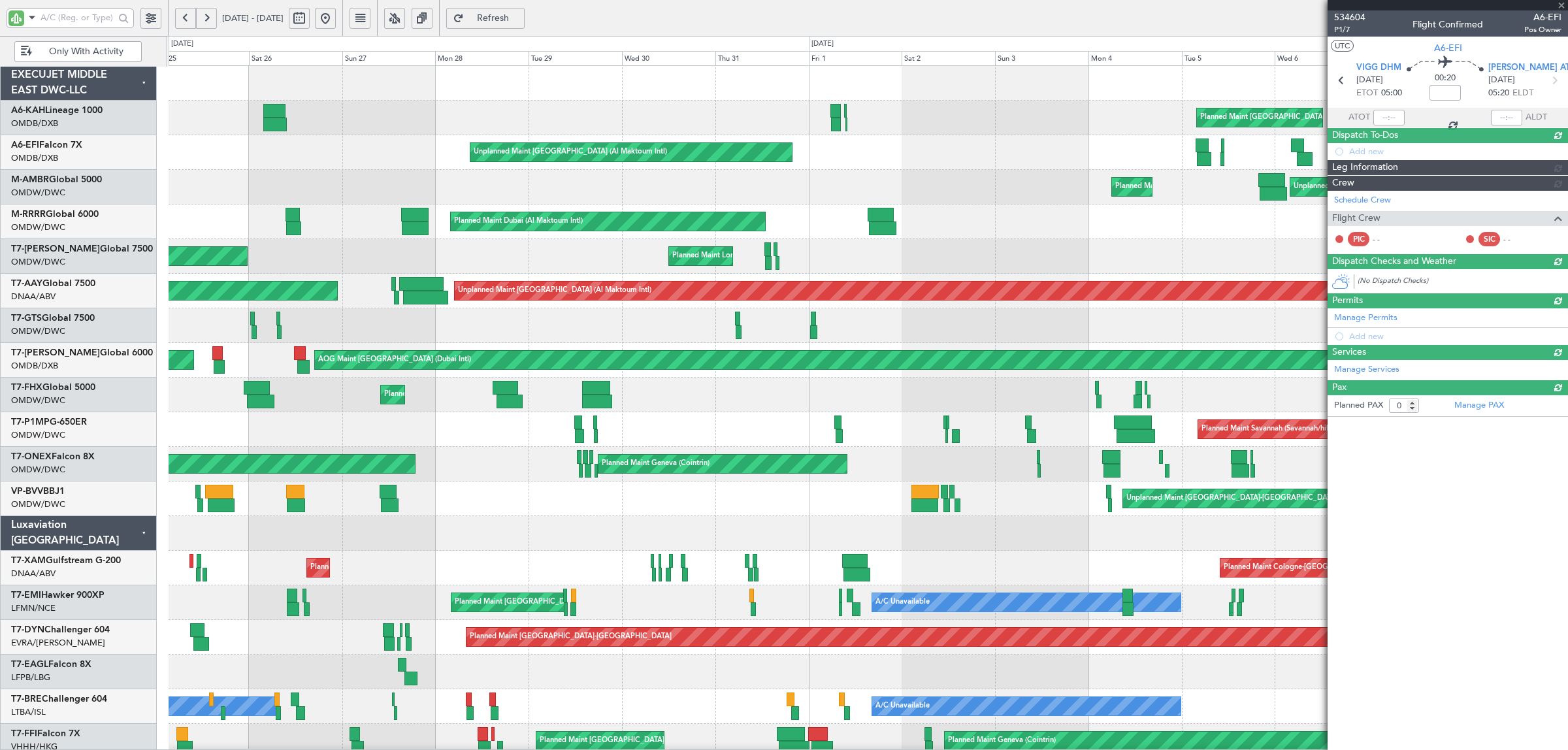
click at [212, 21] on button at bounding box center [206, 18] width 21 height 21
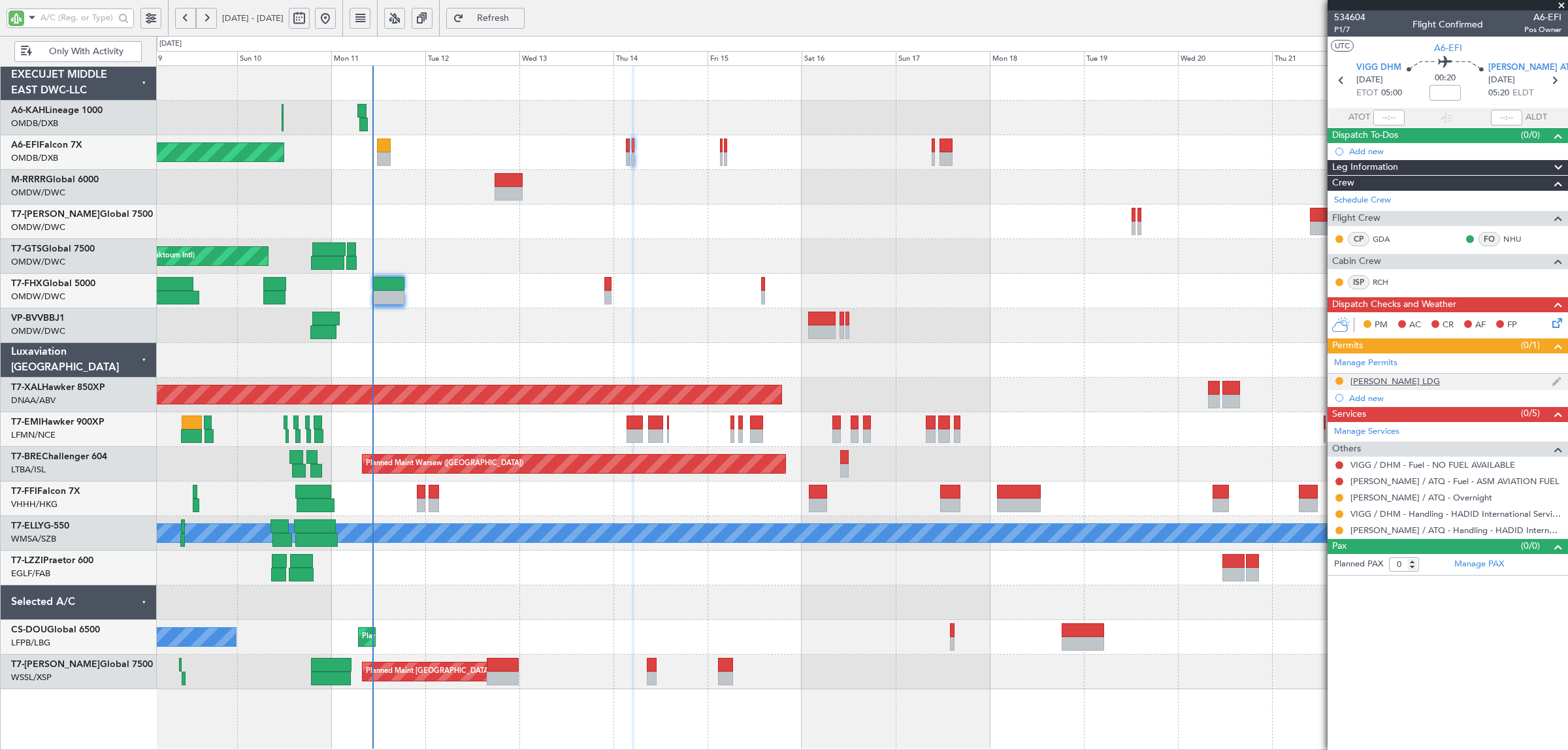
click at [1371, 381] on div "VIAR LDG" at bounding box center [1394, 381] width 89 height 11
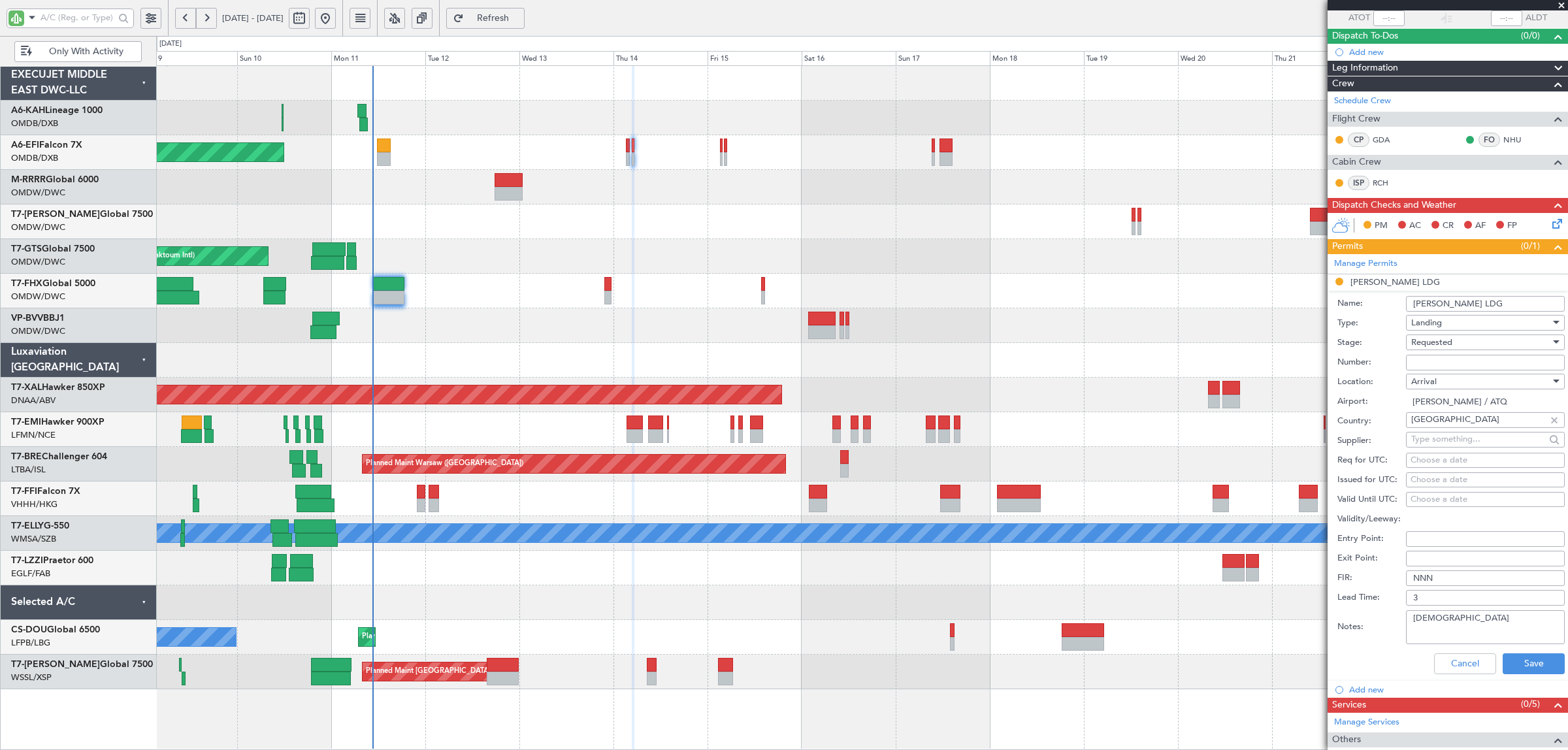
scroll to position [163, 0]
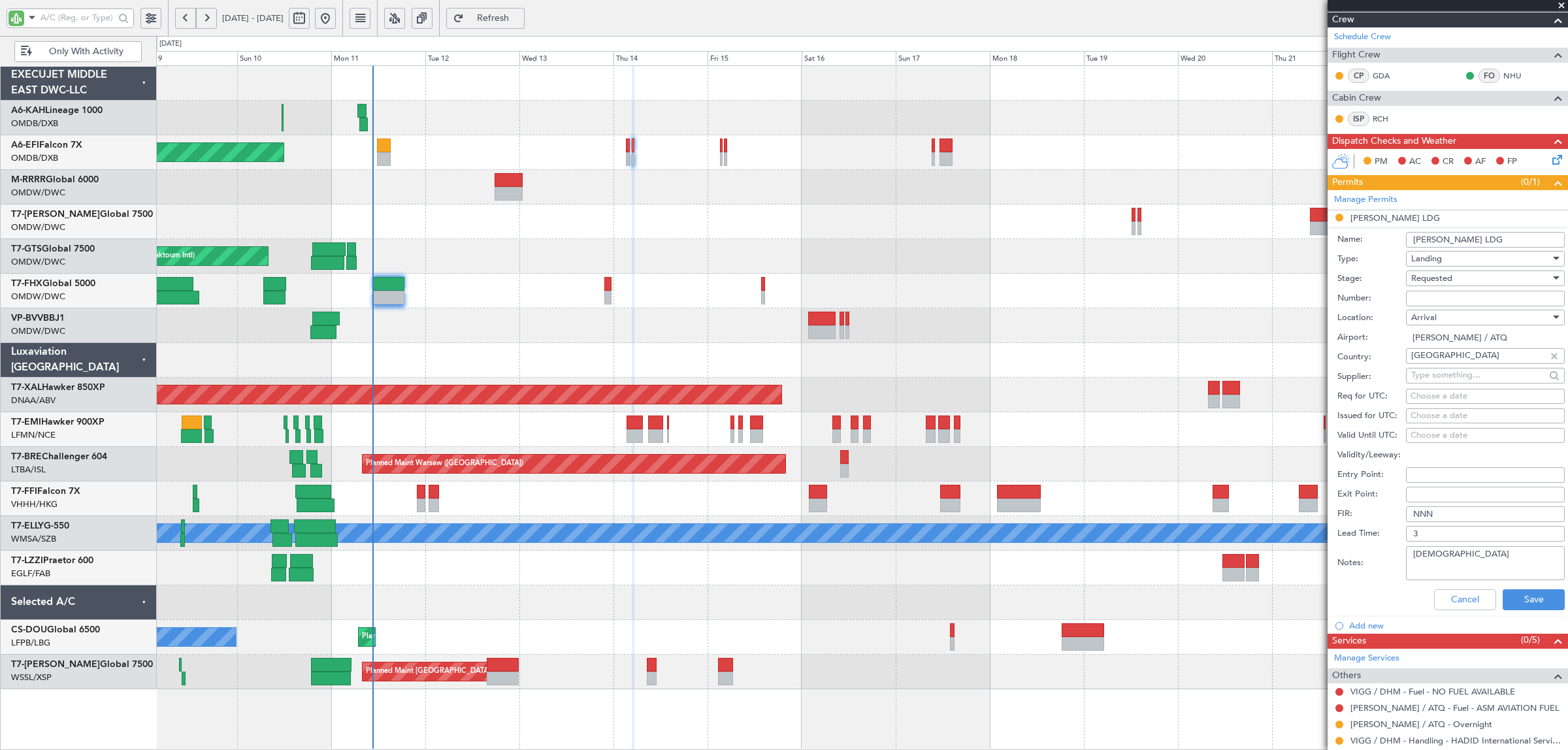
click at [1432, 278] on span "Requested" at bounding box center [1431, 278] width 41 height 12
click at [1446, 374] on span "Received OK" at bounding box center [1479, 379] width 135 height 20
click at [1424, 294] on input "Number:" at bounding box center [1485, 298] width 159 height 16
paste input "YA/N/0842/08/11"
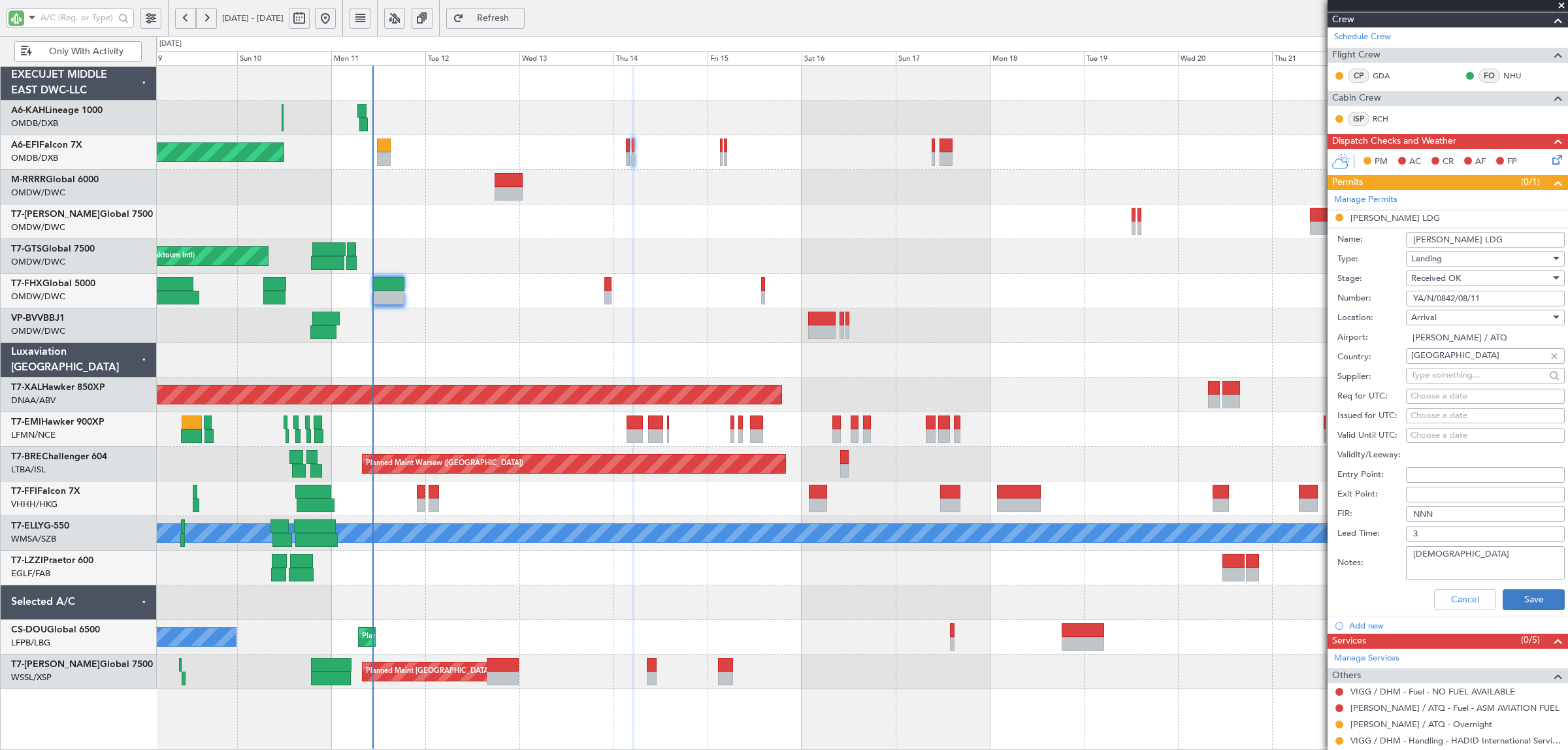
type input "YA/N/0842/08/11"
click at [1513, 598] on button "Save" at bounding box center [1533, 600] width 62 height 21
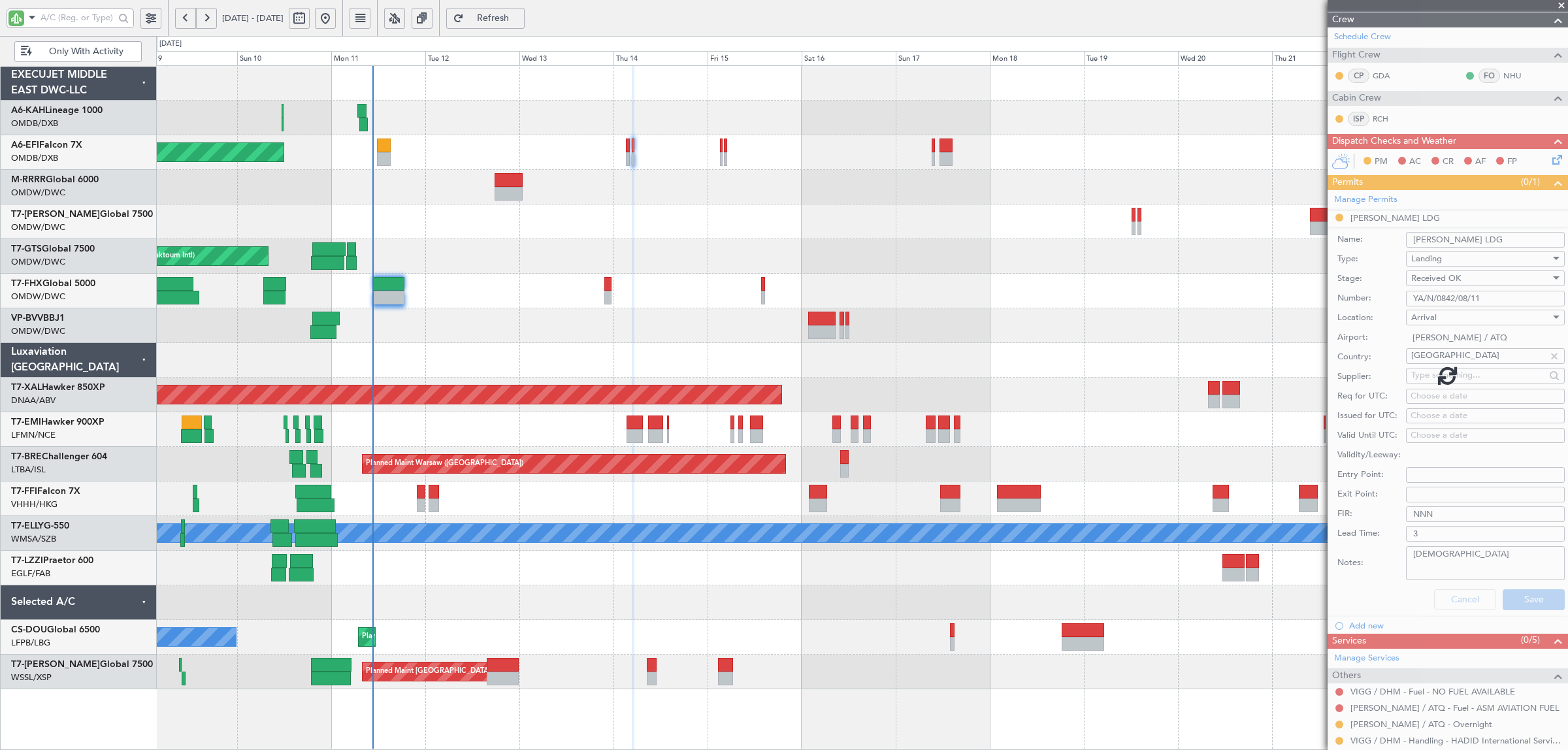
scroll to position [0, 0]
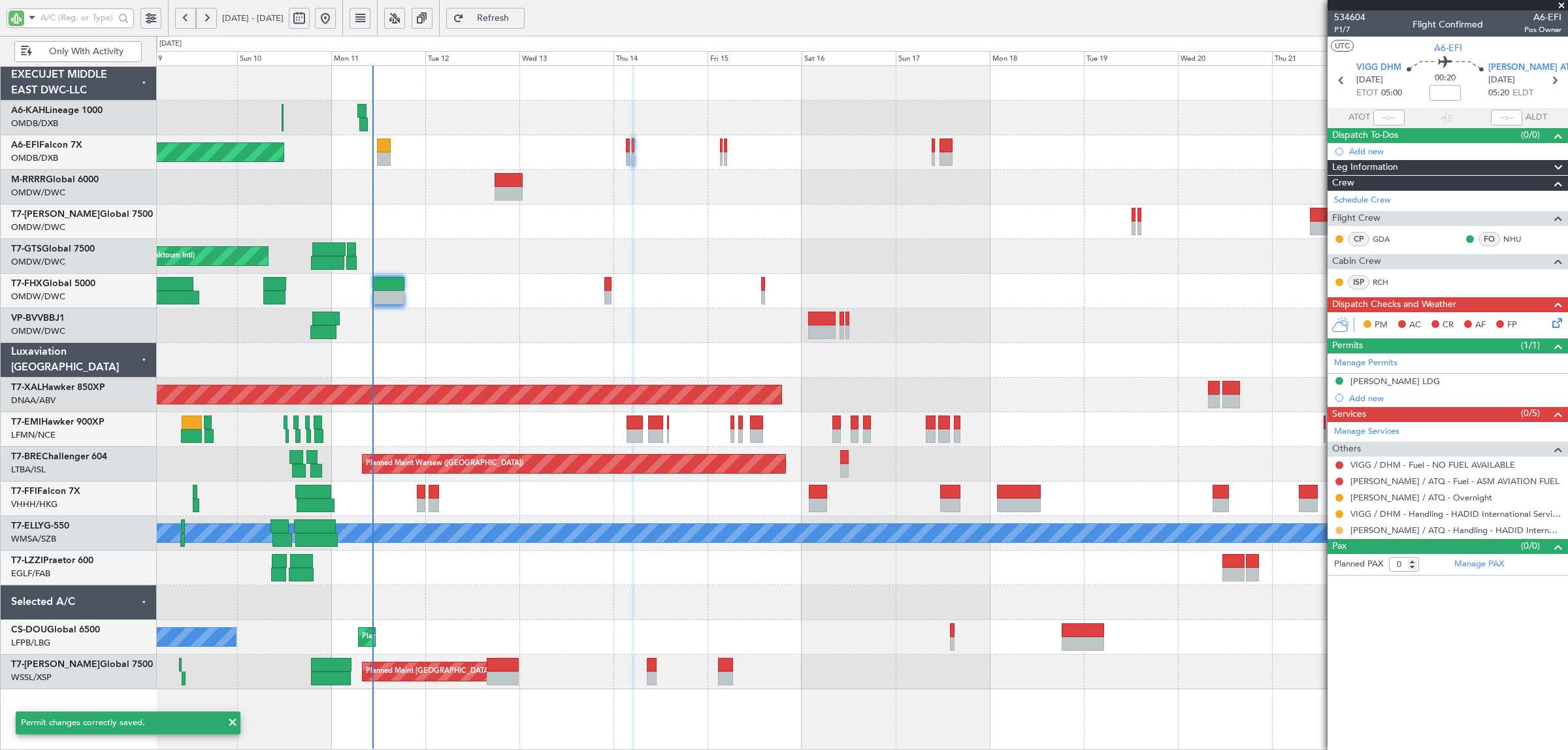
click at [1339, 528] on button at bounding box center [1339, 531] width 8 height 8
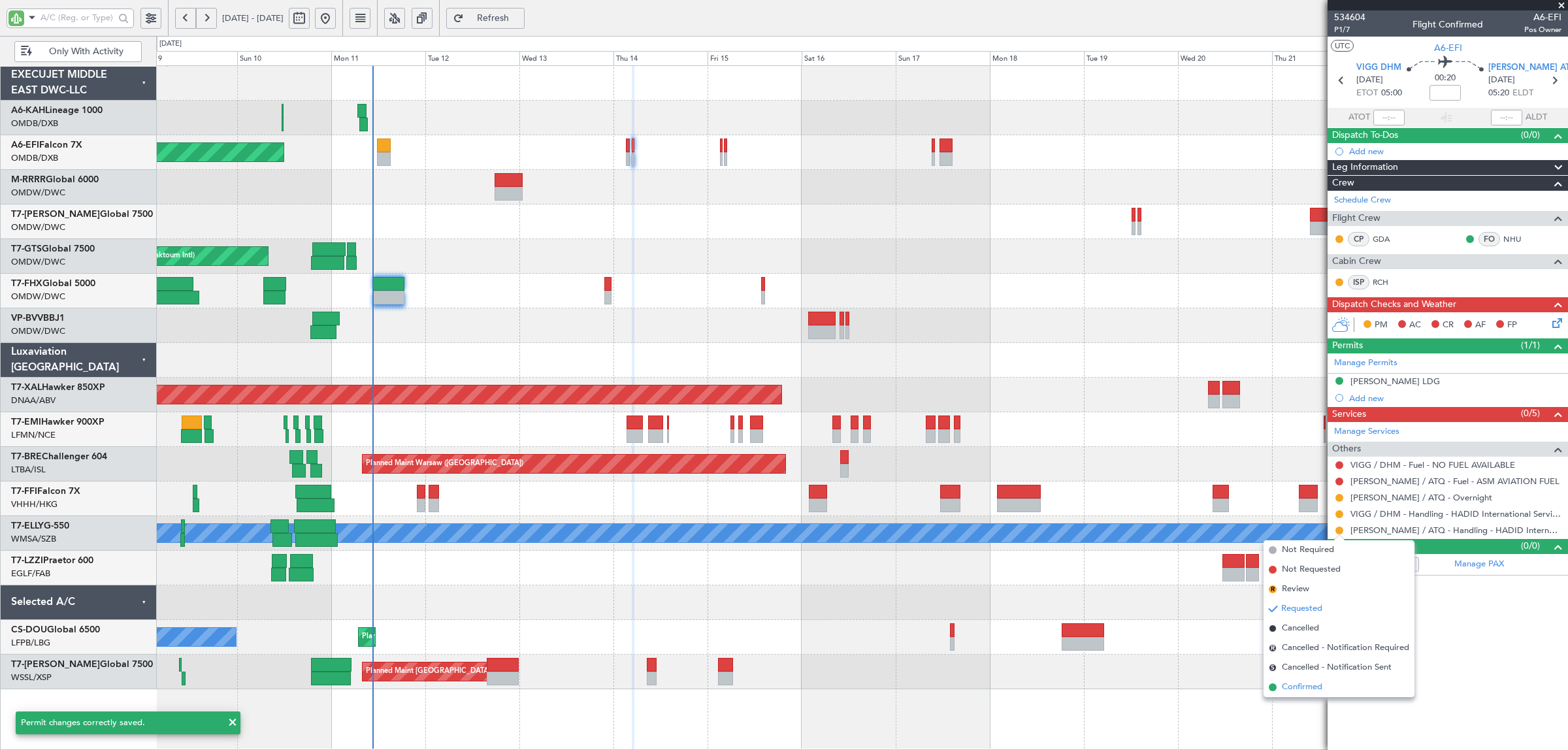
click at [1327, 686] on li "Confirmed" at bounding box center [1338, 688] width 151 height 20
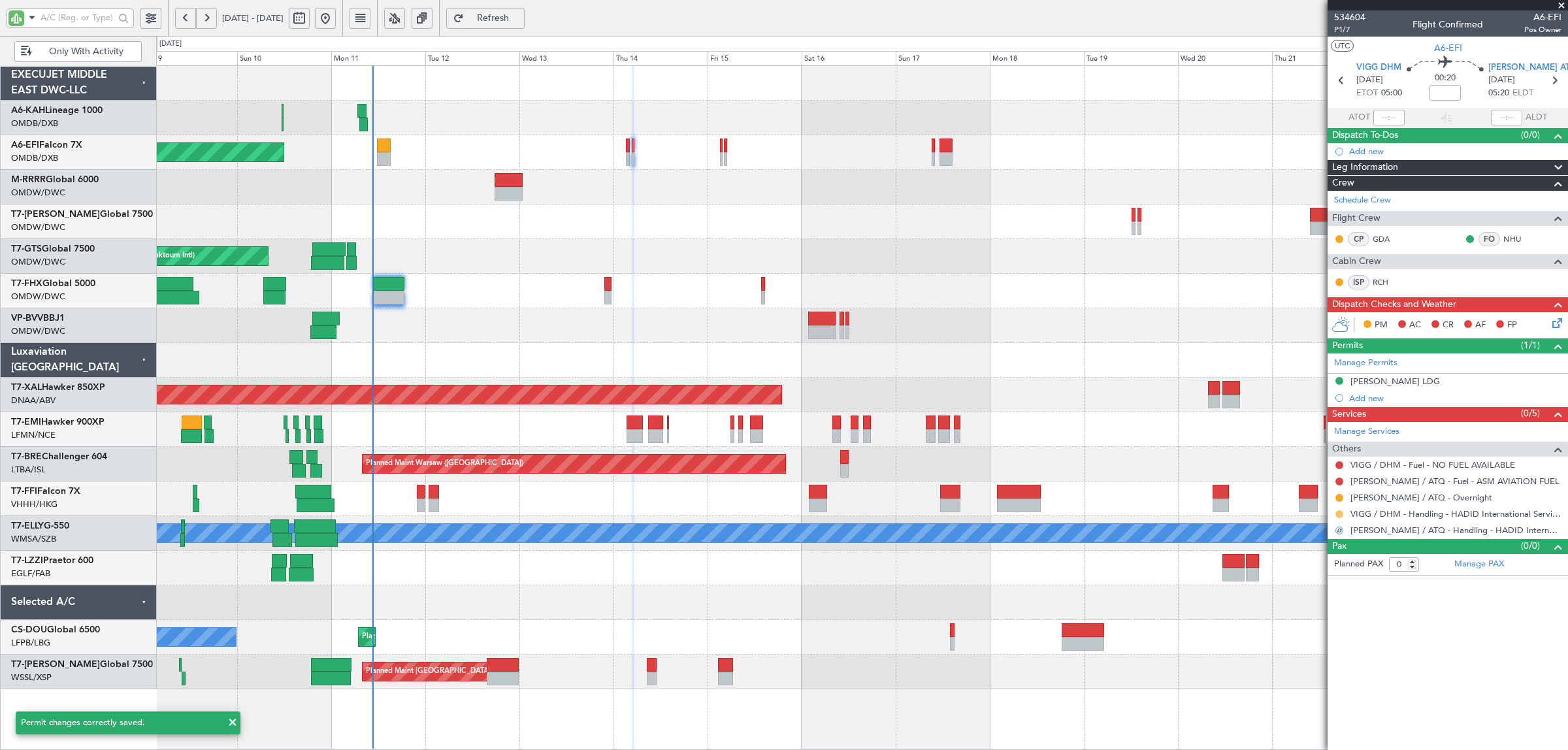
click at [1336, 513] on button at bounding box center [1339, 515] width 8 height 8
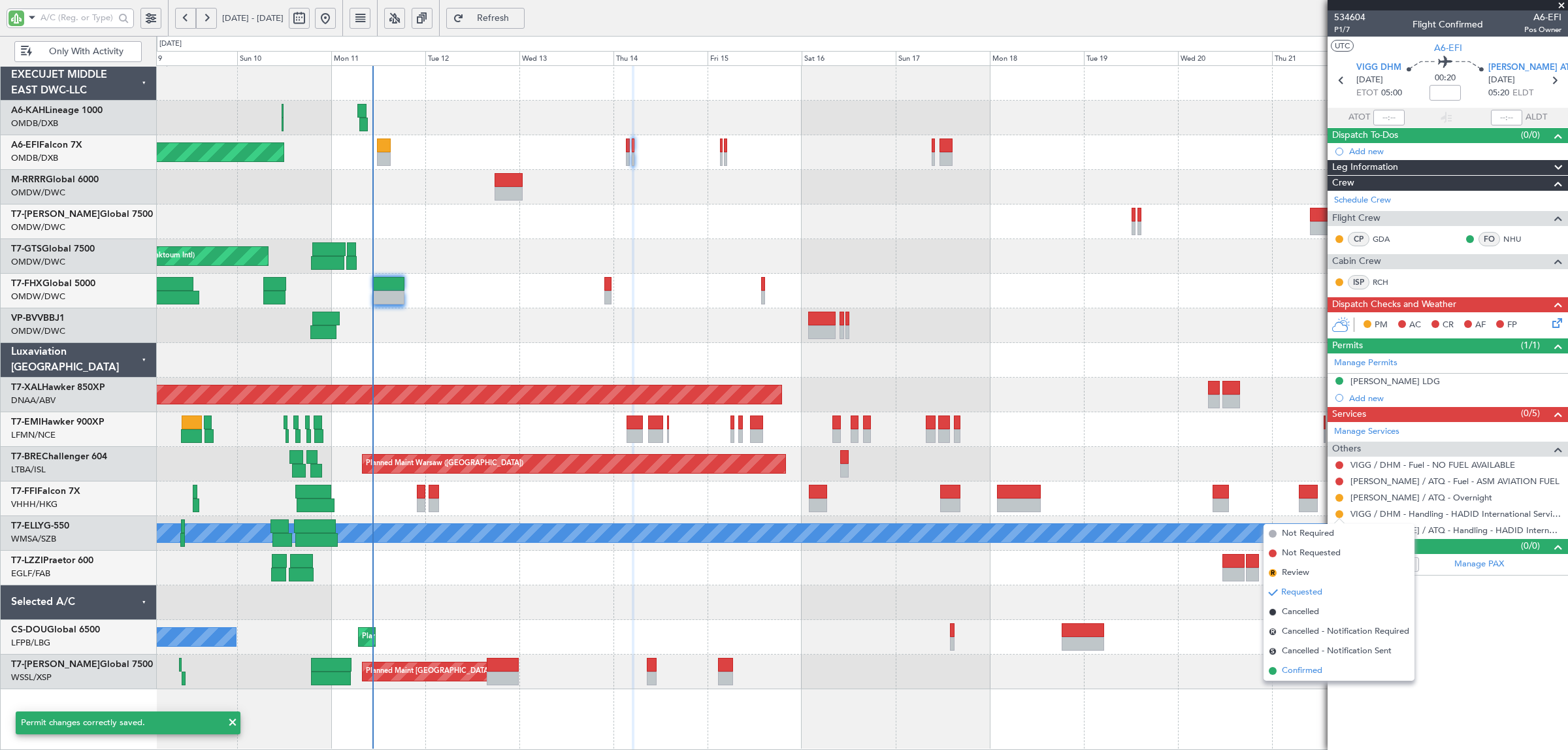
click at [1328, 670] on li "Confirmed" at bounding box center [1338, 671] width 151 height 20
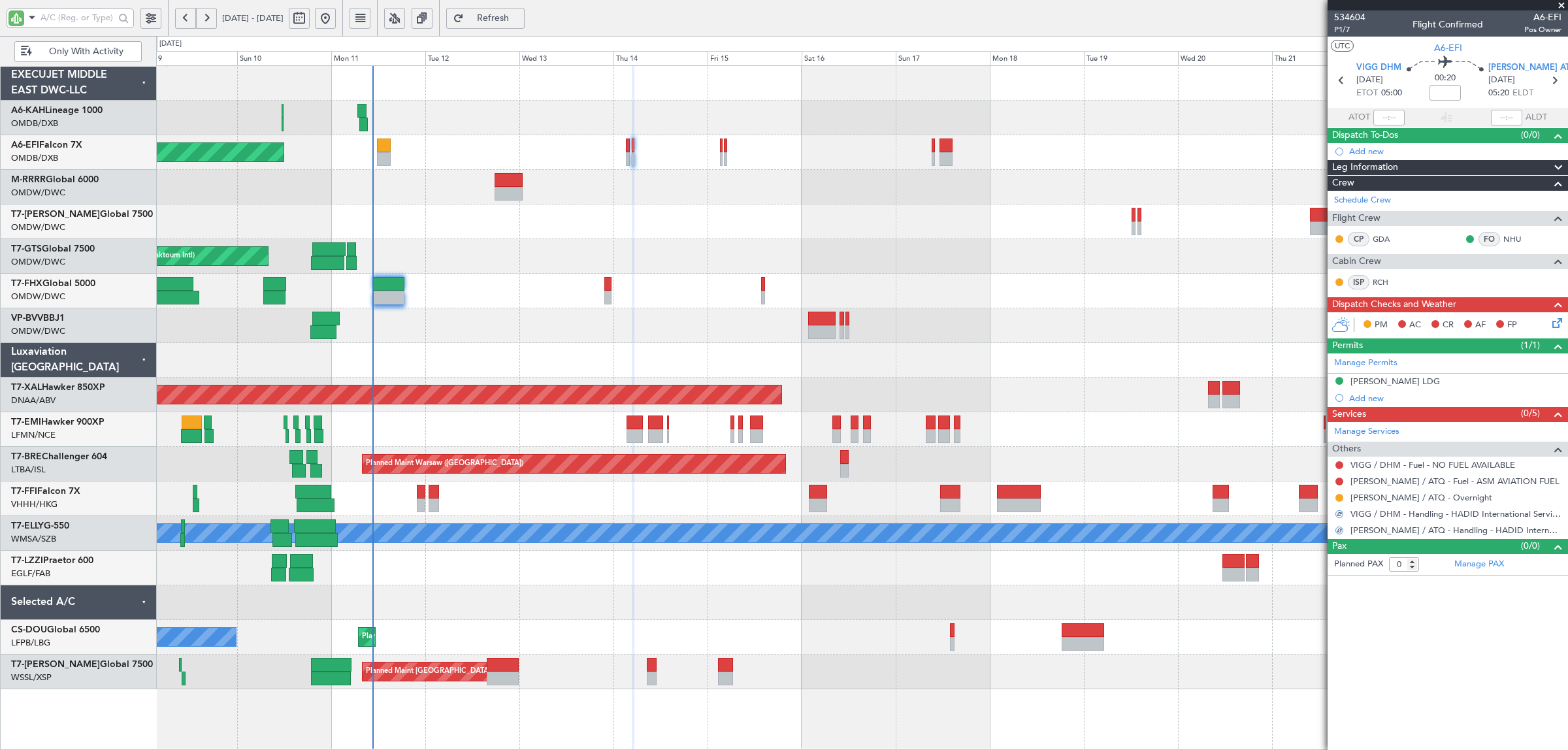
drag, startPoint x: 1338, startPoint y: 500, endPoint x: 1341, endPoint y: 508, distance: 8.5
click at [1339, 499] on button at bounding box center [1339, 498] width 8 height 8
click at [1334, 652] on li "Confirmed" at bounding box center [1338, 654] width 151 height 20
click at [1339, 463] on button at bounding box center [1339, 465] width 8 height 8
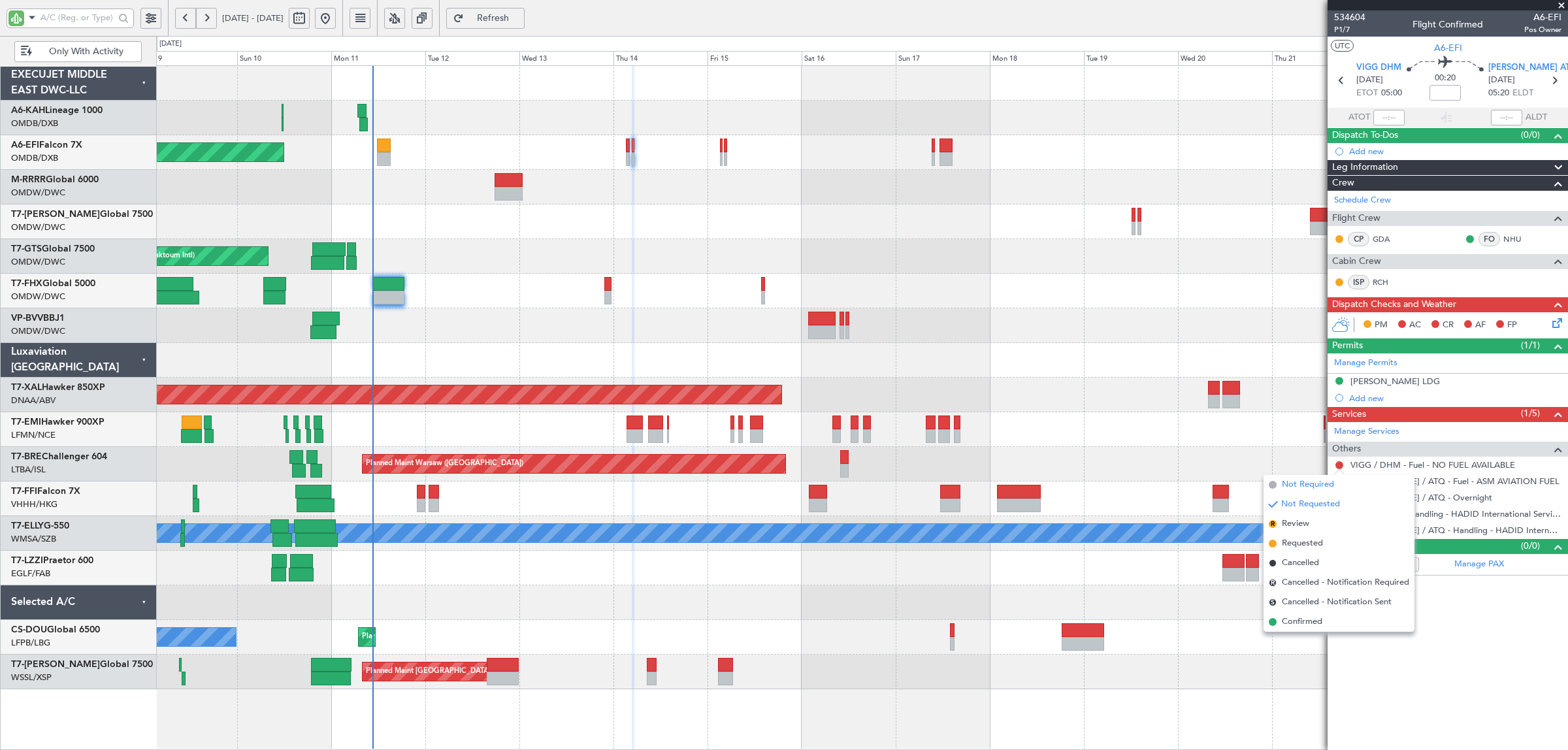
click at [1315, 484] on span "Not Required" at bounding box center [1308, 485] width 52 height 13
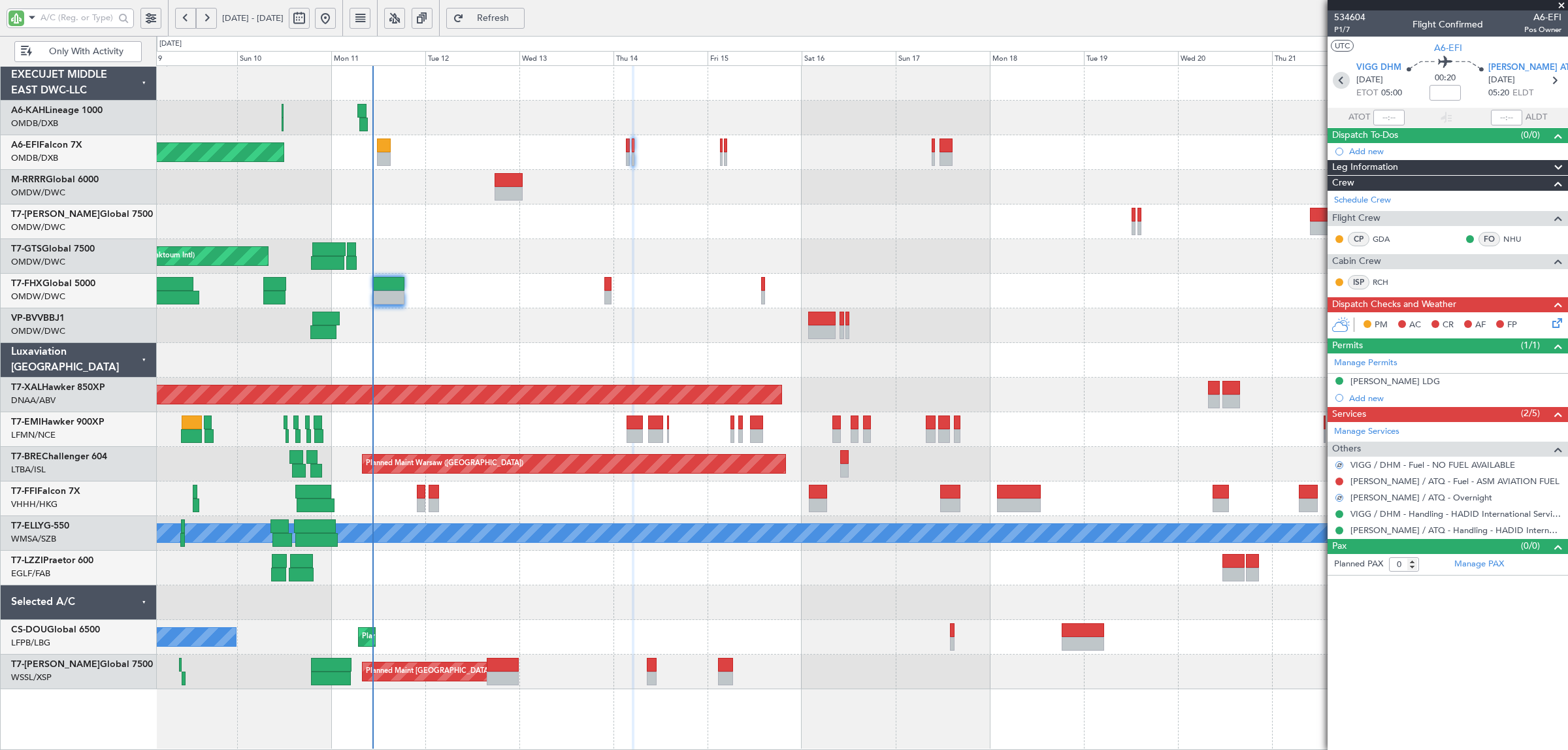
click at [1339, 79] on icon at bounding box center [1342, 81] width 17 height 17
type input "-00:10"
type input "5"
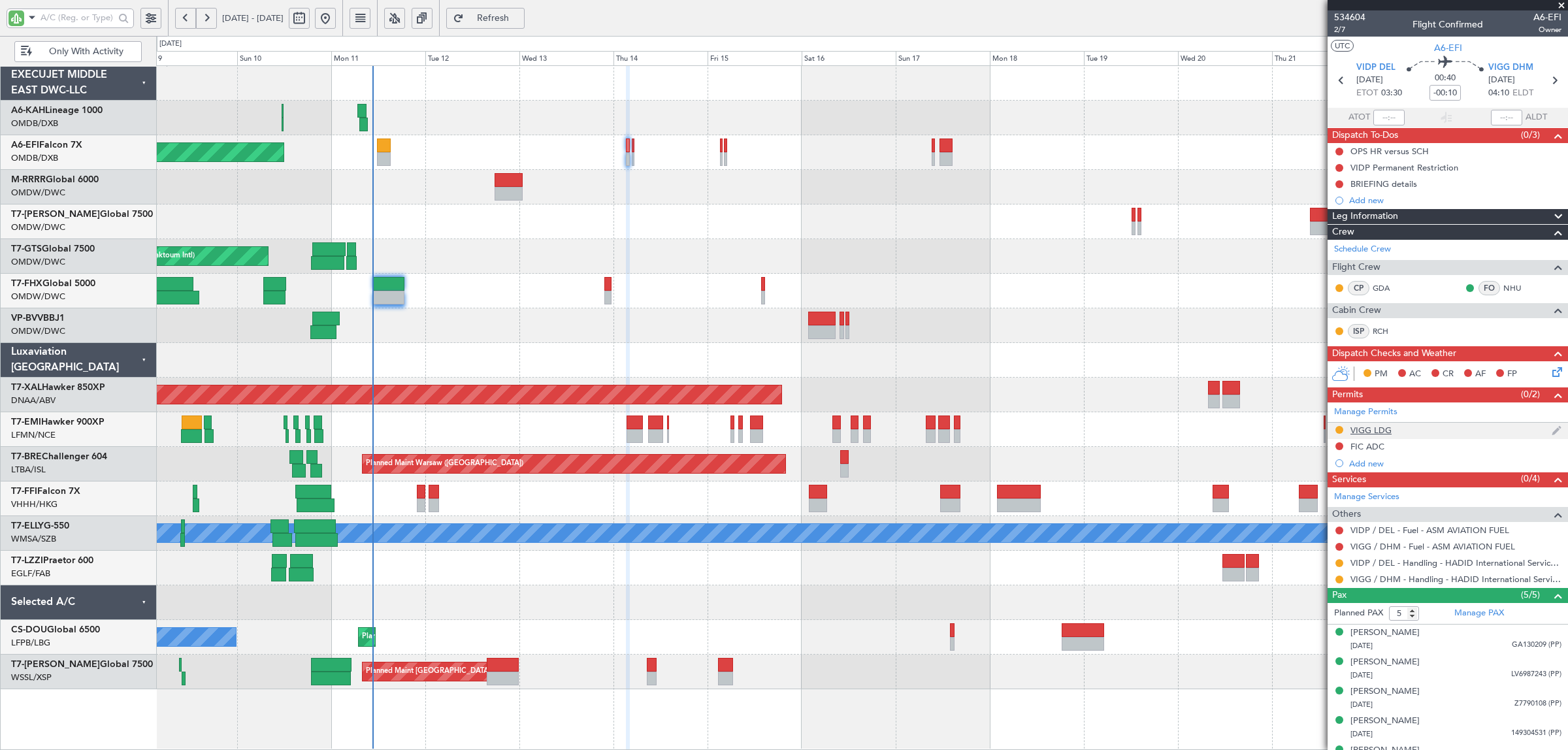
click at [1372, 428] on div "VIGG LDG" at bounding box center [1371, 430] width 41 height 11
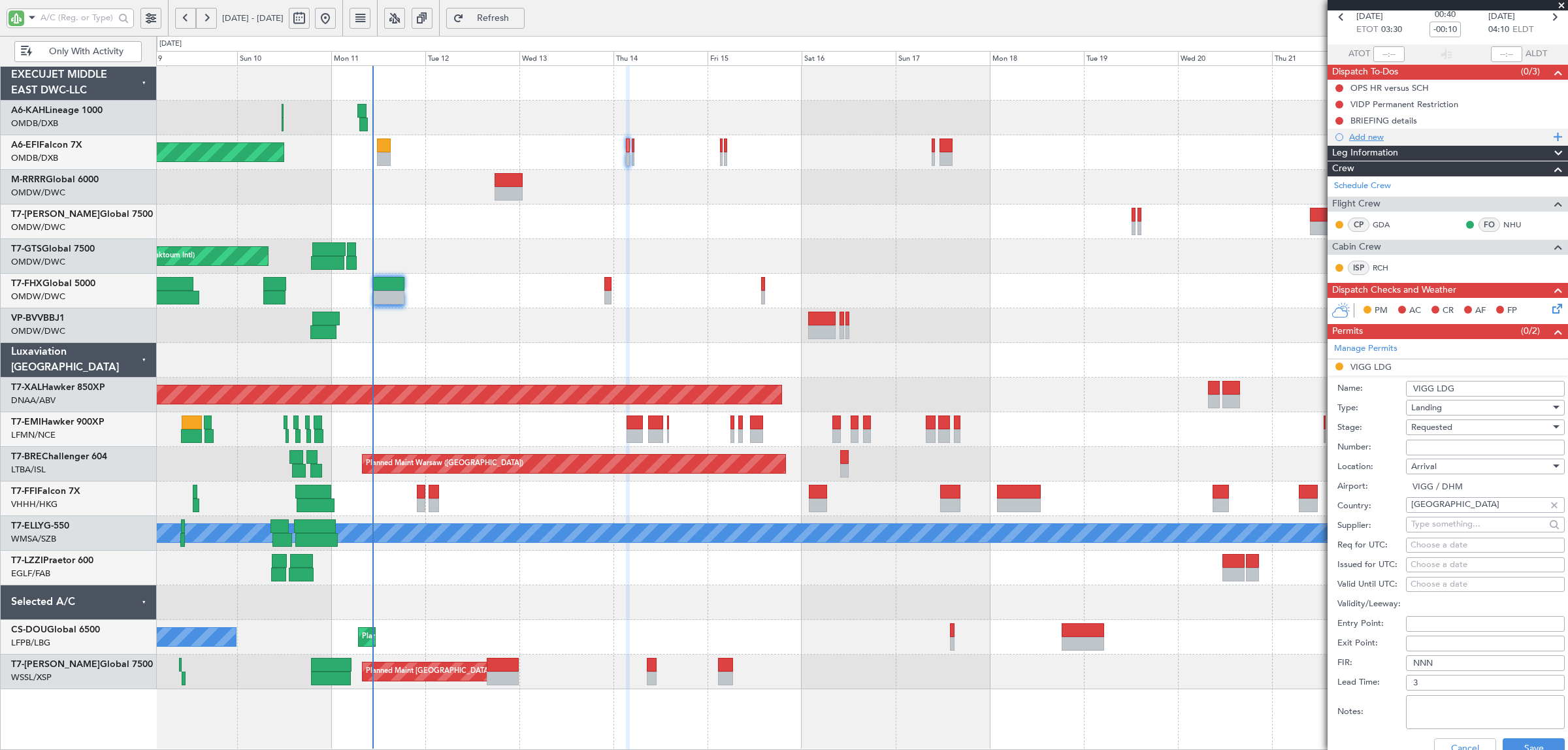
scroll to position [245, 0]
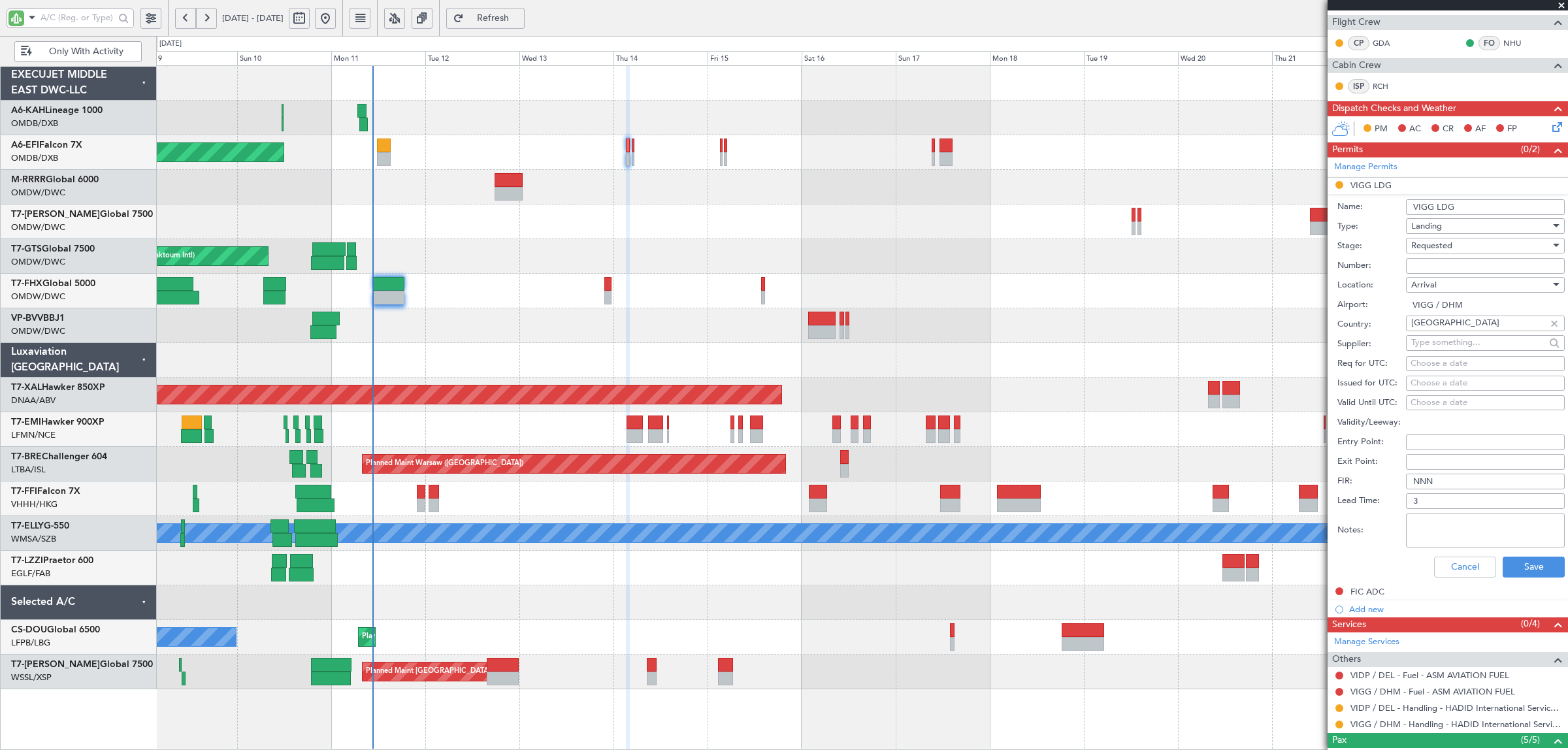
click at [1420, 244] on span "Requested" at bounding box center [1431, 246] width 41 height 12
click at [1439, 350] on span "Received OK" at bounding box center [1479, 346] width 135 height 20
click at [1425, 265] on input "Number:" at bounding box center [1485, 266] width 159 height 16
paste input "YA/N/0842/08/11"
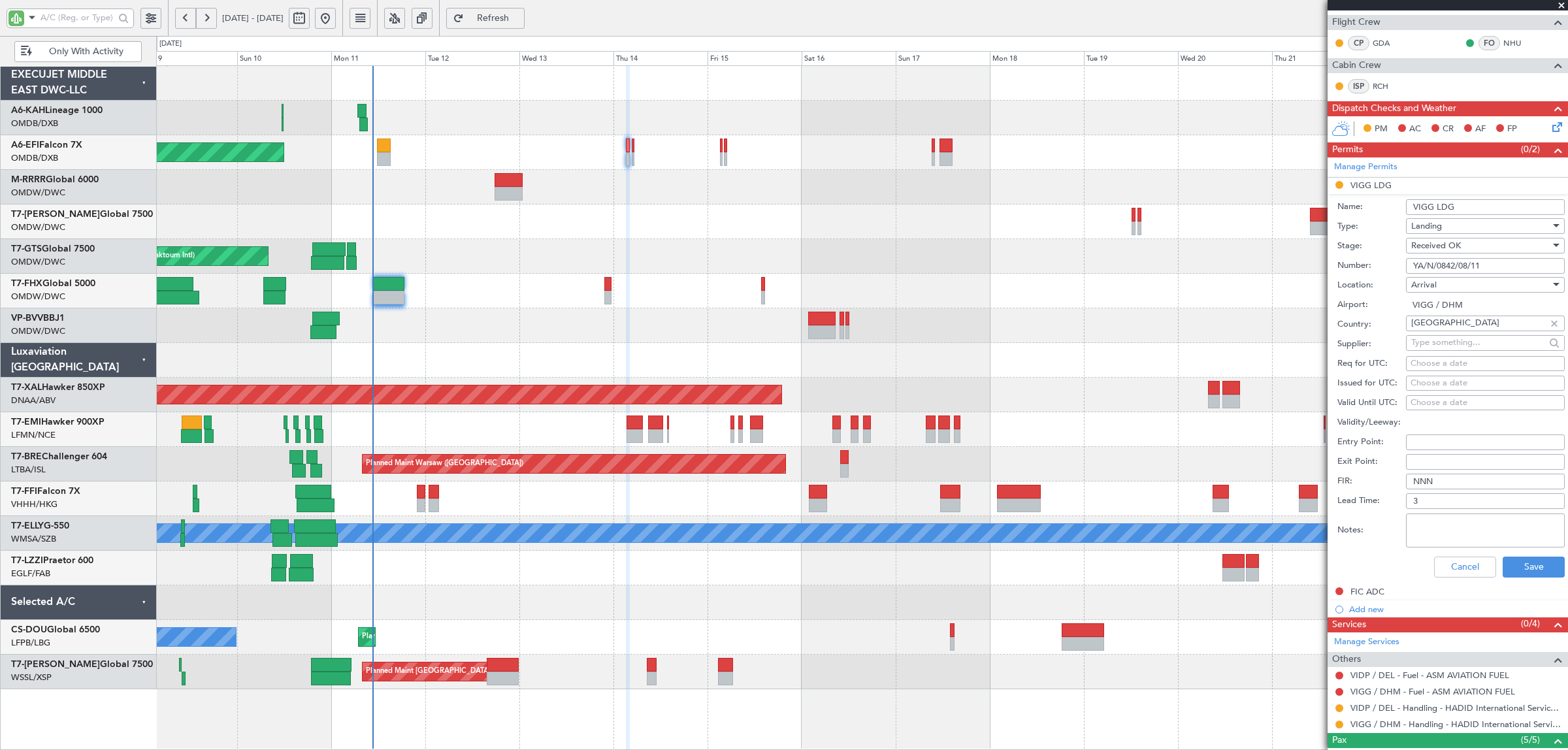
type input "YA/N/0842/08/11"
click at [1491, 541] on textarea "Notes:" at bounding box center [1485, 531] width 159 height 34
type textarea "hadid"
click at [1517, 576] on button "Save" at bounding box center [1533, 567] width 62 height 21
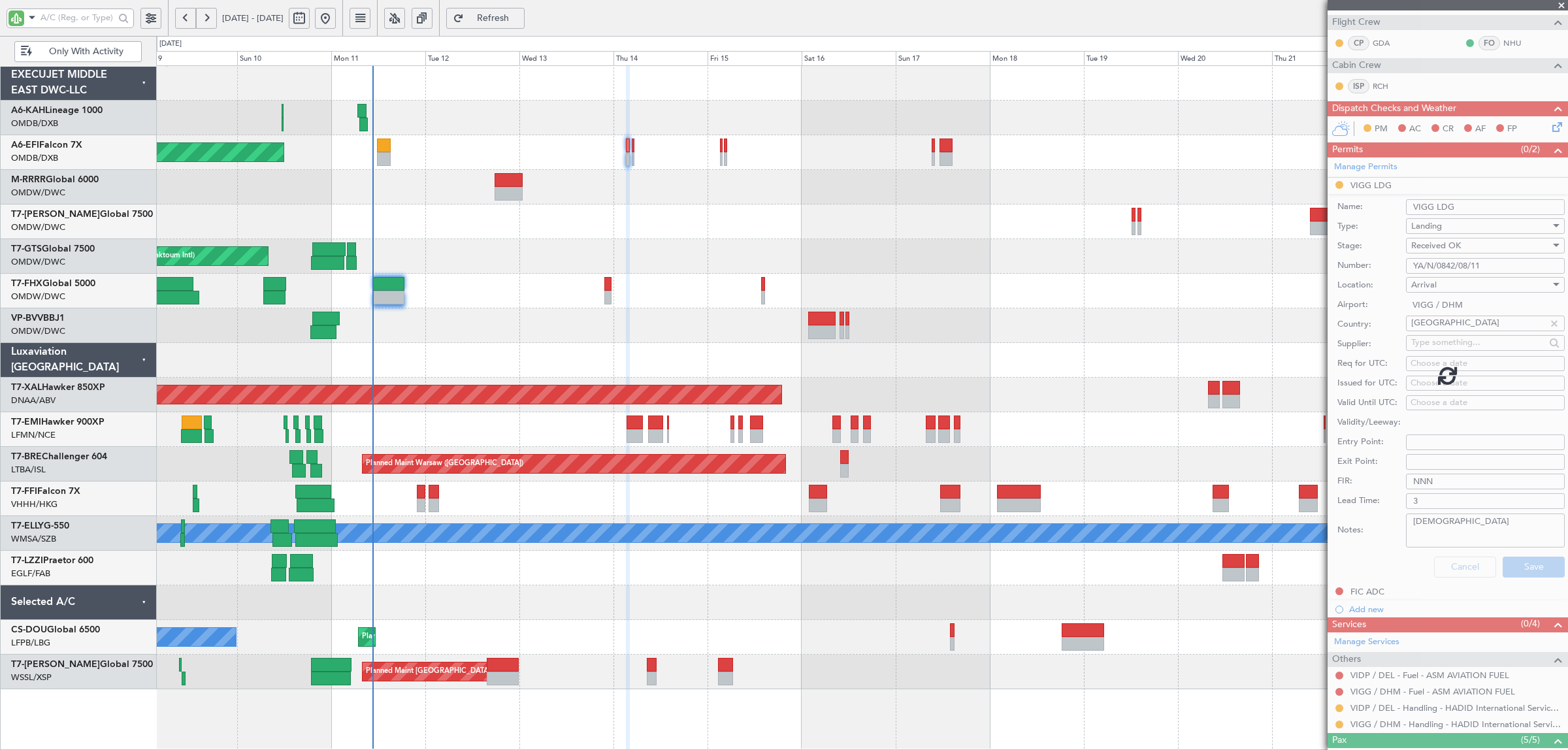
scroll to position [23, 0]
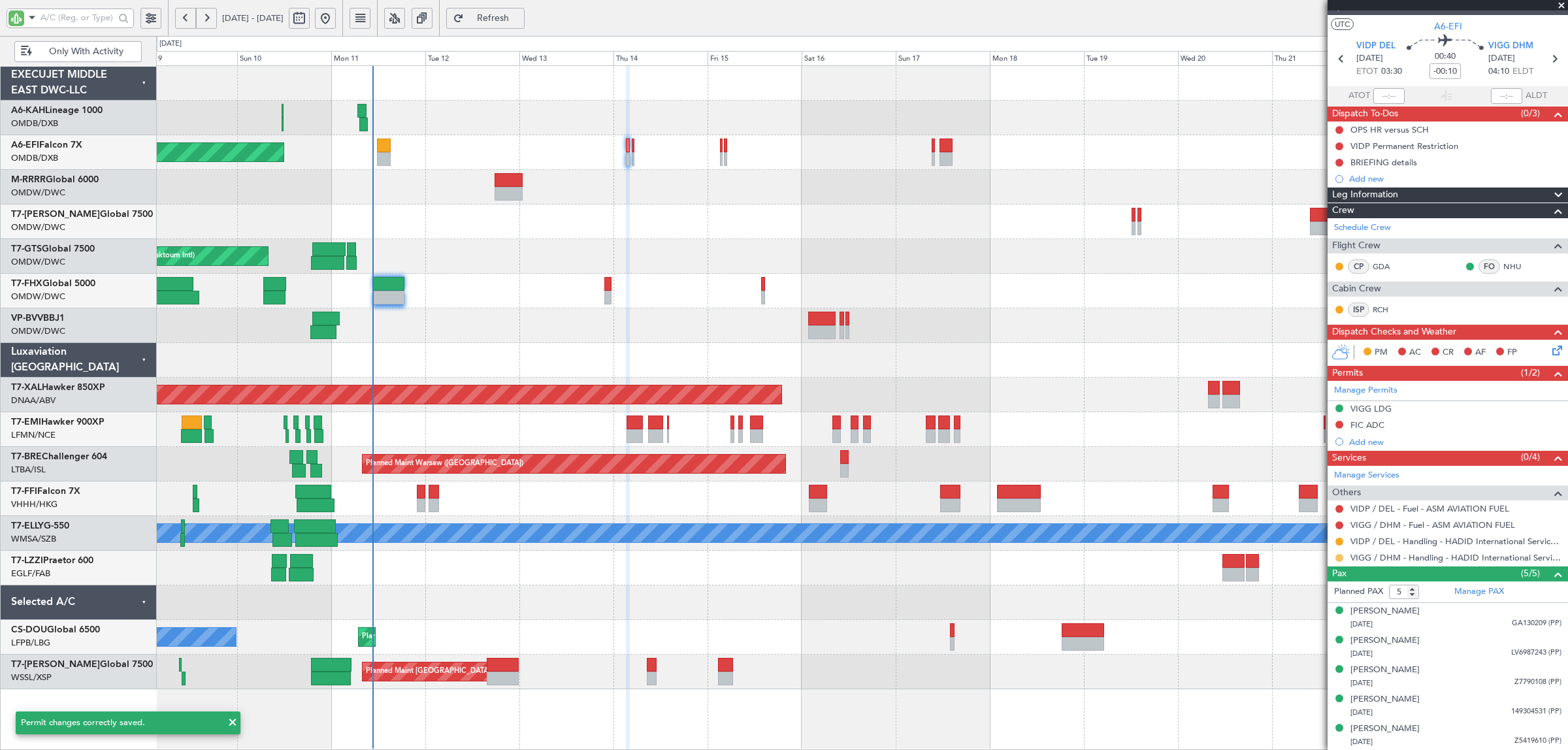
click at [1339, 559] on button at bounding box center [1339, 558] width 8 height 8
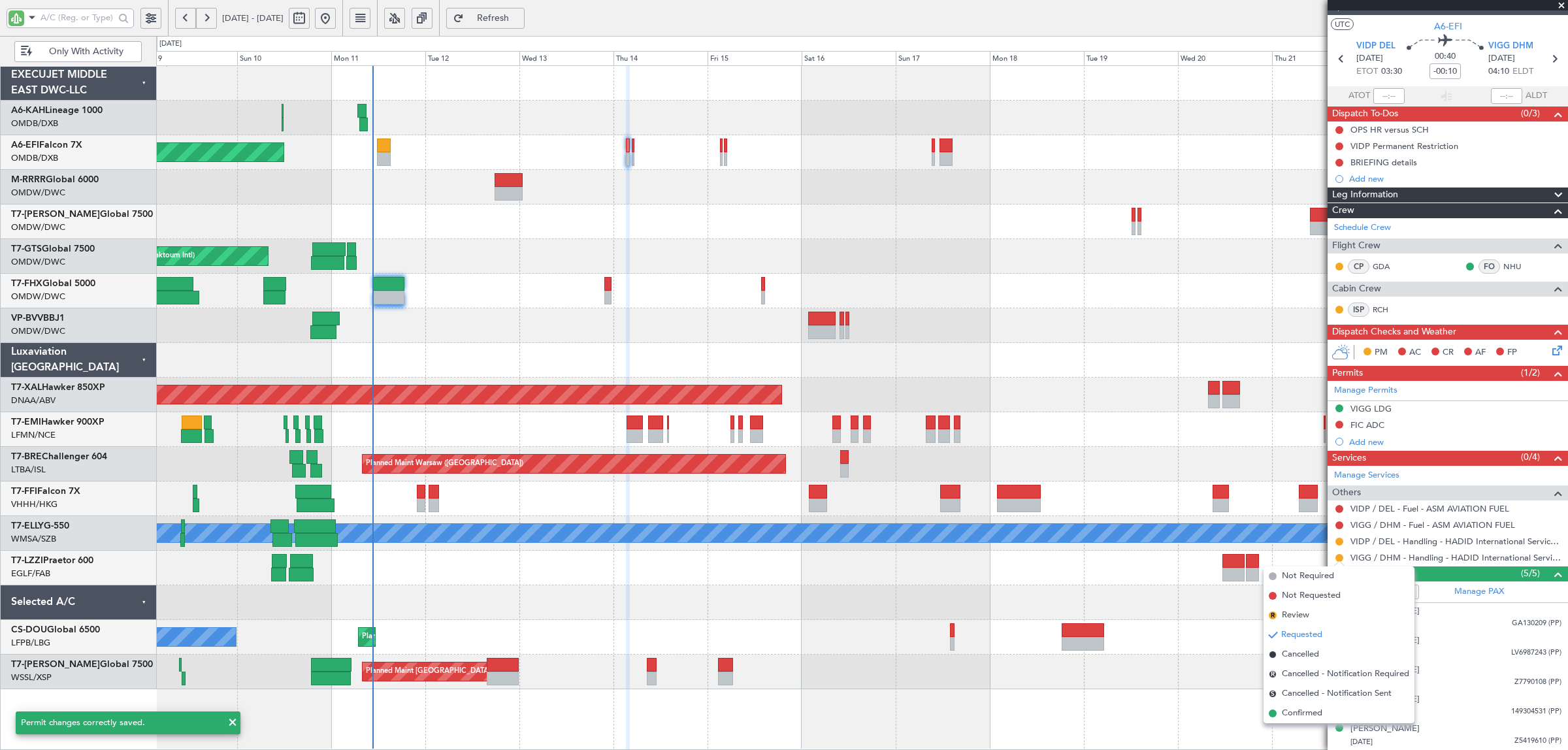
click at [1316, 707] on span "Confirmed" at bounding box center [1301, 714] width 40 height 13
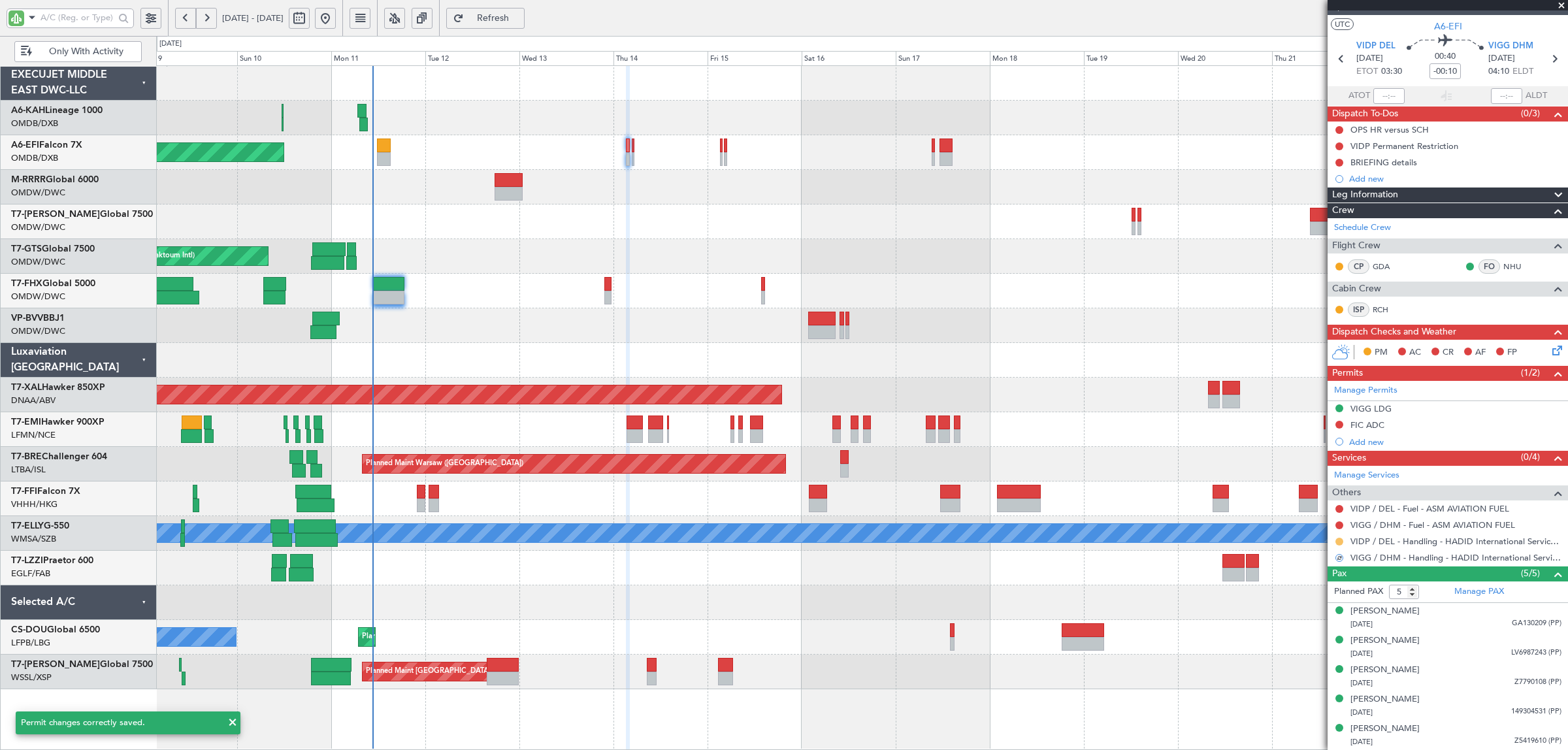
click at [1340, 541] on button at bounding box center [1339, 542] width 8 height 8
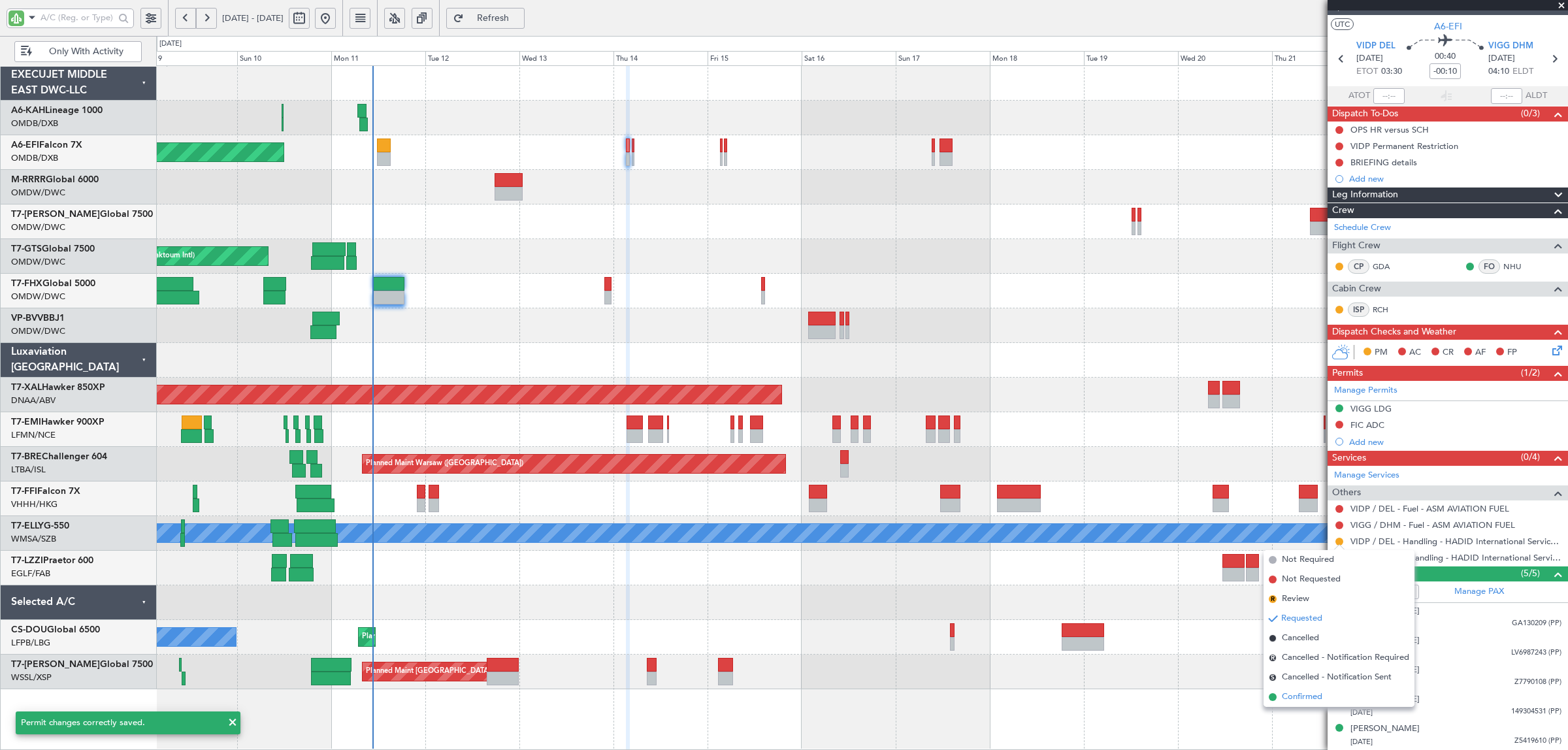
click at [1336, 693] on li "Confirmed" at bounding box center [1338, 697] width 151 height 20
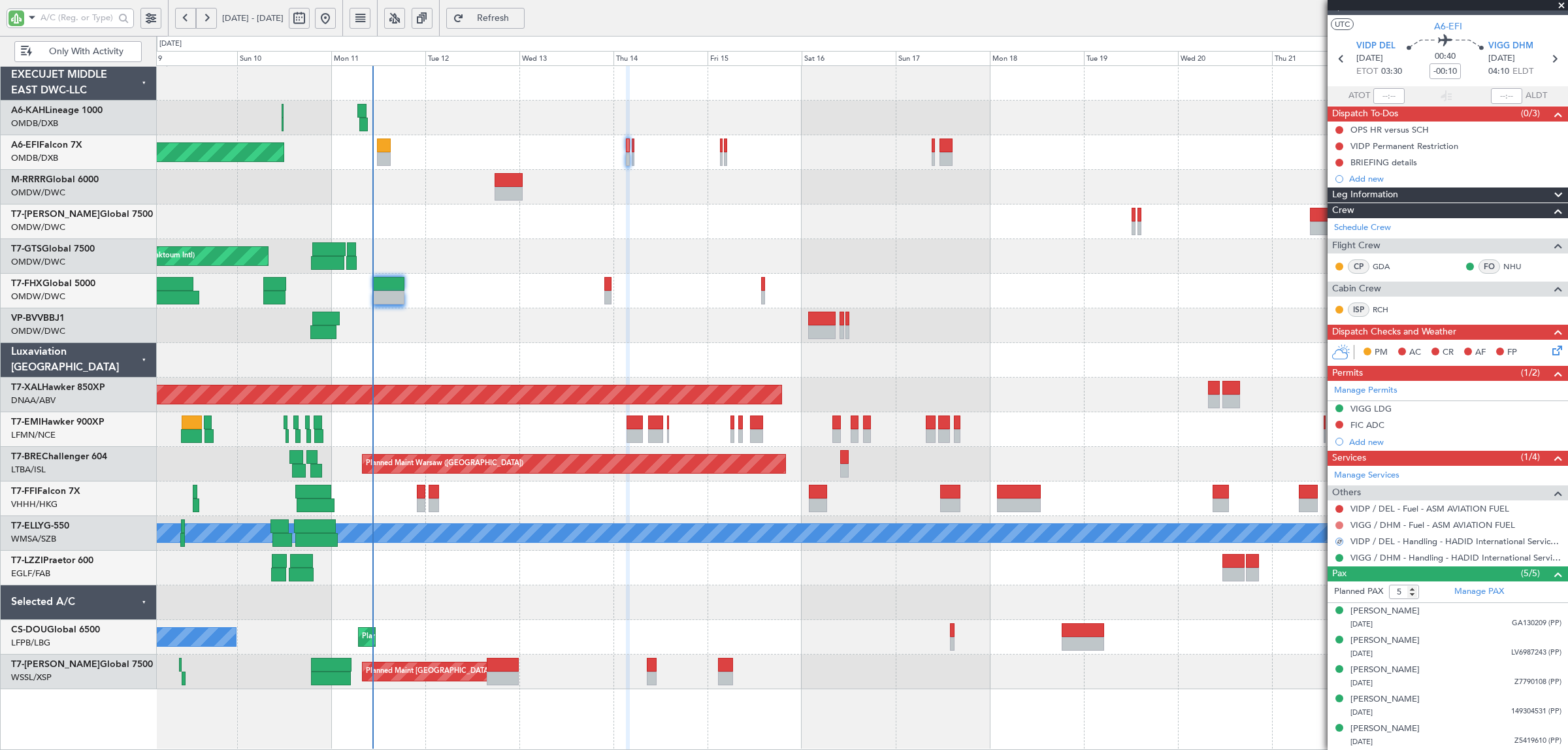
click at [1340, 525] on button at bounding box center [1339, 526] width 8 height 8
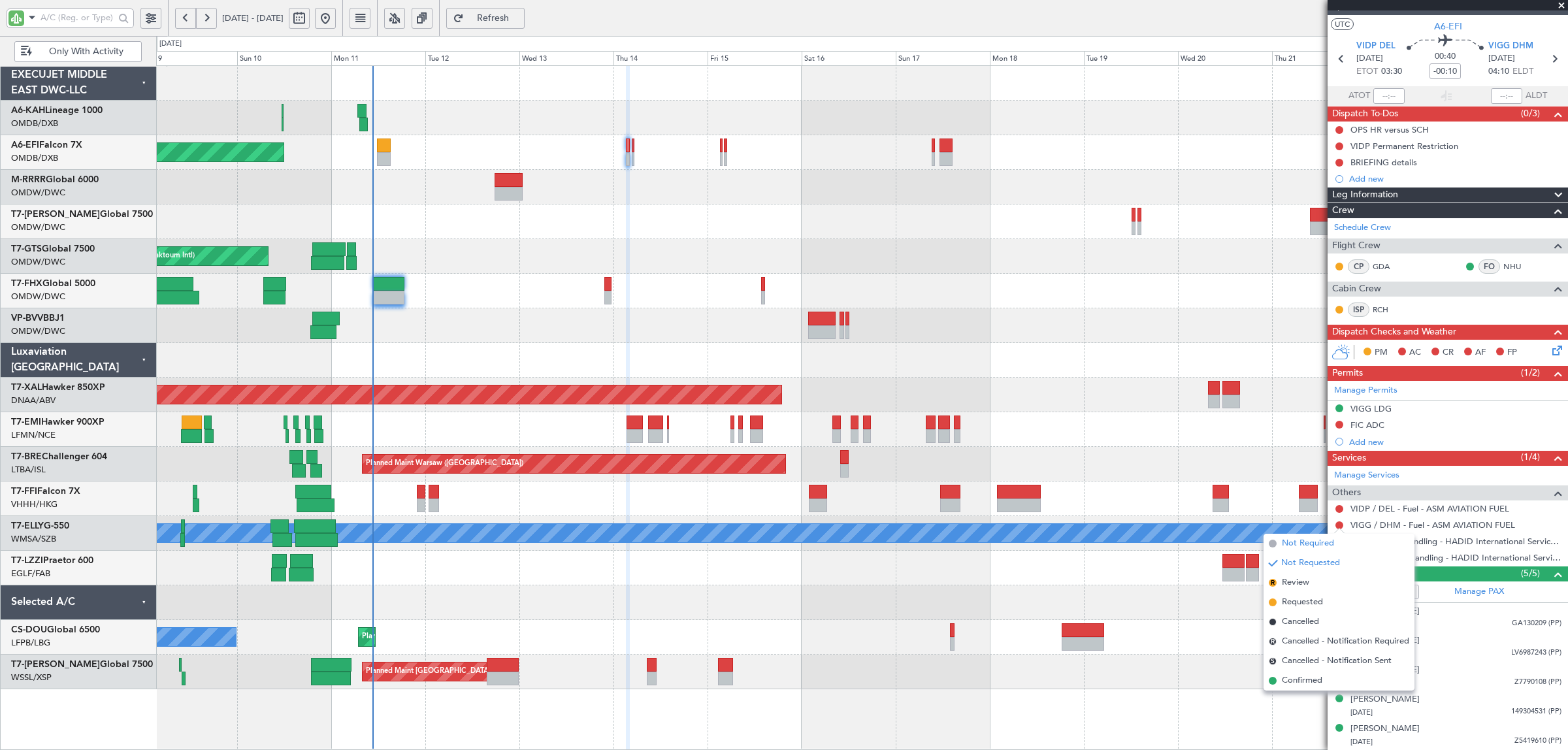
click at [1330, 544] on span "Not Required" at bounding box center [1308, 544] width 52 height 13
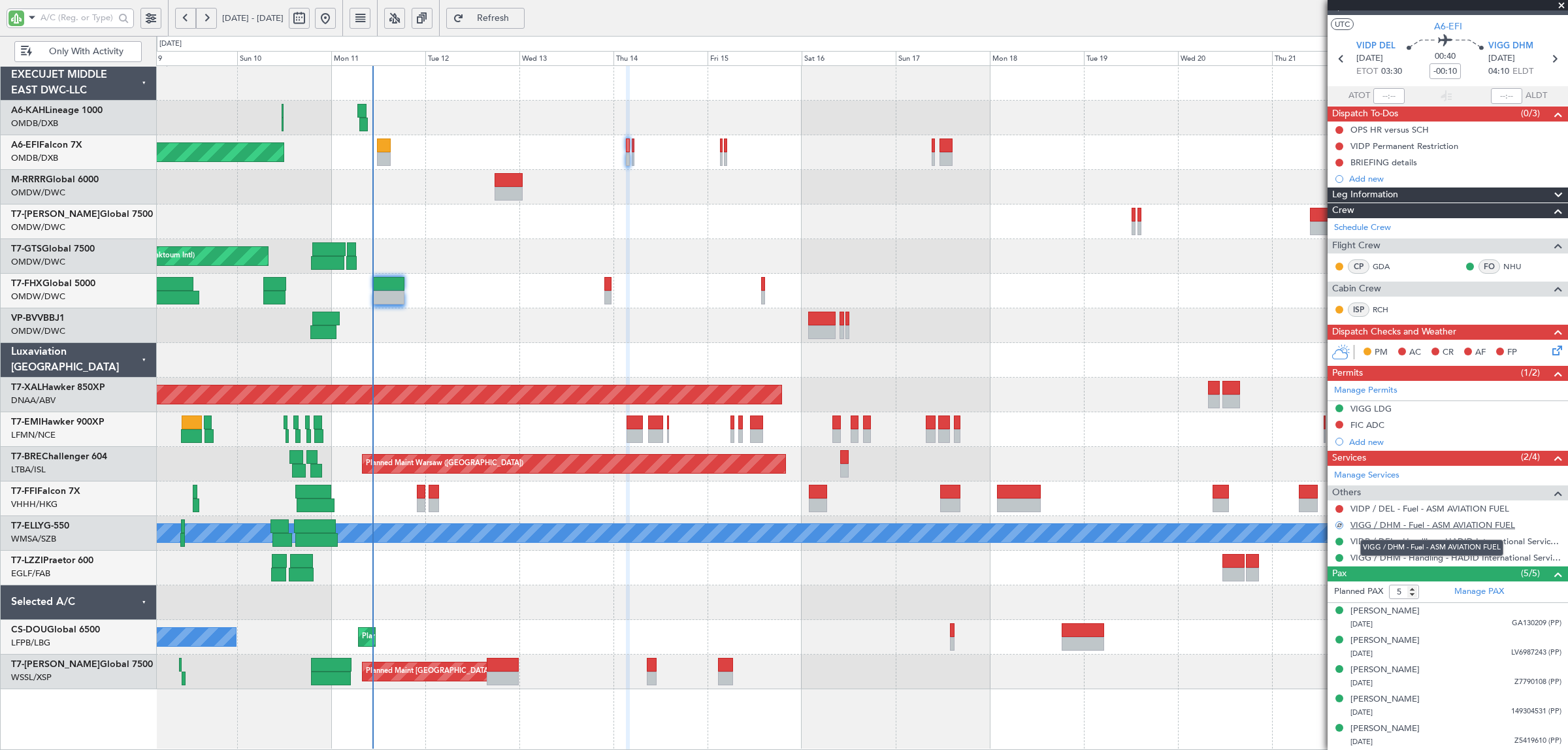
click at [1421, 528] on link "VIGG / DHM - Fuel - ASM AVIATION FUEL" at bounding box center [1432, 525] width 165 height 11
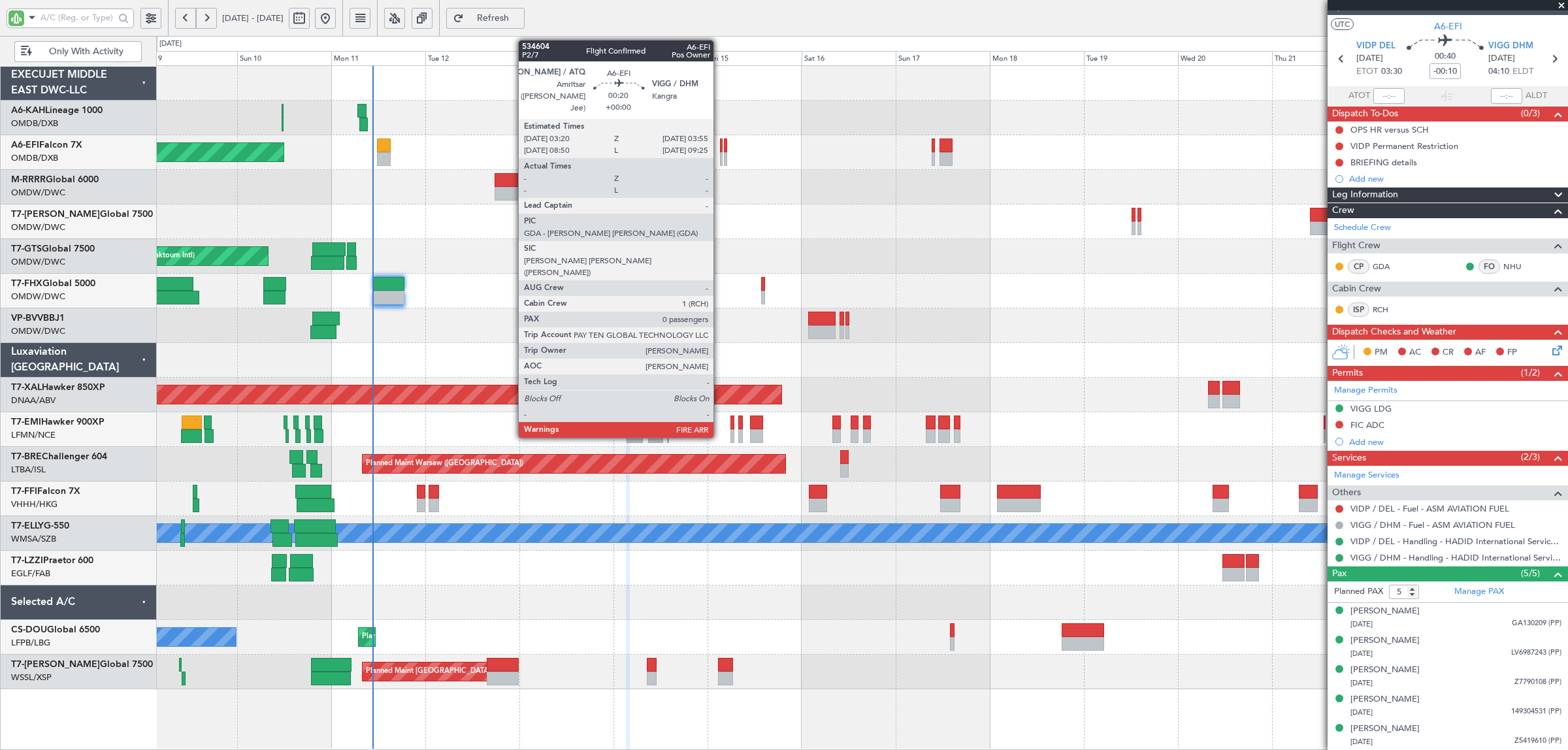
click at [720, 161] on div at bounding box center [720, 159] width 2 height 13
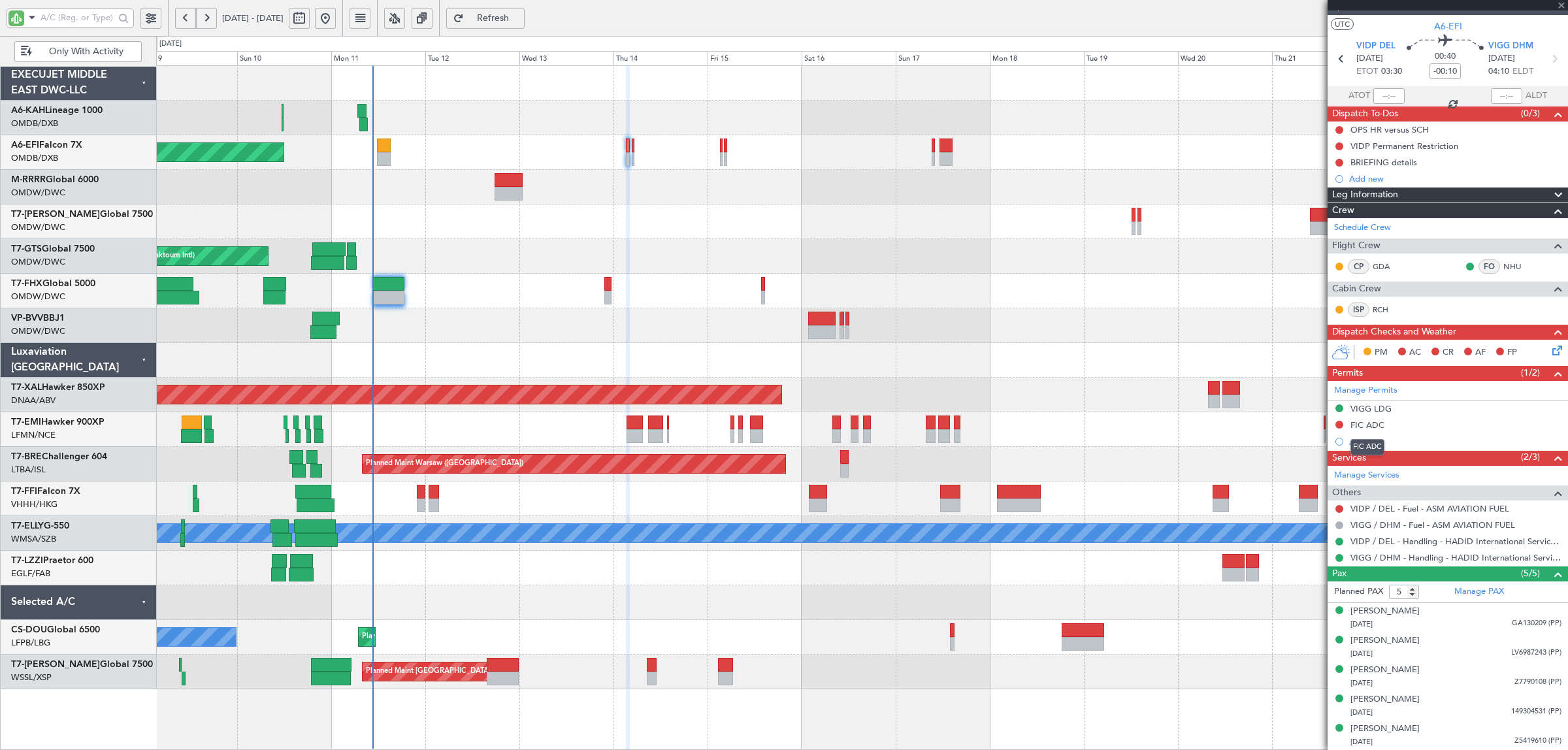
type input "0"
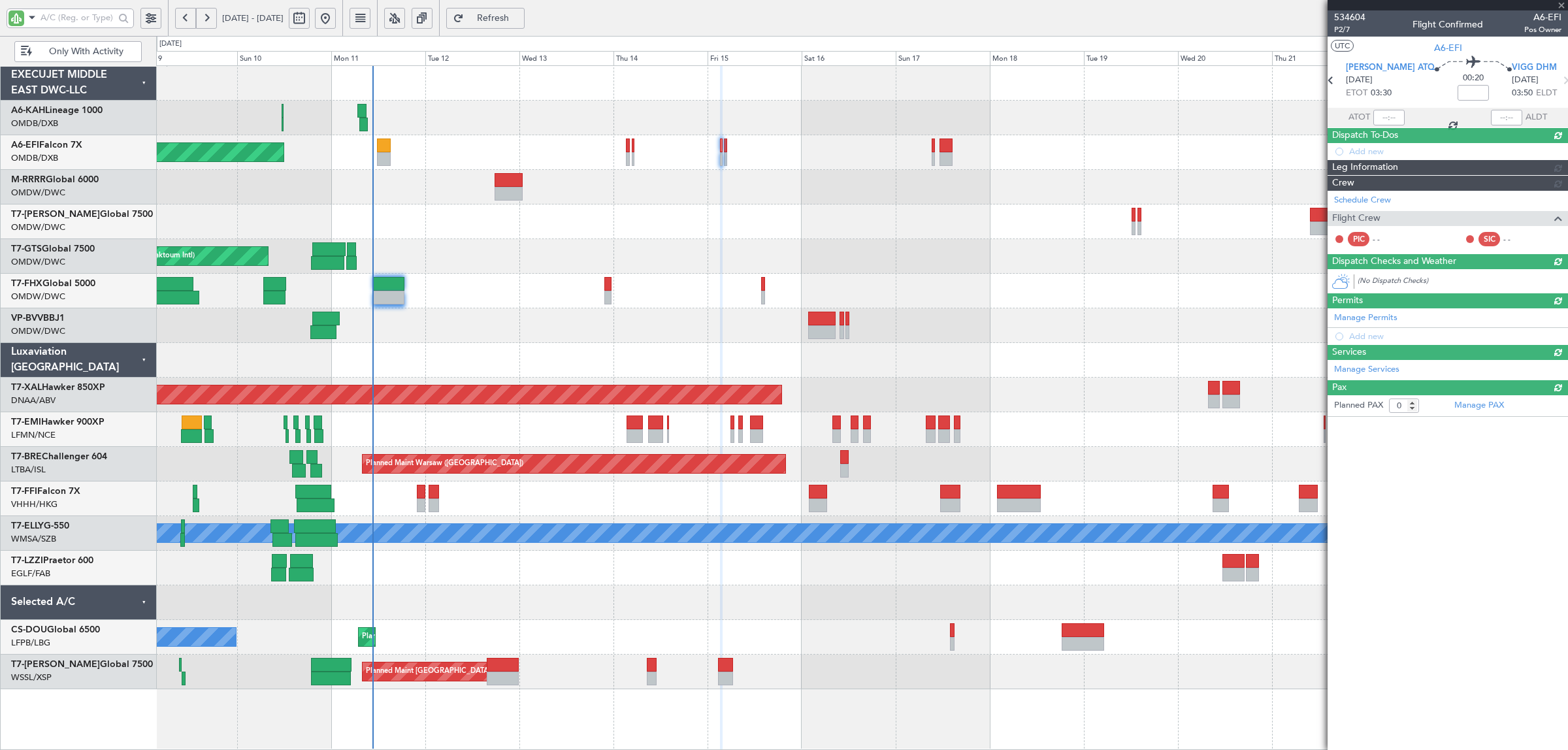
scroll to position [0, 0]
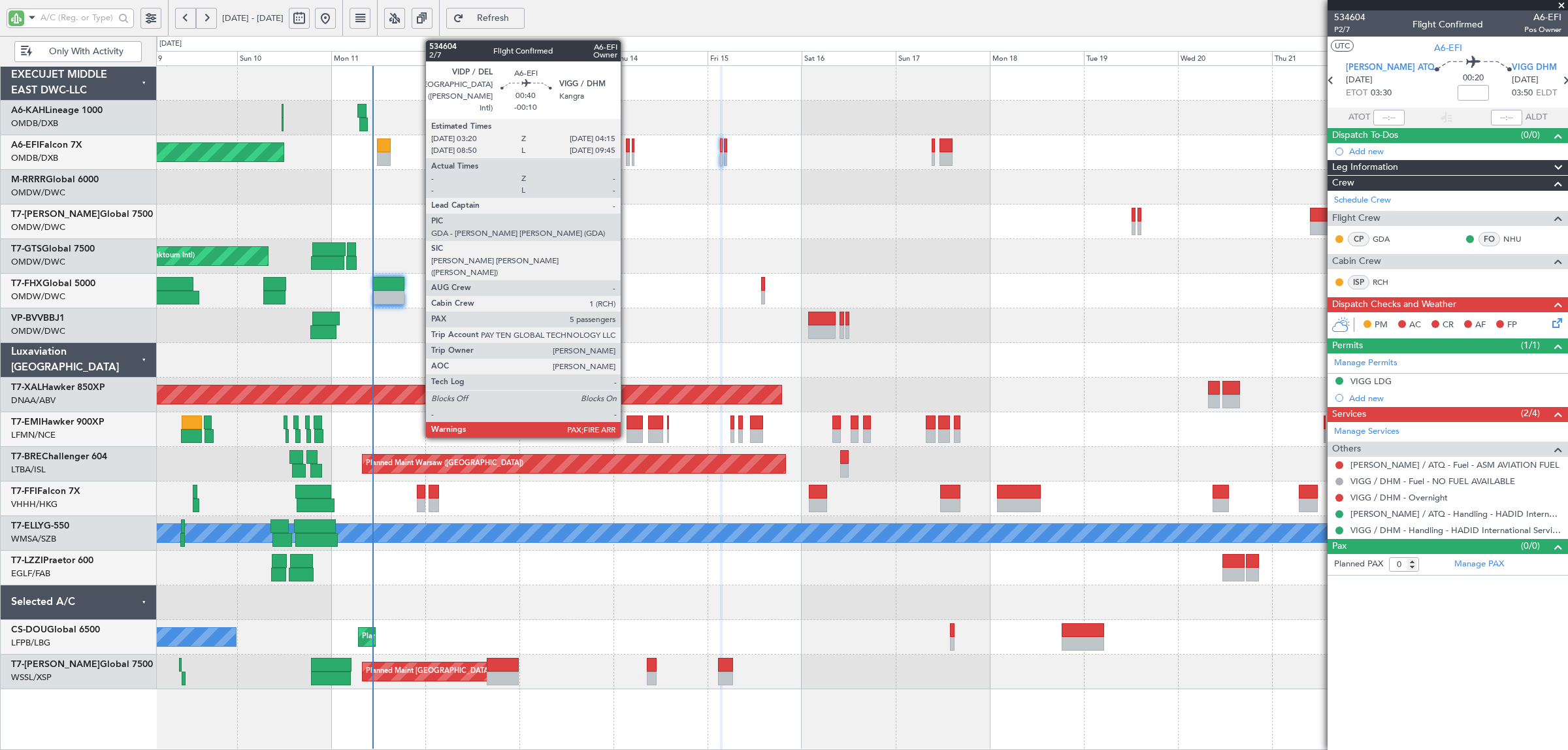
click at [627, 161] on div at bounding box center [627, 159] width 4 height 13
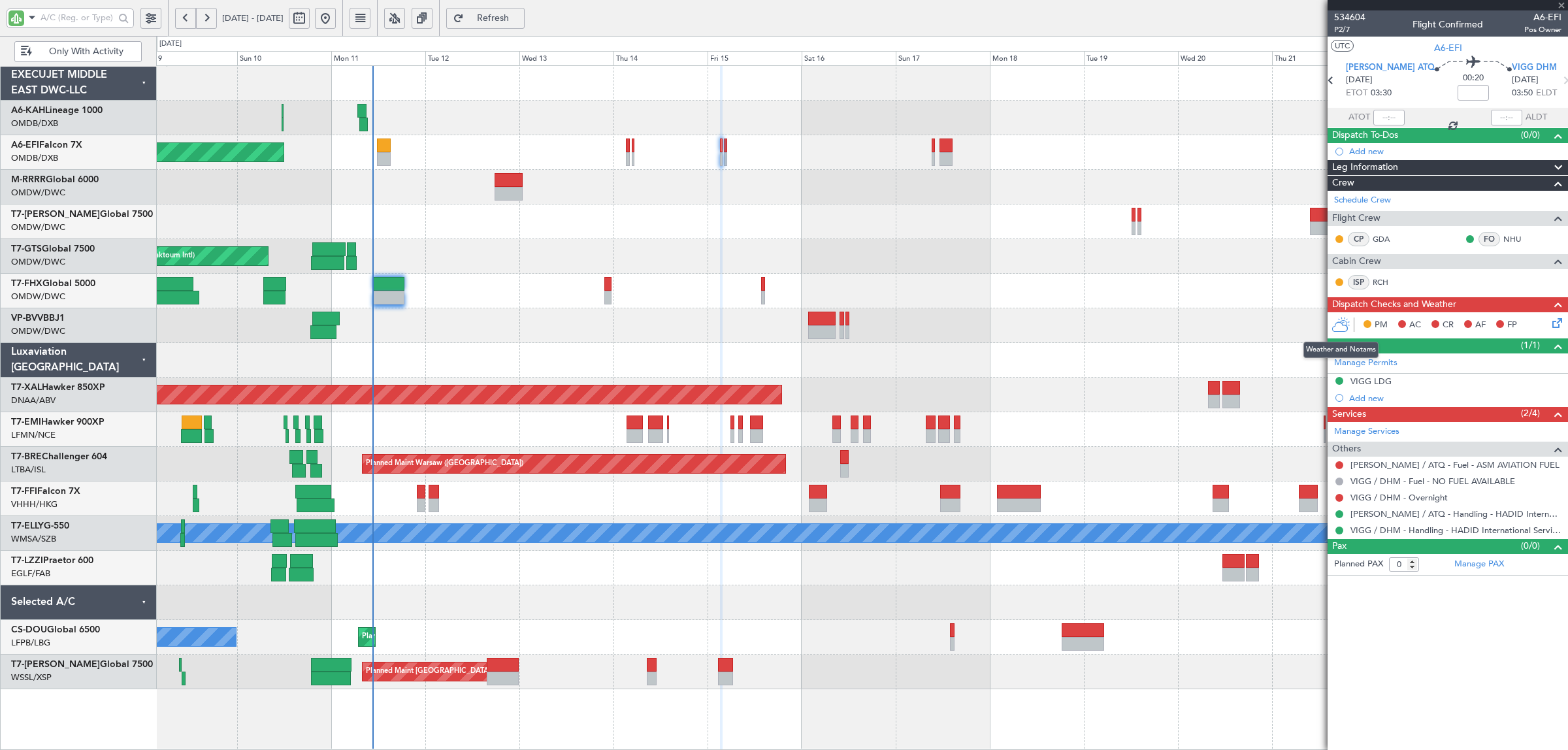
type input "-00:10"
type input "5"
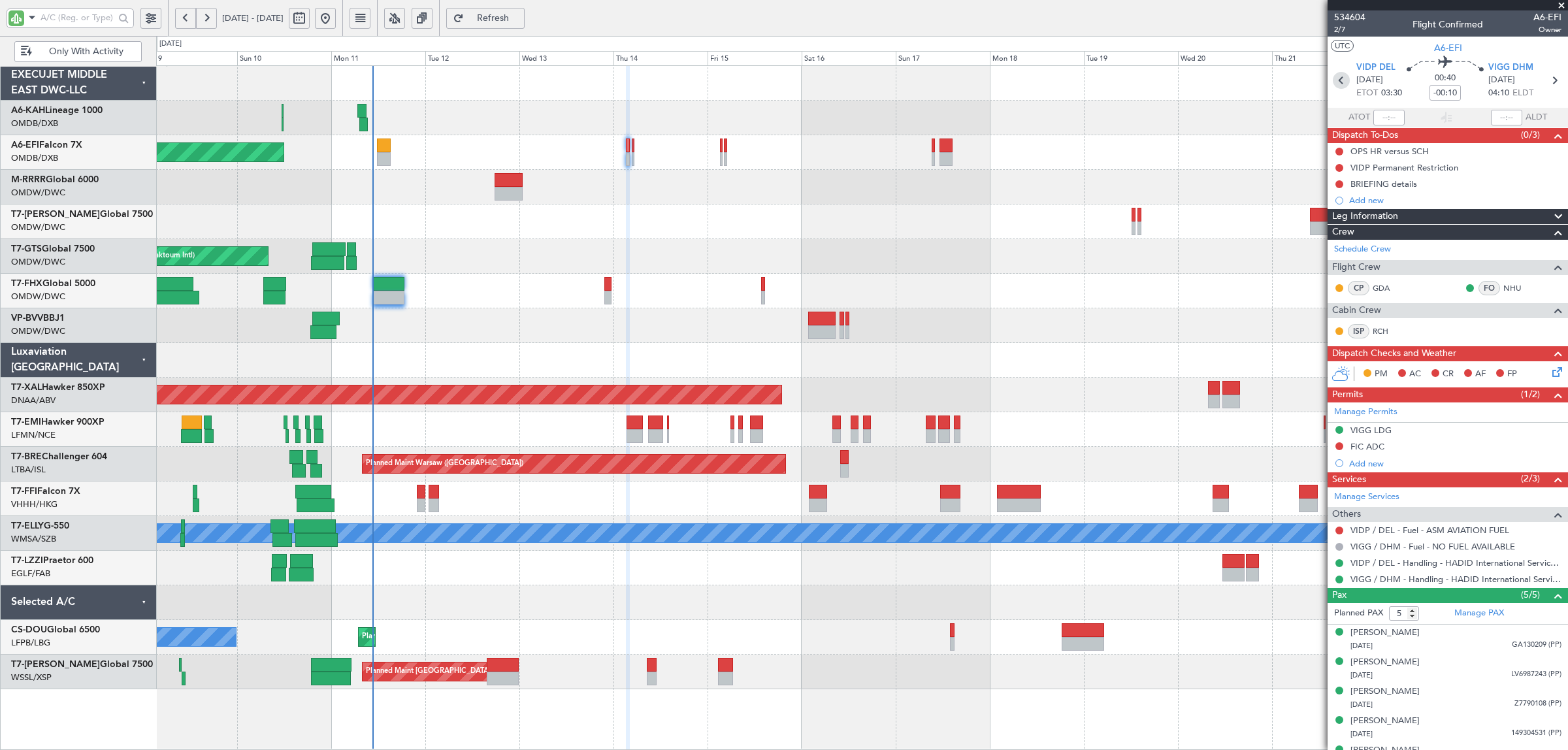
click at [1340, 73] on icon at bounding box center [1342, 81] width 17 height 17
type input "+00:30"
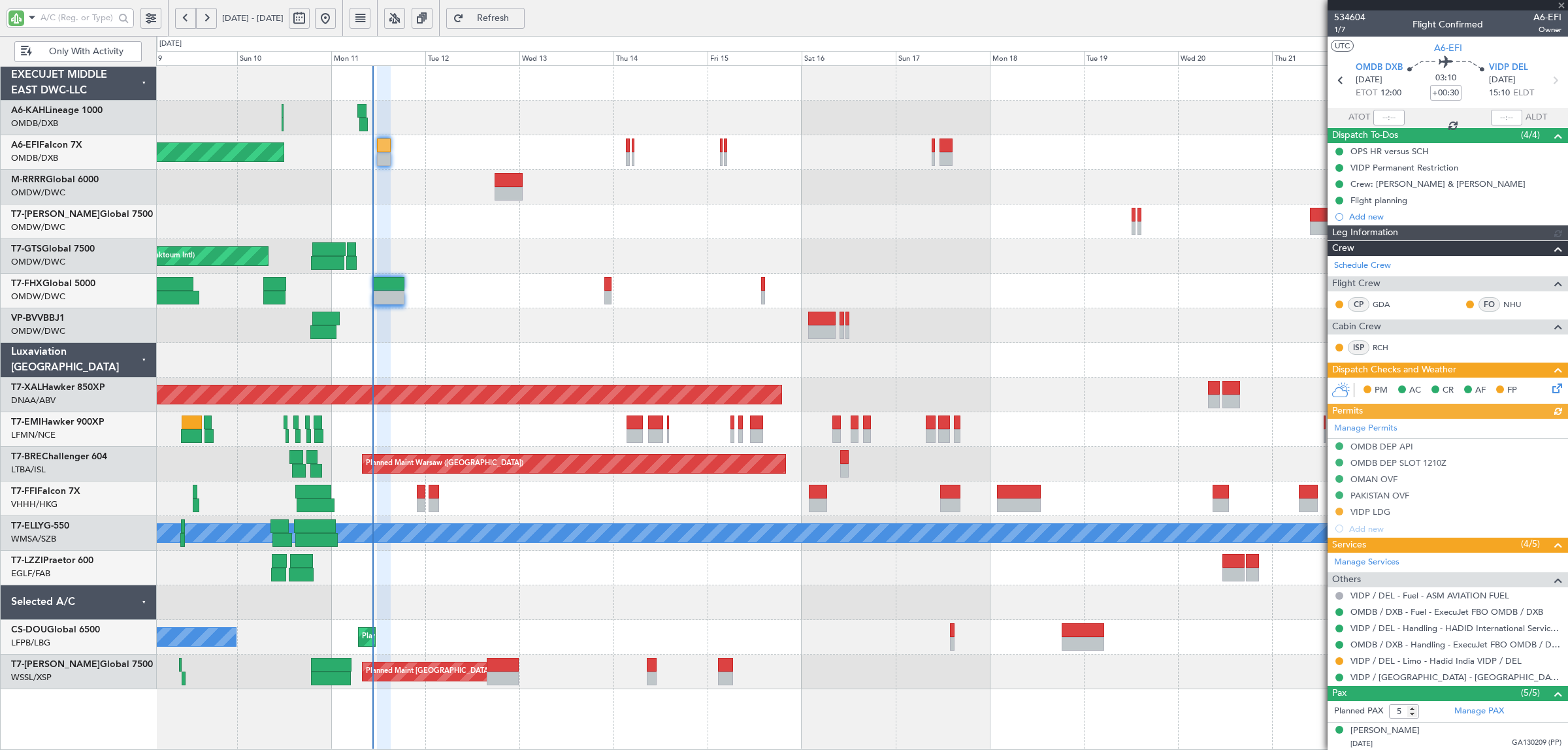
type input "[PERSON_NAME] (SYS)"
type input "6992"
click at [1372, 514] on div "VIDP LDG" at bounding box center [1370, 512] width 40 height 11
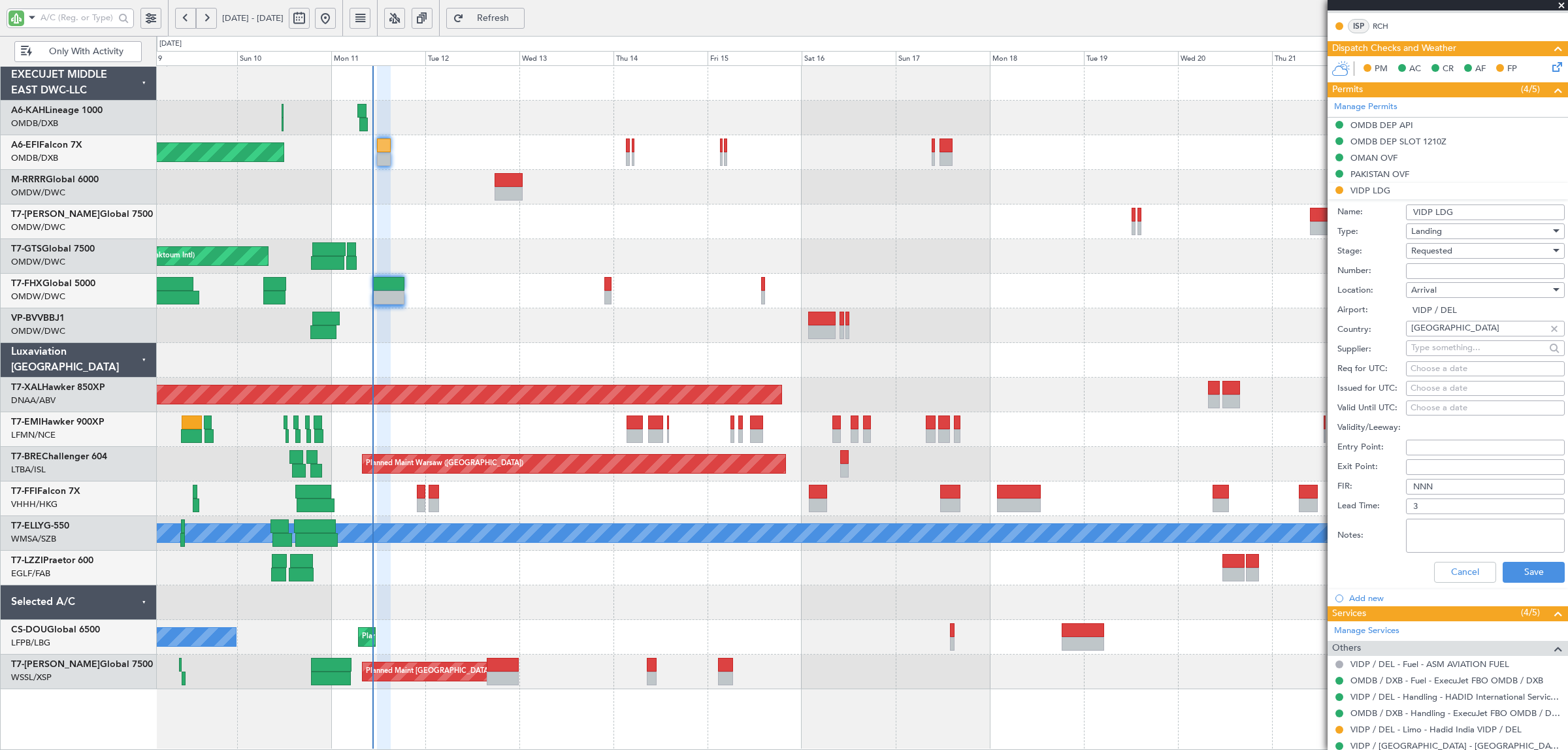
scroll to position [327, 0]
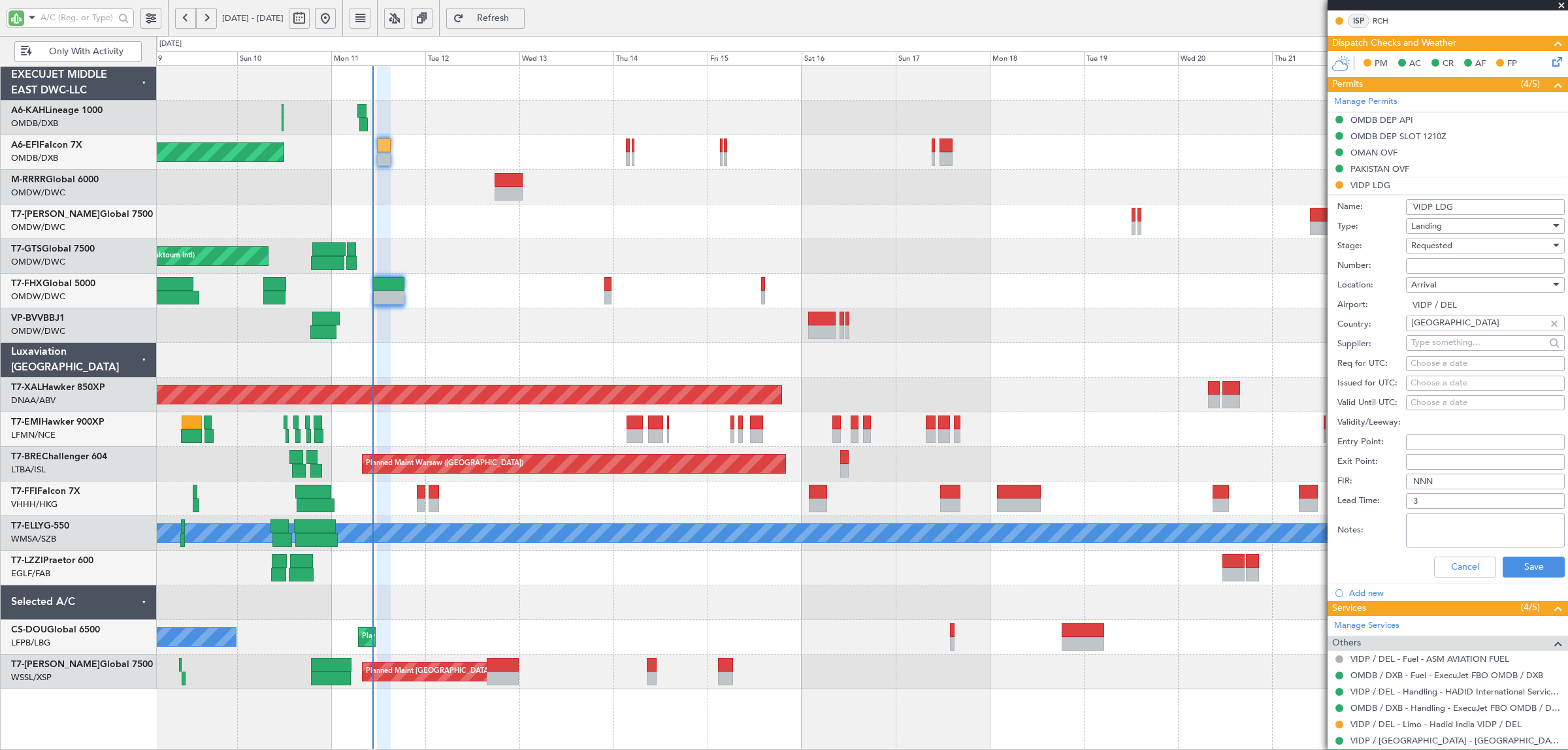
click at [1428, 253] on div "Requested" at bounding box center [1480, 246] width 139 height 20
drag, startPoint x: 1456, startPoint y: 362, endPoint x: 1454, endPoint y: 341, distance: 21.1
click at [1454, 341] on div "Denied Not Requested Review Requested Received OK Cancelled Cancelled - Notific…" at bounding box center [1479, 341] width 157 height 157
click at [1454, 341] on span "Received OK" at bounding box center [1479, 346] width 135 height 20
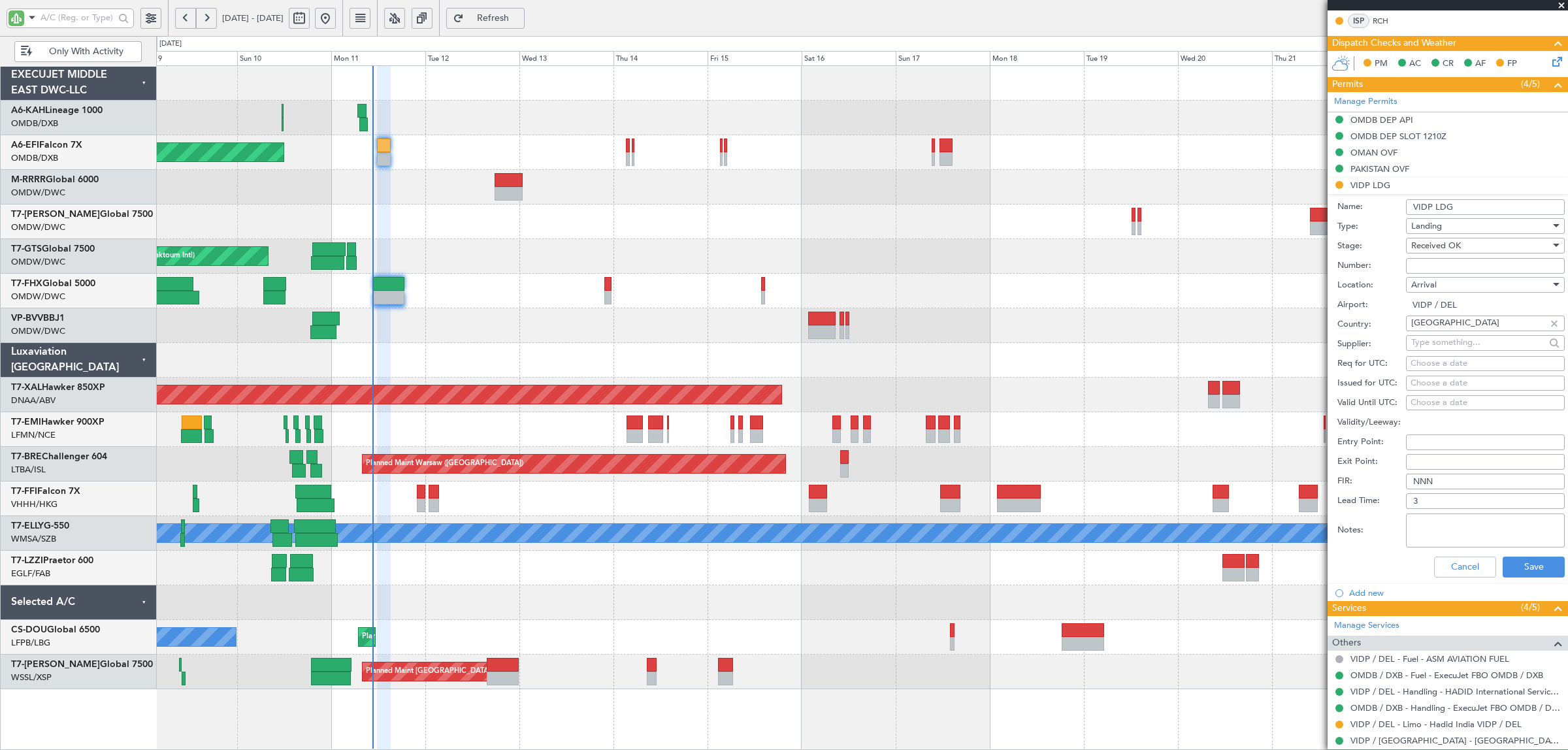
click at [1451, 264] on input "Number:" at bounding box center [1485, 266] width 159 height 16
paste input "YA/N/0842/08/11"
type input "YA/N/0842/08/11"
click at [1467, 533] on textarea "Notes:" at bounding box center [1485, 531] width 159 height 34
type textarea "hadid"
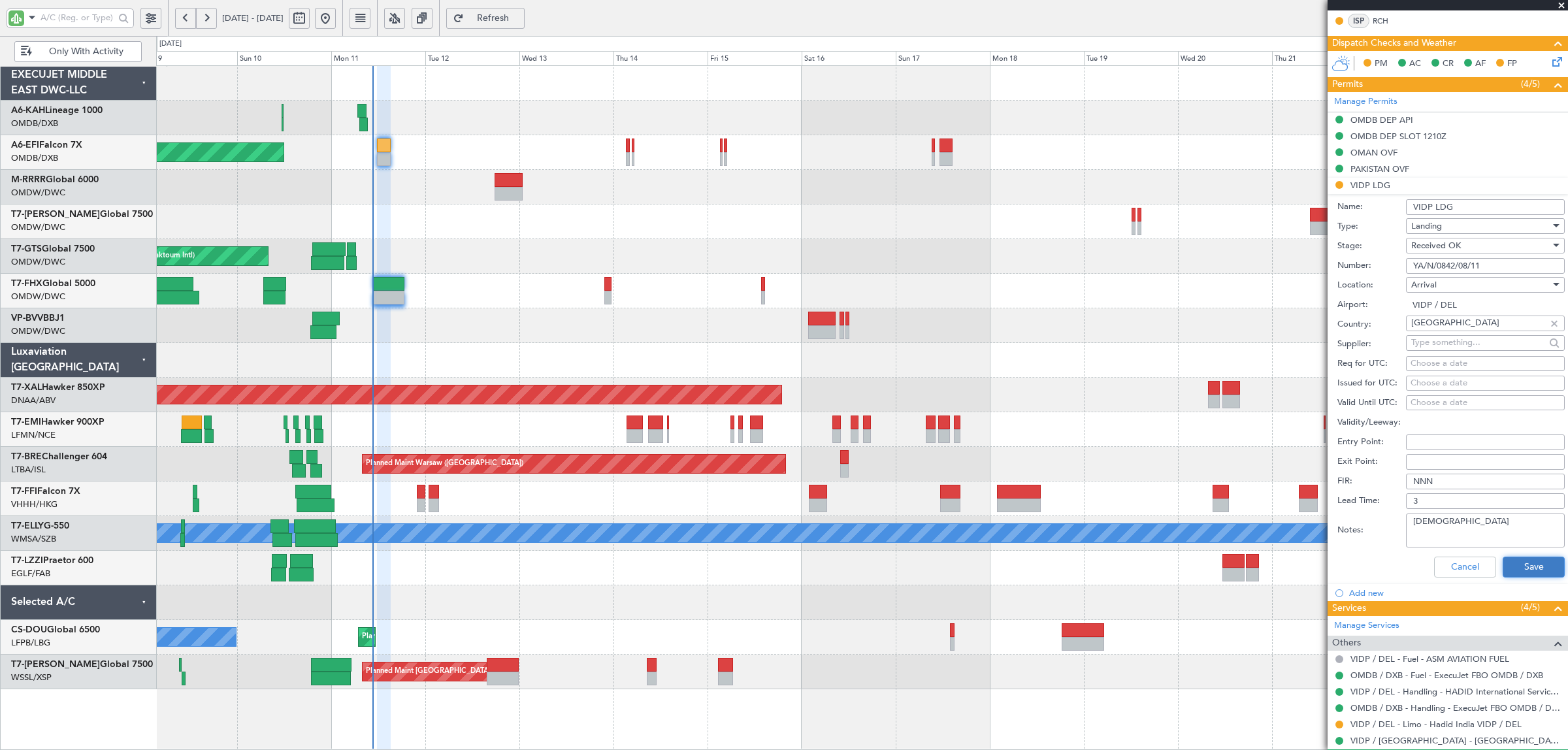
click at [1517, 568] on button "Save" at bounding box center [1533, 567] width 62 height 21
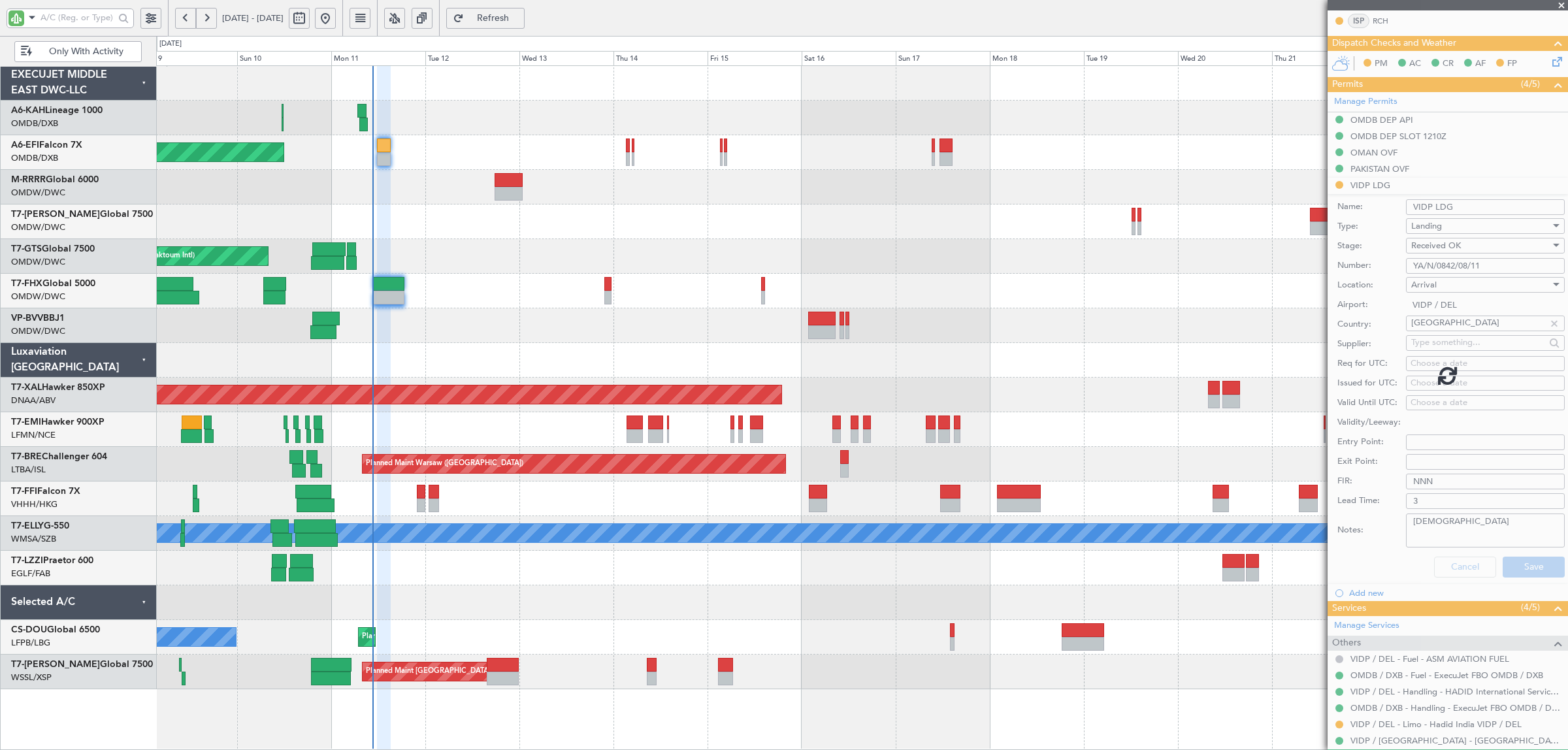
scroll to position [121, 0]
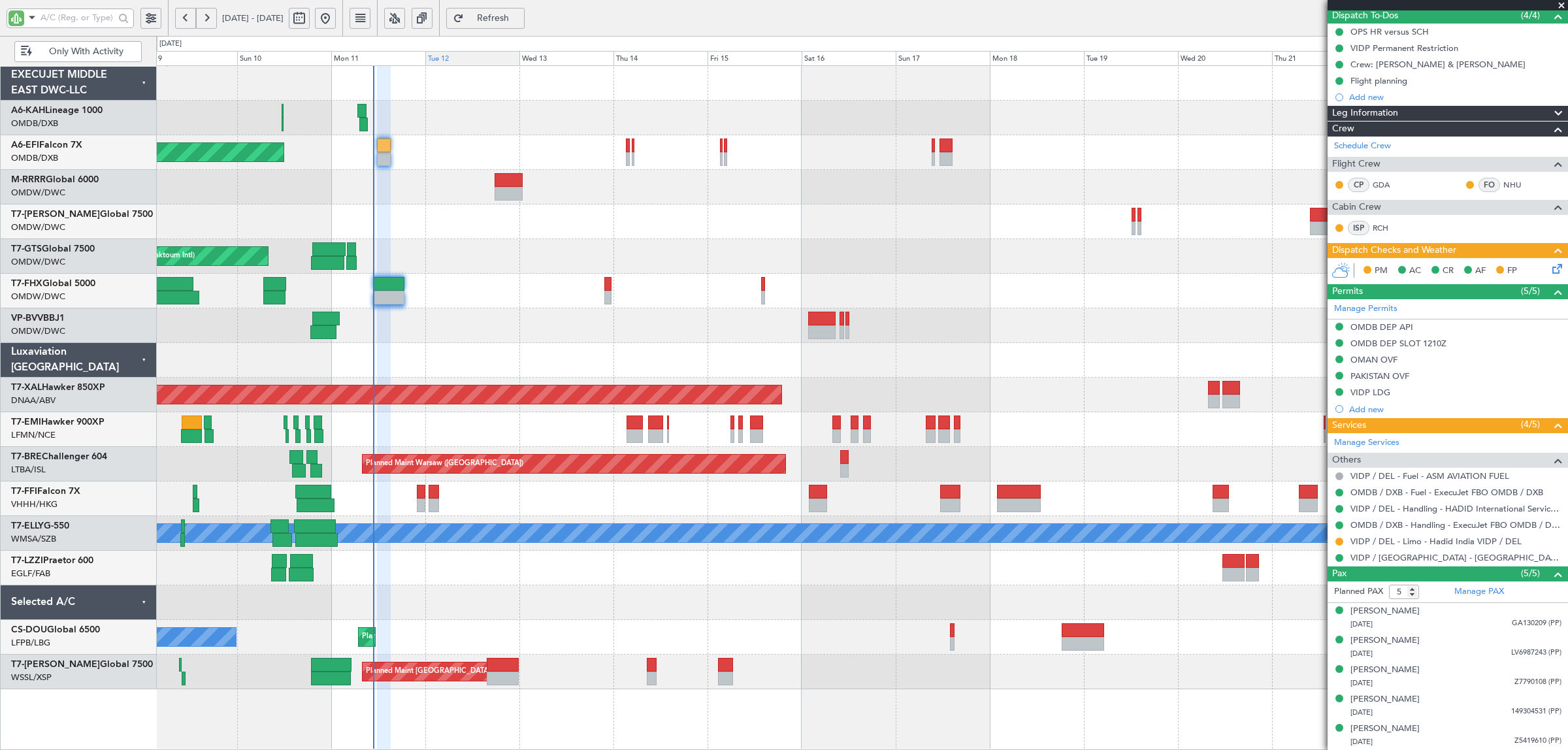
type input "[PERSON_NAME] (SYS)"
type input "6992"
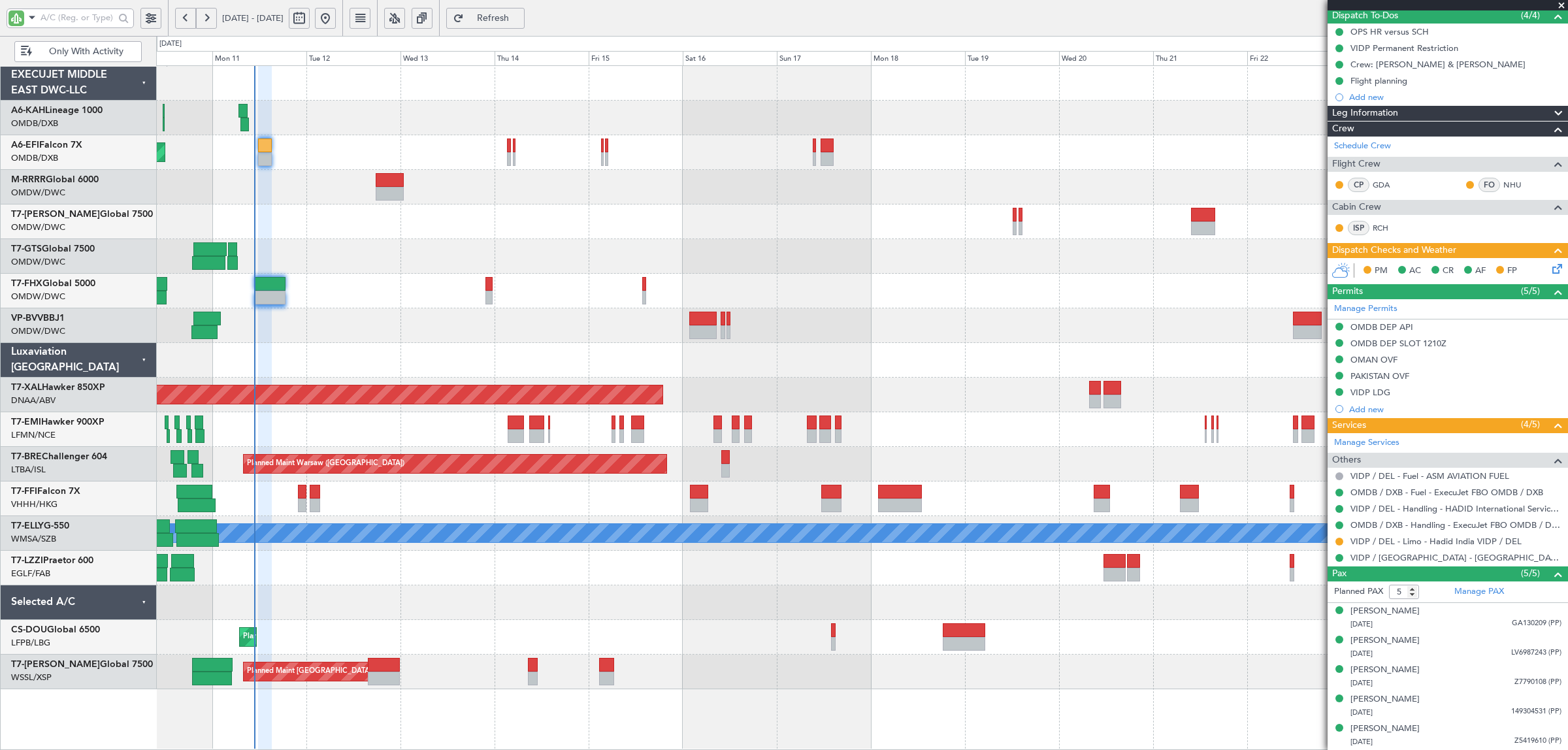
click at [332, 216] on div at bounding box center [862, 222] width 1411 height 35
click at [76, 17] on input "text" at bounding box center [77, 17] width 74 height 20
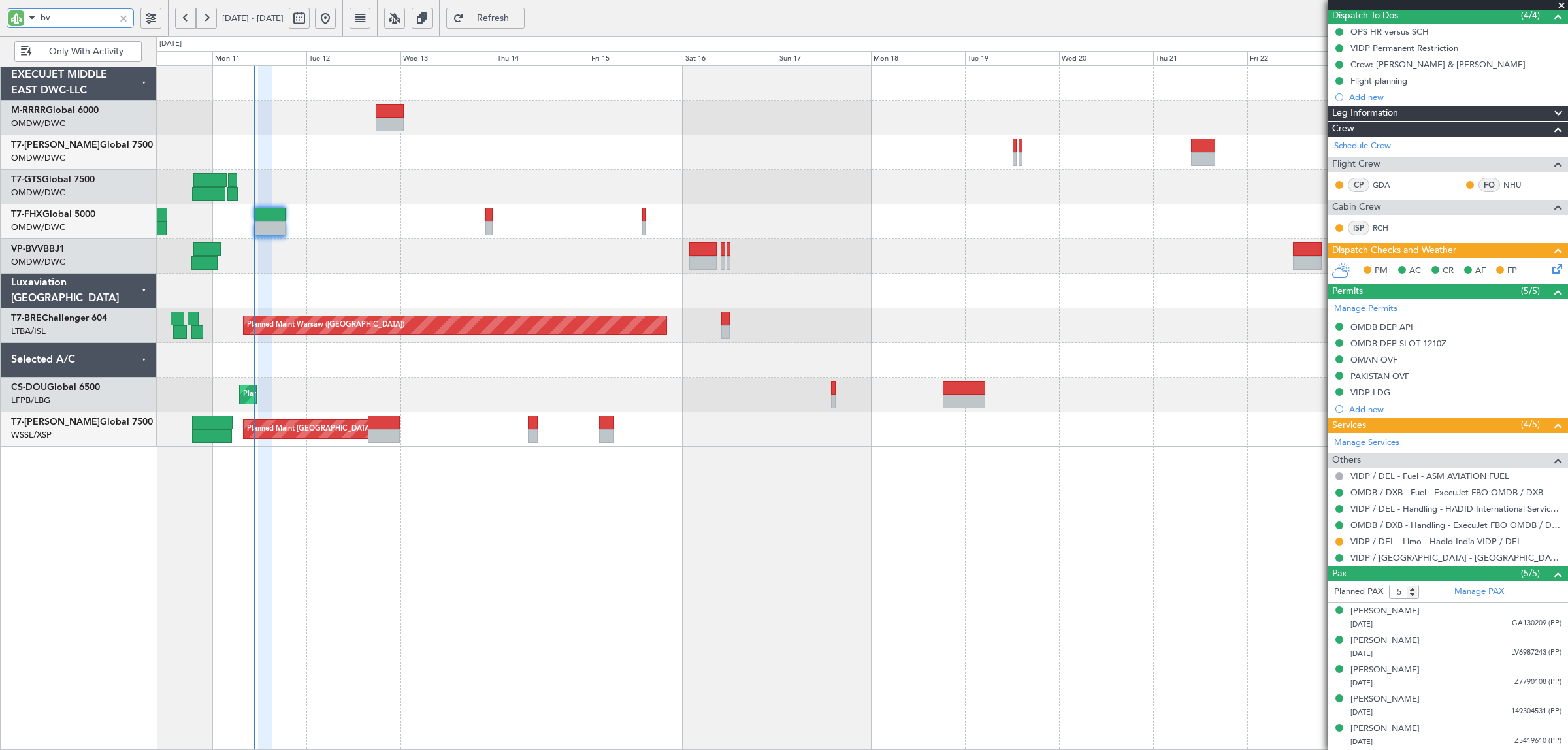
type input "bvv"
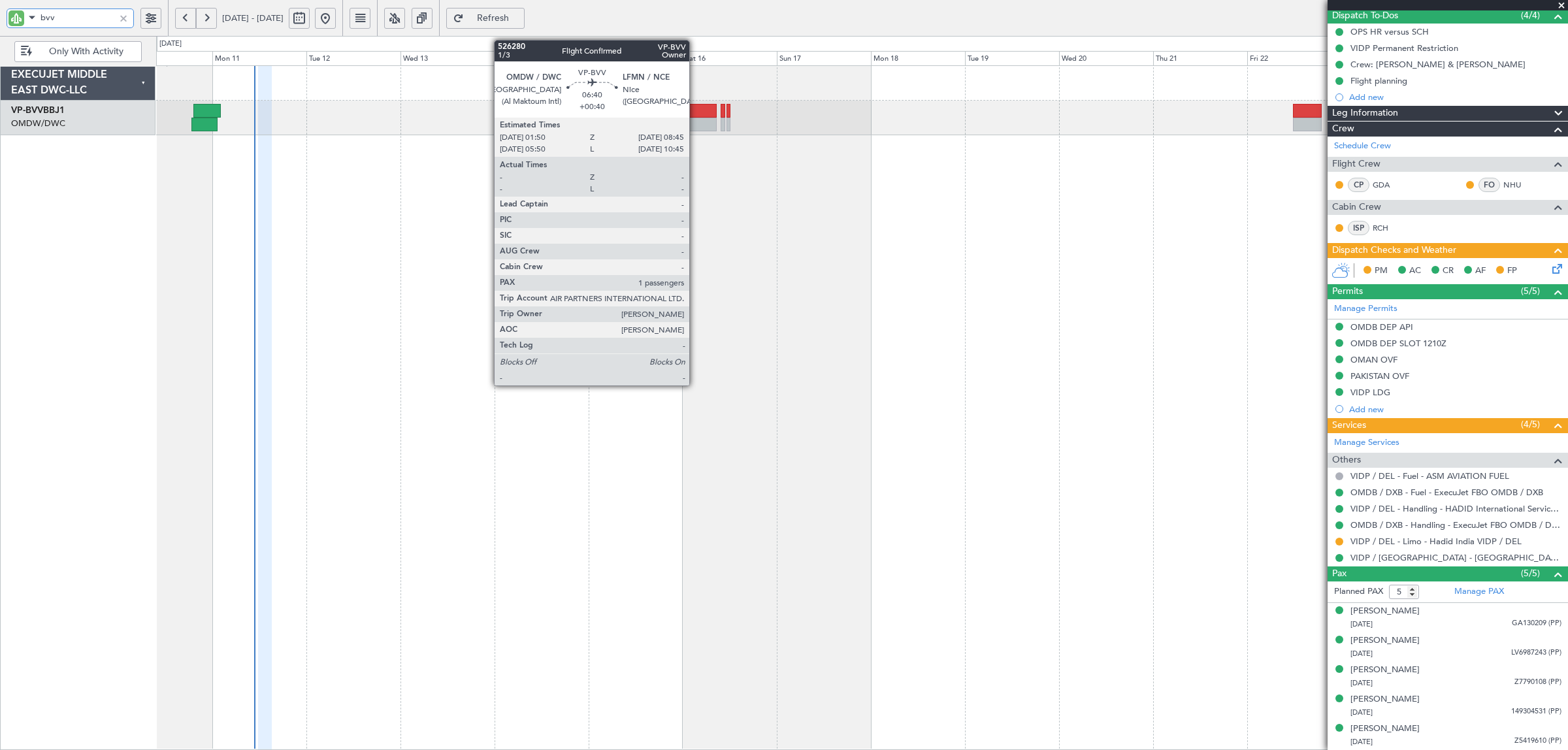
click at [696, 118] on div at bounding box center [702, 124] width 28 height 13
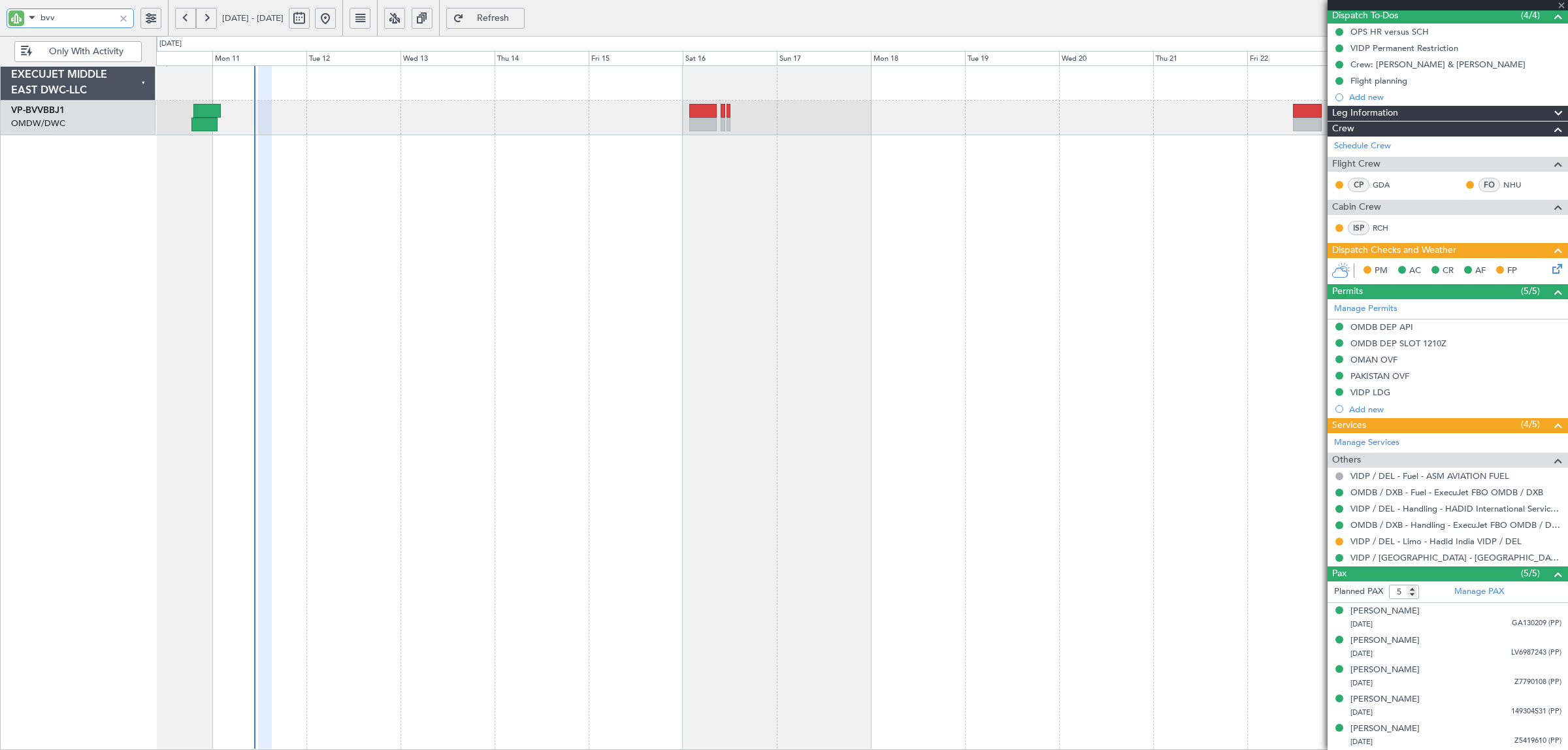
type input "+00:40"
type input "1"
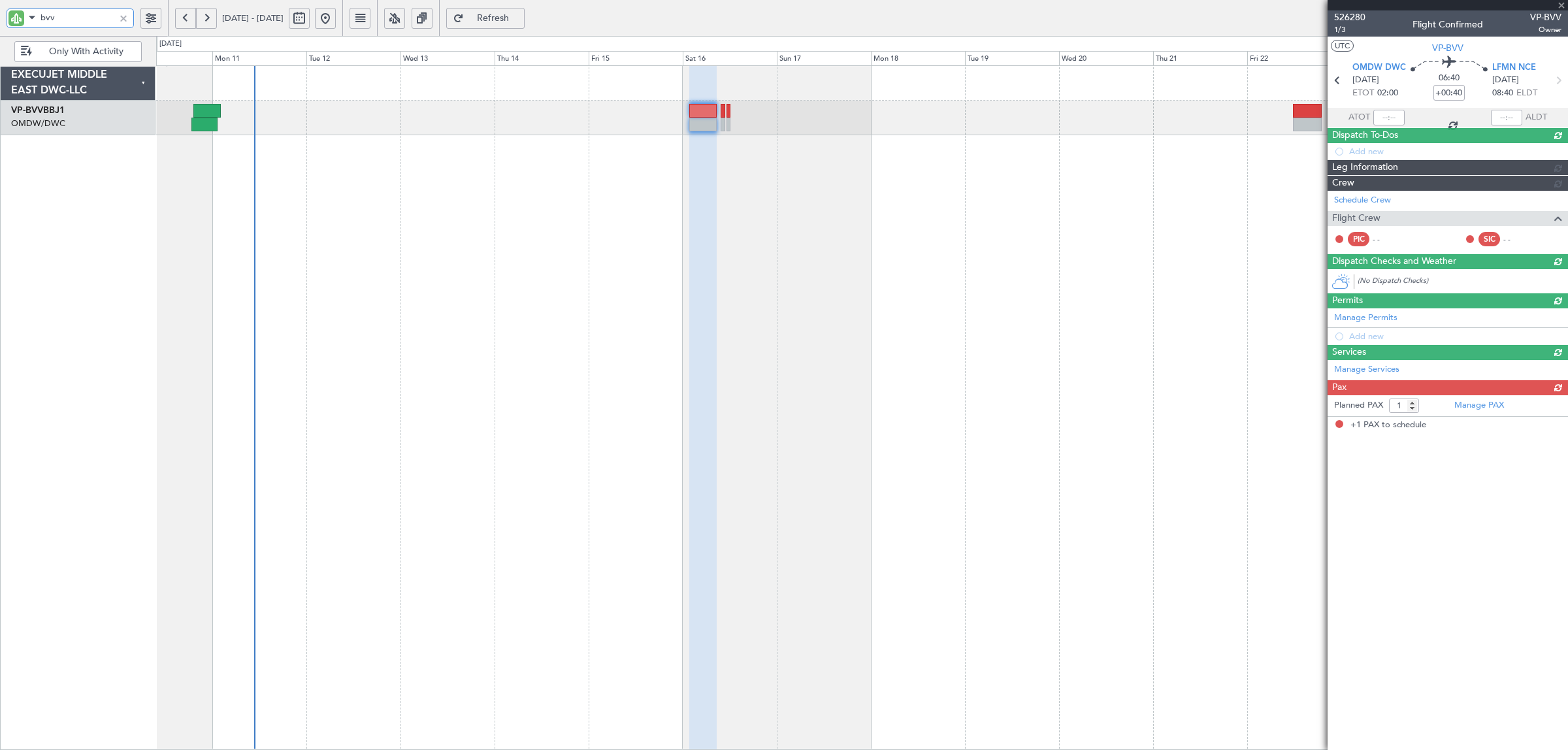
scroll to position [0, 0]
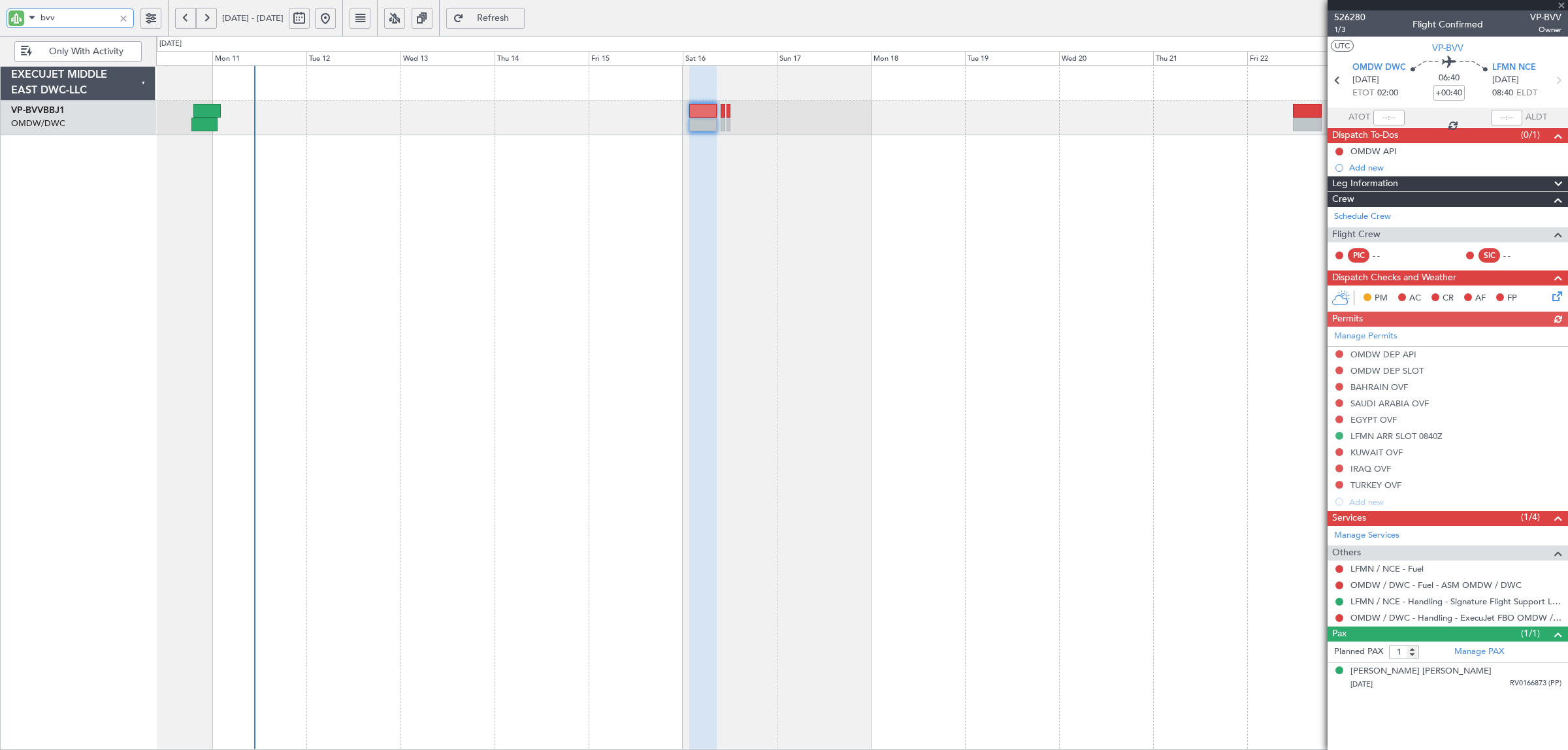
type input "bvv"
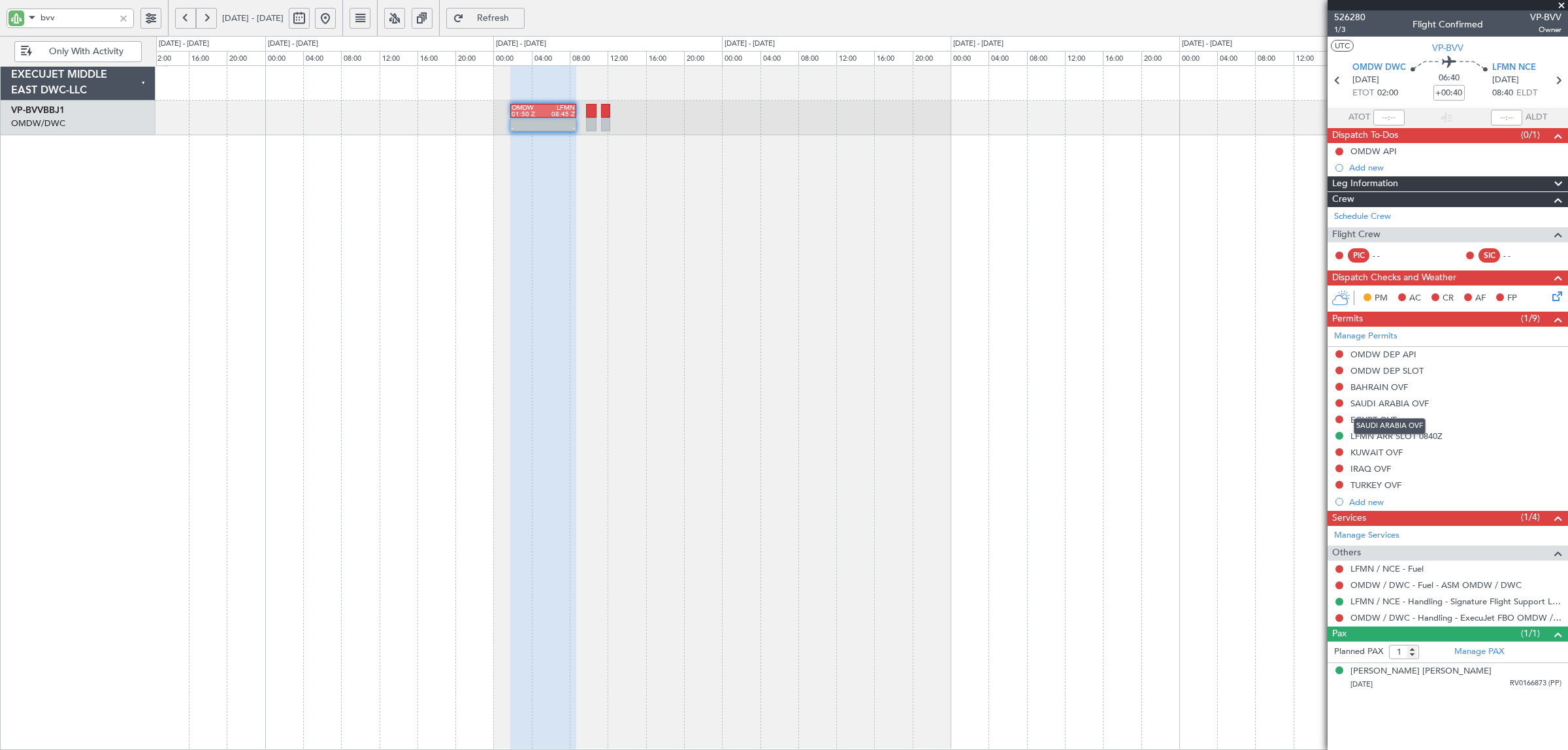
click at [1387, 435] on mat-tooltip-component "SAUDI ARABIA OVF" at bounding box center [1390, 426] width 90 height 35
click at [1440, 437] on div "LFMN ARR SLOT 0840Z" at bounding box center [1396, 437] width 92 height 11
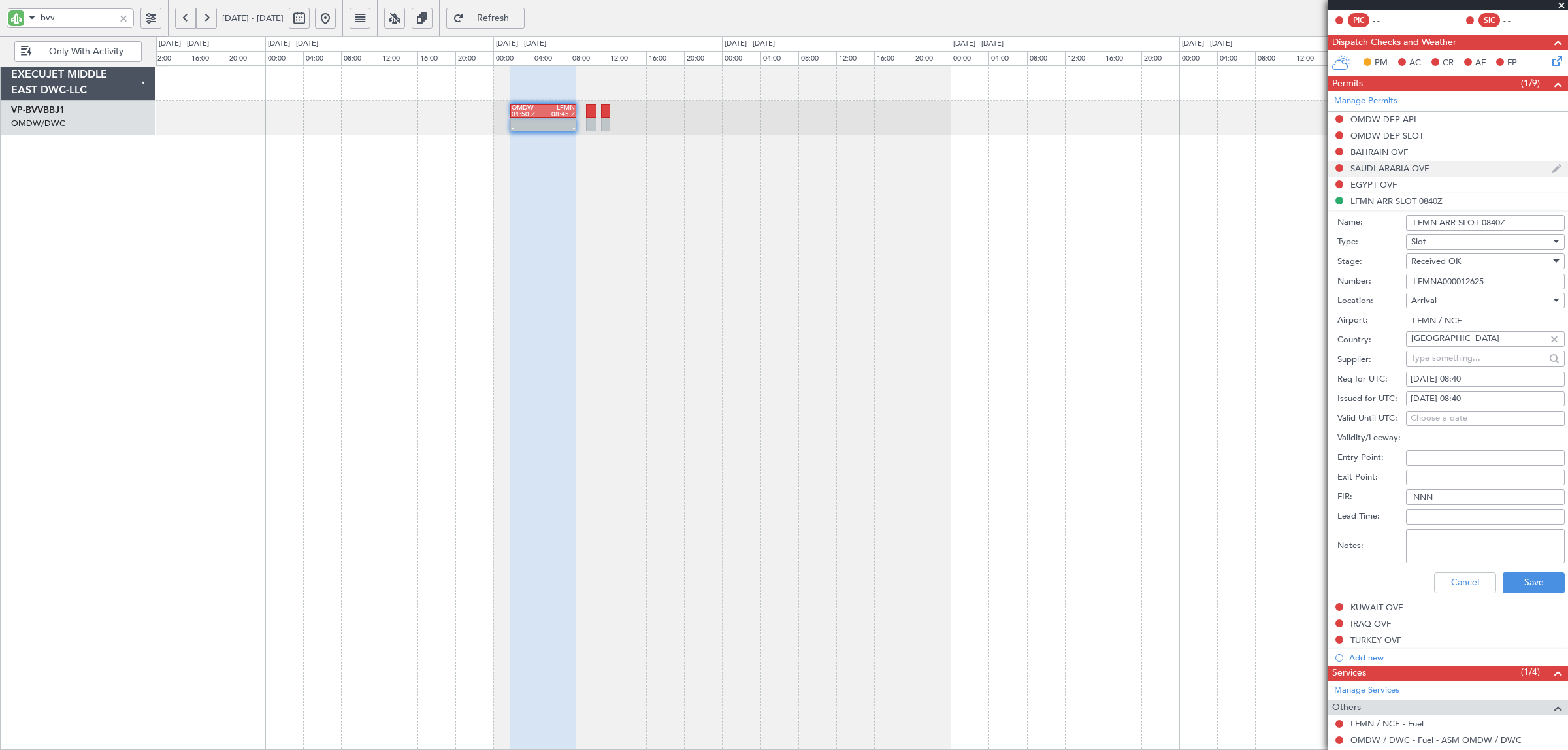
scroll to position [245, 0]
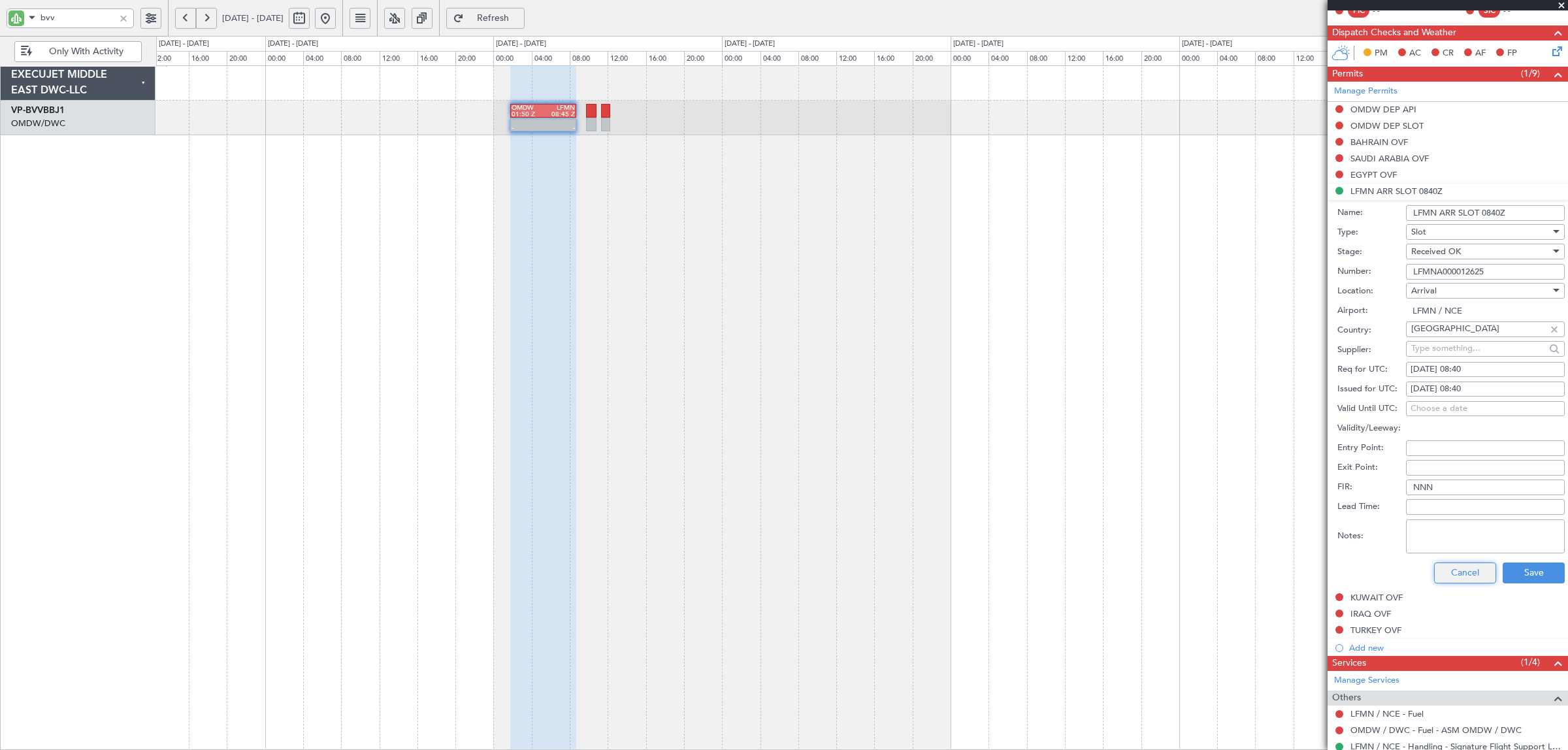
click at [1461, 573] on button "Cancel" at bounding box center [1465, 573] width 62 height 21
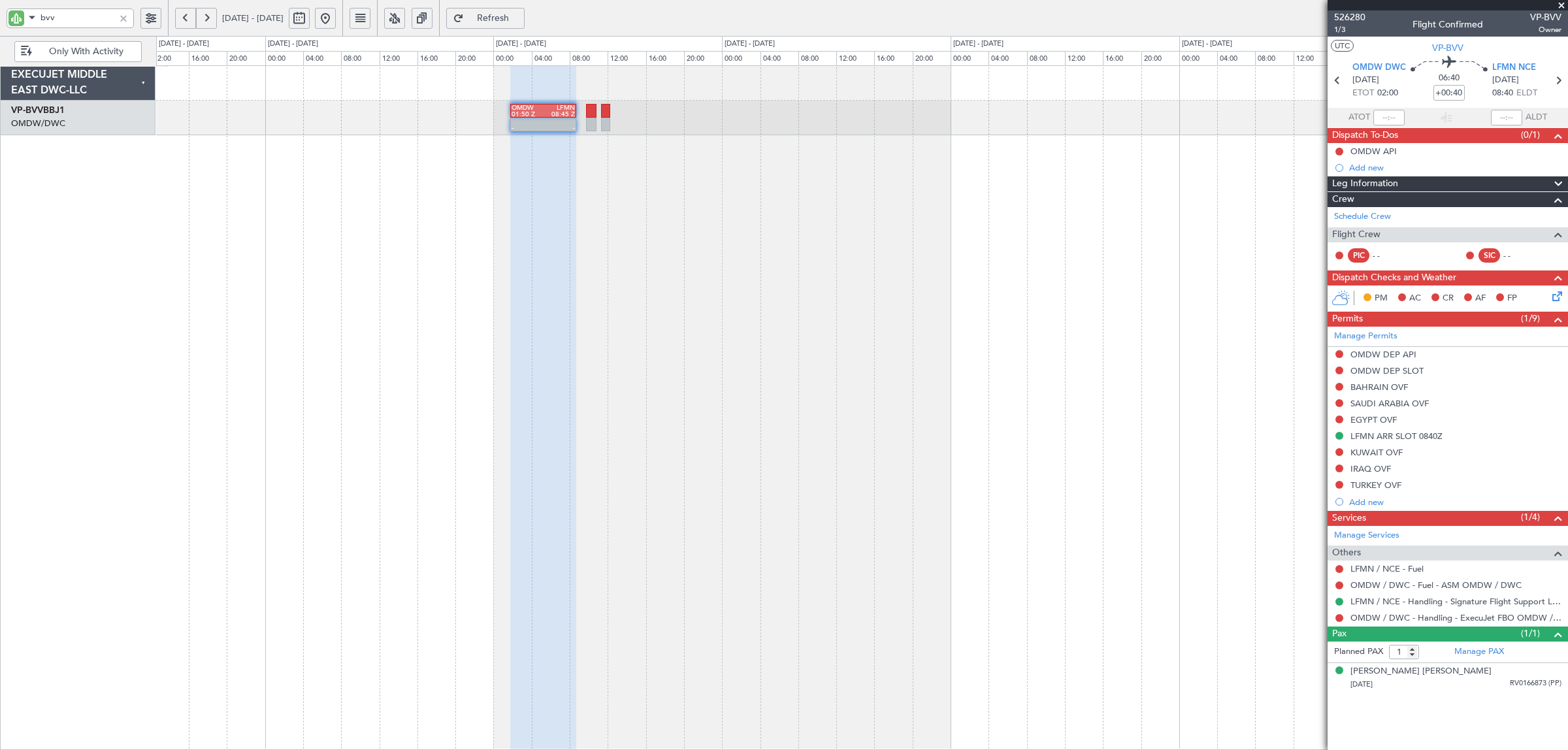
scroll to position [0, 0]
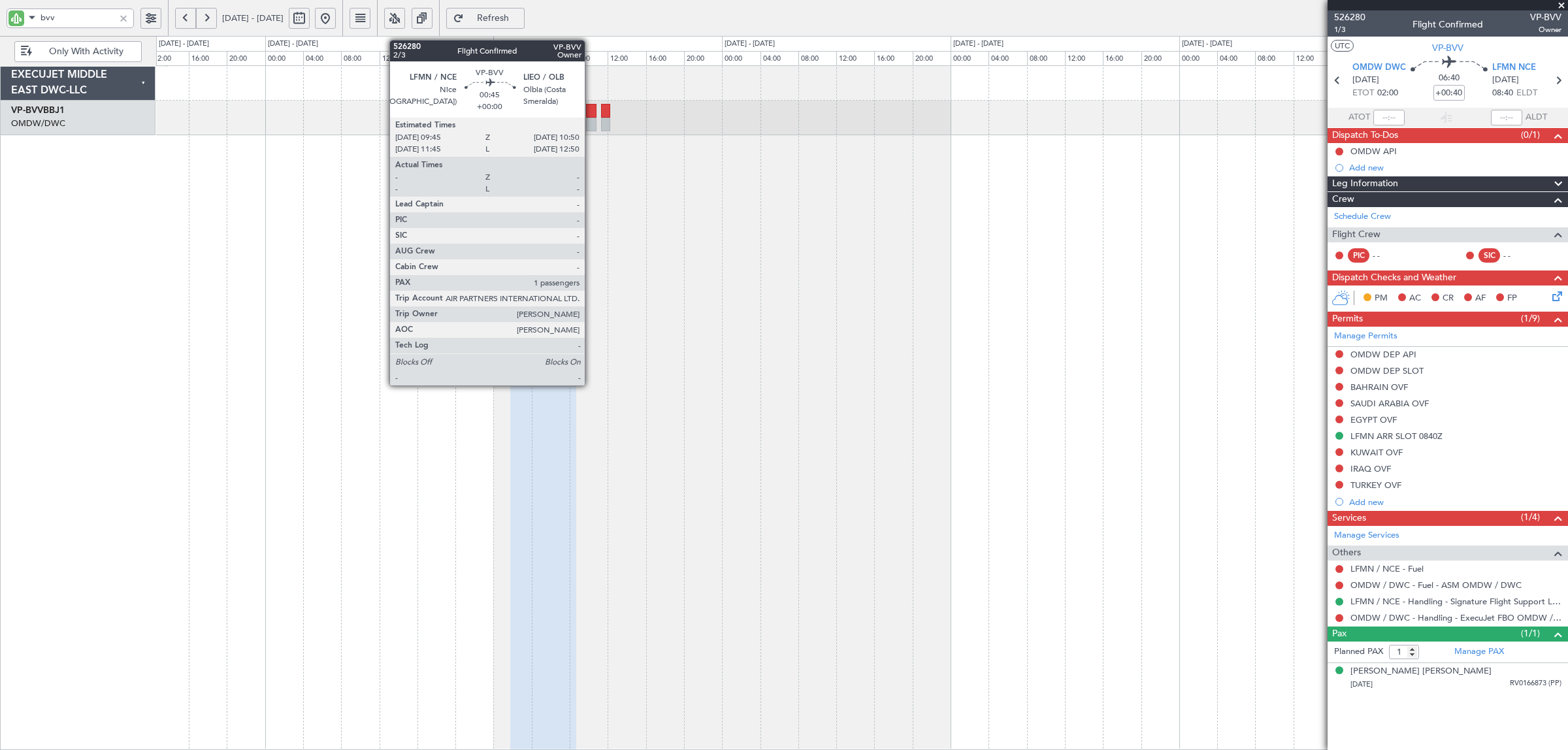
click at [591, 125] on div at bounding box center [591, 124] width 10 height 13
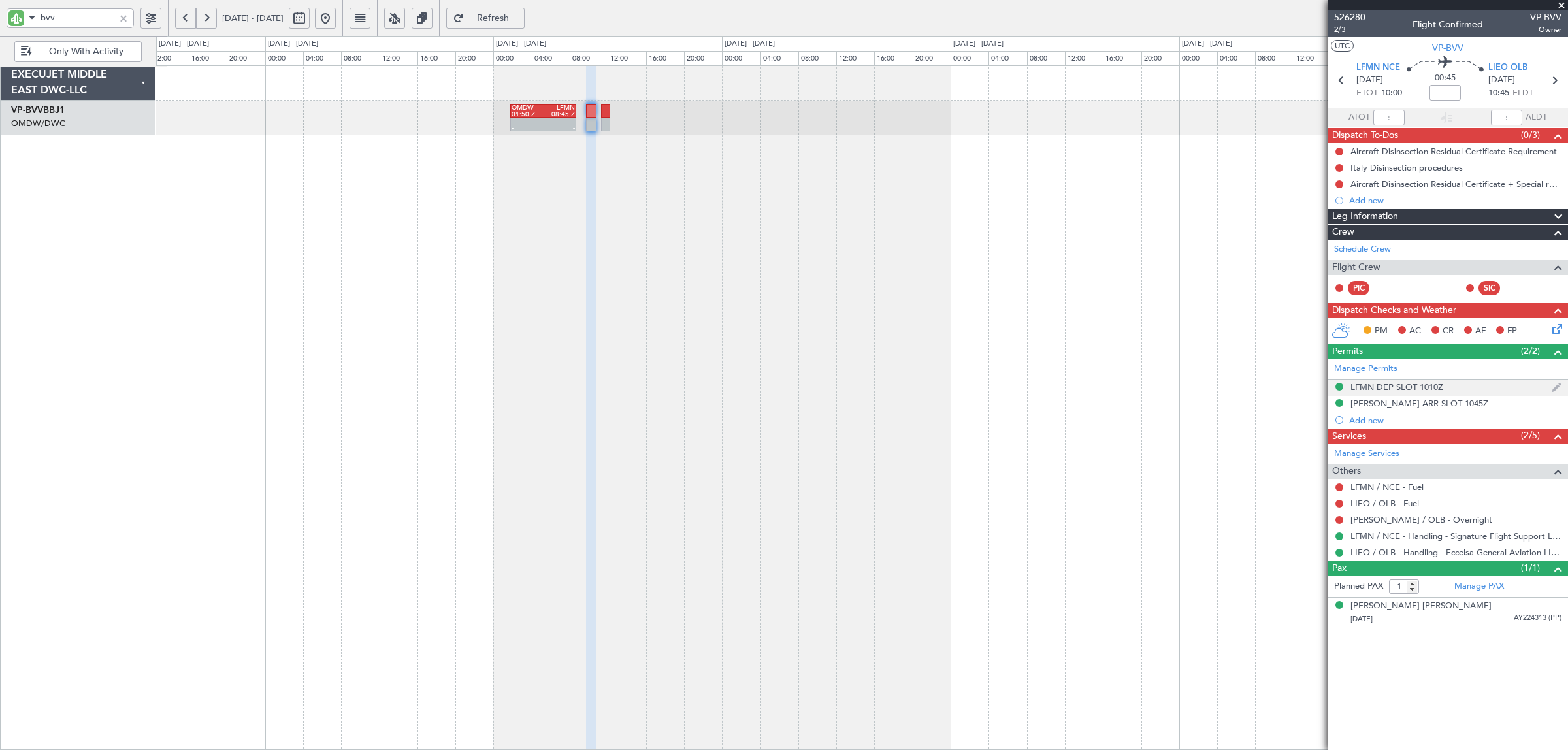
click at [1406, 387] on div "LFMN DEP SLOT 1010Z" at bounding box center [1397, 387] width 93 height 11
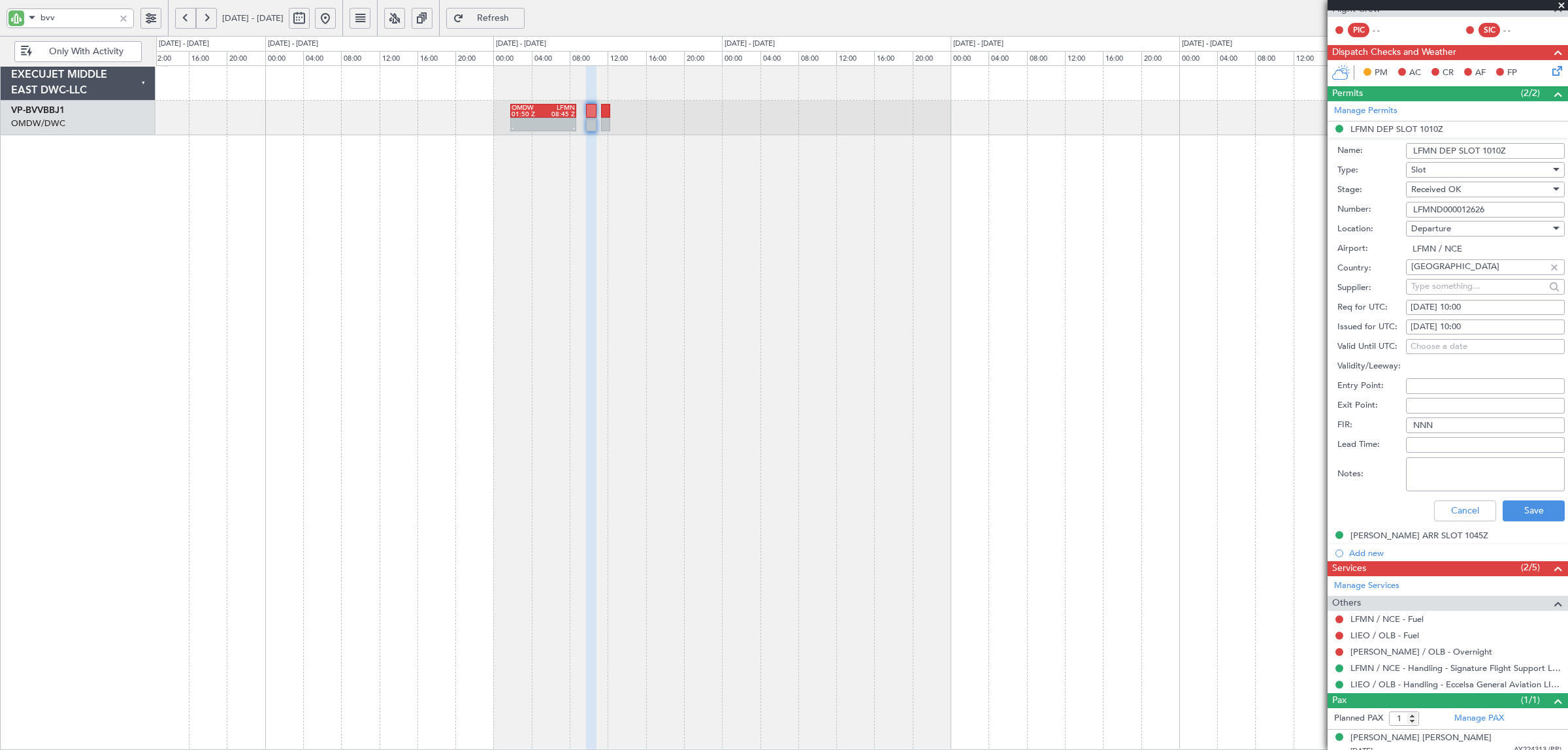
scroll to position [268, 0]
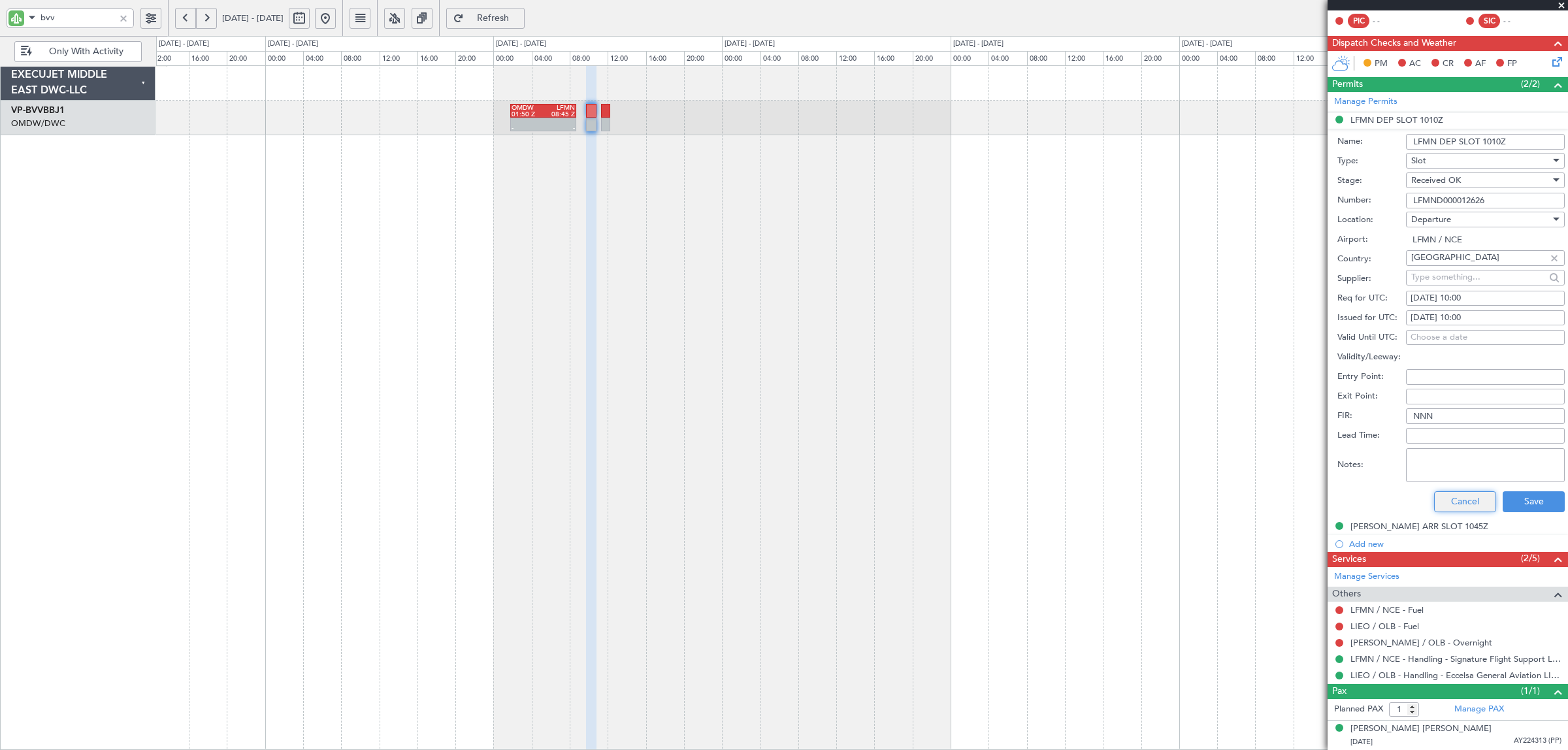
click at [1448, 501] on button "Cancel" at bounding box center [1465, 502] width 62 height 21
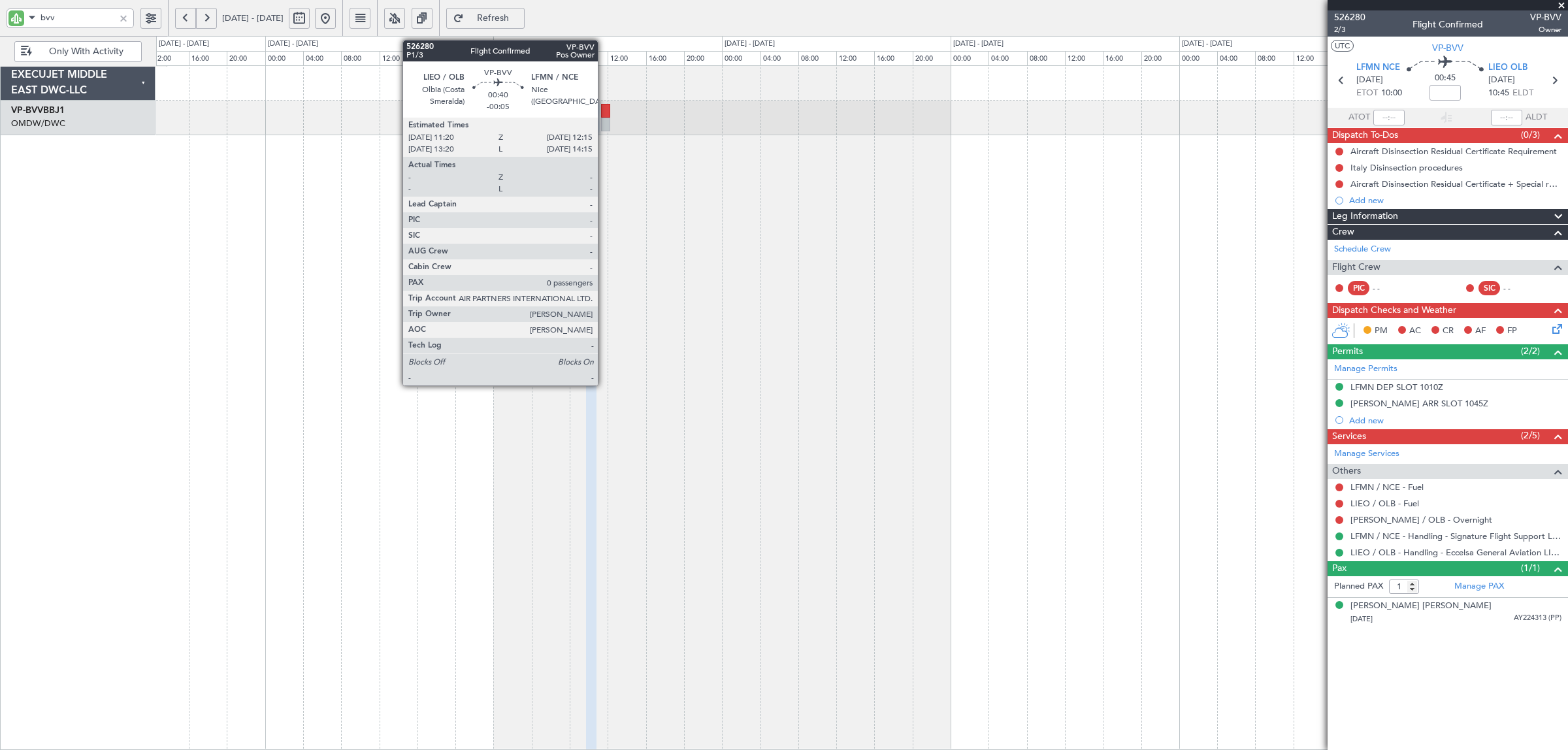
click at [604, 125] on div at bounding box center [606, 124] width 9 height 13
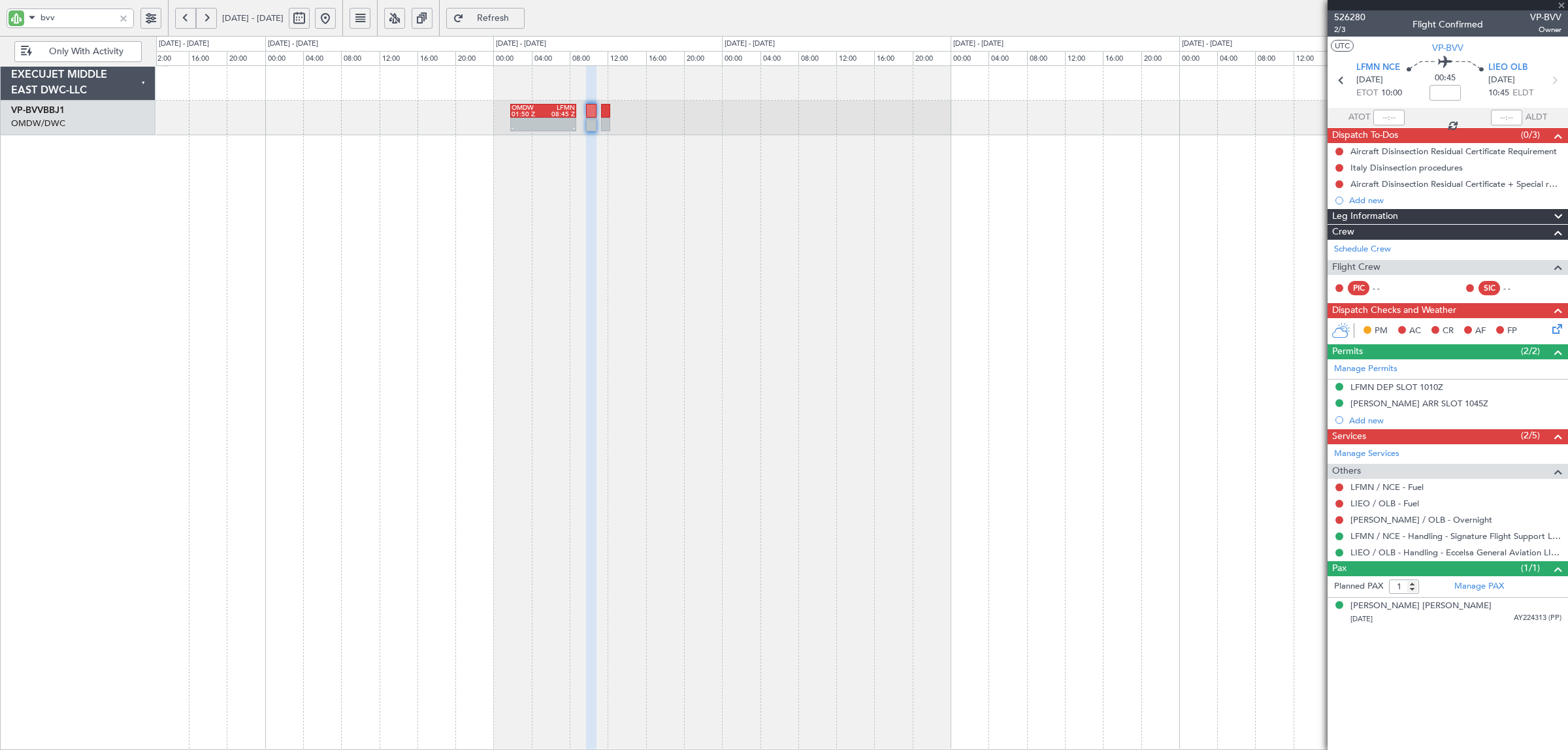
type input "-00:05"
type input "0"
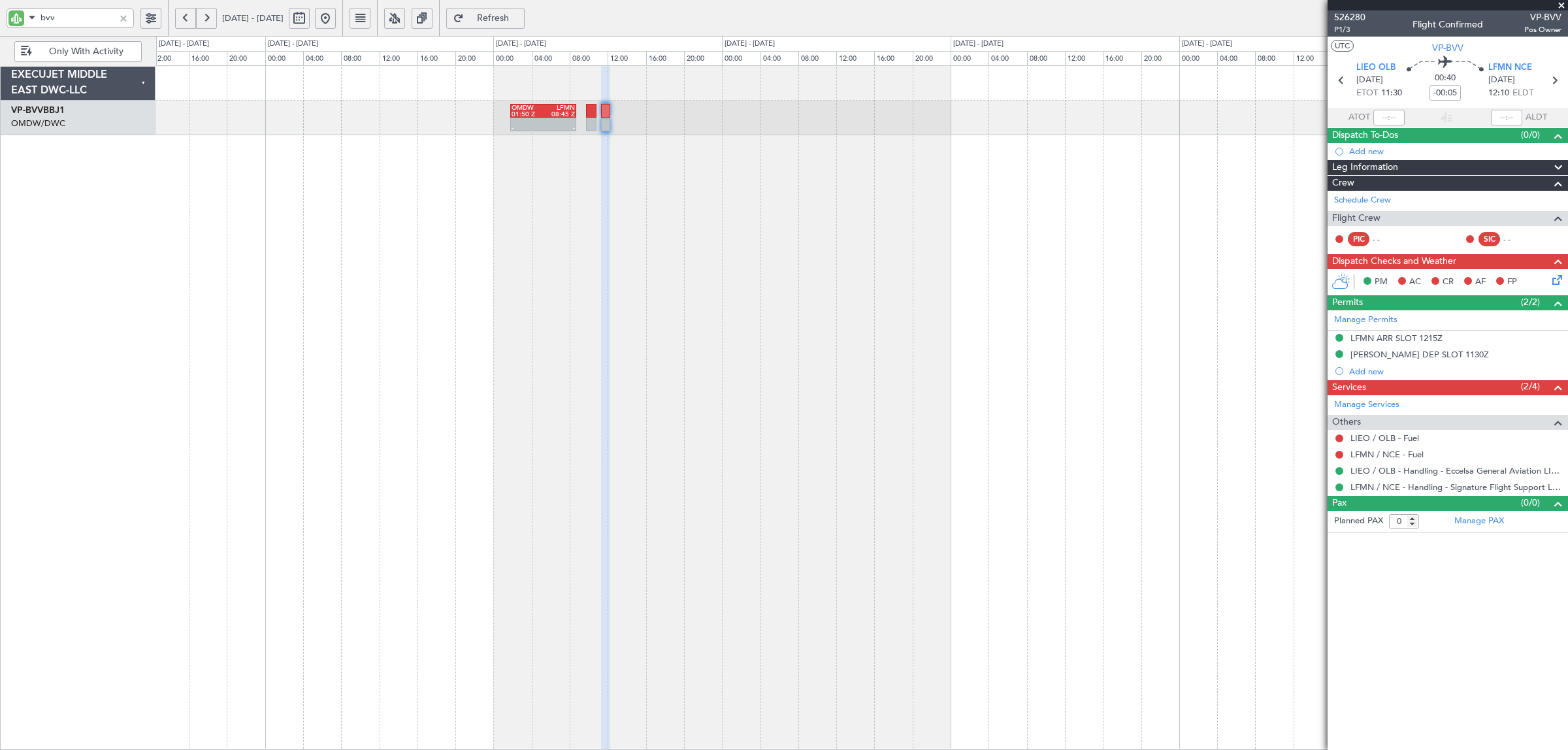
click at [1402, 339] on div "LFMN ARR SLOT 1215Z" at bounding box center [1396, 338] width 92 height 11
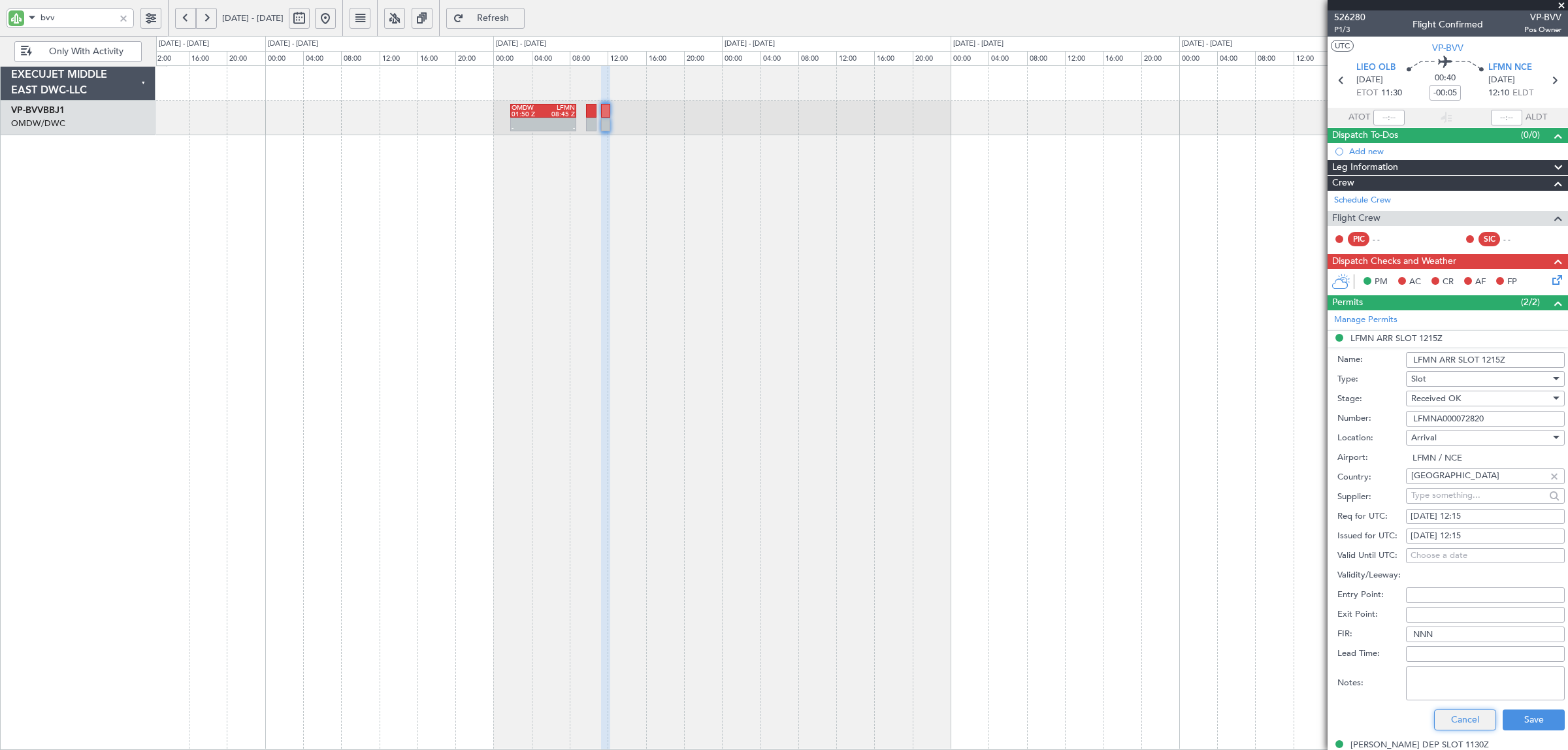
click at [1467, 719] on button "Cancel" at bounding box center [1465, 720] width 62 height 21
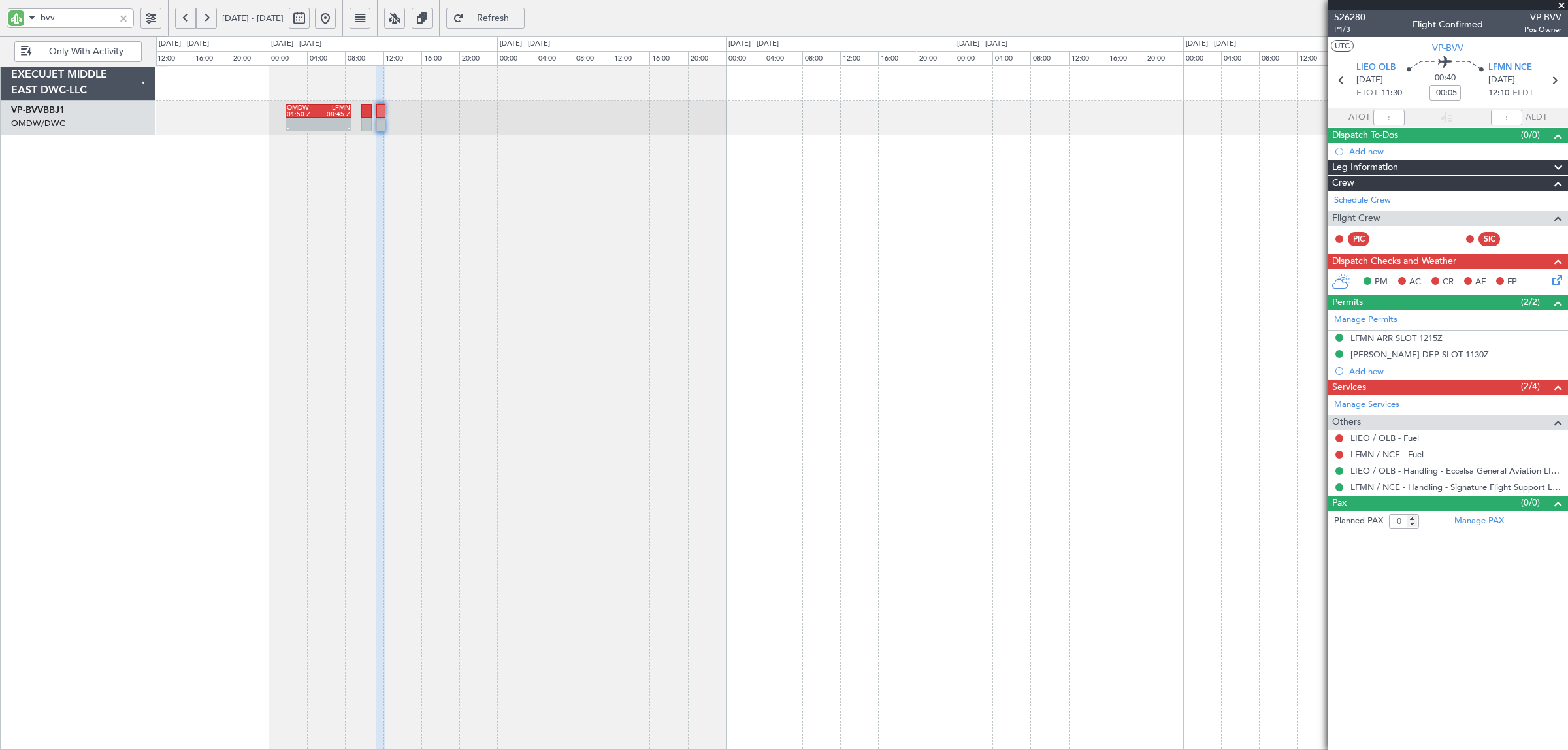
click at [459, 222] on div "- - OMDW 01:50 Z LFMN 08:45 Z - - OMDW 11:50 Z LFMN 19:05 Z" at bounding box center [862, 408] width 1412 height 685
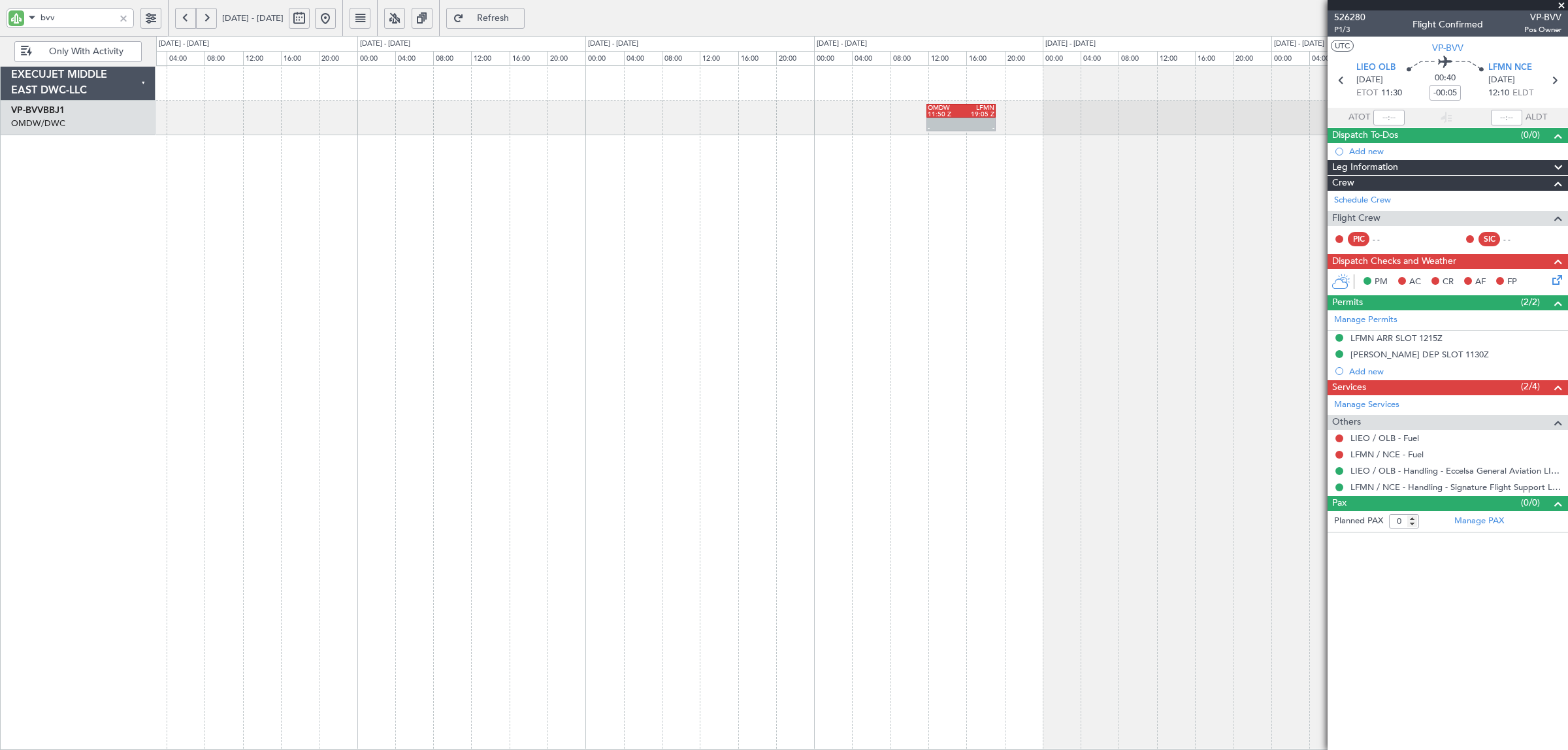
click at [475, 232] on div "- - OMDW 11:50 Z LFMN 19:05 Z - - LFMN 19:45 Z OMDW 02:00 Z" at bounding box center [862, 408] width 1412 height 685
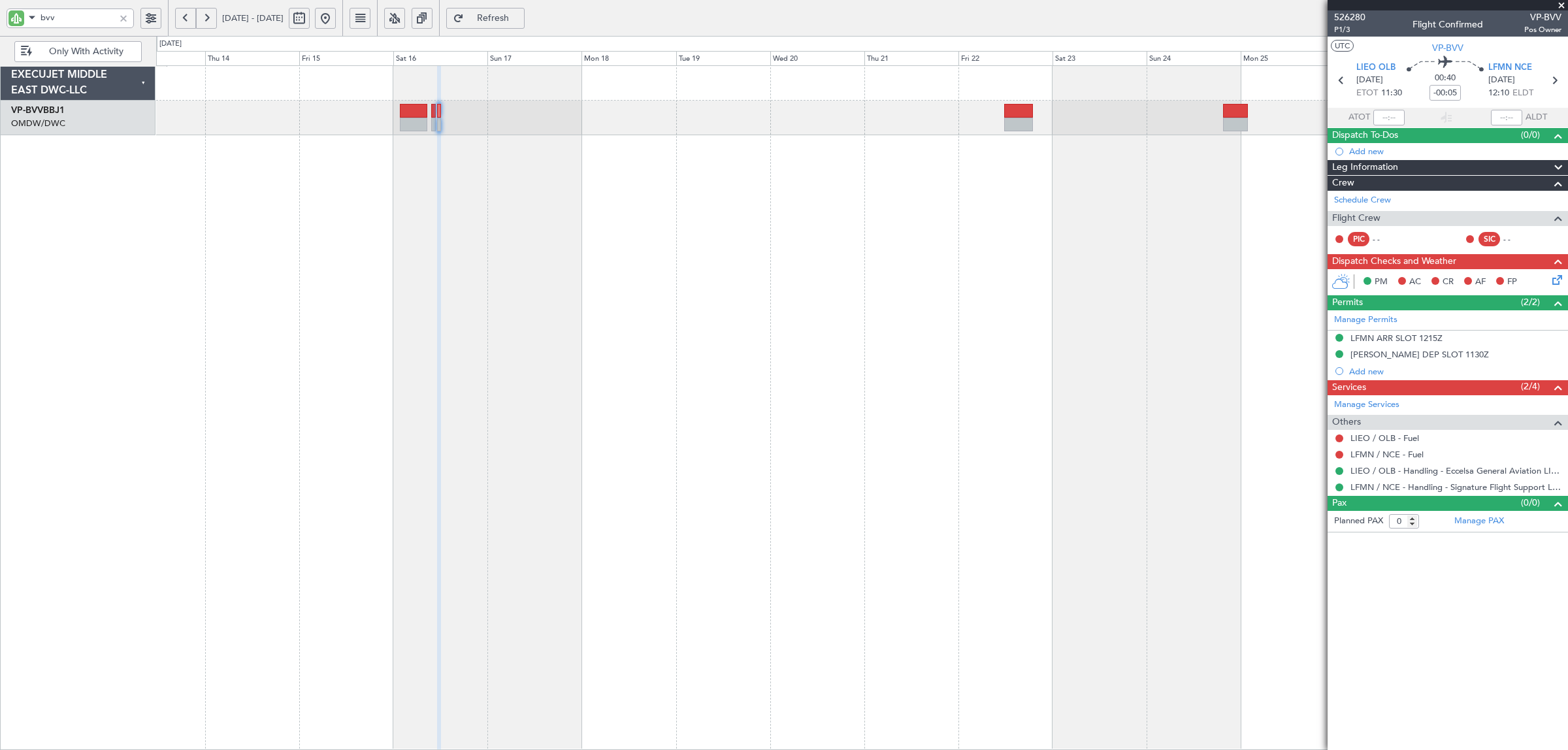
click at [928, 188] on div at bounding box center [862, 408] width 1412 height 685
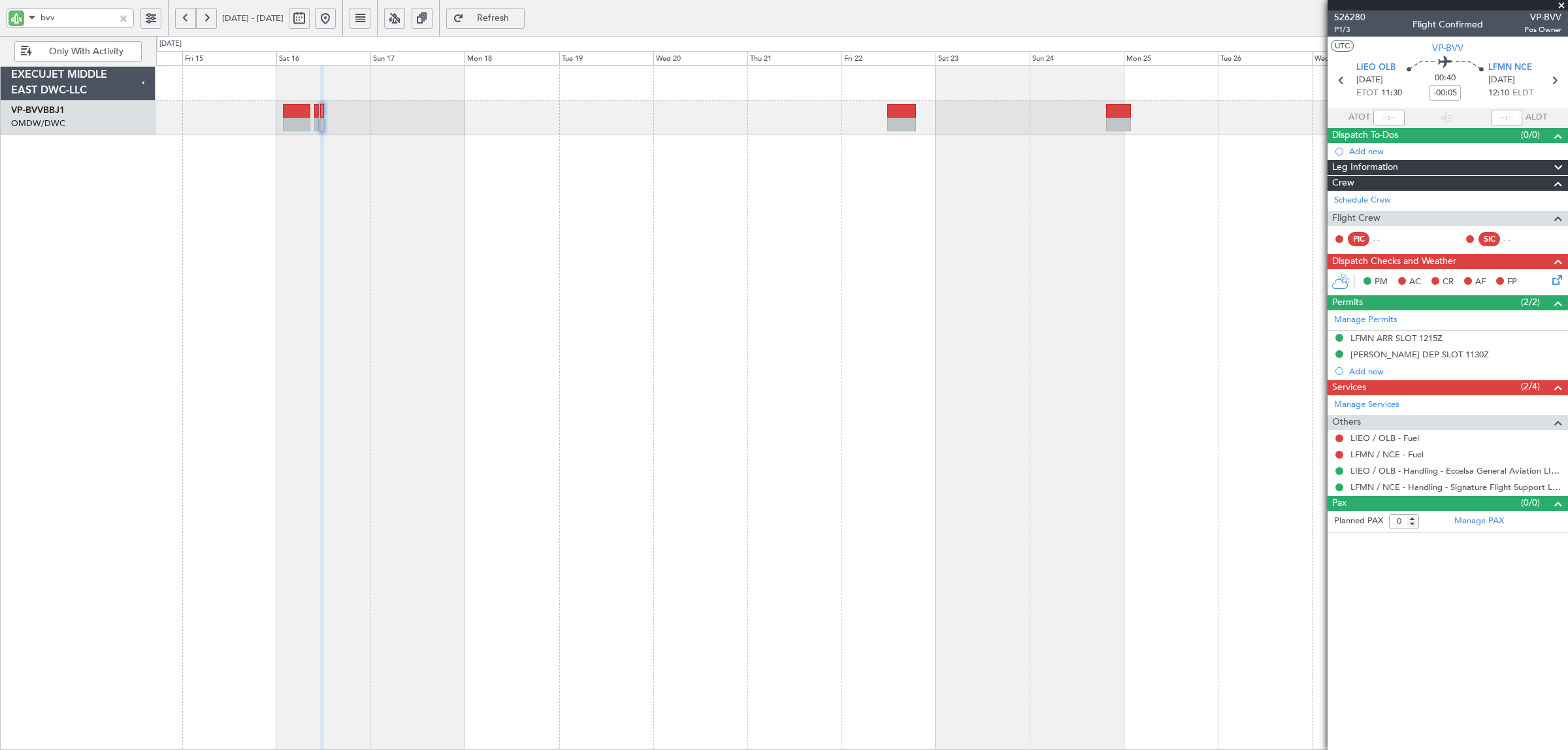
click at [878, 211] on div at bounding box center [862, 408] width 1412 height 685
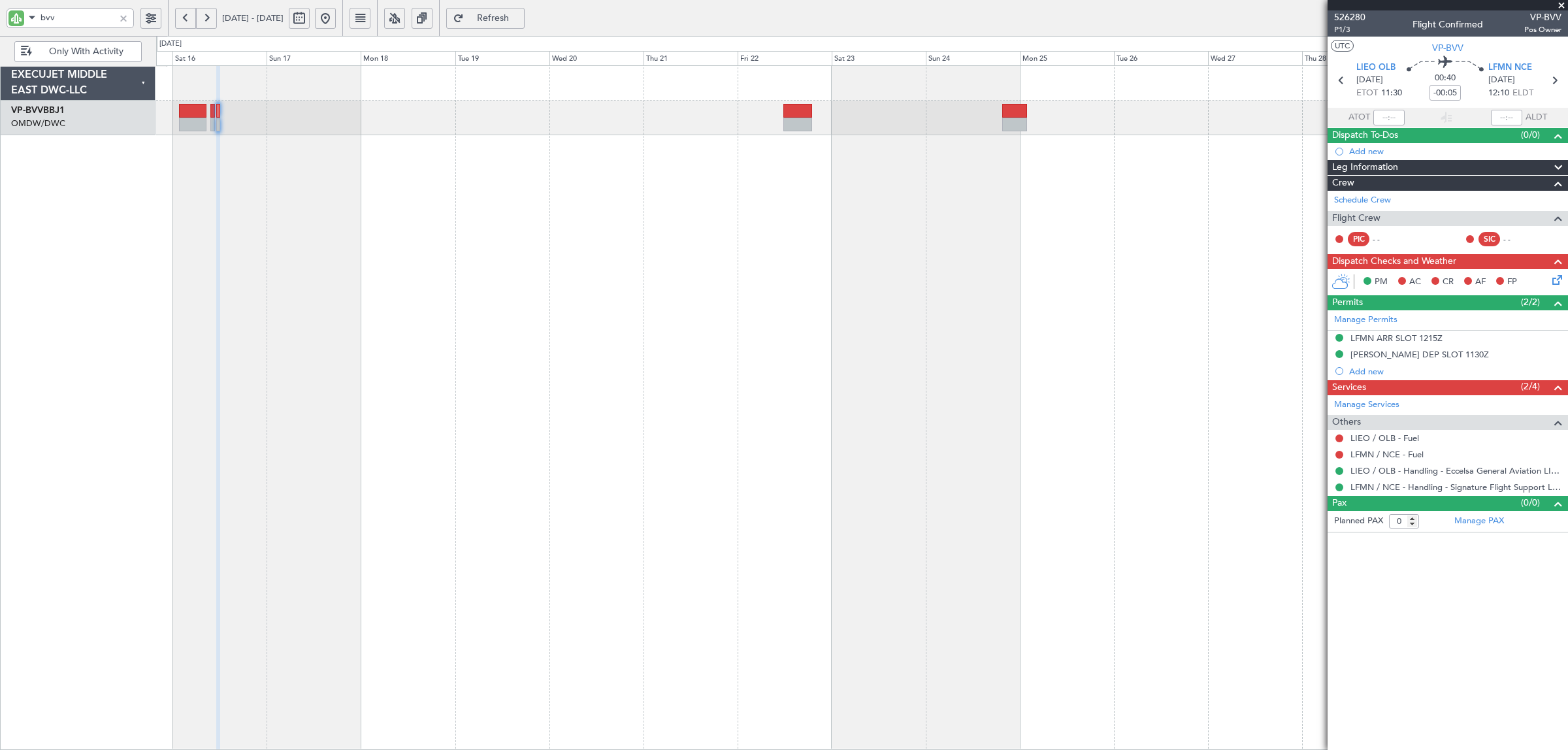
click at [1016, 356] on div at bounding box center [862, 408] width 1412 height 685
click at [126, 17] on div at bounding box center [123, 18] width 14 height 14
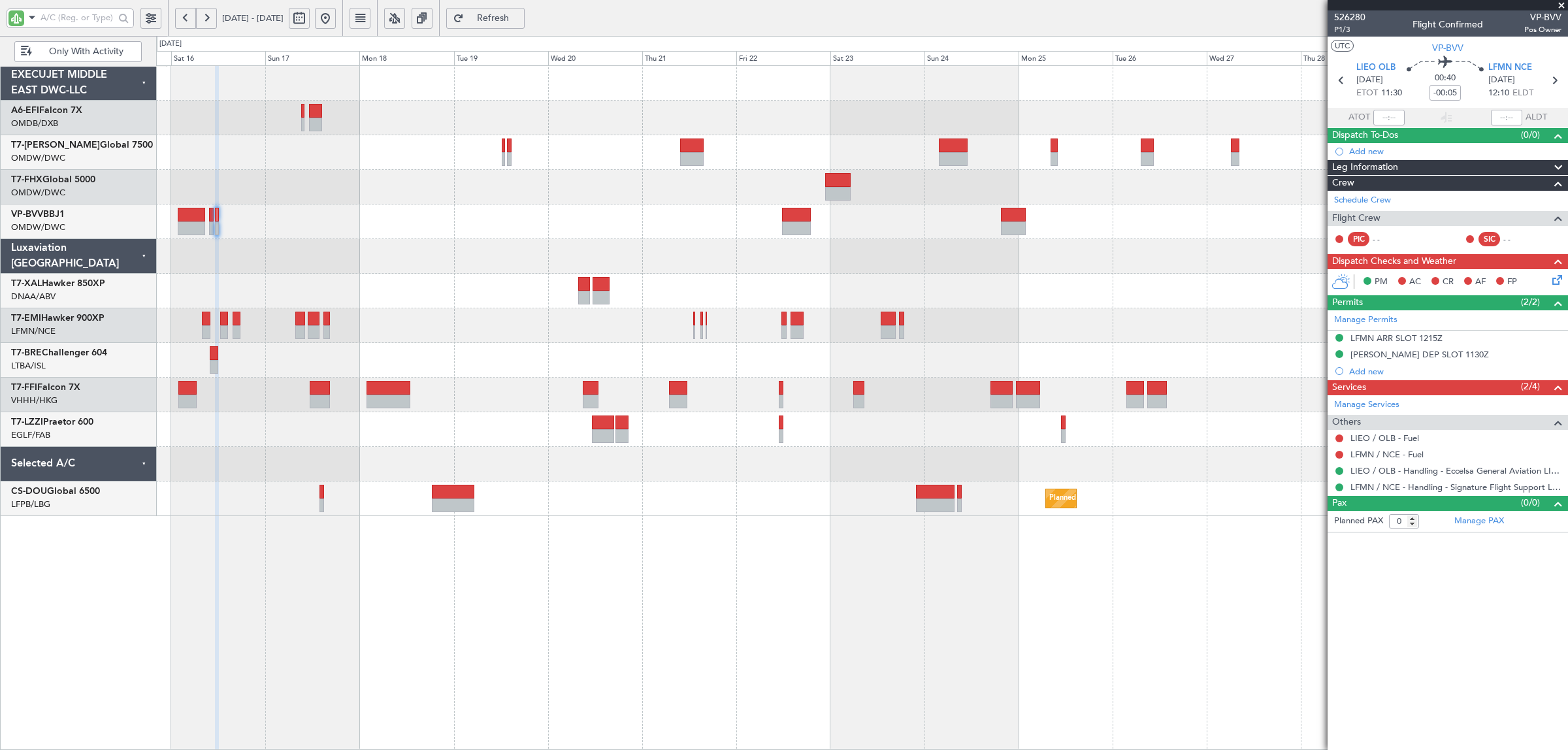
click at [108, 54] on span "Only With Activity" at bounding box center [86, 52] width 103 height 9
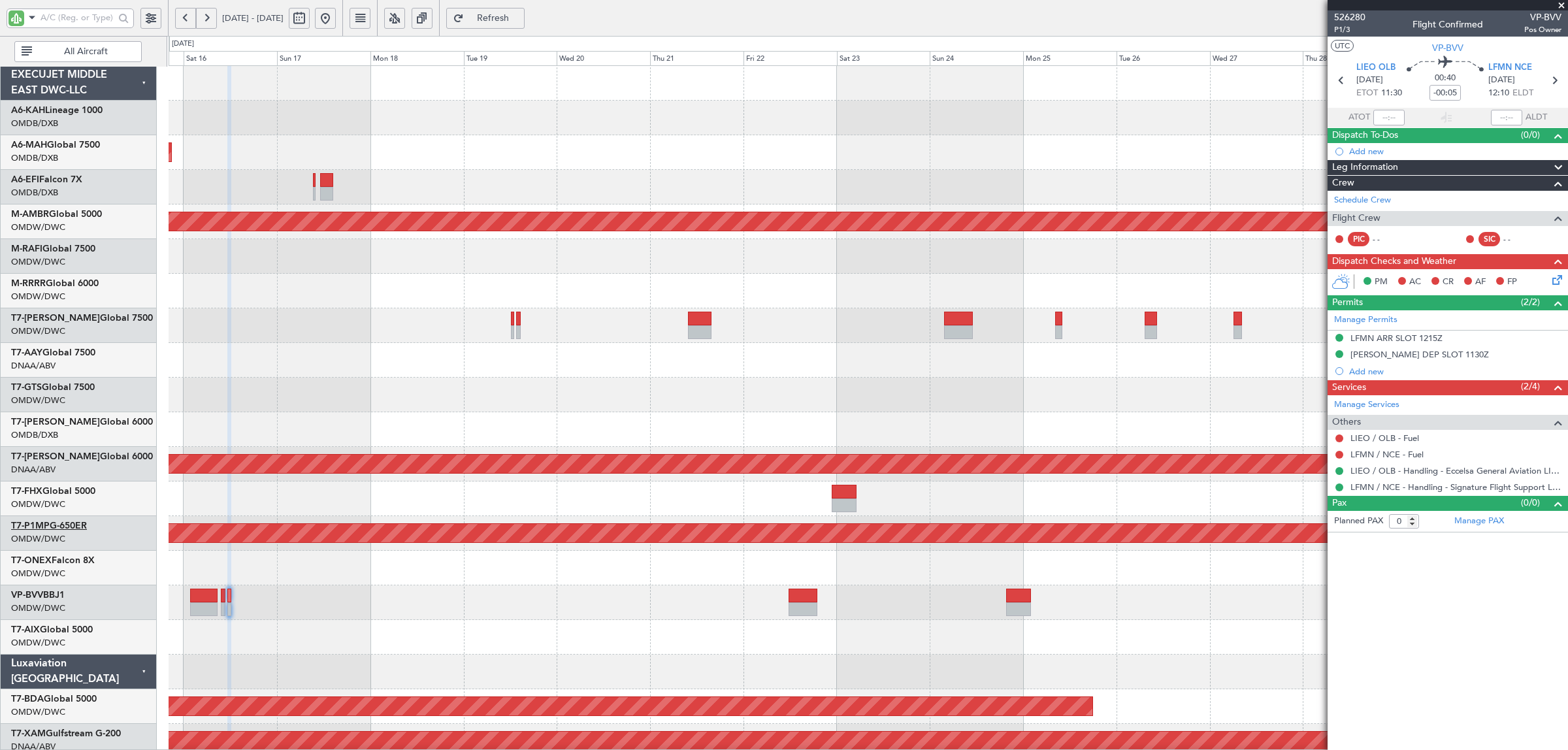
click at [87, 524] on link "T7-P1MP G-650ER" at bounding box center [49, 527] width 76 height 9
click at [377, 363] on div "Planned Maint Dubai (Al Maktoum Intl) Unplanned Maint Dubai (Al Maktoum Intl)" at bounding box center [868, 361] width 1398 height 35
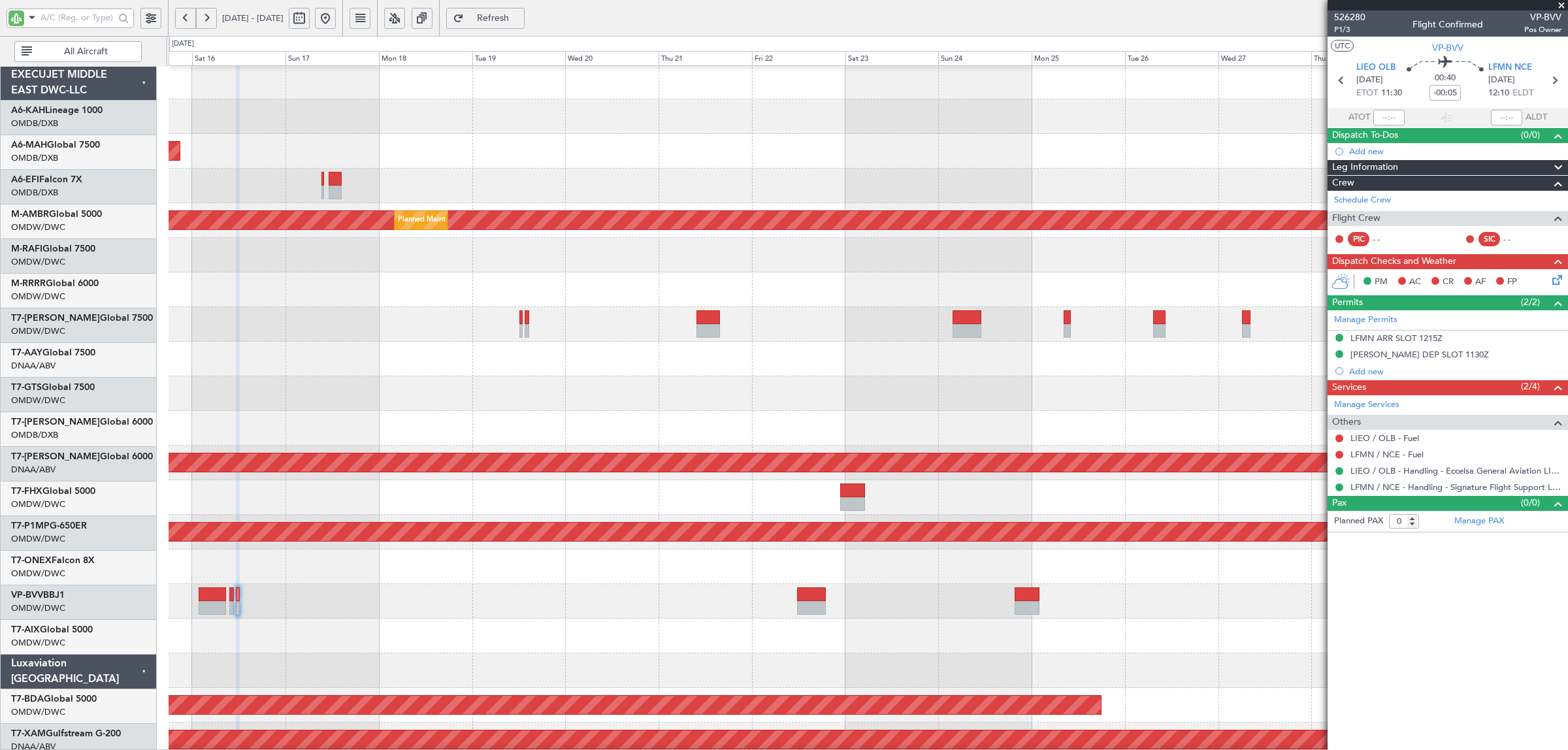
scroll to position [2, 0]
click at [97, 47] on span "All Aircraft" at bounding box center [86, 52] width 103 height 9
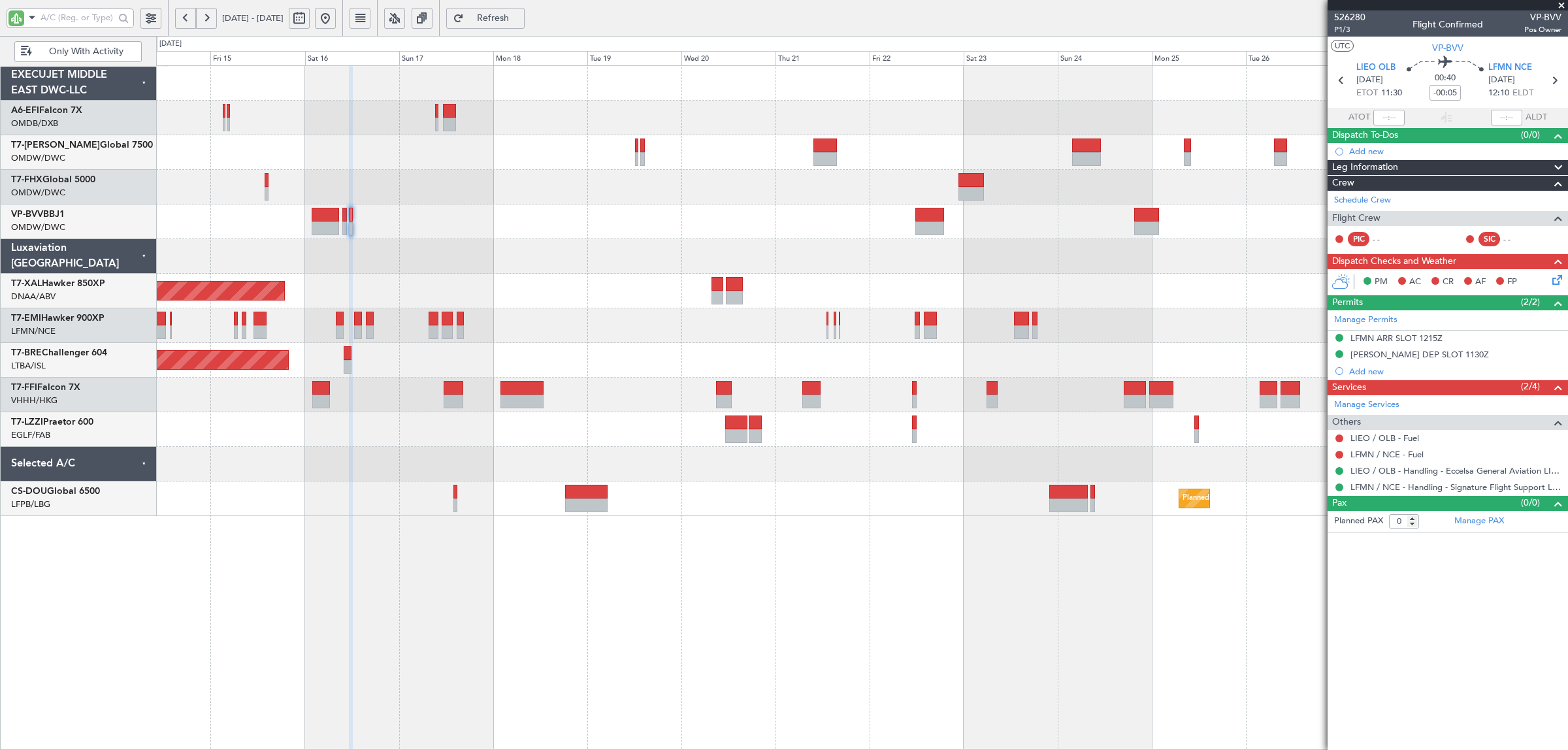
click at [473, 264] on div at bounding box center [862, 257] width 1411 height 35
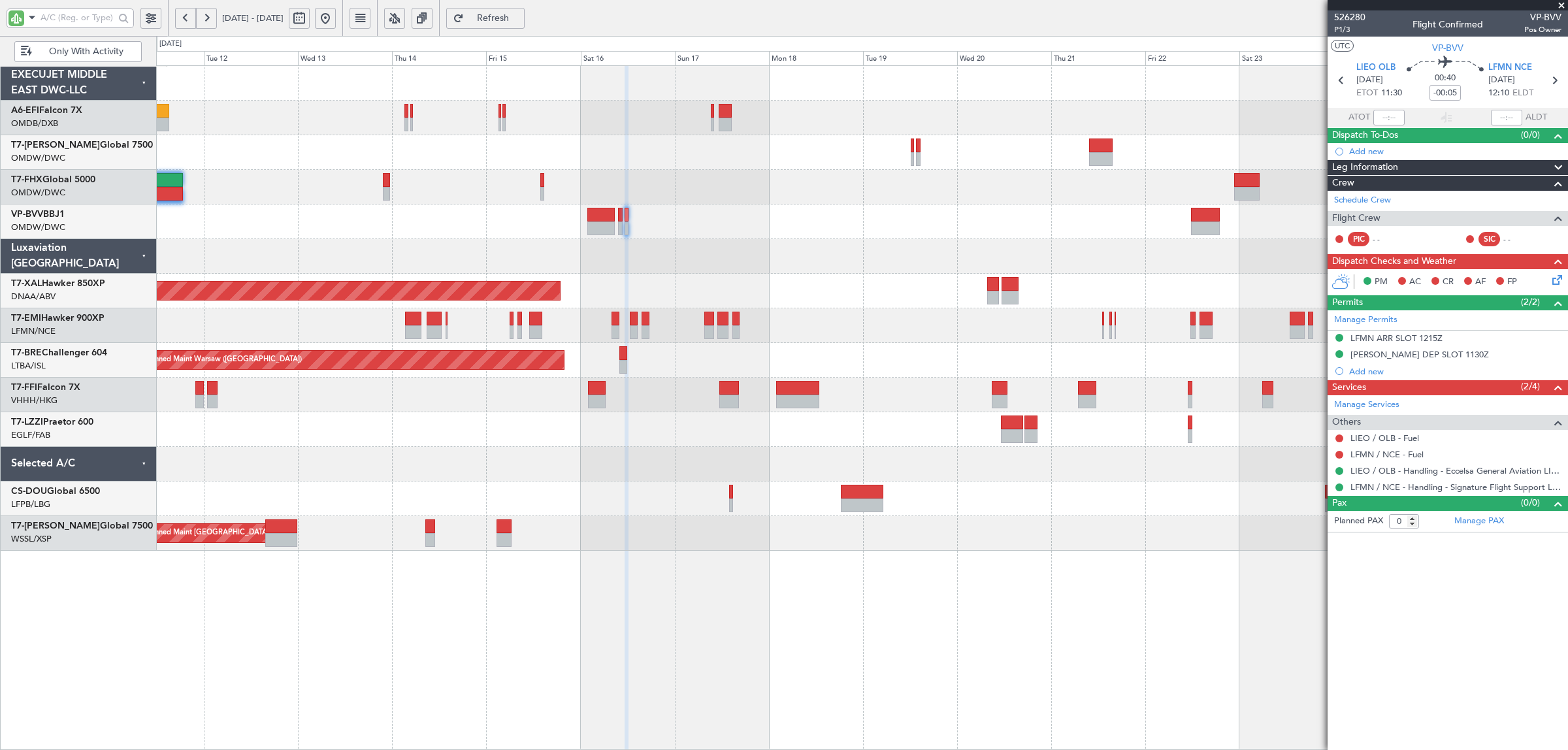
click at [726, 276] on div "Planned Maint [PERSON_NAME]" at bounding box center [862, 291] width 1411 height 35
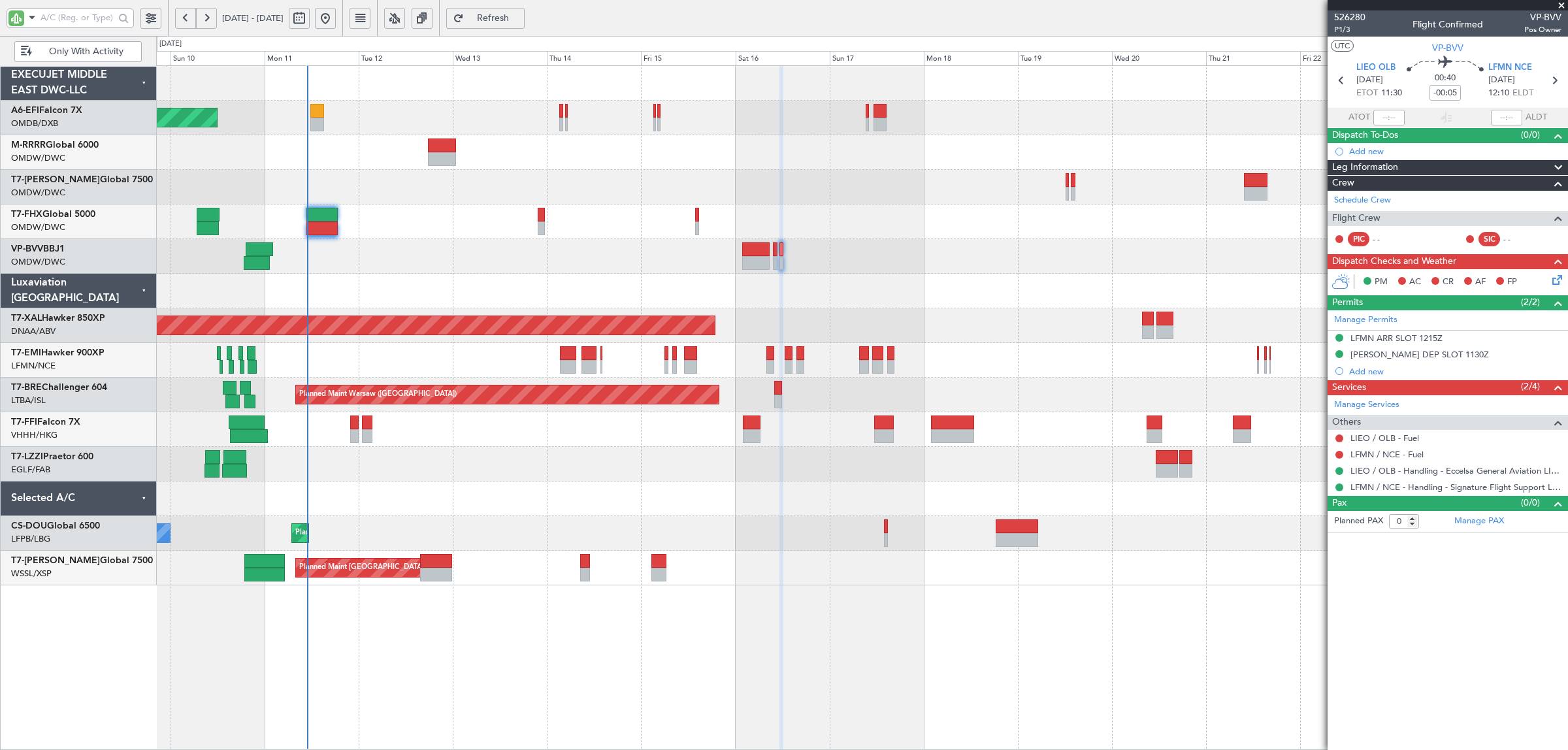
click at [547, 285] on div "Unplanned Maint Dubai (Dubai Intl) Unplanned Maint Basel-Mulhouse Planned Maint…" at bounding box center [862, 326] width 1411 height 519
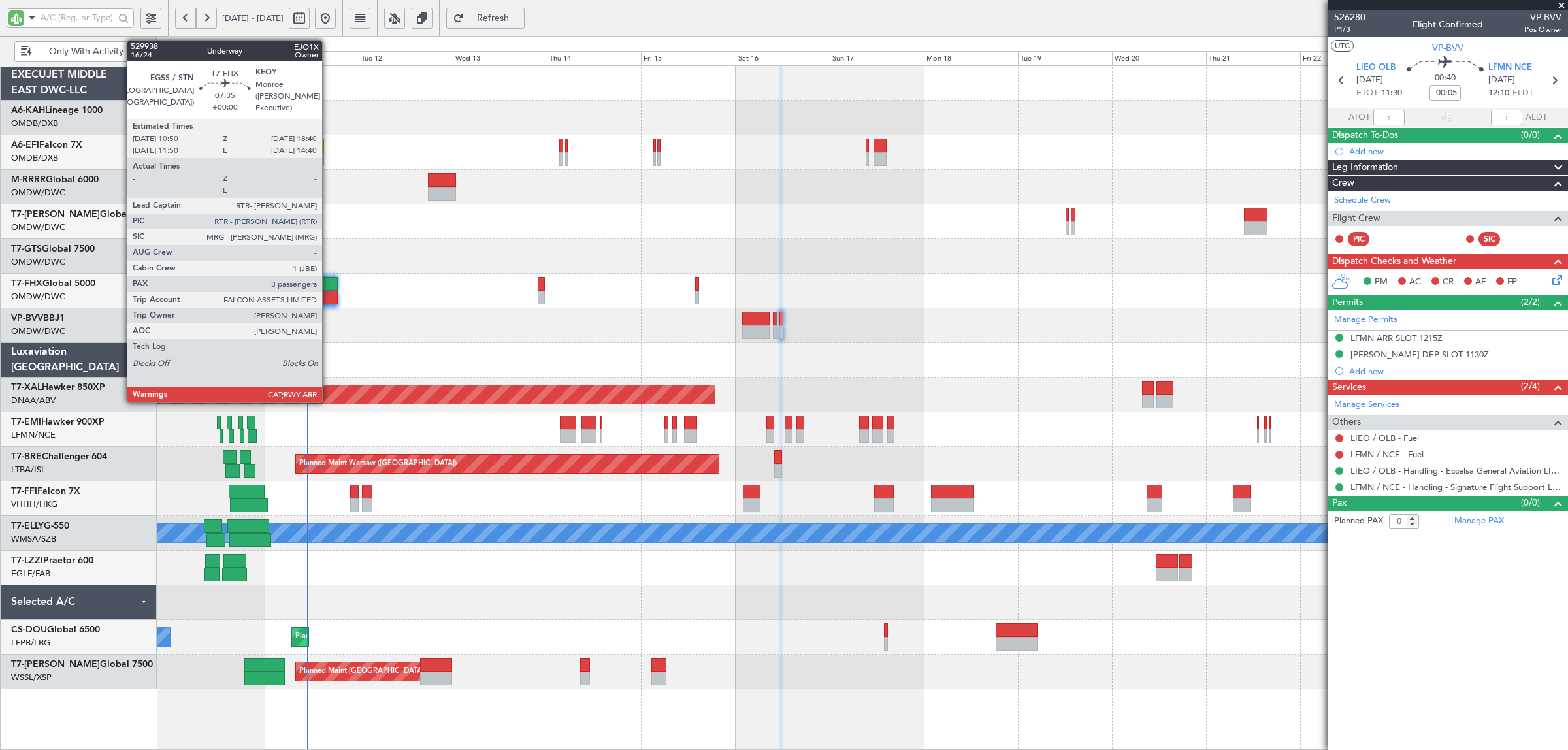
click at [328, 287] on div at bounding box center [322, 283] width 32 height 13
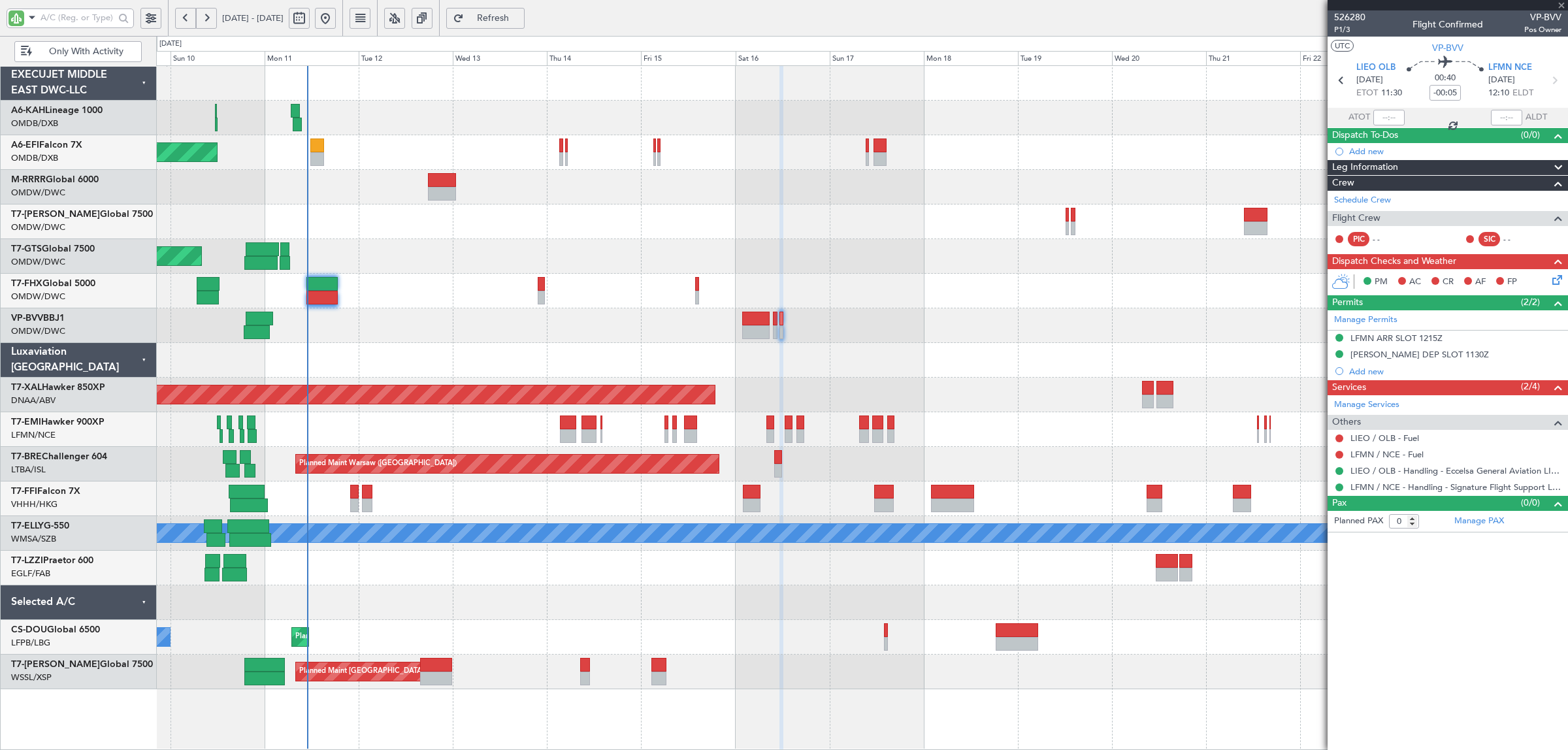
type input "3"
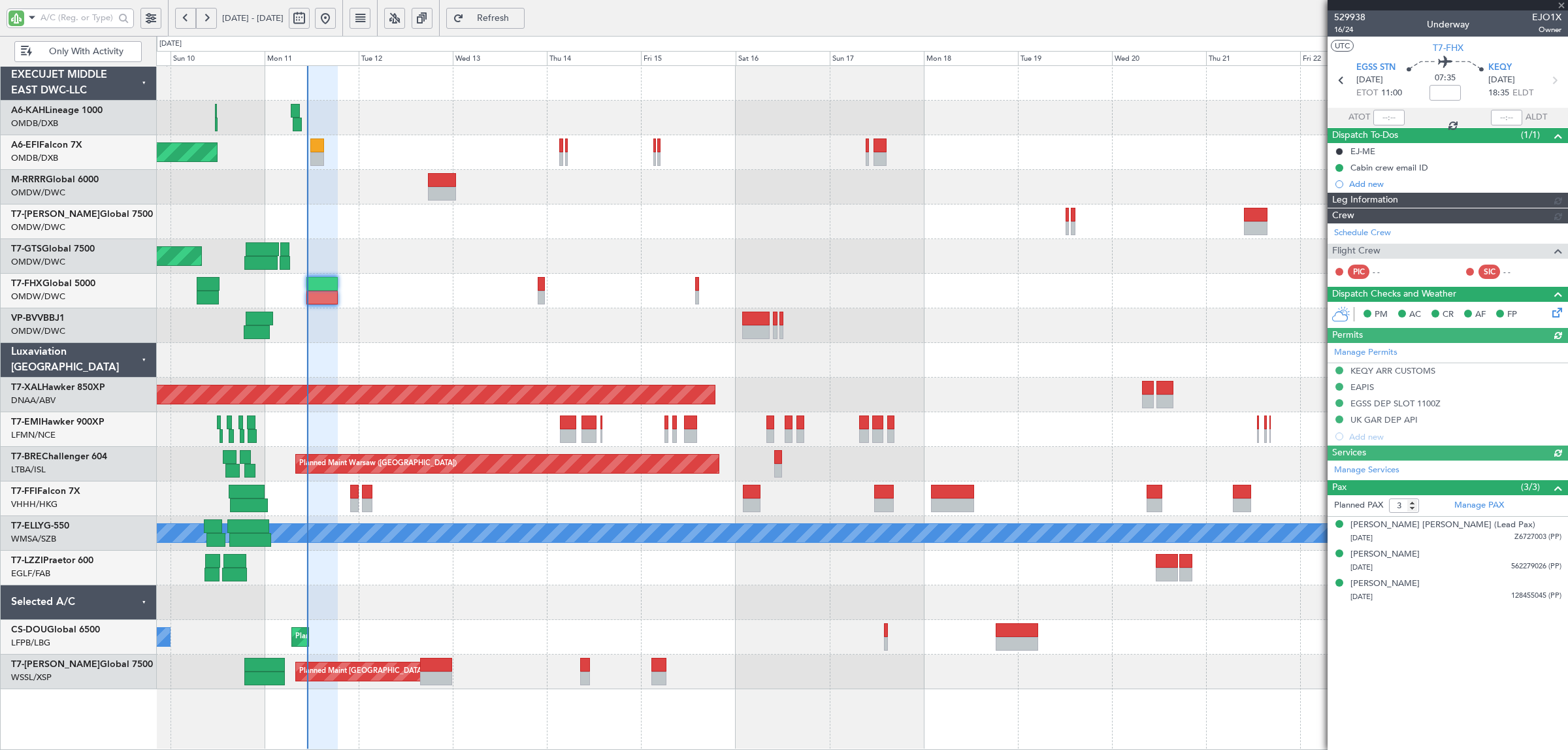
type input "[PERSON_NAME] (SYS)"
type input "7003"
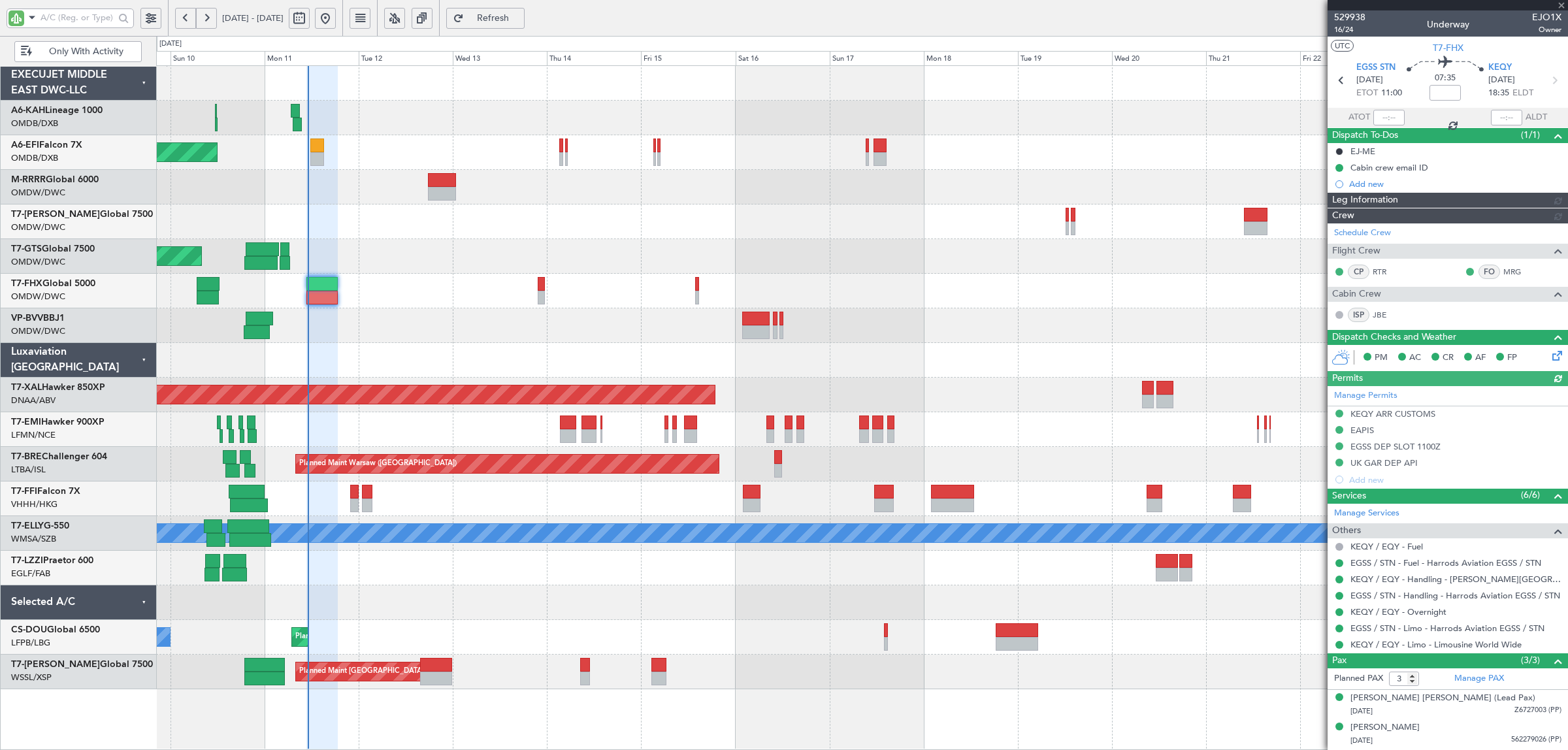
type input "[PERSON_NAME] (SYS)"
type input "7003"
type input "[PERSON_NAME] (SYS)"
type input "7003"
type input "[PERSON_NAME] (SYS)"
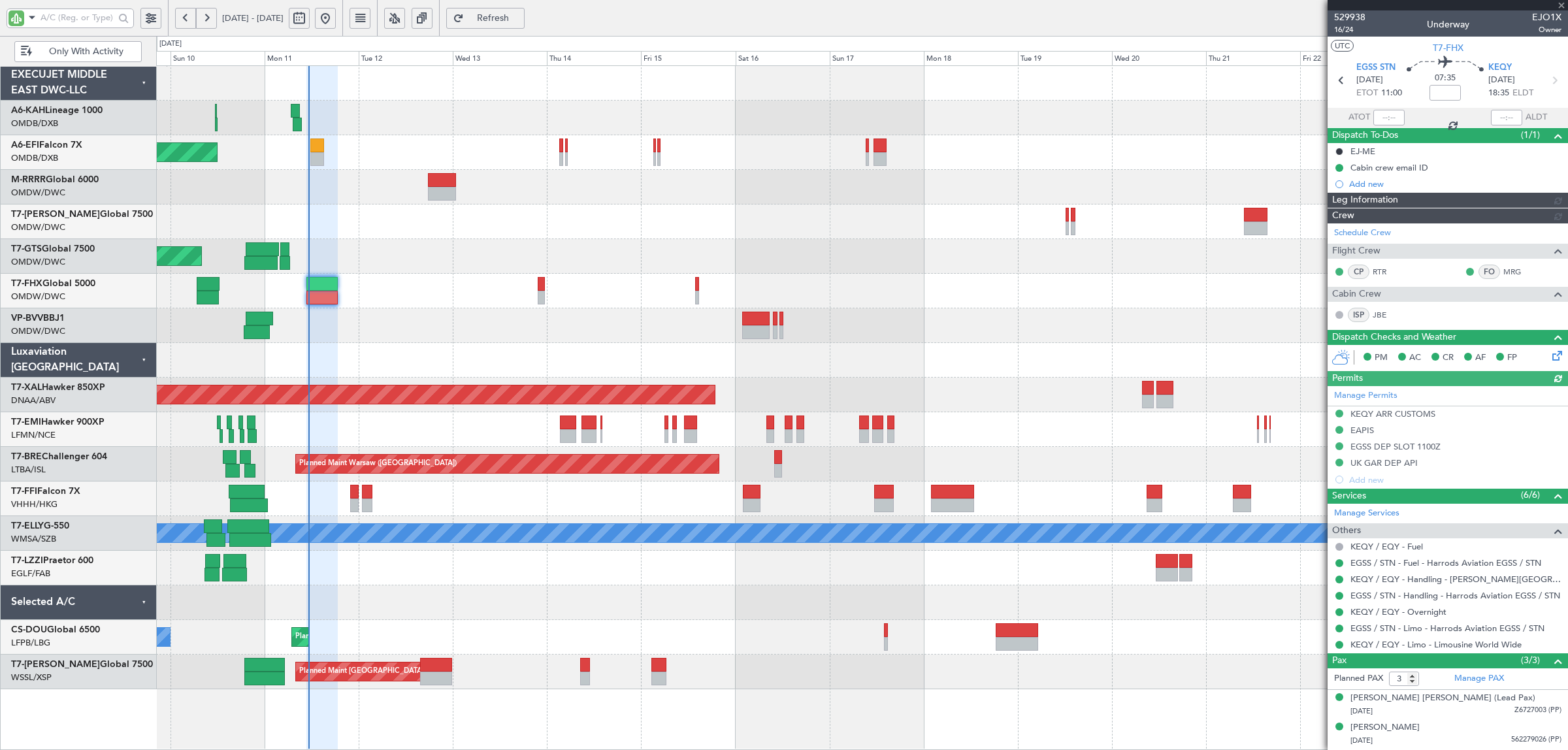
type input "7003"
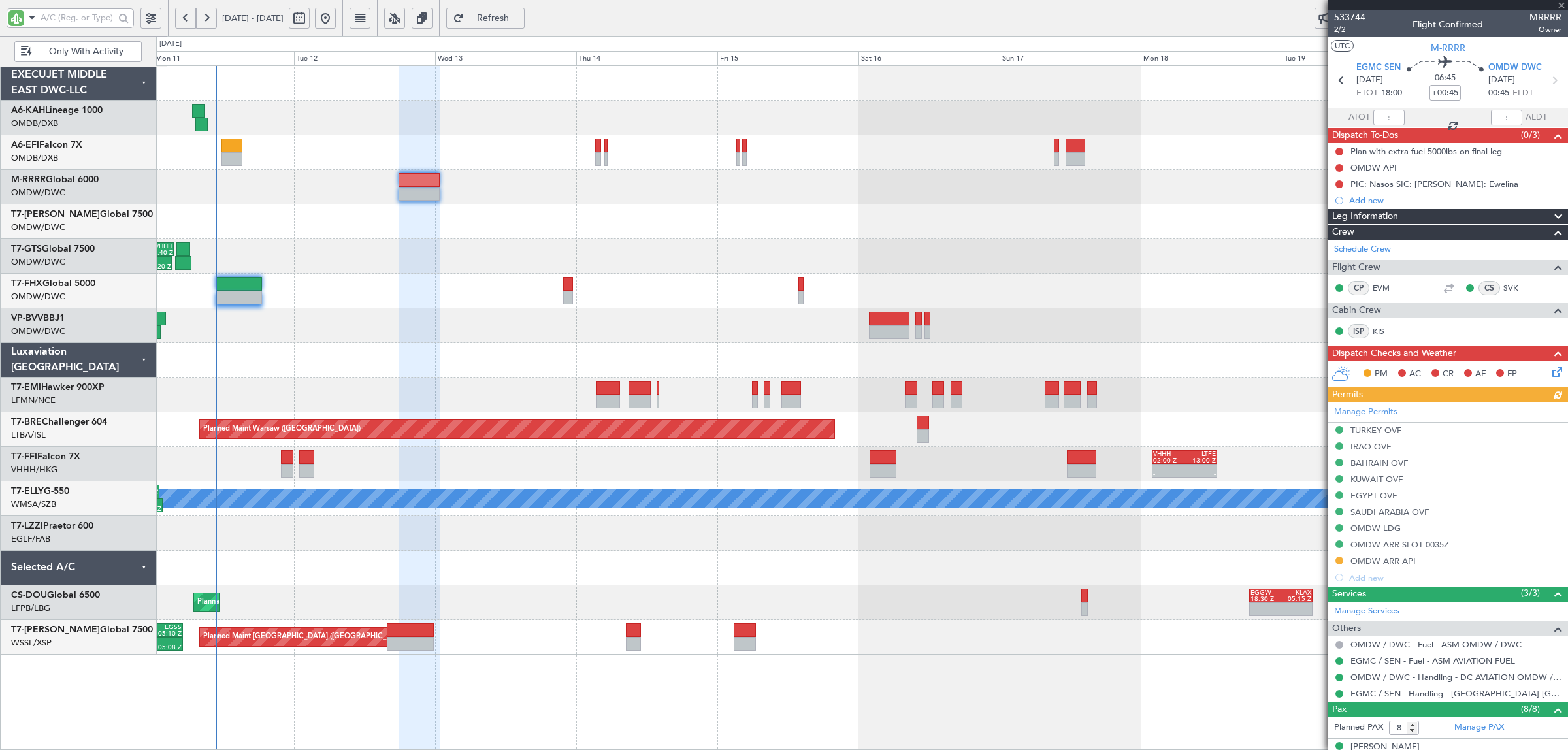
scroll to position [224, 0]
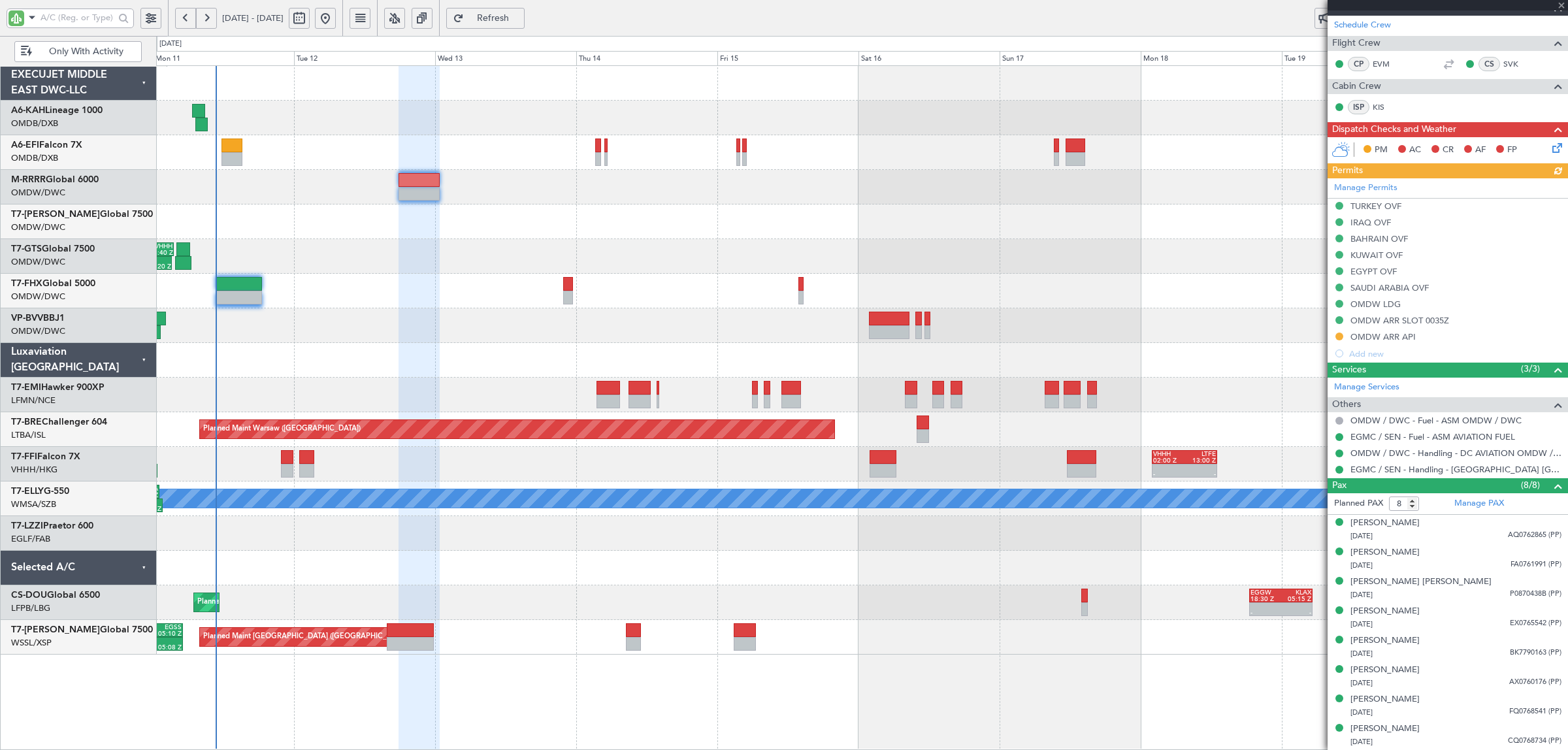
click at [283, 239] on div "Unplanned Maint [GEOGRAPHIC_DATA] ([GEOGRAPHIC_DATA] Intl) 19:00 Z 03:20 Z OMDW…" at bounding box center [862, 361] width 1411 height 589
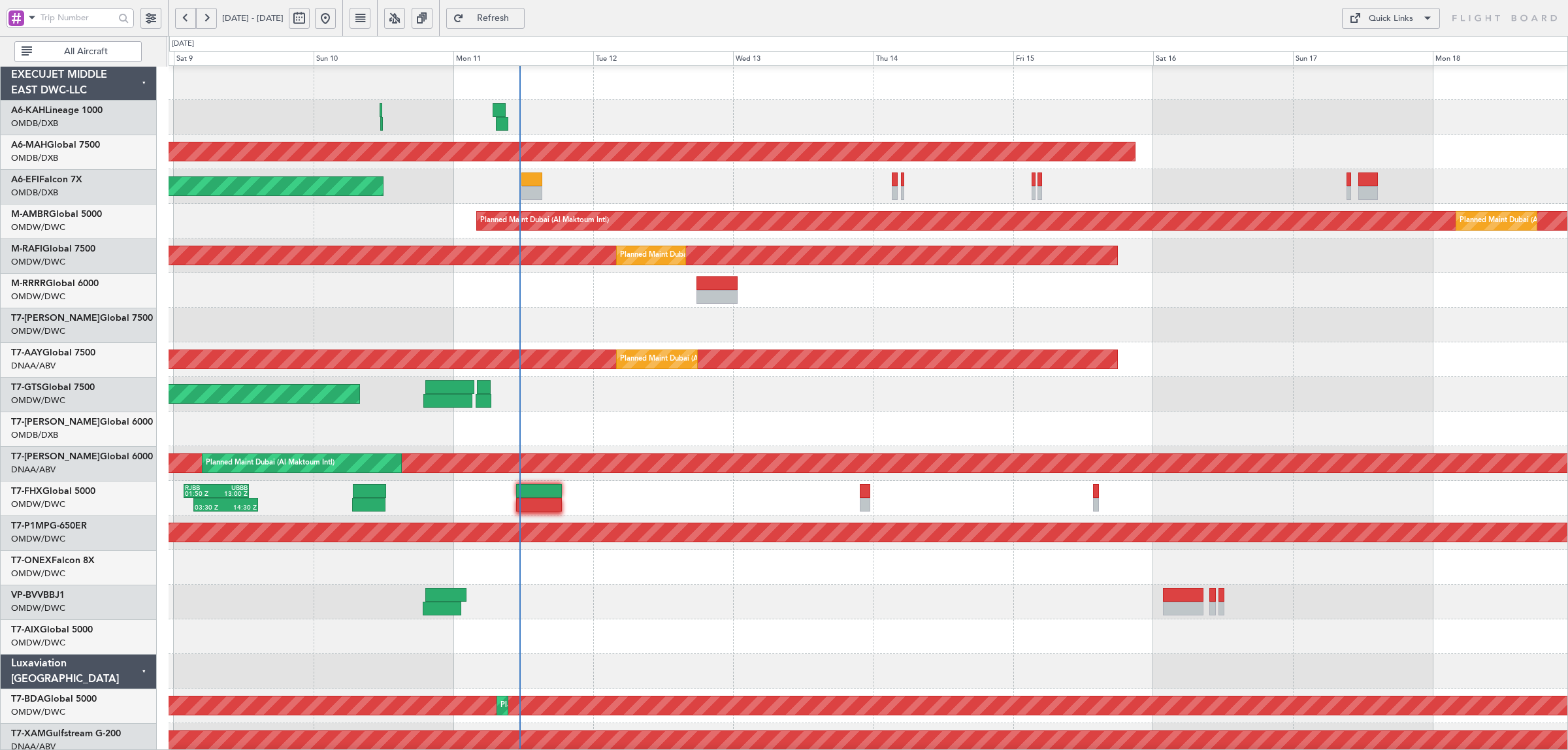
click at [514, 311] on div "Planned Maint [GEOGRAPHIC_DATA] ([GEOGRAPHIC_DATA]) Planned Maint [GEOGRAPHIC_D…" at bounding box center [868, 689] width 1398 height 1247
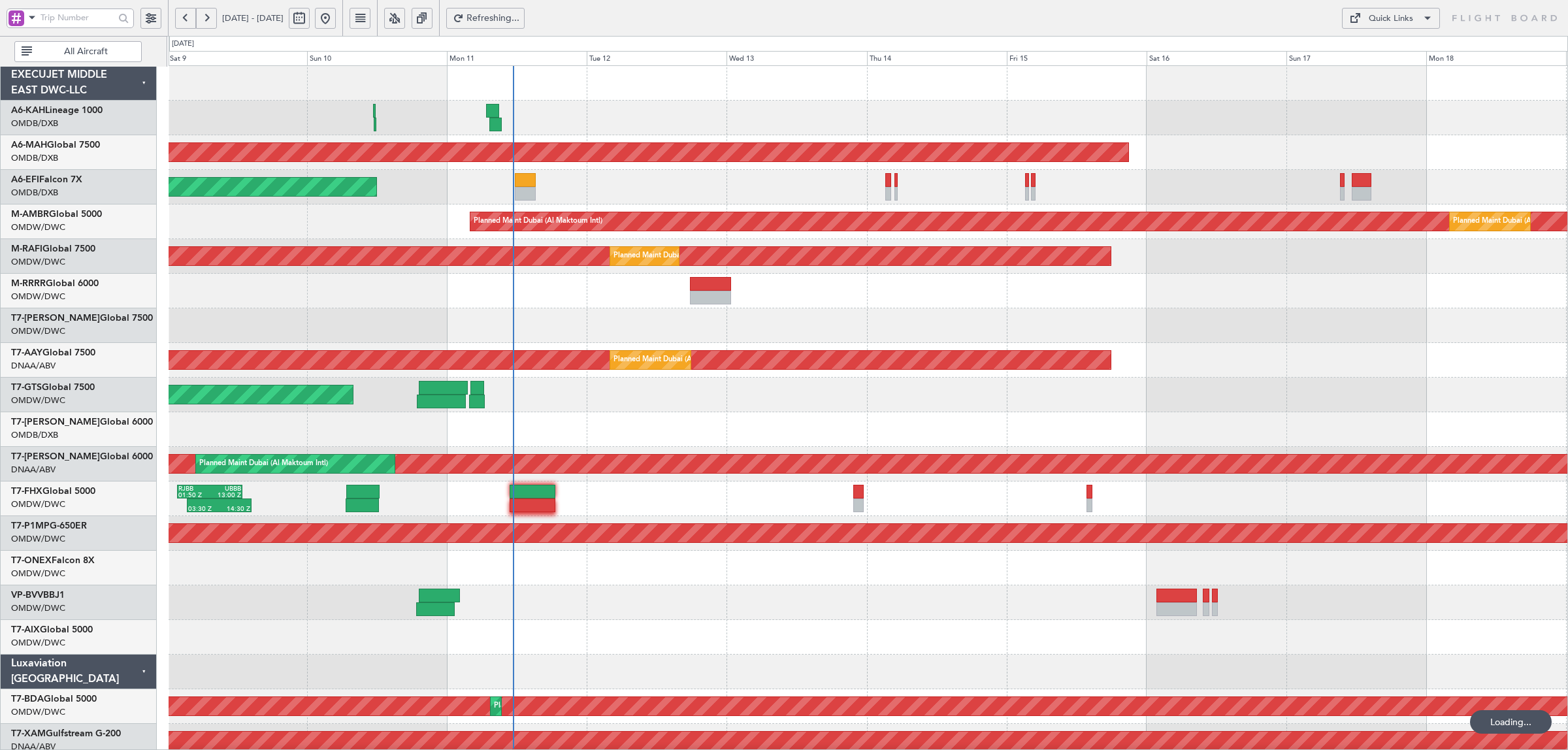
click at [534, 186] on div at bounding box center [525, 179] width 21 height 13
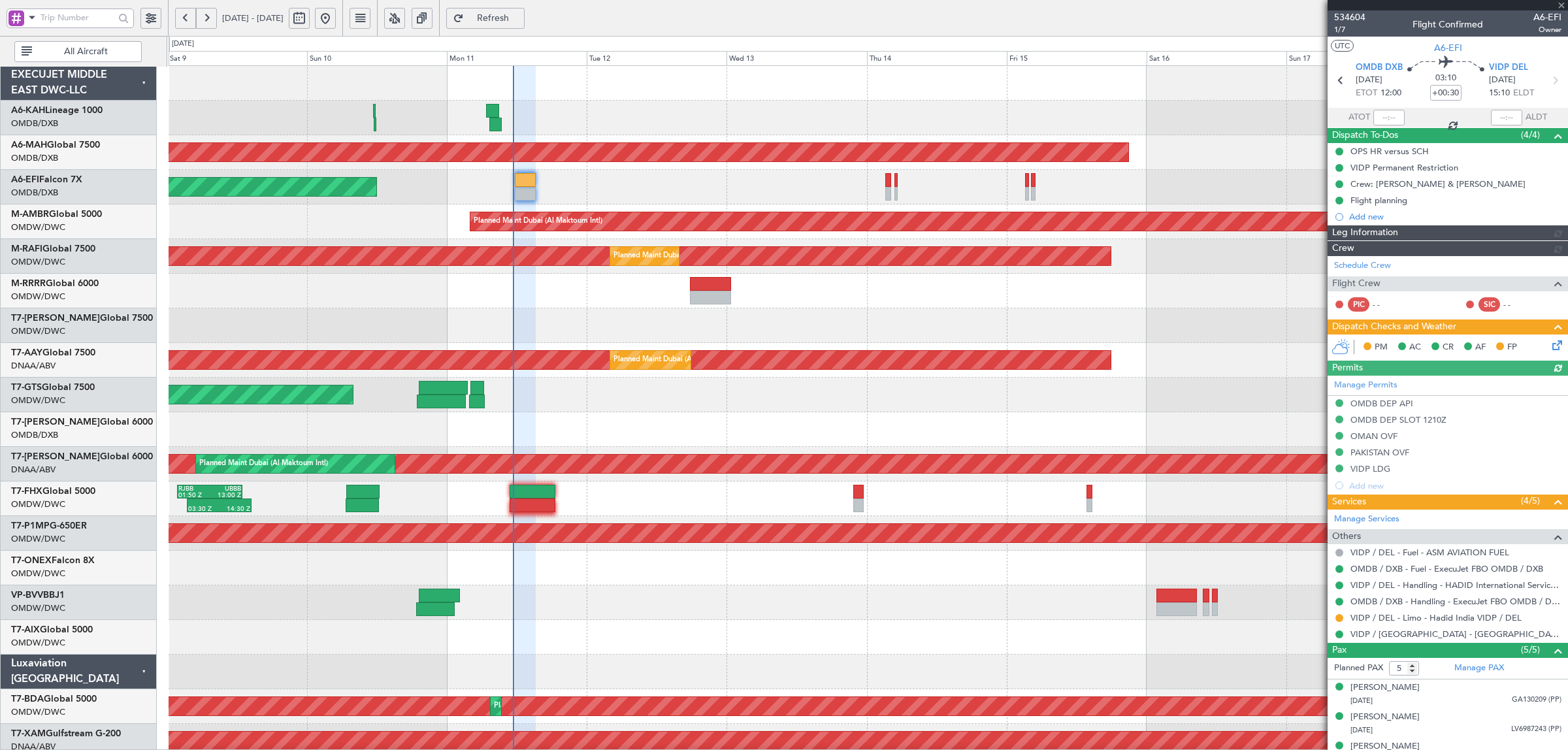
type input "[PERSON_NAME] (SYS)"
type input "6992"
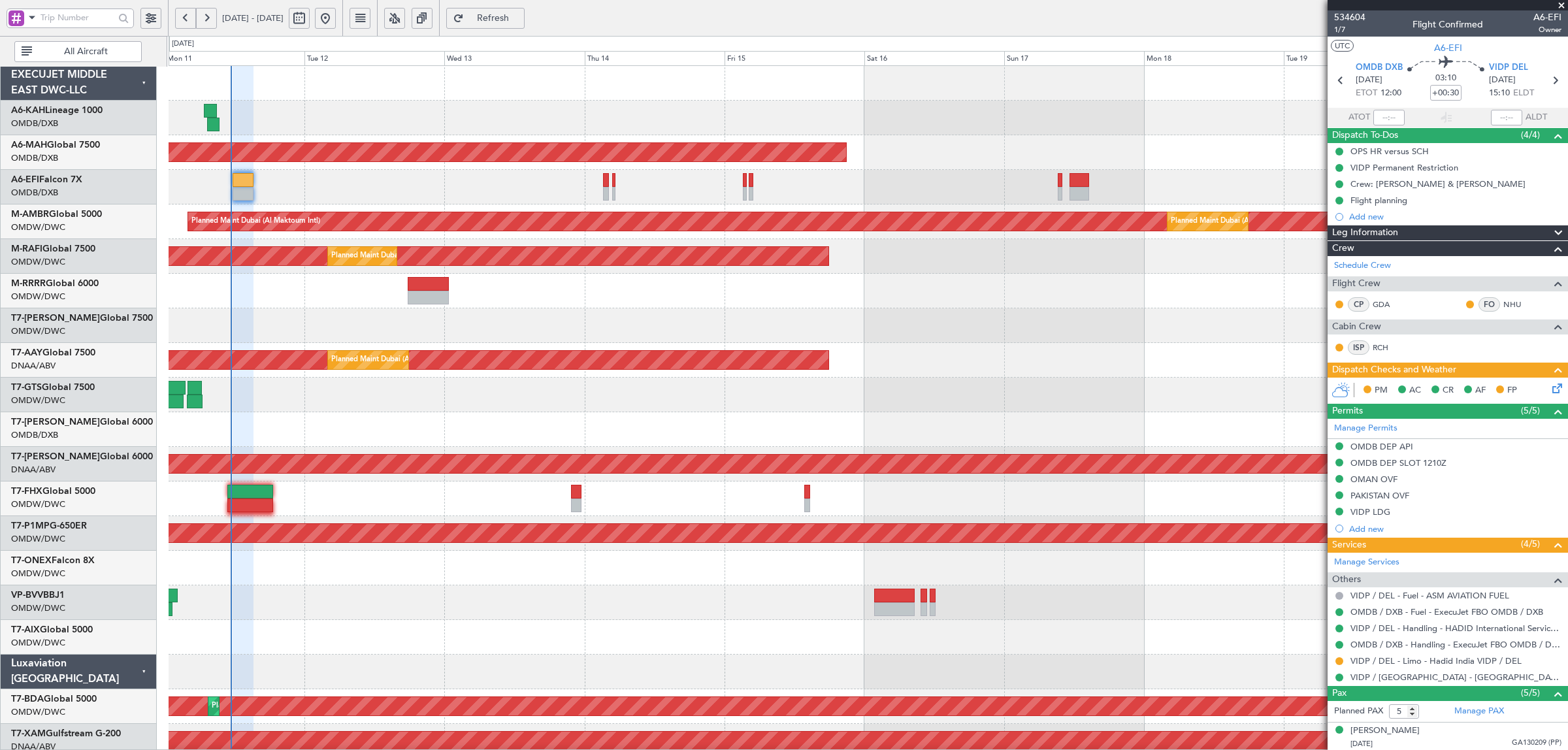
click at [312, 347] on div "Planned Maint [GEOGRAPHIC_DATA] ([GEOGRAPHIC_DATA] Intl) Unplanned Maint [GEOGR…" at bounding box center [868, 690] width 1398 height 1247
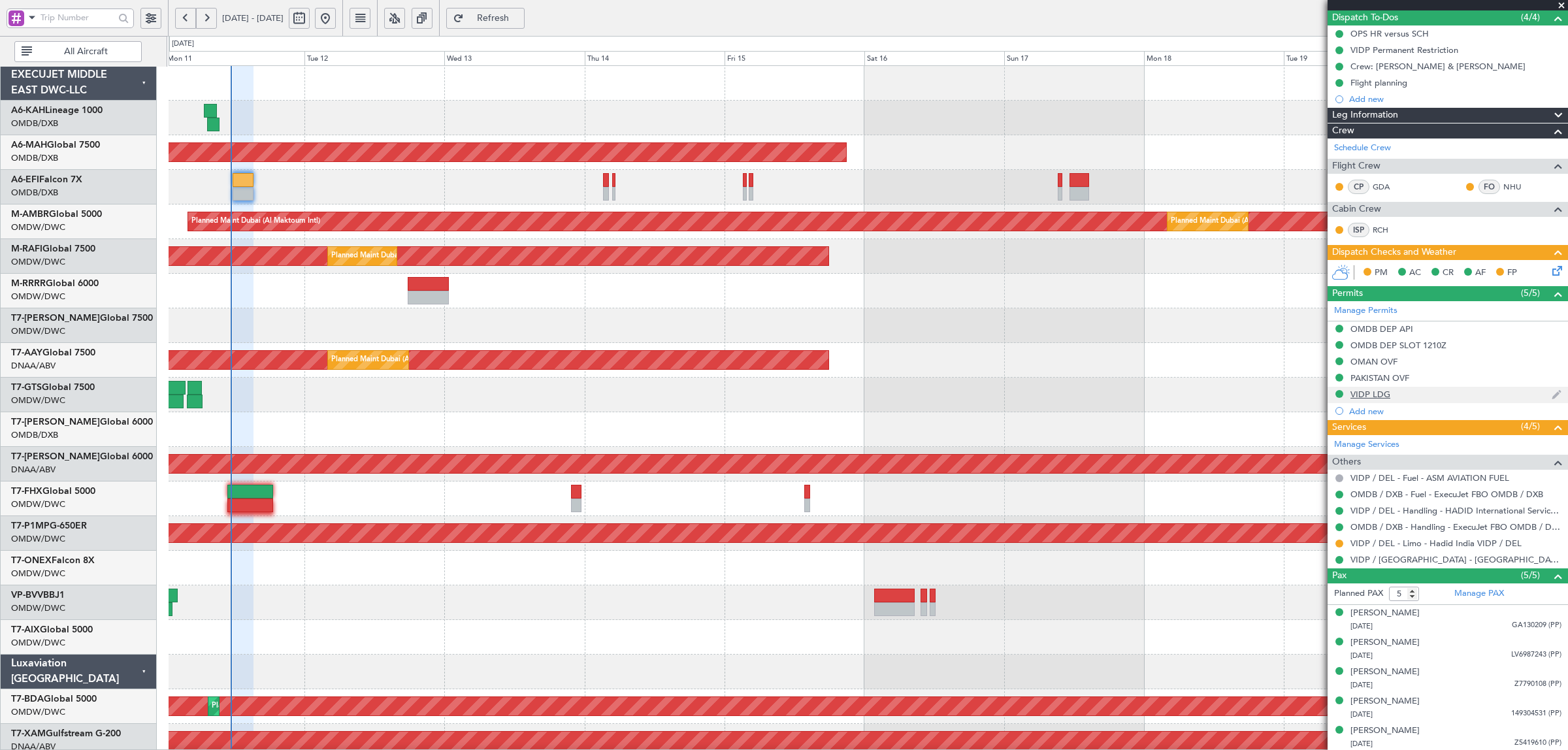
scroll to position [120, 0]
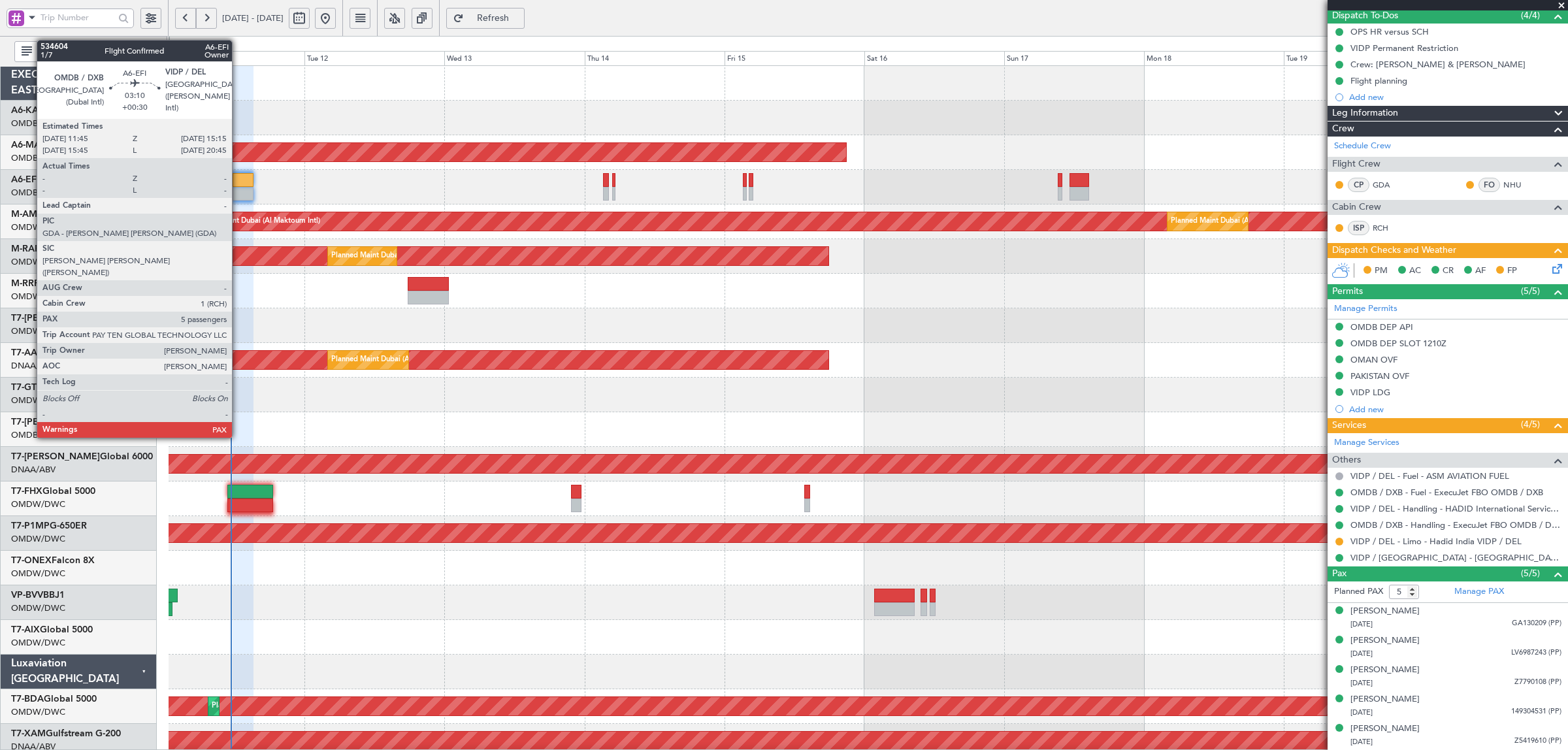
click at [238, 184] on div at bounding box center [243, 179] width 21 height 13
click at [238, 183] on div at bounding box center [243, 179] width 21 height 13
click at [246, 184] on div at bounding box center [243, 179] width 21 height 13
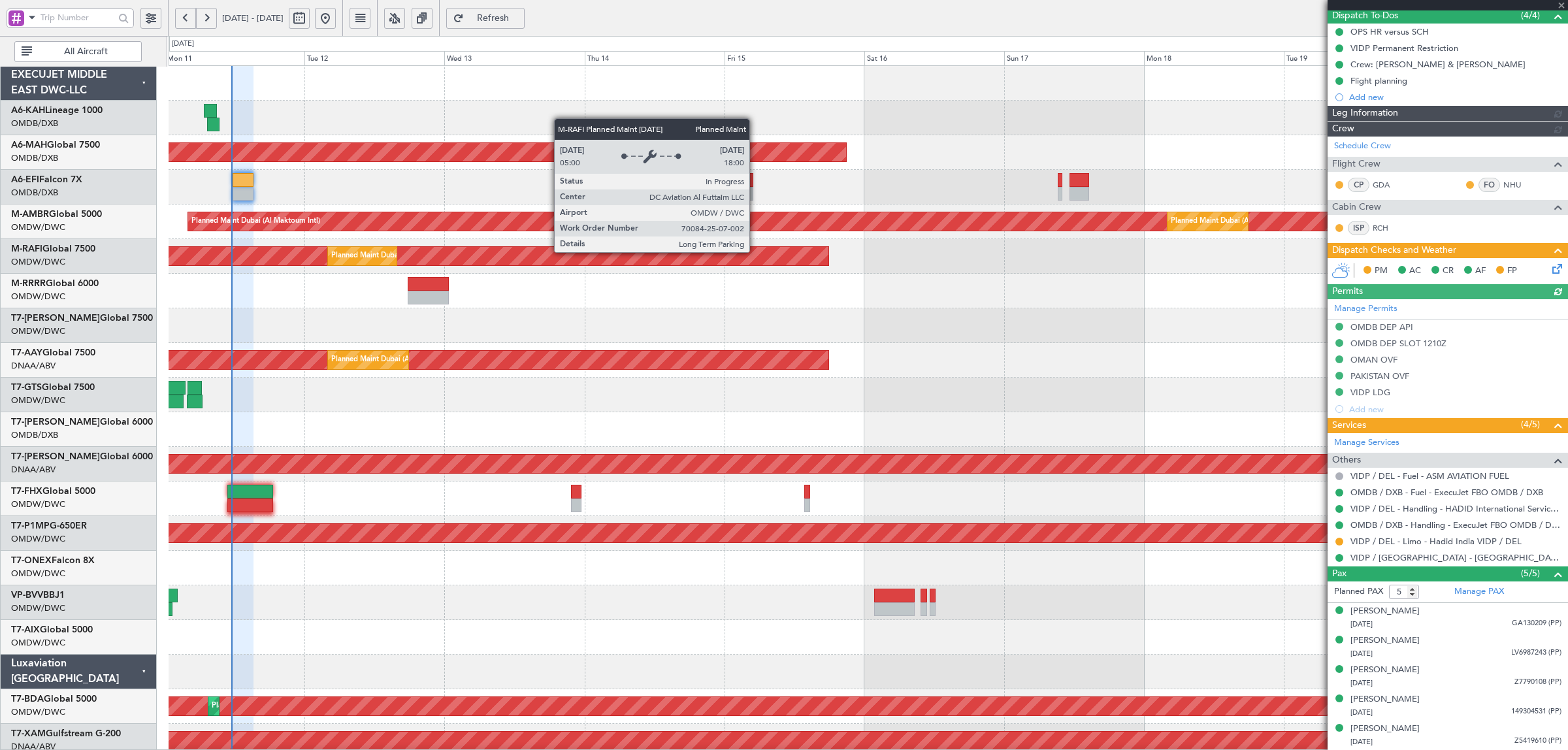
type input "[PERSON_NAME] (SYS)"
type input "6992"
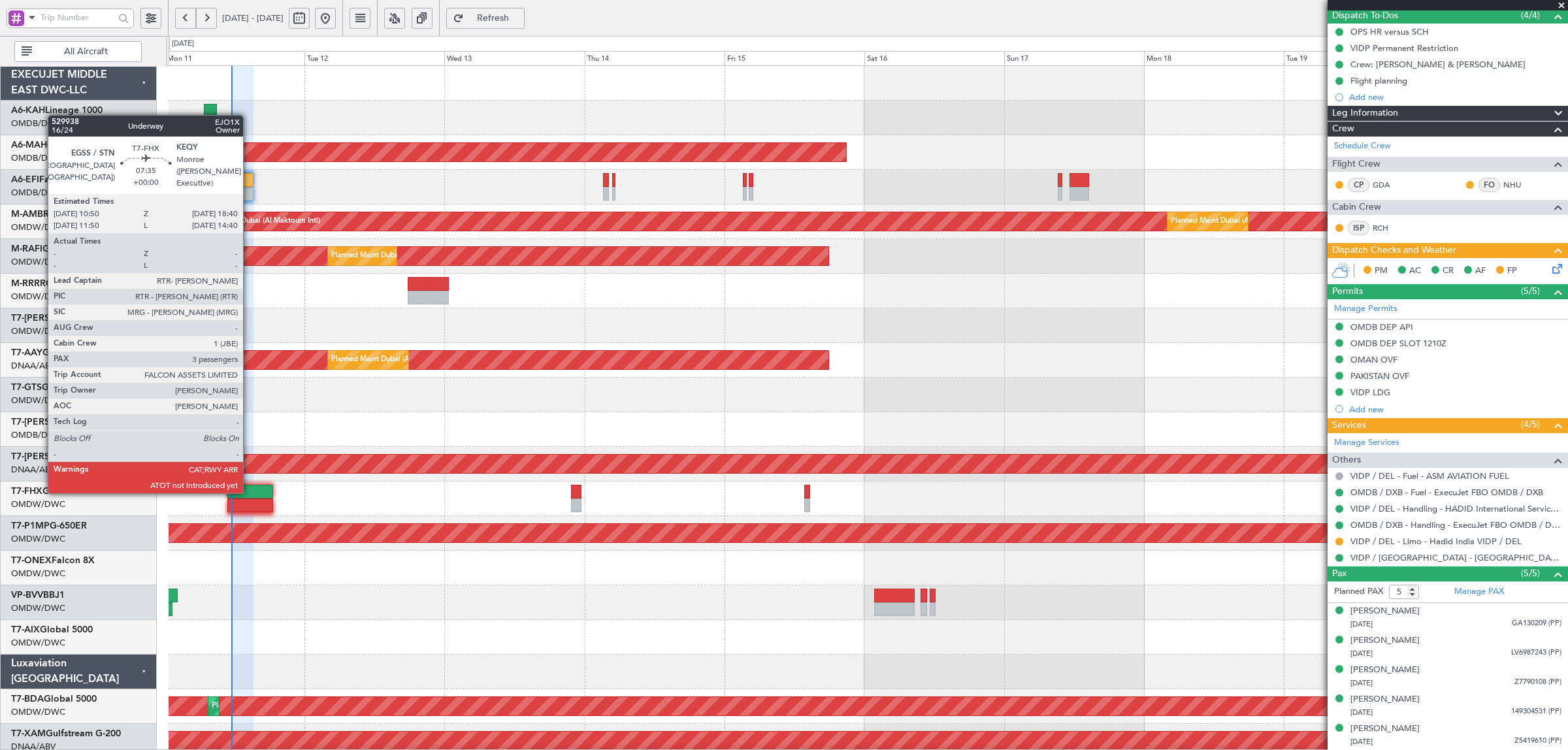
click at [250, 504] on div at bounding box center [250, 505] width 46 height 13
click at [252, 504] on div at bounding box center [250, 505] width 46 height 13
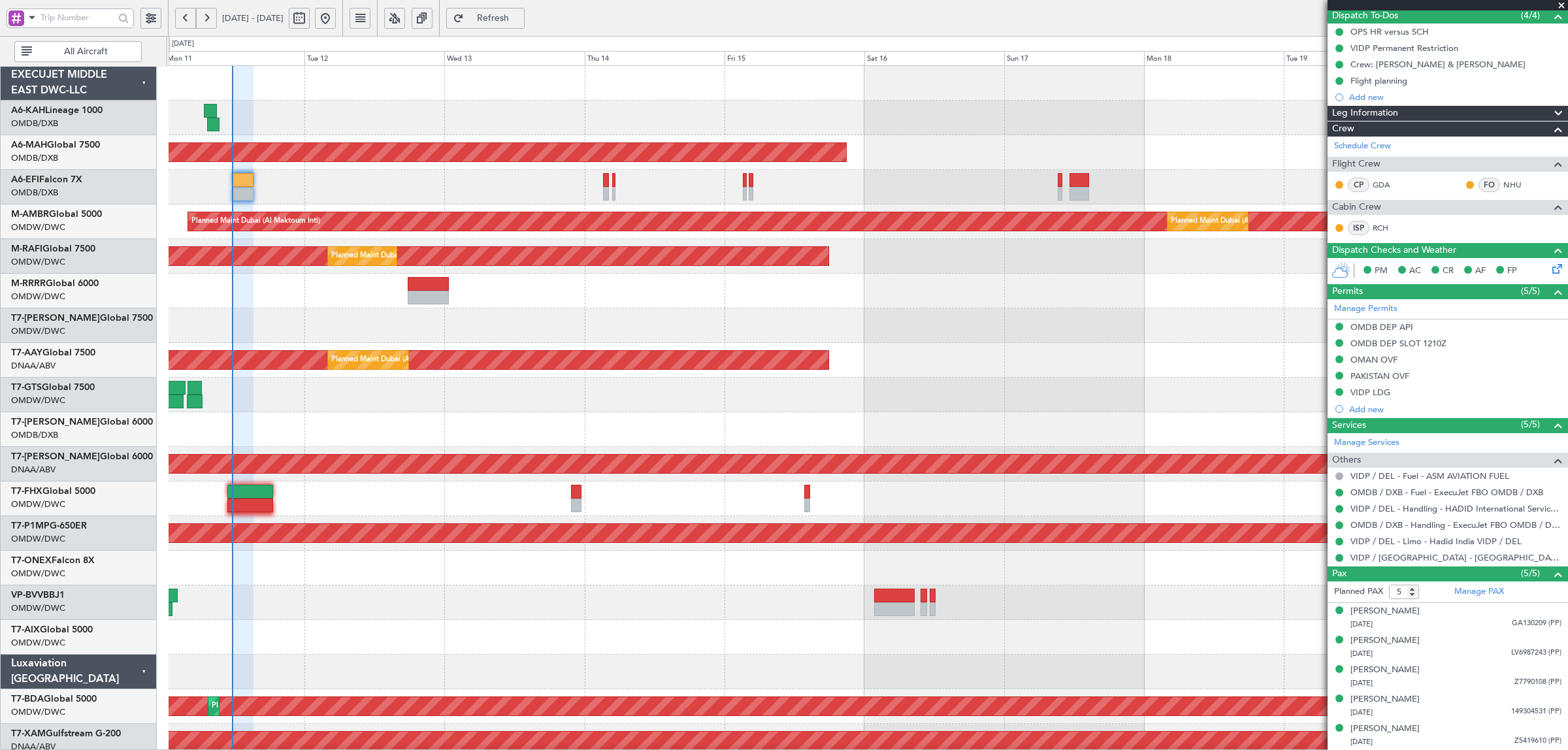
type input "[PERSON_NAME] (SYS)"
type input "6992"
type input "[PERSON_NAME] (SYS)"
type input "6992"
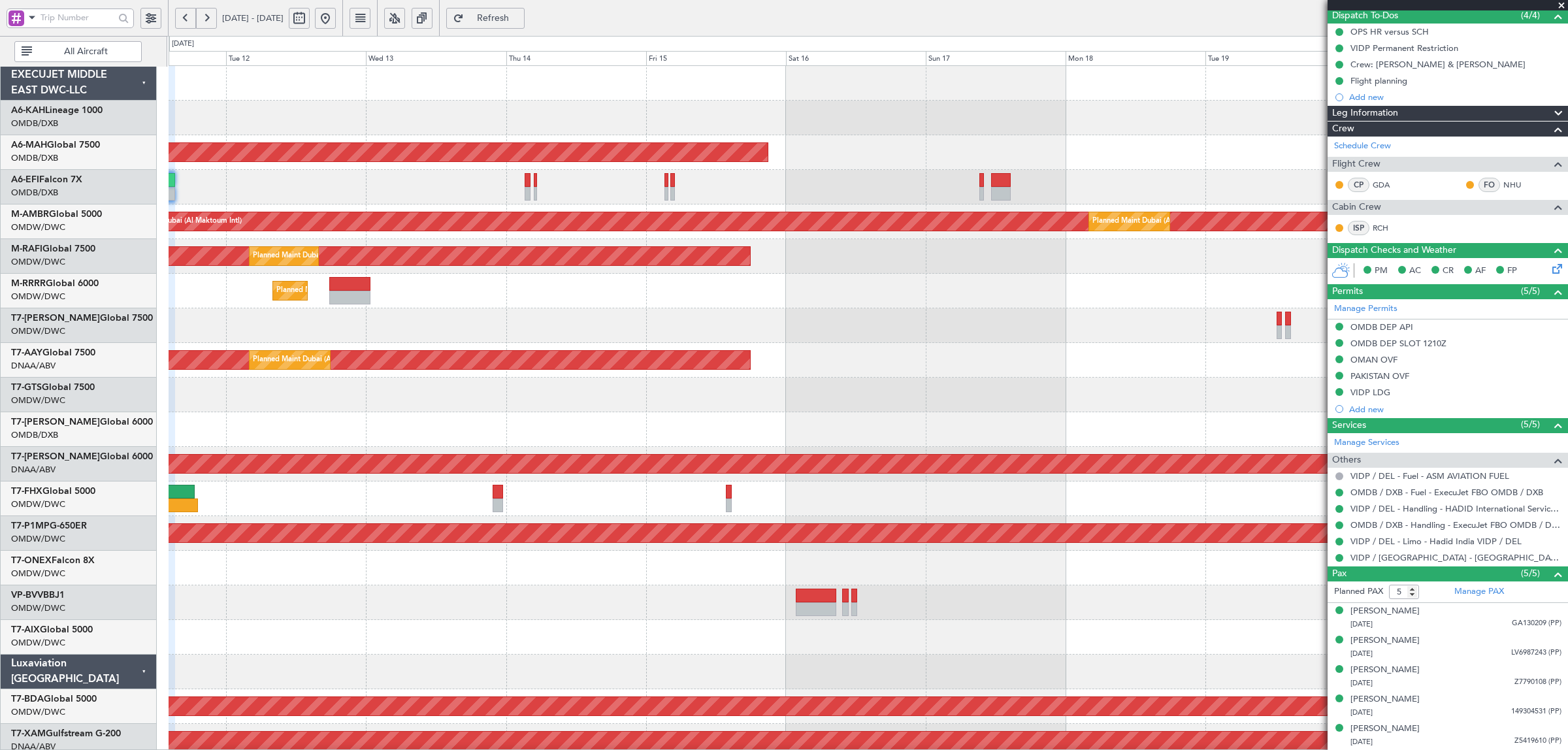
click at [291, 631] on div at bounding box center [868, 638] width 1398 height 35
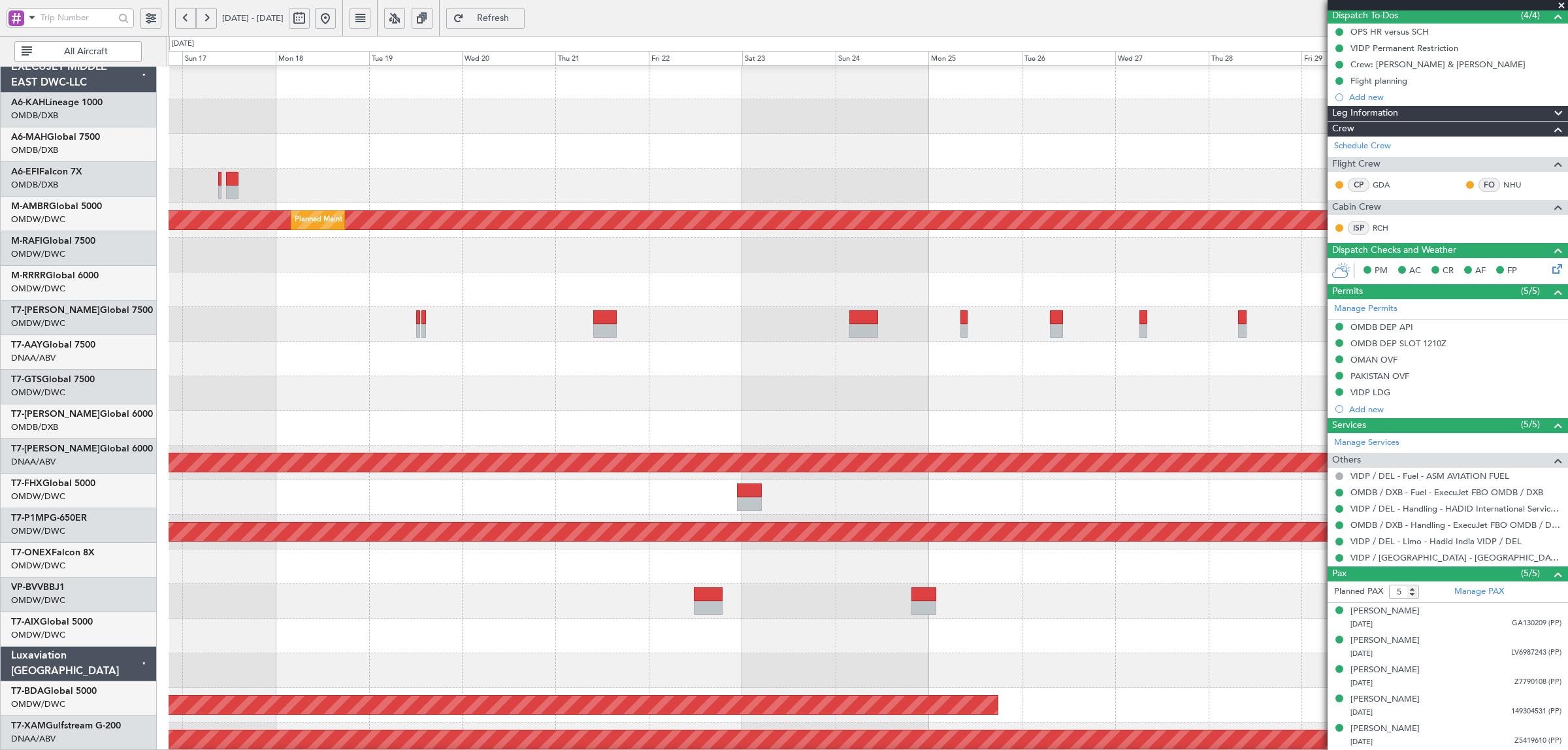
scroll to position [0, 0]
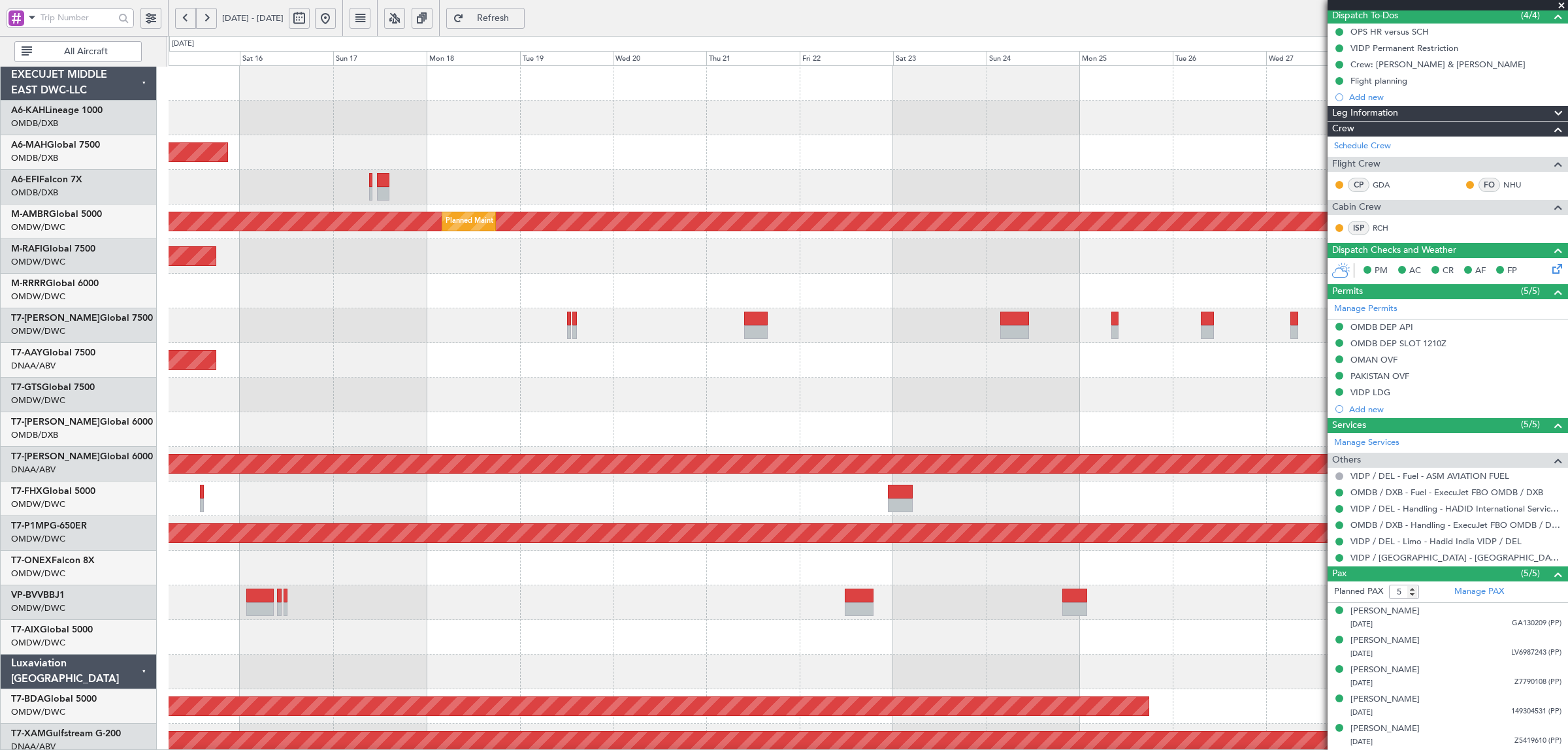
click at [795, 606] on div at bounding box center [868, 603] width 1398 height 35
click at [905, 600] on div at bounding box center [868, 603] width 1398 height 35
click at [439, 624] on div at bounding box center [868, 638] width 1398 height 35
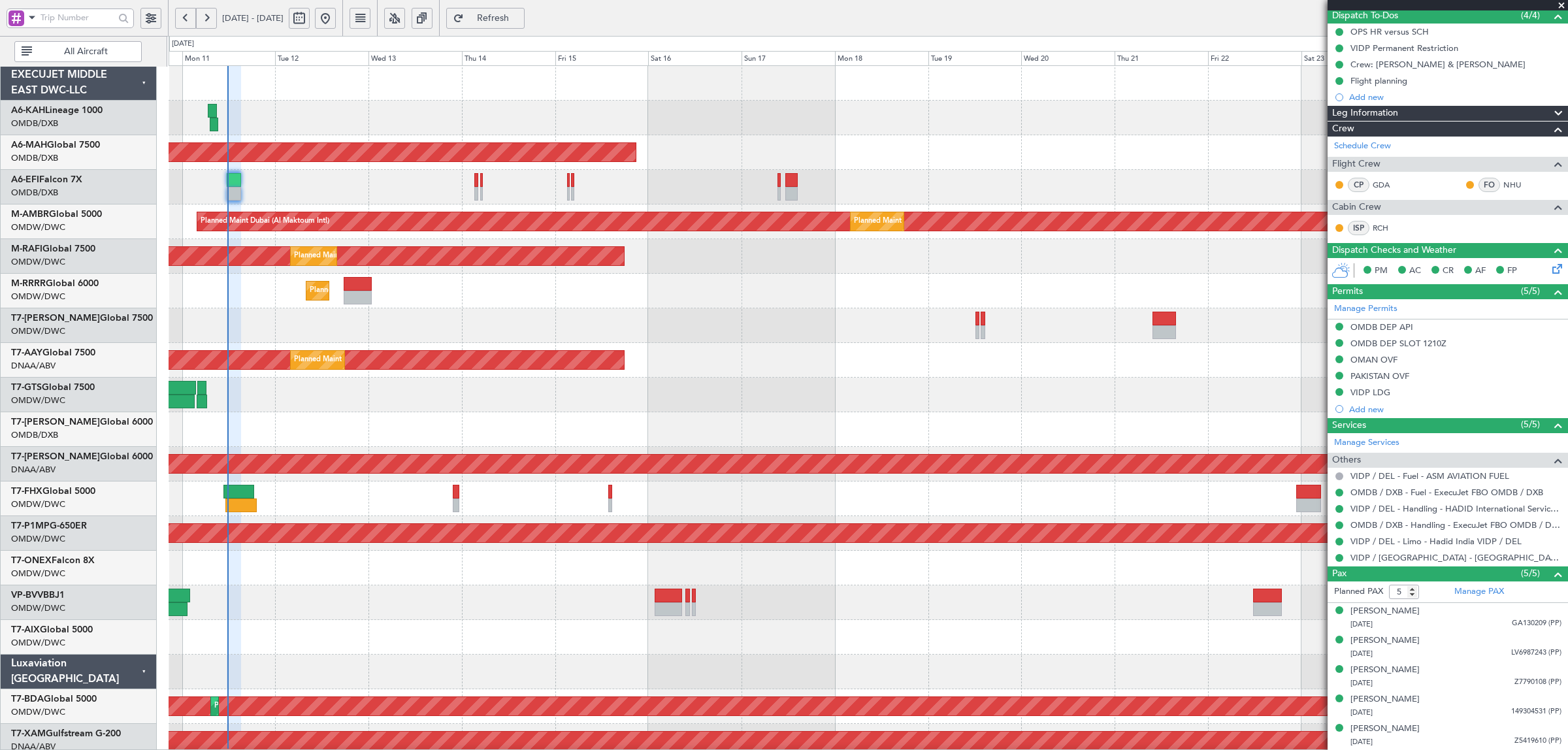
click at [846, 632] on div at bounding box center [868, 638] width 1398 height 35
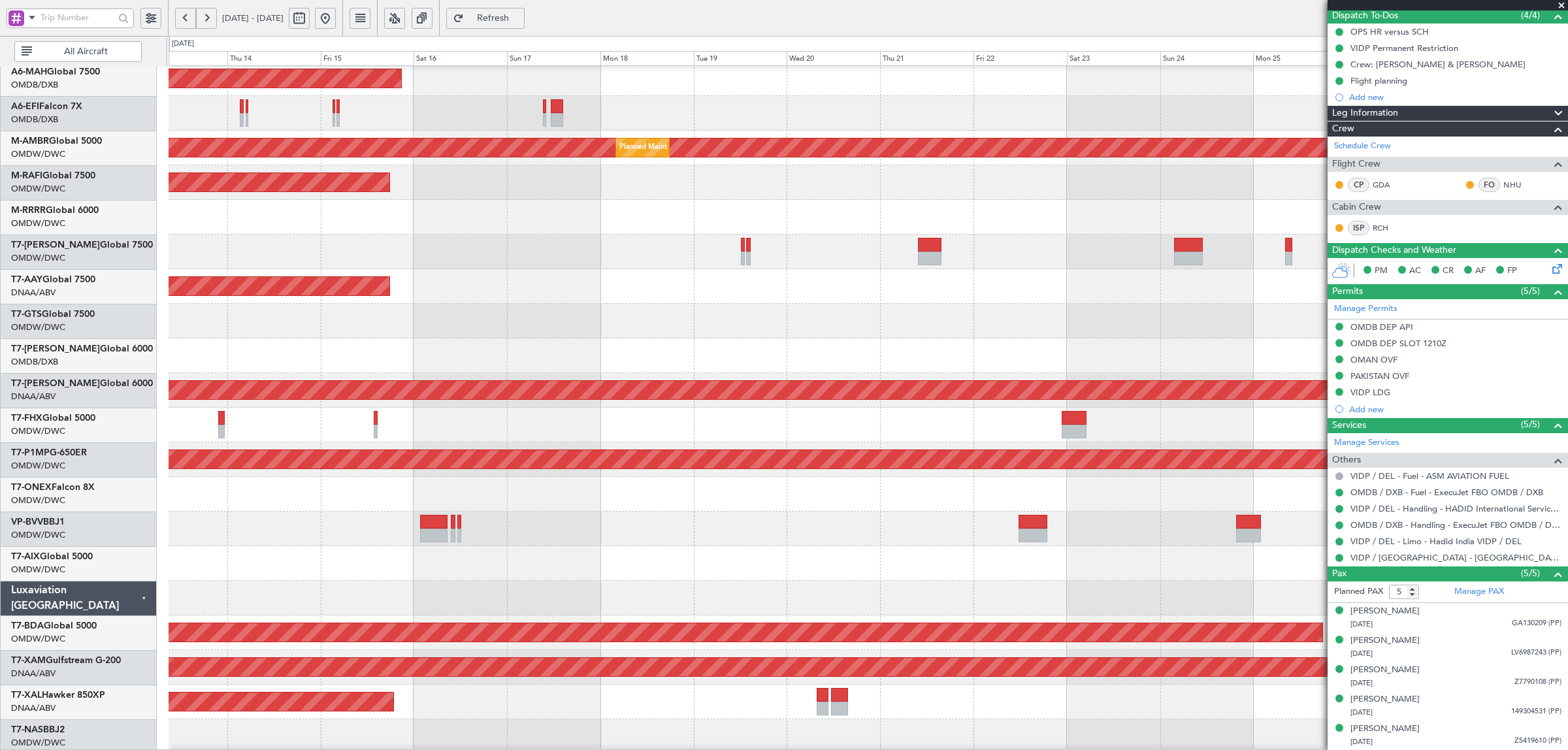
click at [941, 550] on div at bounding box center [868, 564] width 1398 height 35
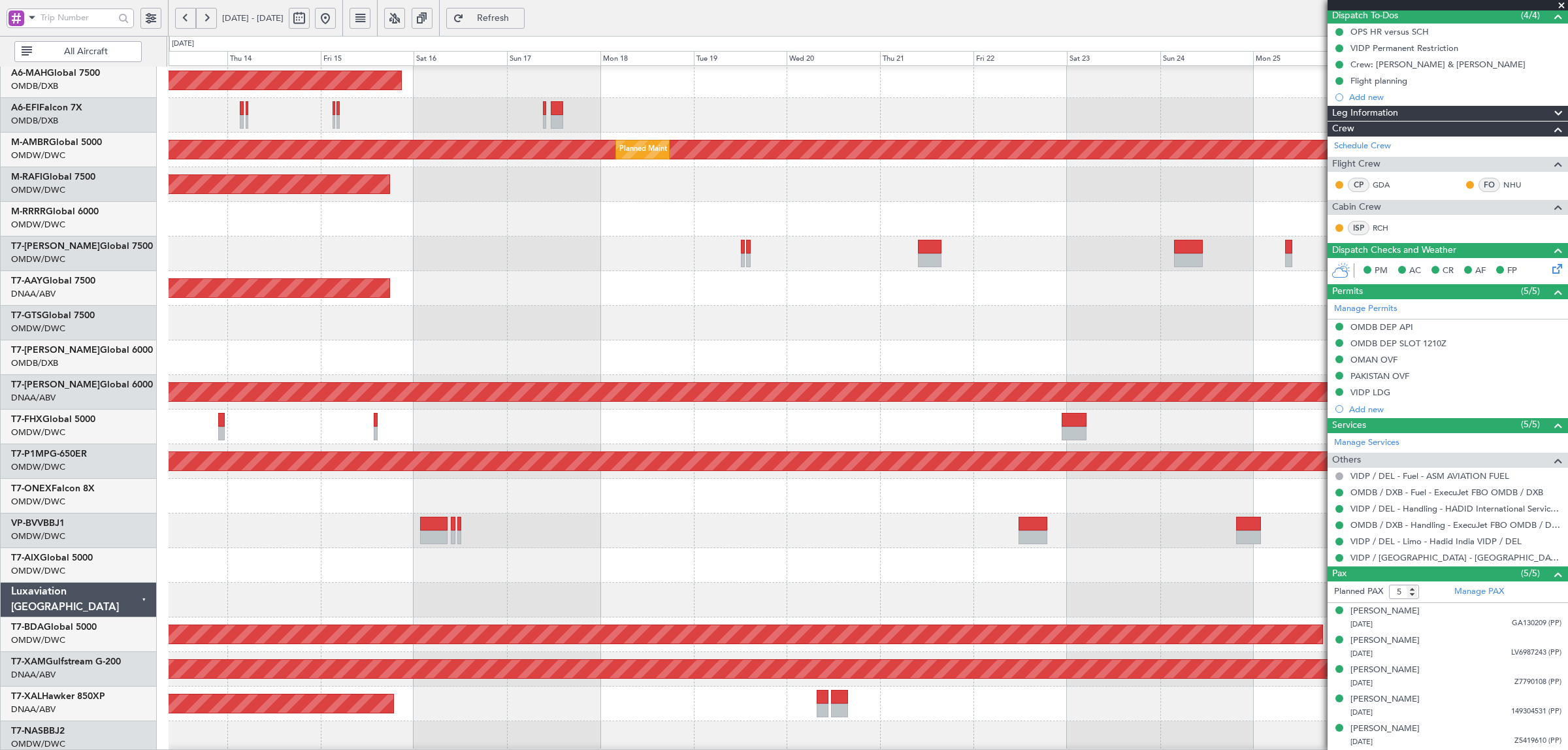
scroll to position [77, 0]
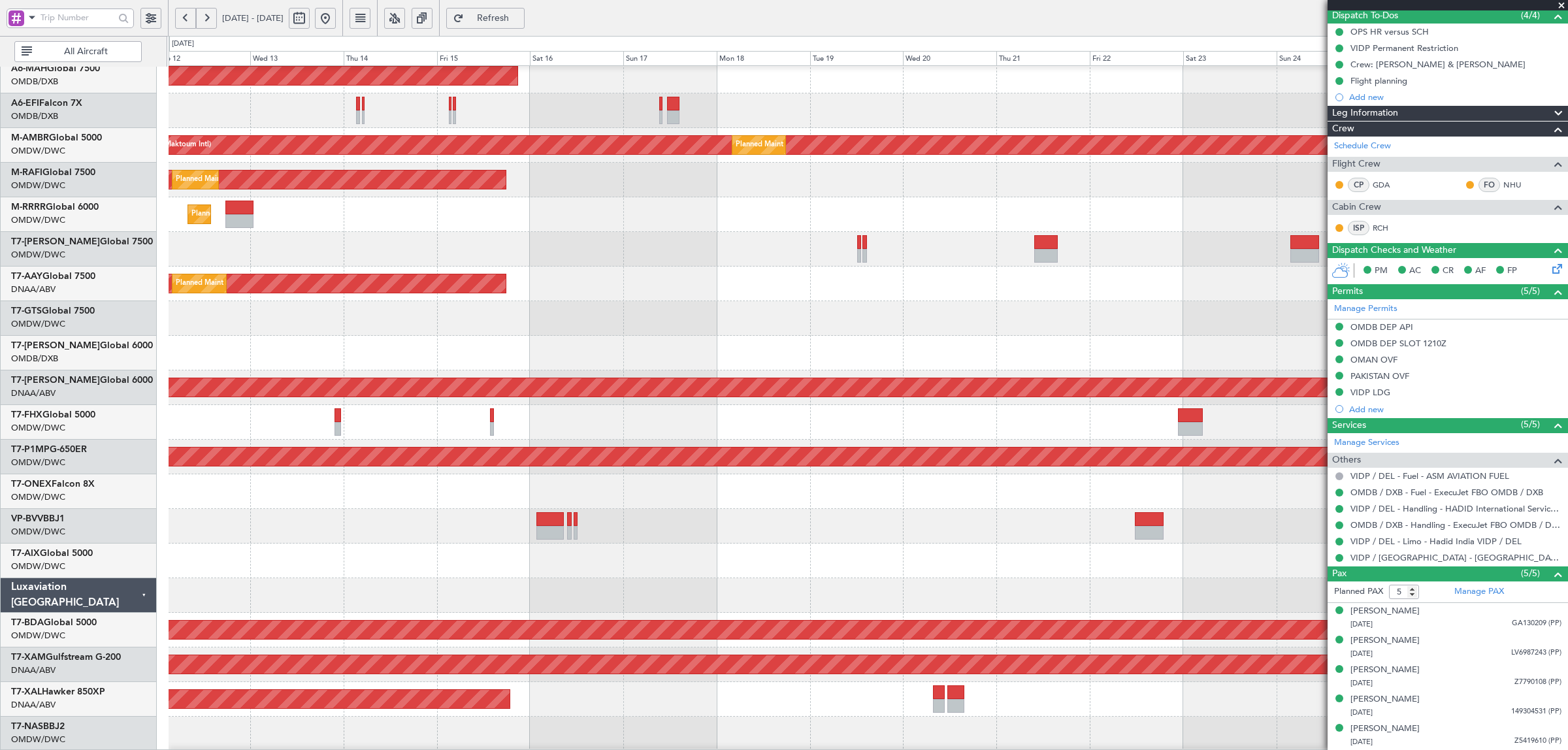
click at [428, 348] on div at bounding box center [868, 354] width 1398 height 35
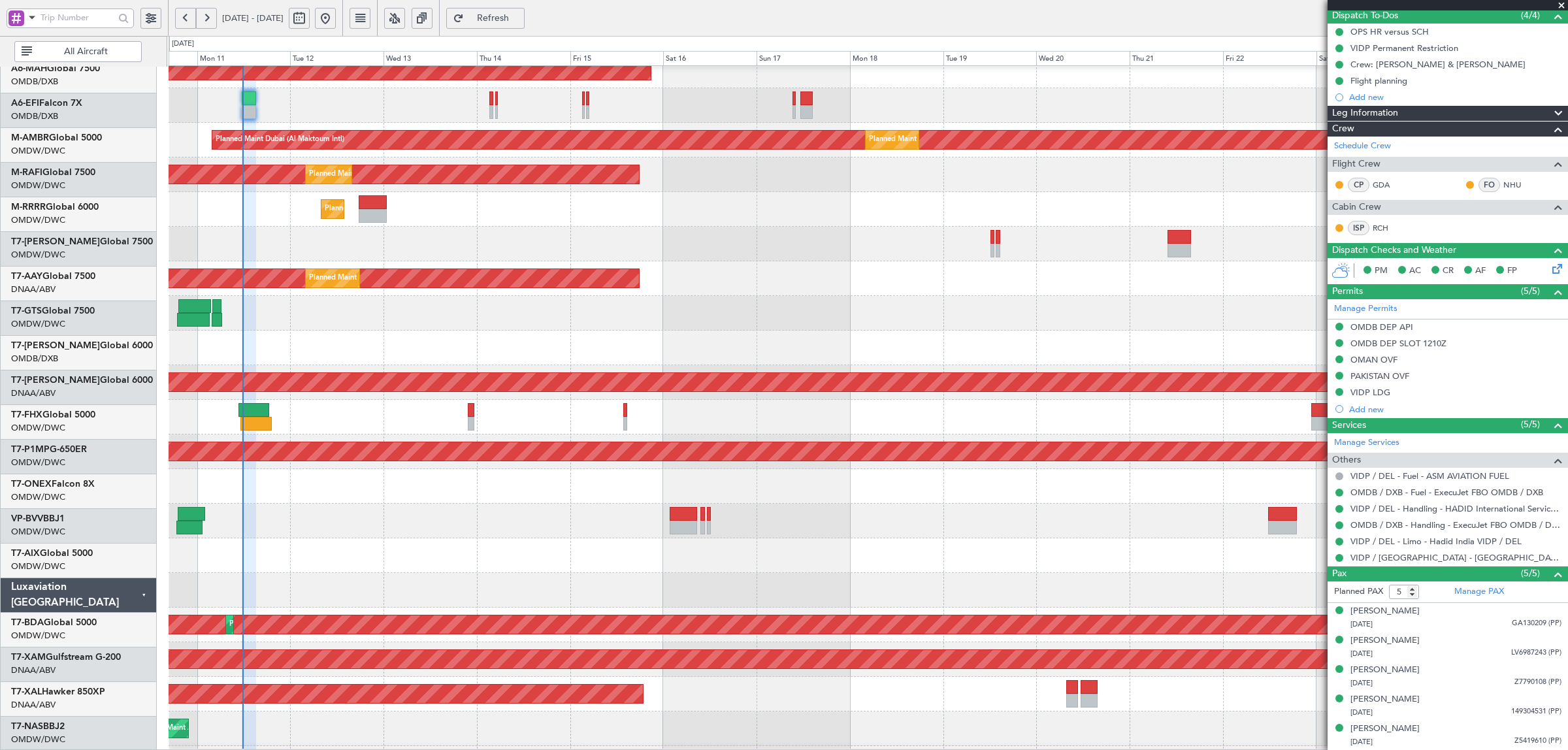
scroll to position [81, 0]
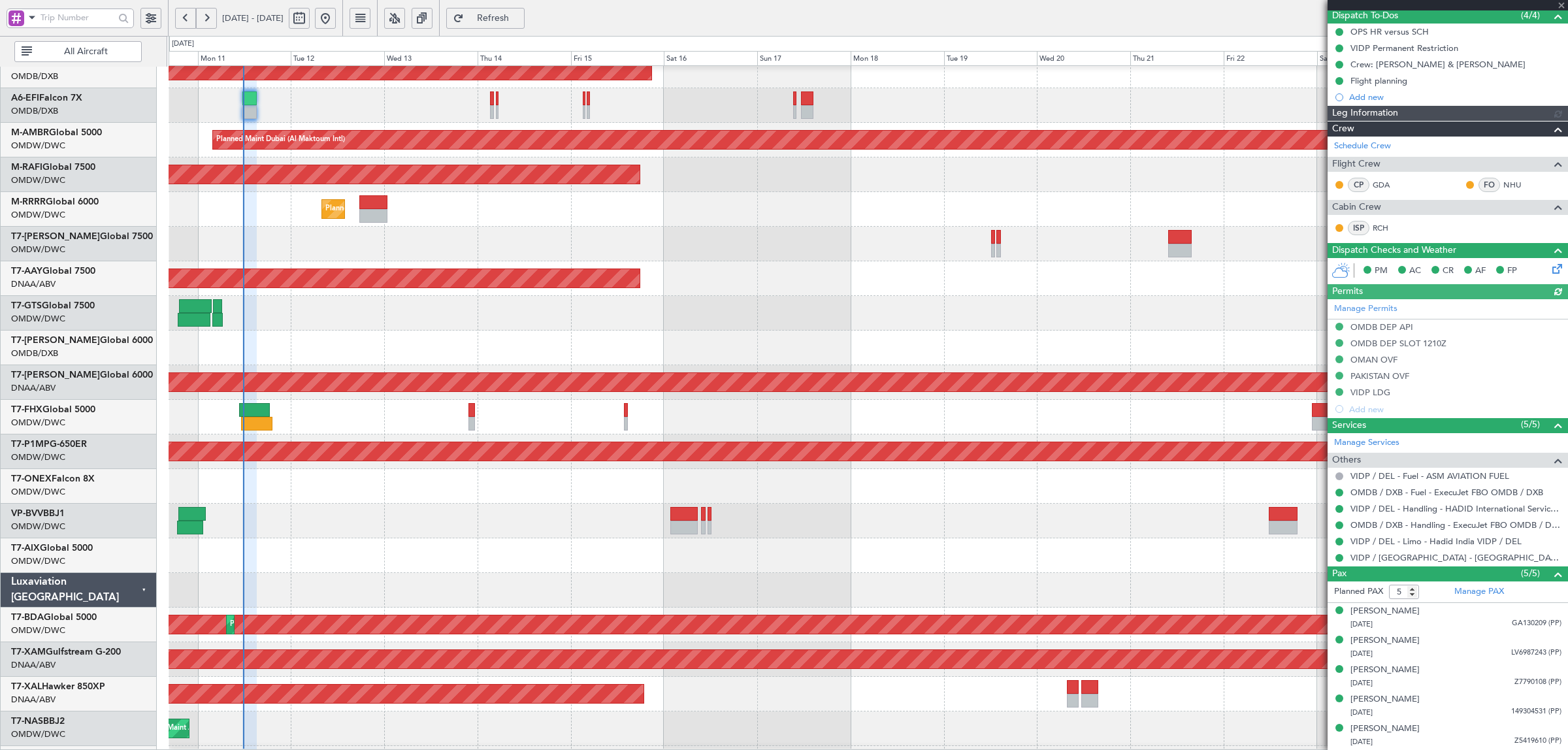
type input "[PERSON_NAME] (SYS)"
type input "6992"
click at [733, 317] on div "Unplanned Maint [GEOGRAPHIC_DATA] (Al Maktoum Intl)" at bounding box center [868, 313] width 1398 height 35
click at [328, 226] on div "Planned Maint [GEOGRAPHIC_DATA] ([GEOGRAPHIC_DATA] Intl) Unplanned Maint [GEOGR…" at bounding box center [868, 608] width 1398 height 1247
click at [298, 232] on div at bounding box center [868, 244] width 1398 height 35
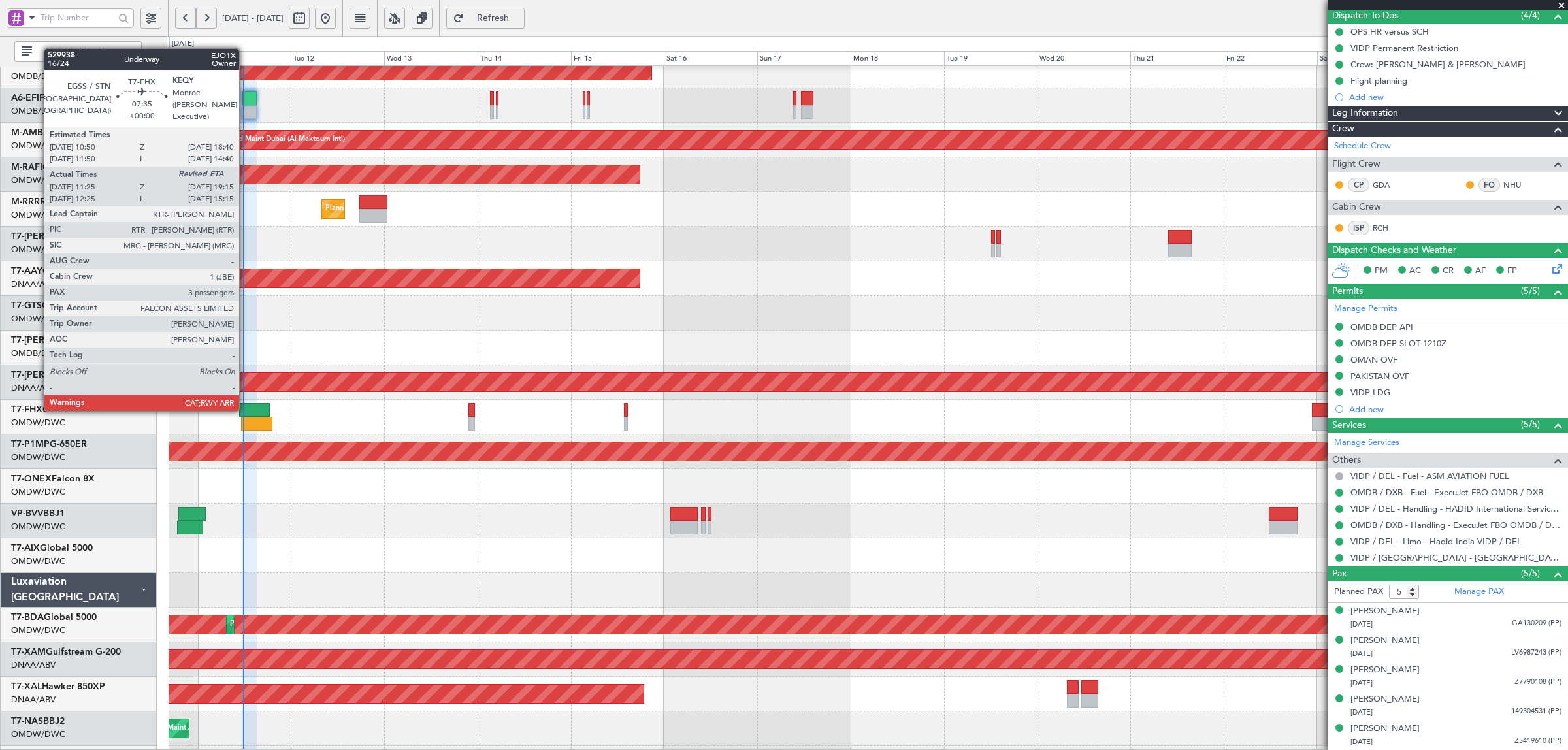
click at [245, 422] on div at bounding box center [256, 423] width 31 height 13
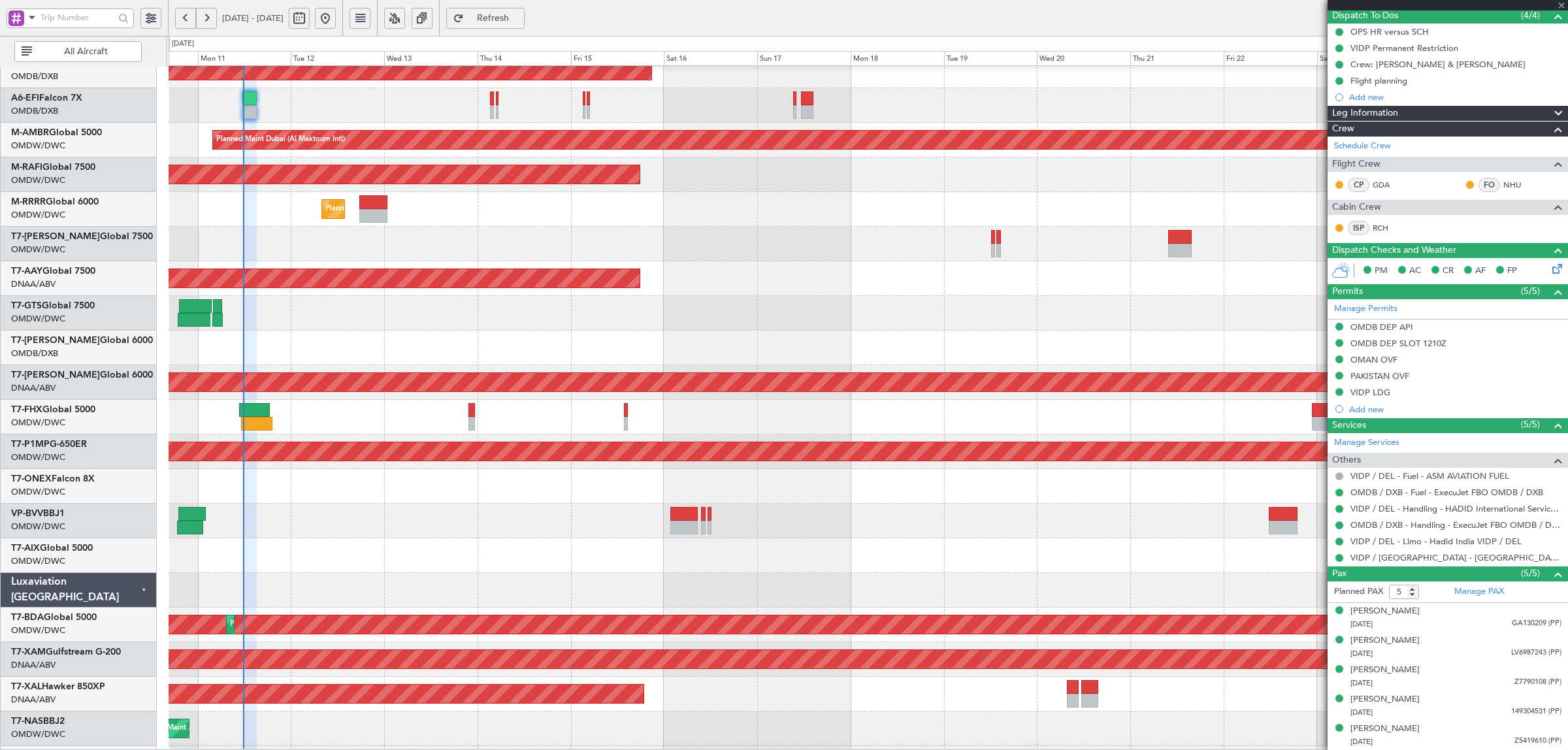
type input "11:35"
type input "3"
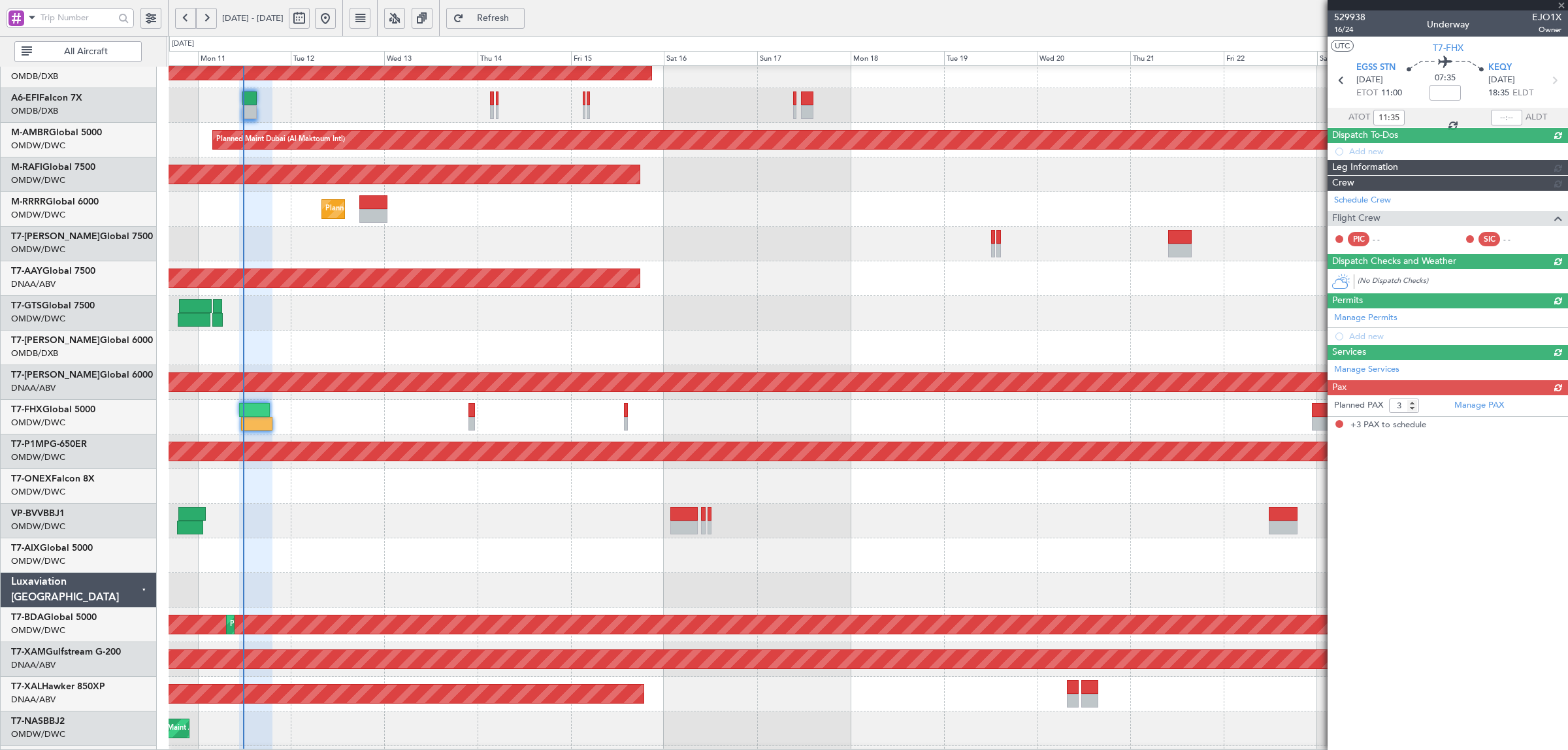
scroll to position [0, 0]
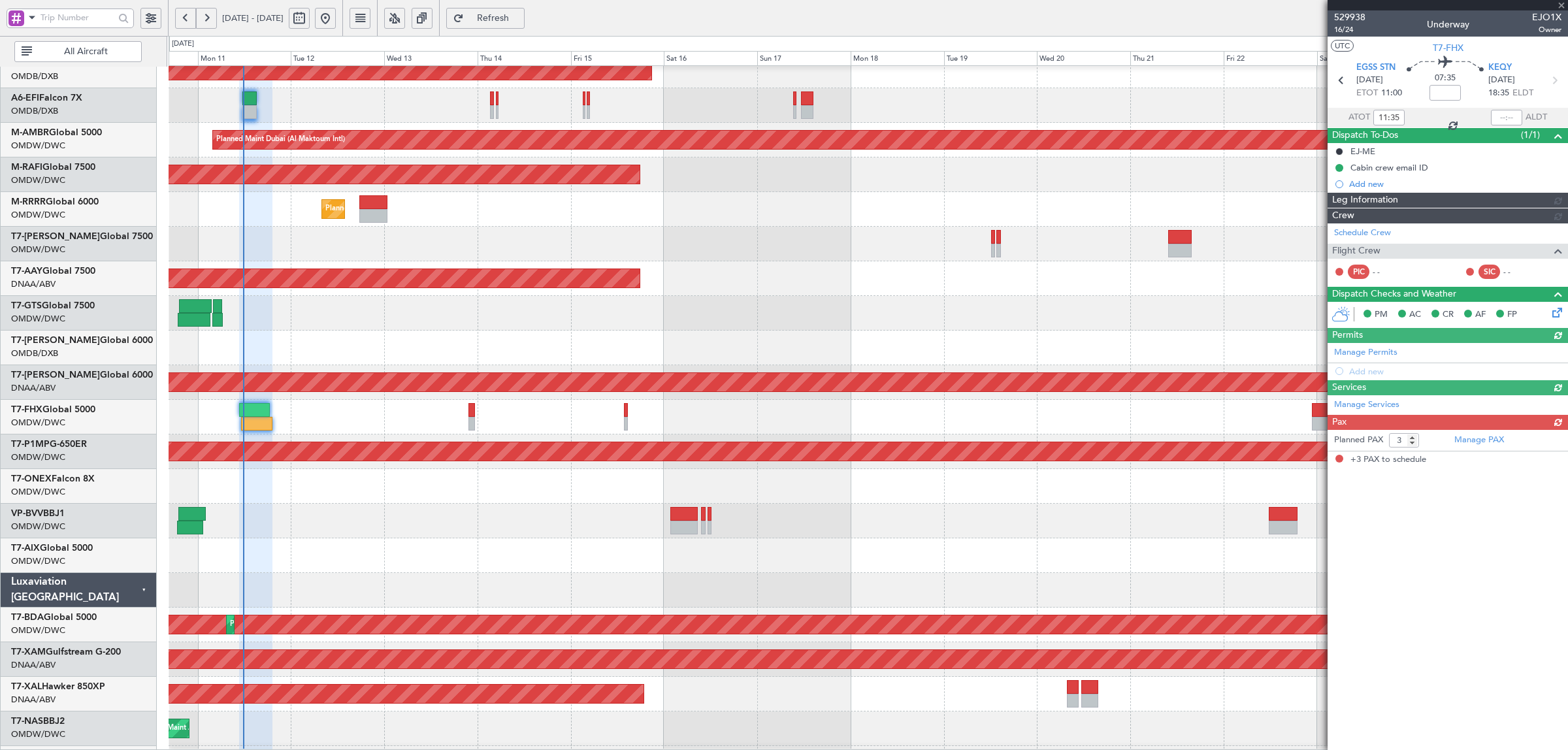
type input "[PERSON_NAME] (SYS)"
type input "7003"
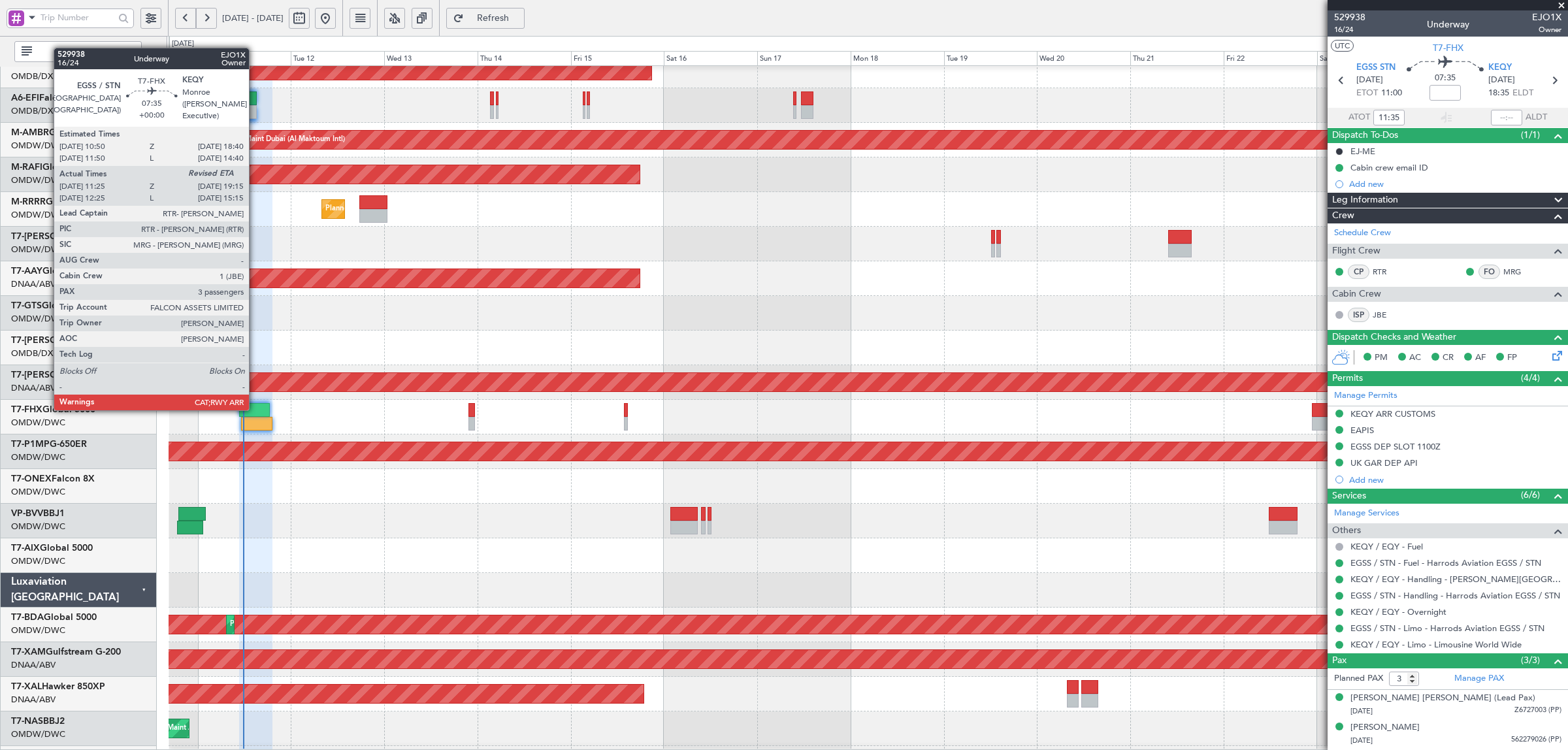
click at [256, 420] on div at bounding box center [256, 423] width 31 height 13
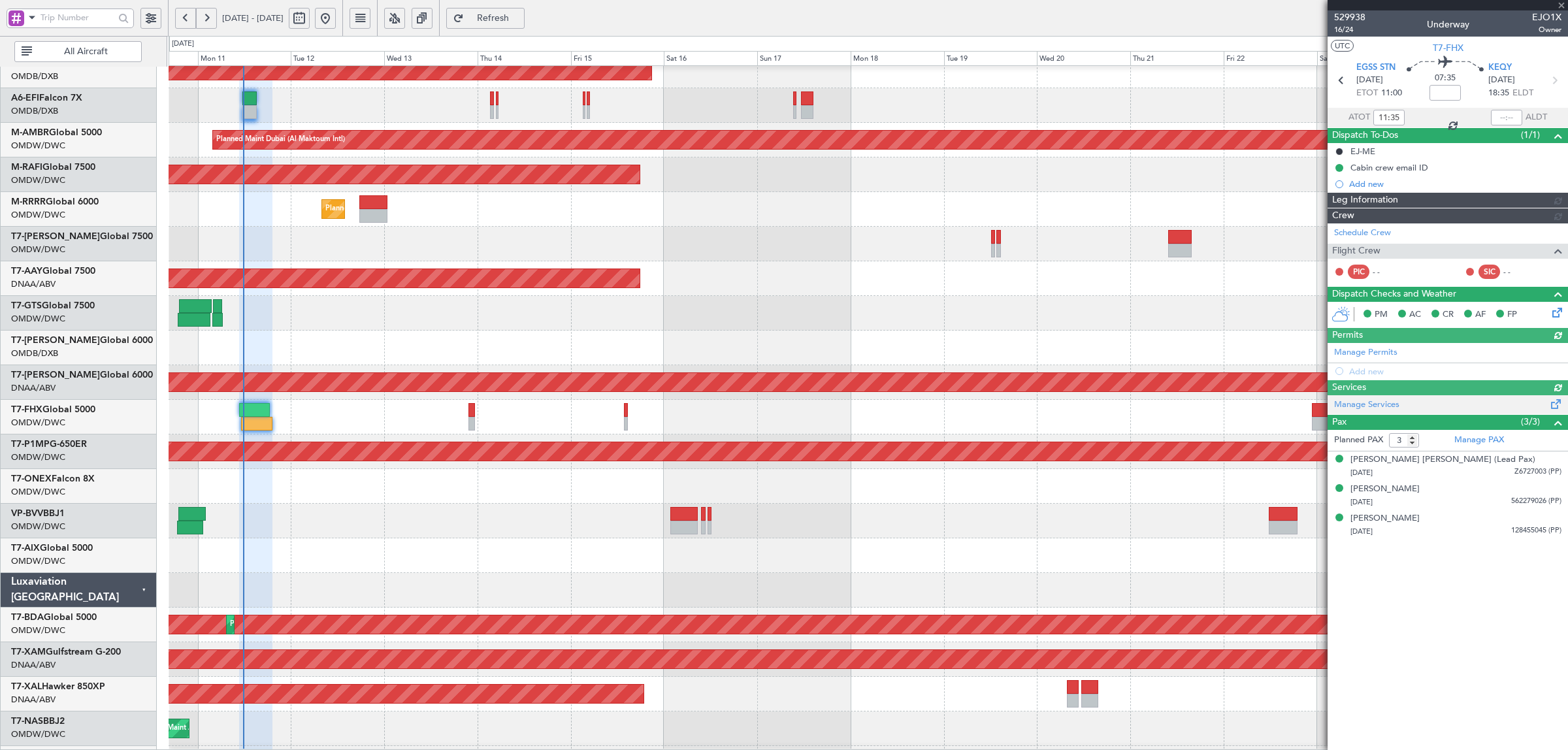
type input "[PERSON_NAME] (SYS)"
type input "7003"
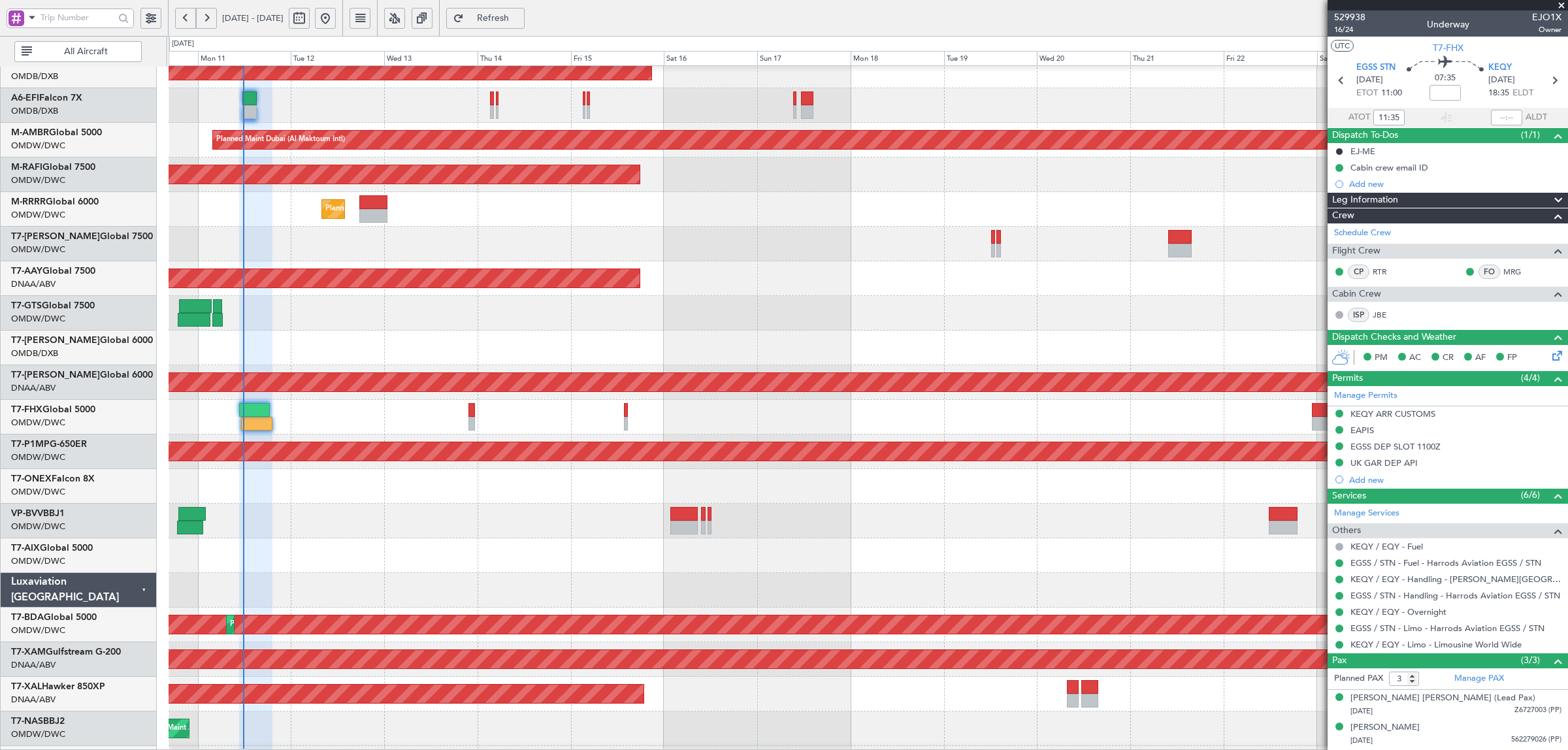
click at [1393, 412] on div "KEQY ARR CUSTOMS" at bounding box center [1393, 414] width 85 height 11
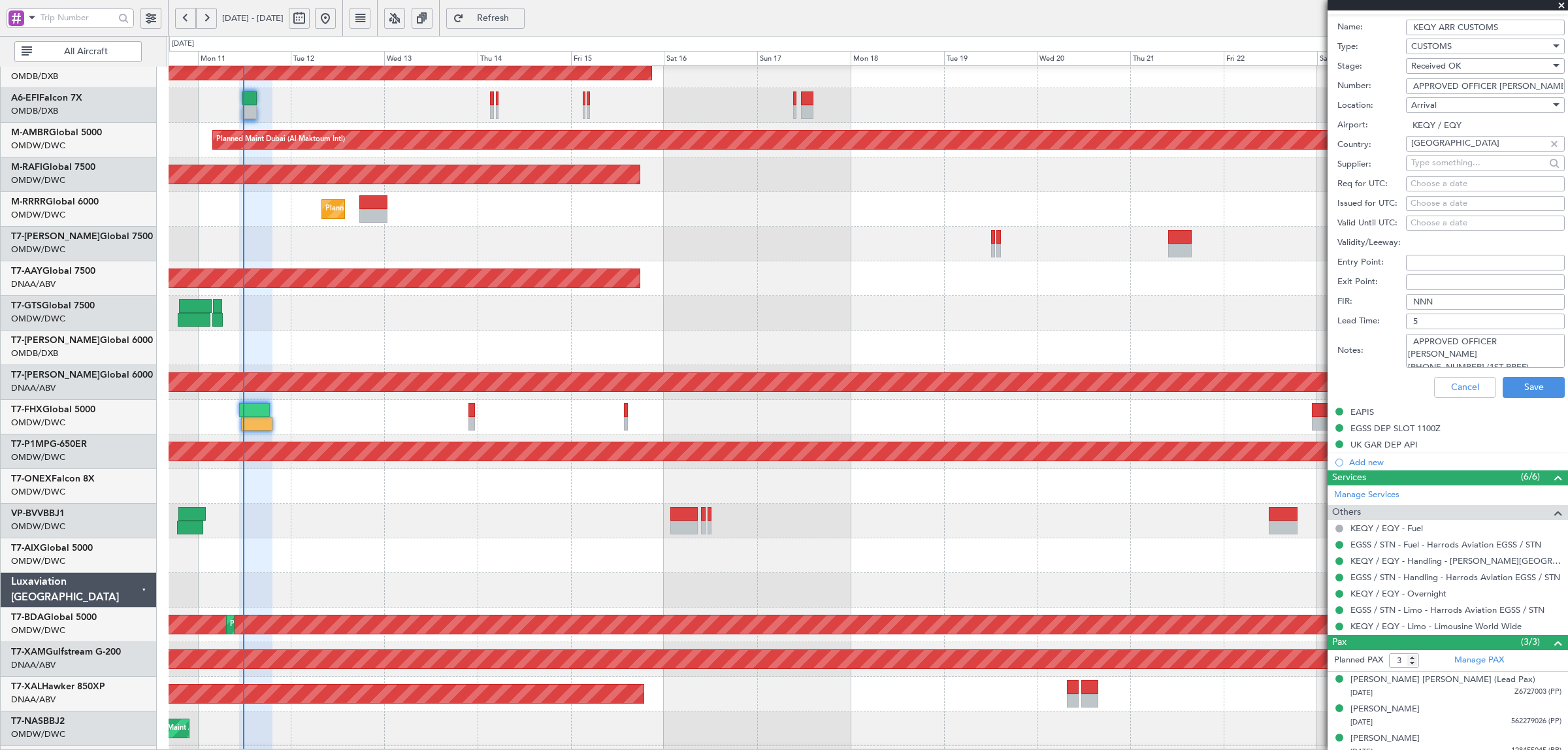
drag, startPoint x: 1467, startPoint y: 355, endPoint x: 1409, endPoint y: 344, distance: 59.0
click at [1409, 344] on textarea "APPROVED OFFICER [PERSON_NAME] [PHONE_NUMBER] (1ST PREF) [PHONE_NUMBER] (2ND PR…" at bounding box center [1485, 351] width 159 height 34
click at [1457, 385] on button "Cancel" at bounding box center [1465, 388] width 62 height 21
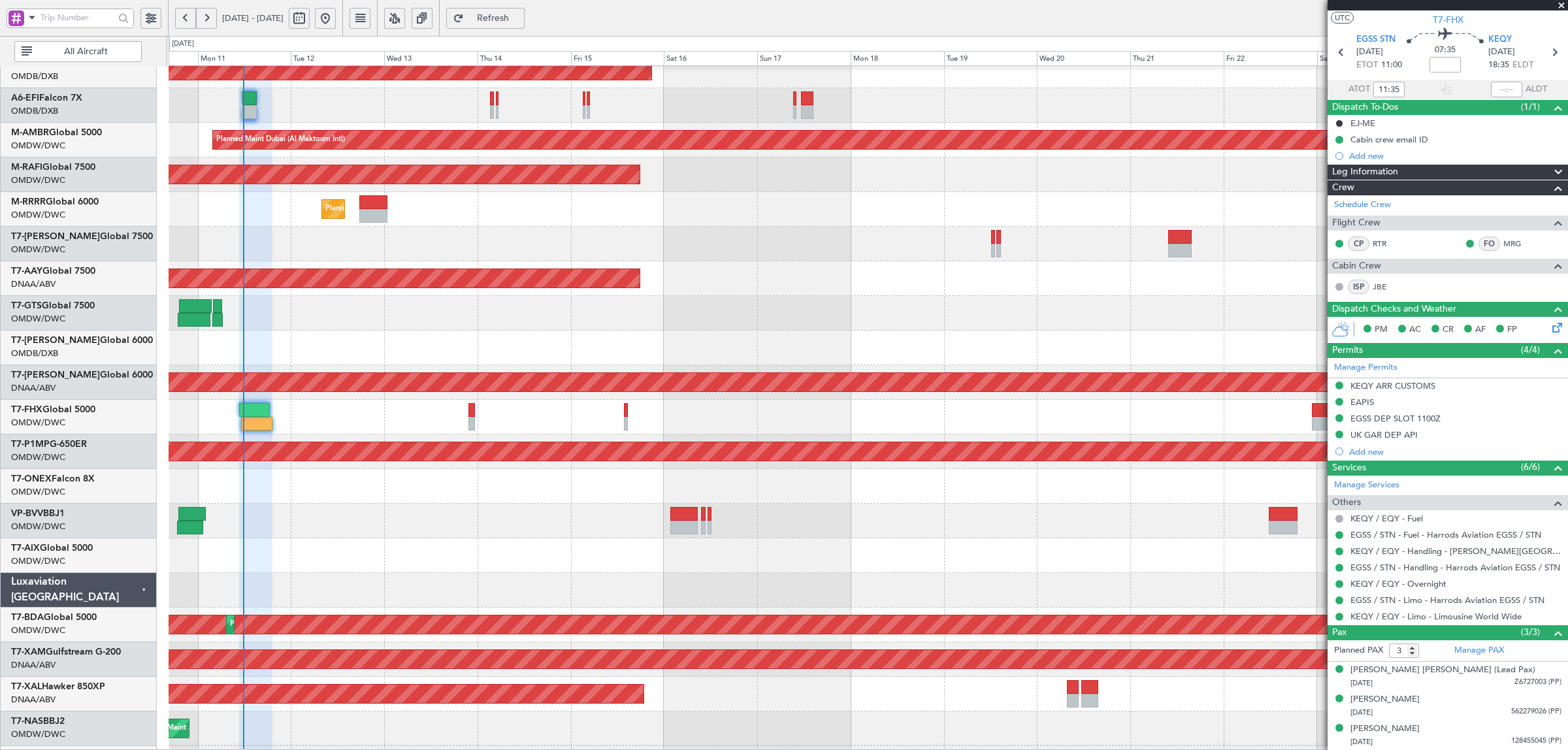
scroll to position [29, 0]
click at [750, 344] on div "AOG Maint [GEOGRAPHIC_DATA] (Dubai Intl)" at bounding box center [868, 348] width 1398 height 35
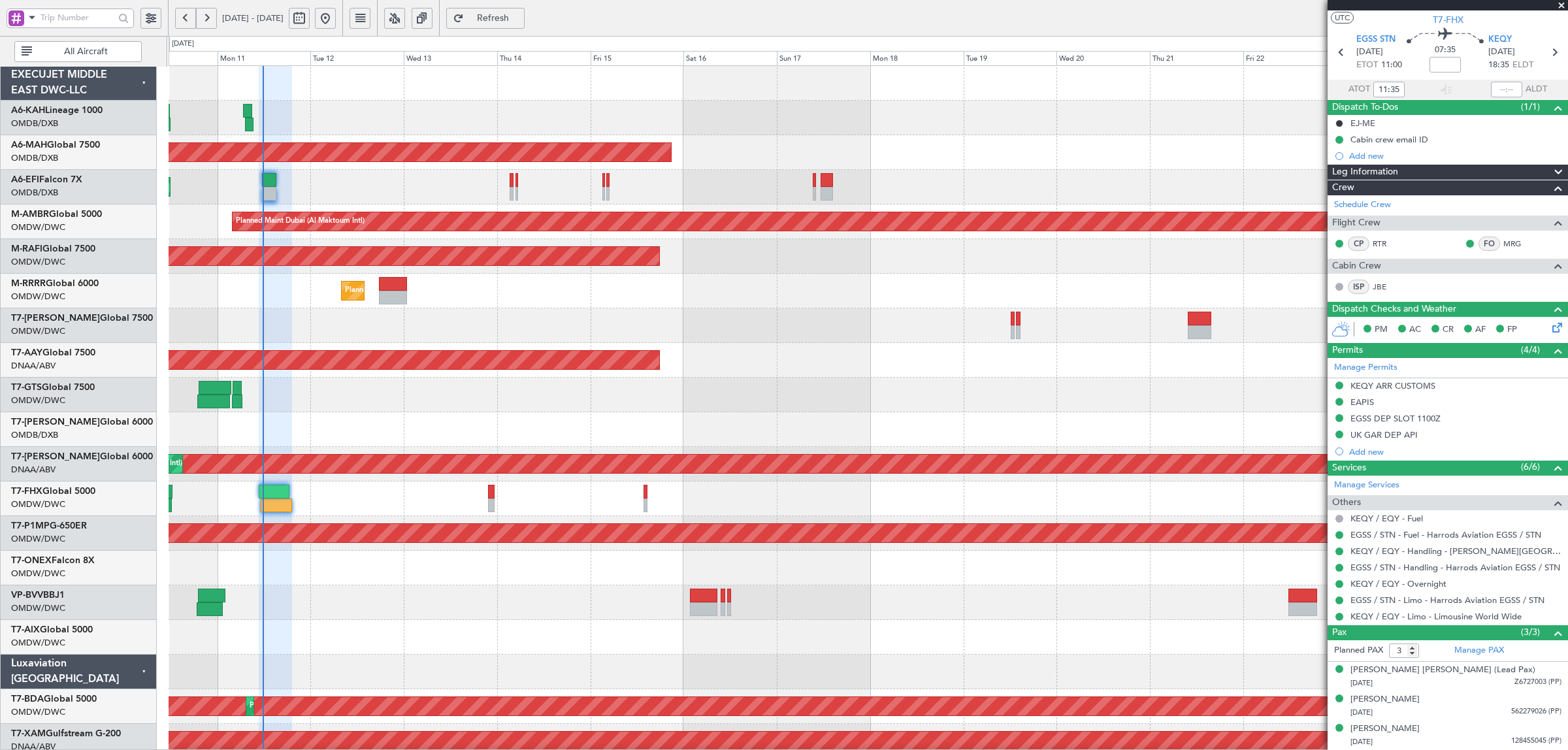
click at [416, 533] on div "Planned Maint [GEOGRAPHIC_DATA] ([GEOGRAPHIC_DATA] Intl) Unplanned Maint [GEOGR…" at bounding box center [868, 690] width 1398 height 1247
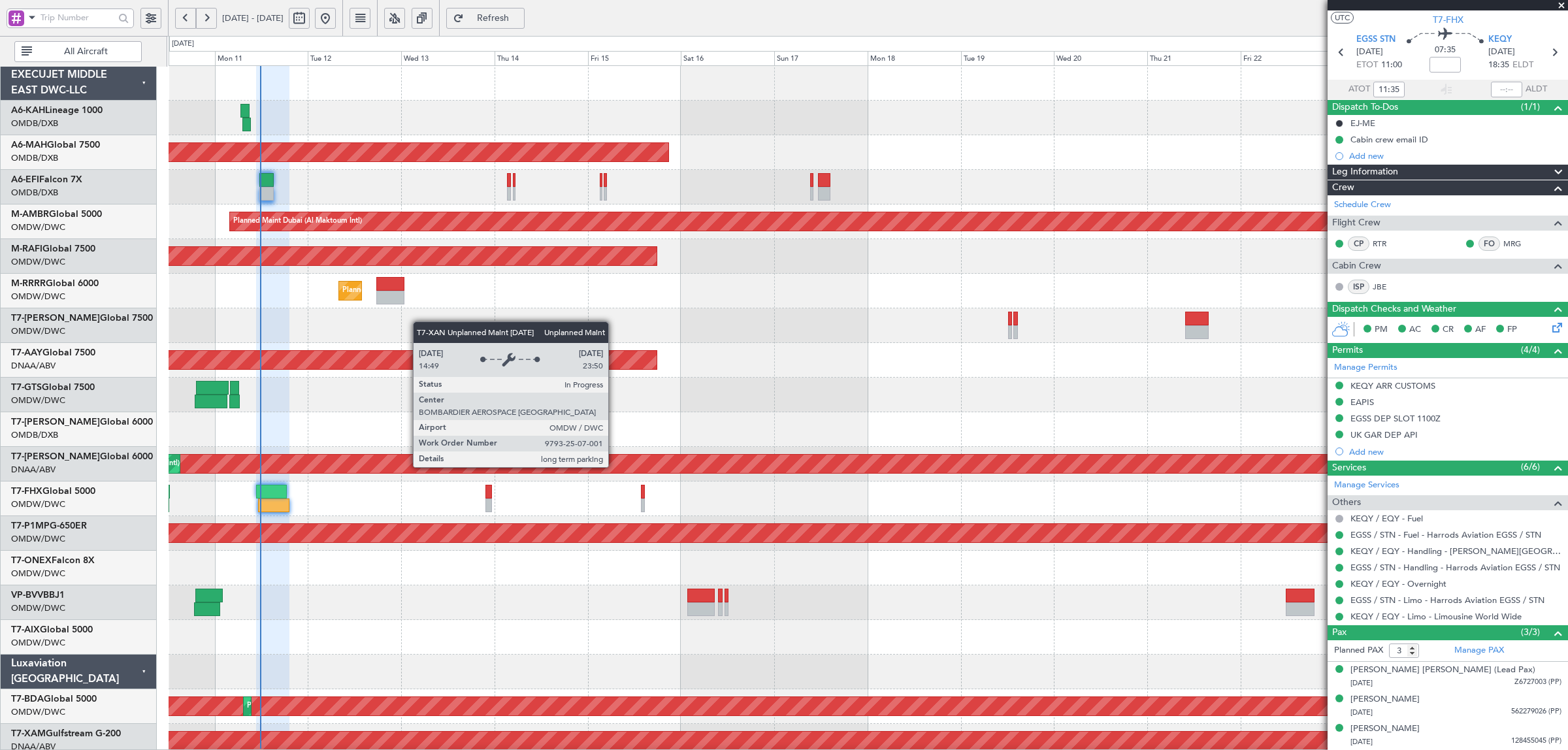
click at [615, 456] on div "Unplanned Maint [GEOGRAPHIC_DATA] (Al Maktoum Intl)" at bounding box center [425, 463] width 3307 height 18
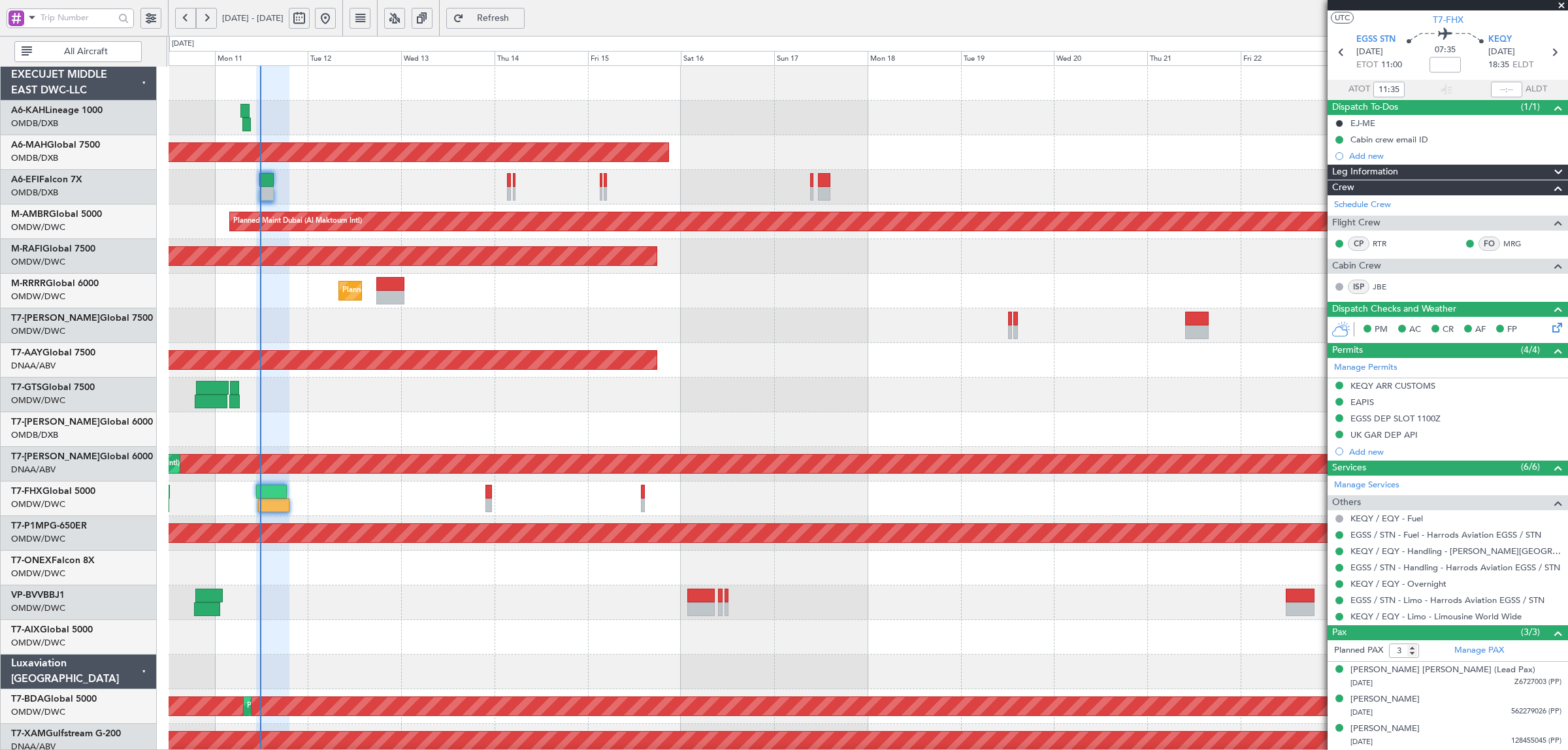
click at [1004, 557] on div at bounding box center [868, 568] width 1398 height 35
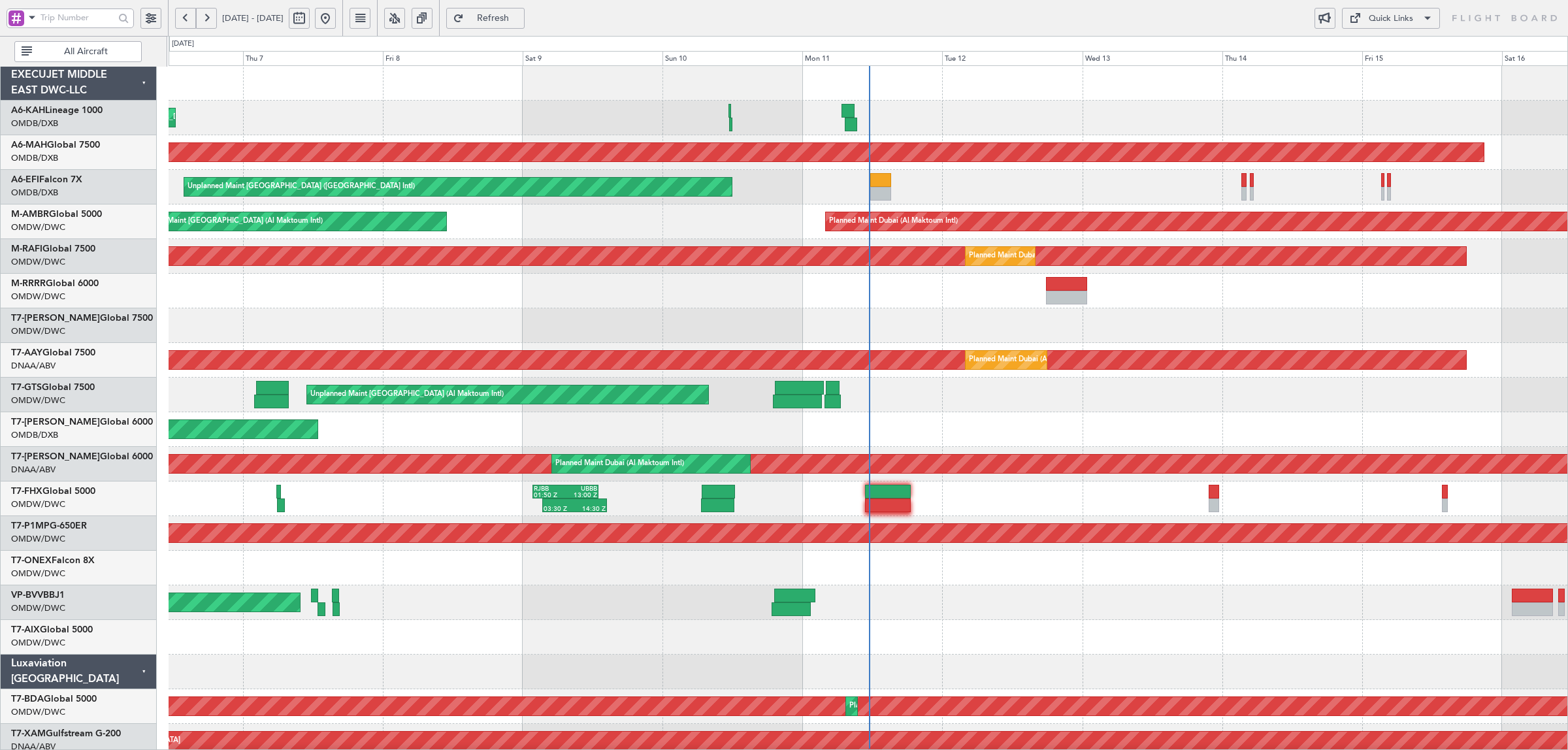
click at [466, 309] on div at bounding box center [868, 326] width 1398 height 35
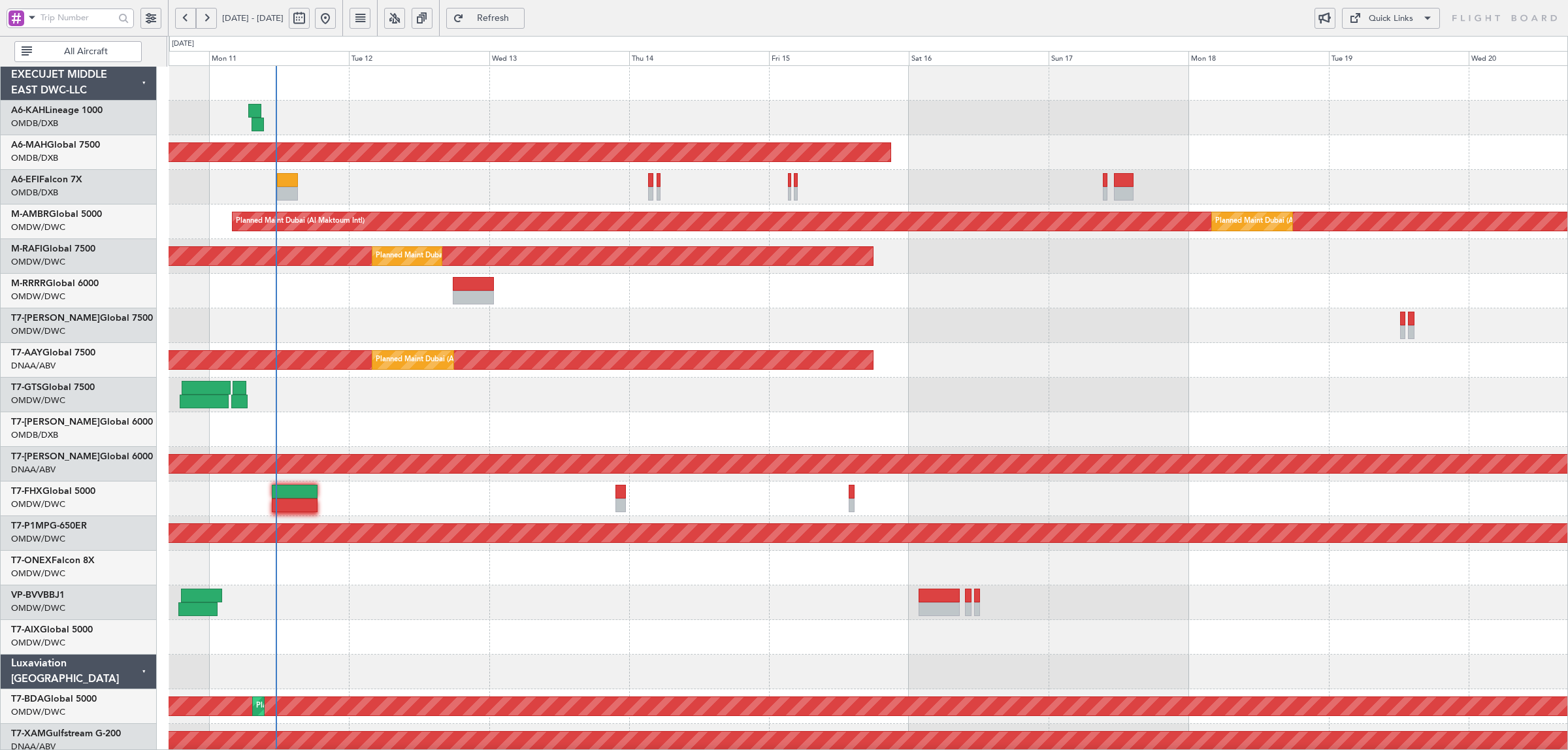
click at [330, 324] on div "Planned Maint [GEOGRAPHIC_DATA] ([GEOGRAPHIC_DATA] Intl) Unplanned Maint [GEOGR…" at bounding box center [868, 690] width 1398 height 1247
click at [312, 115] on div at bounding box center [868, 118] width 1398 height 35
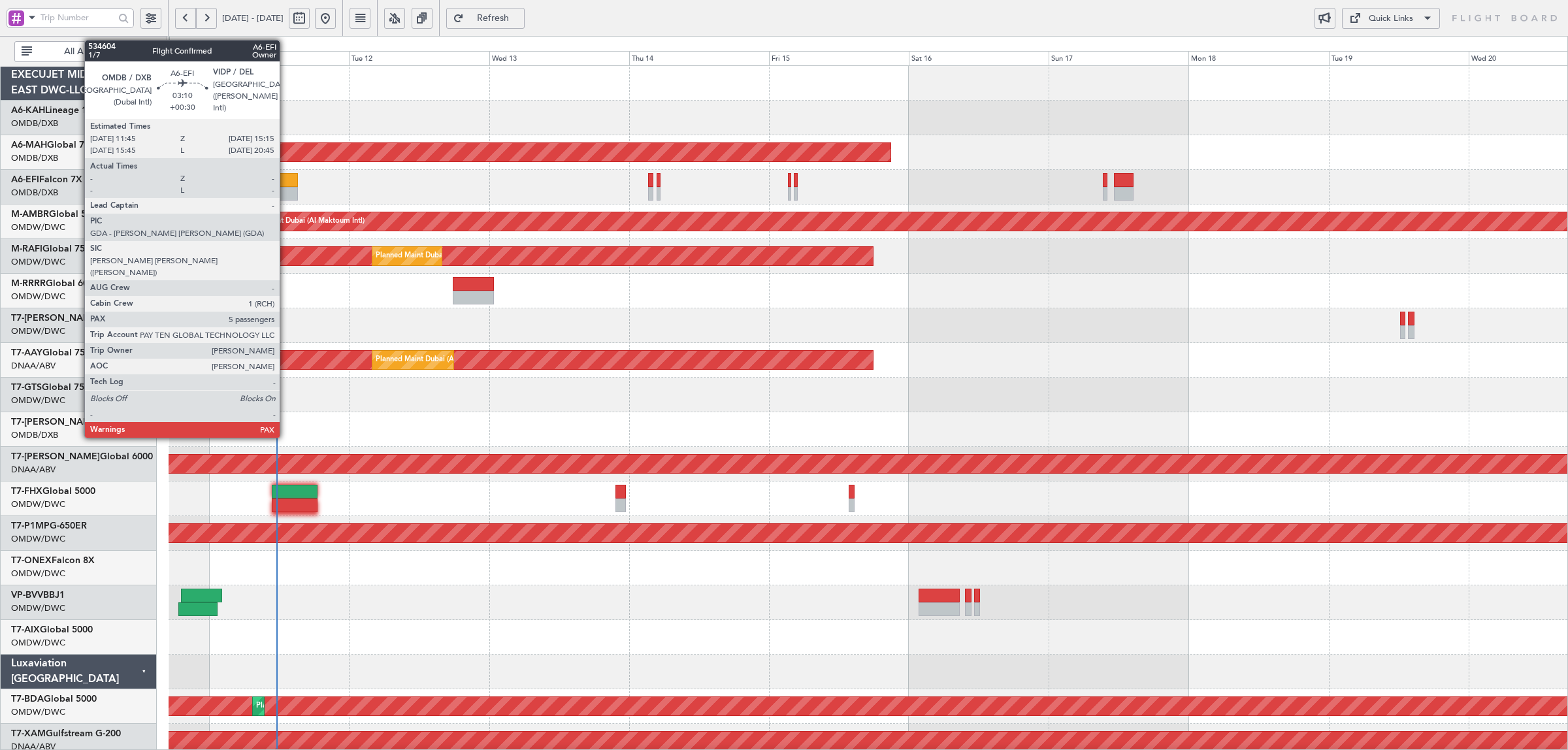
click at [286, 188] on div at bounding box center [287, 193] width 21 height 13
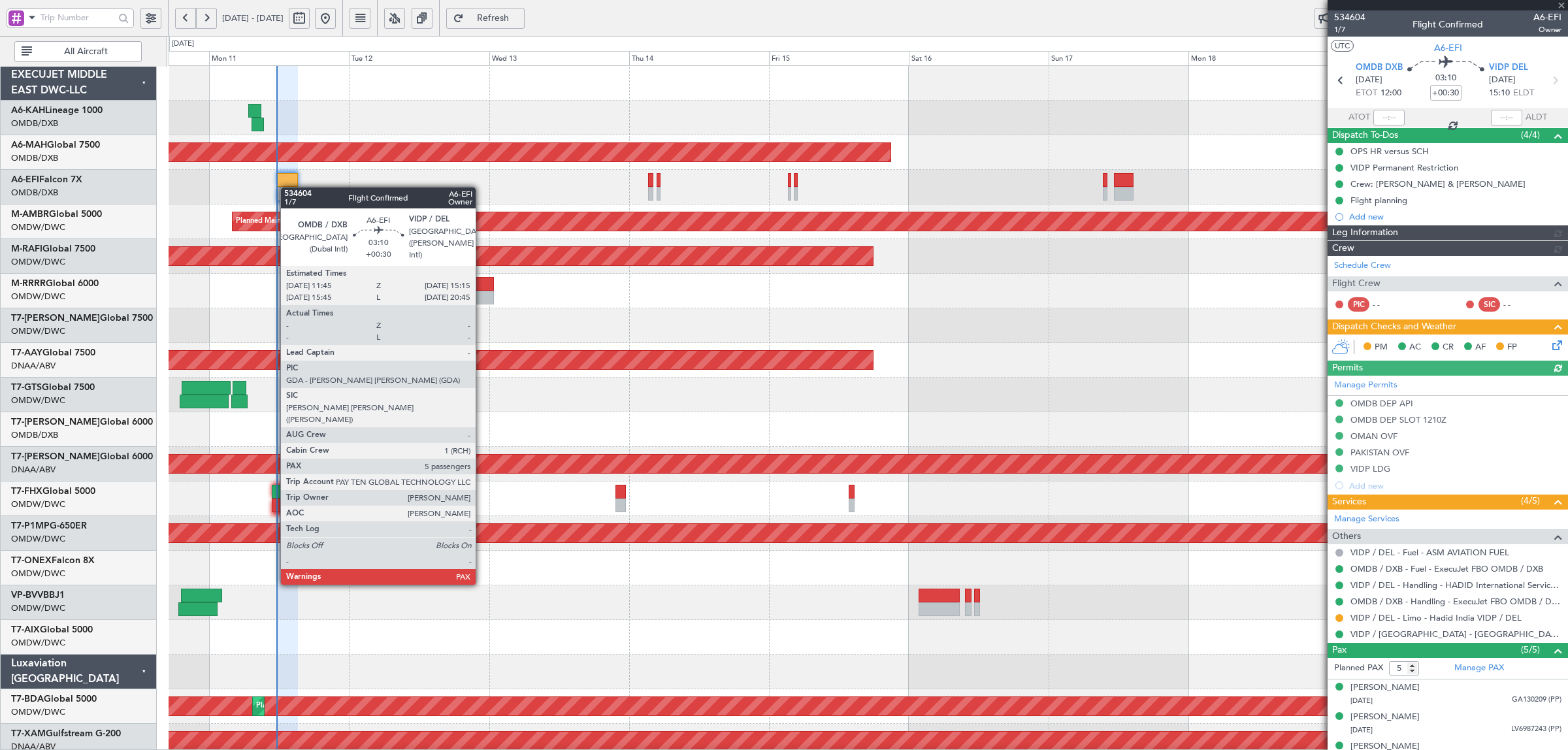
type input "[PERSON_NAME] (SYS)"
type input "6992"
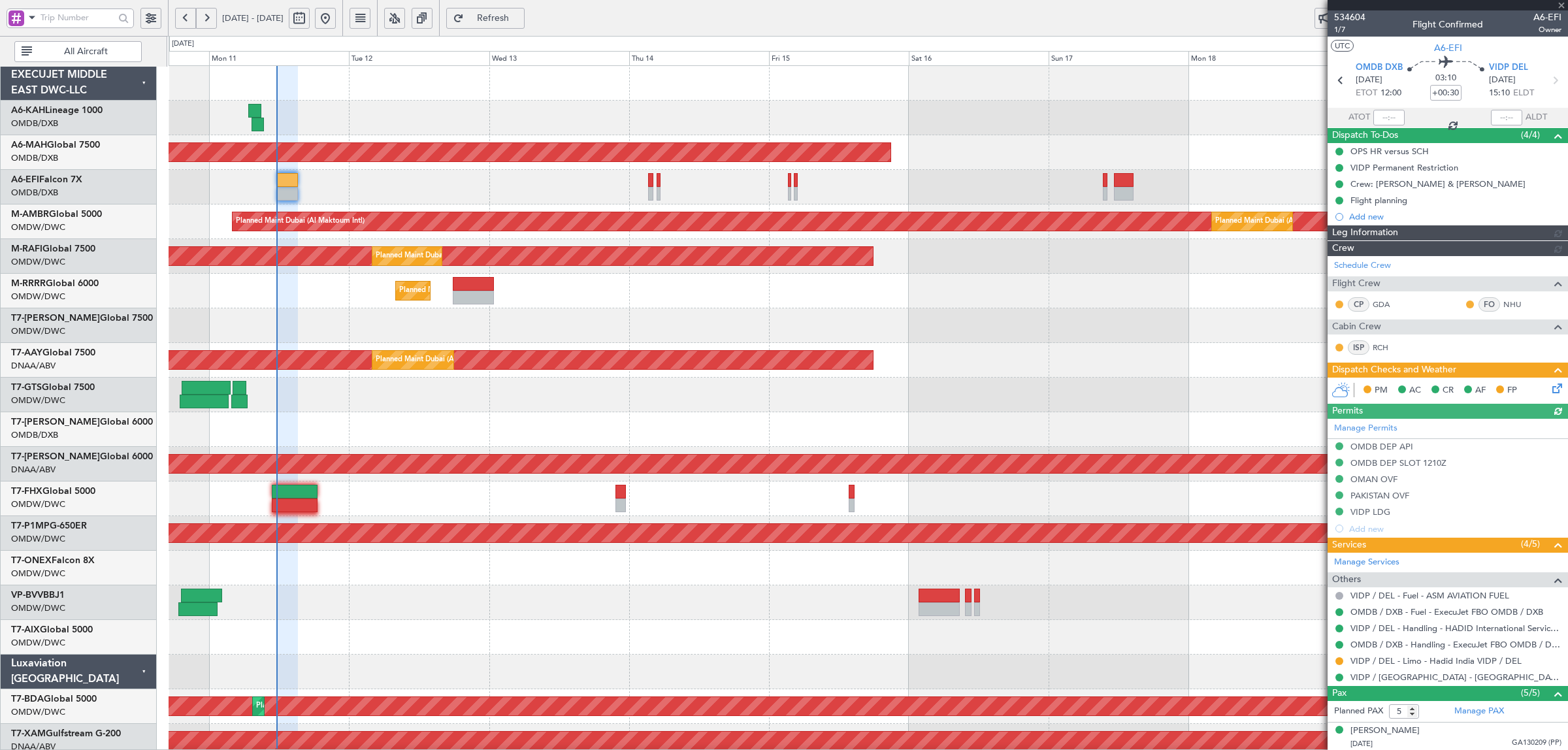
type input "[PERSON_NAME] (SYS)"
type input "6992"
click at [378, 639] on div at bounding box center [868, 638] width 1398 height 35
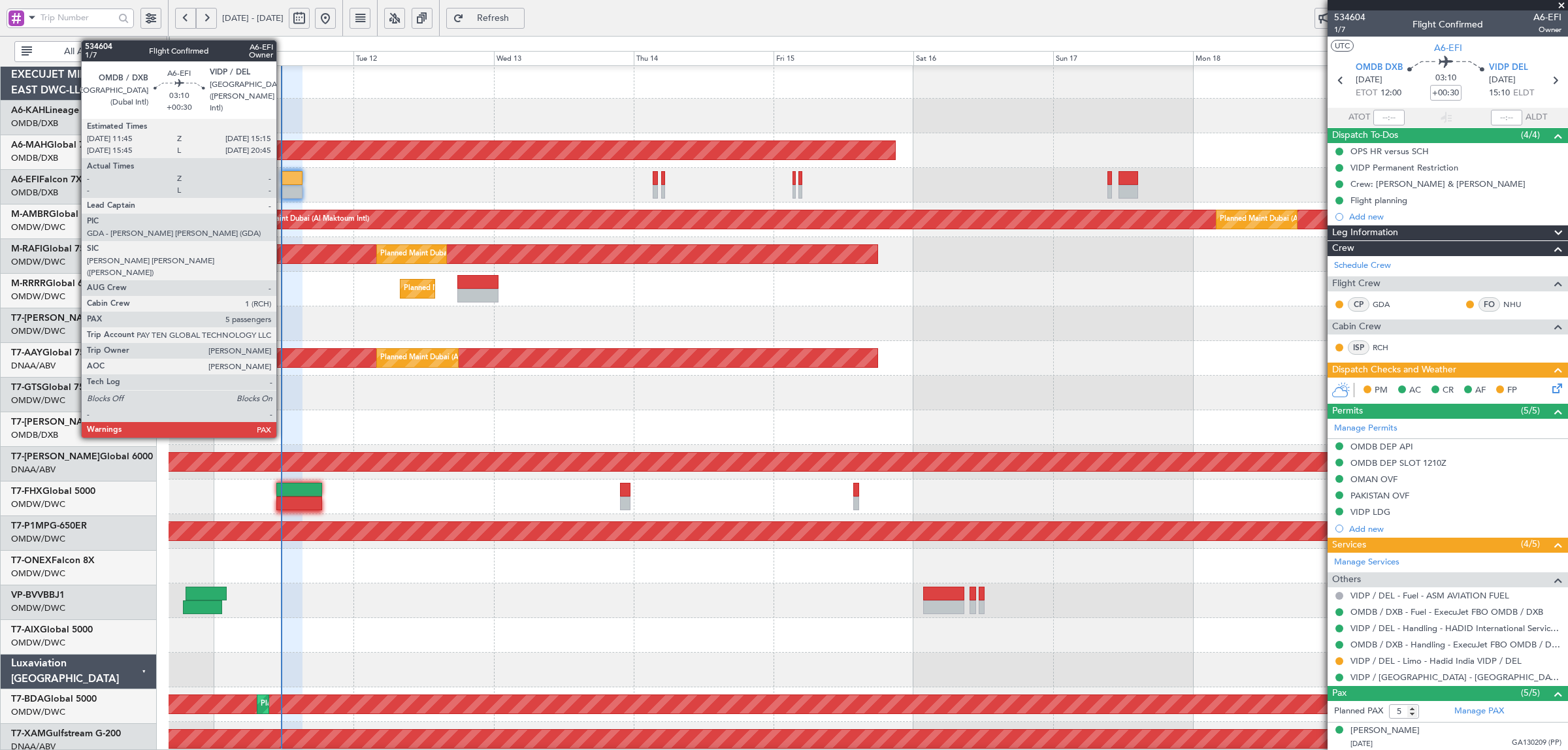
click at [288, 189] on div at bounding box center [292, 191] width 21 height 13
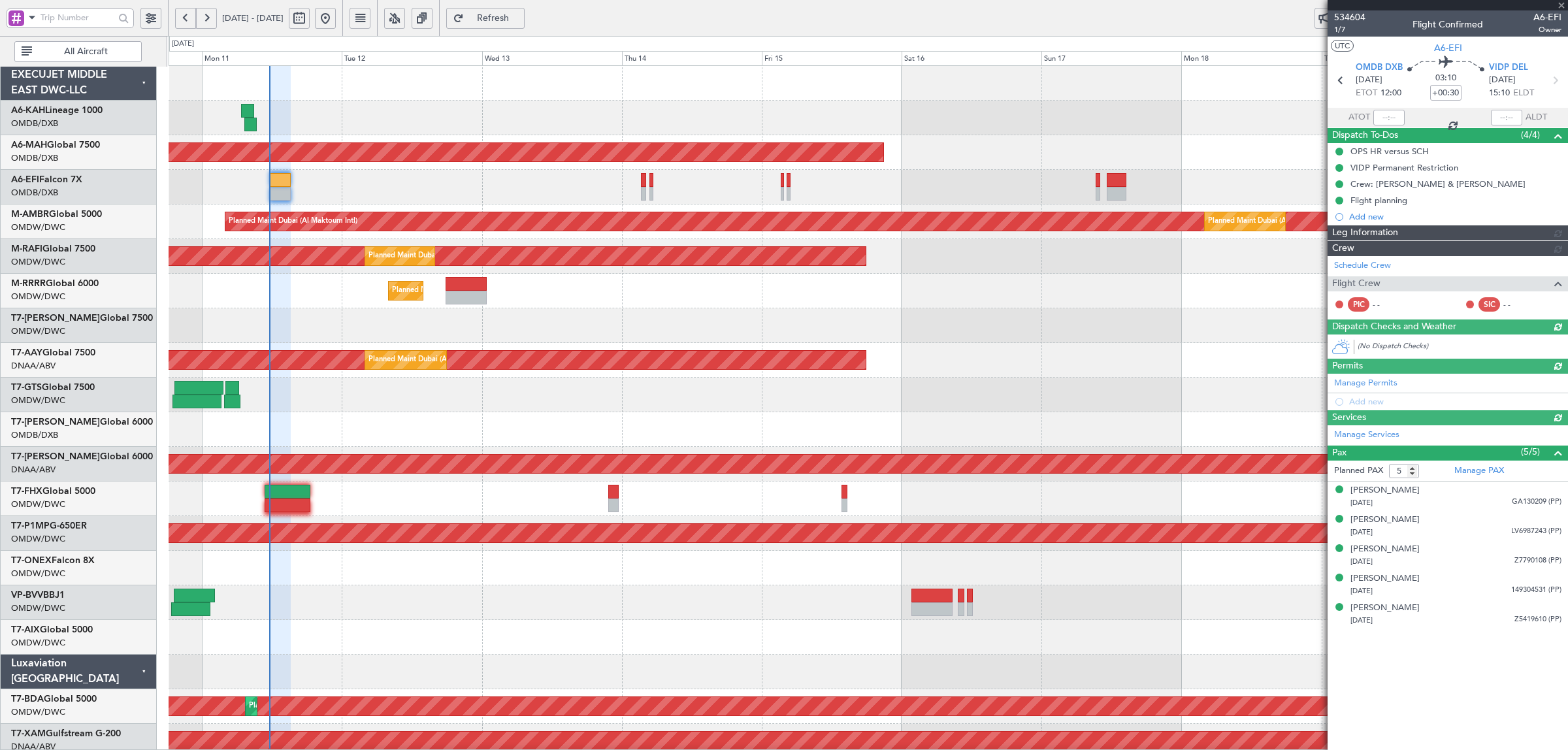
click at [305, 238] on div "Planned Maint [GEOGRAPHIC_DATA] ([GEOGRAPHIC_DATA] Intl) Unplanned Maint [GEOGR…" at bounding box center [868, 690] width 1398 height 1247
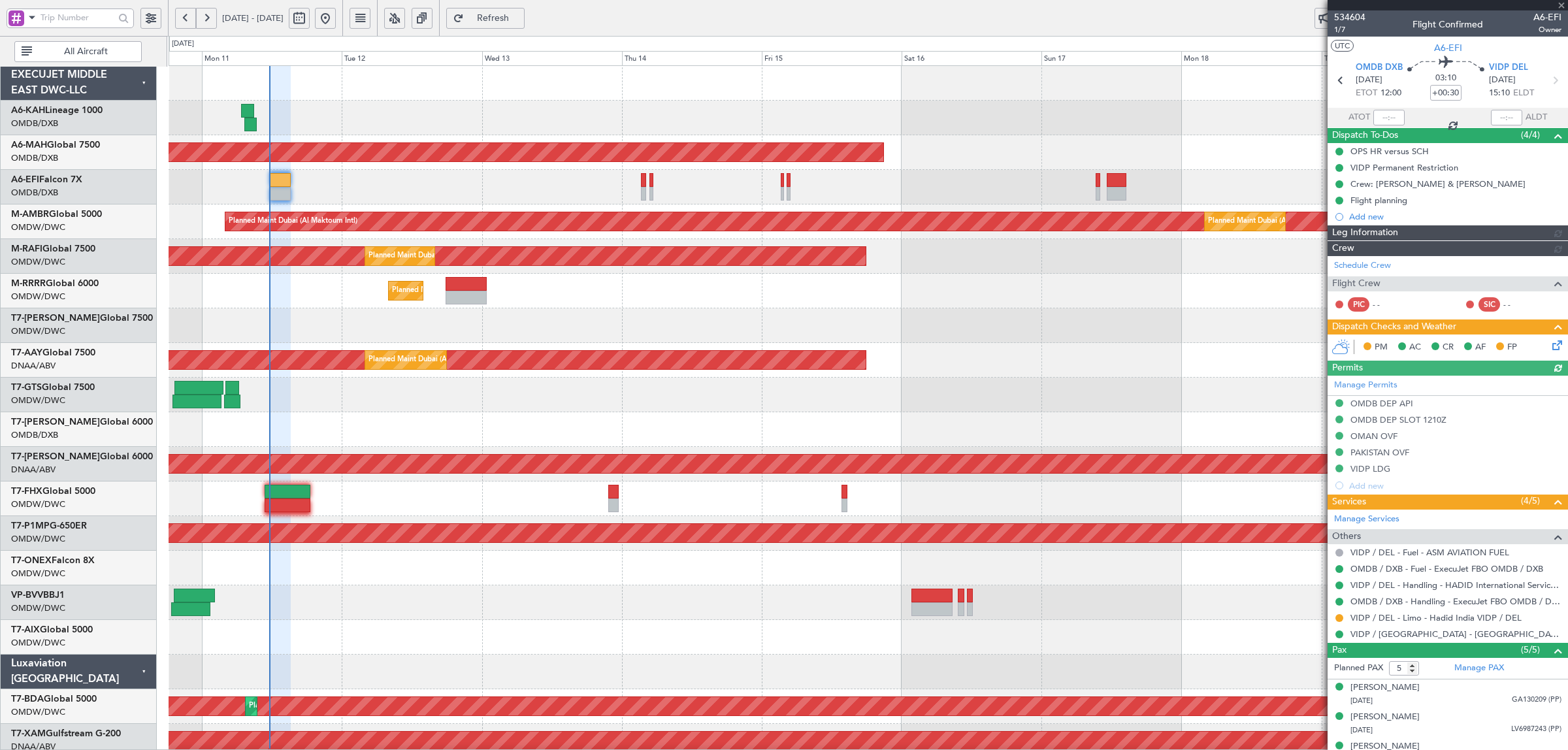
type input "[PERSON_NAME] (SYS)"
type input "6992"
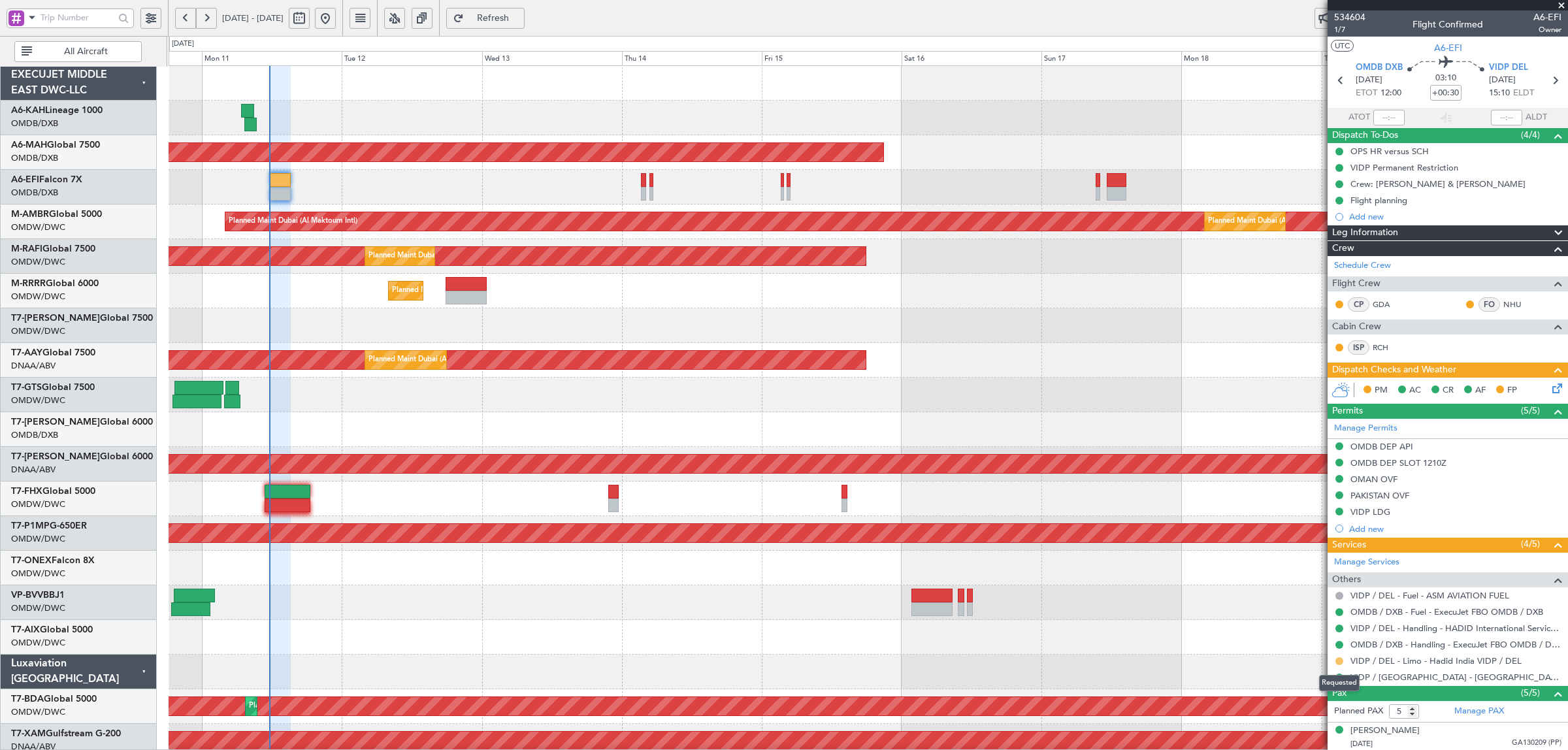
click at [1338, 664] on button at bounding box center [1339, 662] width 8 height 8
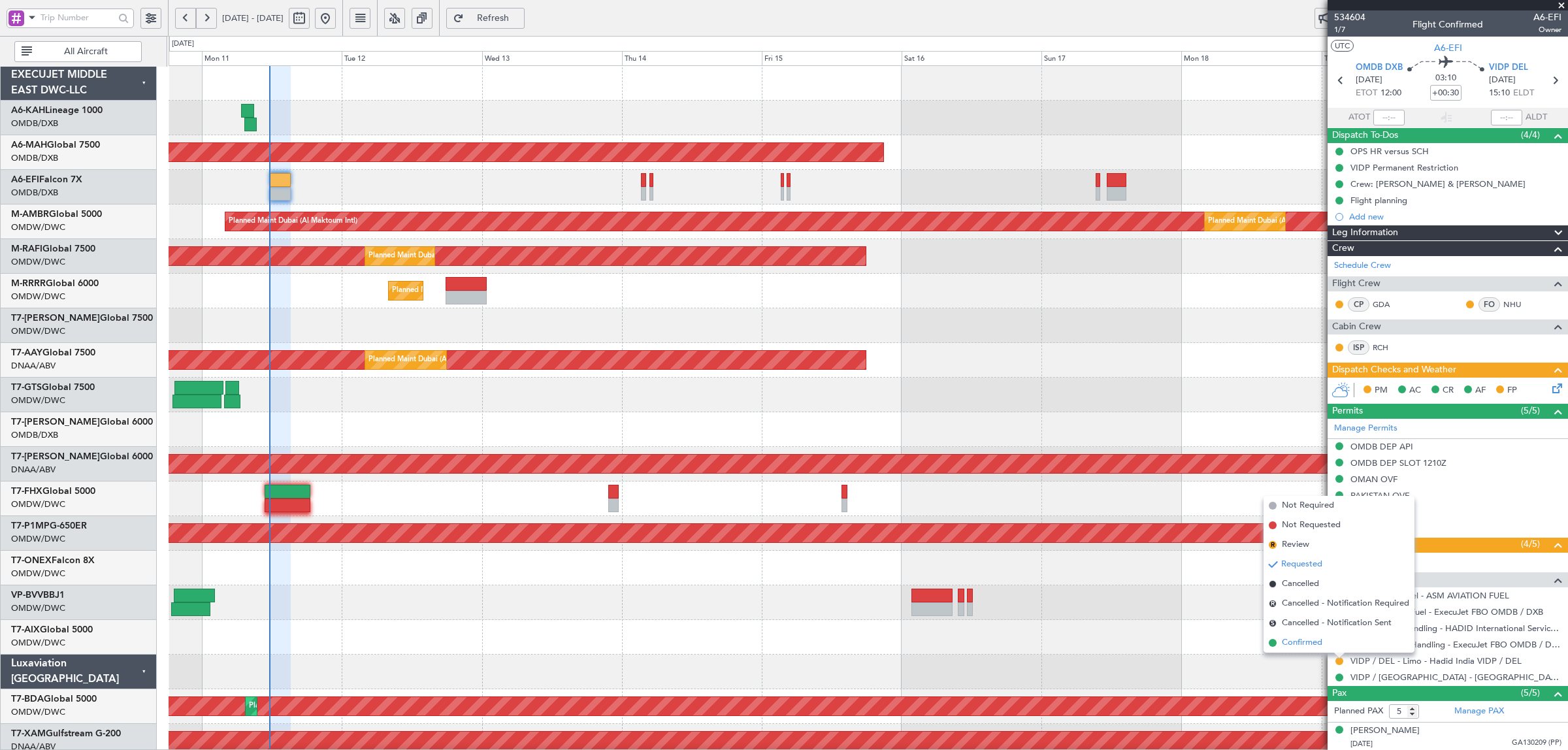
click at [1300, 640] on span "Confirmed" at bounding box center [1301, 643] width 40 height 13
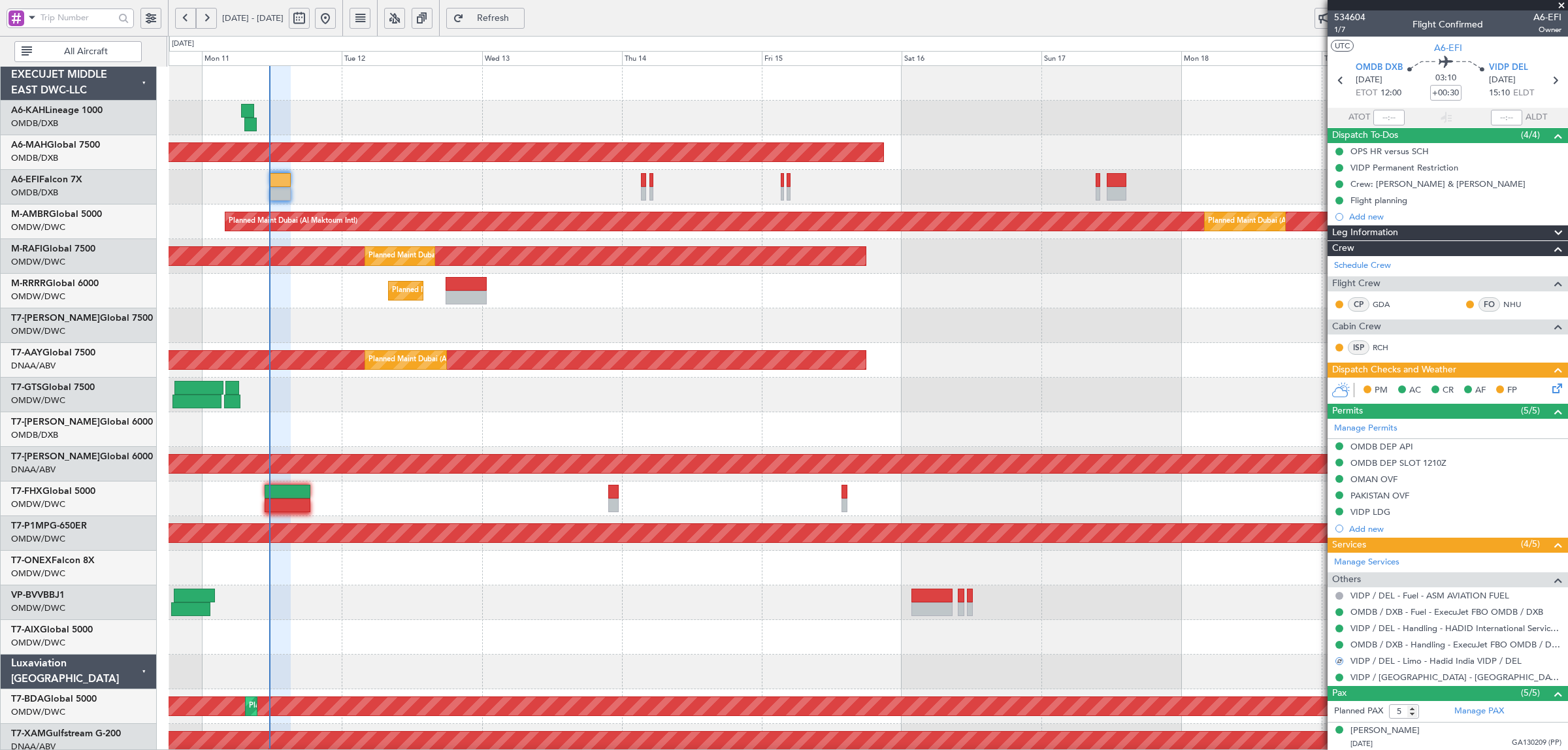
click at [311, 193] on div "Unplanned Maint [GEOGRAPHIC_DATA] ([GEOGRAPHIC_DATA] Intl)" at bounding box center [868, 187] width 1398 height 35
click at [1550, 387] on icon at bounding box center [1555, 386] width 10 height 10
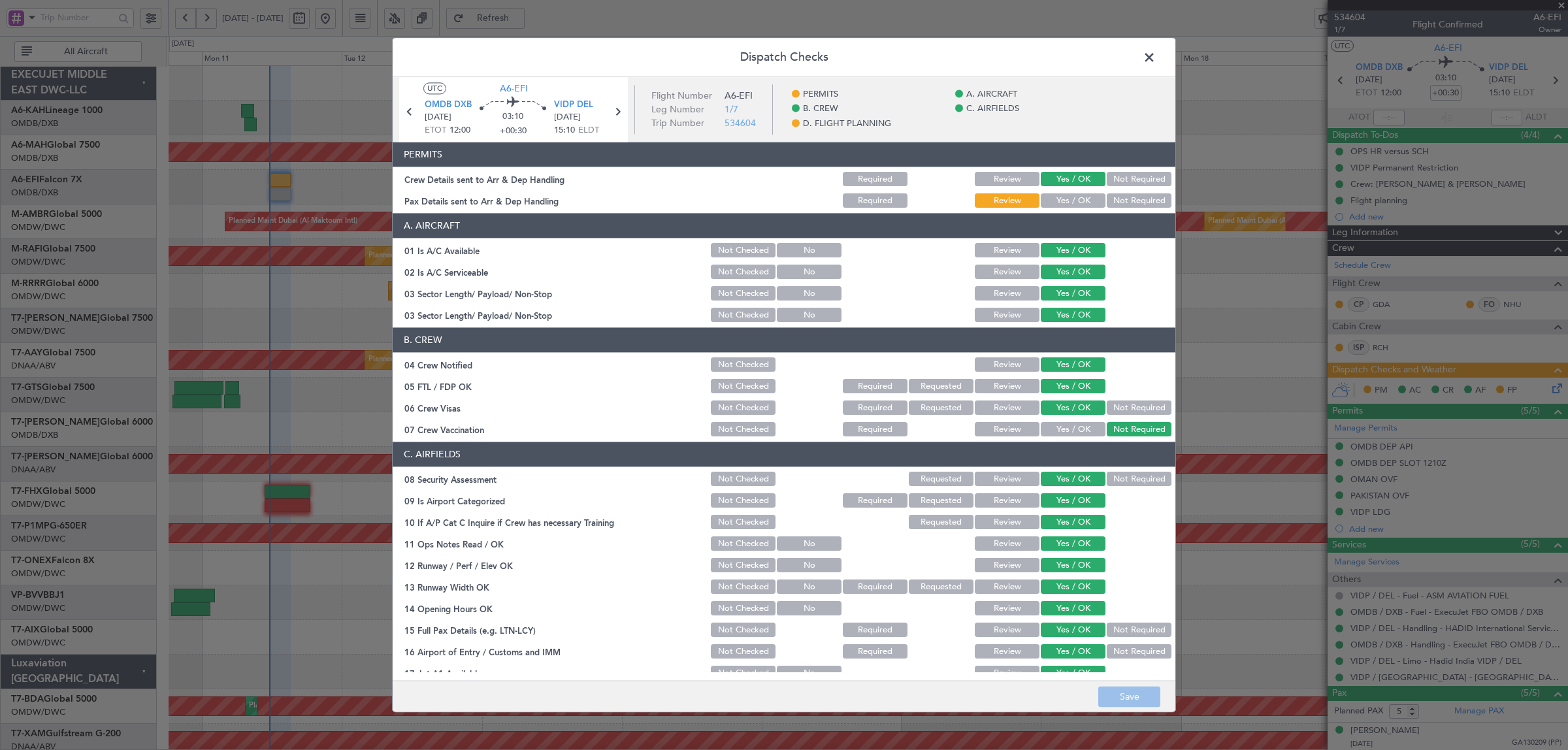
drag, startPoint x: 1063, startPoint y: 201, endPoint x: 1057, endPoint y: 200, distance: 6.1
click at [1057, 200] on button "Yes / OK" at bounding box center [1073, 201] width 65 height 14
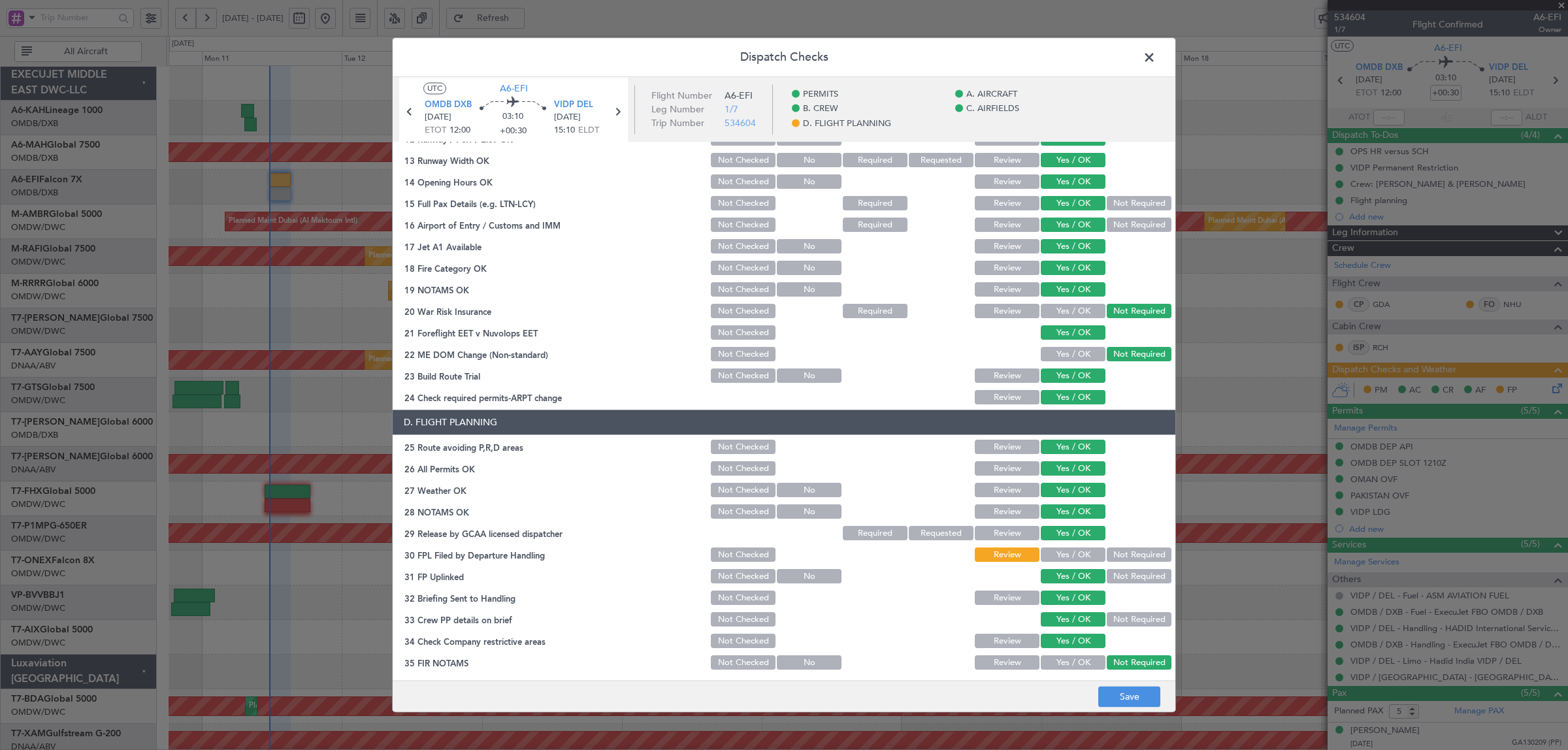
scroll to position [429, 0]
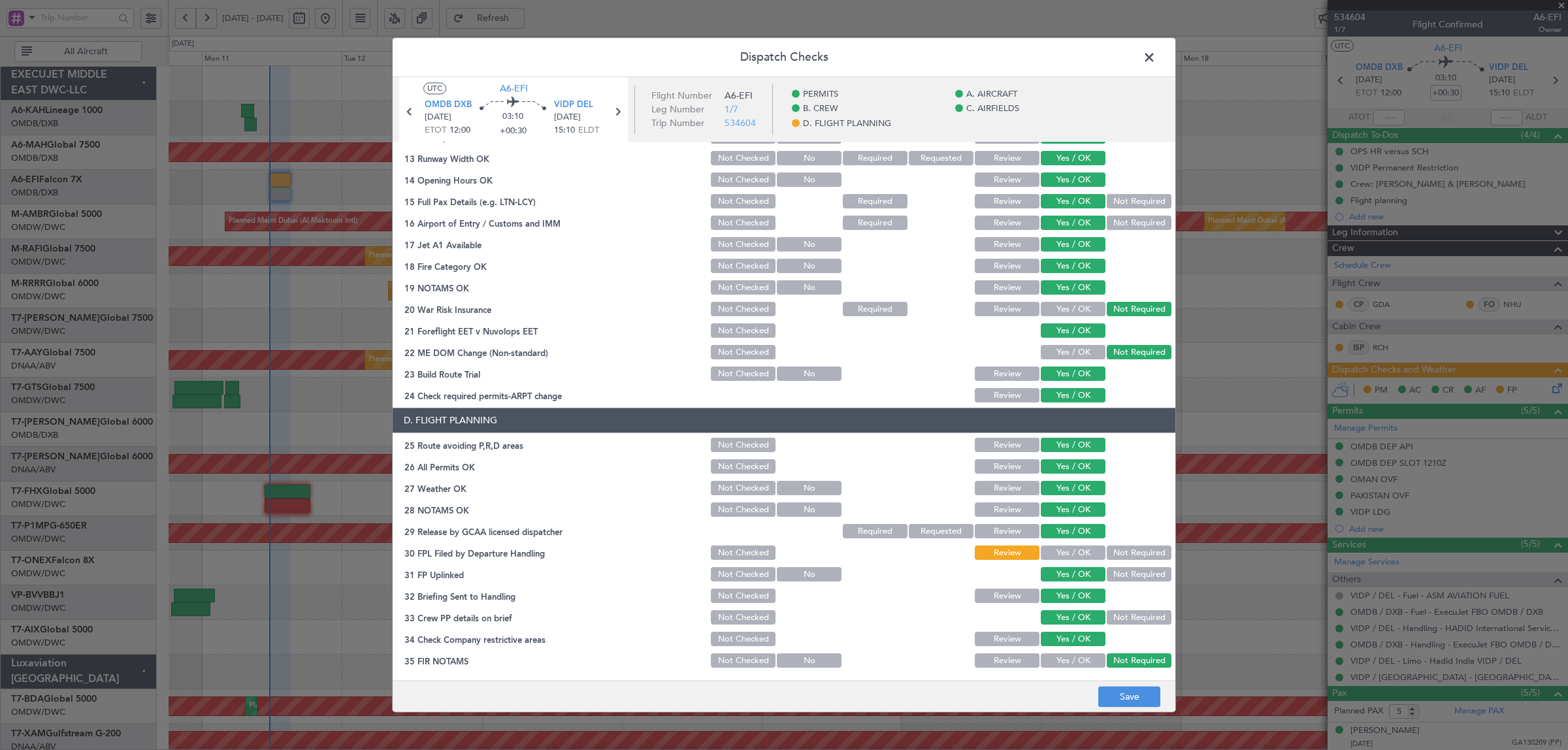
click at [1046, 549] on button "Yes / OK" at bounding box center [1073, 553] width 65 height 14
click at [1122, 681] on footer "Save" at bounding box center [784, 697] width 783 height 32
click at [1121, 701] on button "Save" at bounding box center [1129, 697] width 62 height 21
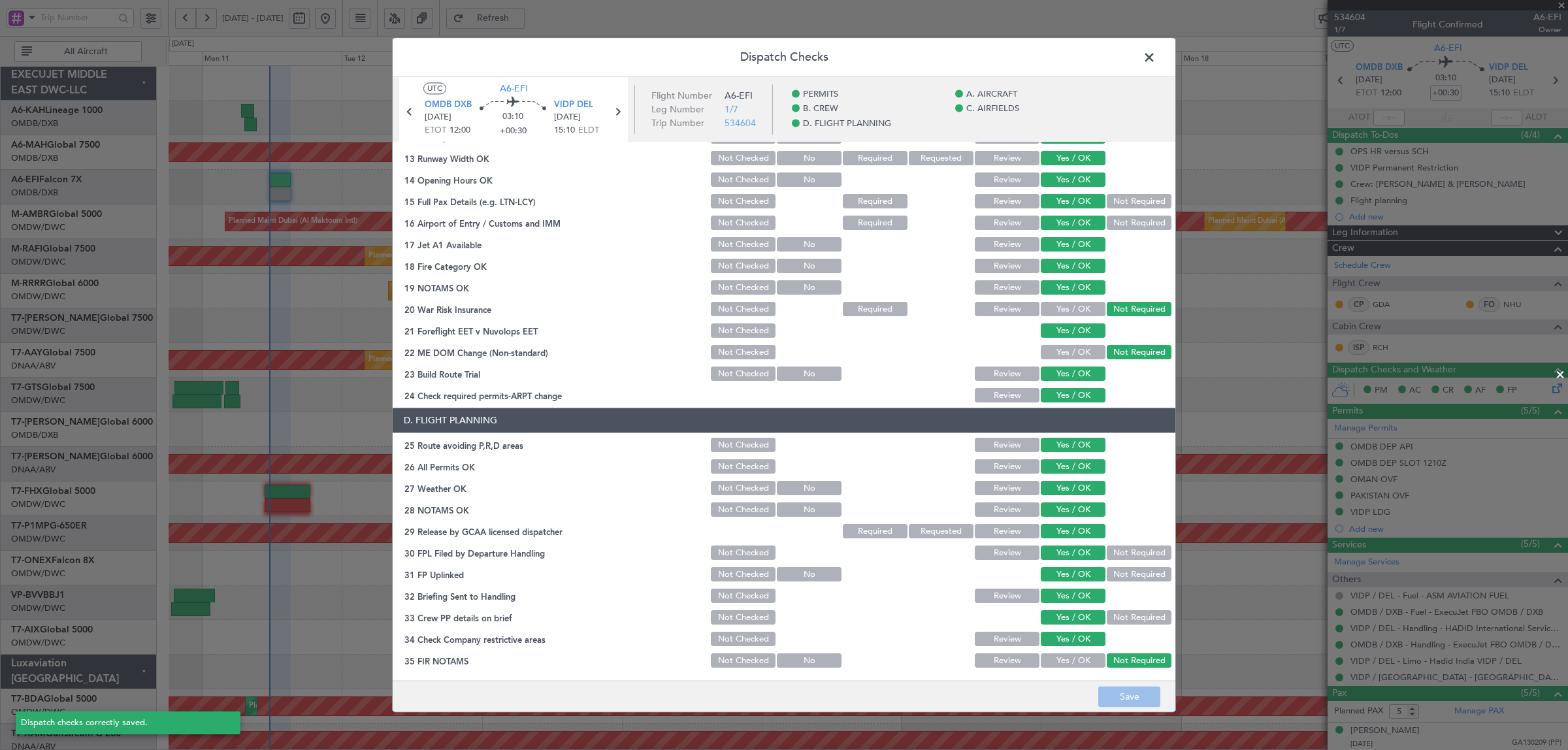
click at [1156, 54] on span at bounding box center [1156, 60] width 0 height 26
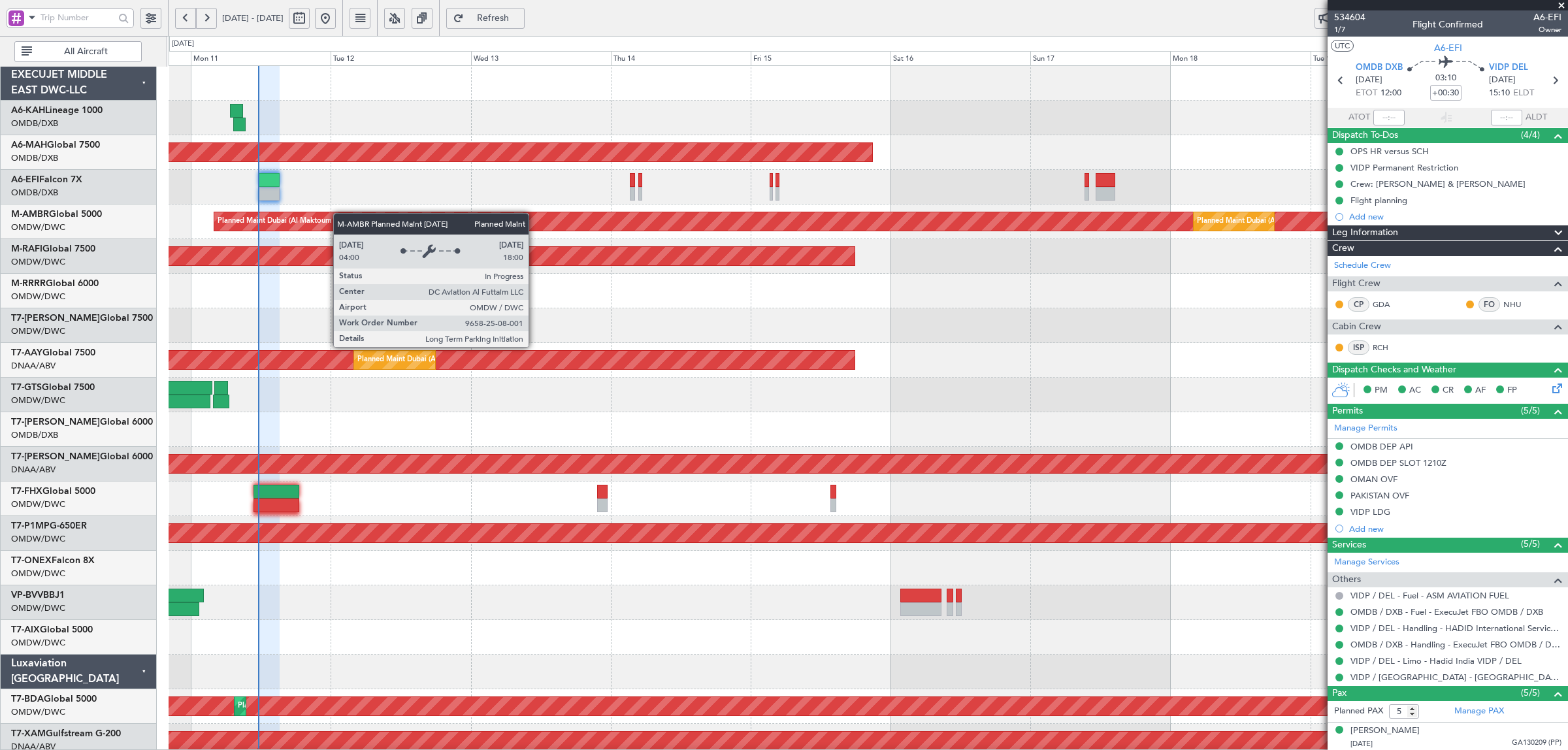
click at [339, 230] on div "Planned Maint [GEOGRAPHIC_DATA] ([GEOGRAPHIC_DATA] Intl) Unplanned Maint [GEOGR…" at bounding box center [868, 690] width 1398 height 1247
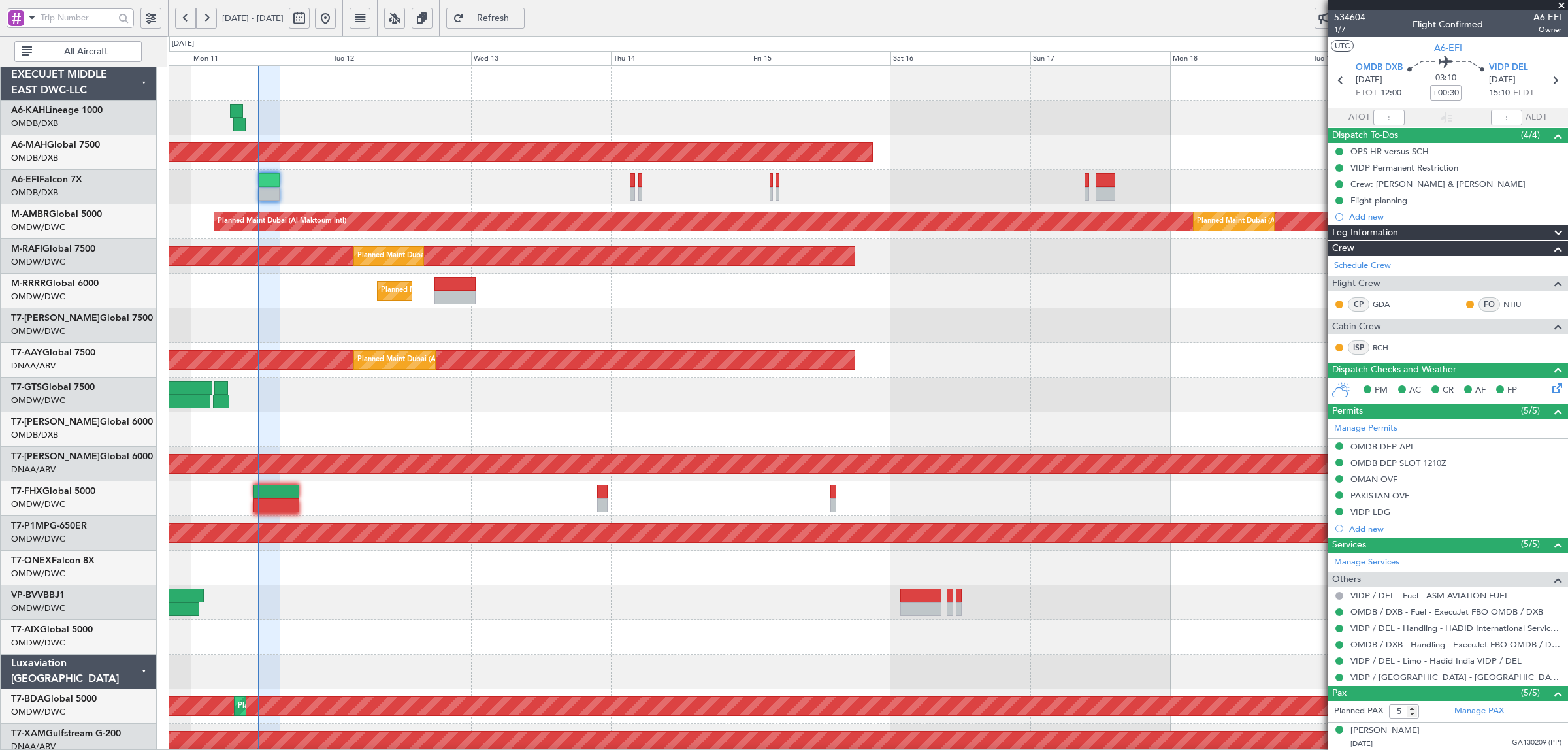
click at [311, 309] on div at bounding box center [868, 326] width 1398 height 35
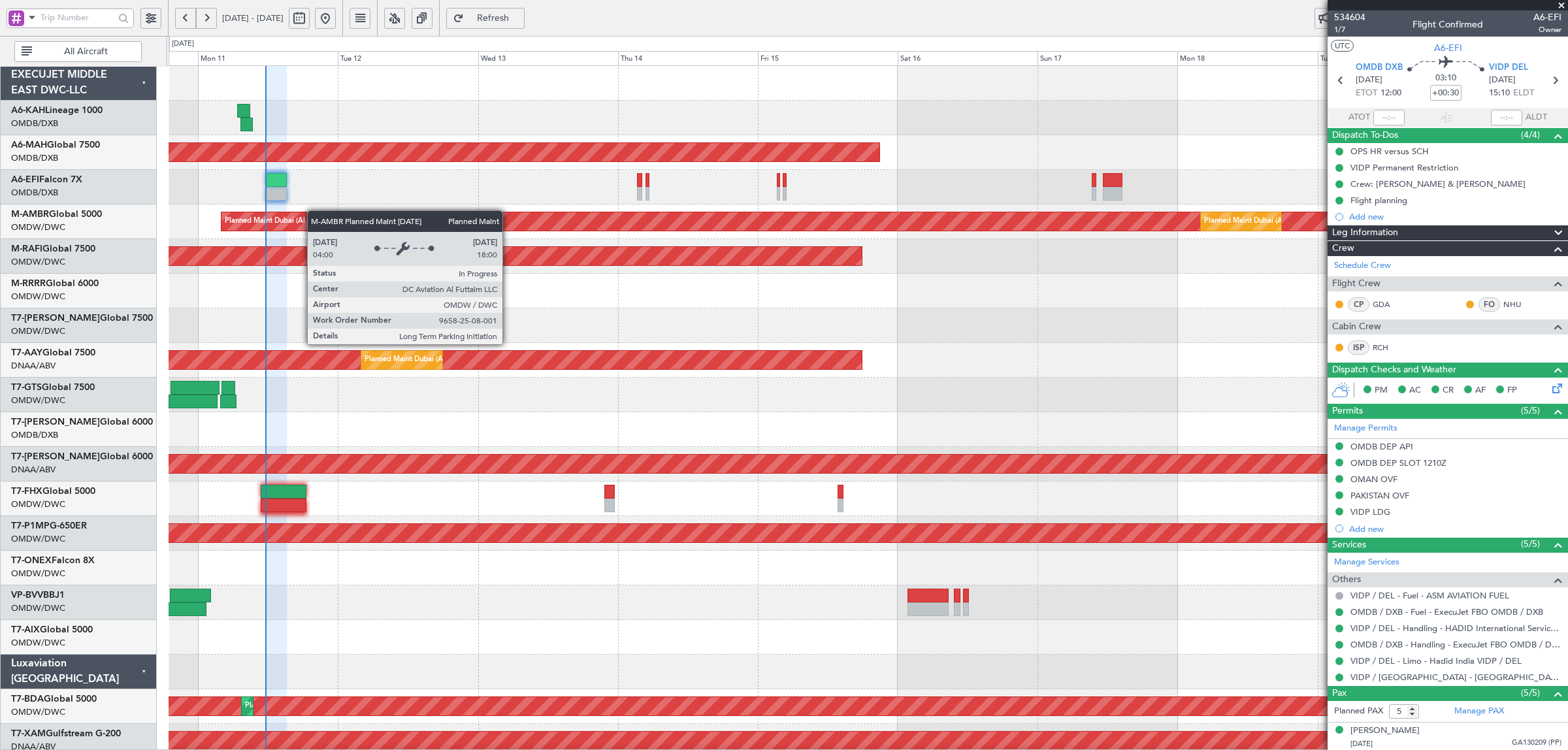
click at [316, 213] on div "Planned Maint [GEOGRAPHIC_DATA] ([GEOGRAPHIC_DATA] Intl) Unplanned Maint [GEOGR…" at bounding box center [868, 690] width 1398 height 1247
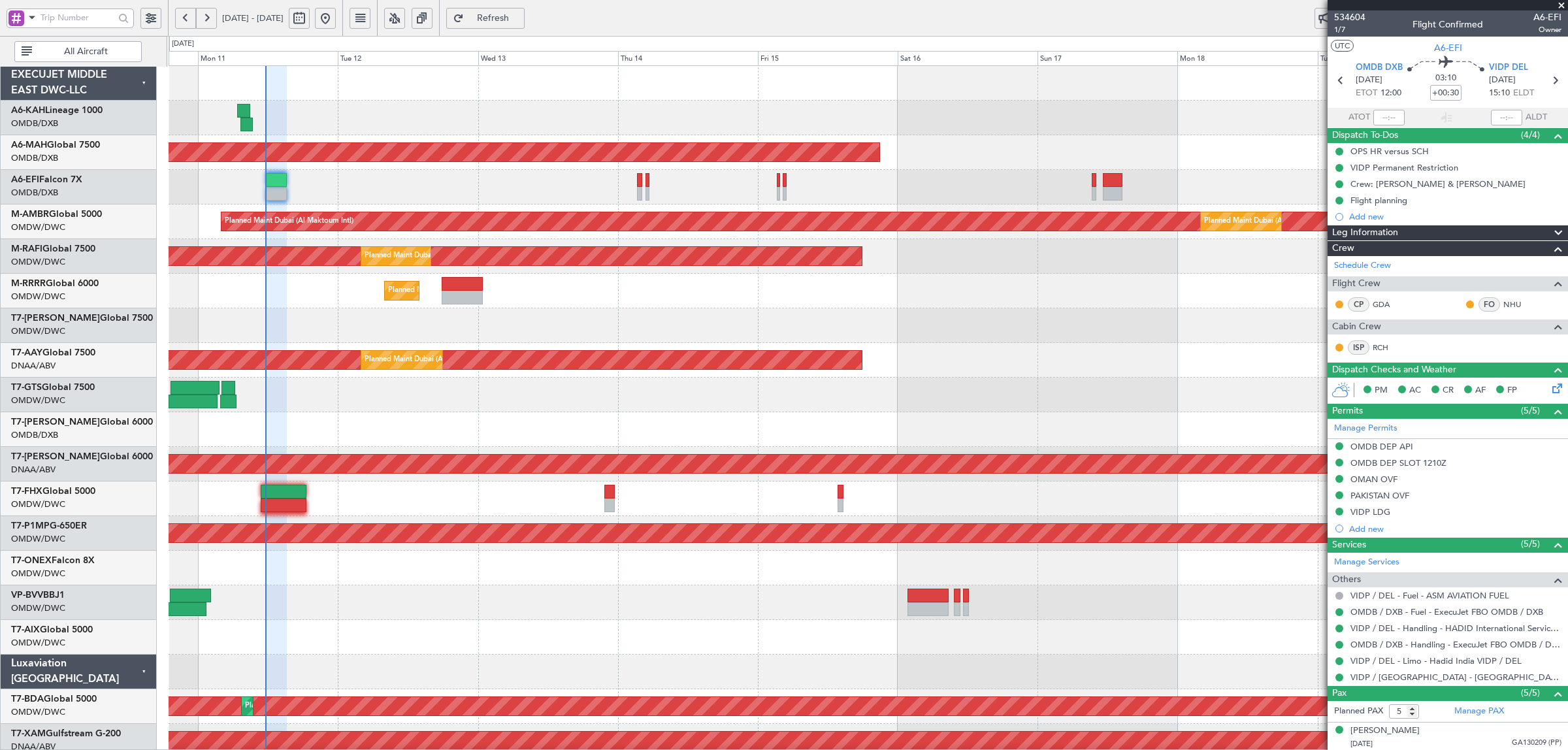
click at [315, 193] on div "Unplanned Maint [GEOGRAPHIC_DATA] ([GEOGRAPHIC_DATA] Intl)" at bounding box center [868, 187] width 1398 height 35
click at [301, 185] on div "Unplanned Maint [GEOGRAPHIC_DATA] ([GEOGRAPHIC_DATA] Intl)" at bounding box center [868, 187] width 1398 height 35
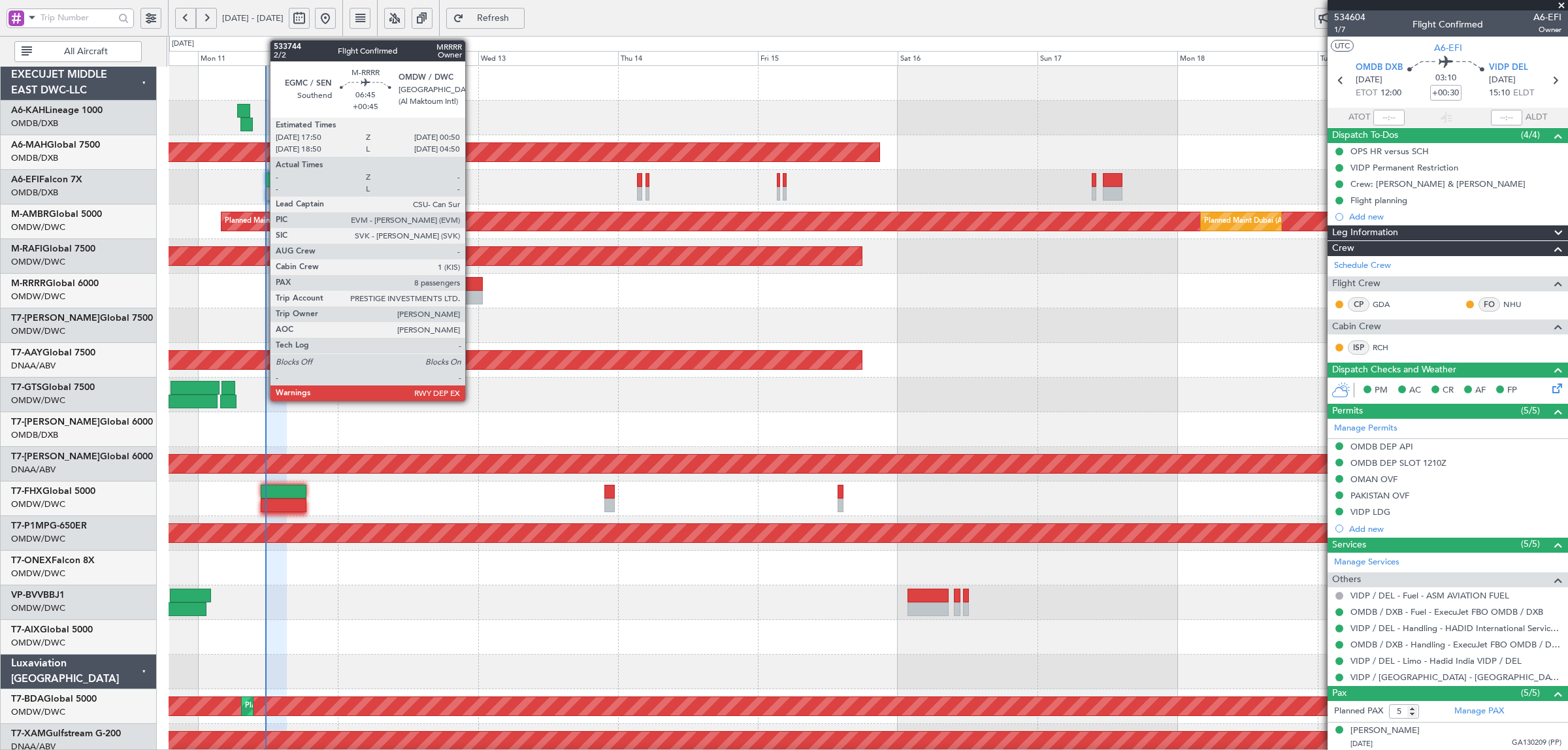
click at [472, 294] on div at bounding box center [462, 297] width 41 height 13
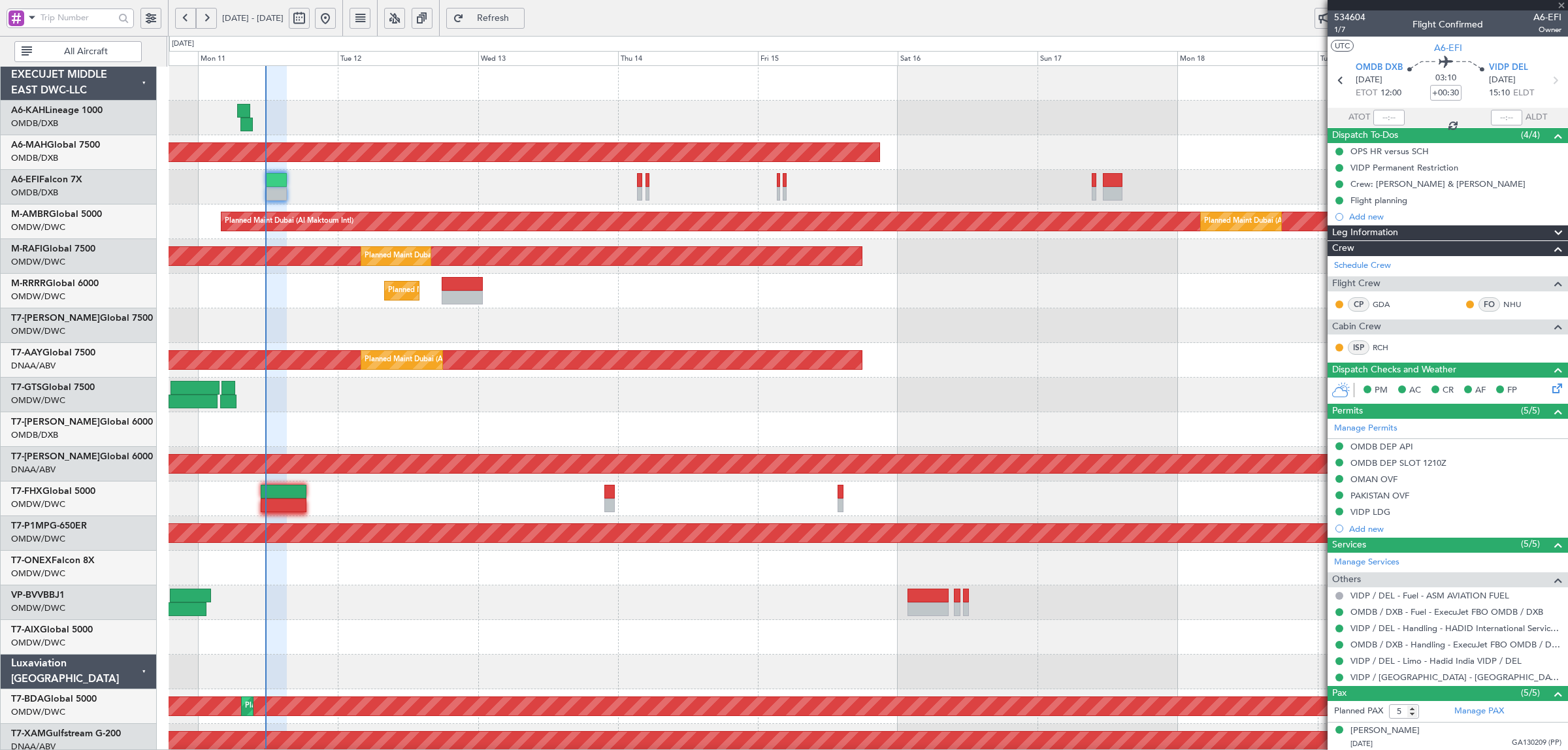
type input "+00:45"
type input "8"
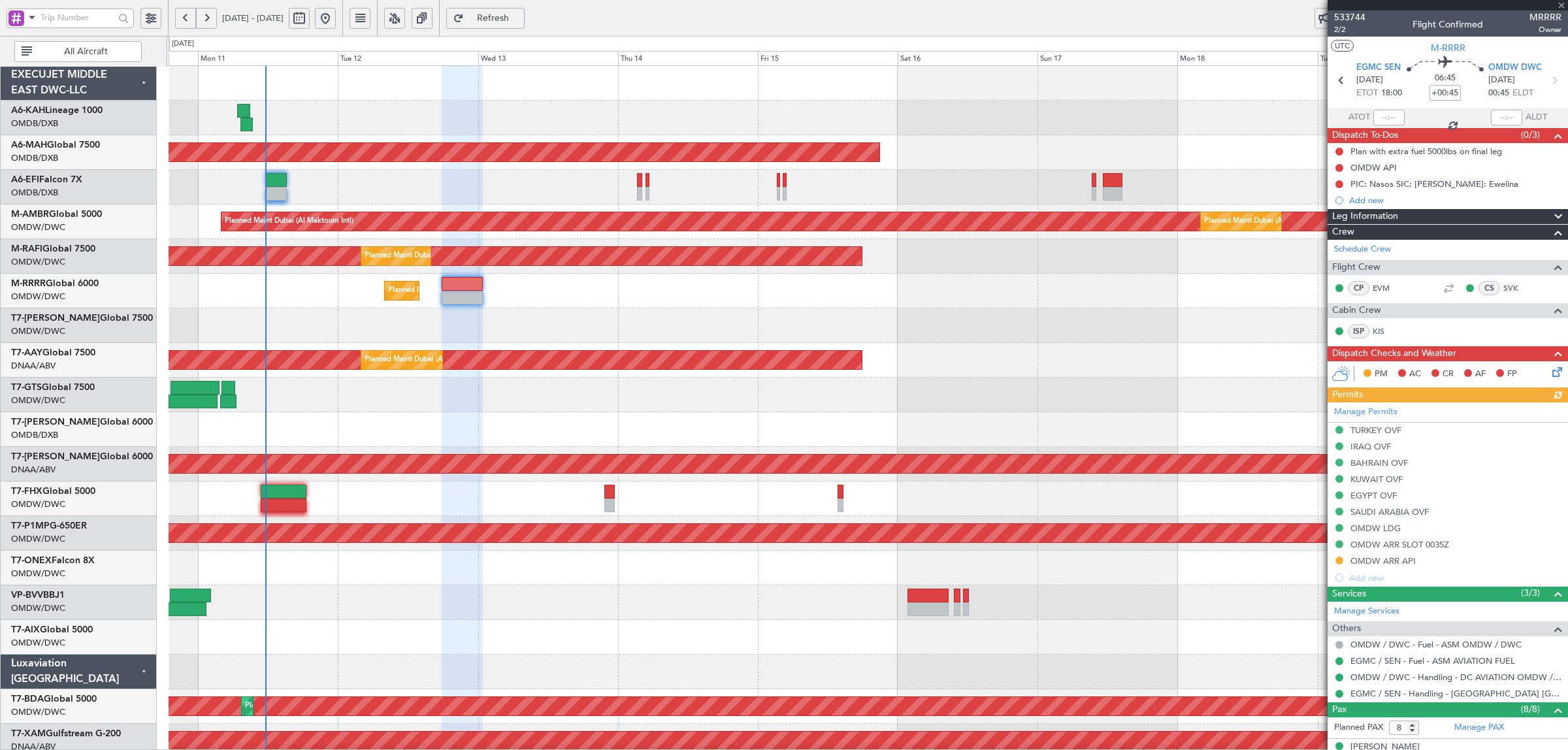
click at [294, 188] on div "Unplanned Maint [GEOGRAPHIC_DATA] ([GEOGRAPHIC_DATA] Intl)" at bounding box center [868, 187] width 1398 height 35
click at [296, 188] on div "Unplanned Maint [GEOGRAPHIC_DATA] ([GEOGRAPHIC_DATA] Intl)" at bounding box center [868, 187] width 1398 height 35
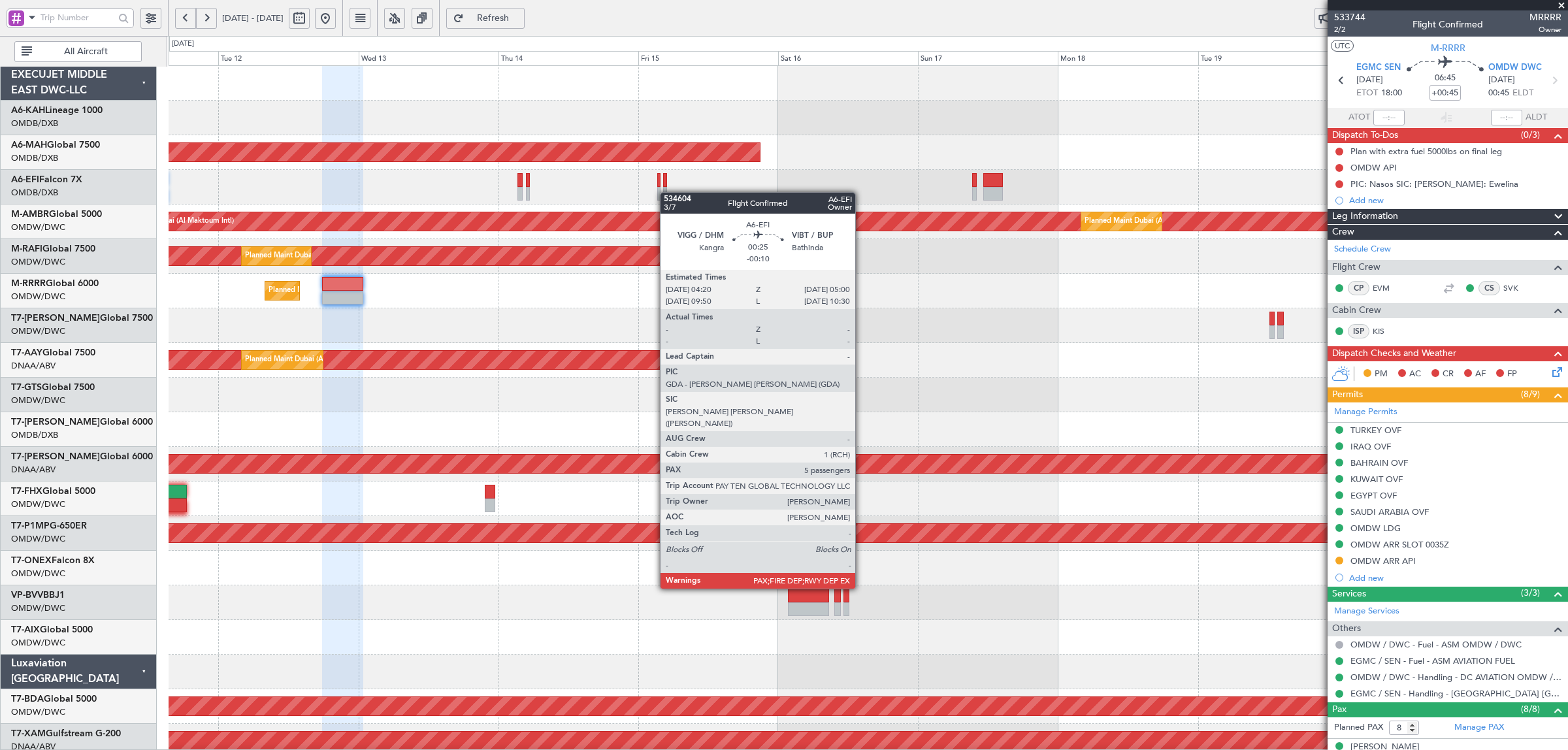
click at [663, 193] on div at bounding box center [664, 193] width 4 height 13
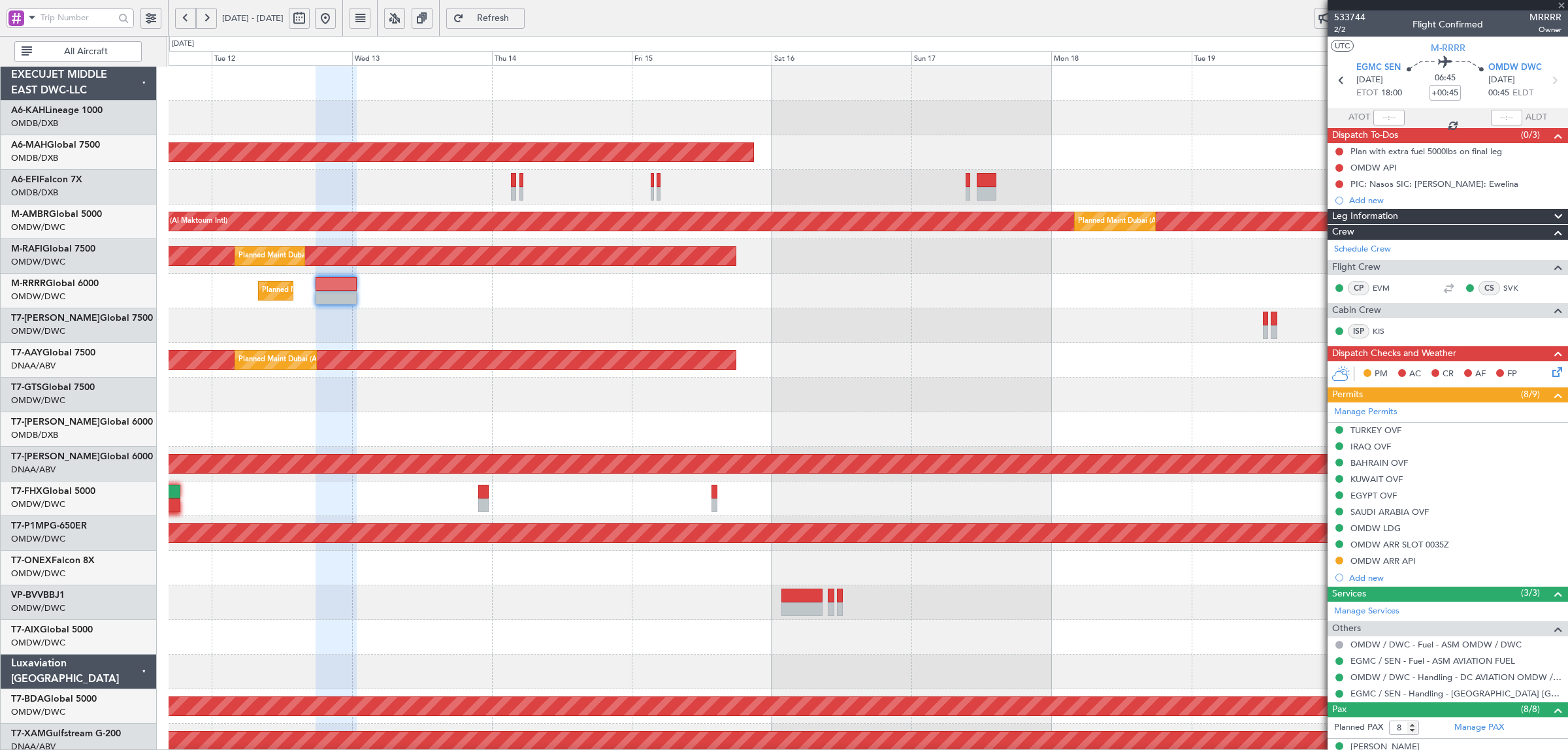
click at [661, 189] on div at bounding box center [658, 193] width 4 height 13
type input "-00:10"
type input "5"
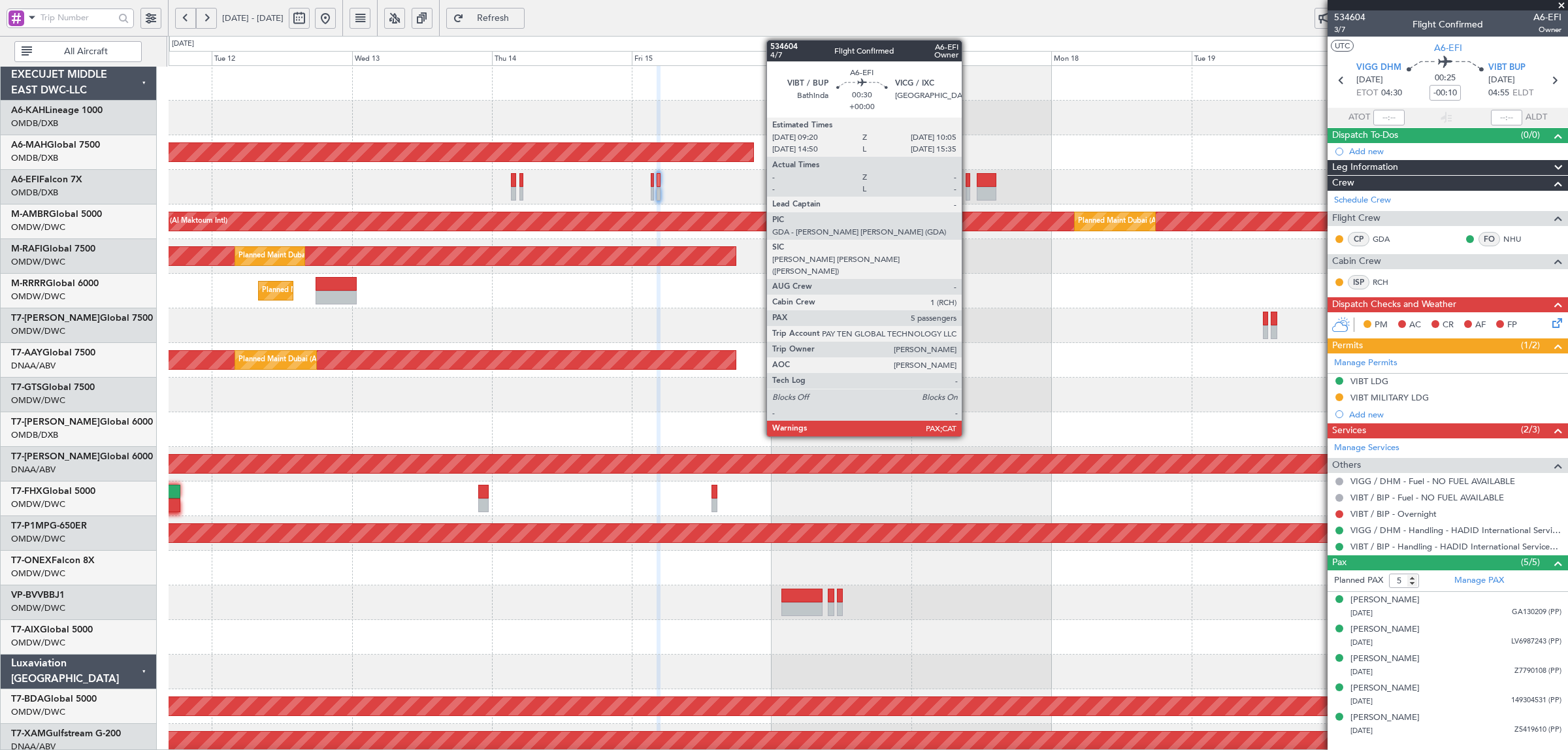
click at [968, 195] on div at bounding box center [968, 193] width 5 height 13
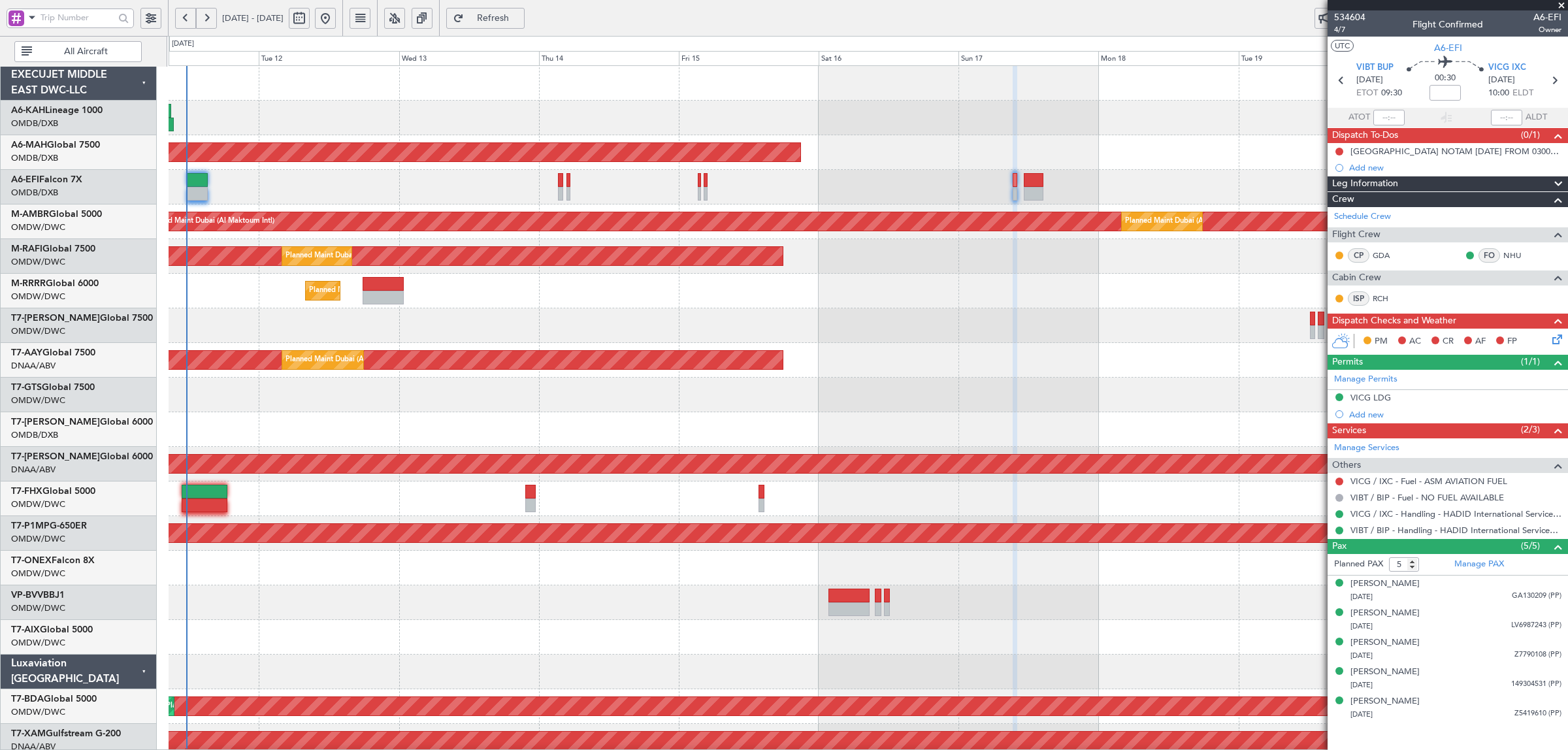
click at [919, 203] on div "Unplanned Maint [GEOGRAPHIC_DATA] ([GEOGRAPHIC_DATA] Intl)" at bounding box center [868, 187] width 1398 height 35
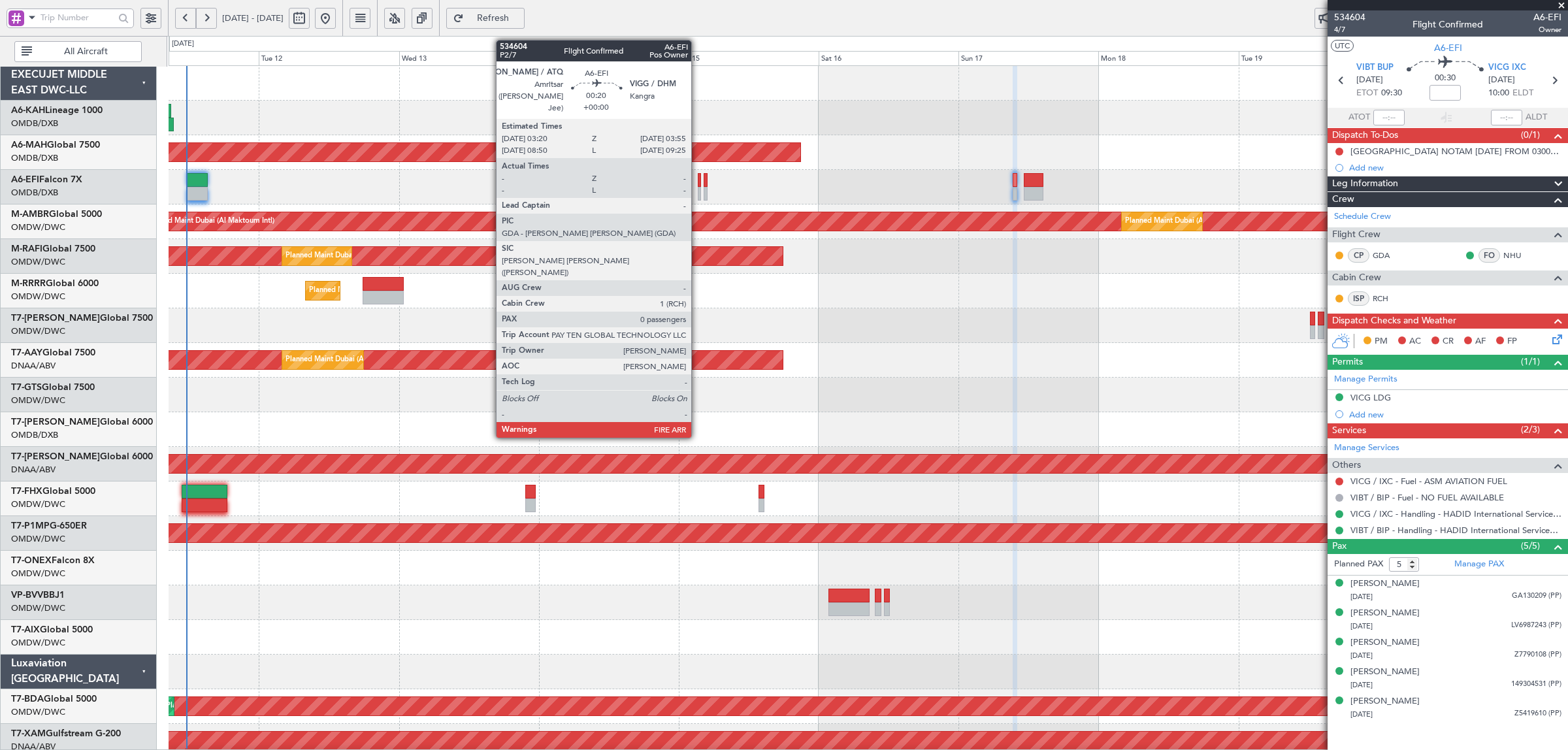
click at [698, 193] on div at bounding box center [699, 193] width 4 height 13
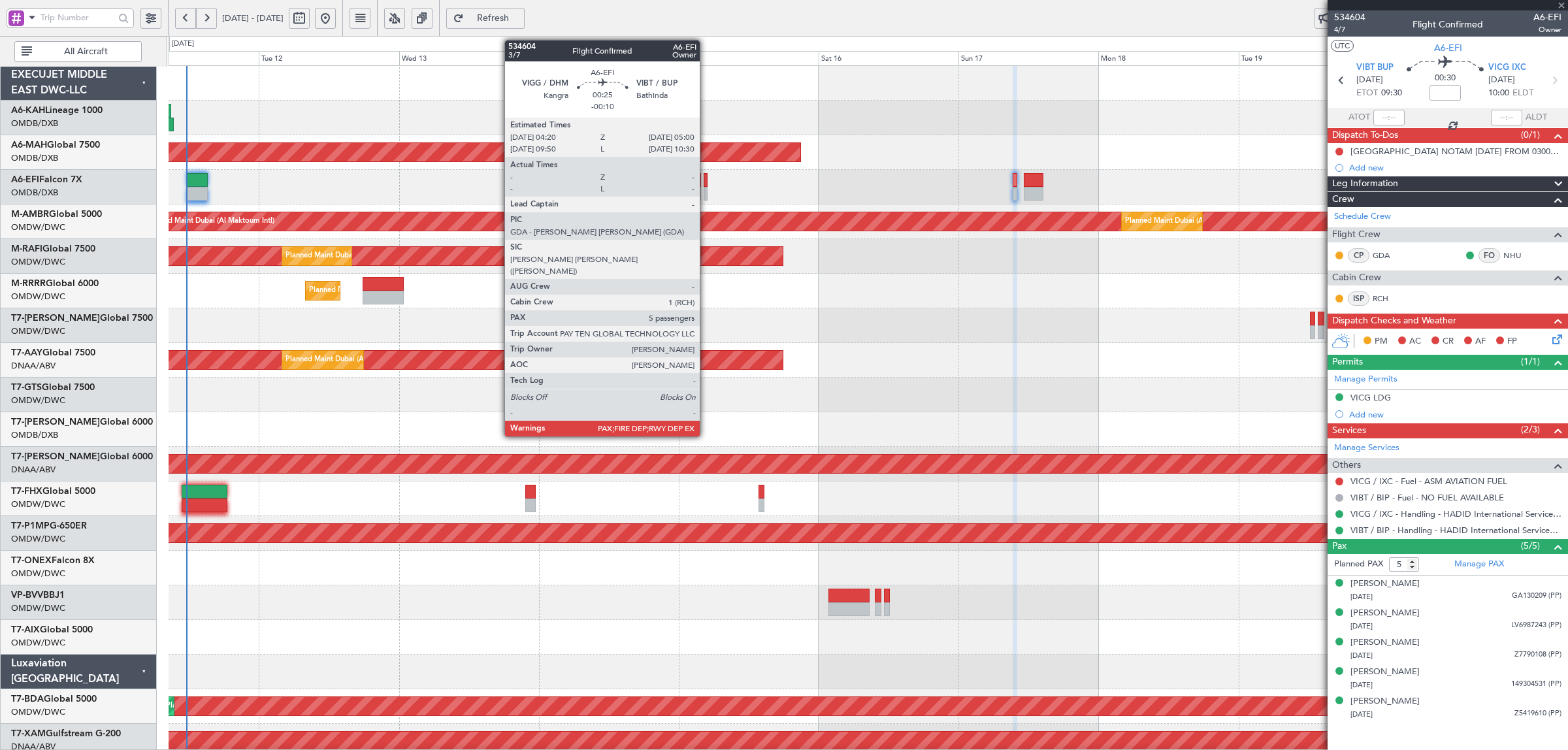
type input "0"
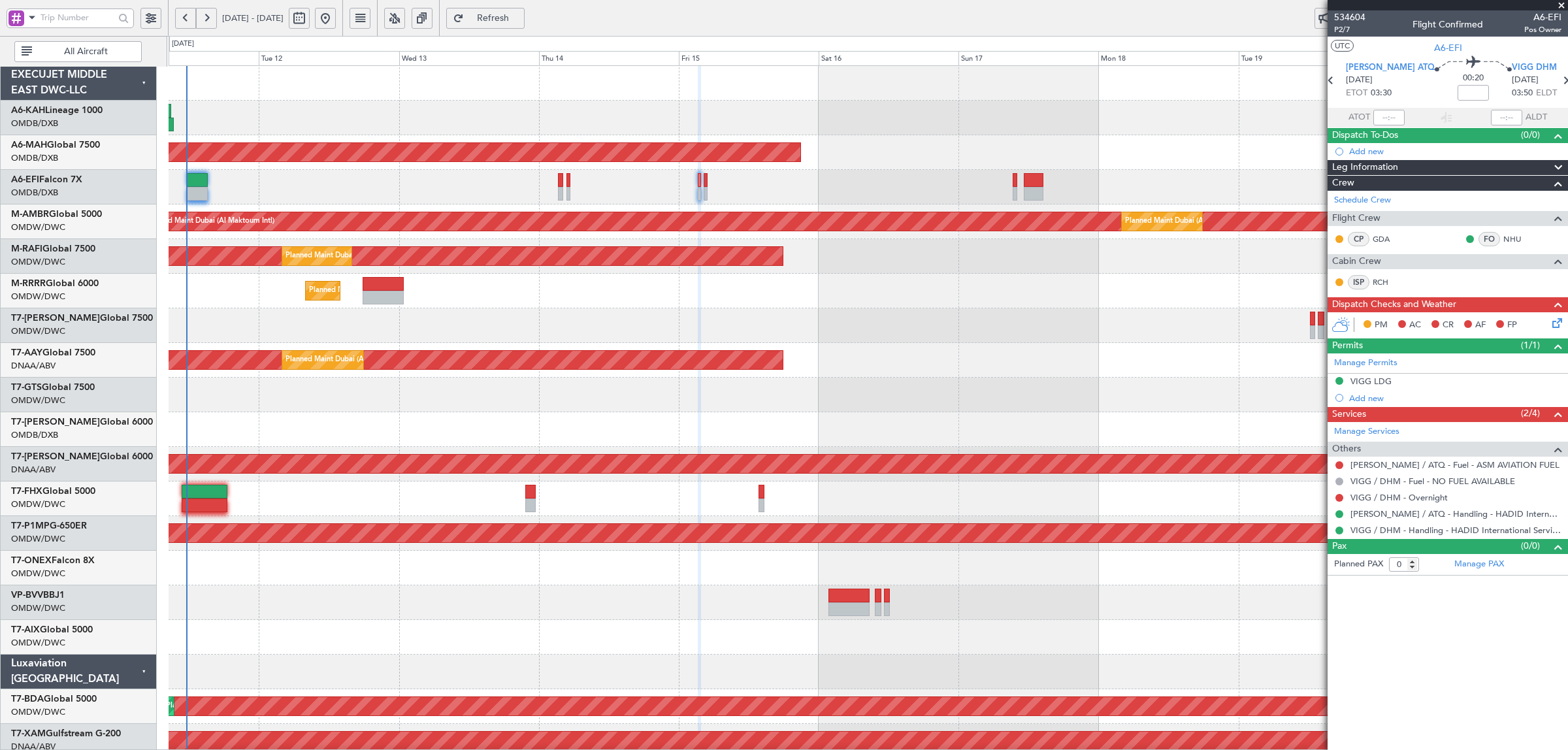
click at [945, 186] on div "Unplanned Maint [GEOGRAPHIC_DATA] ([GEOGRAPHIC_DATA] Intl)" at bounding box center [868, 187] width 1398 height 35
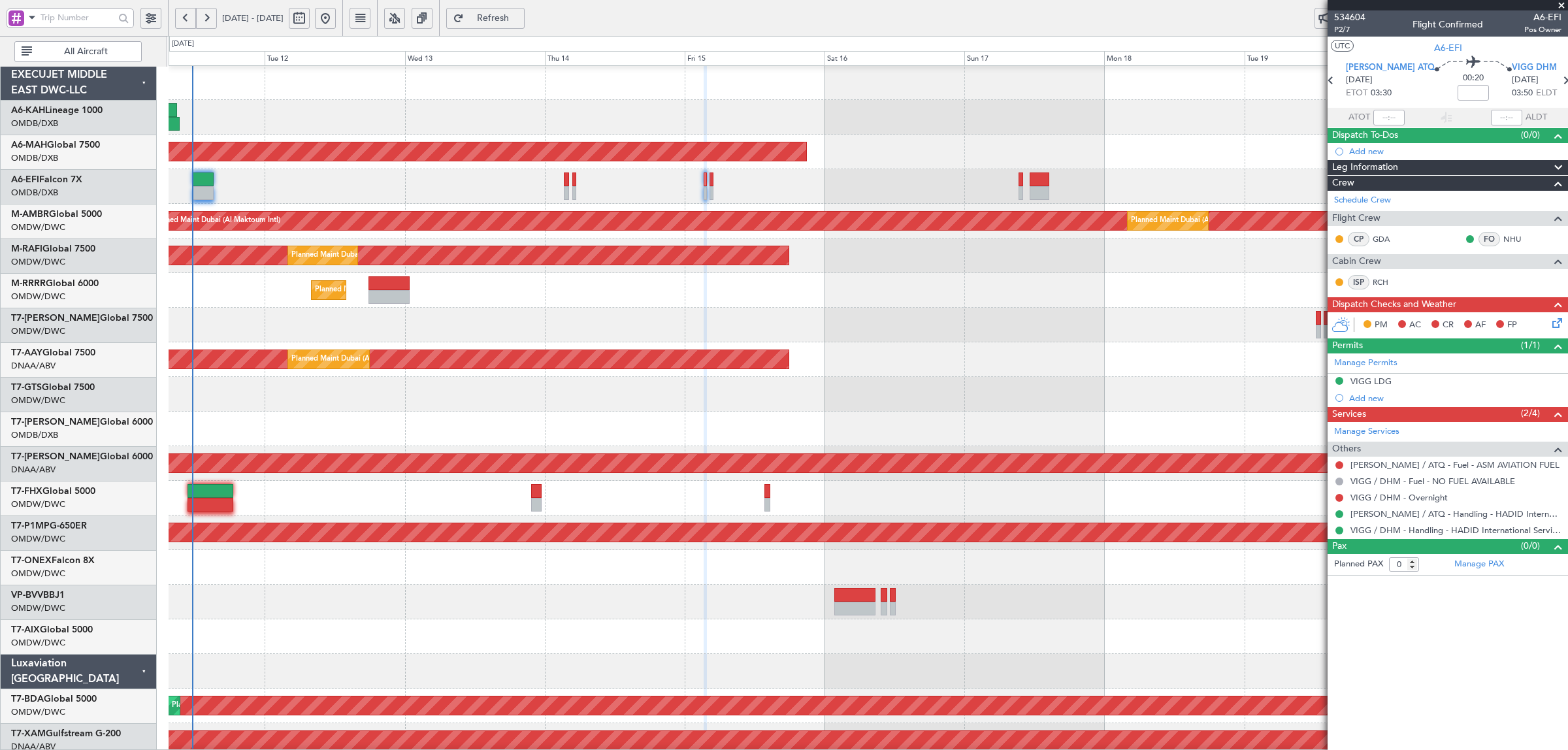
scroll to position [1, 0]
click at [716, 192] on div "Unplanned Maint [GEOGRAPHIC_DATA] ([GEOGRAPHIC_DATA] Intl)" at bounding box center [868, 186] width 1398 height 35
click at [730, 192] on div "Unplanned Maint [GEOGRAPHIC_DATA] ([GEOGRAPHIC_DATA] Intl)" at bounding box center [868, 186] width 1398 height 35
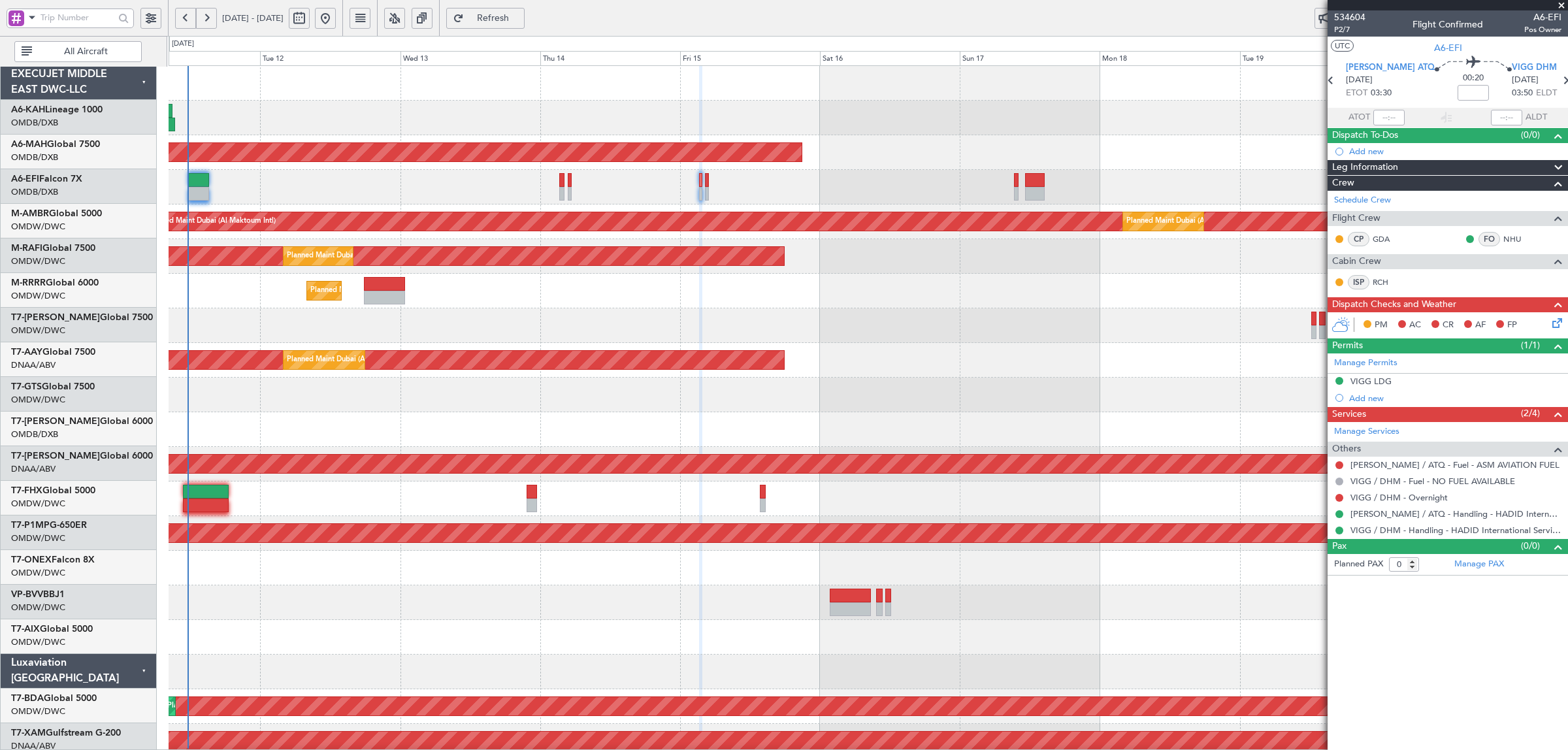
scroll to position [0, 0]
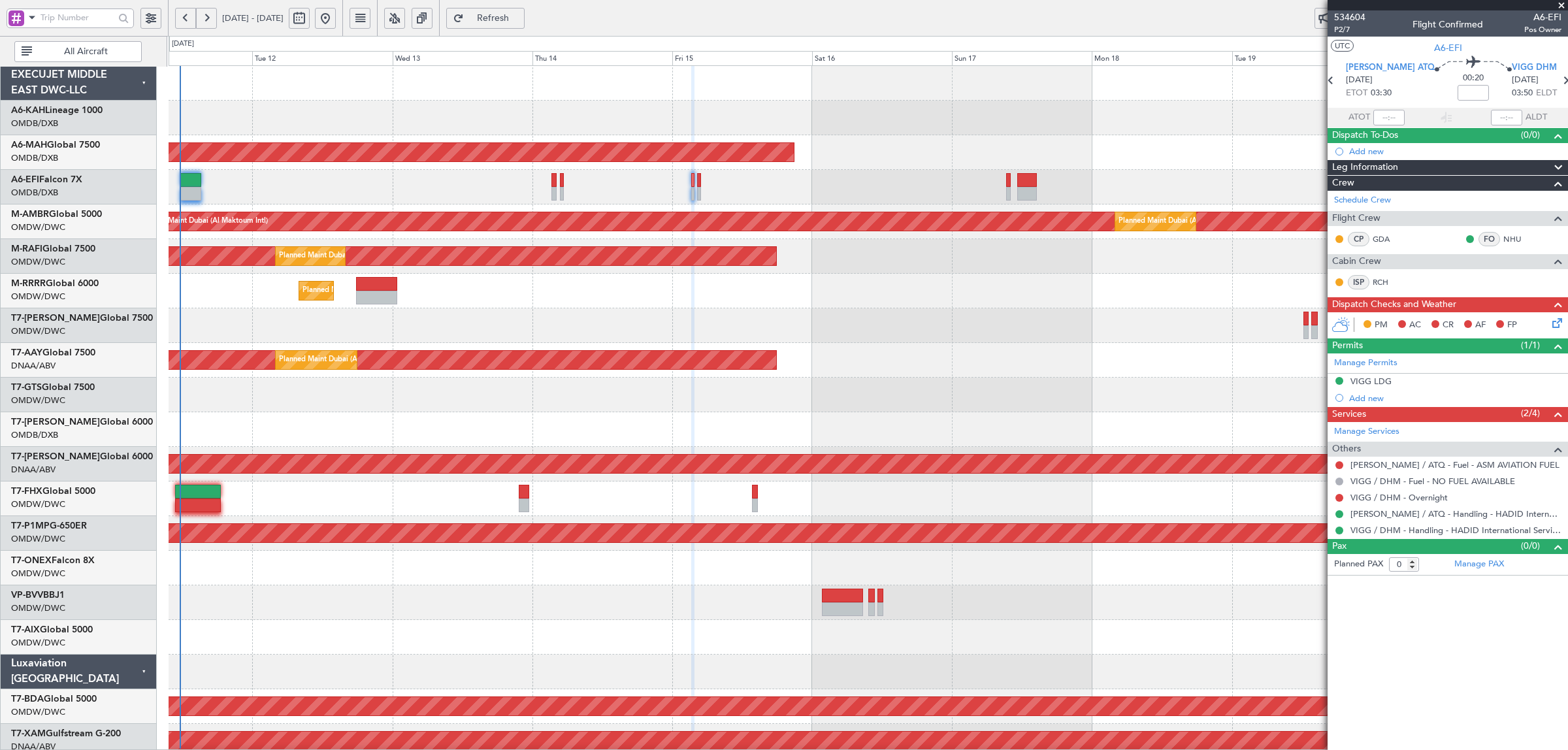
click at [730, 200] on div "Unplanned Maint [GEOGRAPHIC_DATA] ([GEOGRAPHIC_DATA] Intl)" at bounding box center [868, 187] width 1398 height 35
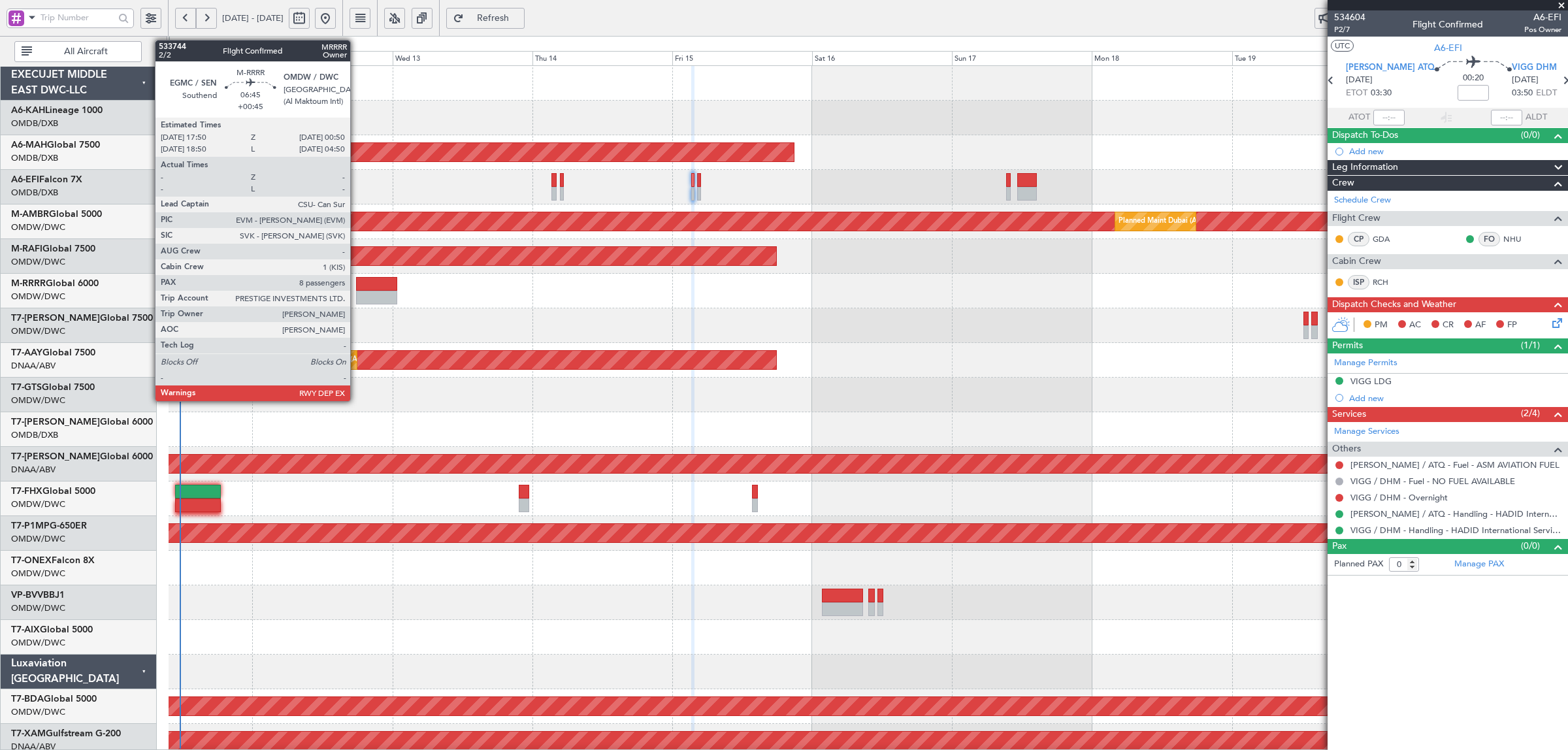
click at [357, 293] on div at bounding box center [376, 297] width 41 height 13
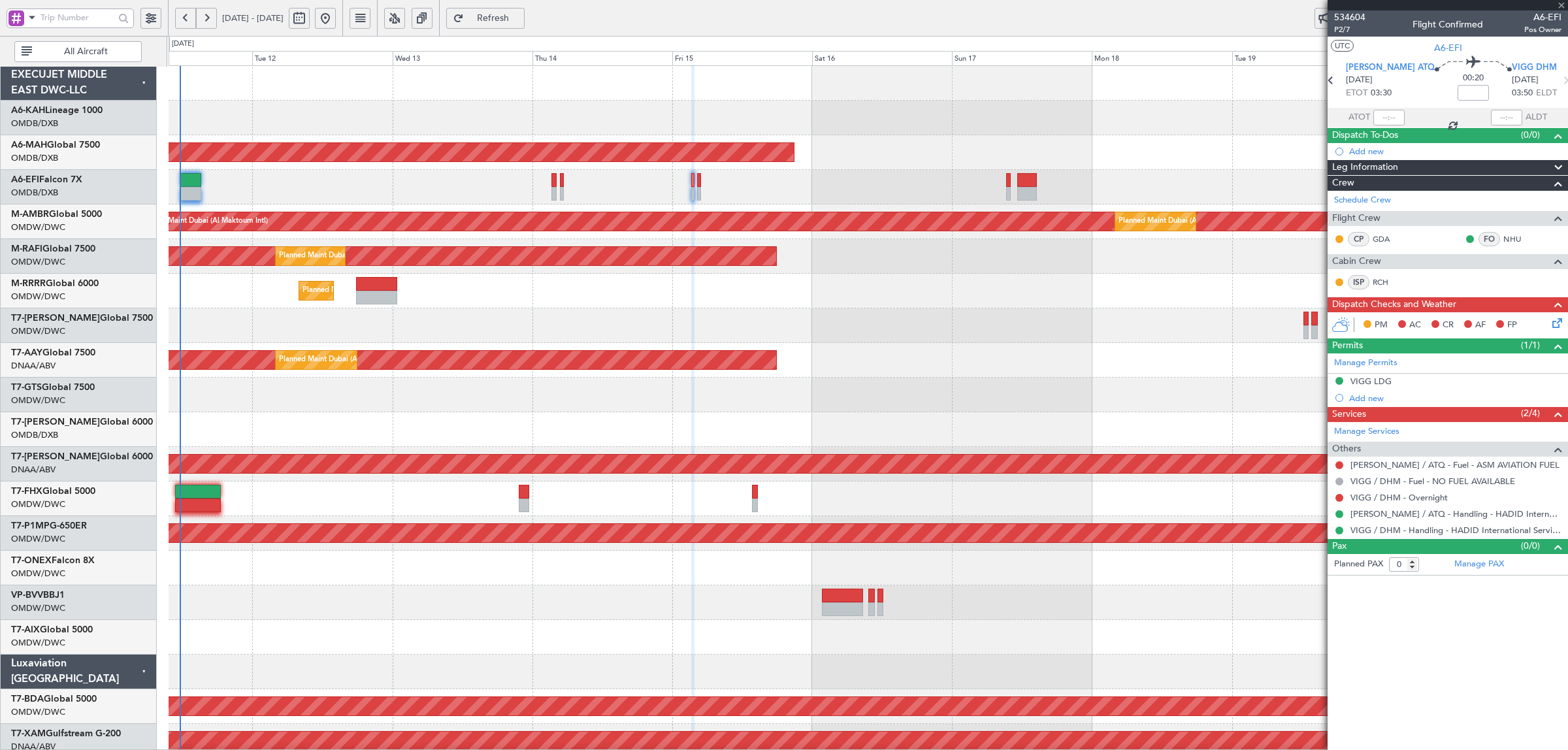
type input "+00:45"
type input "8"
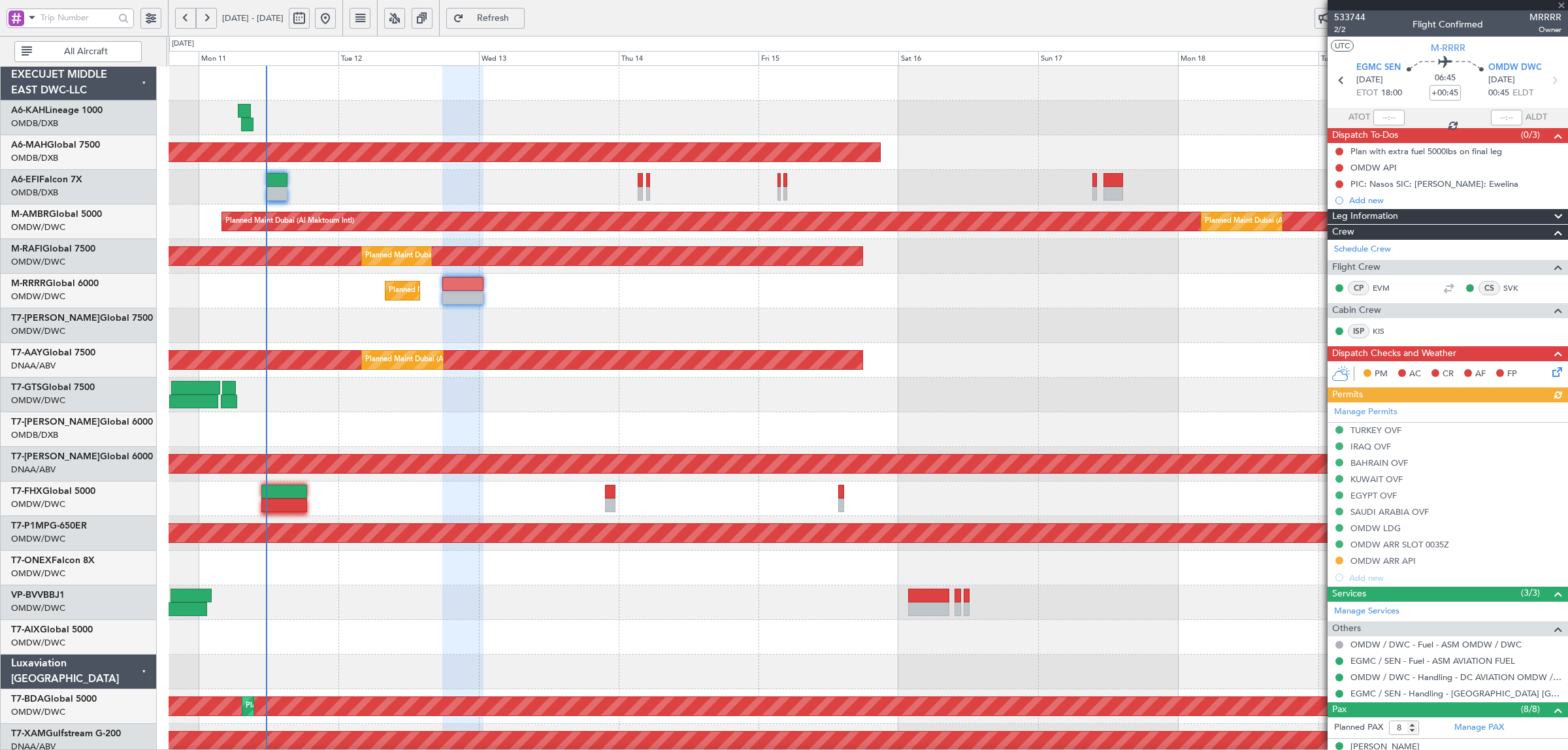
click at [428, 335] on div at bounding box center [868, 326] width 1398 height 35
click at [519, 306] on div "Planned Maint Southend" at bounding box center [868, 291] width 1398 height 35
click at [511, 316] on div at bounding box center [868, 326] width 1398 height 35
click at [526, 311] on div at bounding box center [868, 326] width 1398 height 35
click at [502, 302] on div "Planned Maint Southend" at bounding box center [868, 291] width 1398 height 35
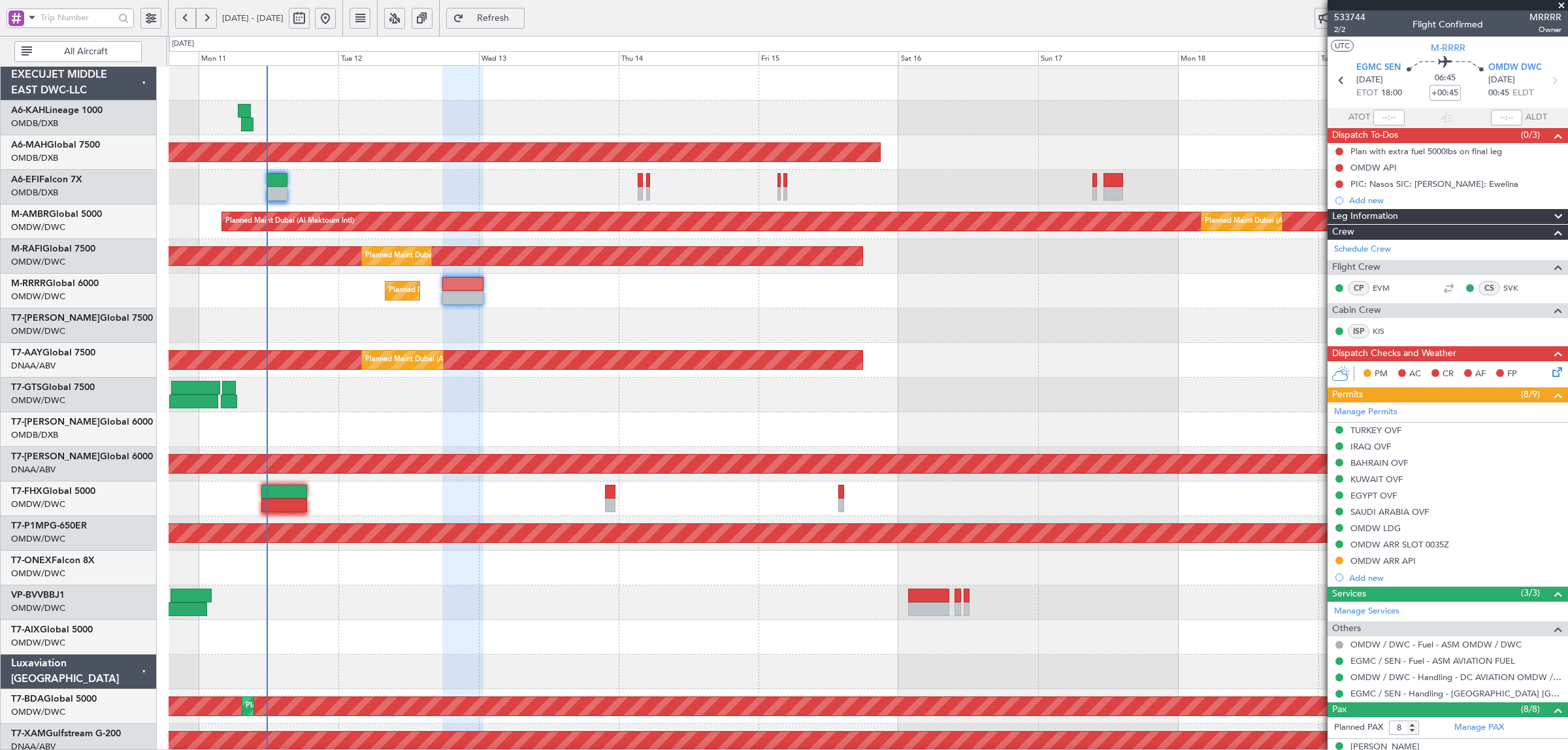
click at [515, 302] on div "Planned Maint Southend" at bounding box center [868, 291] width 1398 height 35
click at [498, 317] on div at bounding box center [868, 326] width 1398 height 35
click at [316, 332] on div at bounding box center [868, 326] width 1398 height 35
click at [285, 332] on div at bounding box center [868, 326] width 1398 height 35
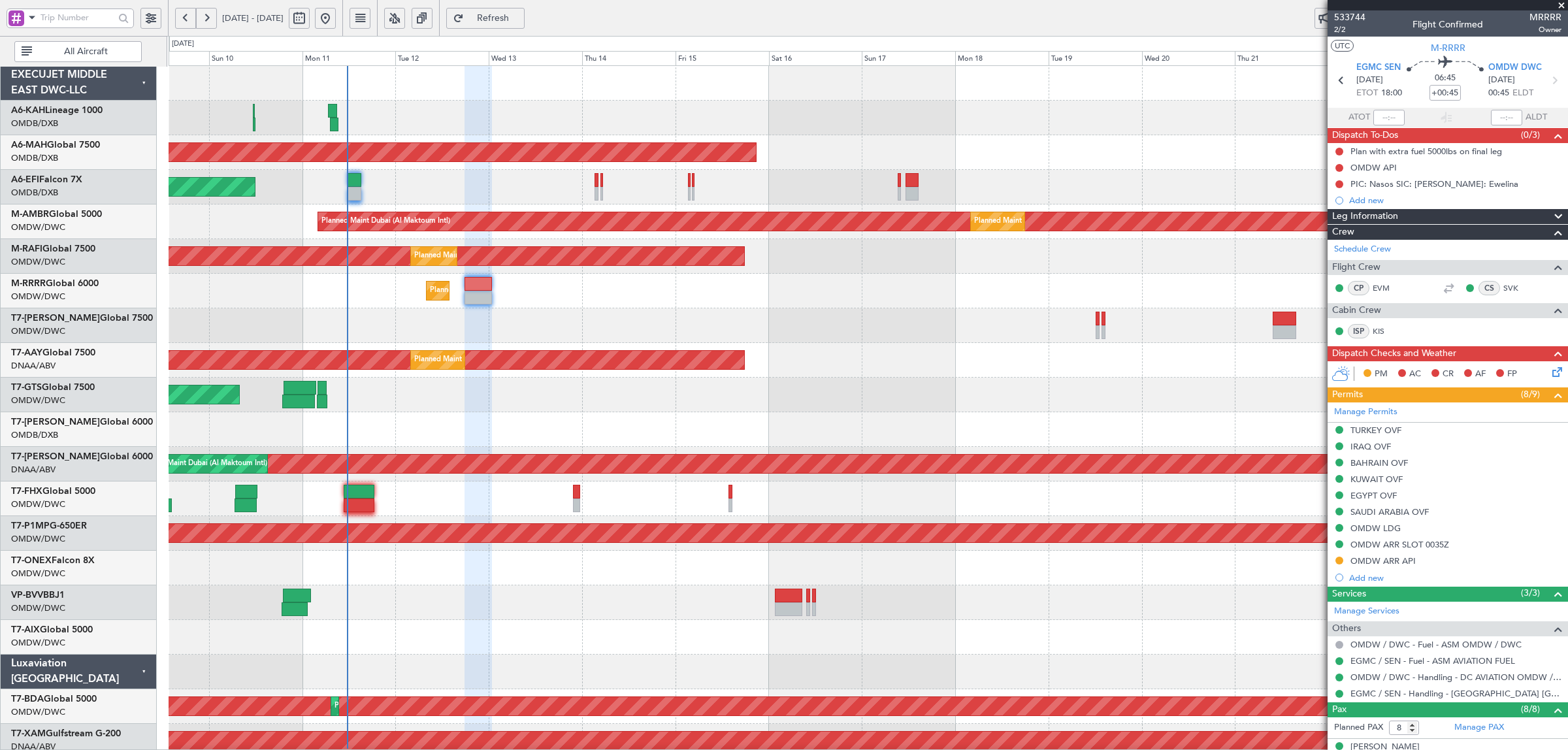
click at [511, 337] on div at bounding box center [868, 326] width 1398 height 35
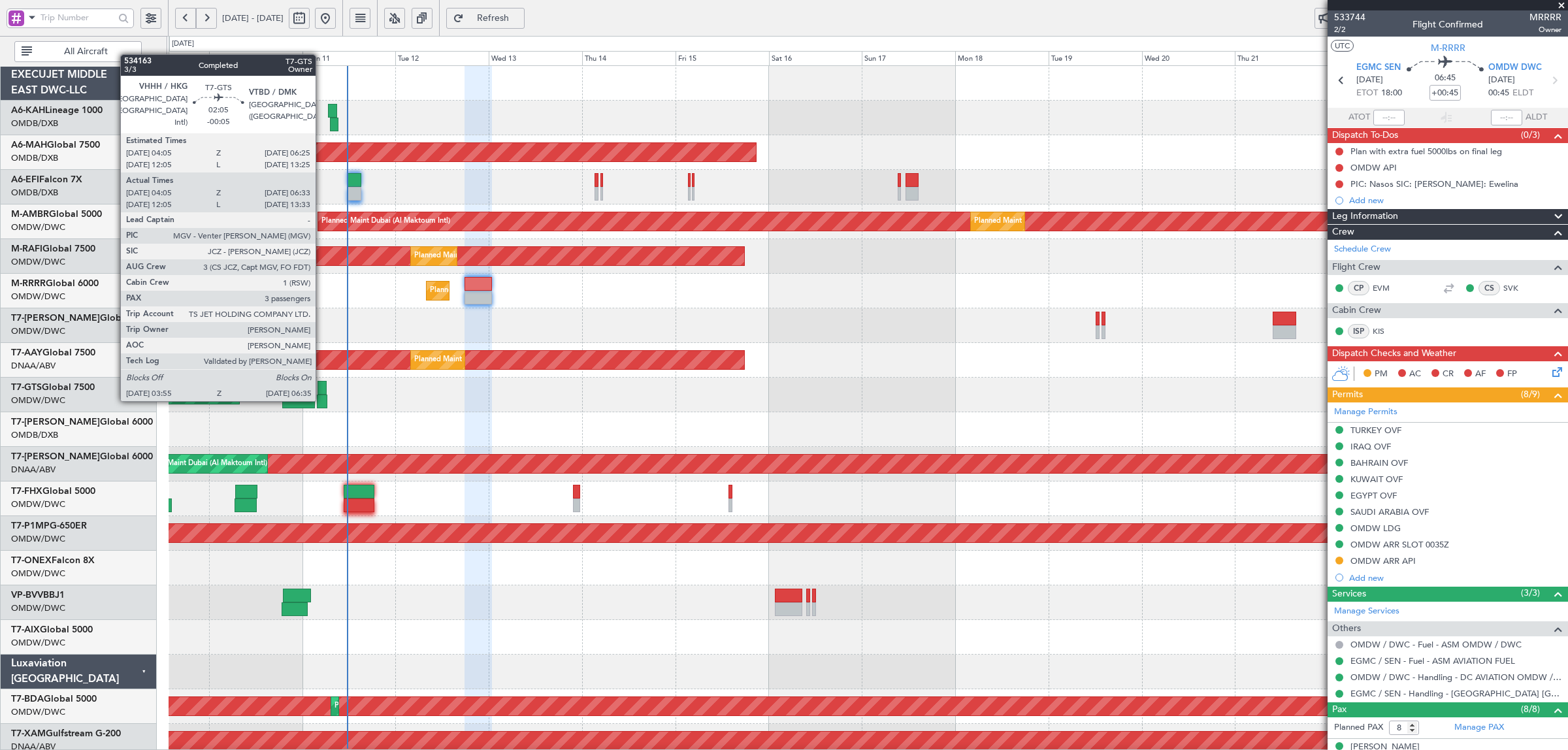
click at [322, 400] on div at bounding box center [322, 401] width 10 height 13
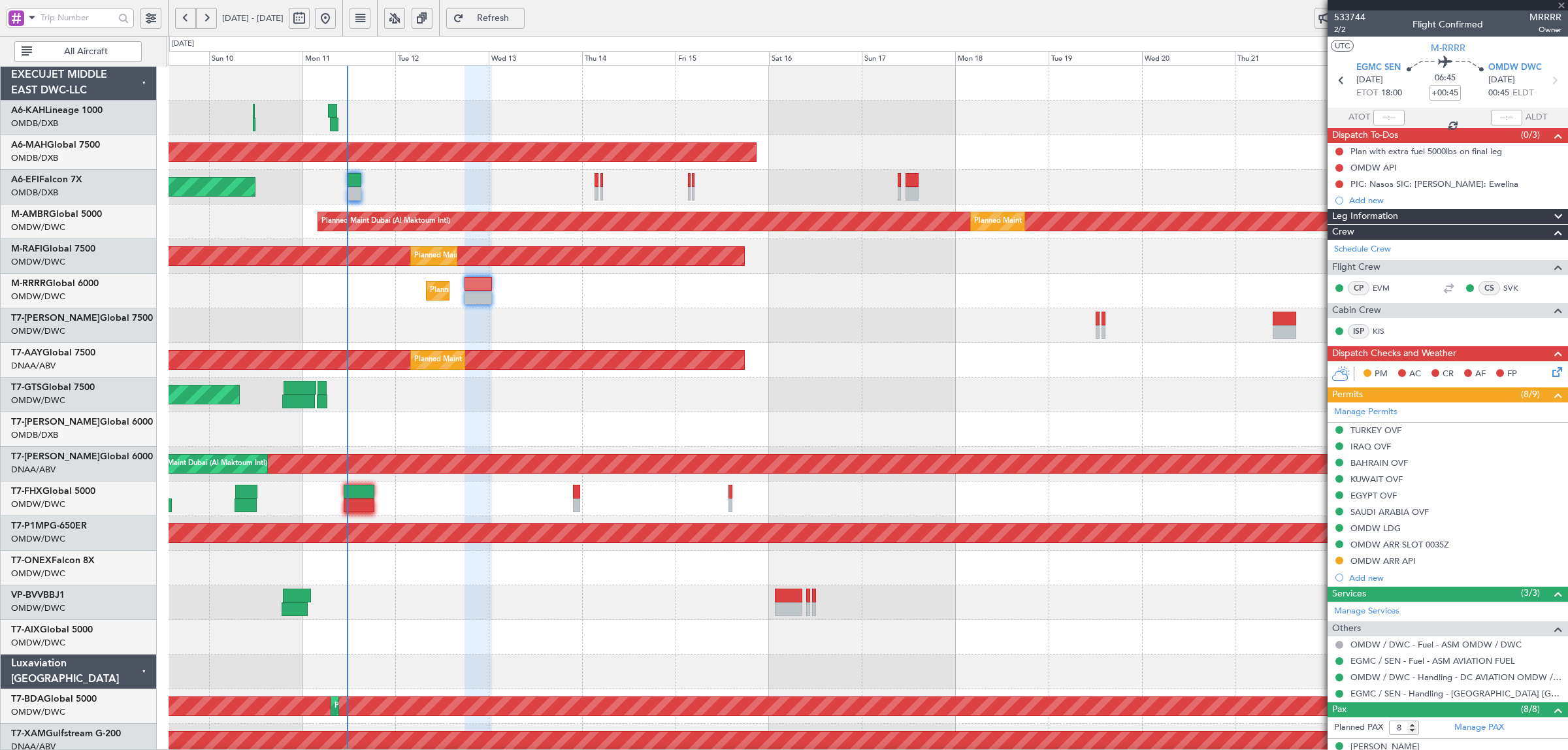
type input "-00:05"
type input "04:15"
type input "06:28"
type input "3"
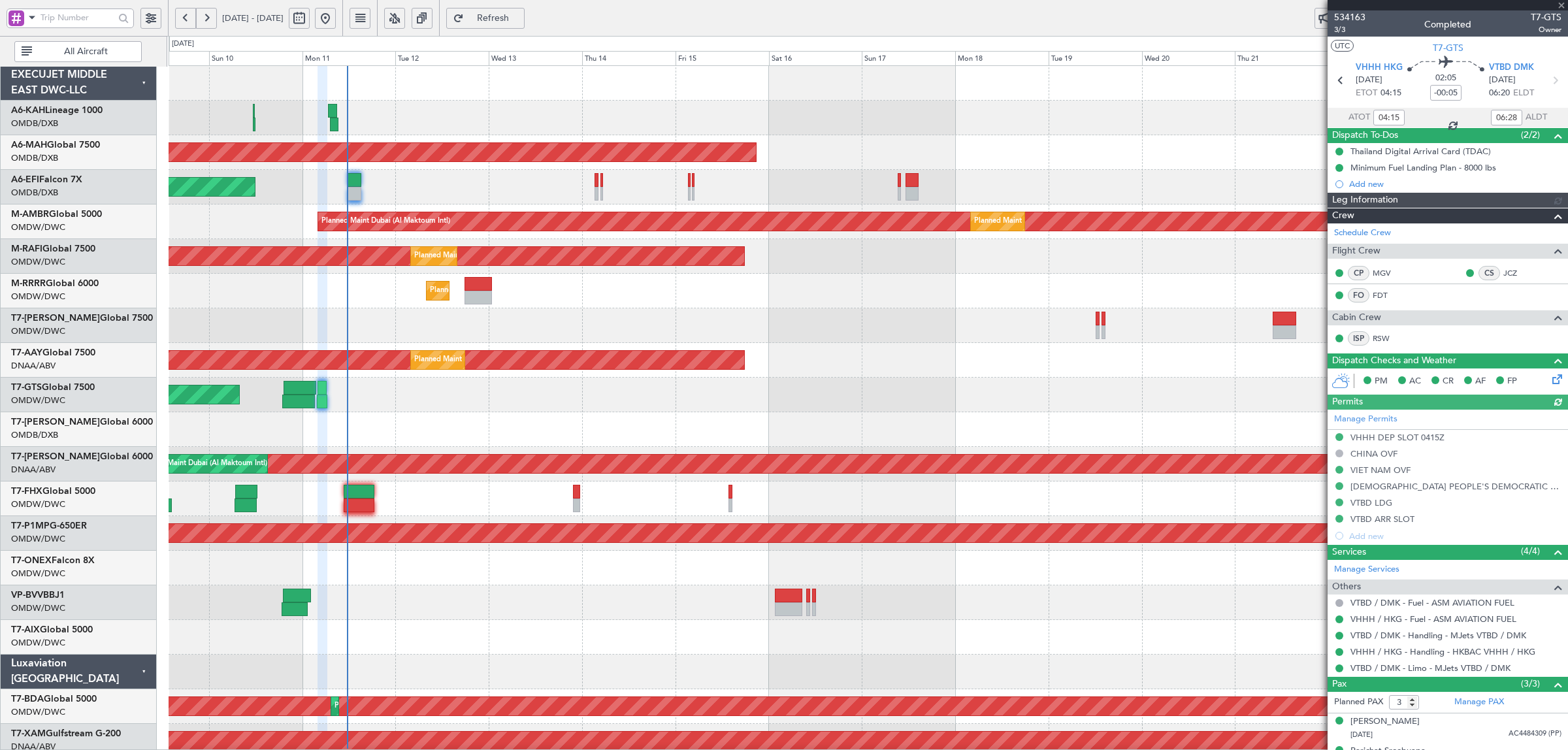
type input "[PERSON_NAME] ([PERSON_NAME])"
type input "6958"
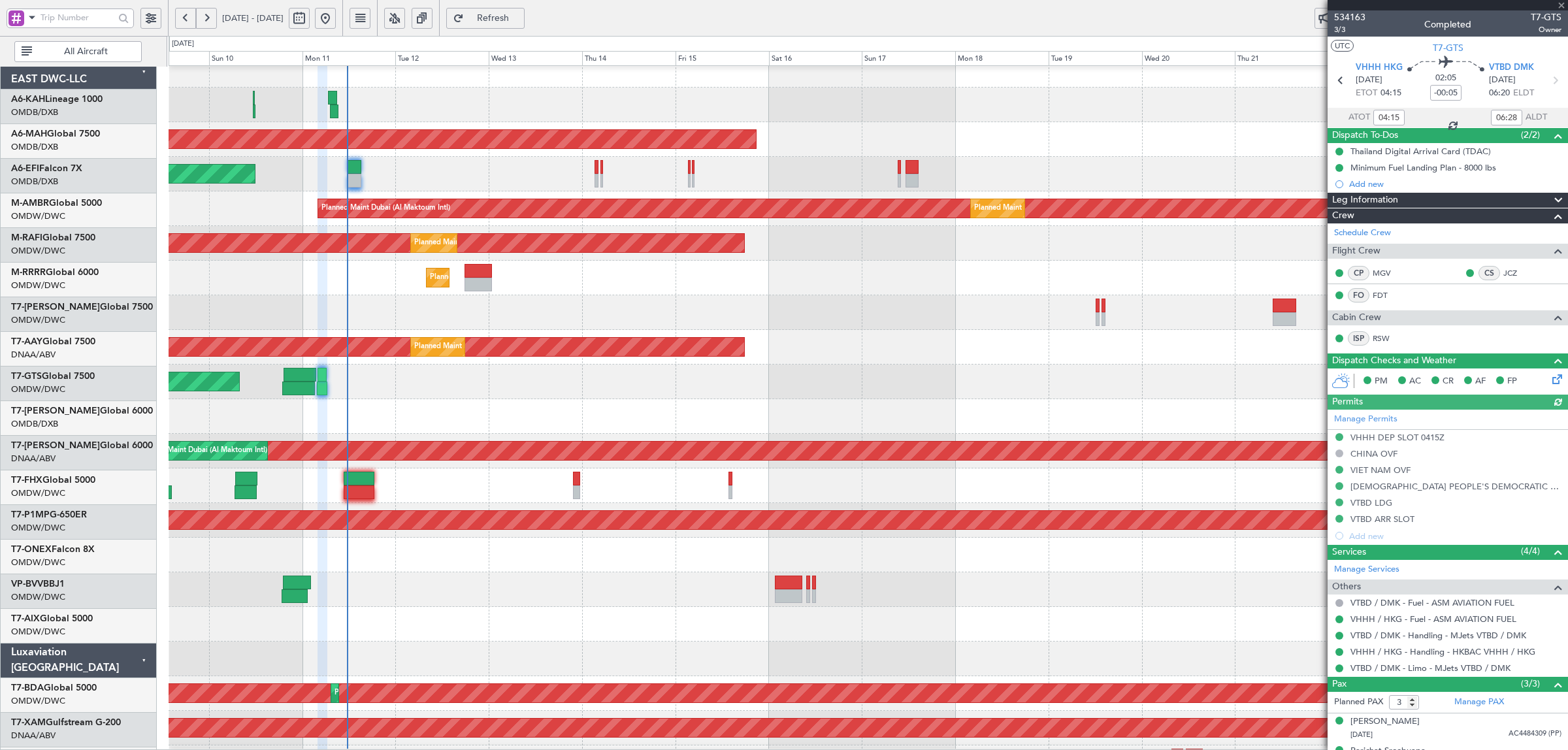
scroll to position [13, 0]
click at [376, 409] on div "AOG Maint [GEOGRAPHIC_DATA] (Dubai Intl)" at bounding box center [868, 417] width 1398 height 35
click at [396, 416] on div "AOG Maint [GEOGRAPHIC_DATA] (Dubai Intl)" at bounding box center [868, 417] width 1398 height 35
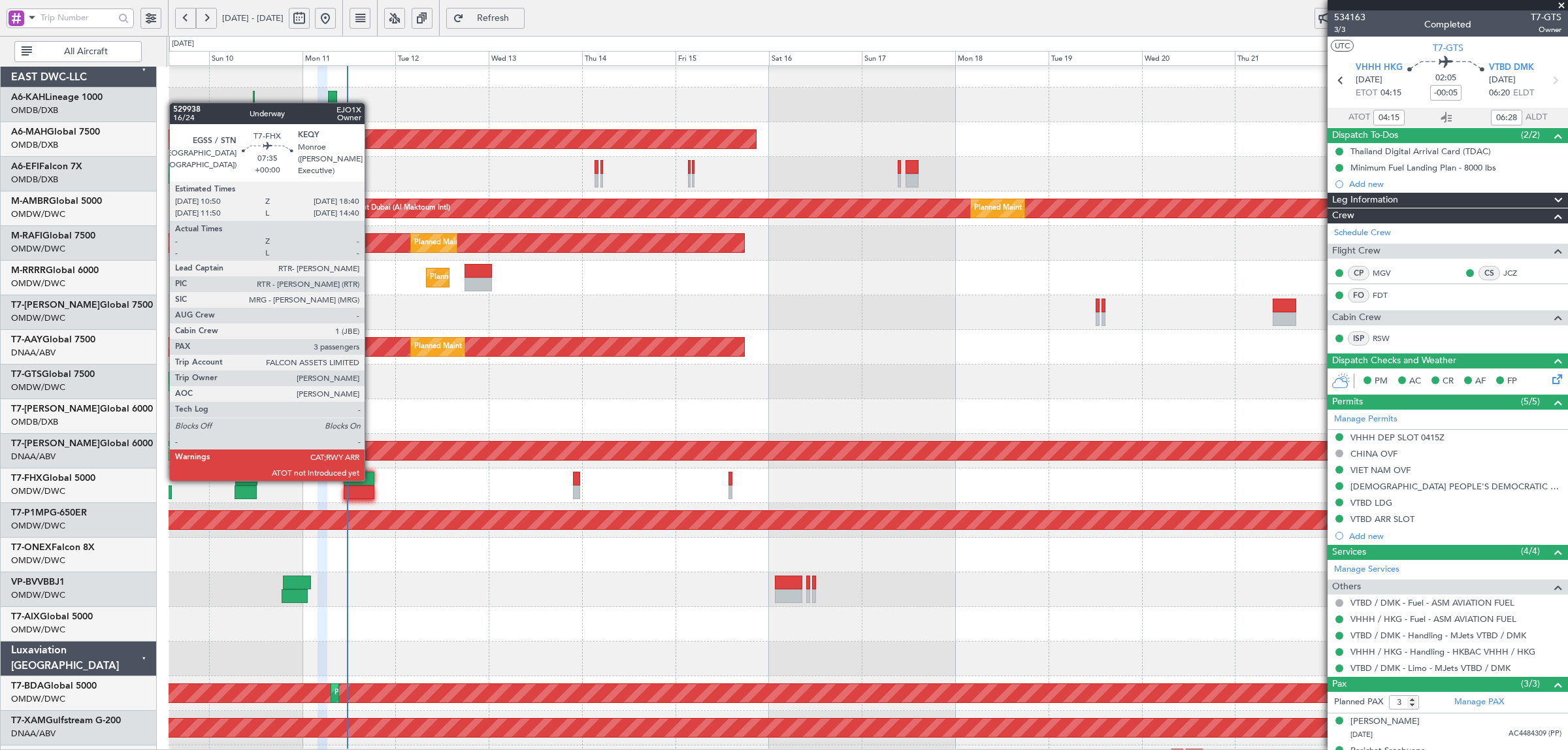
click at [371, 491] on div at bounding box center [358, 492] width 31 height 13
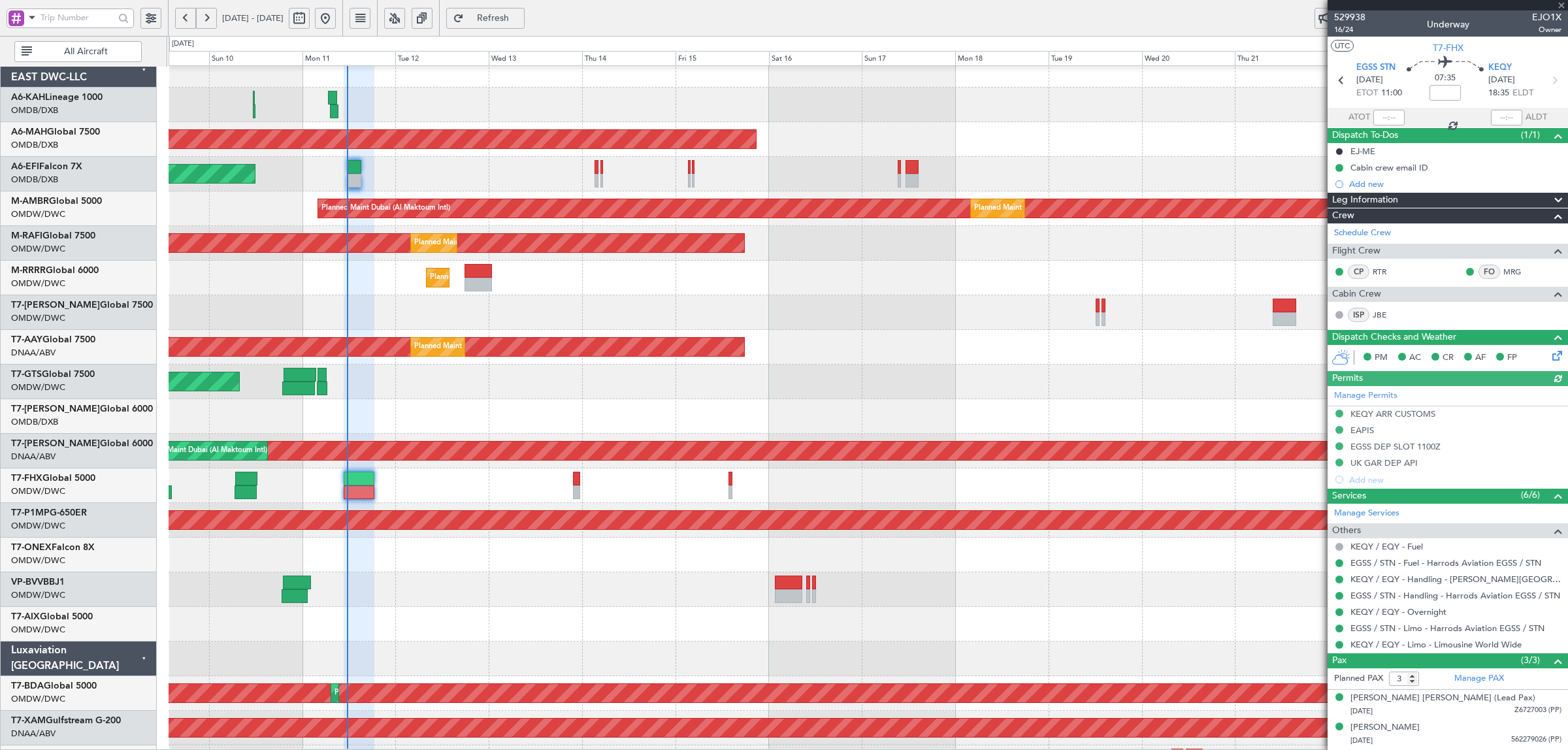
type input "[PERSON_NAME] (SYS)"
type input "7003"
click at [376, 488] on div at bounding box center [868, 486] width 1398 height 35
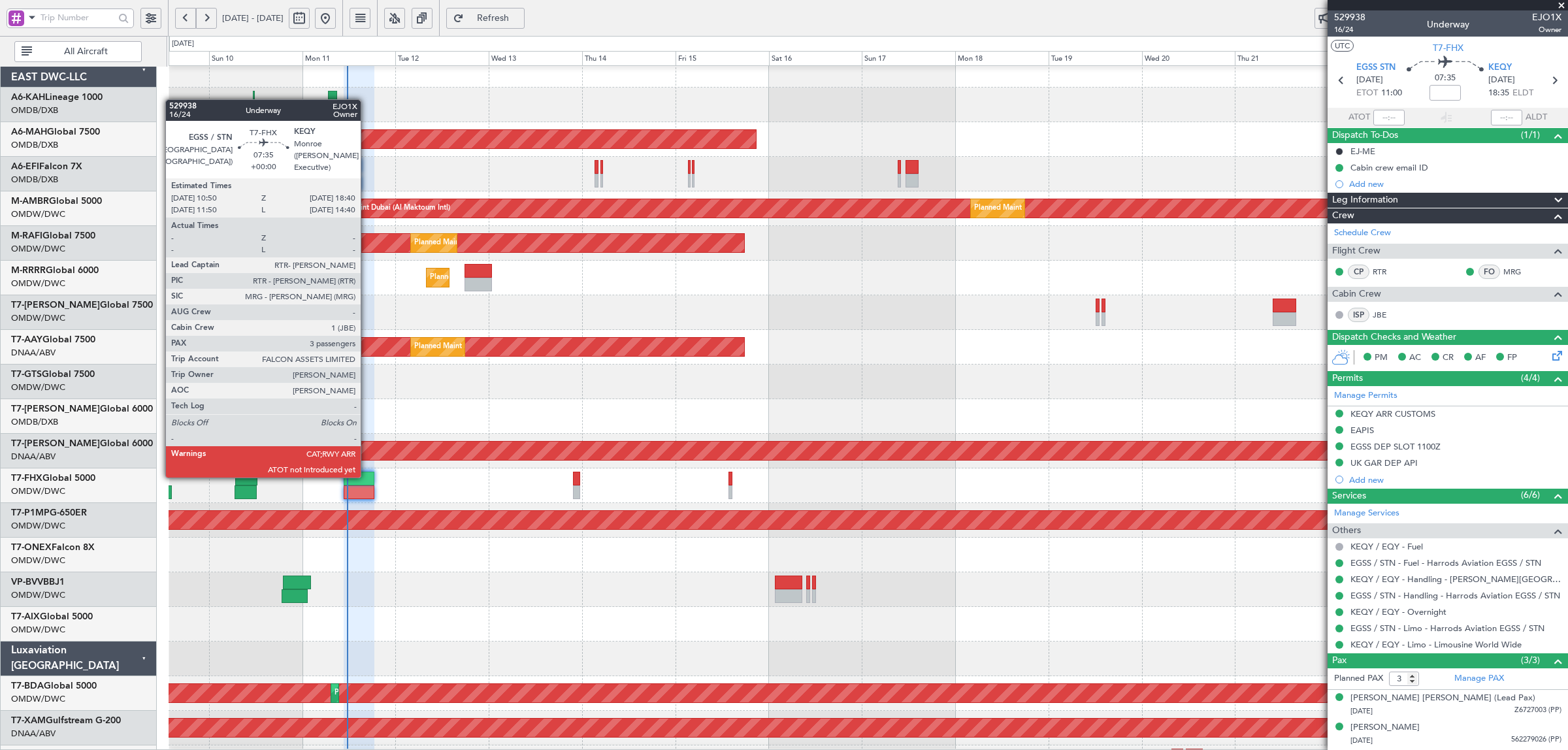
click at [367, 488] on div at bounding box center [358, 492] width 31 height 13
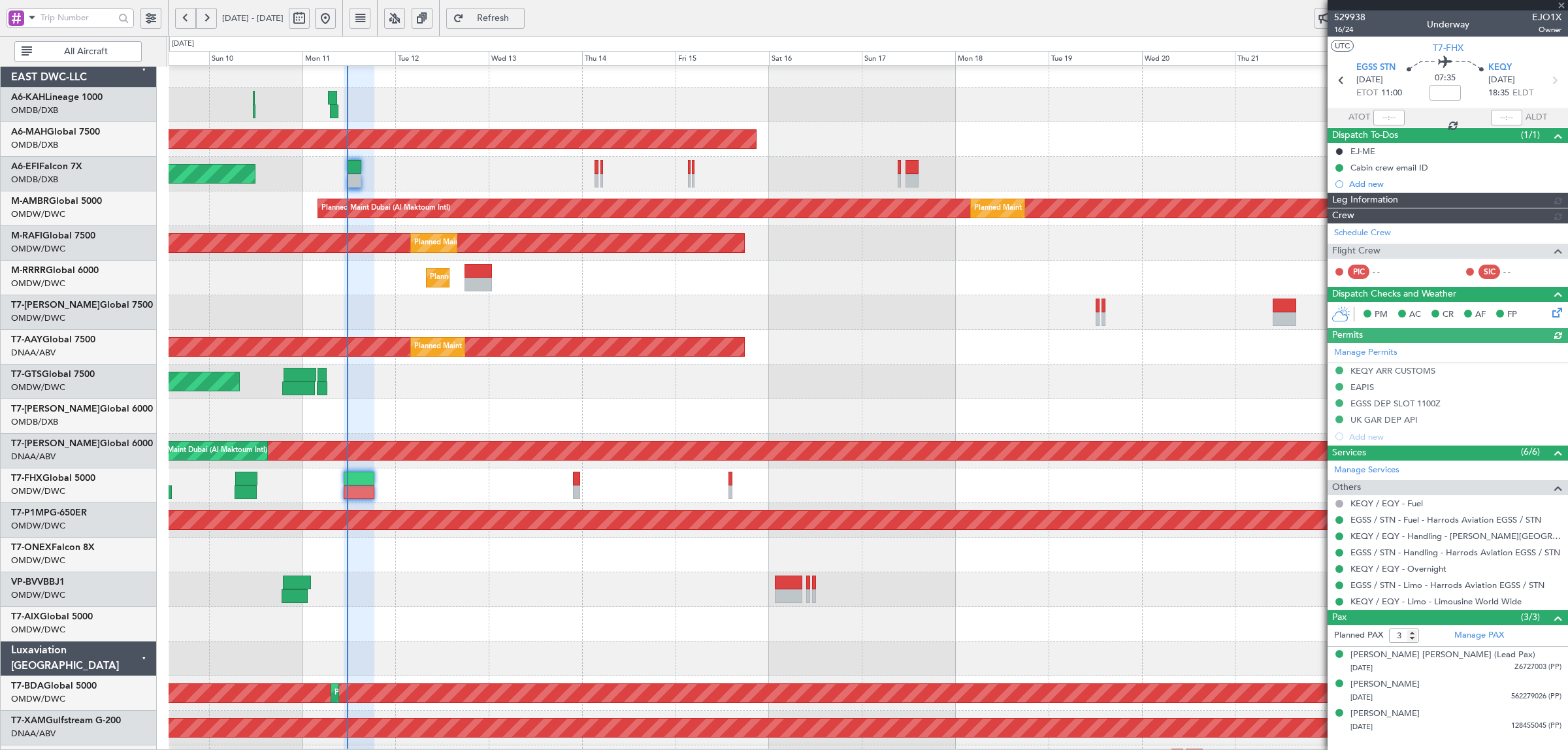
type input "[PERSON_NAME] (SYS)"
type input "7003"
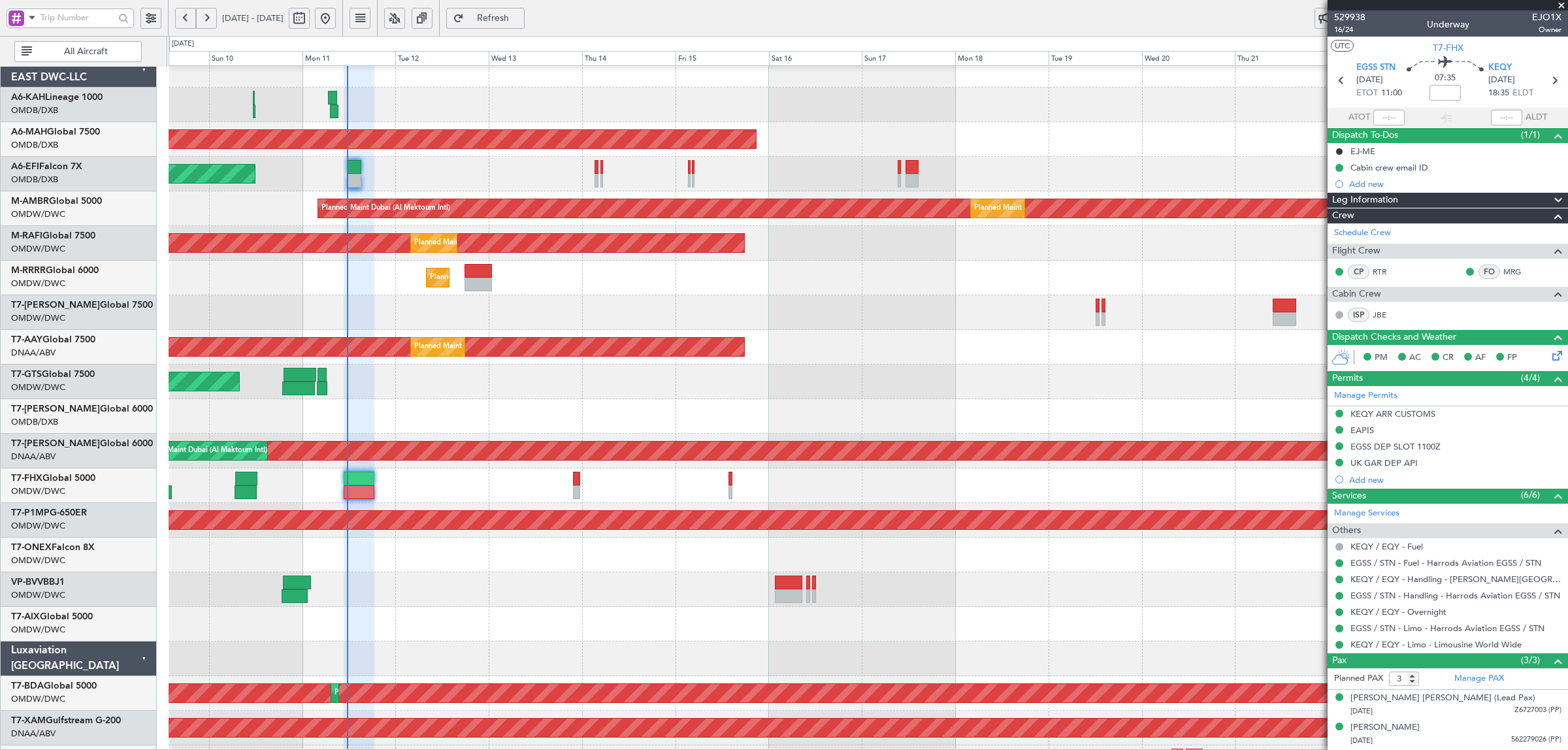
click at [517, 17] on span "Refresh" at bounding box center [493, 18] width 54 height 9
type input "11:35"
type input "[PERSON_NAME] (SYS)"
type input "7003"
click at [385, 554] on div at bounding box center [868, 555] width 1398 height 35
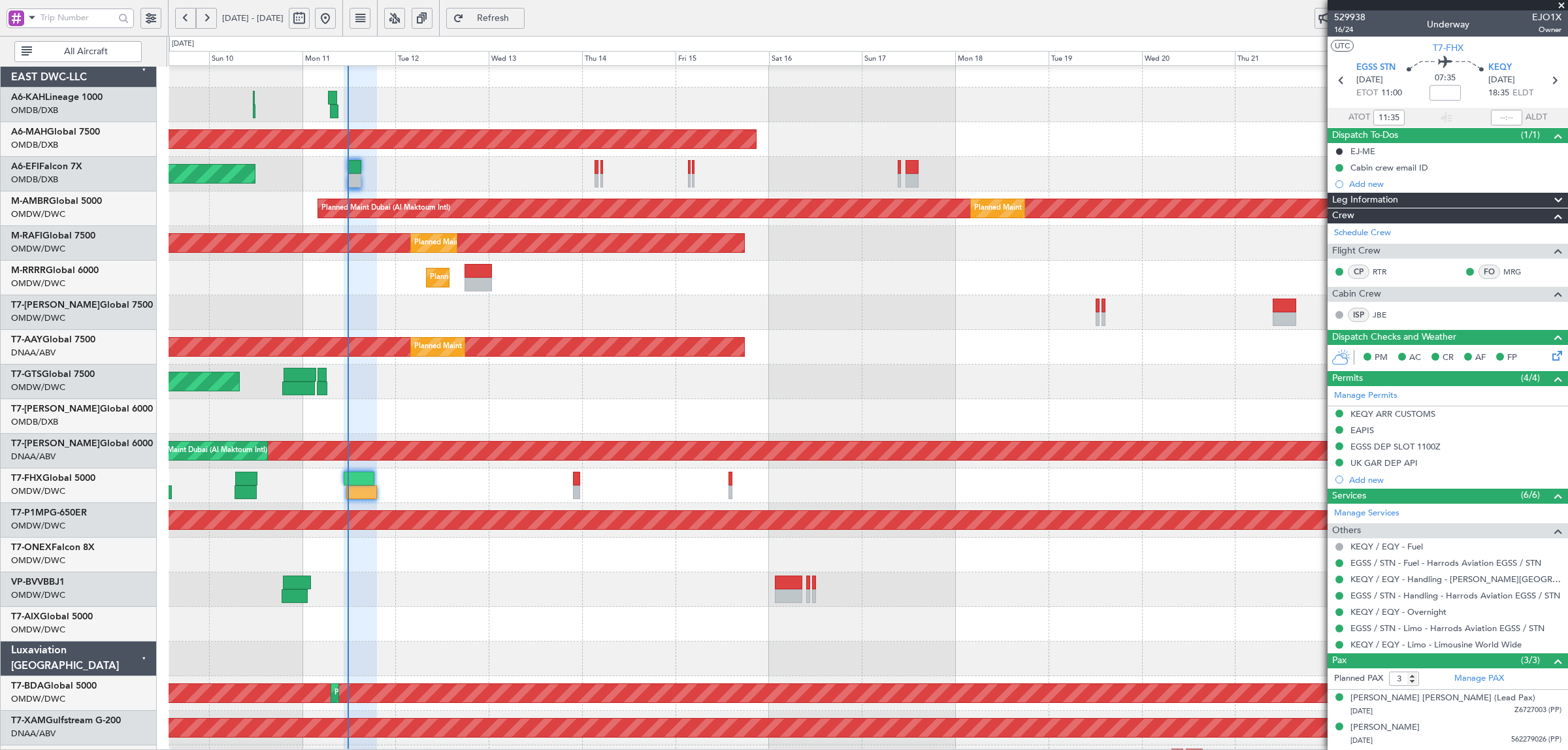
click at [395, 603] on div "Unplanned Maint [GEOGRAPHIC_DATA]-[GEOGRAPHIC_DATA]" at bounding box center [868, 590] width 1398 height 35
type input "[PERSON_NAME] (SYS)"
type input "7003"
